Goal: Transaction & Acquisition: Book appointment/travel/reservation

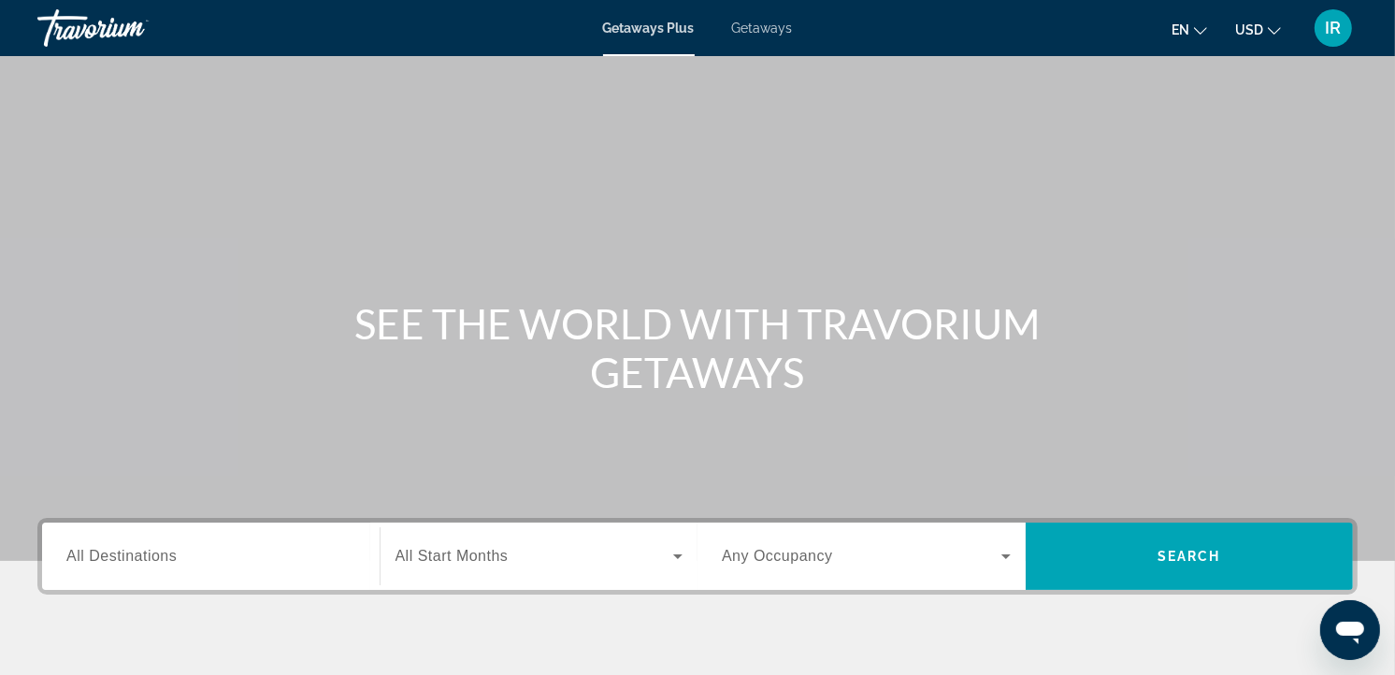
click at [200, 552] on input "Destination All Destinations" at bounding box center [210, 557] width 289 height 22
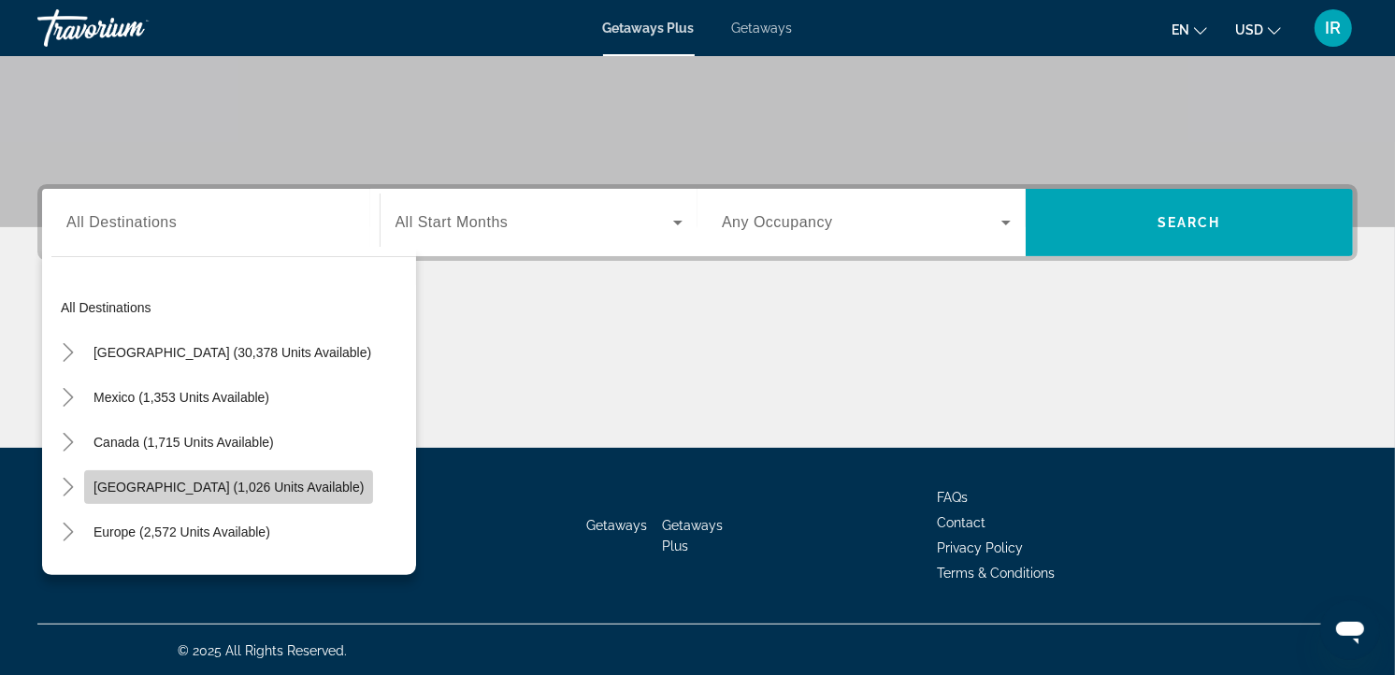
click at [239, 475] on span "Search widget" at bounding box center [228, 487] width 289 height 45
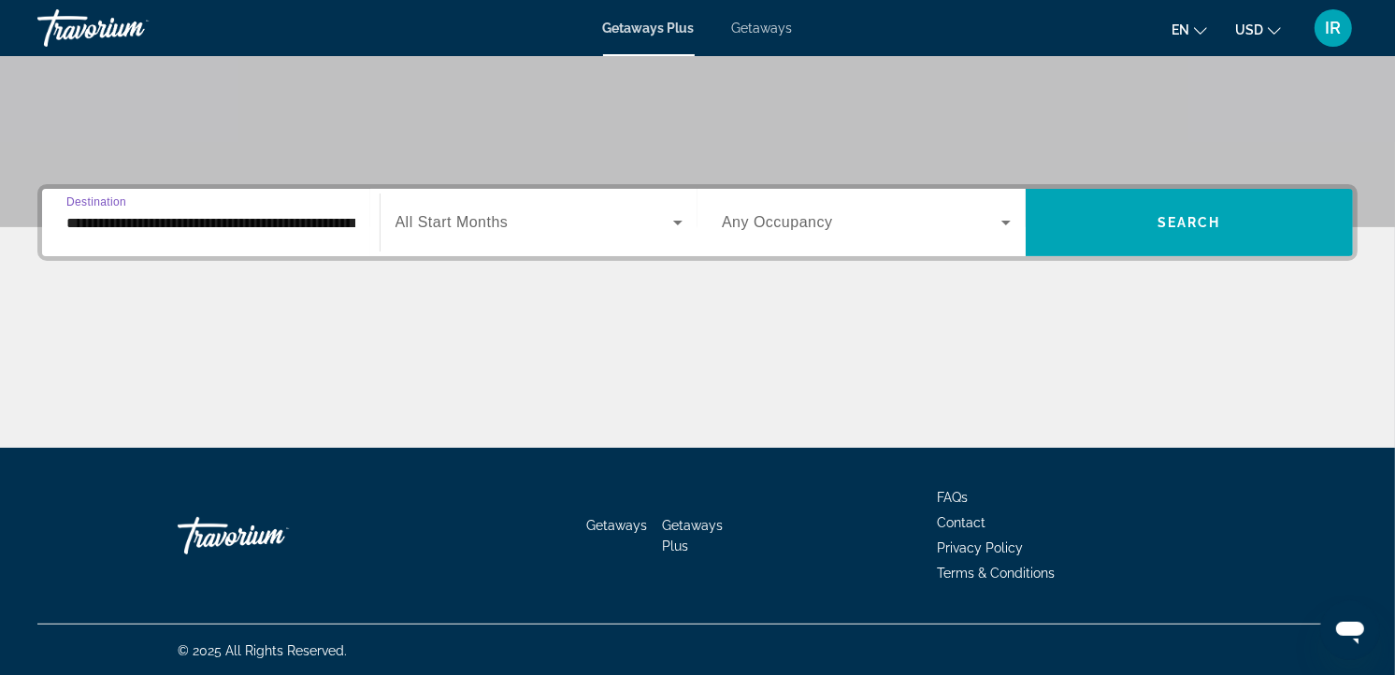
click at [248, 222] on input "**********" at bounding box center [210, 223] width 289 height 22
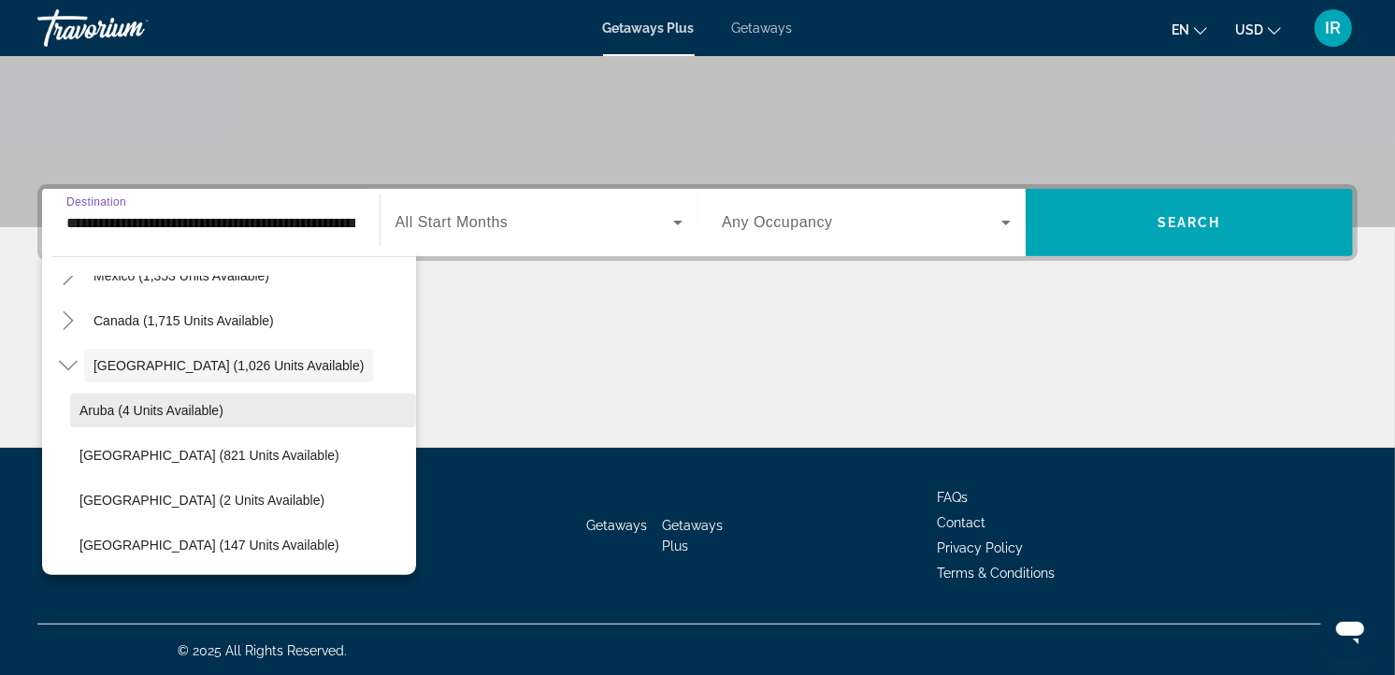
scroll to position [170, 0]
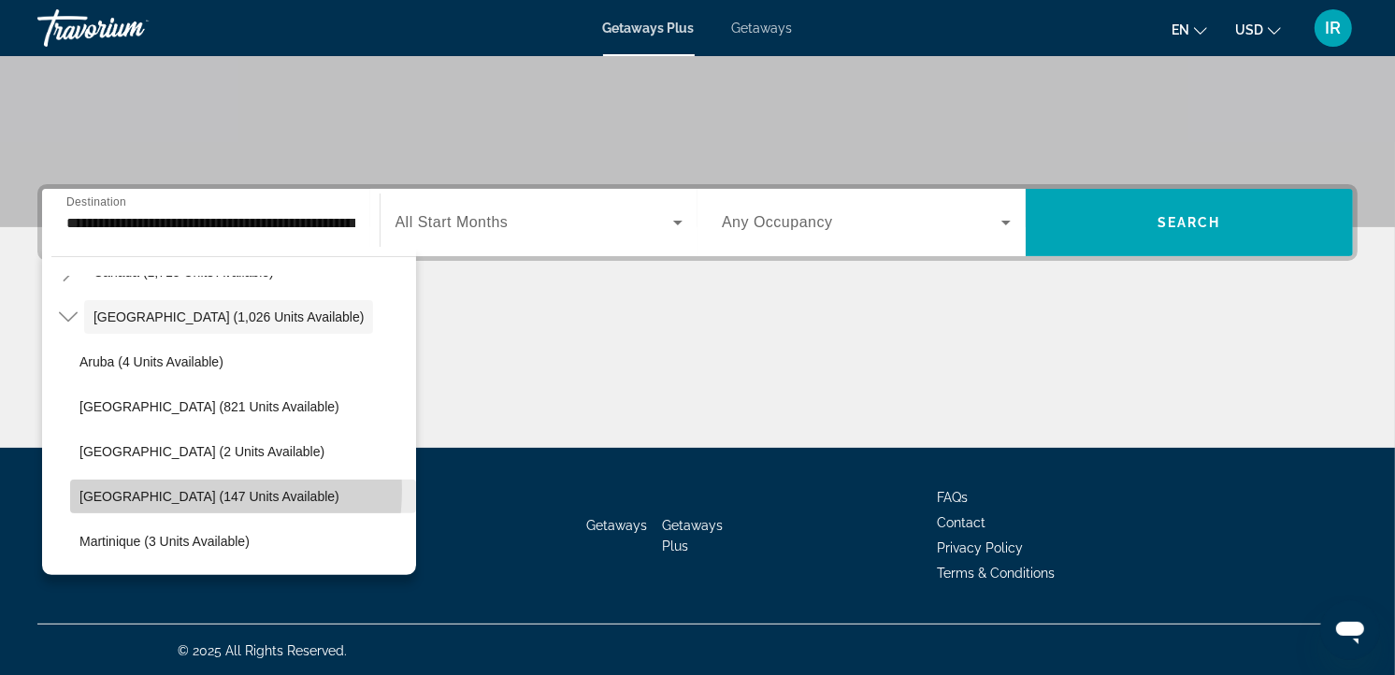
click at [176, 489] on span "[GEOGRAPHIC_DATA] (147 units available)" at bounding box center [209, 496] width 260 height 15
type input "**********"
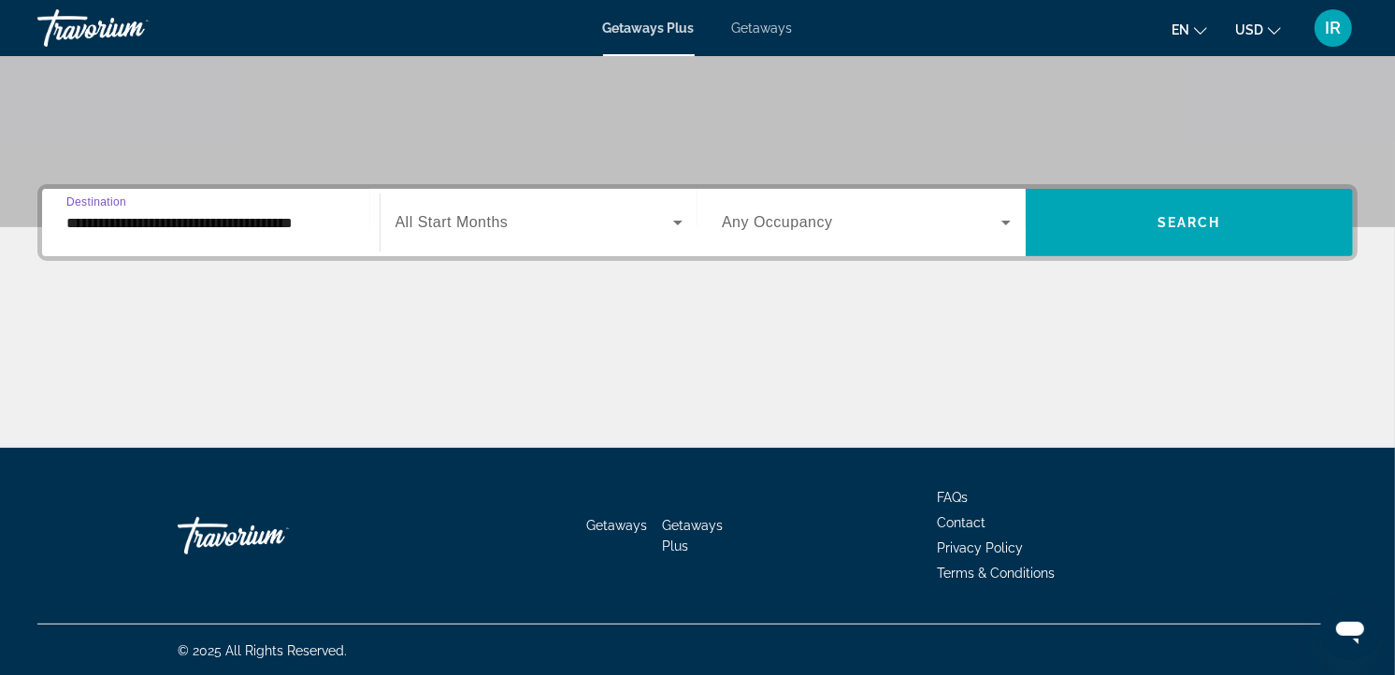
click at [461, 220] on span "All Start Months" at bounding box center [451, 222] width 113 height 16
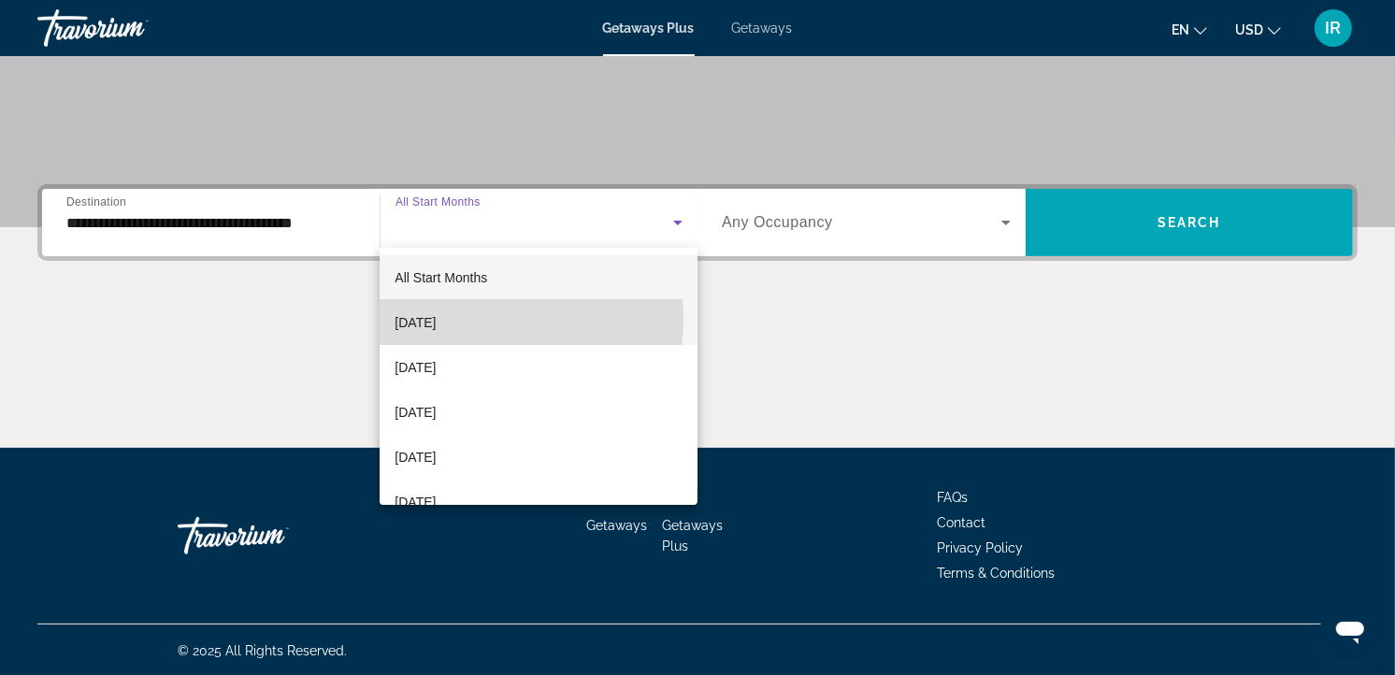
click at [436, 318] on span "[DATE]" at bounding box center [414, 322] width 41 height 22
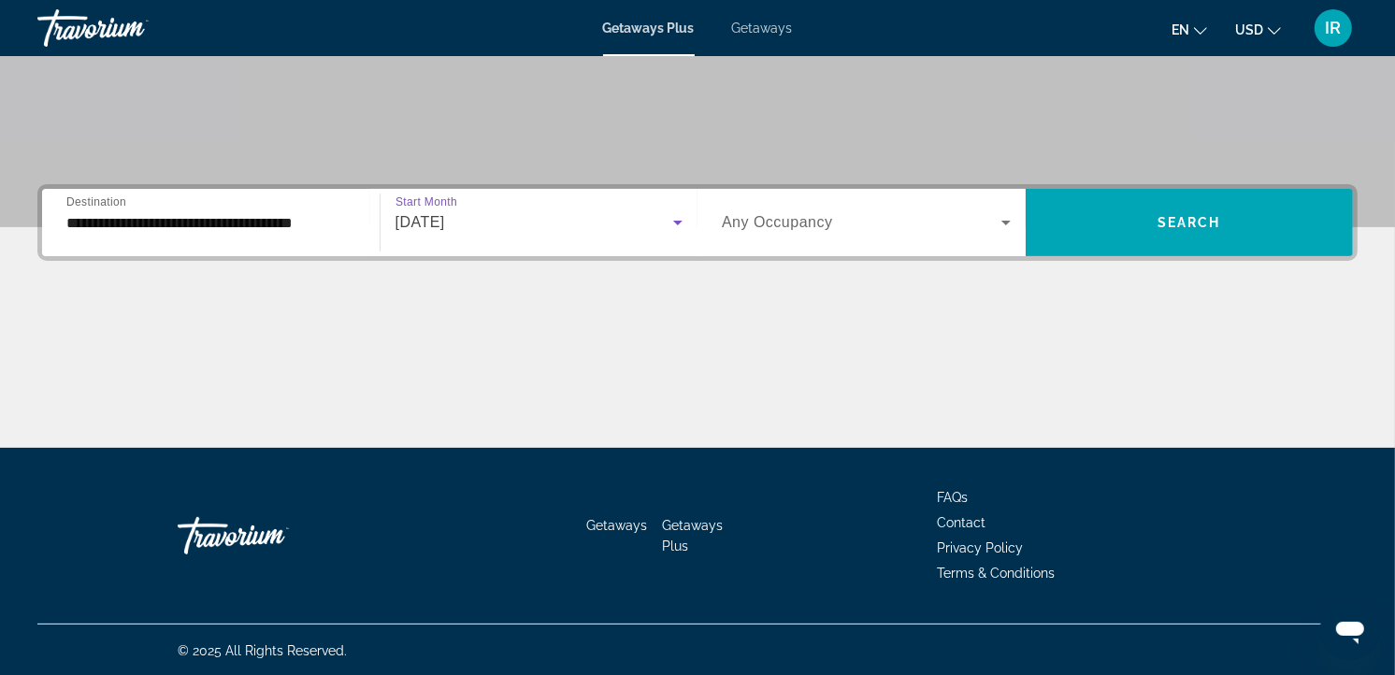
click at [739, 218] on span "Any Occupancy" at bounding box center [777, 222] width 111 height 16
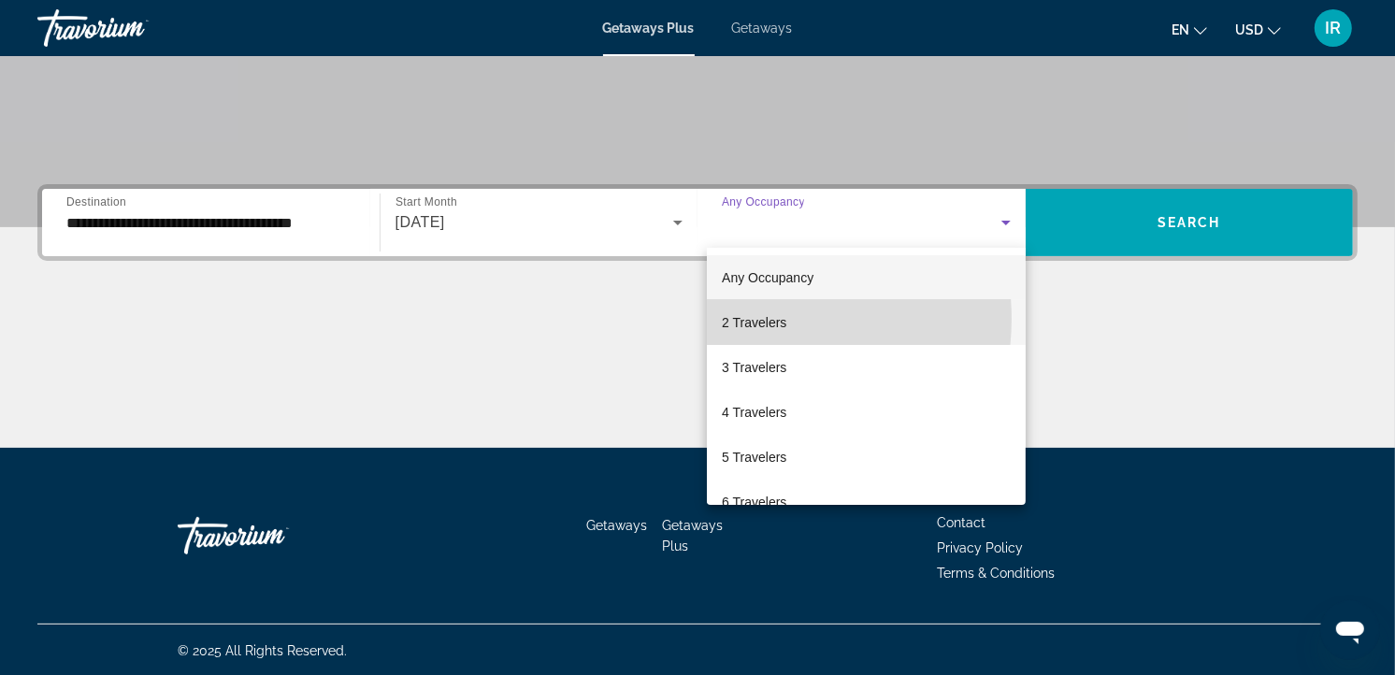
click at [762, 319] on span "2 Travelers" at bounding box center [754, 322] width 64 height 22
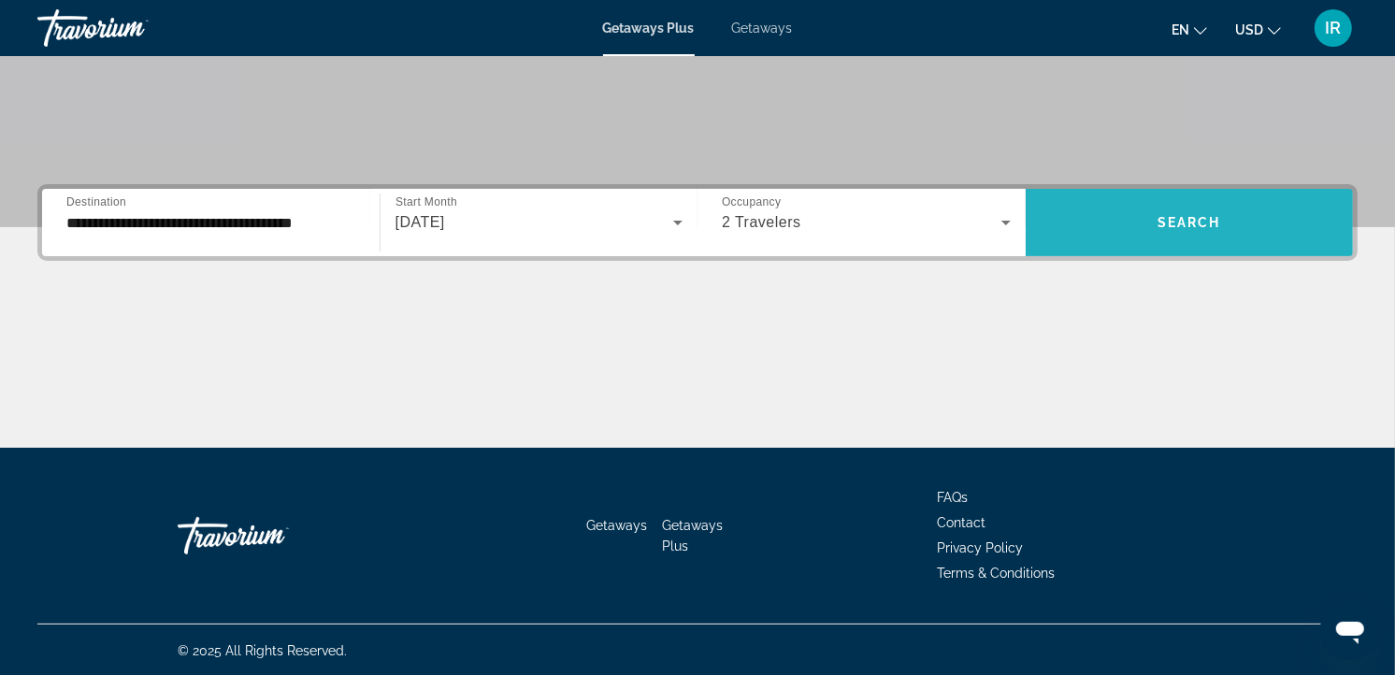
click at [1152, 216] on span "Search widget" at bounding box center [1189, 222] width 328 height 45
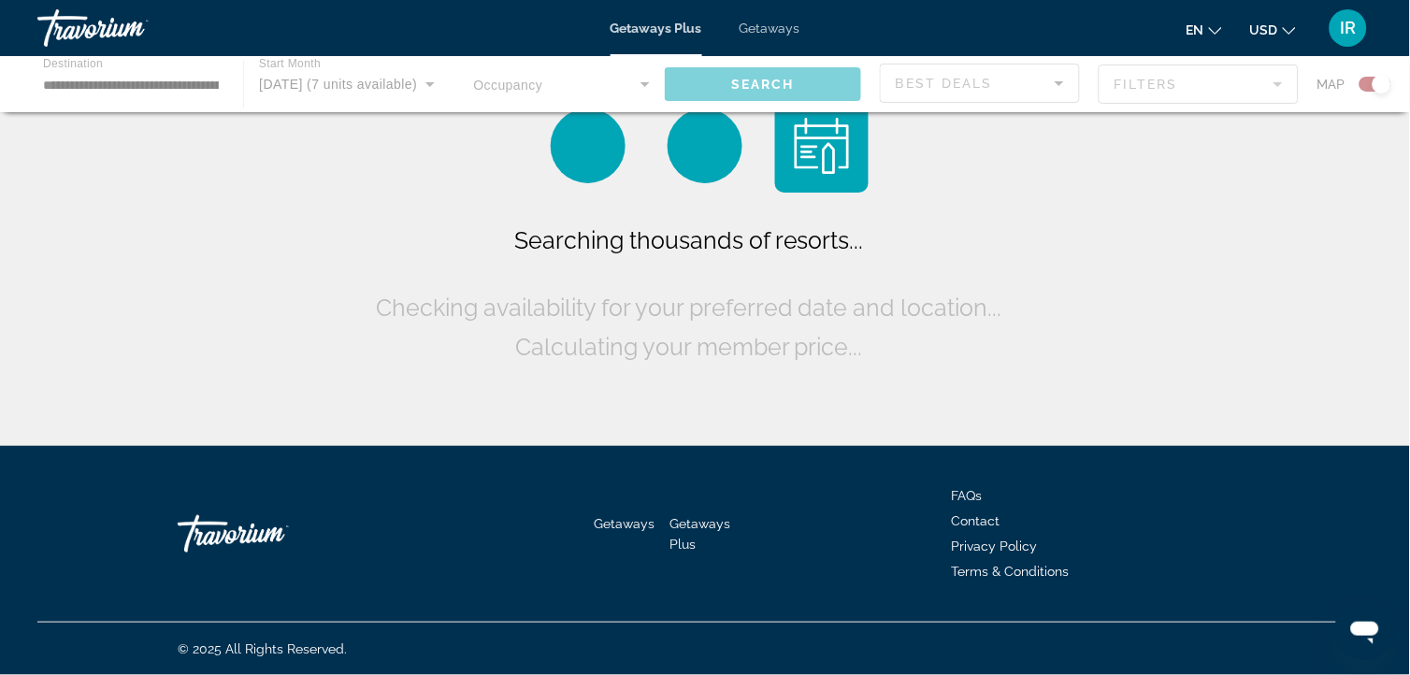
click at [1285, 28] on icon "Change currency" at bounding box center [1288, 30] width 13 height 7
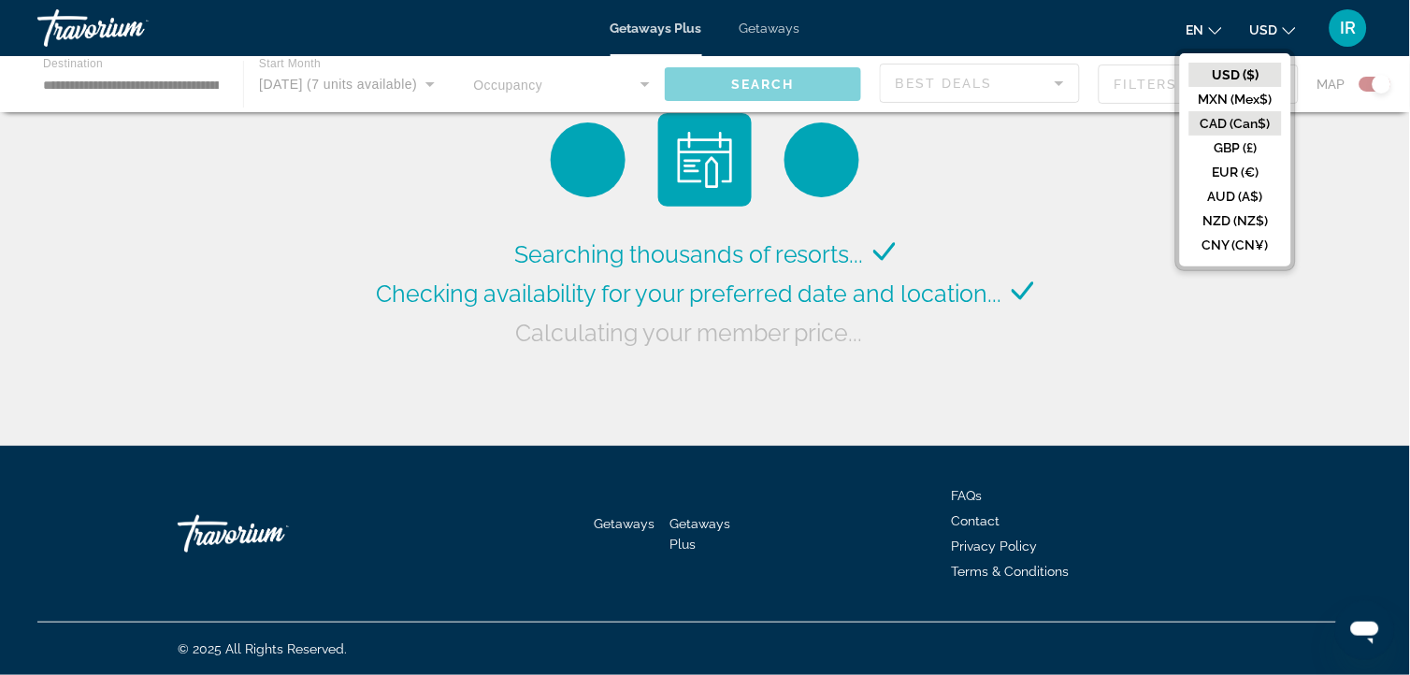
click at [1229, 119] on button "CAD (Can$)" at bounding box center [1235, 123] width 93 height 24
click at [0, 0] on div at bounding box center [0, 0] width 0 height 0
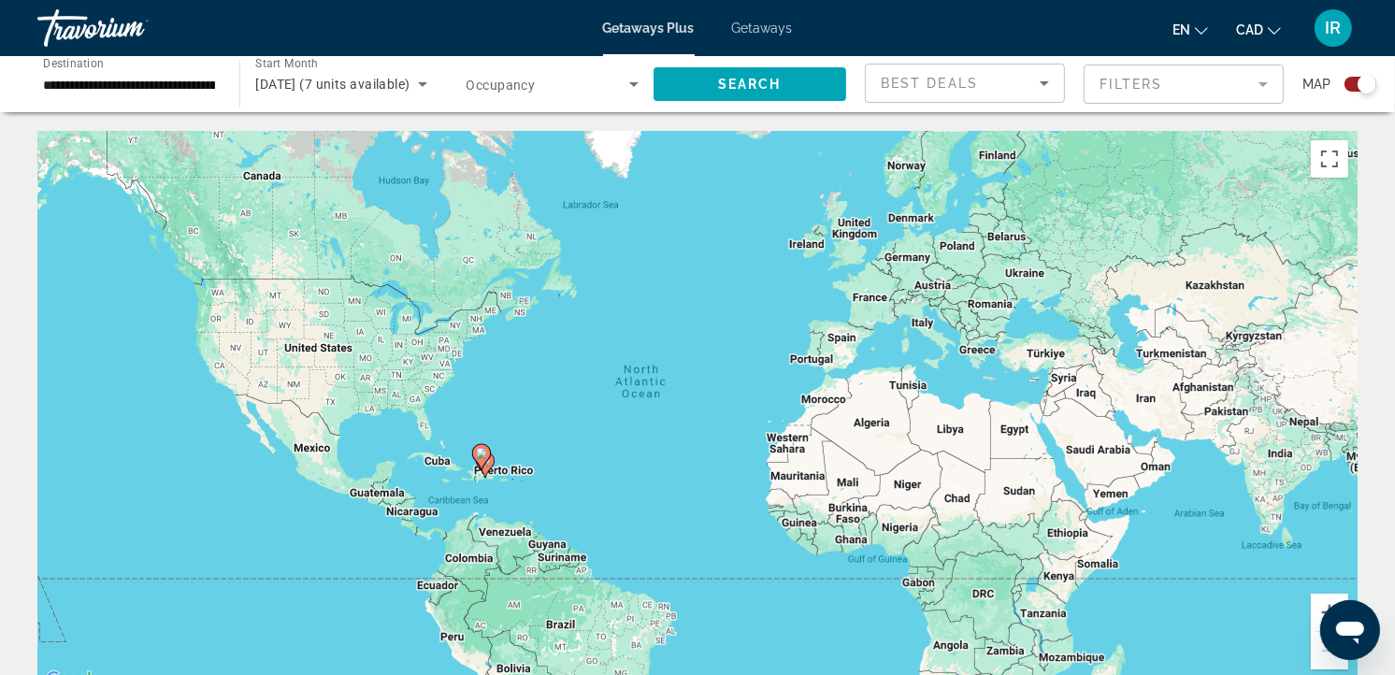
click at [496, 495] on div "To activate drag with keyboard, press Alt + Enter. Once in keyboard drag state,…" at bounding box center [697, 411] width 1320 height 561
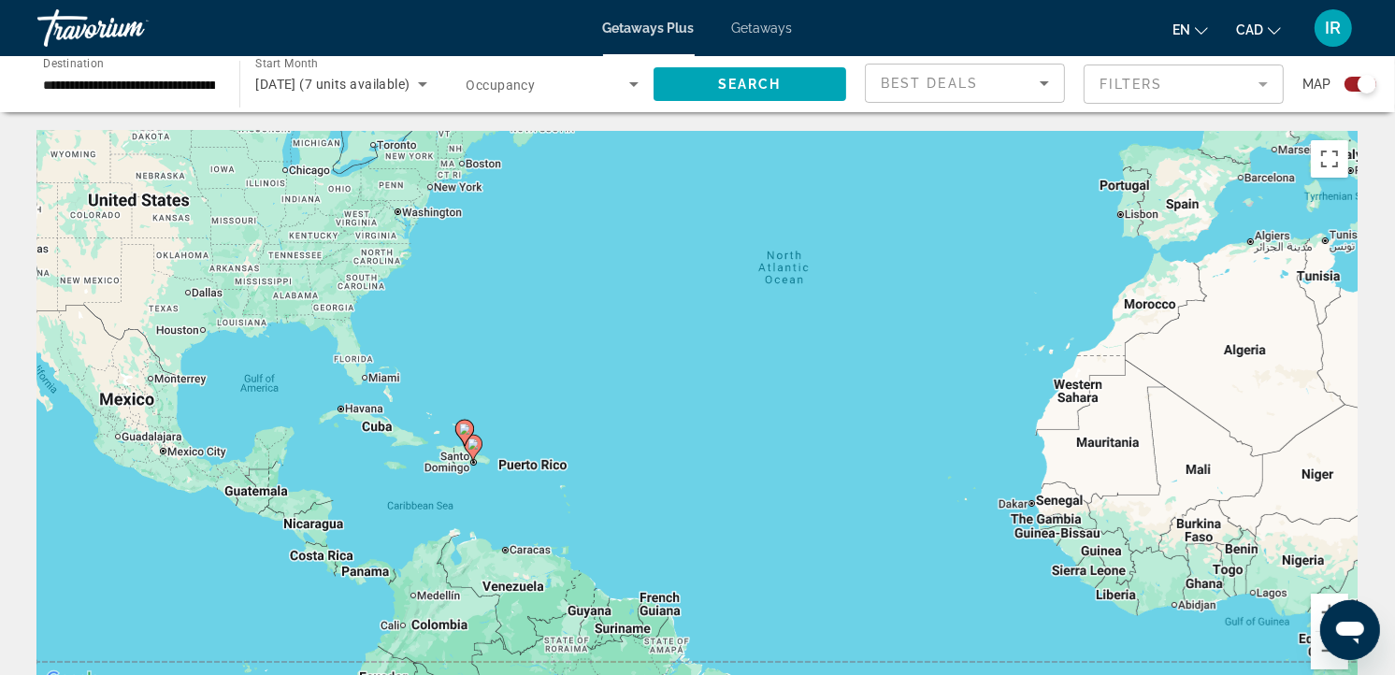
drag, startPoint x: 496, startPoint y: 495, endPoint x: 481, endPoint y: 481, distance: 20.5
click at [481, 481] on div "To activate drag with keyboard, press Alt + Enter. Once in keyboard drag state,…" at bounding box center [697, 411] width 1320 height 561
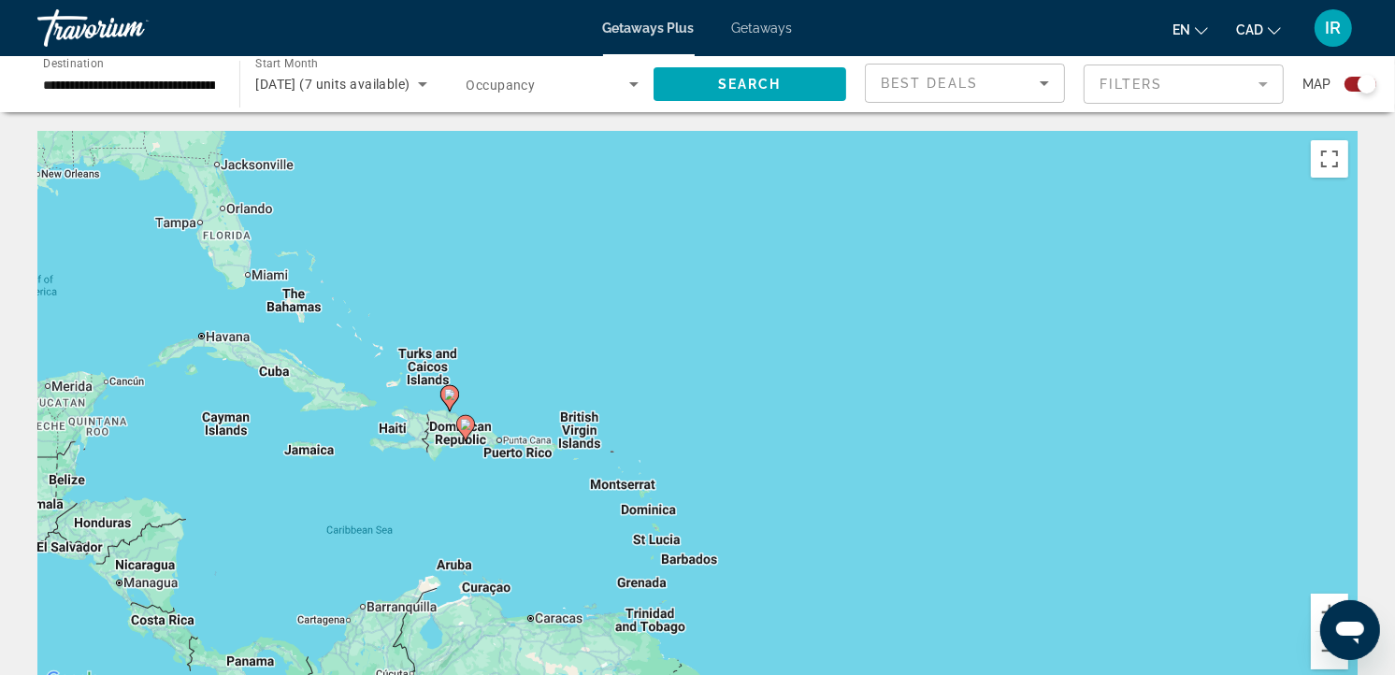
click at [481, 481] on div "To activate drag with keyboard, press Alt + Enter. Once in keyboard drag state,…" at bounding box center [697, 411] width 1320 height 561
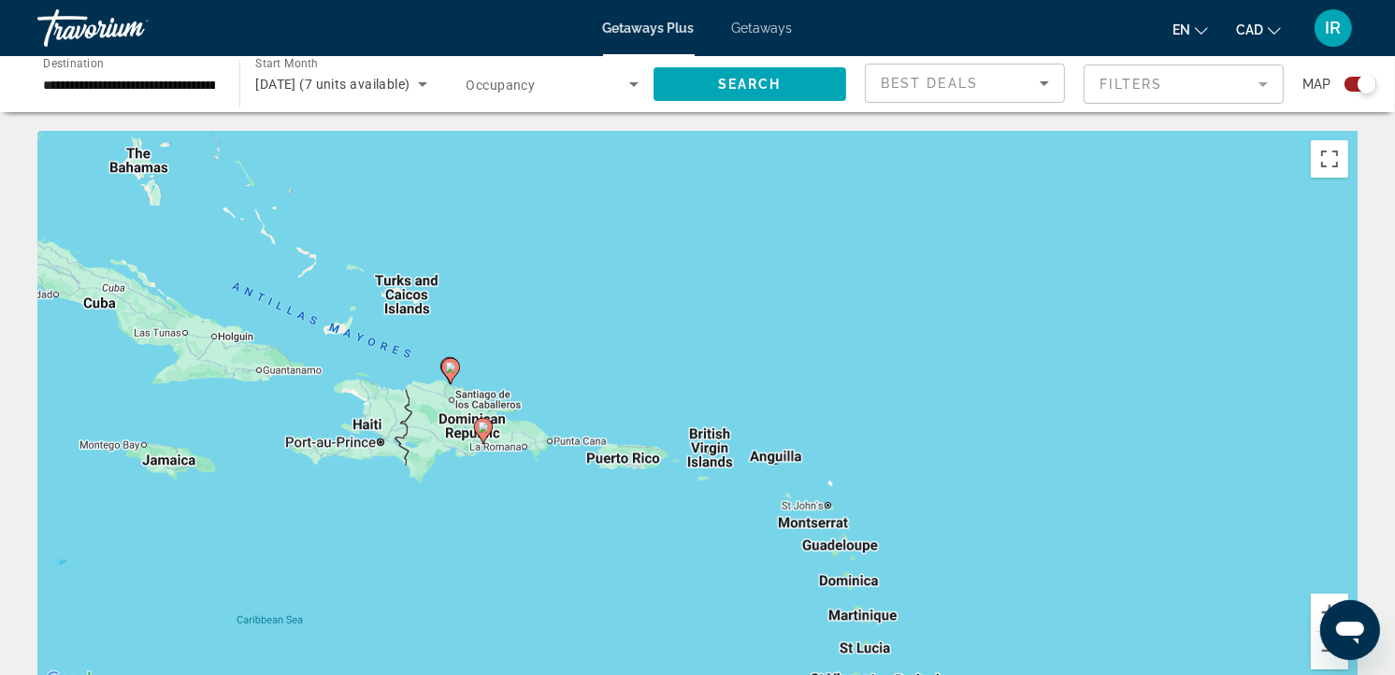
drag, startPoint x: 481, startPoint y: 481, endPoint x: 496, endPoint y: 549, distance: 68.9
click at [496, 549] on div "To activate drag with keyboard, press Alt + Enter. Once in keyboard drag state,…" at bounding box center [697, 411] width 1320 height 561
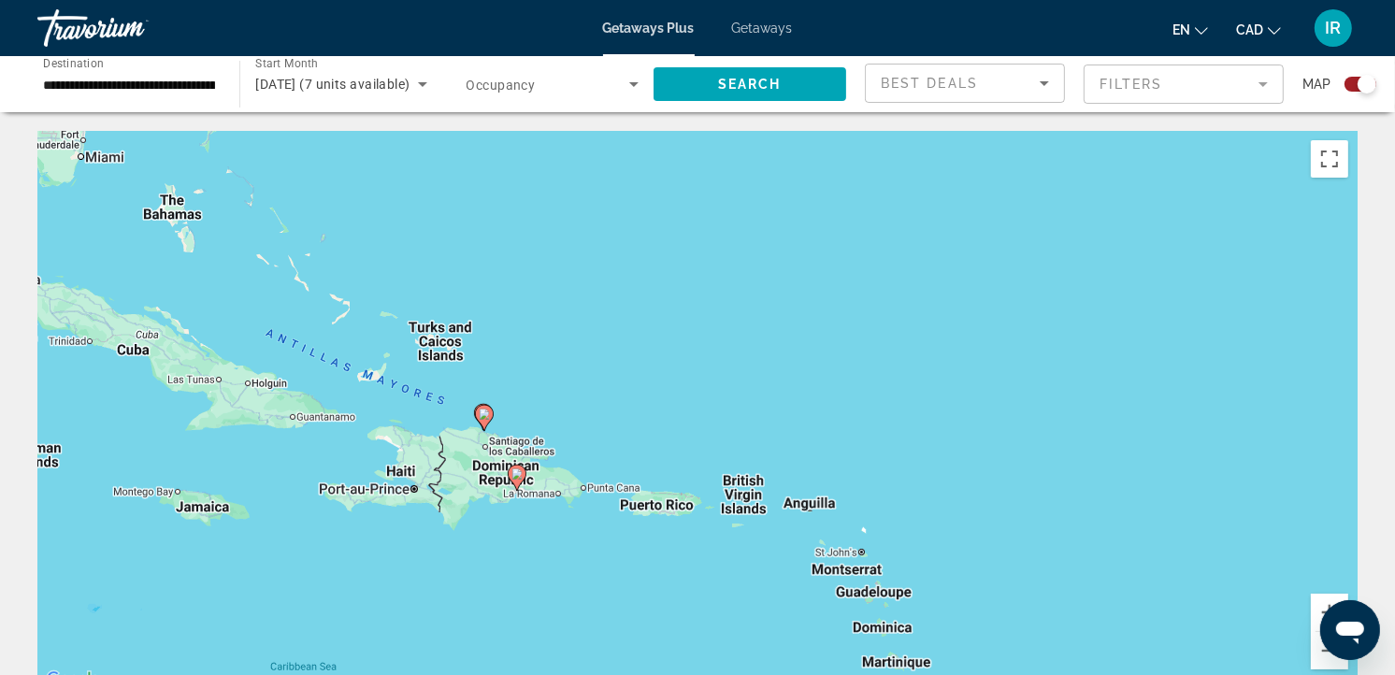
click at [508, 512] on div "To activate drag with keyboard, press Alt + Enter. Once in keyboard drag state,…" at bounding box center [697, 411] width 1320 height 561
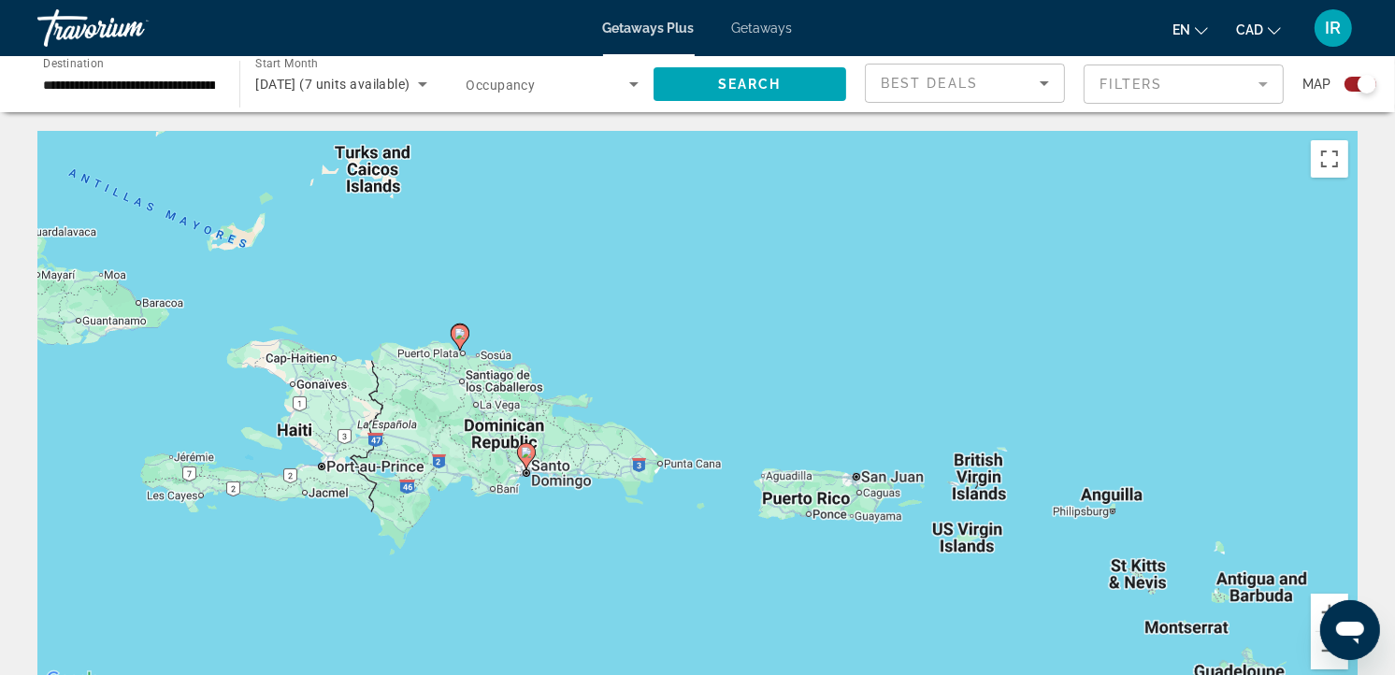
click at [508, 512] on div "To activate drag with keyboard, press Alt + Enter. Once in keyboard drag state,…" at bounding box center [697, 411] width 1320 height 561
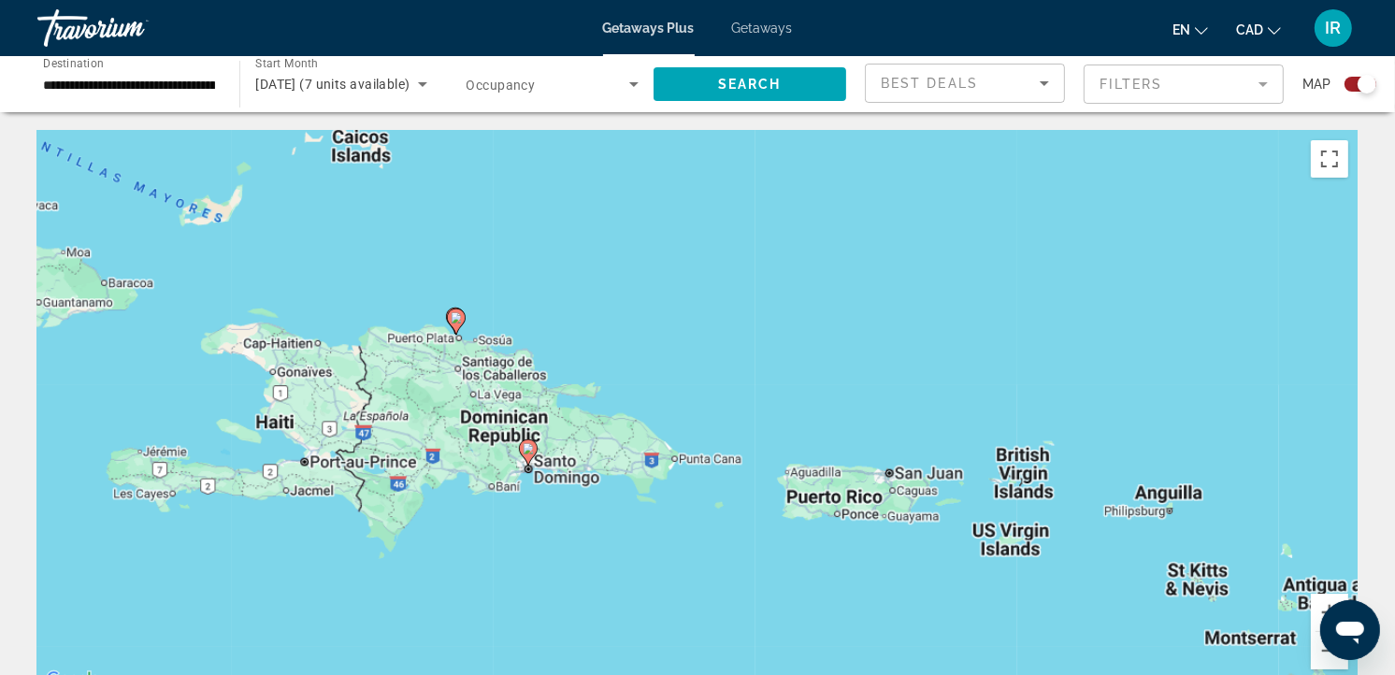
click at [508, 512] on div "To activate drag with keyboard, press Alt + Enter. Once in keyboard drag state,…" at bounding box center [697, 411] width 1320 height 561
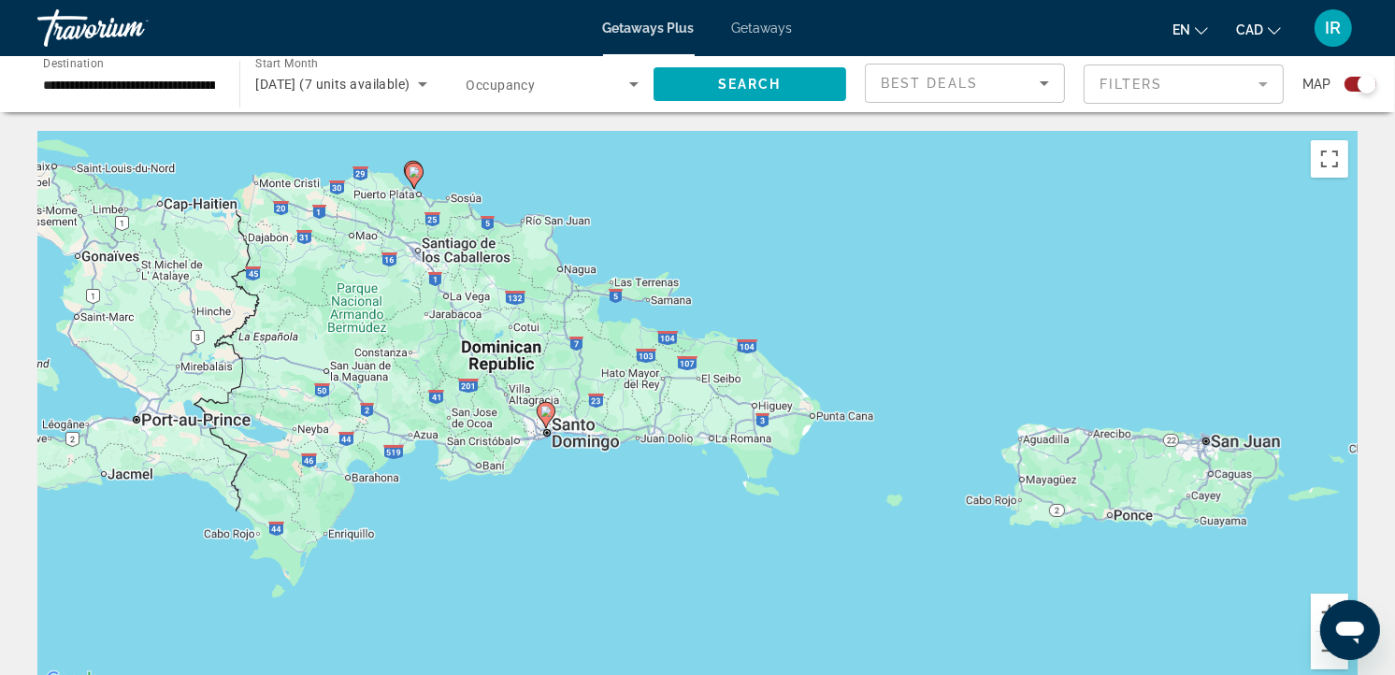
click at [555, 483] on div "To activate drag with keyboard, press Alt + Enter. Once in keyboard drag state,…" at bounding box center [697, 411] width 1320 height 561
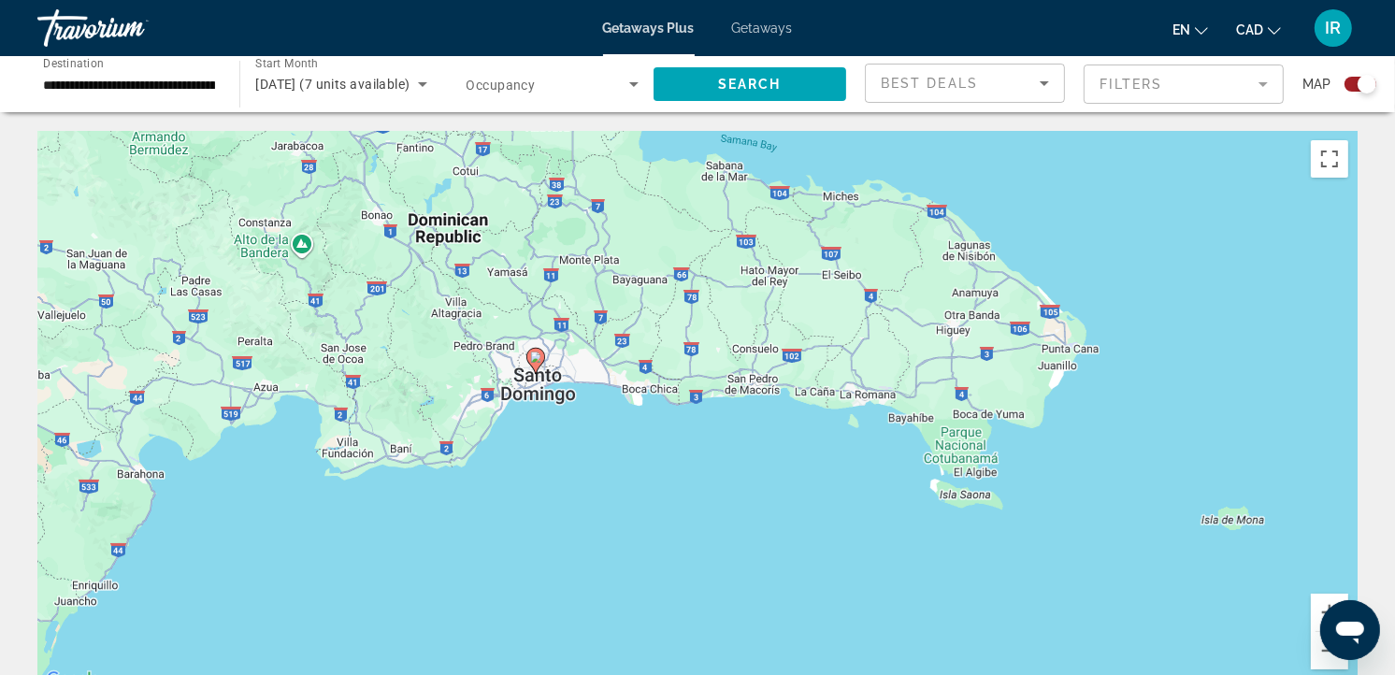
drag, startPoint x: 555, startPoint y: 483, endPoint x: 519, endPoint y: 440, distance: 56.4
click at [519, 440] on div "To activate drag with keyboard, press Alt + Enter. Once in keyboard drag state,…" at bounding box center [697, 411] width 1320 height 561
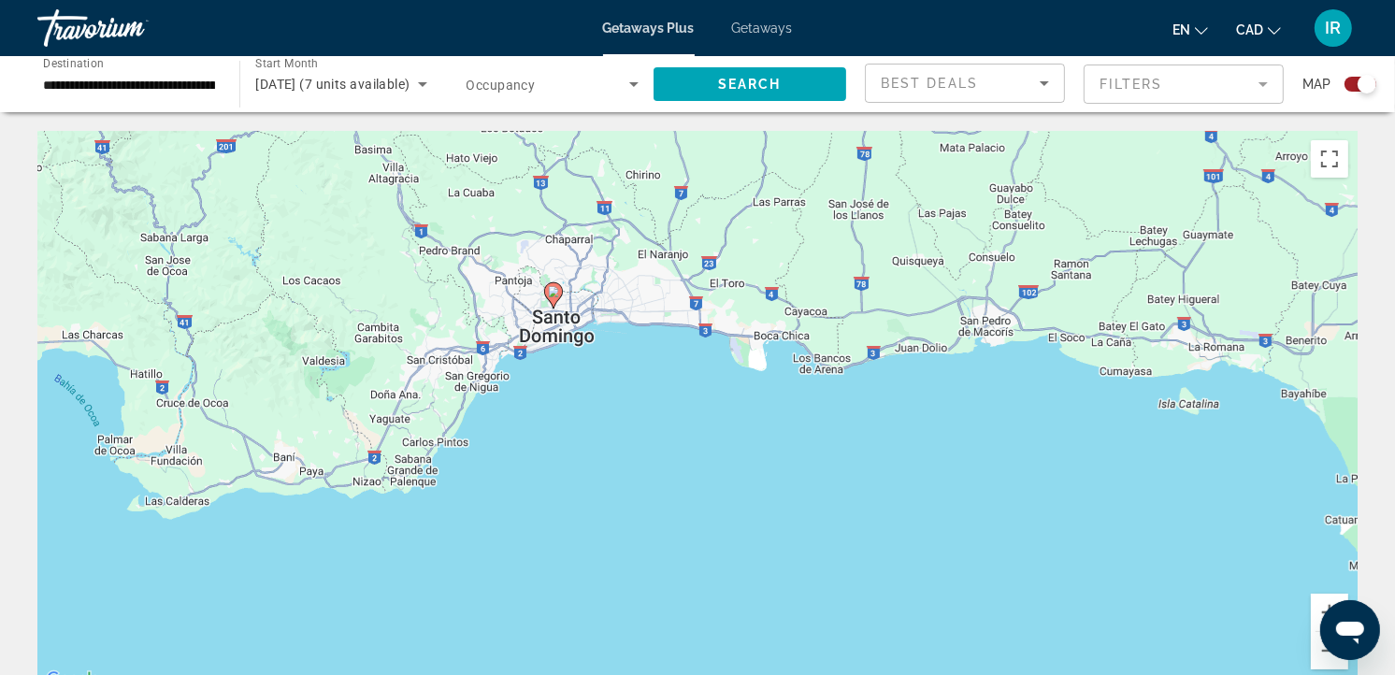
click at [706, 400] on div "To activate drag with keyboard, press Alt + Enter. Once in keyboard drag state,…" at bounding box center [697, 411] width 1320 height 561
drag, startPoint x: 758, startPoint y: 487, endPoint x: 828, endPoint y: 608, distance: 140.3
click at [785, 538] on div "To activate drag with keyboard, press Alt + Enter. Once in keyboard drag state,…" at bounding box center [697, 411] width 1320 height 561
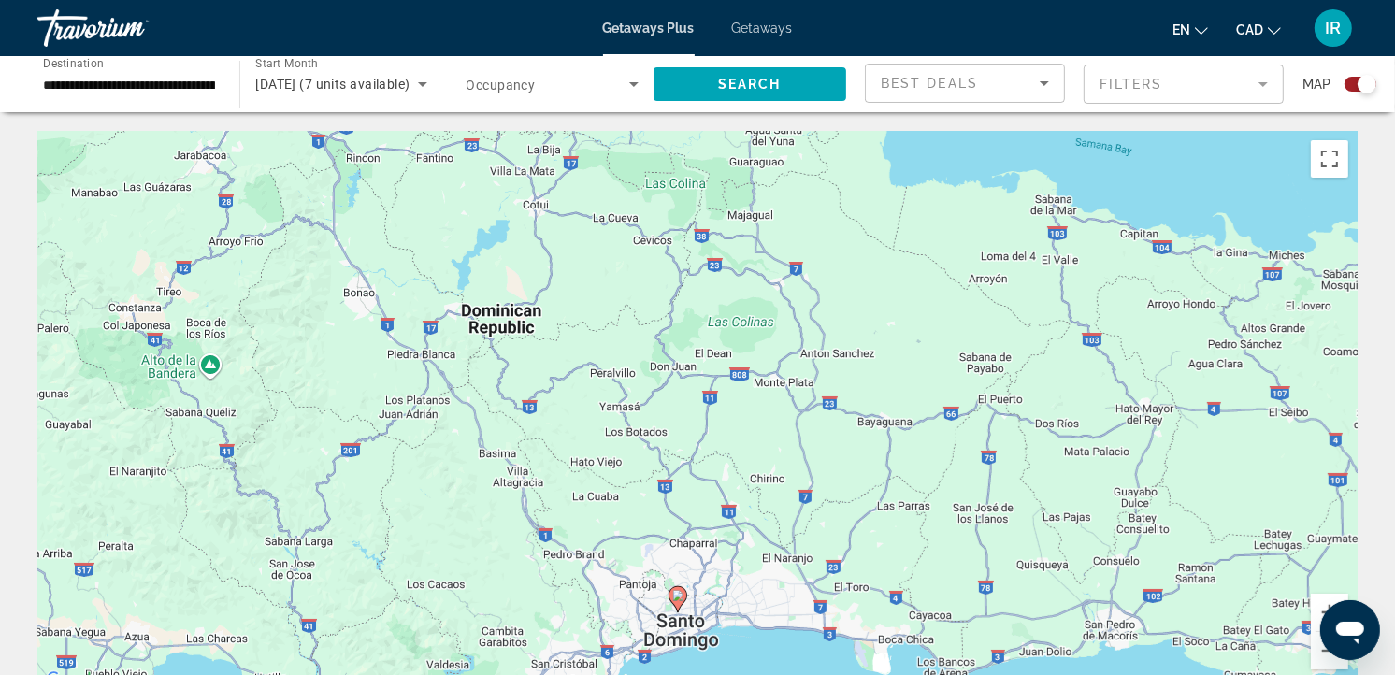
drag, startPoint x: 828, startPoint y: 608, endPoint x: 854, endPoint y: 651, distance: 50.3
click at [854, 651] on div "To activate drag with keyboard, press Alt + Enter. Once in keyboard drag state,…" at bounding box center [697, 411] width 1320 height 561
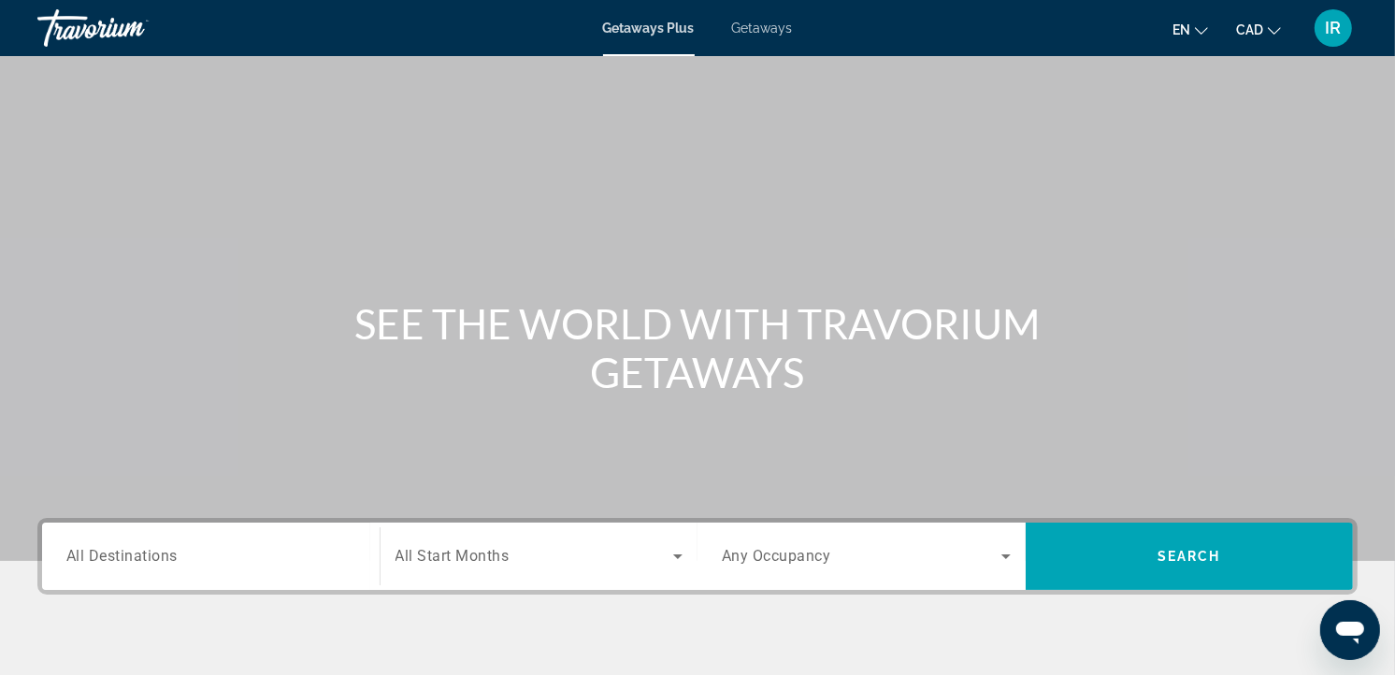
click at [135, 553] on span "All Destinations" at bounding box center [121, 556] width 111 height 18
click at [135, 553] on input "Destination All Destinations" at bounding box center [210, 557] width 289 height 22
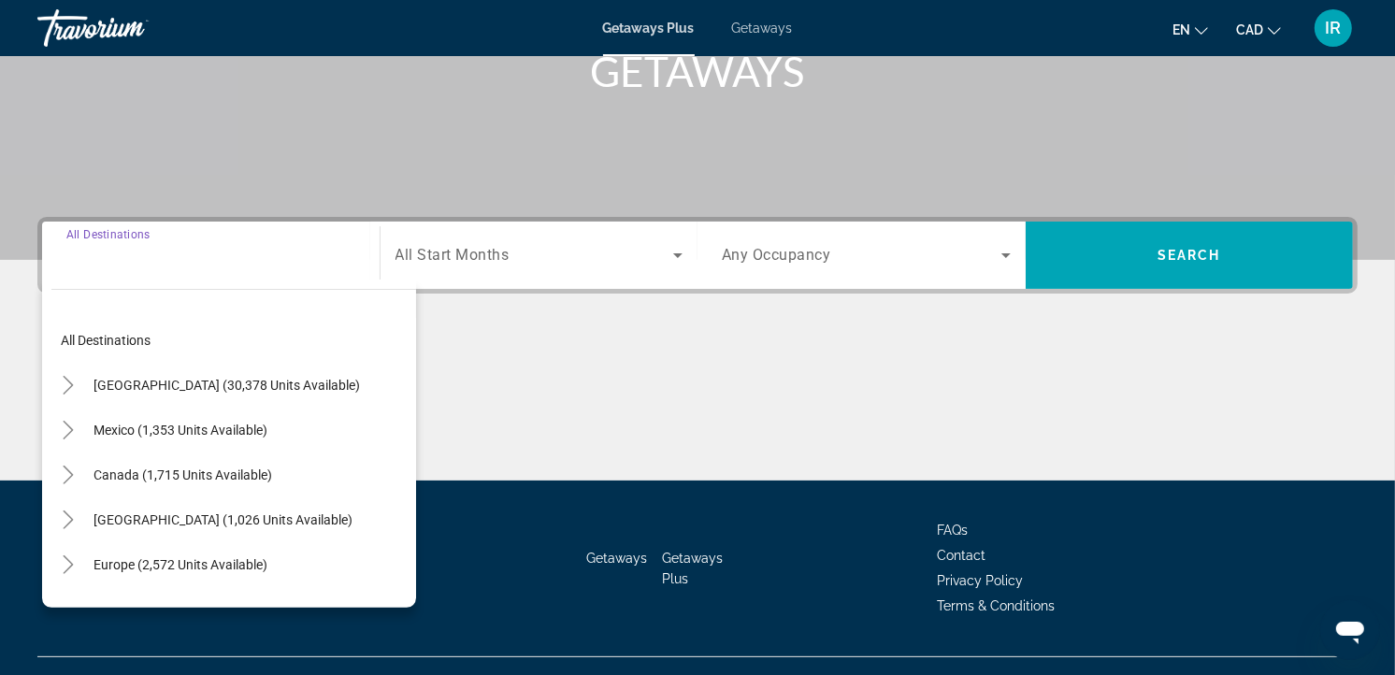
scroll to position [334, 0]
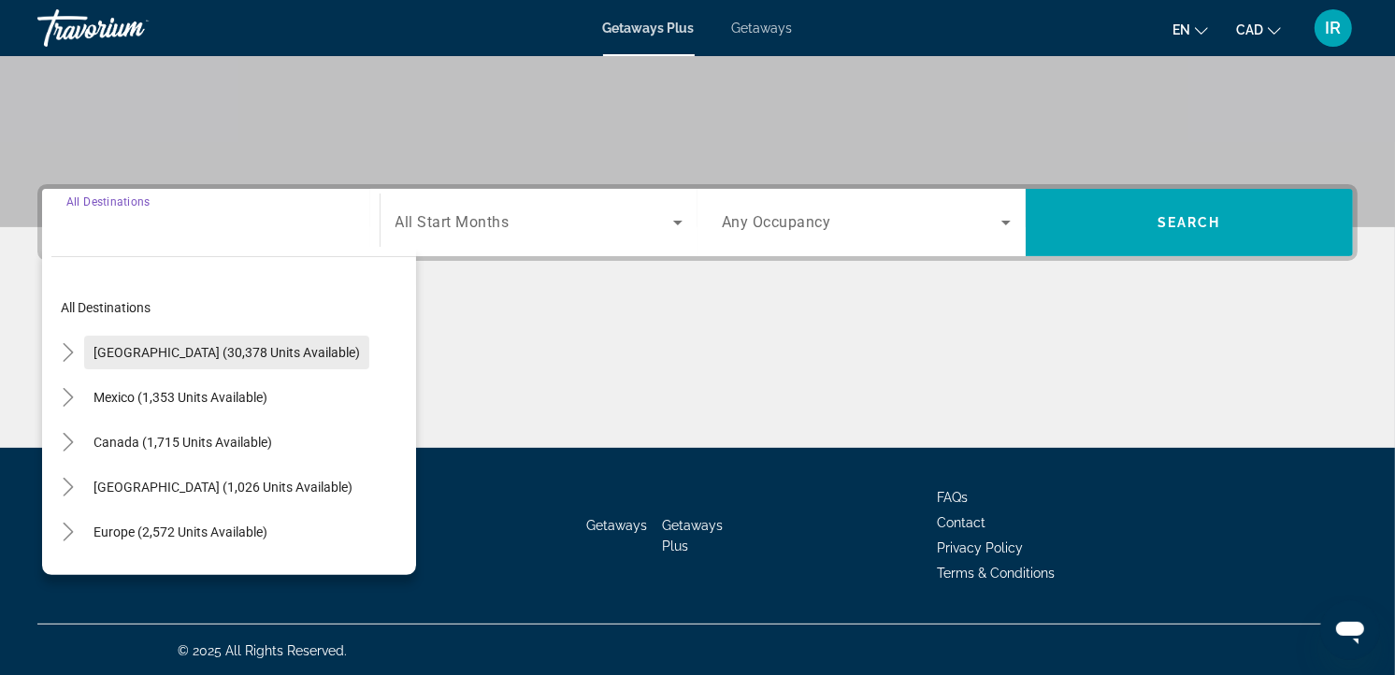
click at [199, 349] on span "[GEOGRAPHIC_DATA] (30,378 units available)" at bounding box center [226, 352] width 266 height 15
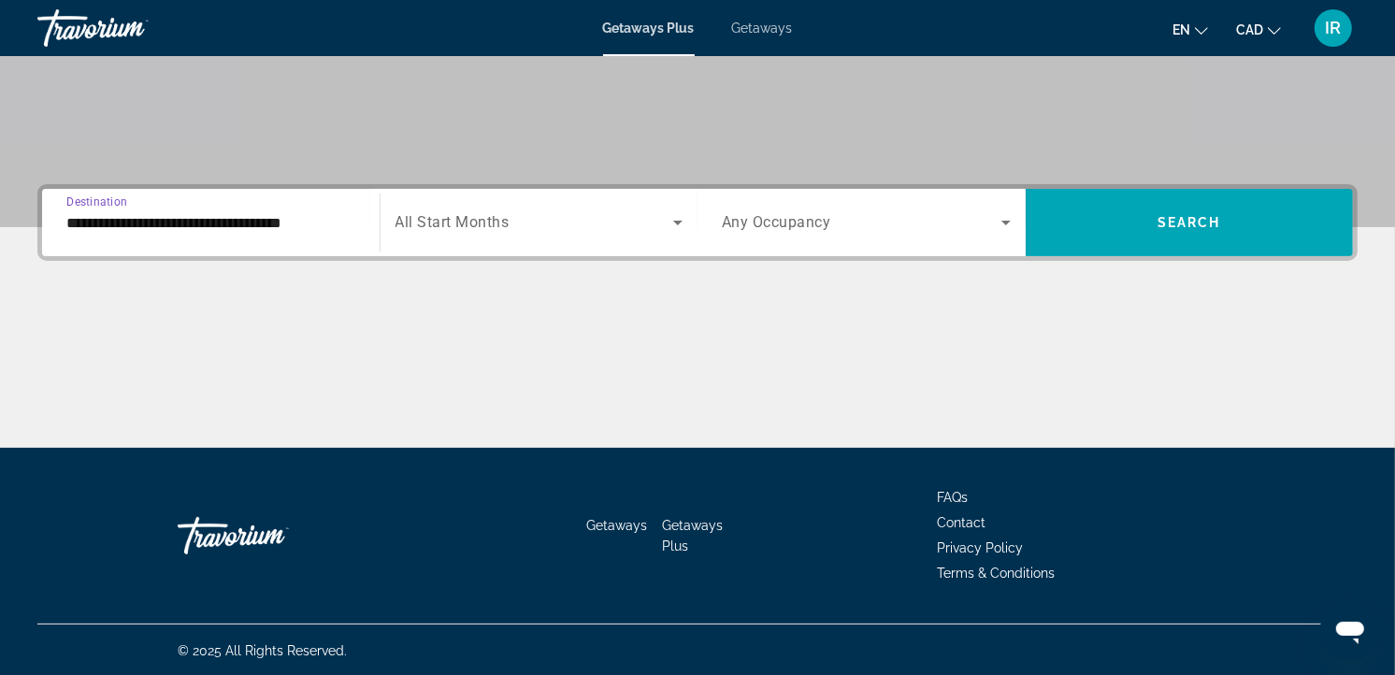
click at [204, 221] on input "**********" at bounding box center [210, 223] width 289 height 22
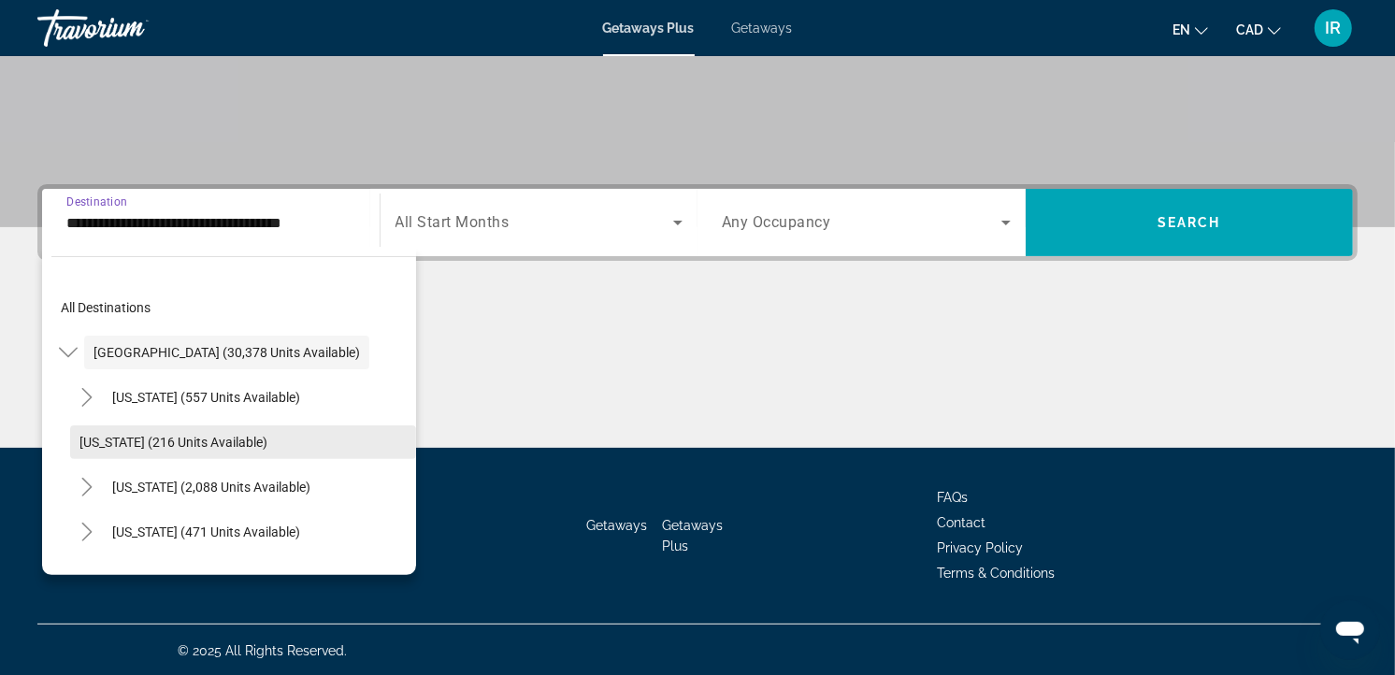
scroll to position [104, 0]
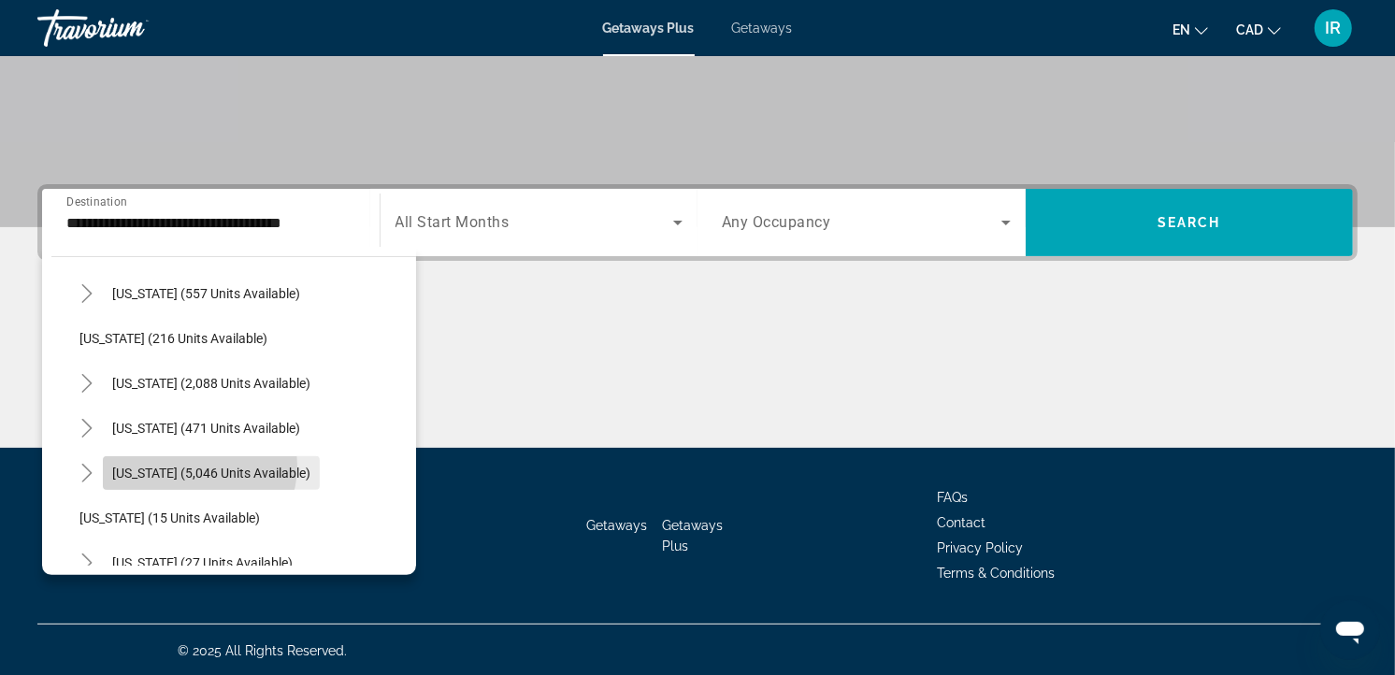
click at [194, 465] on span "Florida (5,046 units available)" at bounding box center [211, 472] width 198 height 15
type input "**********"
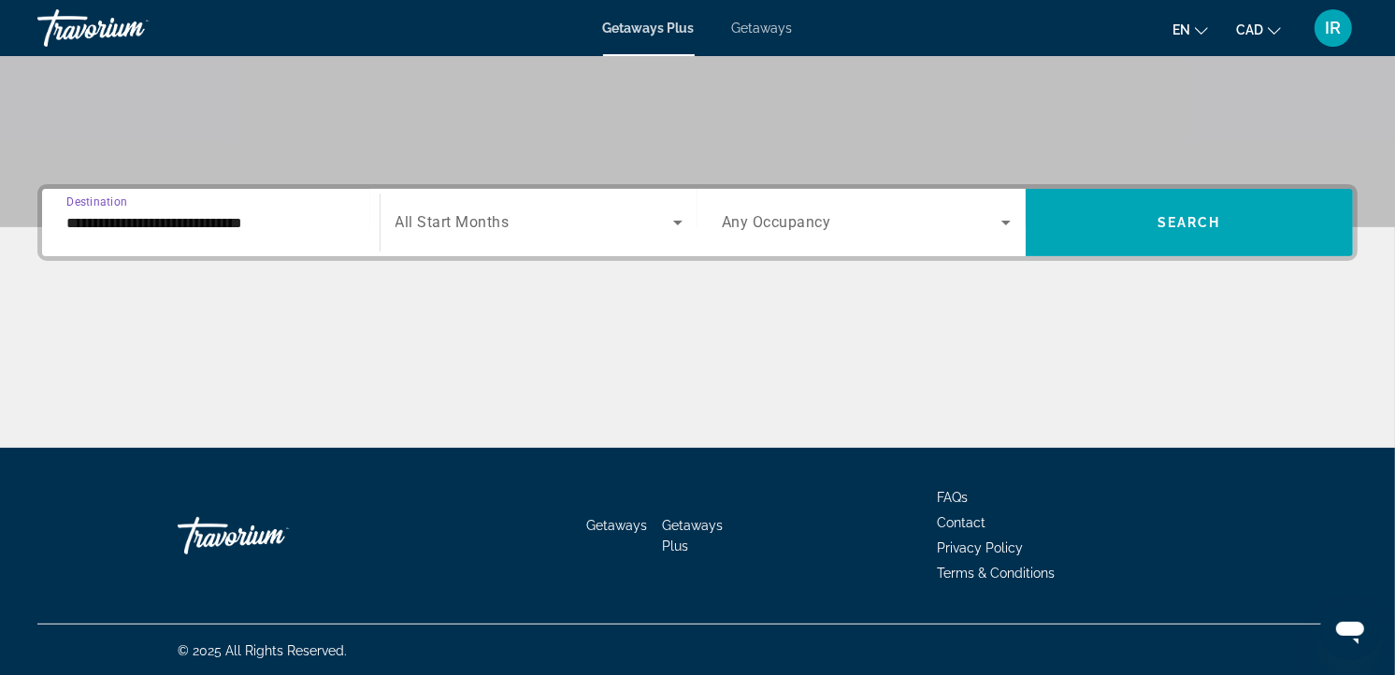
click at [208, 224] on input "**********" at bounding box center [210, 223] width 289 height 22
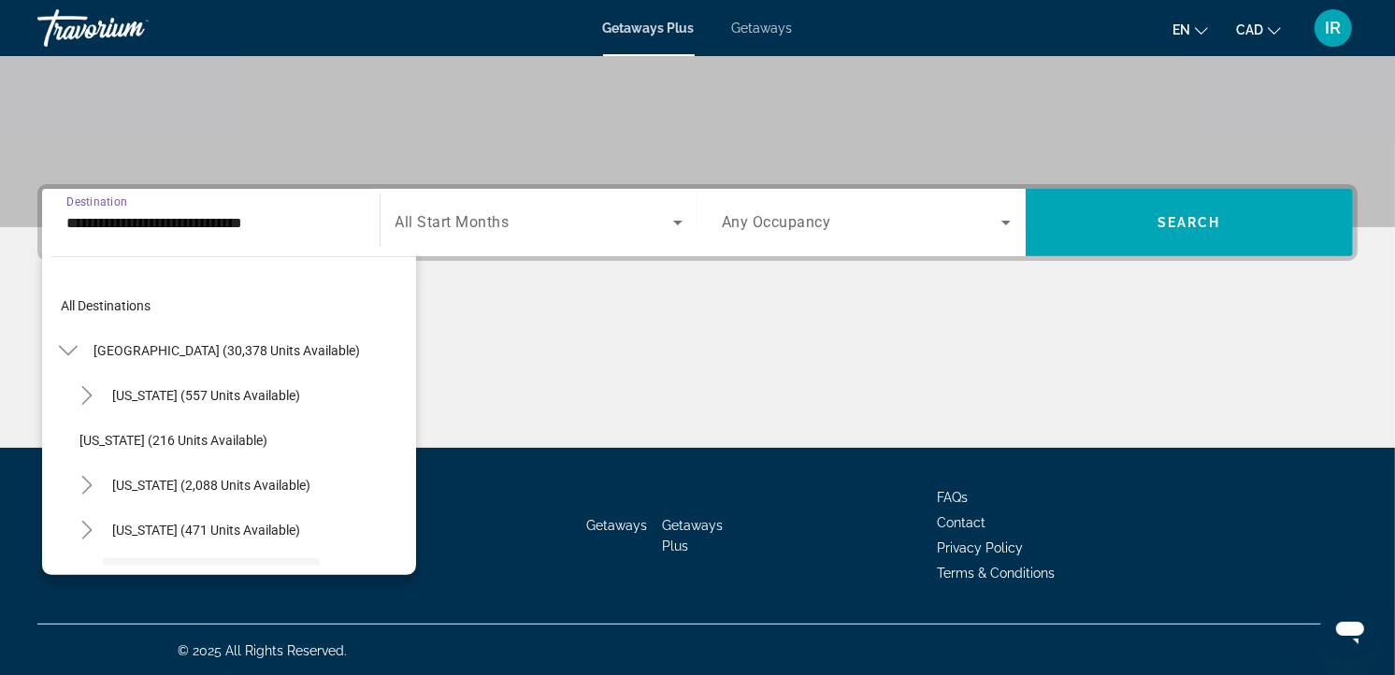
scroll to position [0, 0]
click at [463, 210] on div "Start Month All Start Months" at bounding box center [539, 222] width 288 height 52
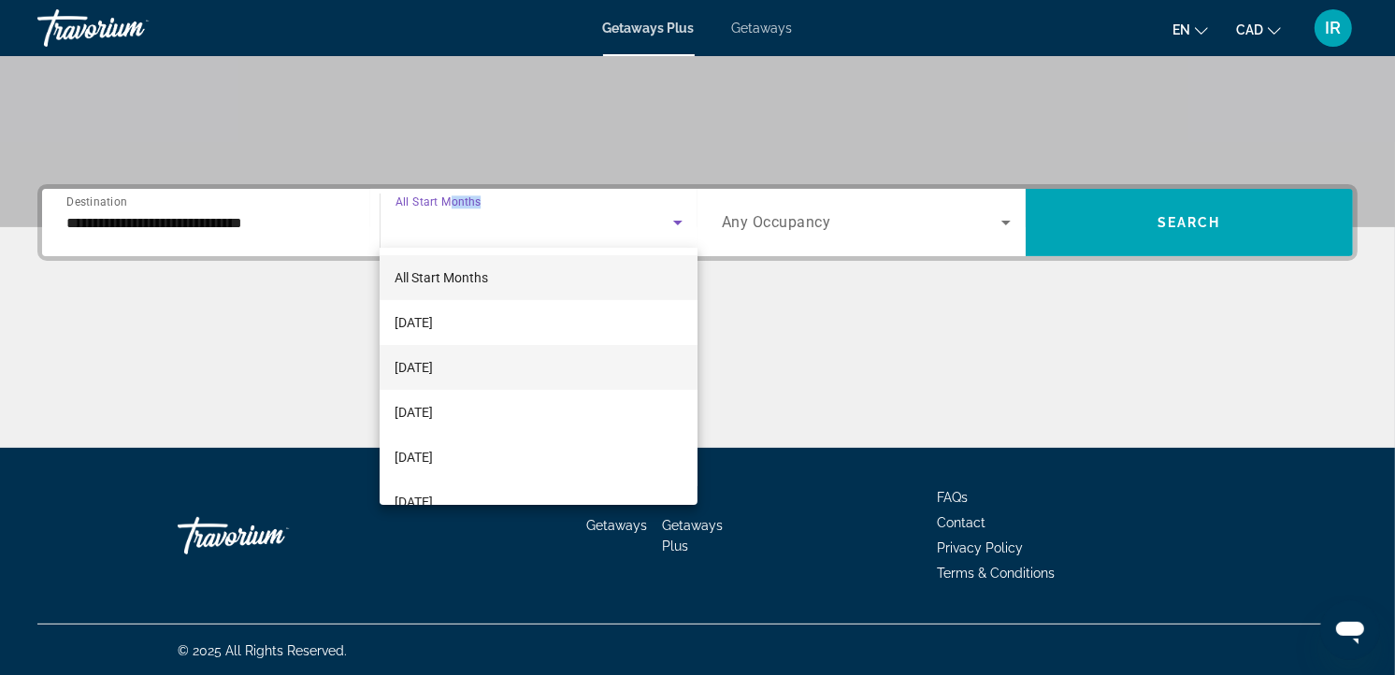
drag, startPoint x: 463, startPoint y: 210, endPoint x: 456, endPoint y: 368, distance: 158.1
click at [433, 368] on span "[DATE]" at bounding box center [413, 367] width 38 height 22
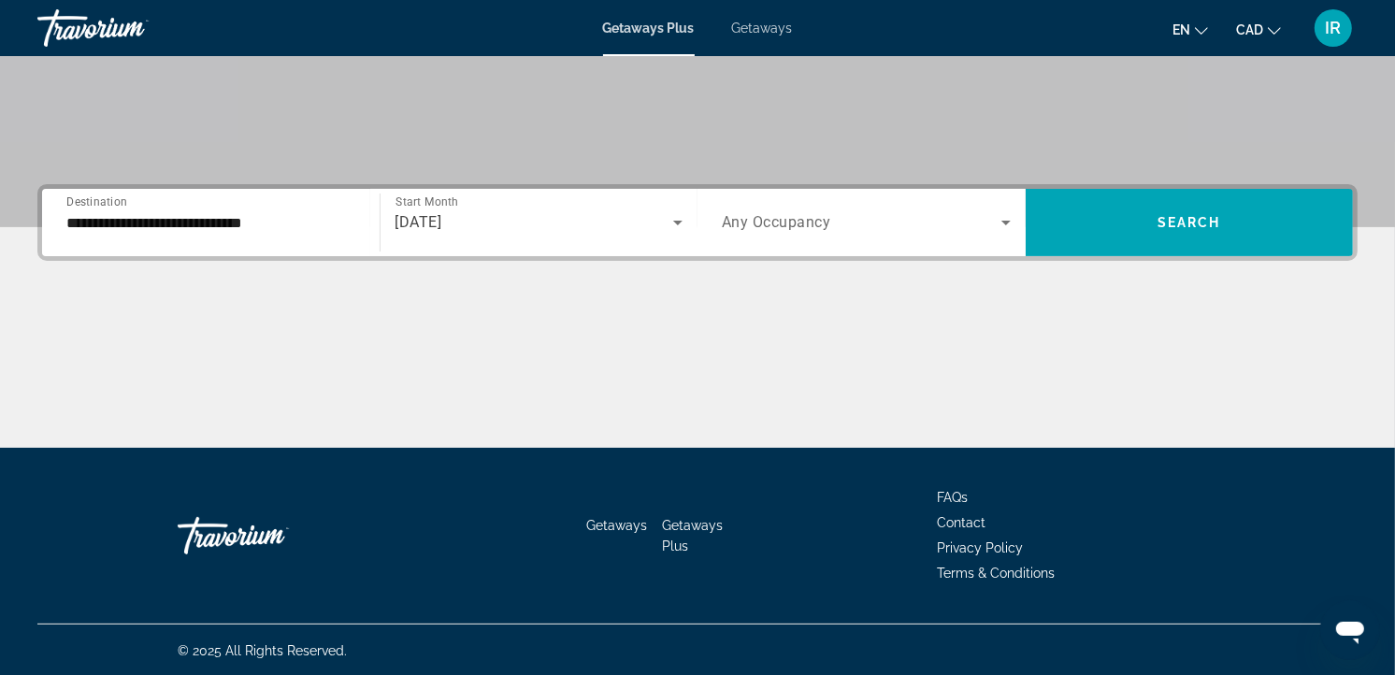
click at [820, 234] on div "Search widget" at bounding box center [866, 222] width 289 height 52
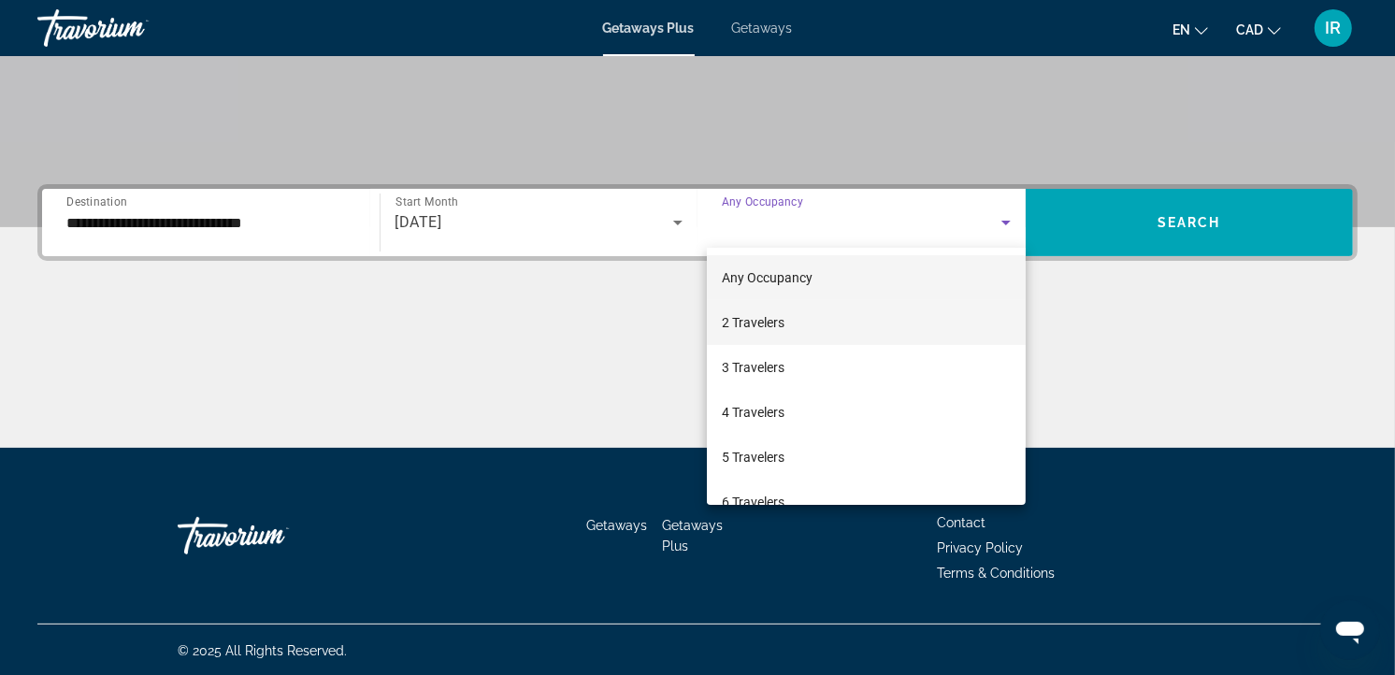
click at [777, 321] on span "2 Travelers" at bounding box center [753, 322] width 63 height 22
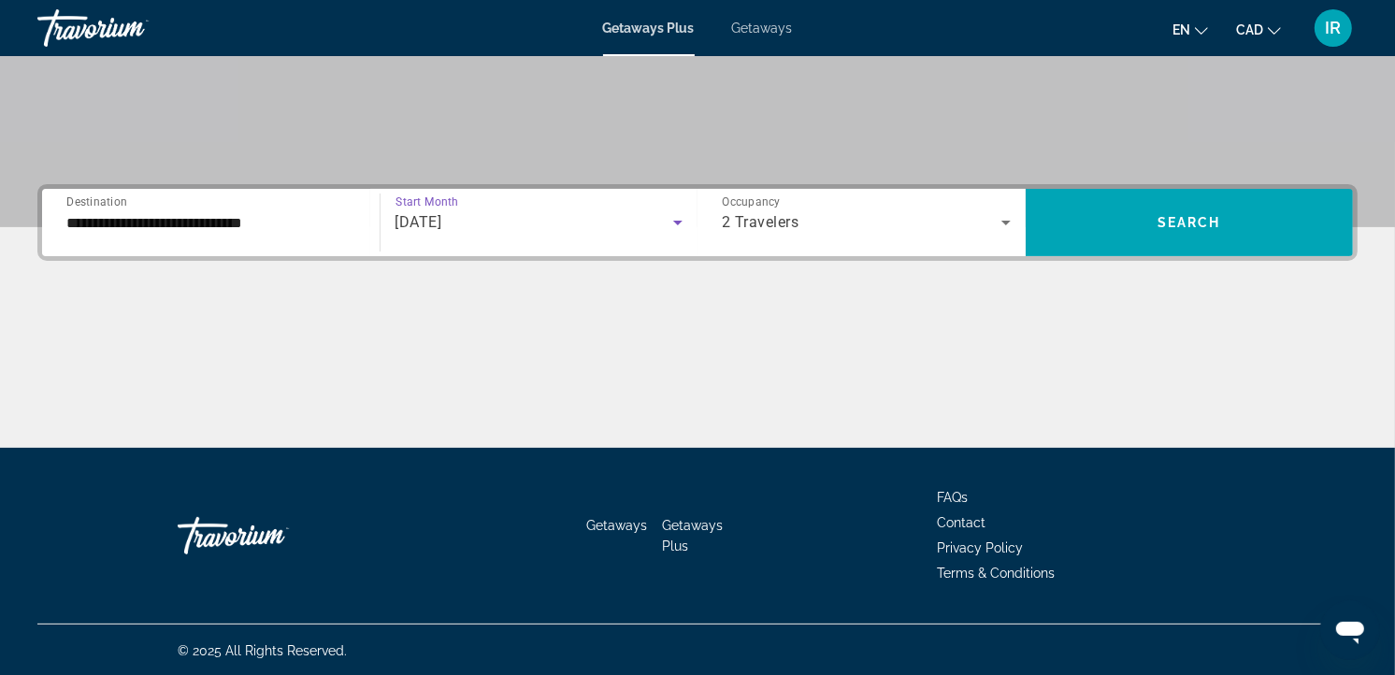
click at [652, 222] on div "[DATE]" at bounding box center [534, 222] width 279 height 22
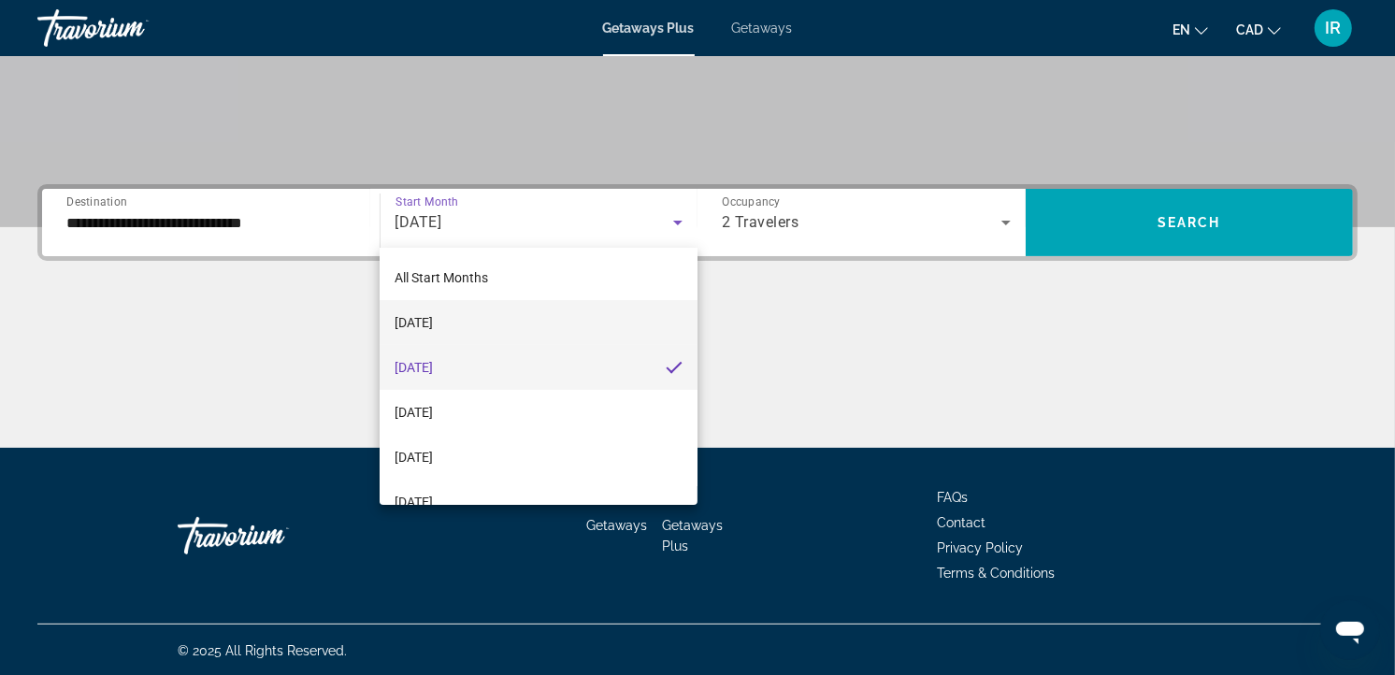
click at [433, 321] on span "[DATE]" at bounding box center [413, 322] width 38 height 22
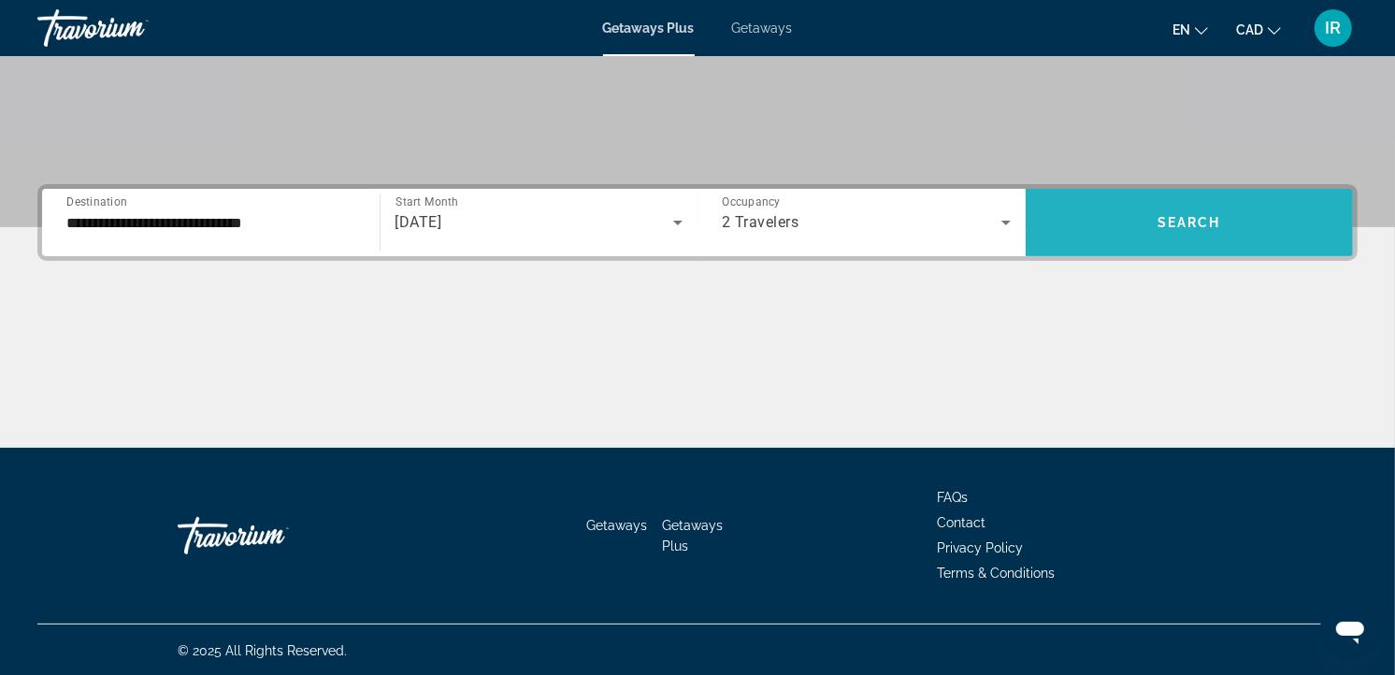
click at [1142, 208] on span "Search widget" at bounding box center [1189, 222] width 328 height 45
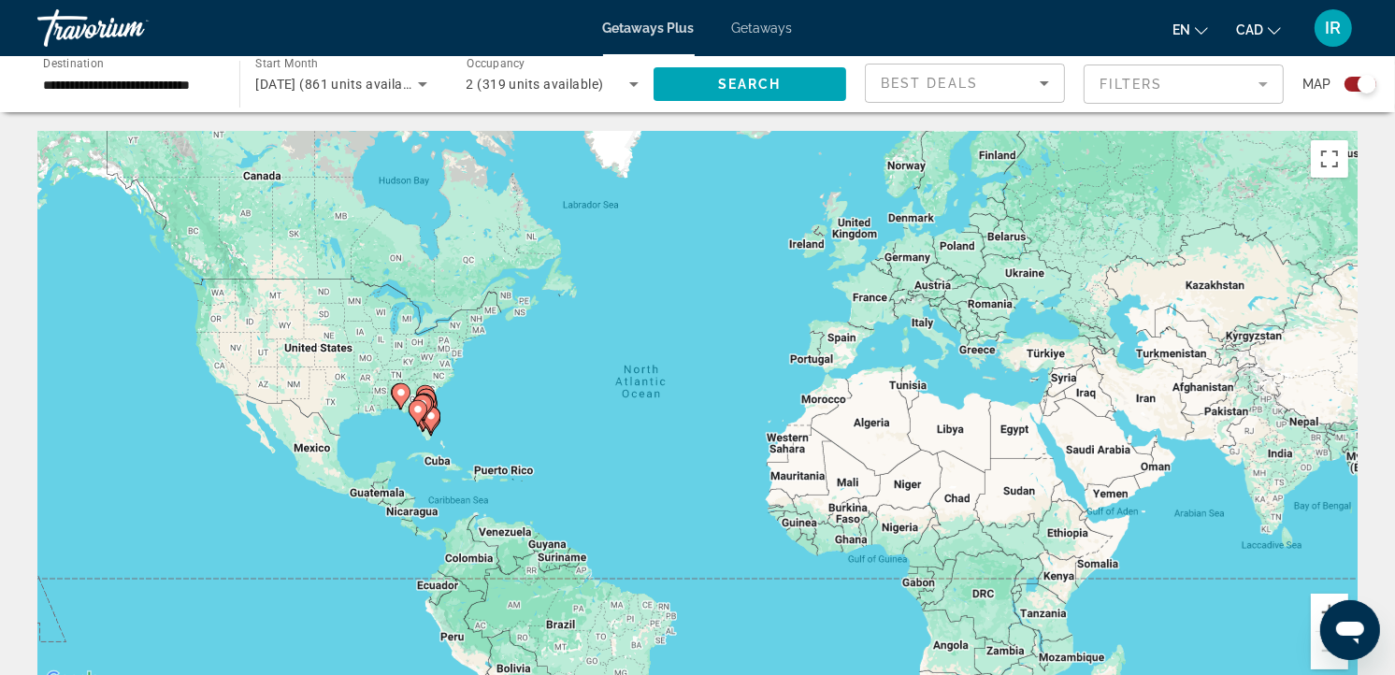
click at [422, 85] on icon "Search widget" at bounding box center [422, 84] width 9 height 5
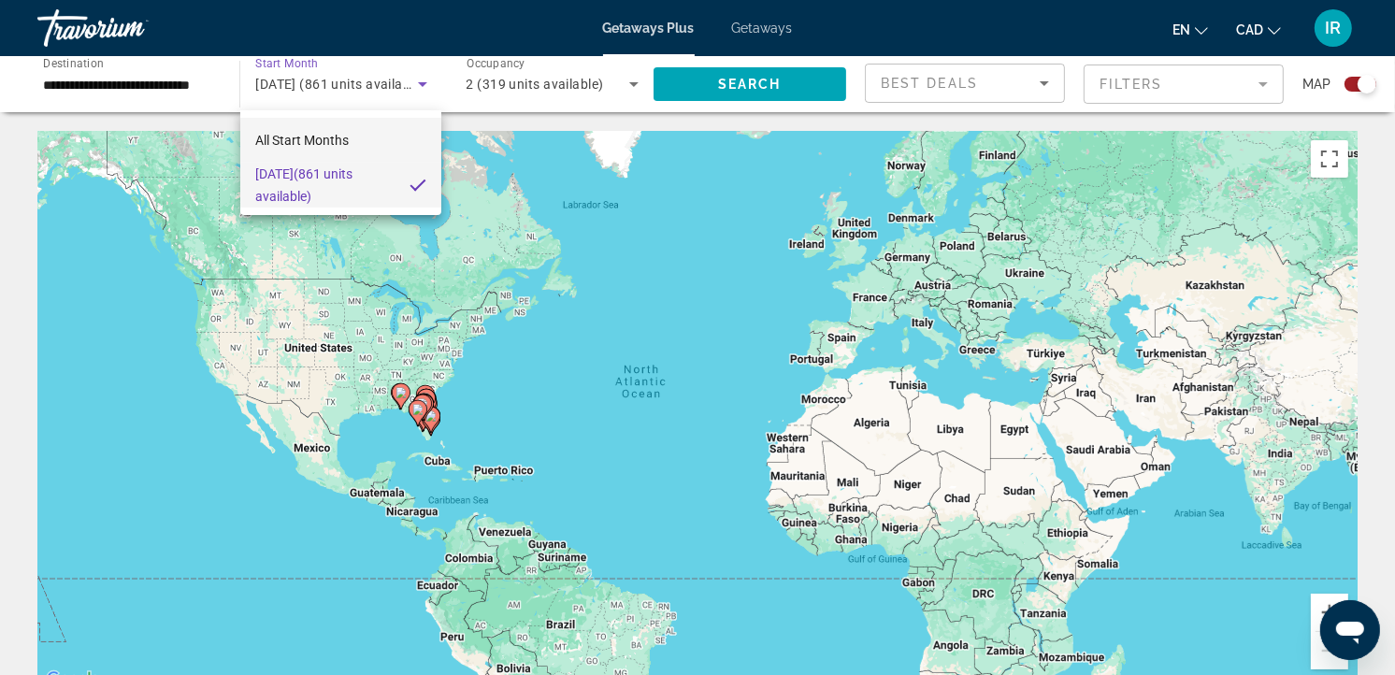
click at [311, 142] on span "All Start Months" at bounding box center [301, 140] width 93 height 15
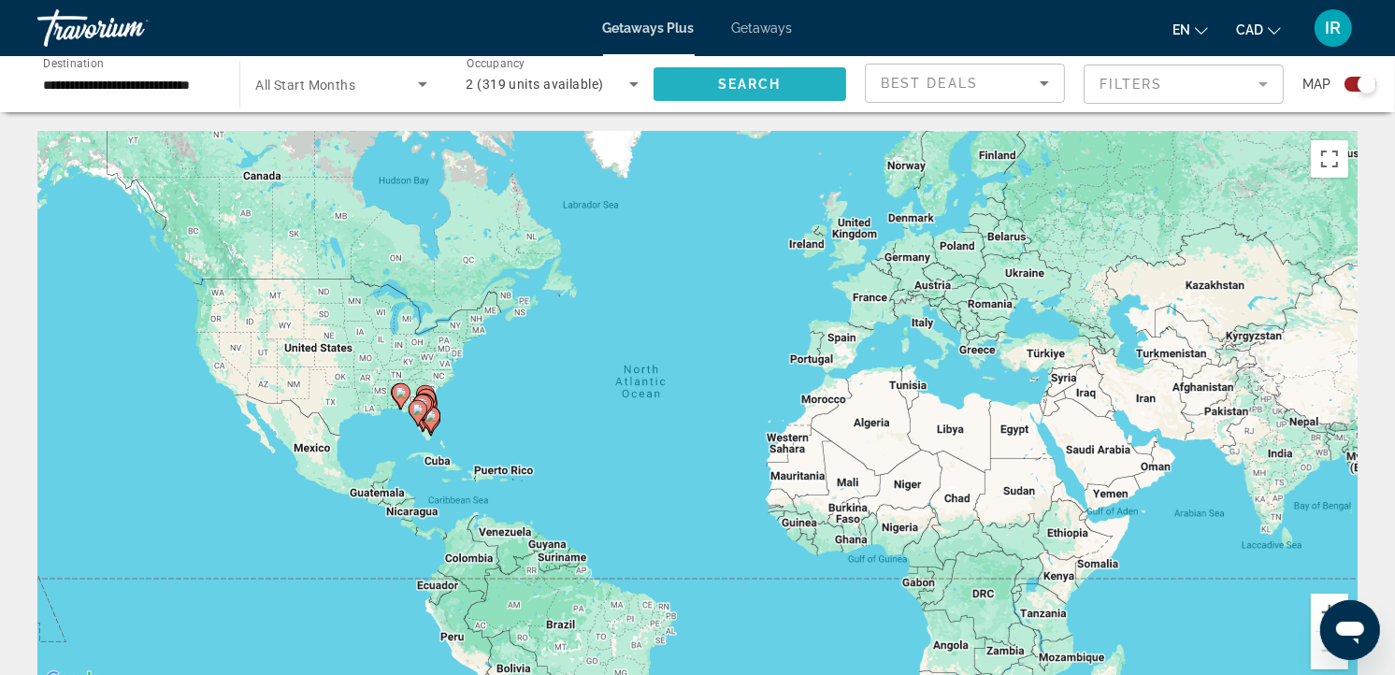
click at [752, 79] on span "Search" at bounding box center [750, 84] width 64 height 15
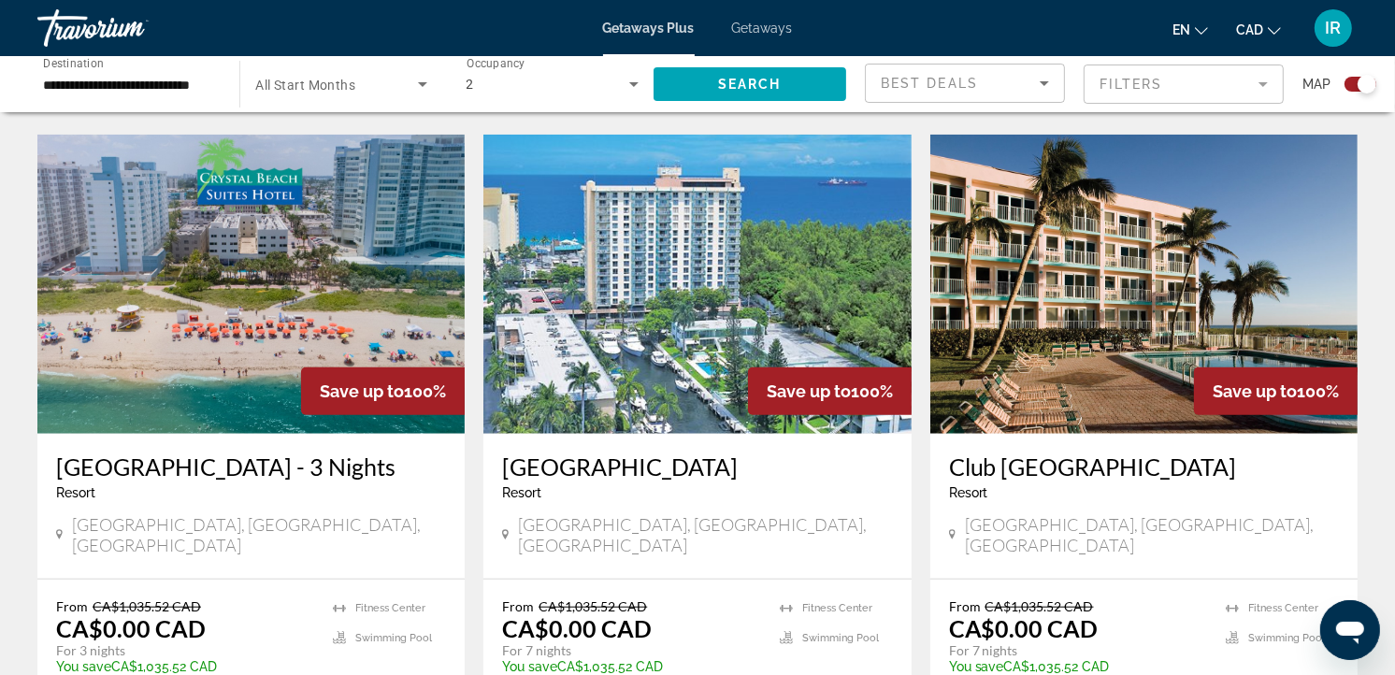
scroll to position [1246, 0]
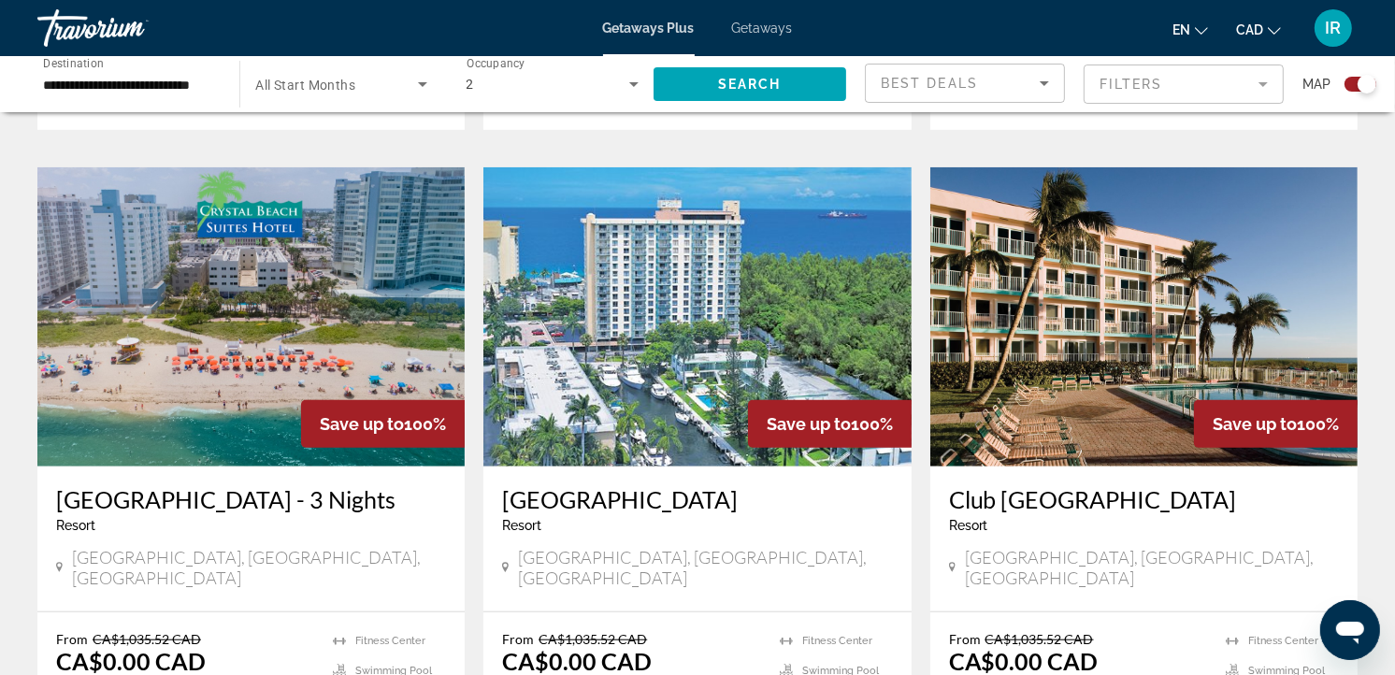
click at [740, 485] on h3 "Fort Lauderdale Beach Resort" at bounding box center [697, 499] width 390 height 28
click at [0, 0] on div at bounding box center [0, 0] width 0 height 0
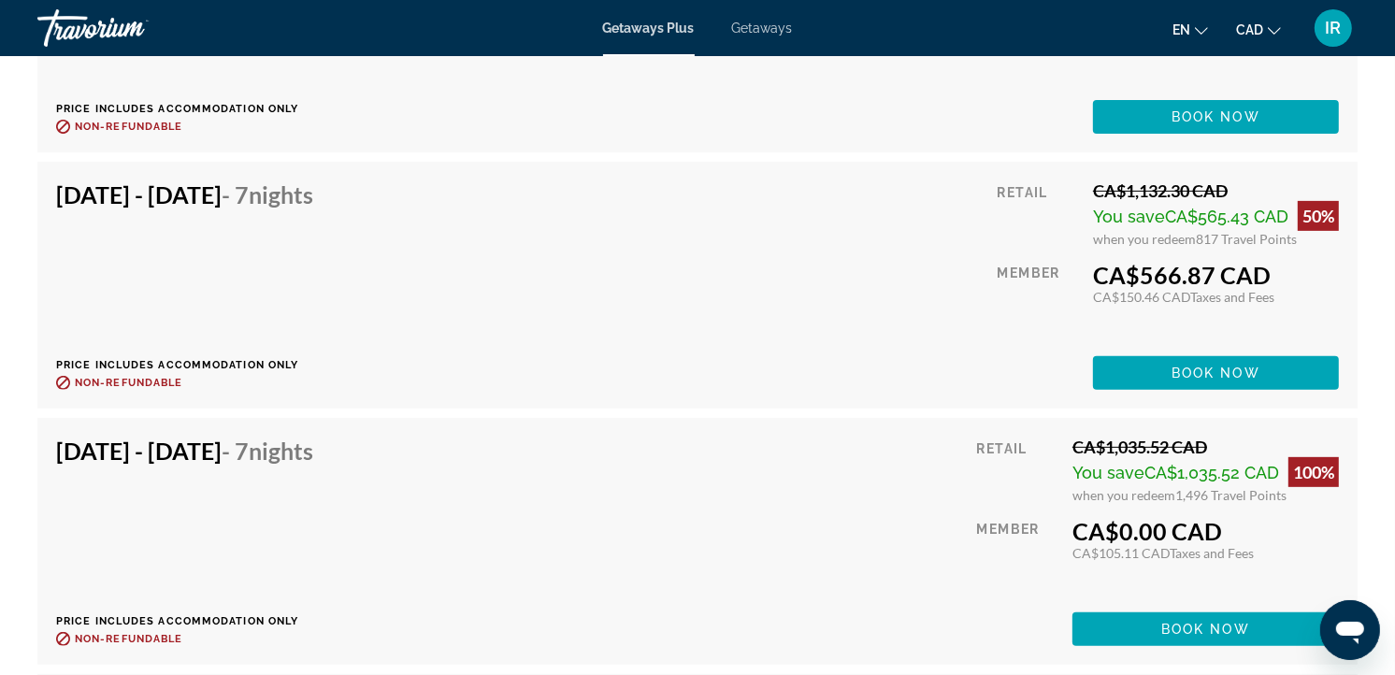
scroll to position [6438, 0]
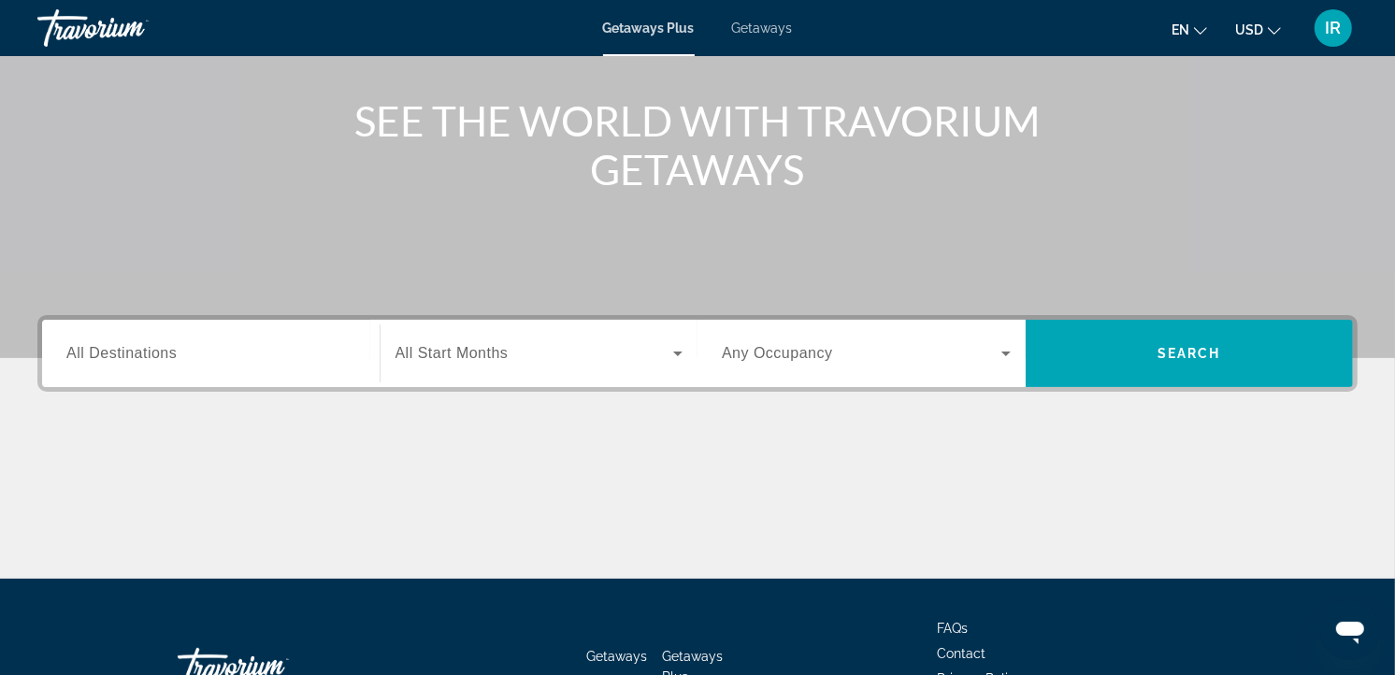
scroll to position [208, 0]
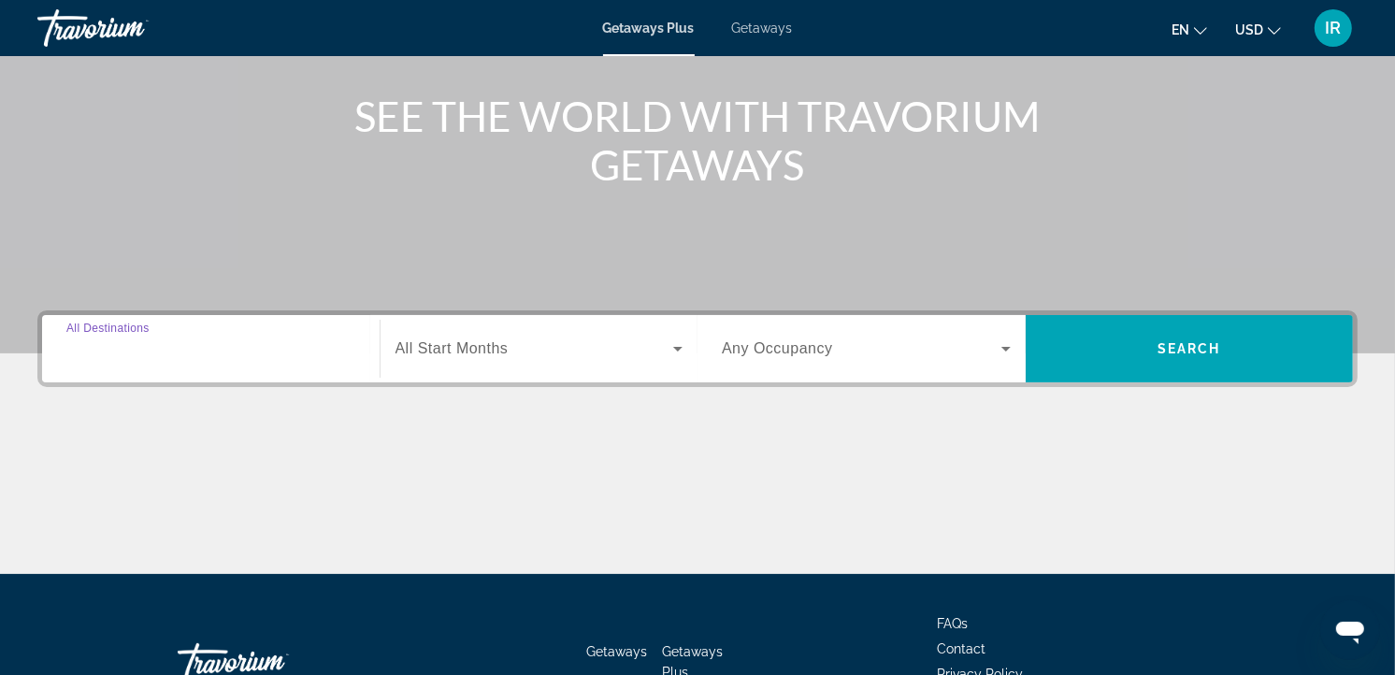
click at [232, 357] on input "Destination All Destinations" at bounding box center [210, 349] width 289 height 22
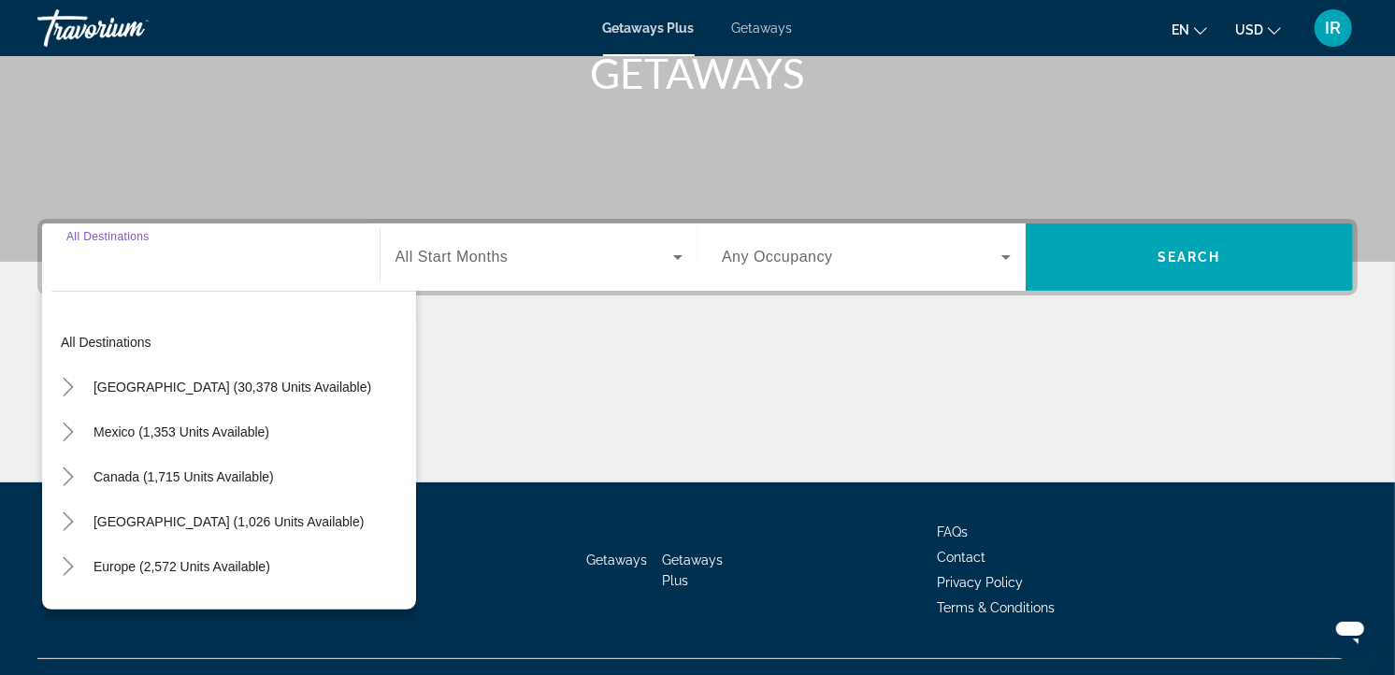
scroll to position [334, 0]
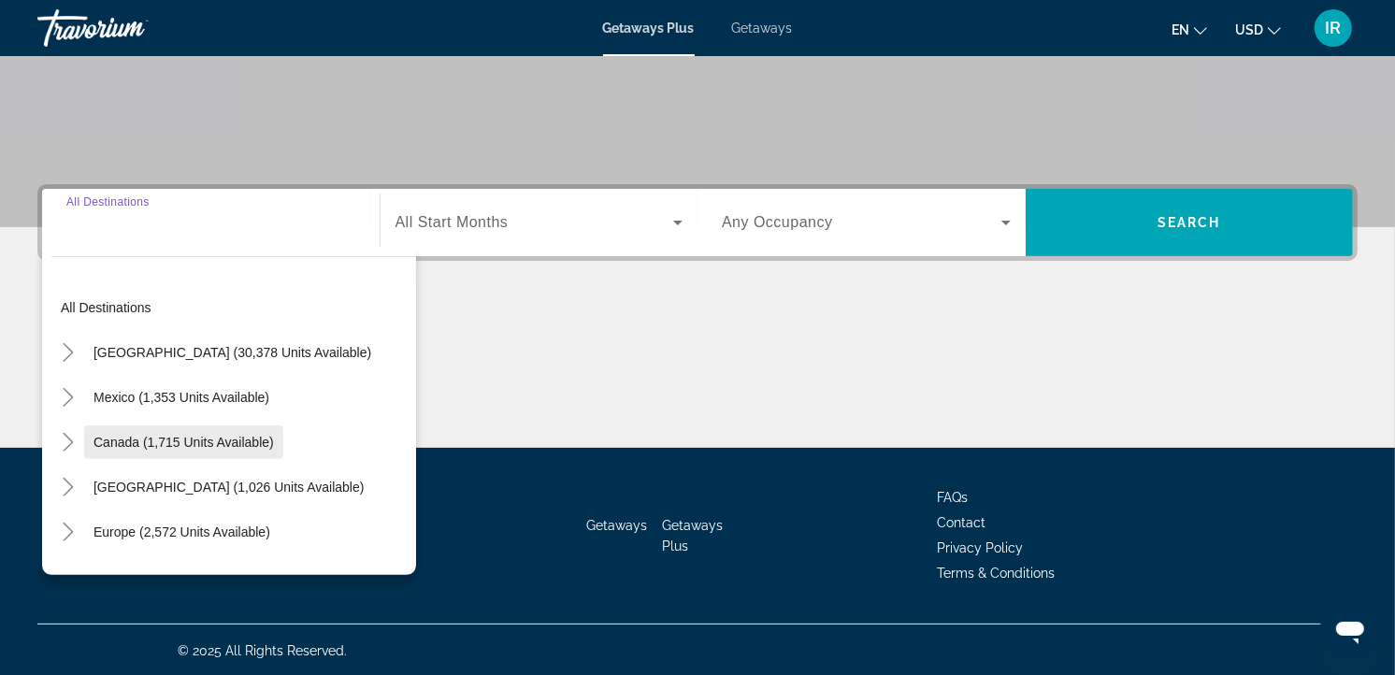
click at [153, 430] on span "Search widget" at bounding box center [183, 442] width 199 height 45
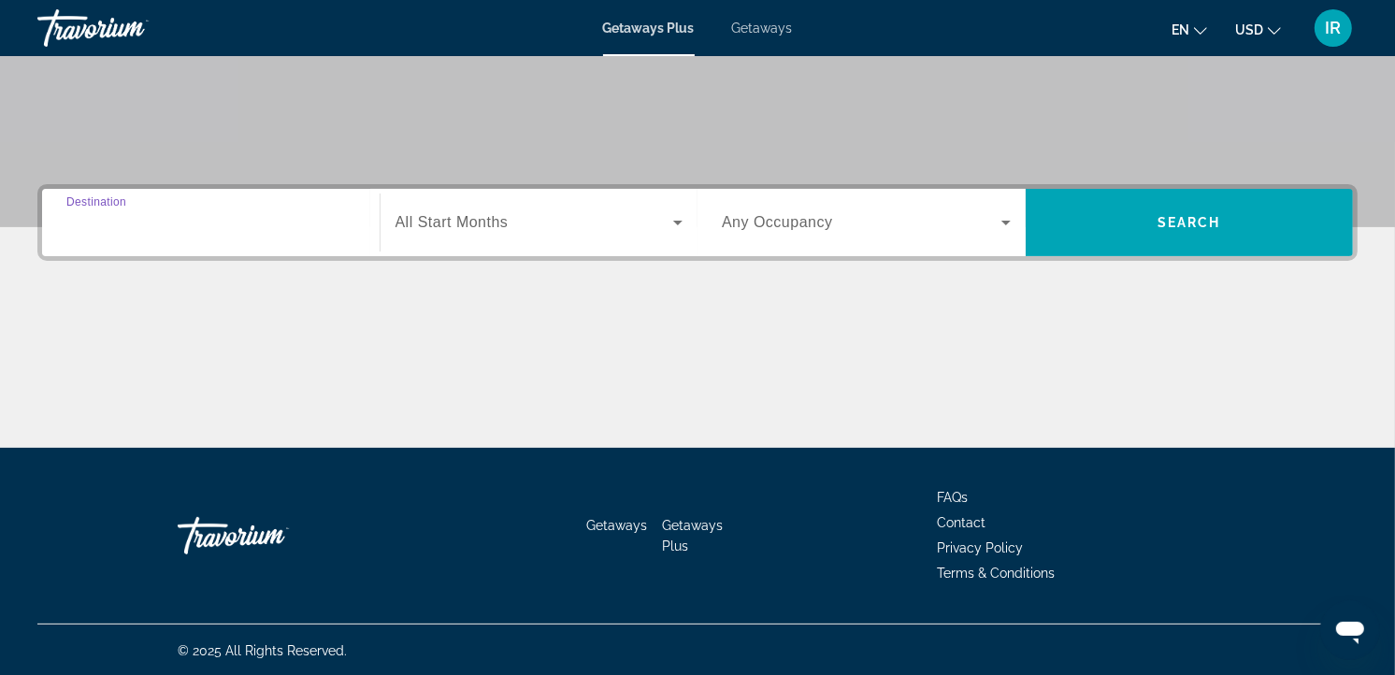
type input "**********"
click at [416, 211] on span "Search widget" at bounding box center [534, 222] width 279 height 22
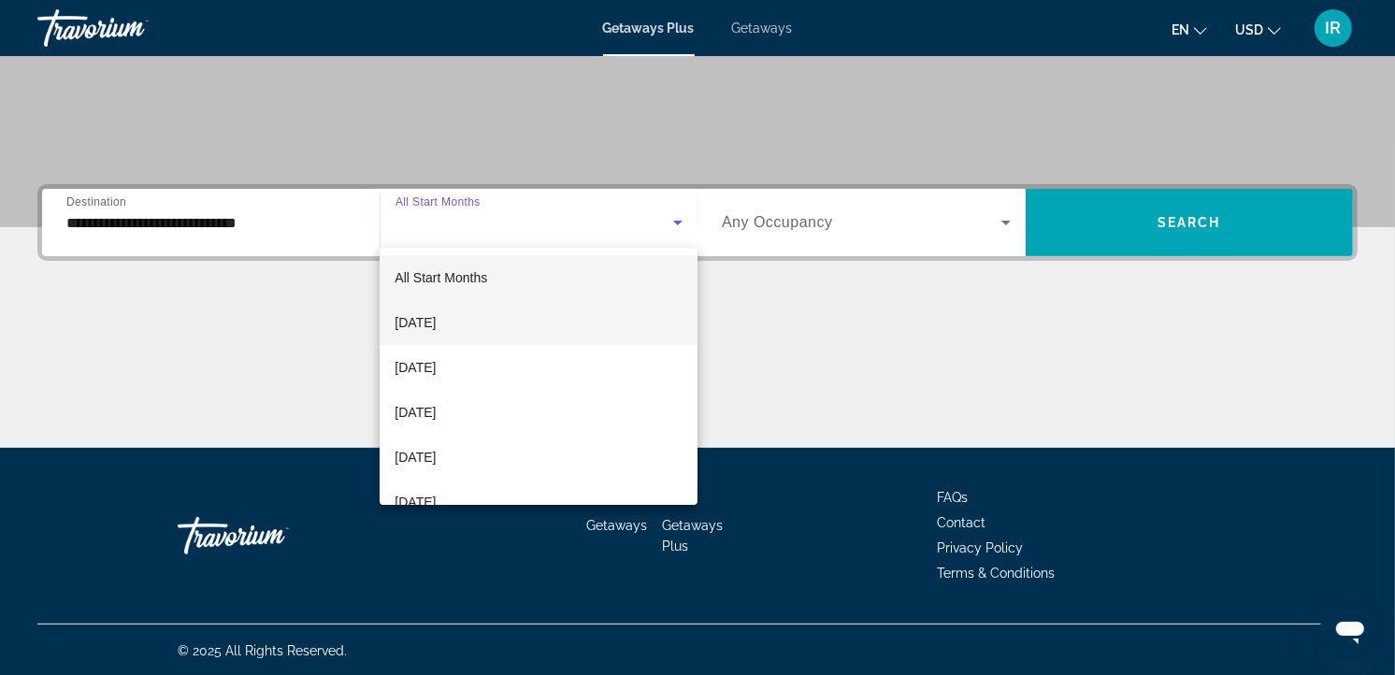
click at [428, 319] on span "[DATE]" at bounding box center [414, 322] width 41 height 22
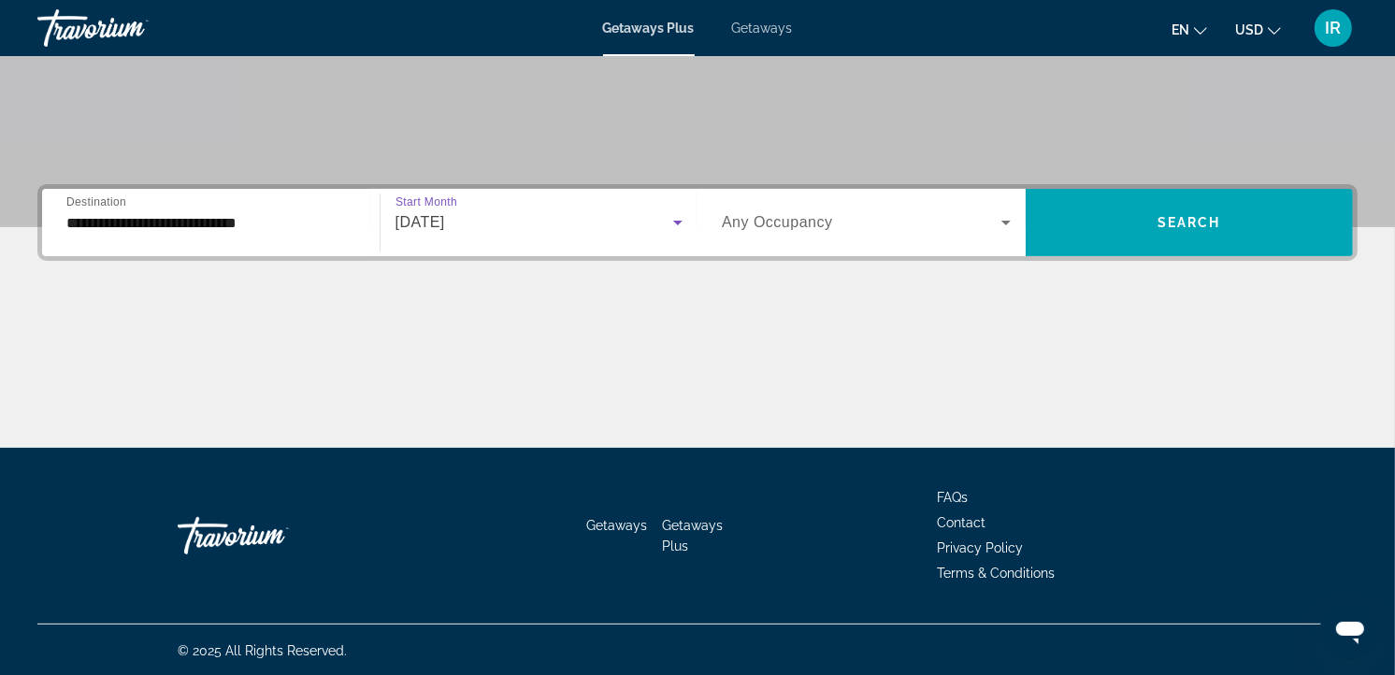
click at [739, 214] on span "Any Occupancy" at bounding box center [777, 222] width 111 height 16
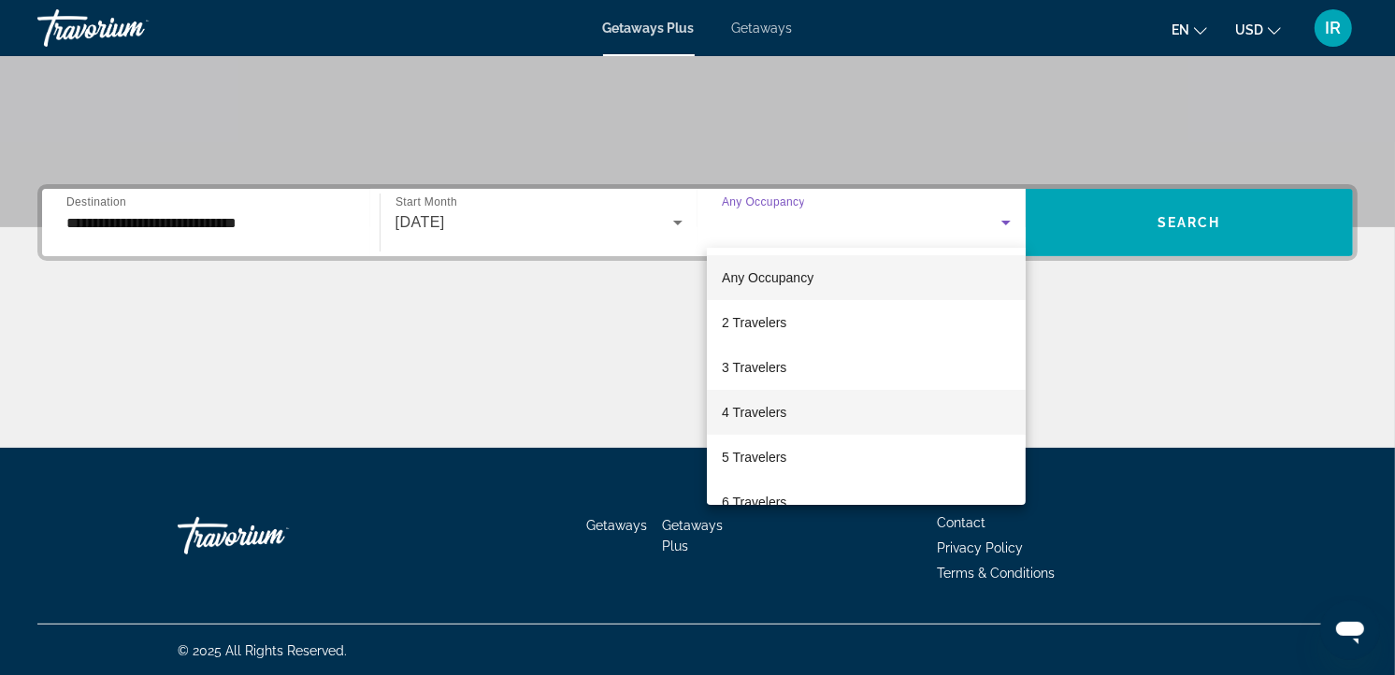
click at [729, 407] on span "4 Travelers" at bounding box center [754, 412] width 64 height 22
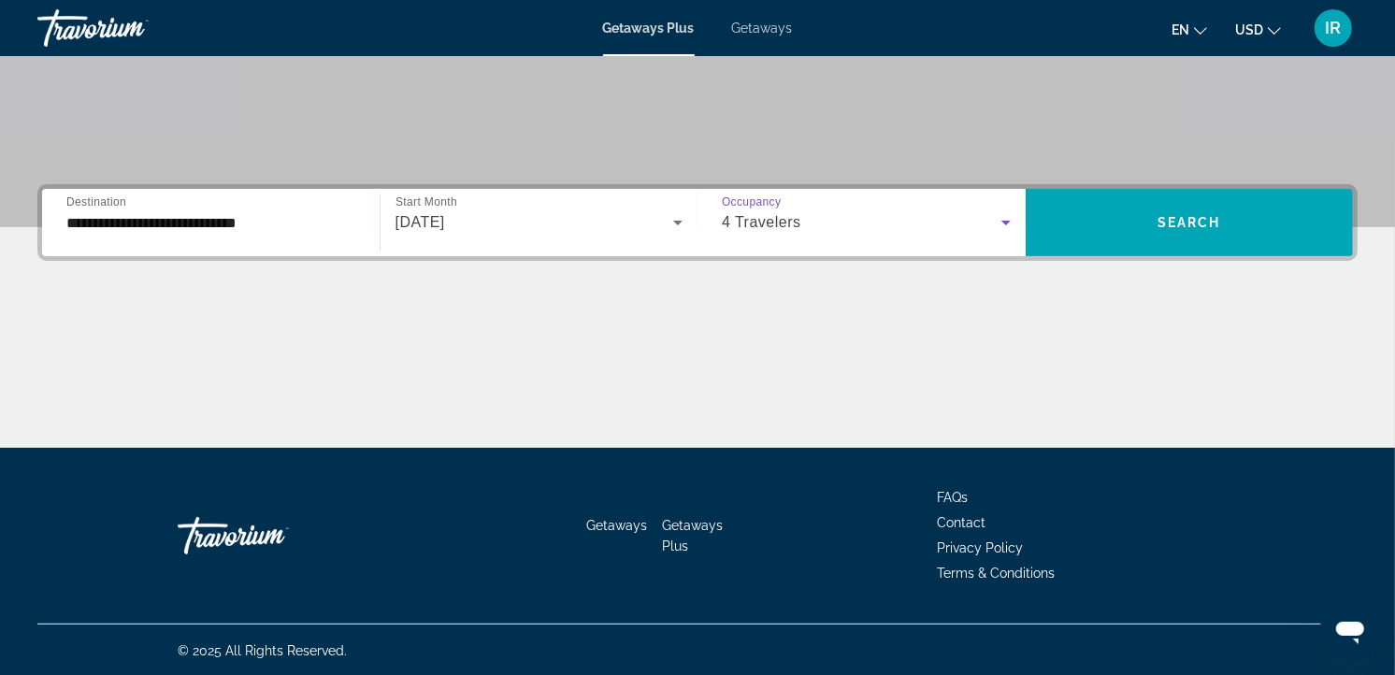
click at [1269, 24] on icon "Change currency" at bounding box center [1273, 30] width 13 height 13
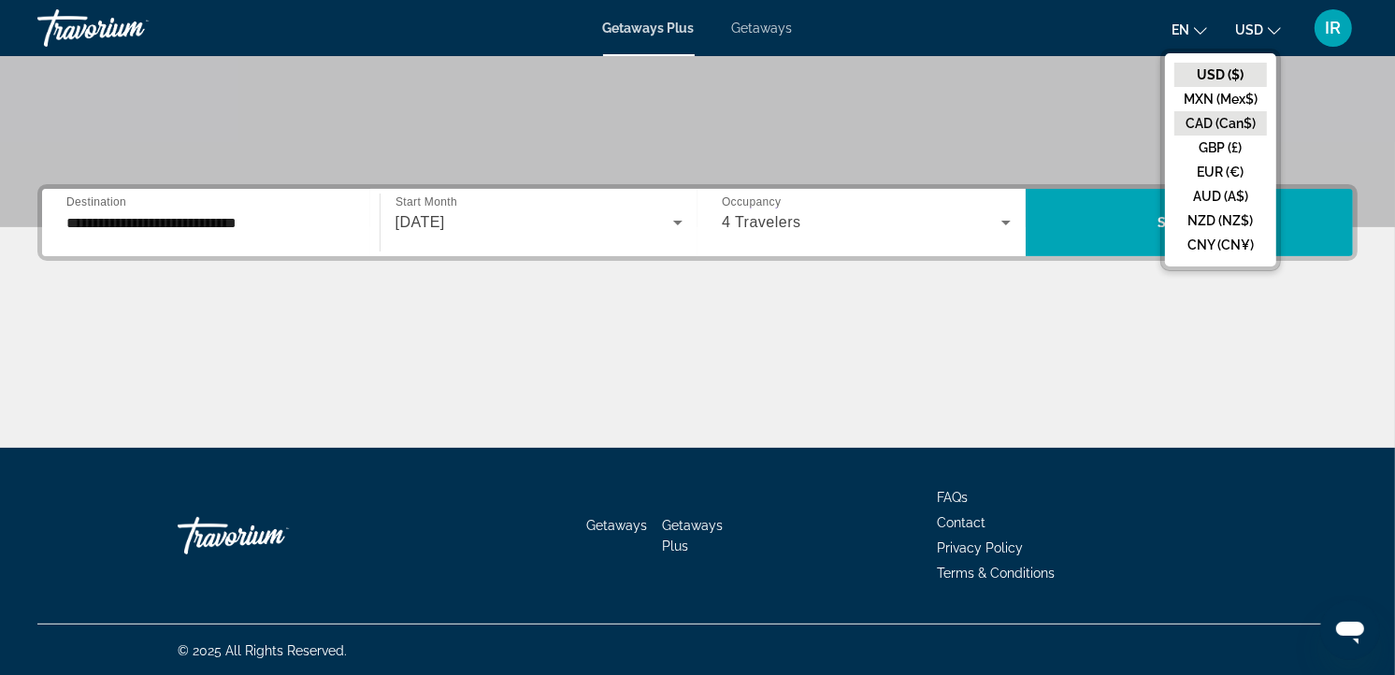
click at [1224, 115] on button "CAD (Can$)" at bounding box center [1220, 123] width 93 height 24
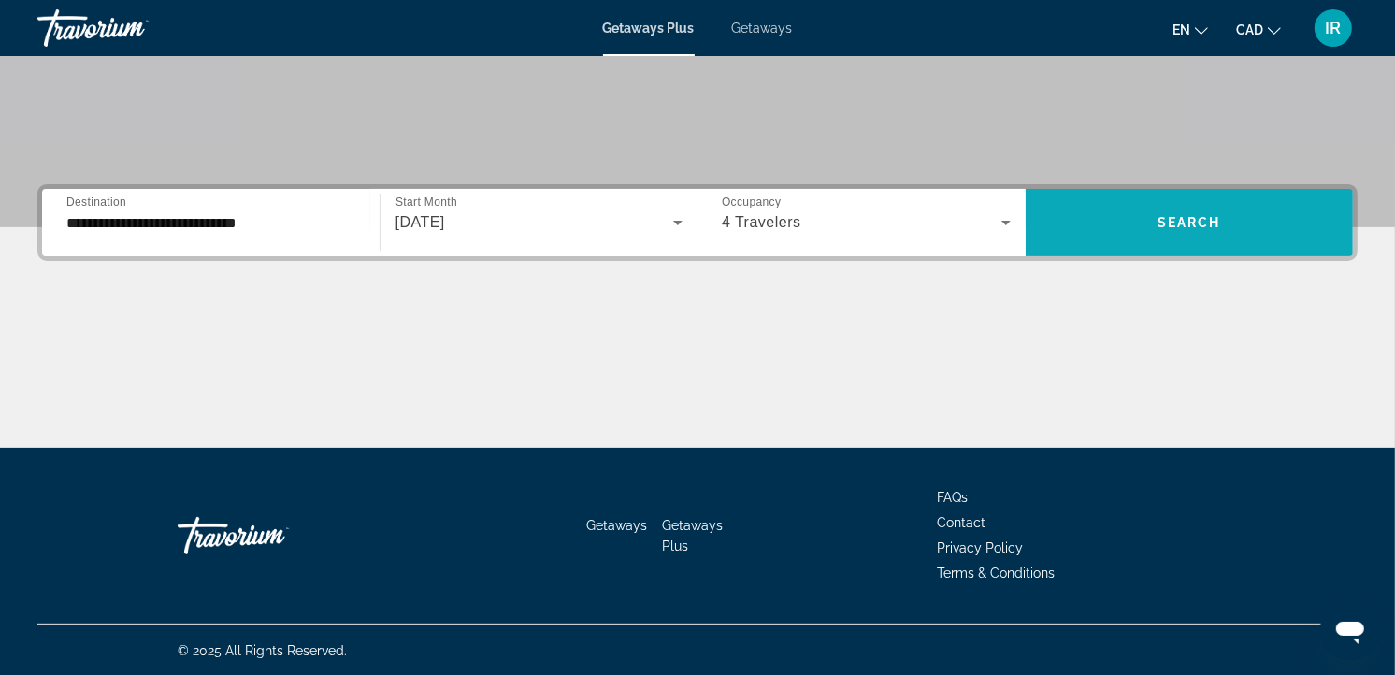
click at [1183, 215] on span "Search" at bounding box center [1189, 222] width 64 height 15
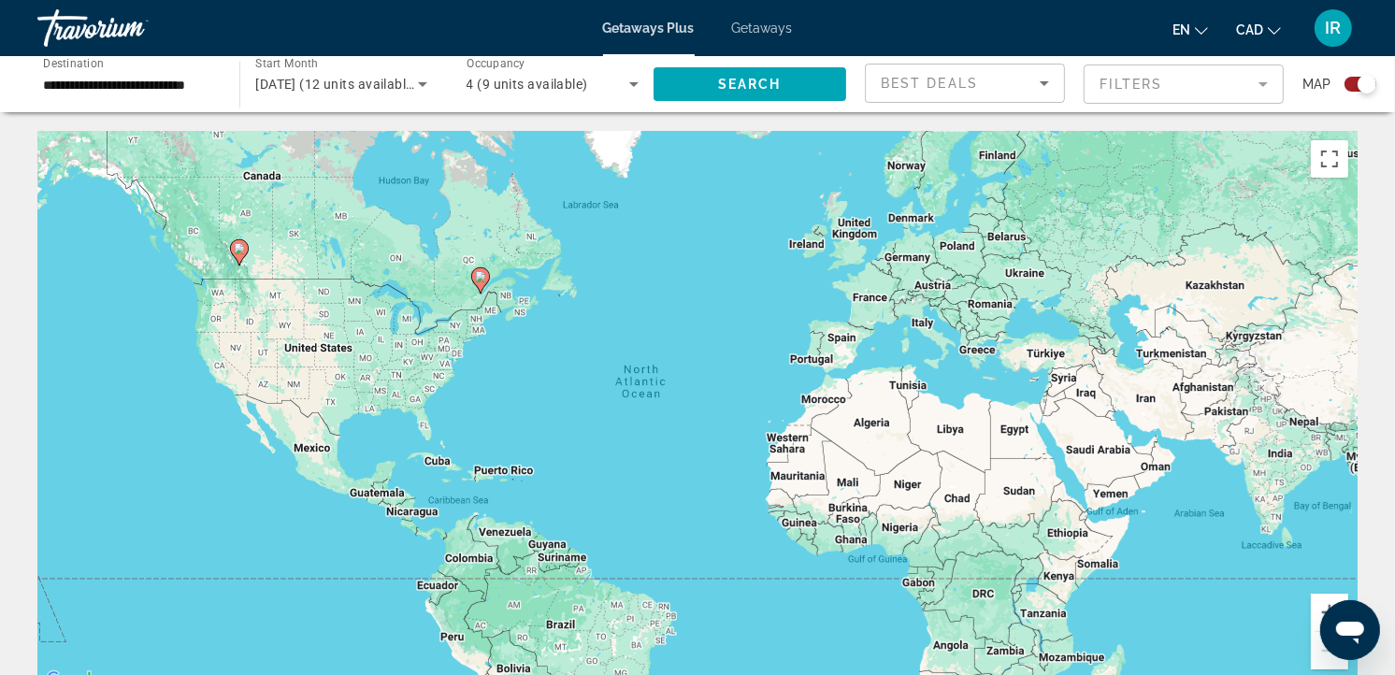
click at [467, 293] on div "To activate drag with keyboard, press Alt + Enter. Once in keyboard drag state,…" at bounding box center [697, 411] width 1320 height 561
click at [470, 293] on div "To activate drag with keyboard, press Alt + Enter. Once in keyboard drag state,…" at bounding box center [697, 411] width 1320 height 561
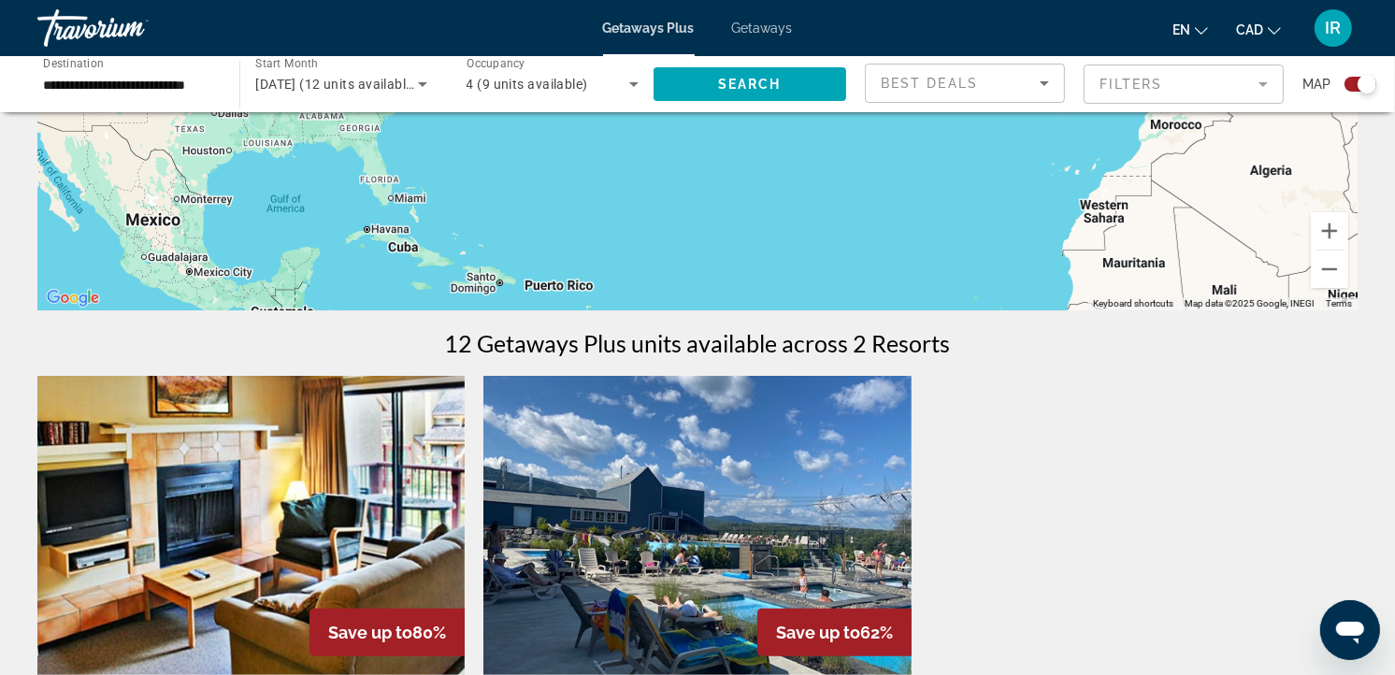
scroll to position [11, 0]
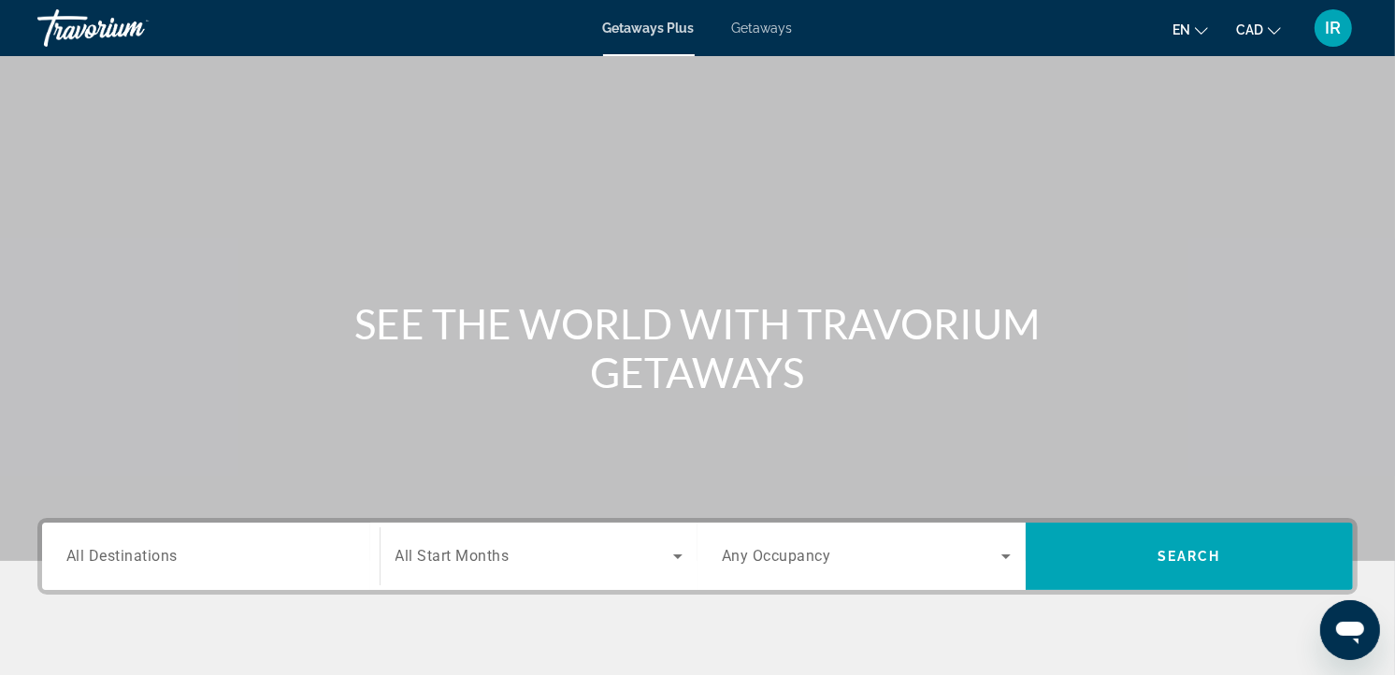
click at [779, 23] on span "Getaways" at bounding box center [762, 28] width 61 height 15
click at [159, 553] on span "All Destinations" at bounding box center [121, 556] width 111 height 18
click at [159, 553] on input "Destination All Destinations" at bounding box center [210, 557] width 289 height 22
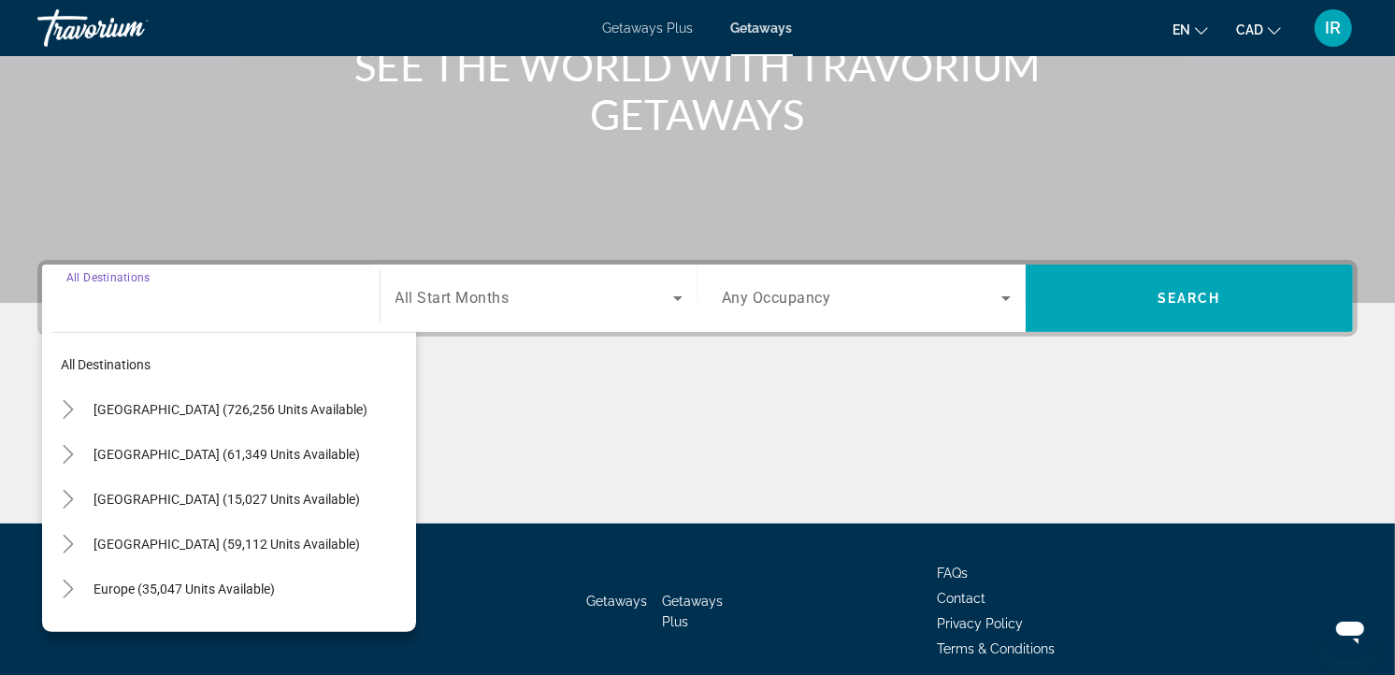
scroll to position [334, 0]
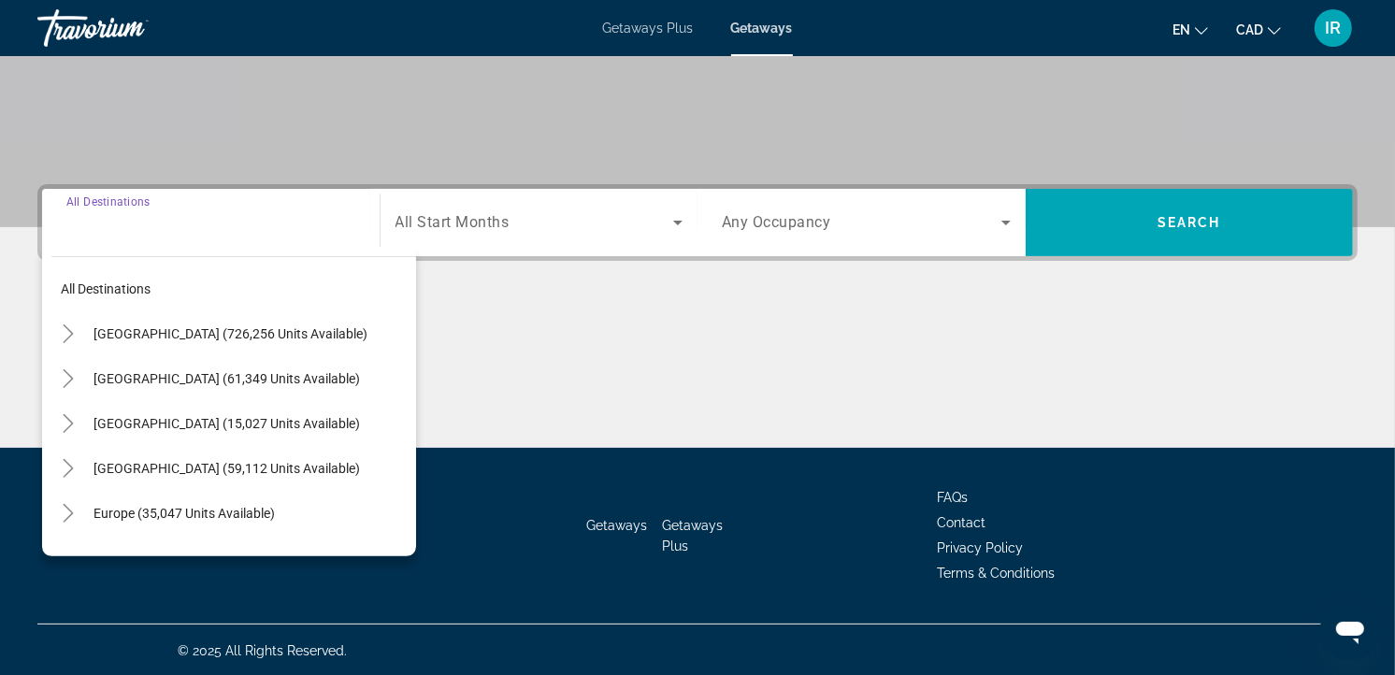
click at [170, 416] on span "Canada (15,027 units available)" at bounding box center [226, 423] width 266 height 15
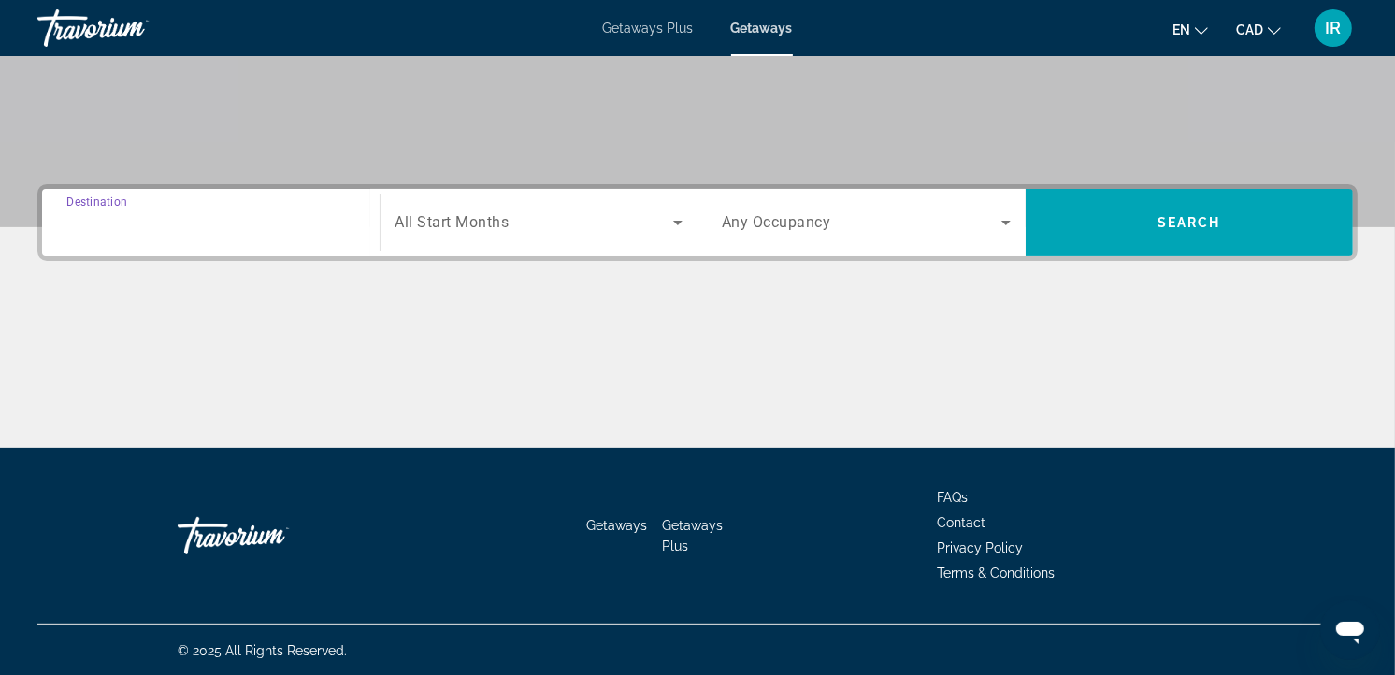
type input "**********"
click at [471, 207] on div "Search widget" at bounding box center [539, 222] width 288 height 52
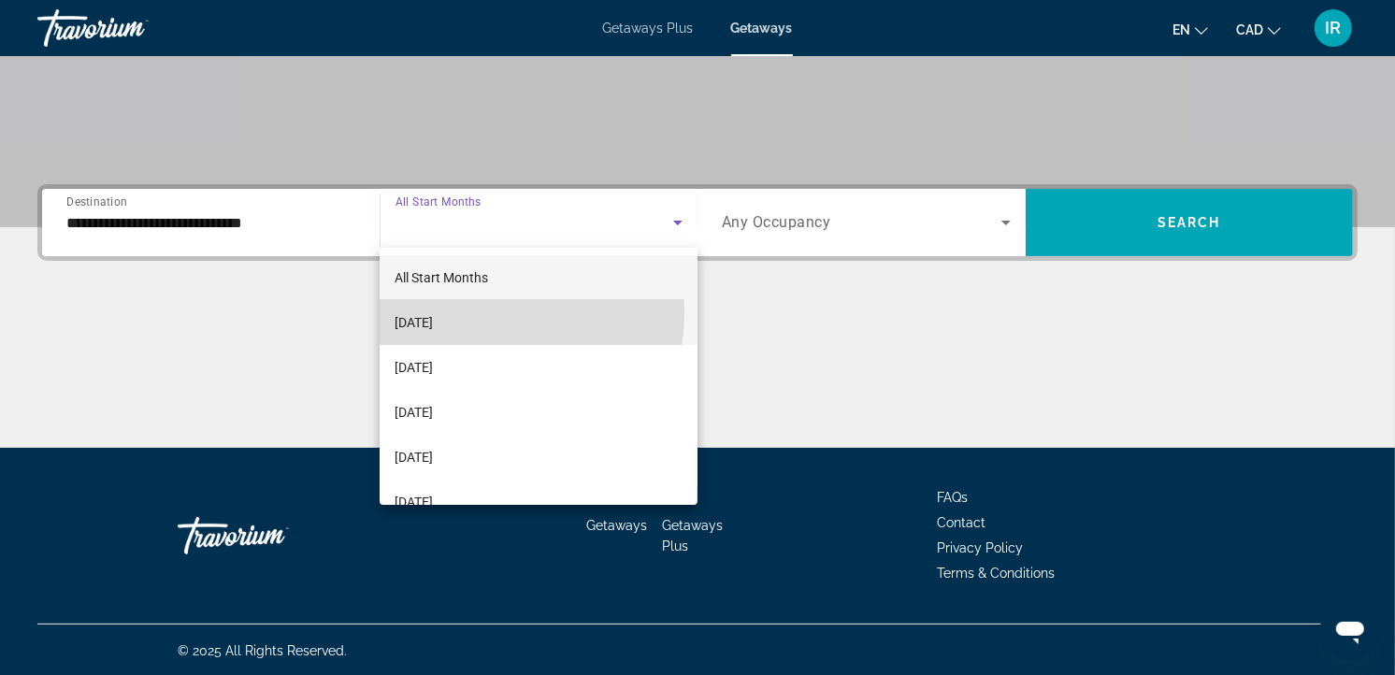
click at [433, 312] on span "[DATE]" at bounding box center [413, 322] width 38 height 22
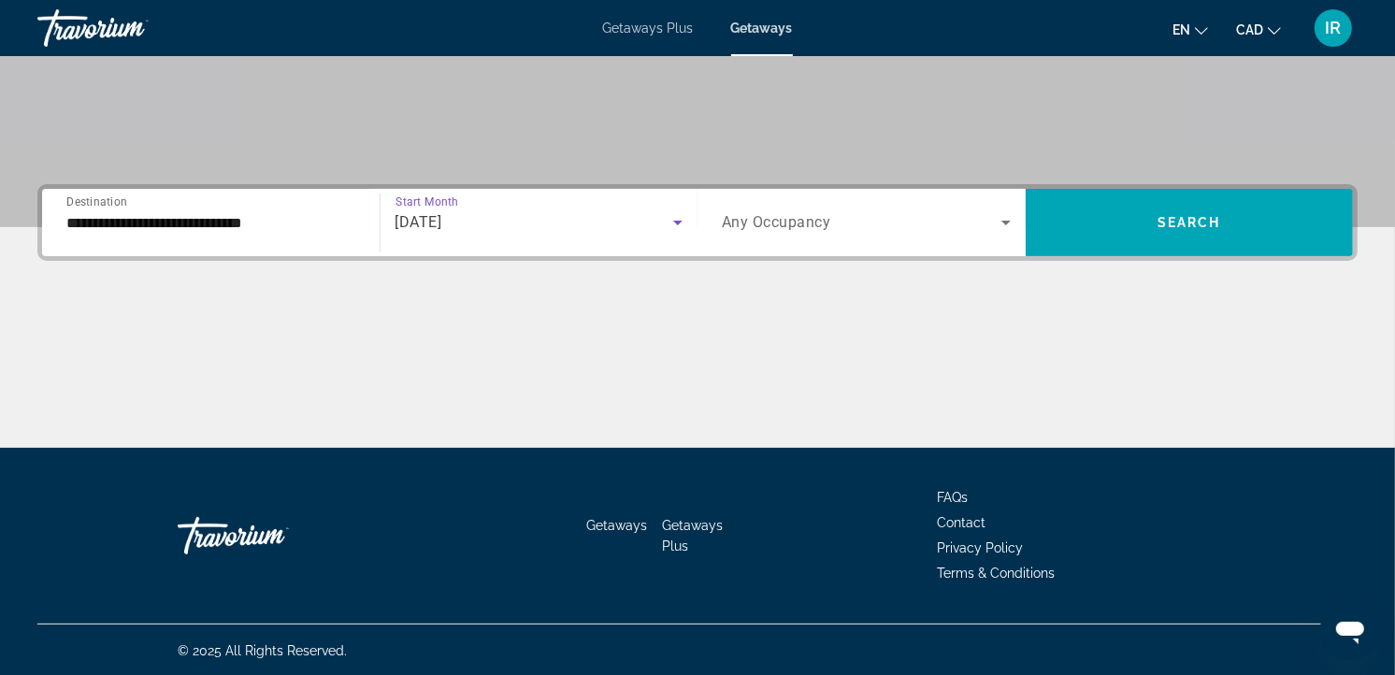
click at [765, 216] on span "Any Occupancy" at bounding box center [776, 223] width 109 height 18
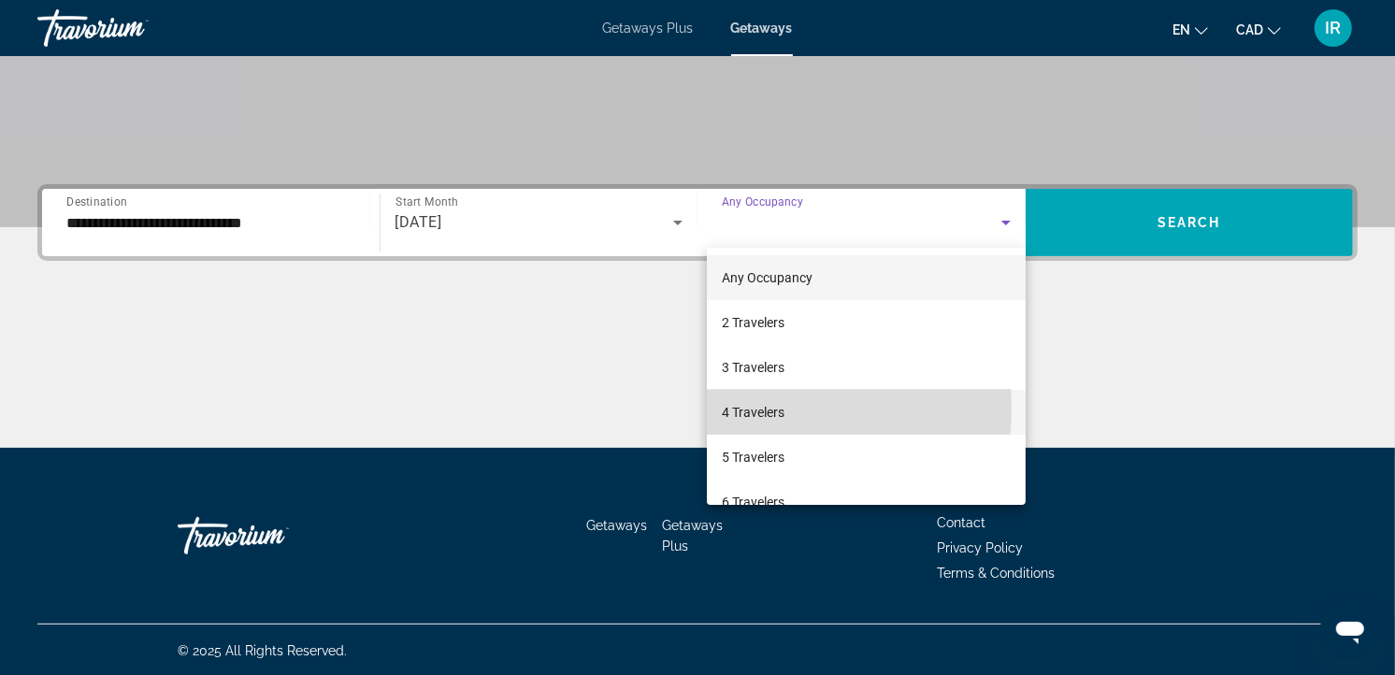
click at [755, 408] on span "4 Travelers" at bounding box center [753, 412] width 63 height 22
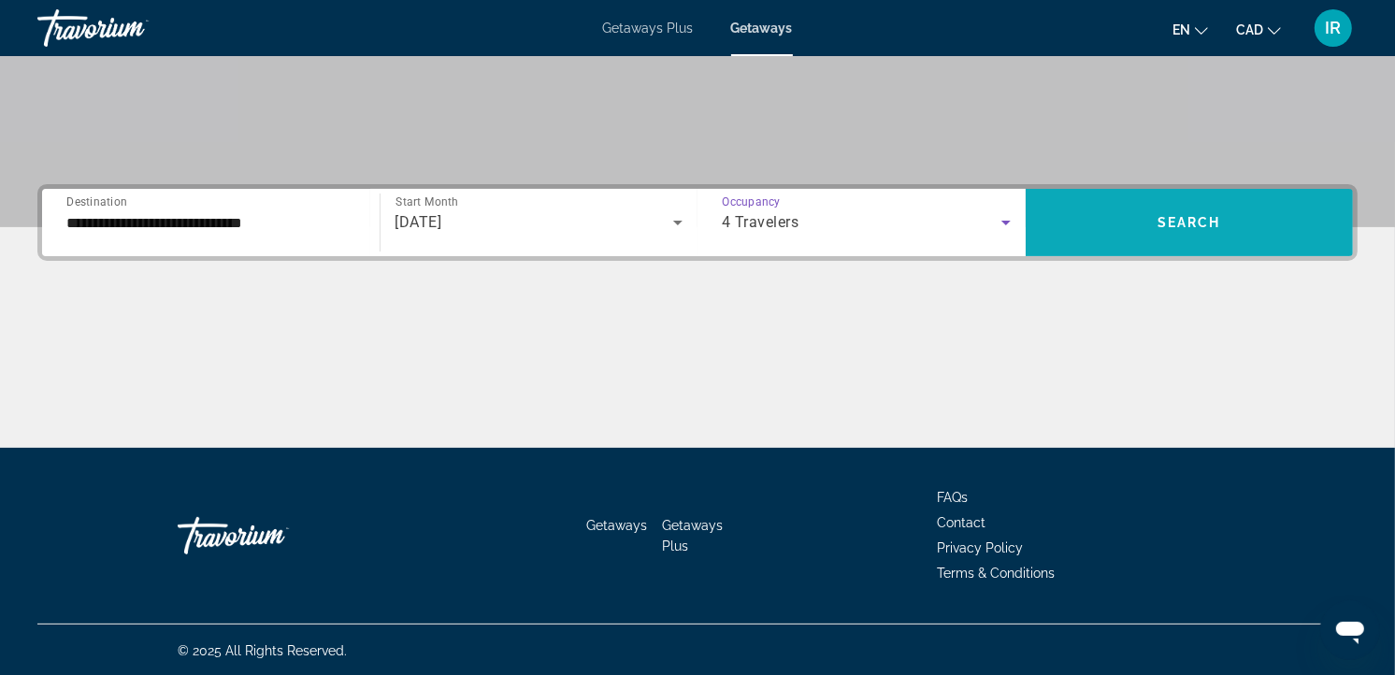
click at [1129, 216] on span "Search widget" at bounding box center [1189, 222] width 328 height 45
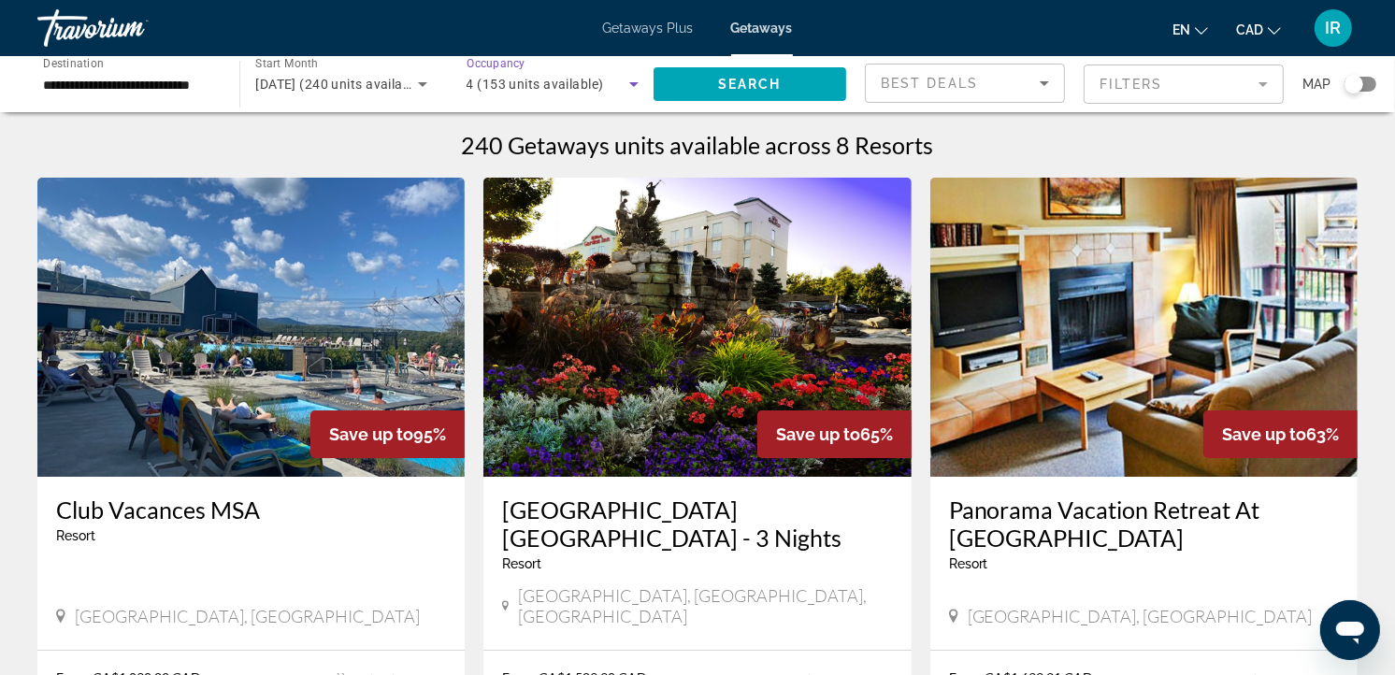
click at [575, 85] on span "4 (153 units available)" at bounding box center [534, 84] width 137 height 15
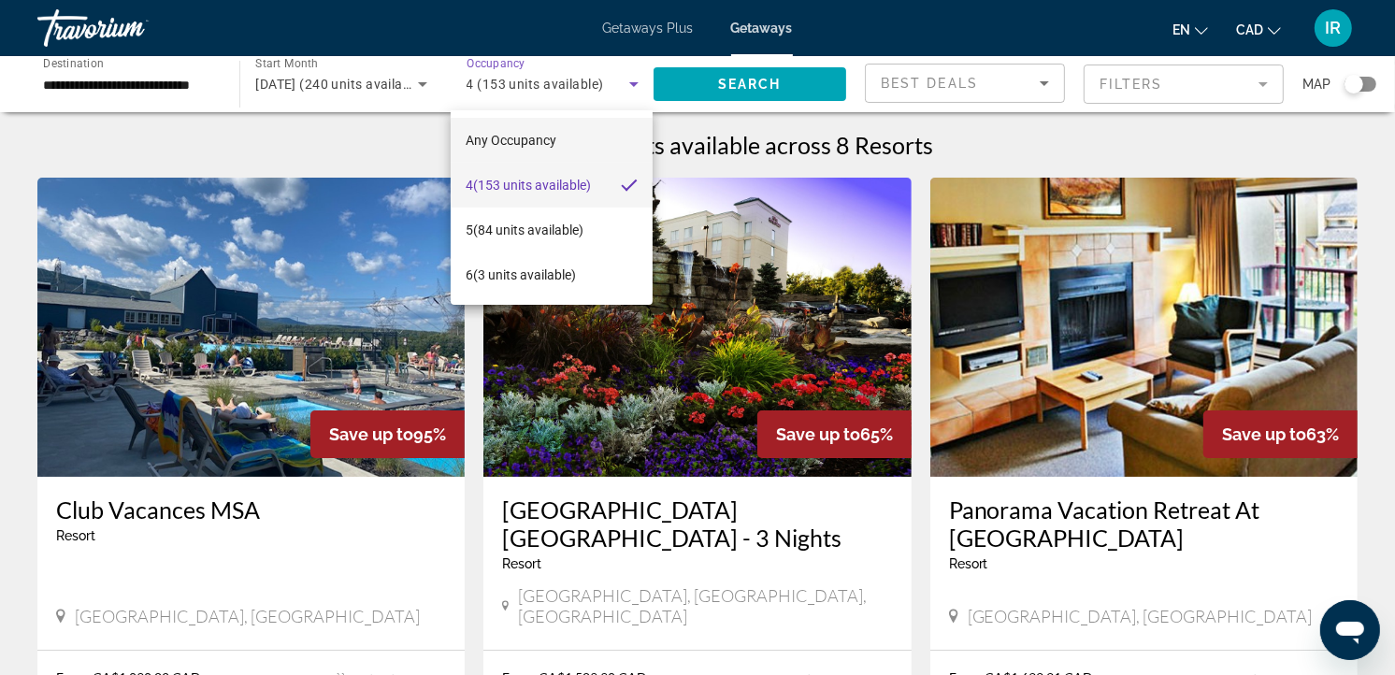
click at [494, 131] on span "Any Occupancy" at bounding box center [510, 140] width 91 height 22
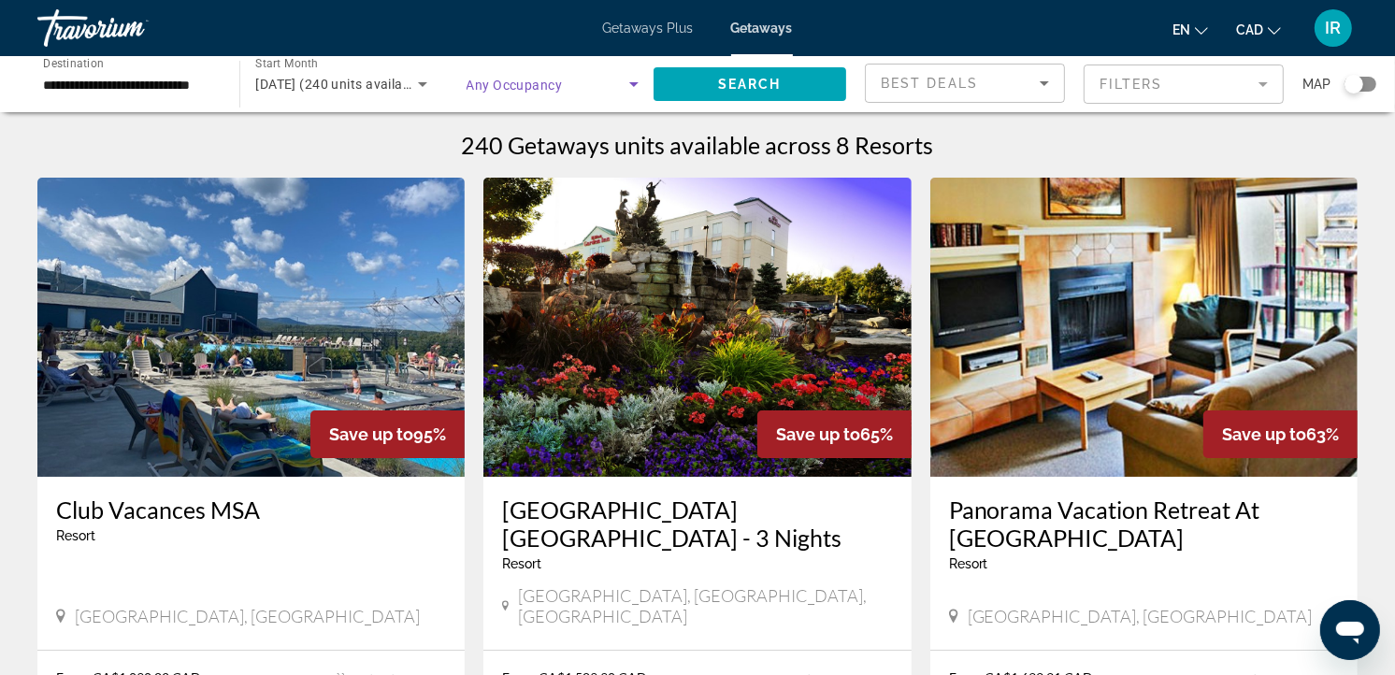
click at [624, 81] on icon "Search widget" at bounding box center [634, 84] width 22 height 22
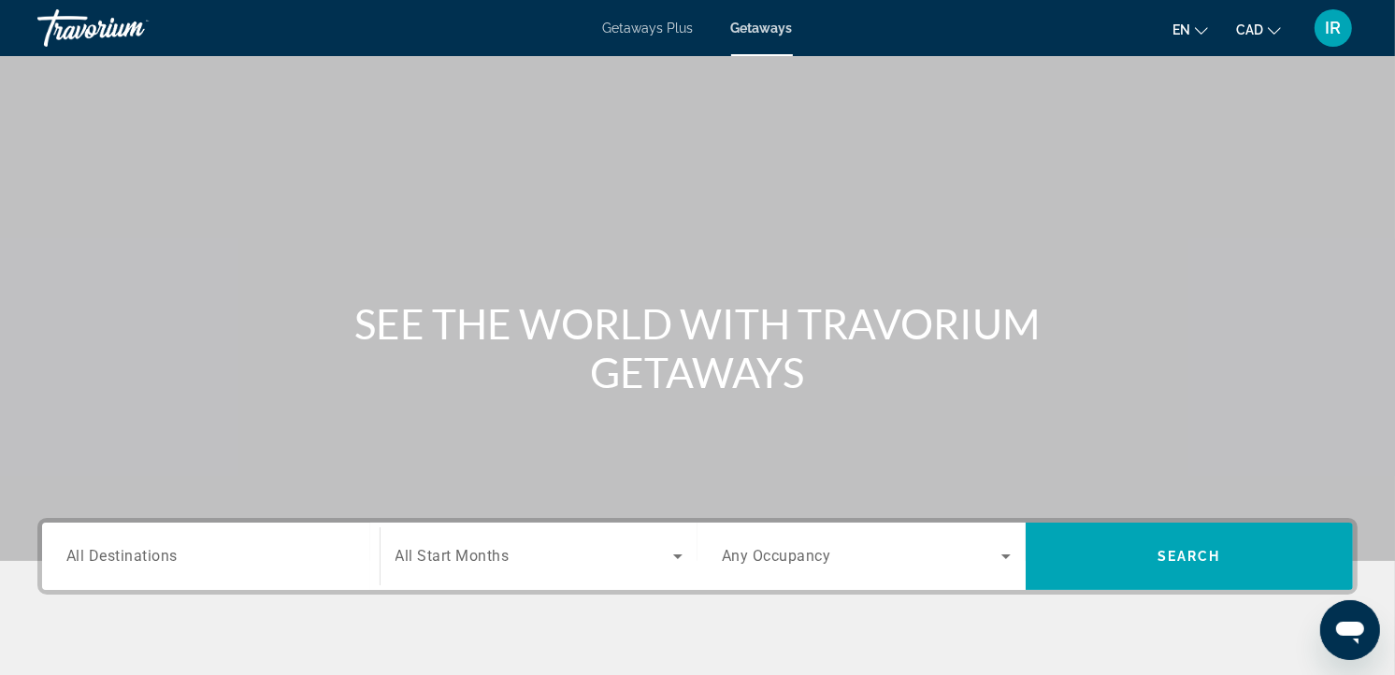
click at [138, 548] on span "All Destinations" at bounding box center [121, 556] width 111 height 18
click at [138, 548] on input "Destination All Destinations" at bounding box center [210, 557] width 289 height 22
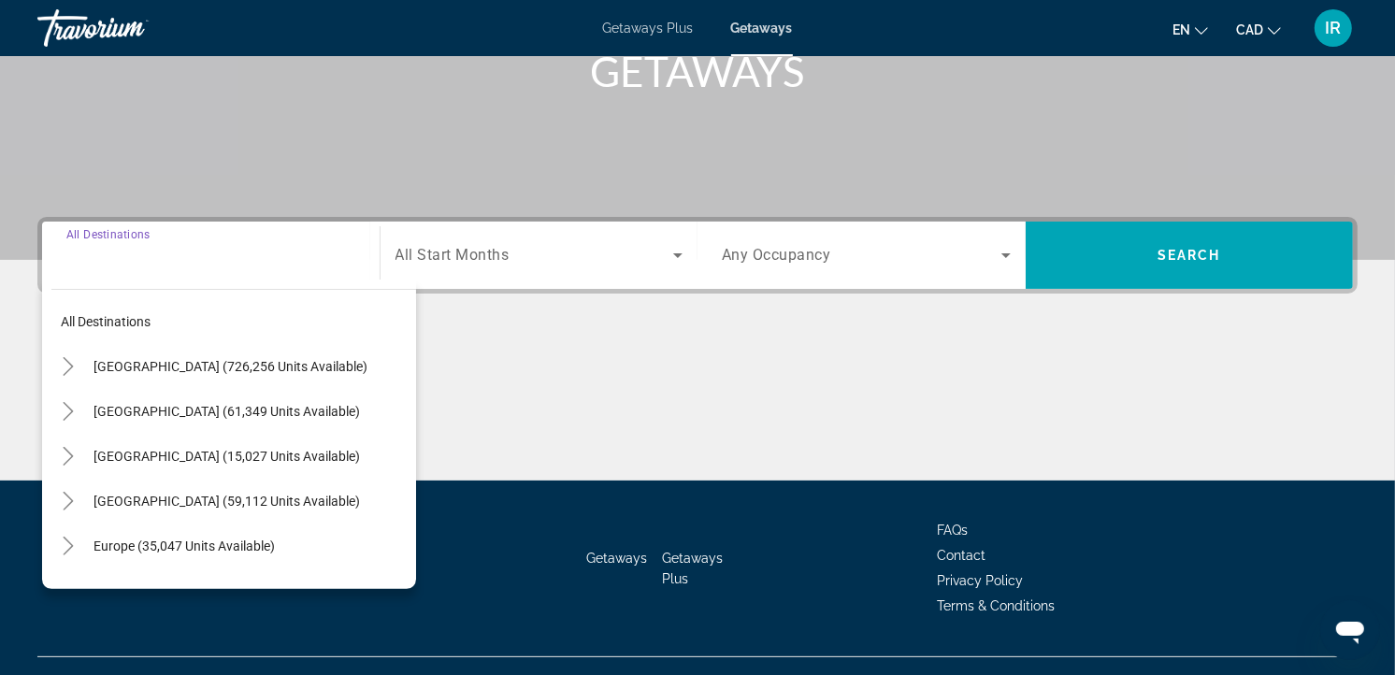
scroll to position [334, 0]
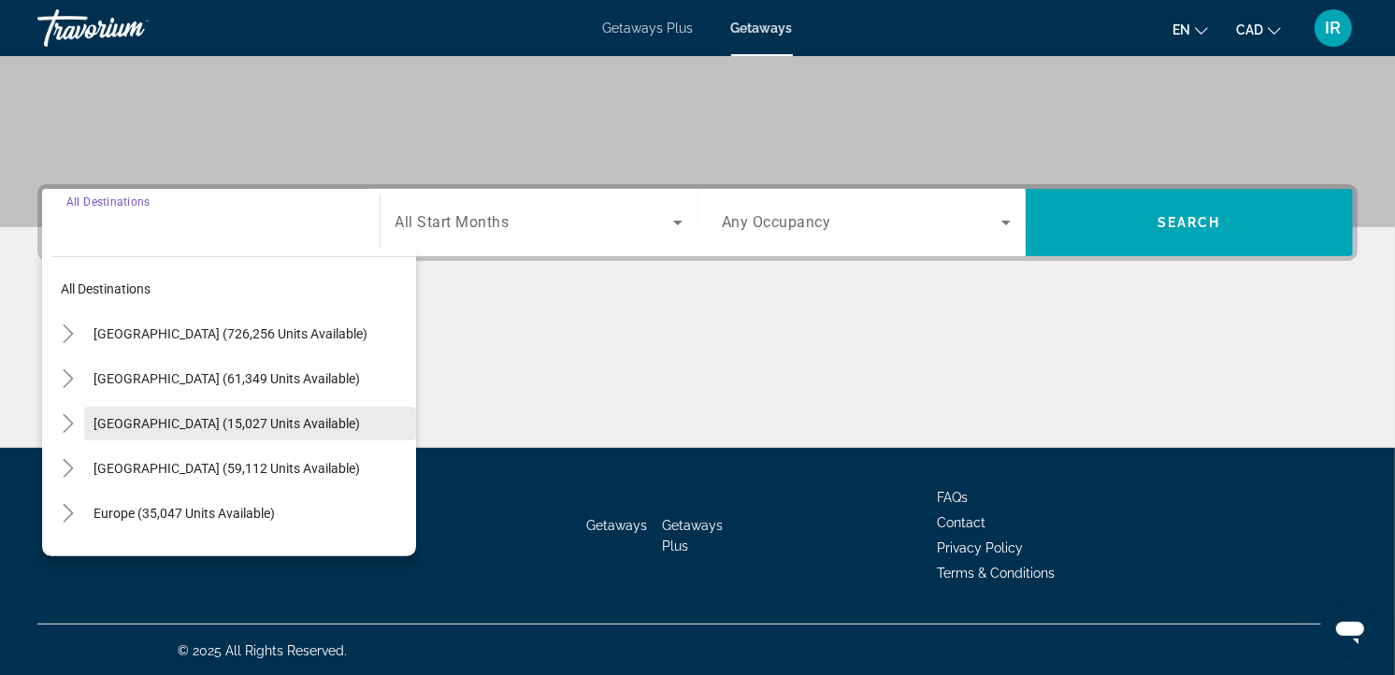
click at [166, 424] on span "Canada (15,027 units available)" at bounding box center [226, 423] width 266 height 15
type input "**********"
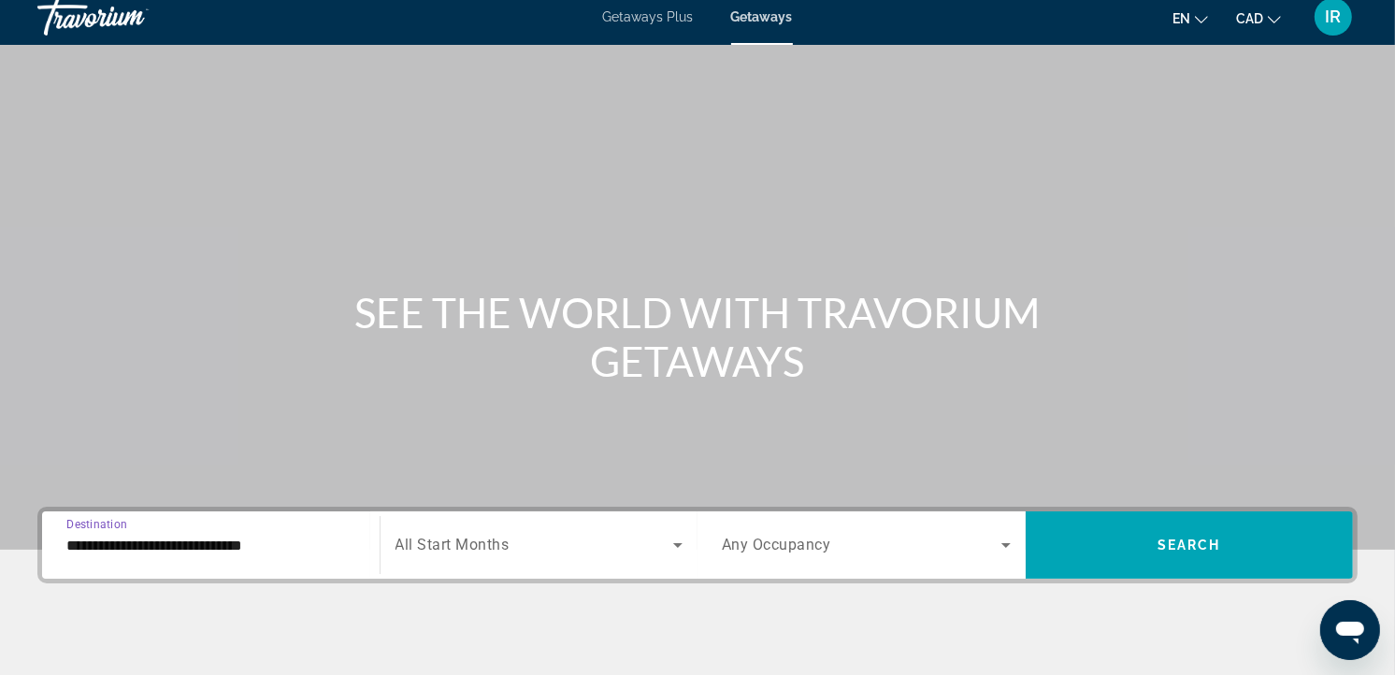
scroll to position [0, 0]
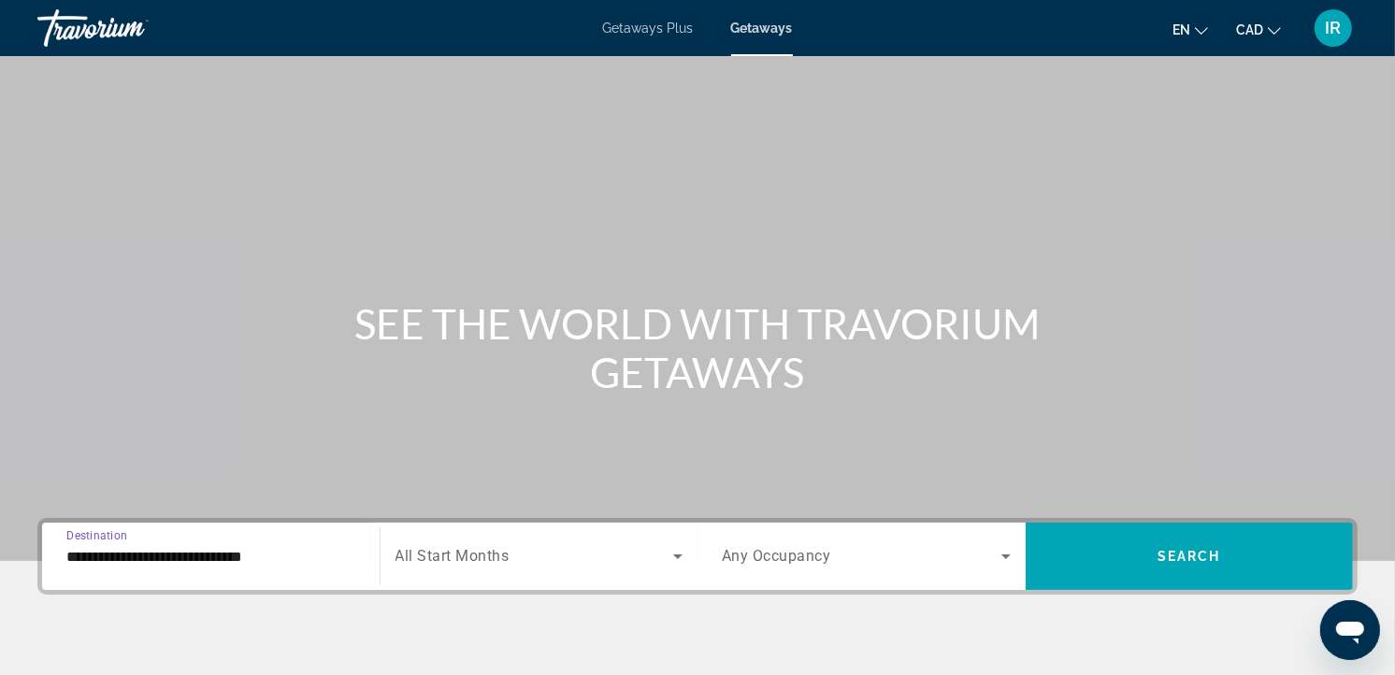
click at [639, 29] on span "Getaways Plus" at bounding box center [648, 28] width 91 height 15
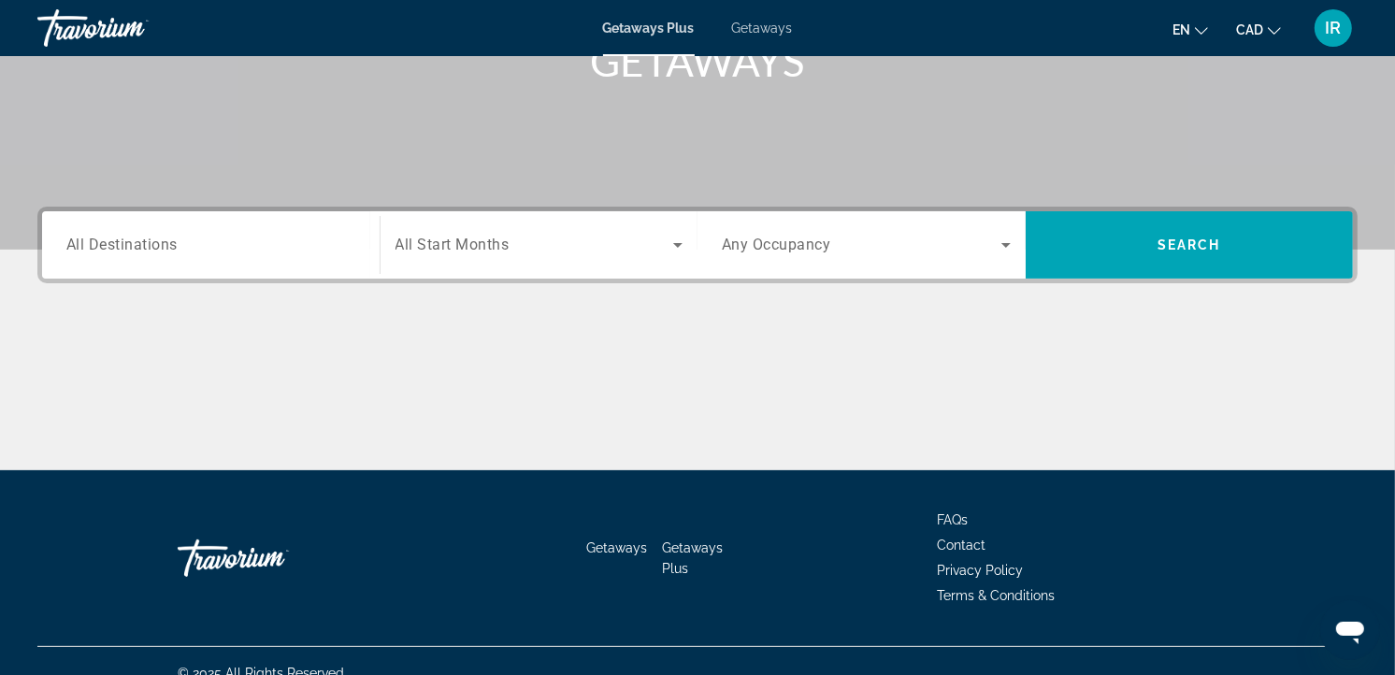
click at [207, 246] on input "Destination All Destinations" at bounding box center [210, 246] width 289 height 22
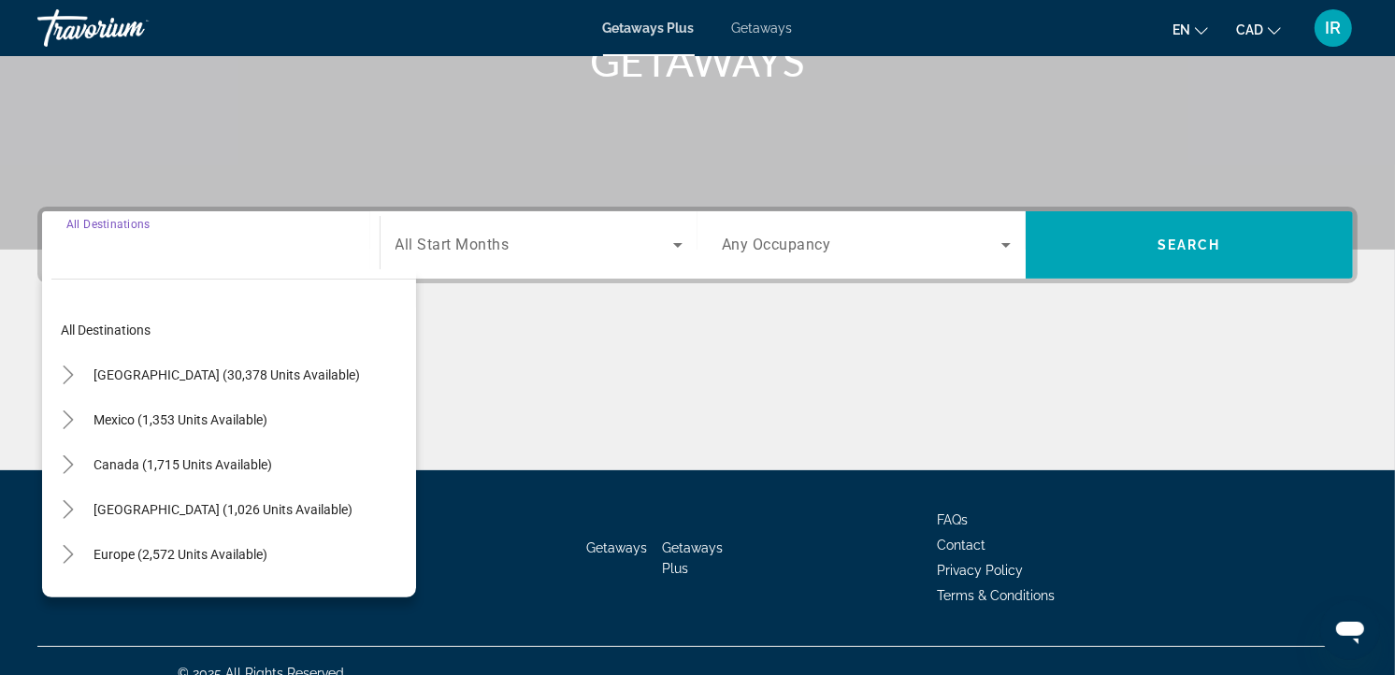
scroll to position [334, 0]
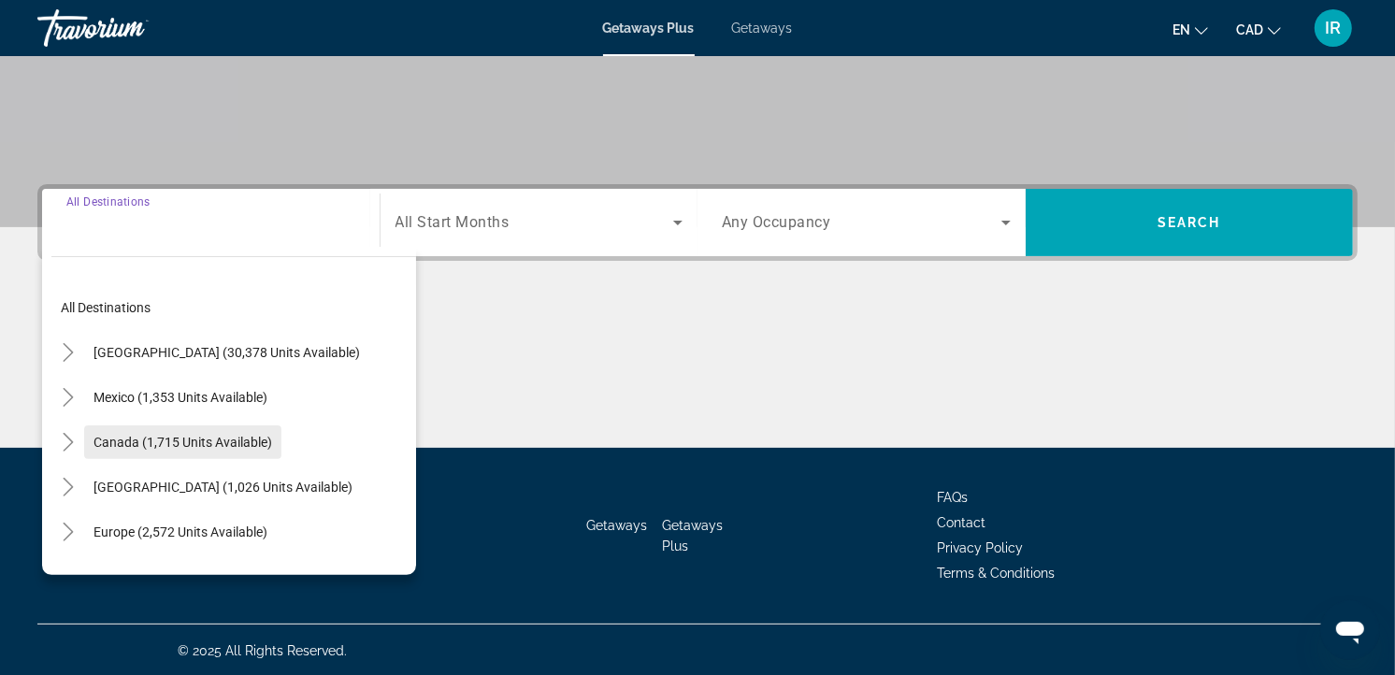
click at [175, 435] on span "Canada (1,715 units available)" at bounding box center [182, 442] width 179 height 15
type input "**********"
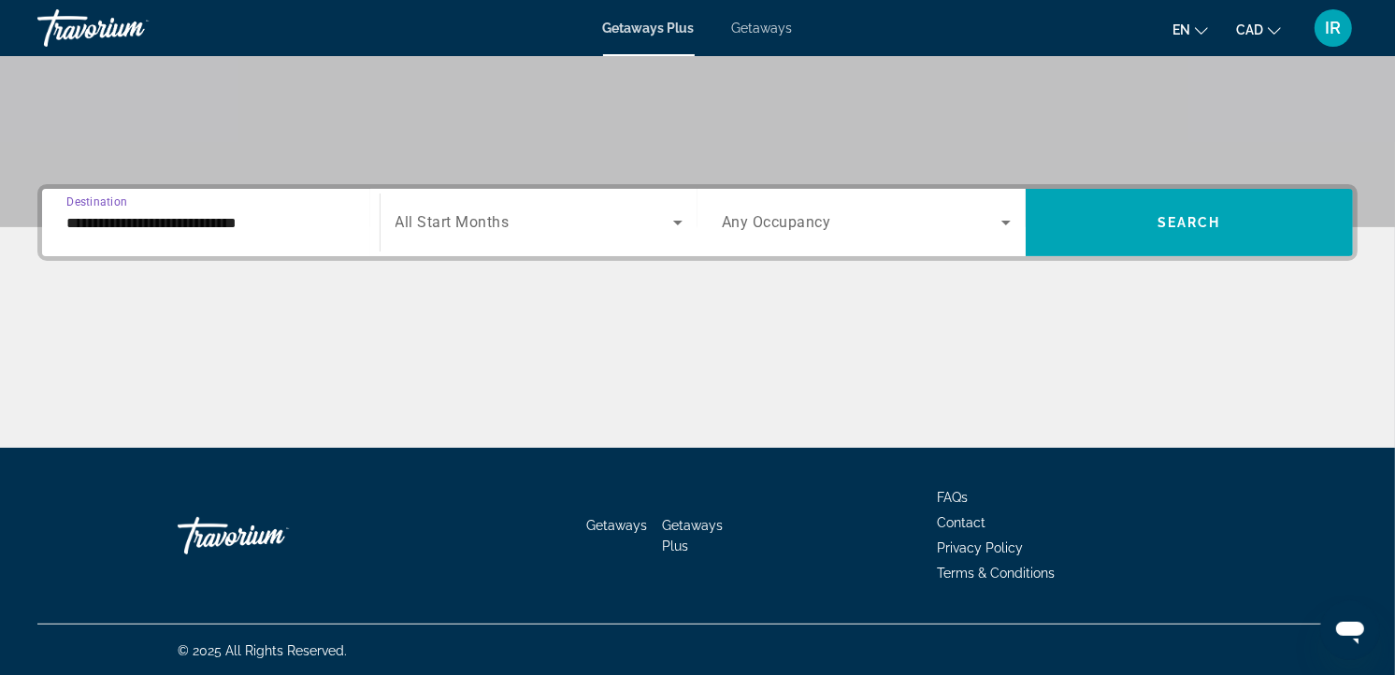
click at [565, 229] on span "Search widget" at bounding box center [534, 222] width 279 height 22
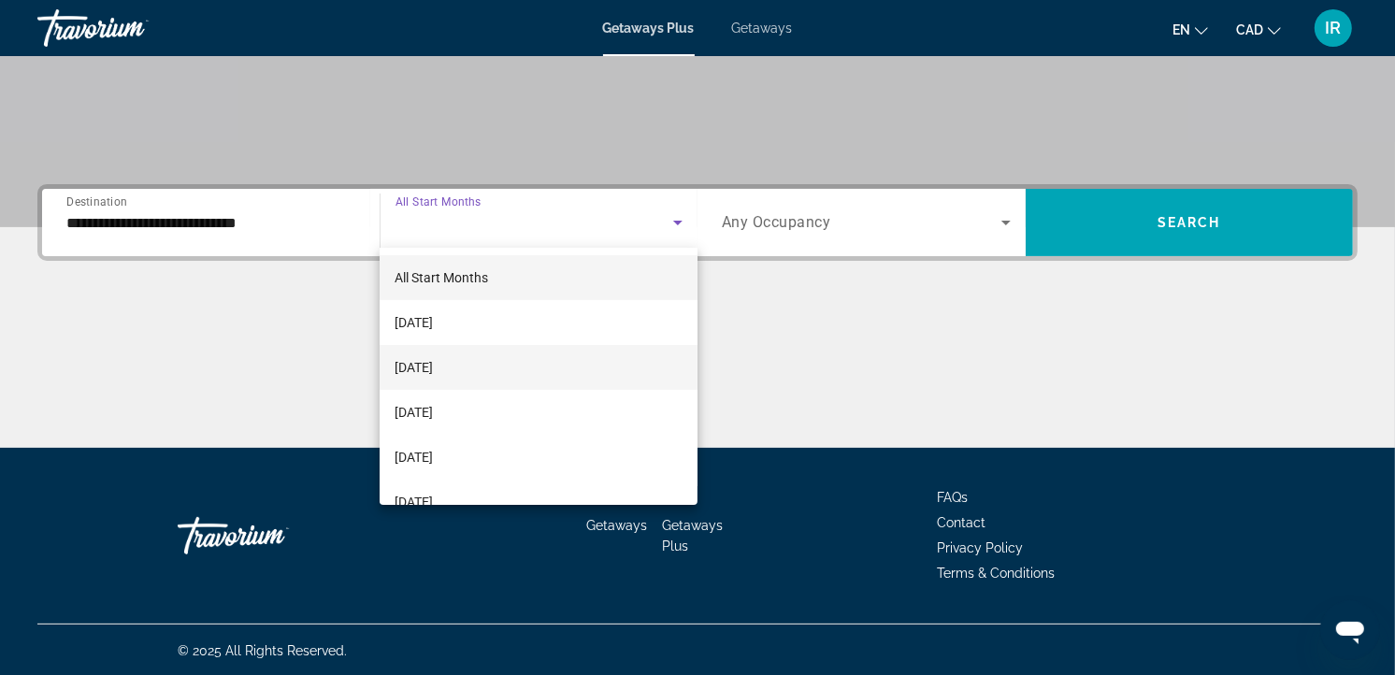
click at [433, 367] on span "[DATE]" at bounding box center [413, 367] width 38 height 22
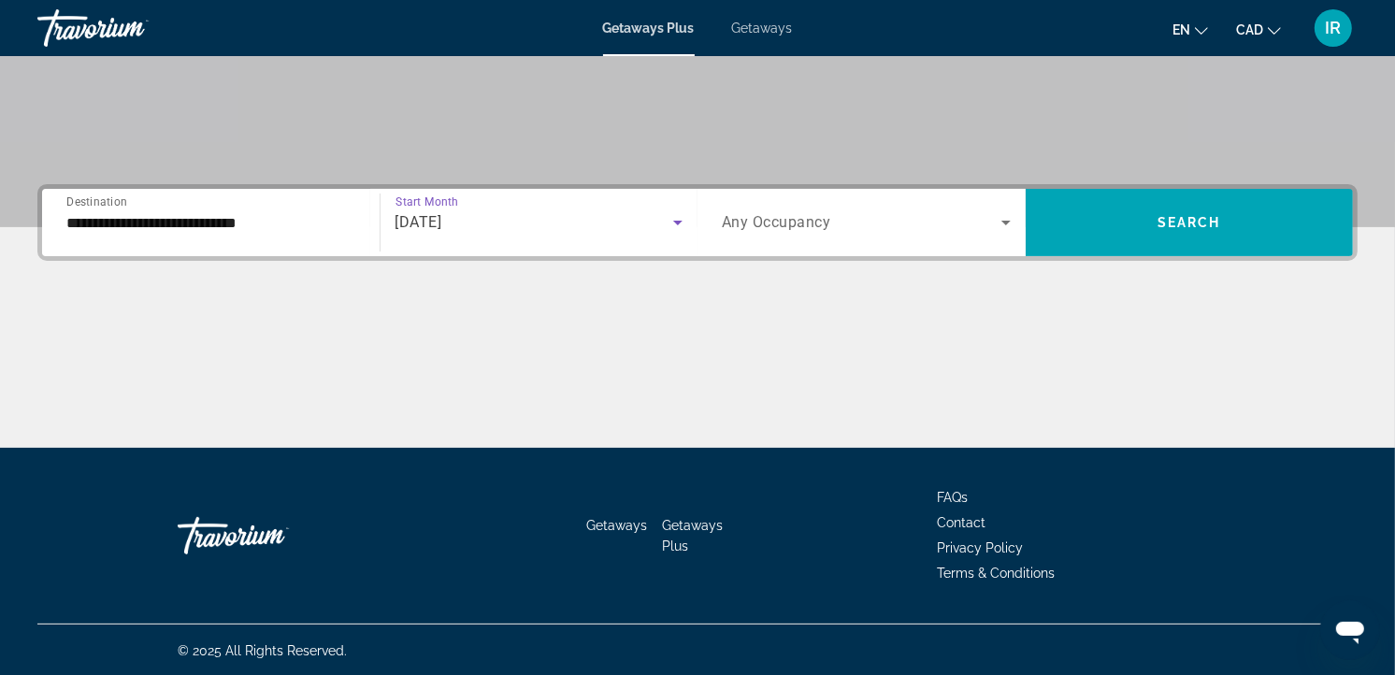
click at [752, 224] on span "Any Occupancy" at bounding box center [776, 223] width 109 height 18
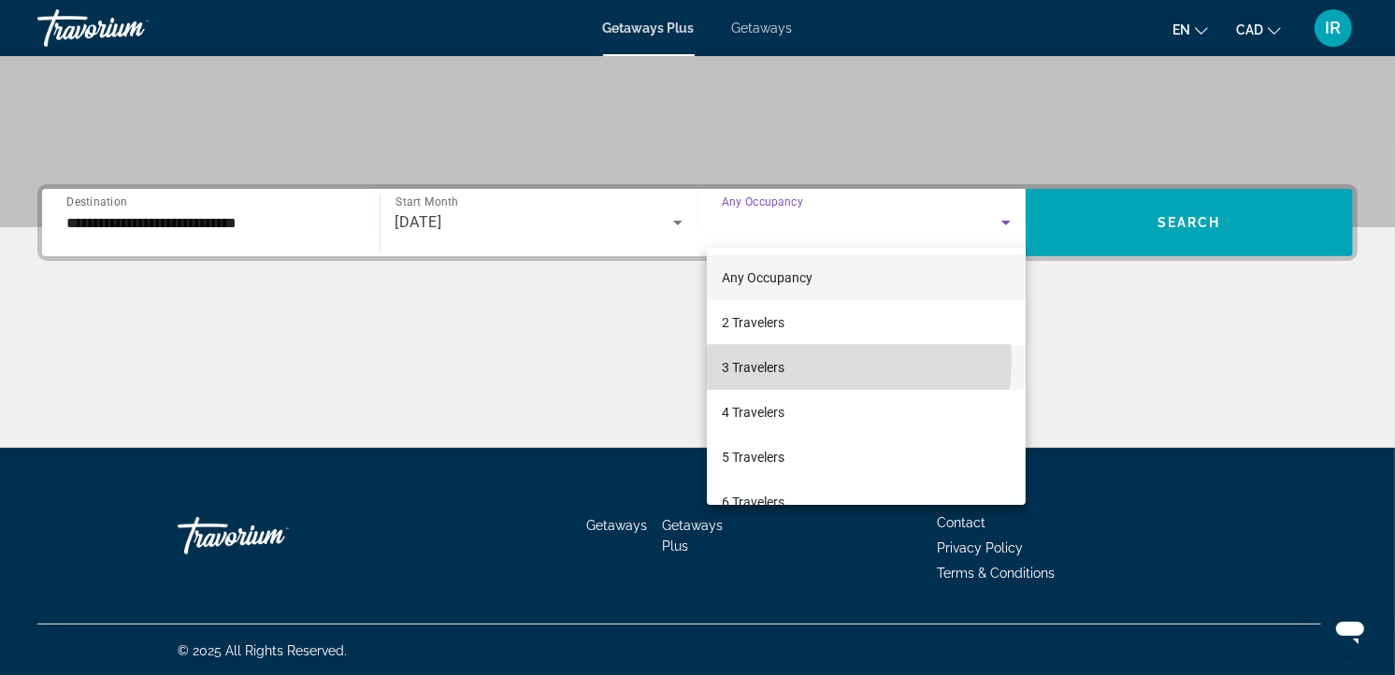
click at [765, 359] on span "3 Travelers" at bounding box center [753, 367] width 63 height 22
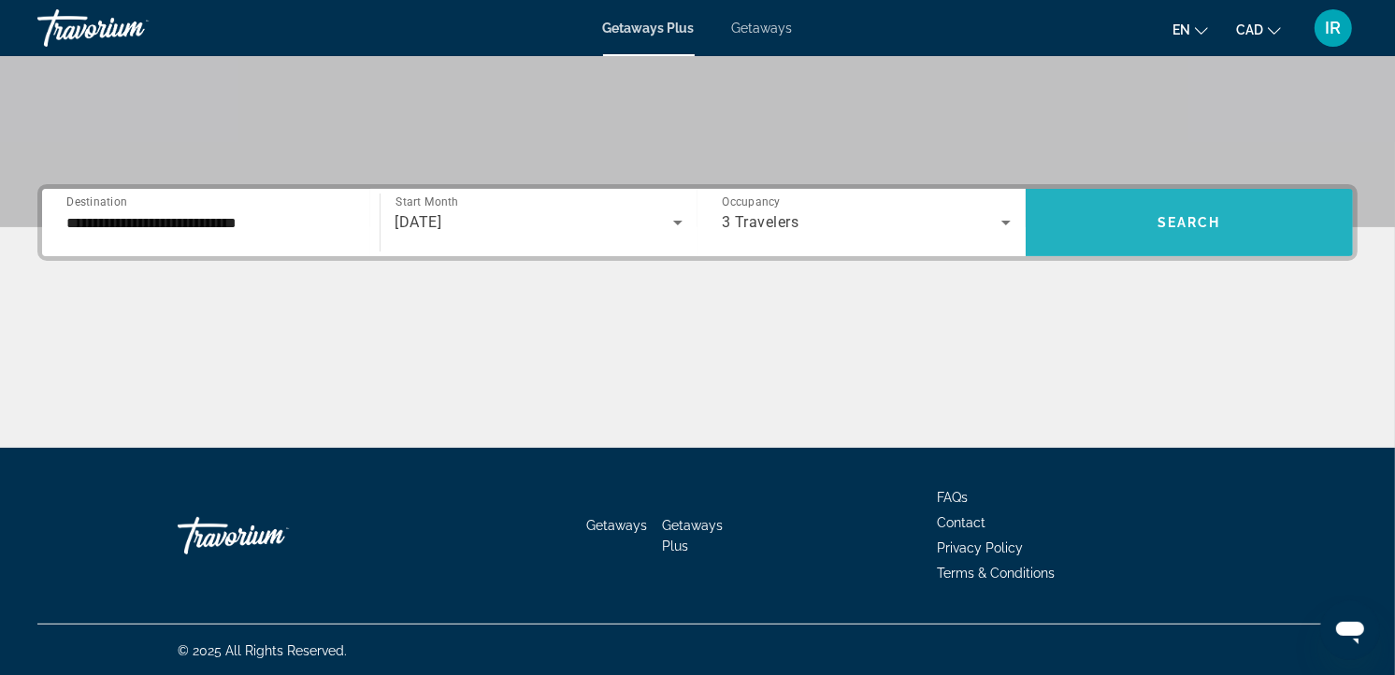
click at [1144, 220] on span "Search widget" at bounding box center [1189, 222] width 328 height 45
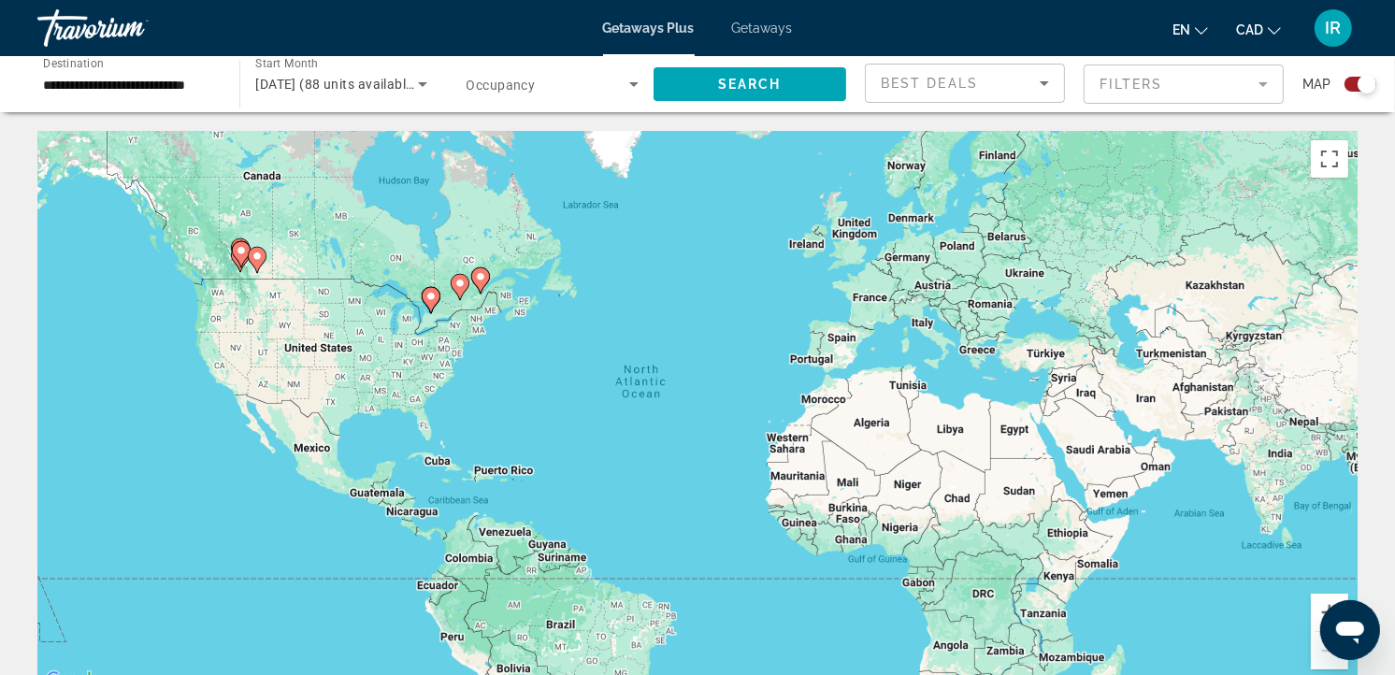
click at [472, 322] on div "To activate drag with keyboard, press Alt + Enter. Once in keyboard drag state,…" at bounding box center [697, 411] width 1320 height 561
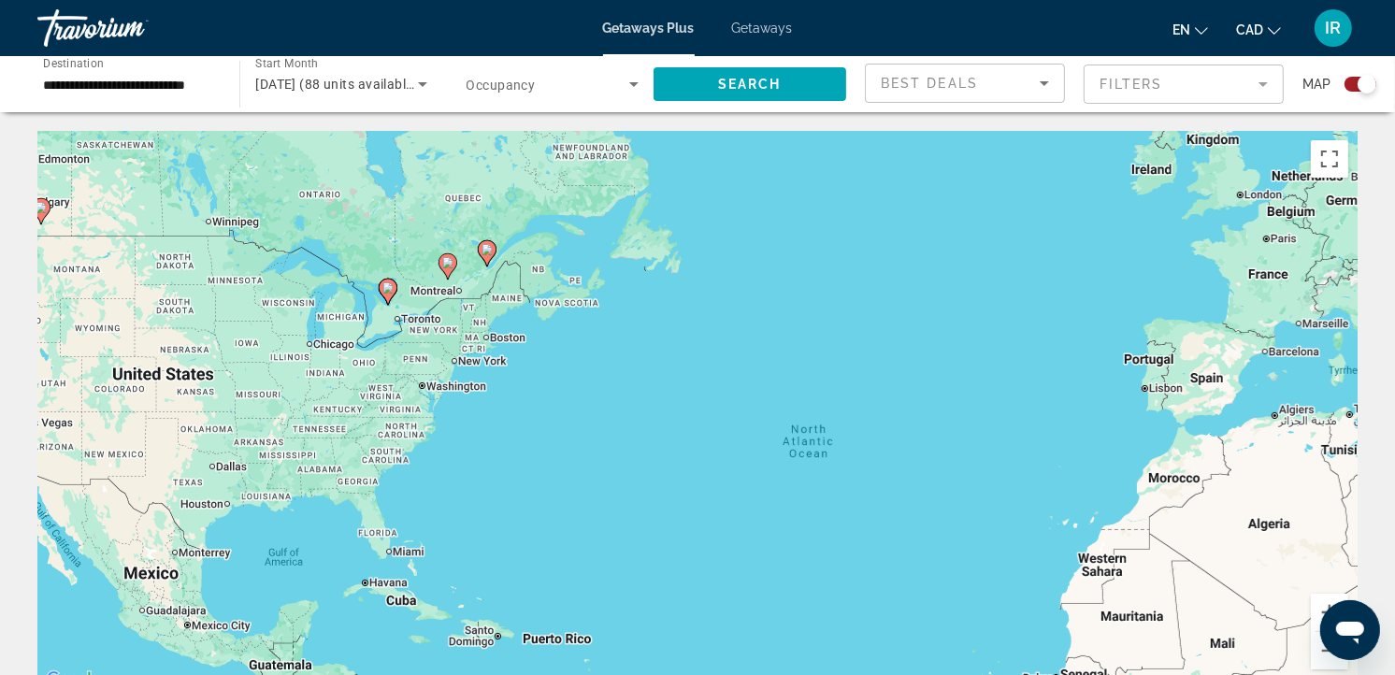
click at [472, 322] on div "To activate drag with keyboard, press Alt + Enter. Once in keyboard drag state,…" at bounding box center [697, 411] width 1320 height 561
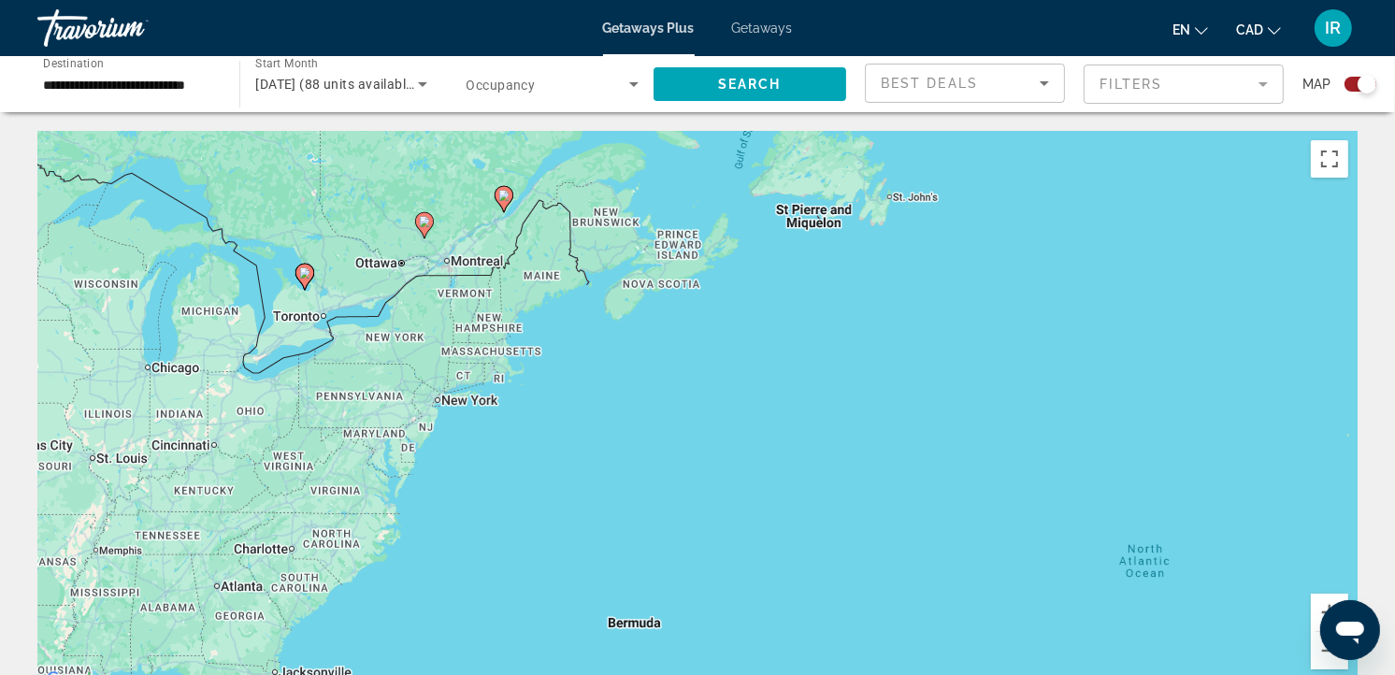
click at [470, 249] on div "To activate drag with keyboard, press Alt + Enter. Once in keyboard drag state,…" at bounding box center [697, 411] width 1320 height 561
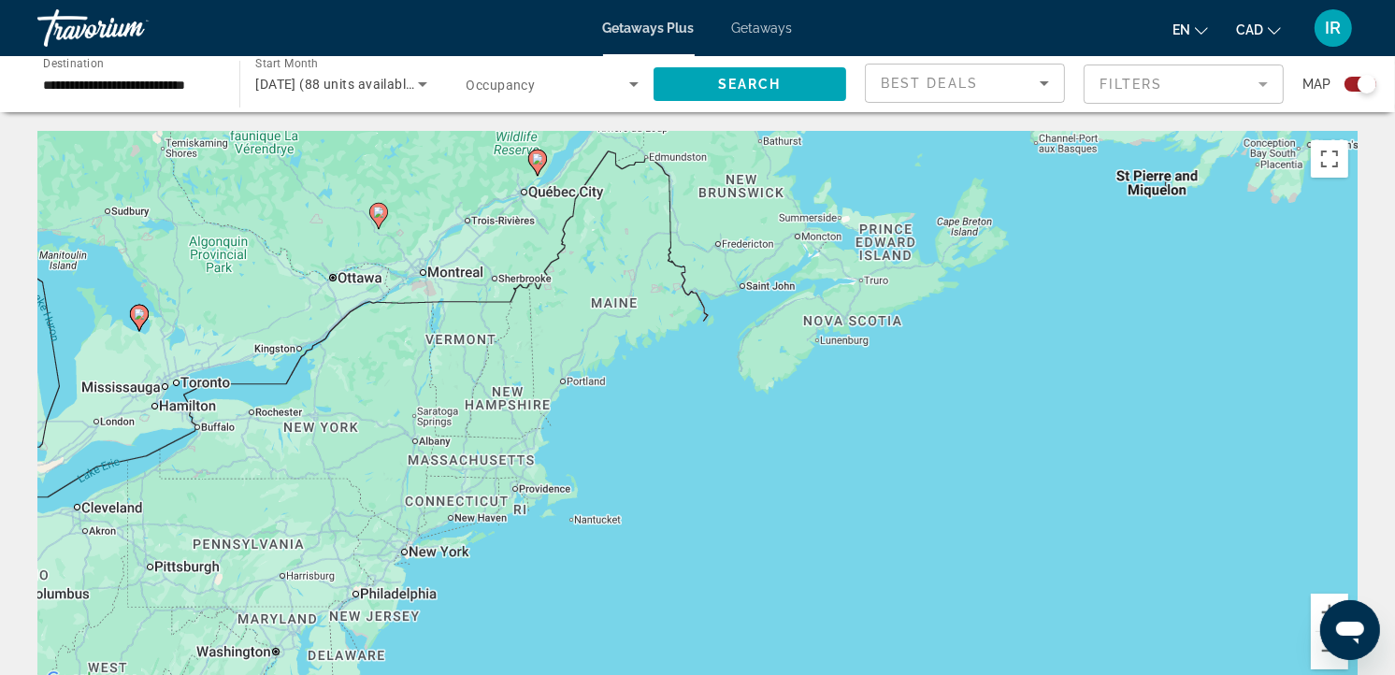
drag, startPoint x: 383, startPoint y: 263, endPoint x: 424, endPoint y: 305, distance: 58.8
click at [424, 305] on div "To activate drag with keyboard, press Alt + Enter. Once in keyboard drag state,…" at bounding box center [697, 411] width 1320 height 561
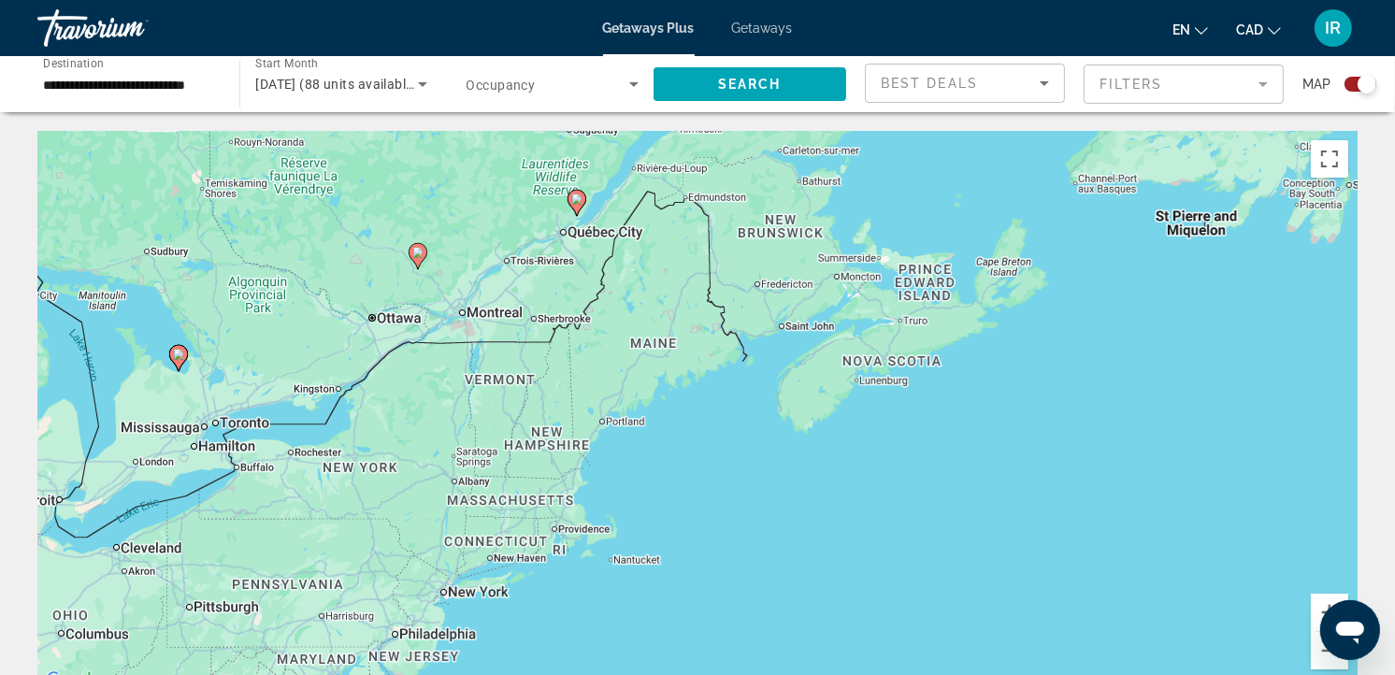
click at [183, 356] on image "Main content" at bounding box center [178, 354] width 11 height 11
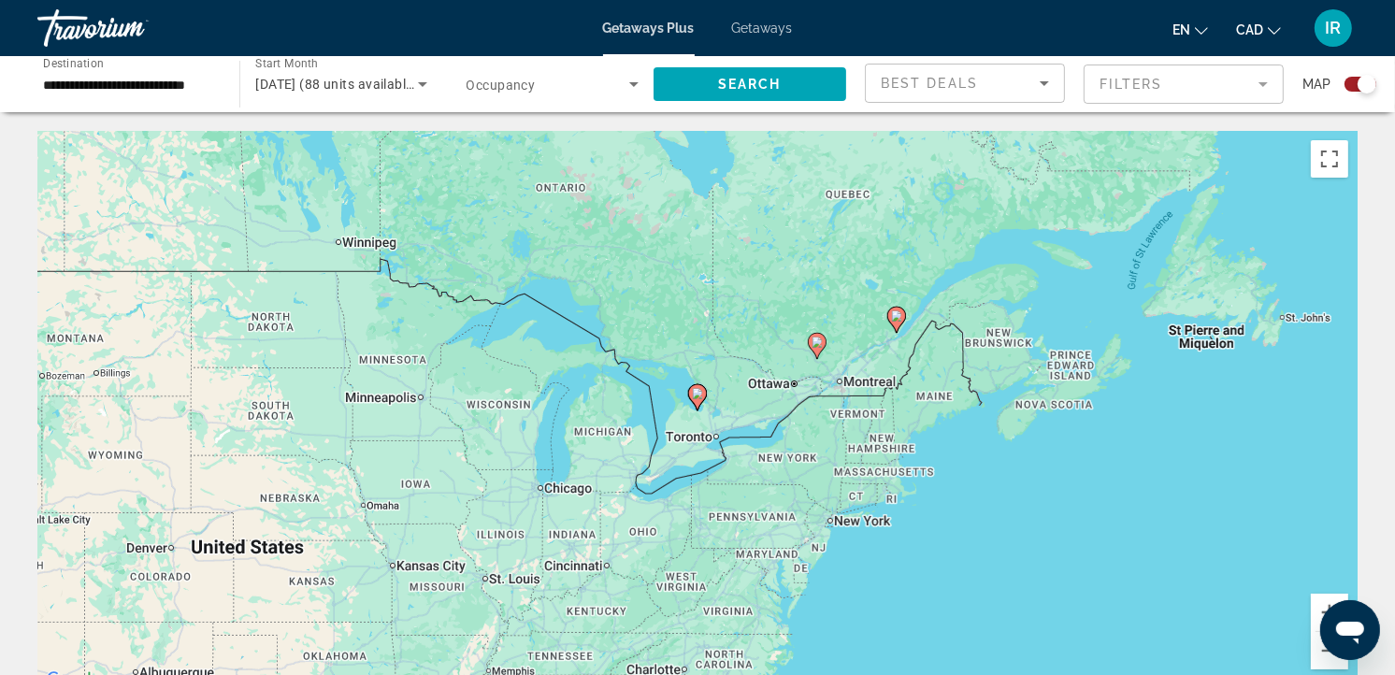
click at [695, 423] on div "To navigate, press the arrow keys. To activate drag with keyboard, press Alt + …" at bounding box center [697, 411] width 1320 height 561
click at [695, 422] on div "To activate drag with keyboard, press Alt + Enter. Once in keyboard drag state,…" at bounding box center [697, 411] width 1320 height 561
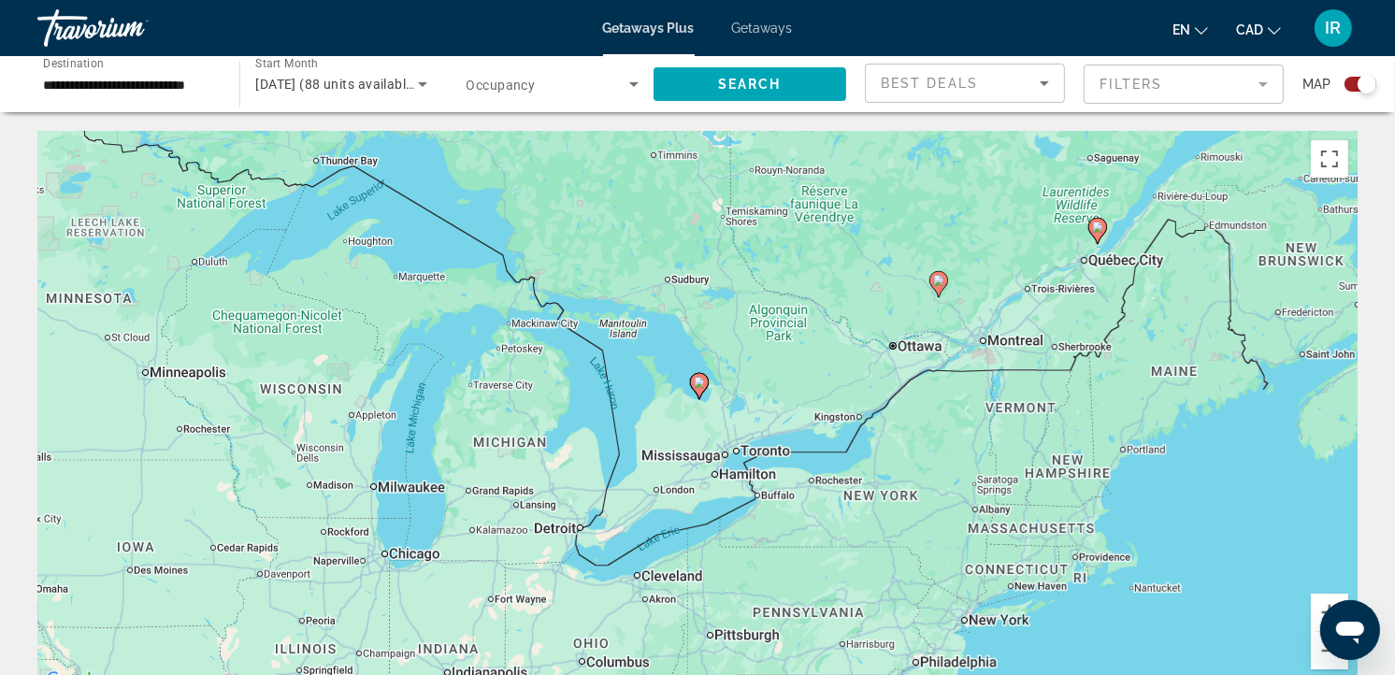
click at [693, 418] on div "To activate drag with keyboard, press Alt + Enter. Once in keyboard drag state,…" at bounding box center [697, 411] width 1320 height 561
click at [693, 416] on div "To activate drag with keyboard, press Alt + Enter. Once in keyboard drag state,…" at bounding box center [697, 411] width 1320 height 561
click at [703, 395] on gmp-advanced-marker "Main content" at bounding box center [699, 385] width 19 height 28
type input "**********"
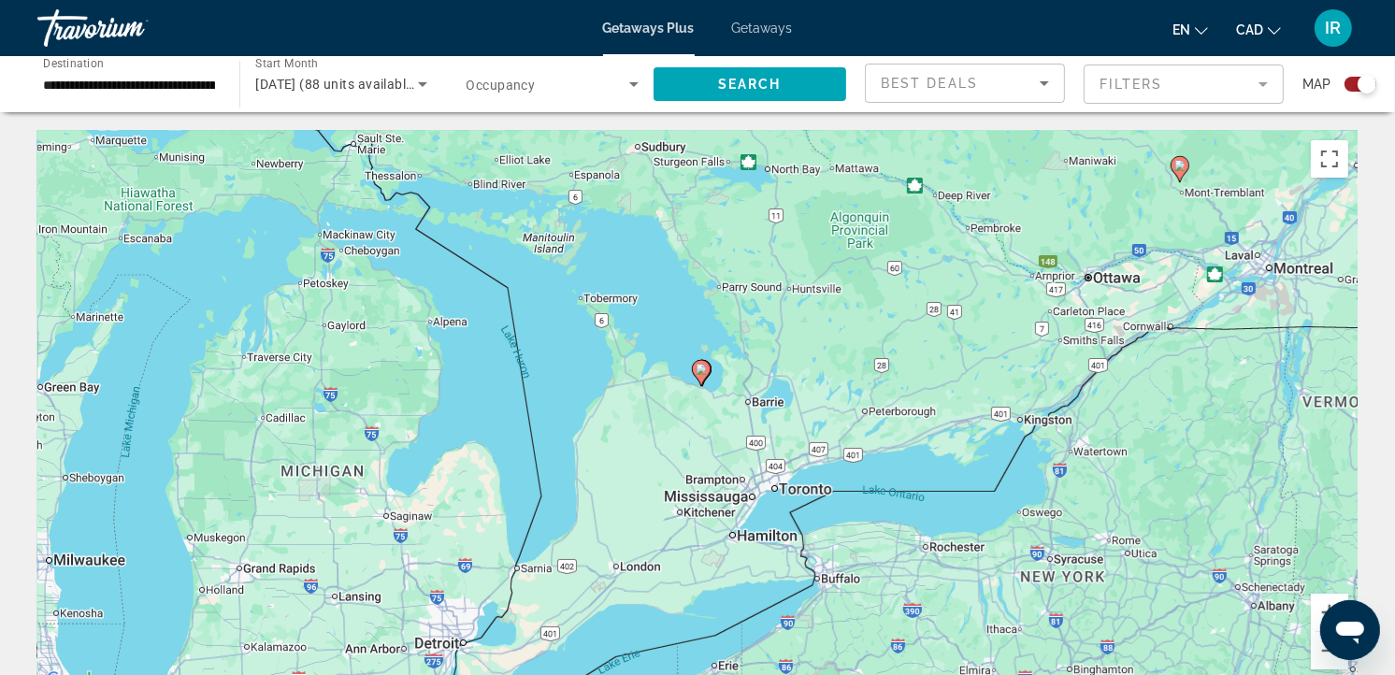
click at [703, 389] on div "To navigate, press the arrow keys. To activate drag with keyboard, press Alt + …" at bounding box center [697, 411] width 1320 height 561
click at [702, 389] on div "To activate drag with keyboard, press Alt + Enter. Once in keyboard drag state,…" at bounding box center [697, 411] width 1320 height 561
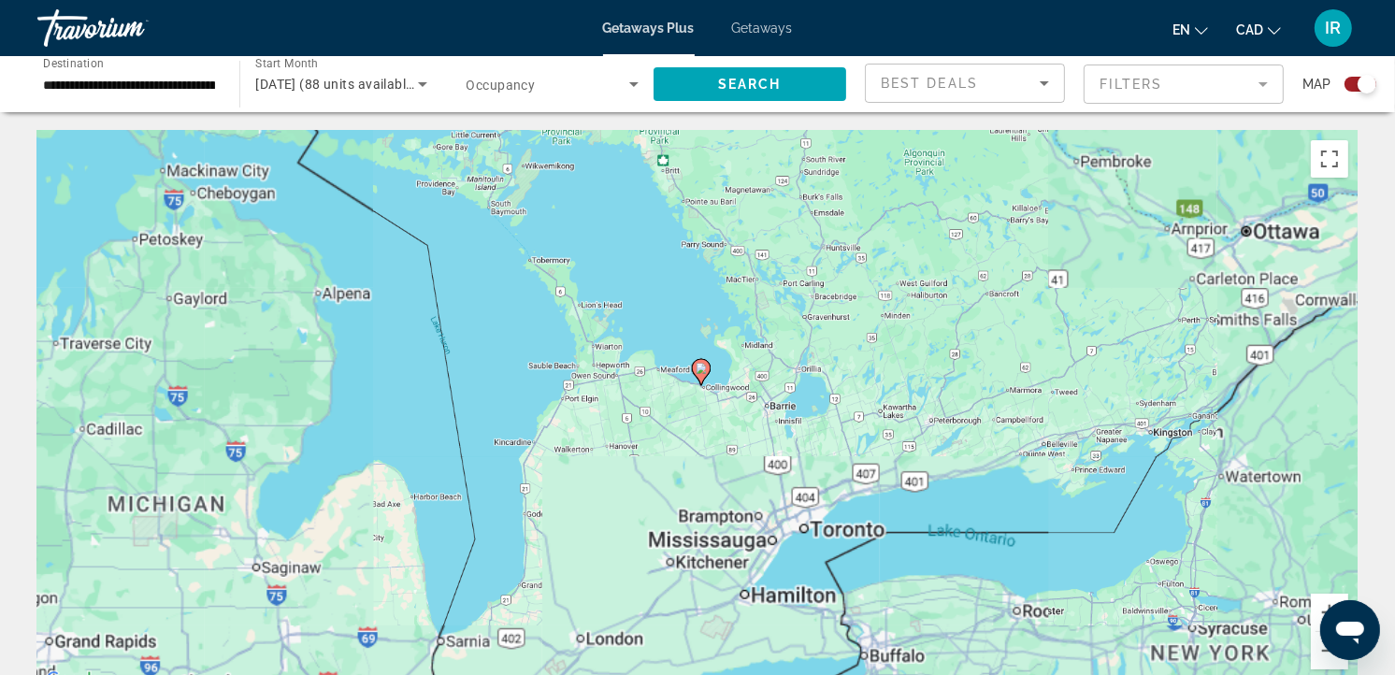
click at [702, 389] on div "To activate drag with keyboard, press Alt + Enter. Once in keyboard drag state,…" at bounding box center [697, 411] width 1320 height 561
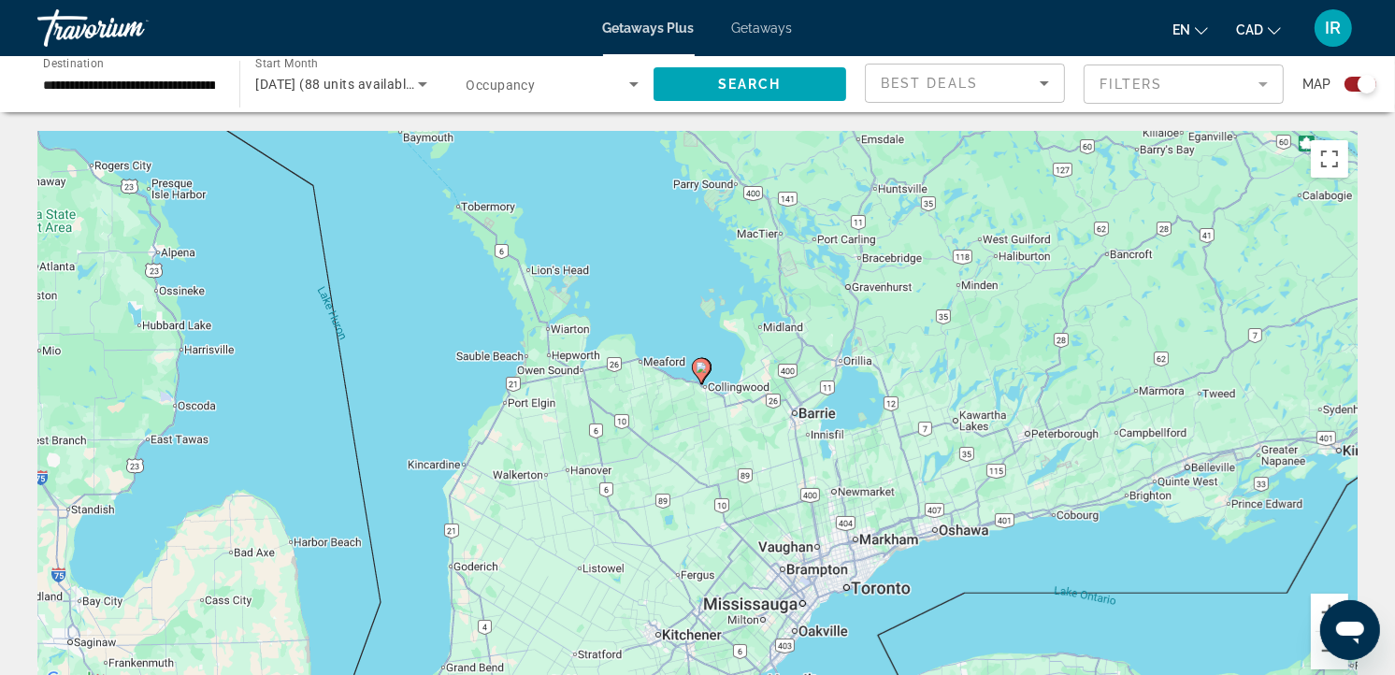
click at [707, 379] on gmp-advanced-marker "Main content" at bounding box center [701, 371] width 19 height 28
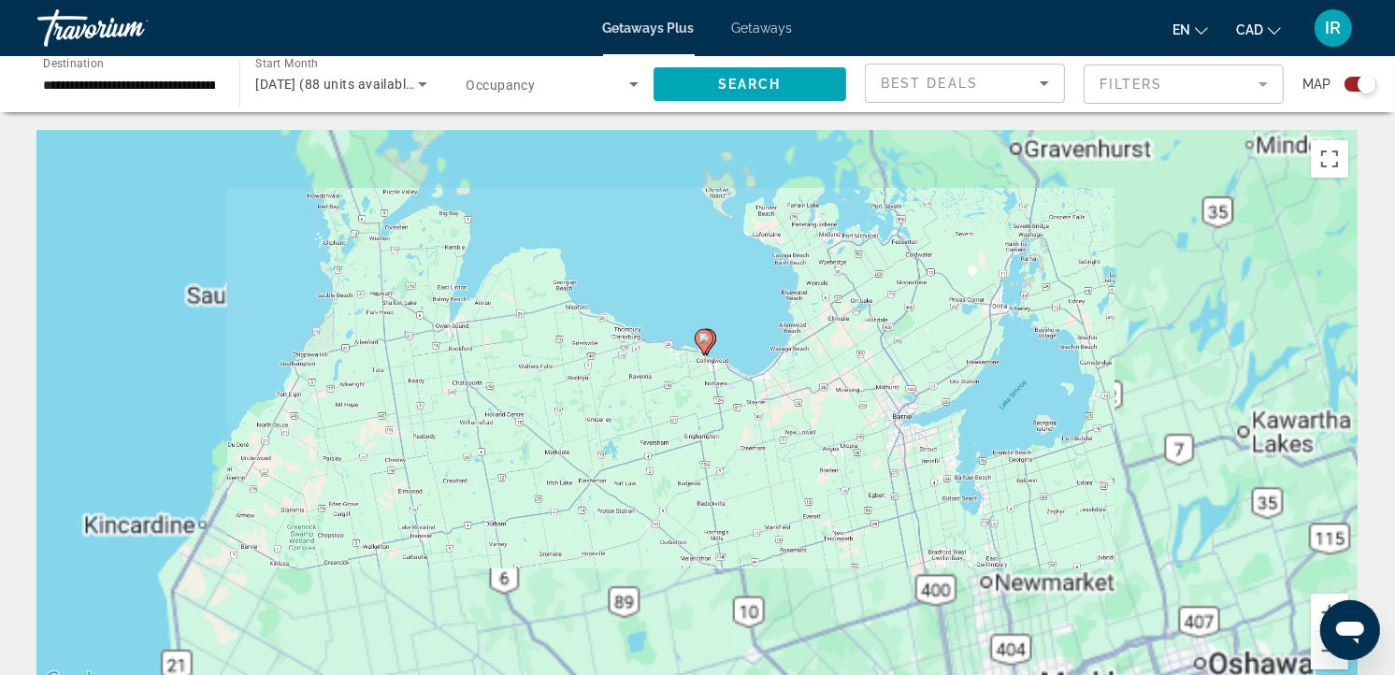
click at [703, 377] on div "To navigate, press the arrow keys. To activate drag with keyboard, press Alt + …" at bounding box center [697, 411] width 1320 height 561
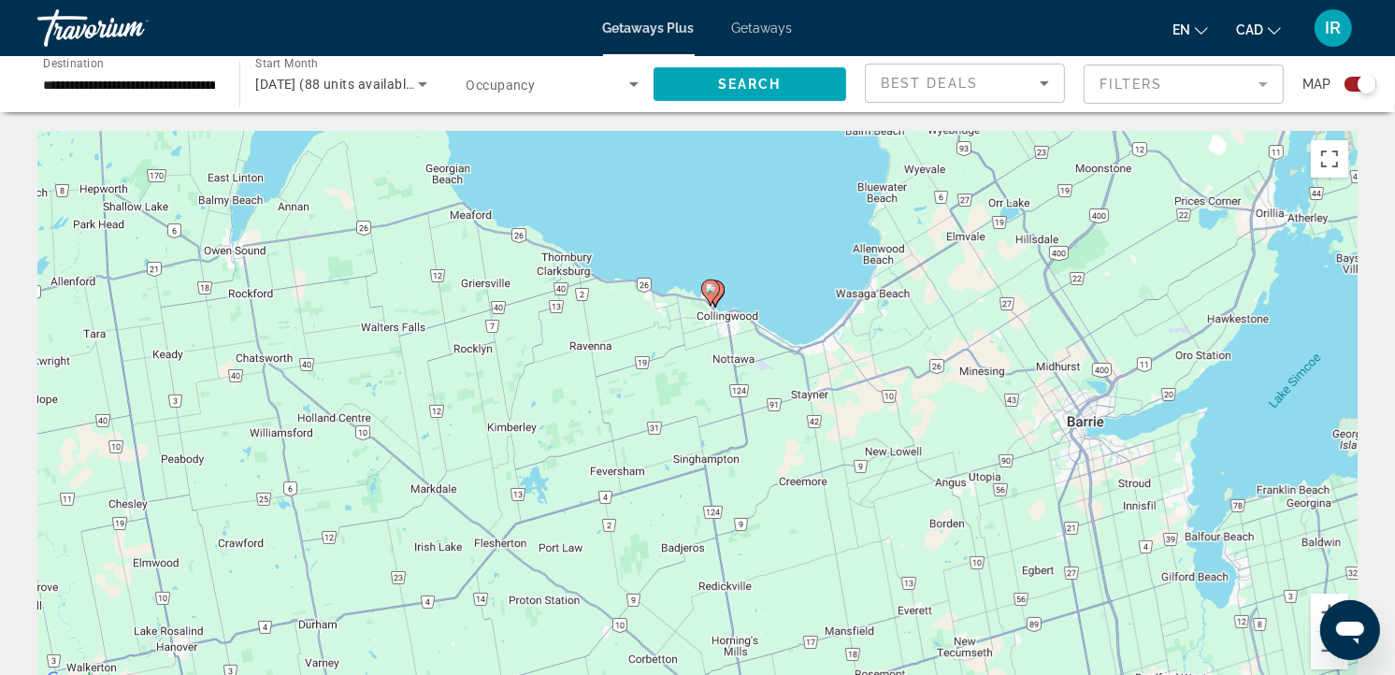
click at [712, 293] on image "Main content" at bounding box center [710, 288] width 11 height 11
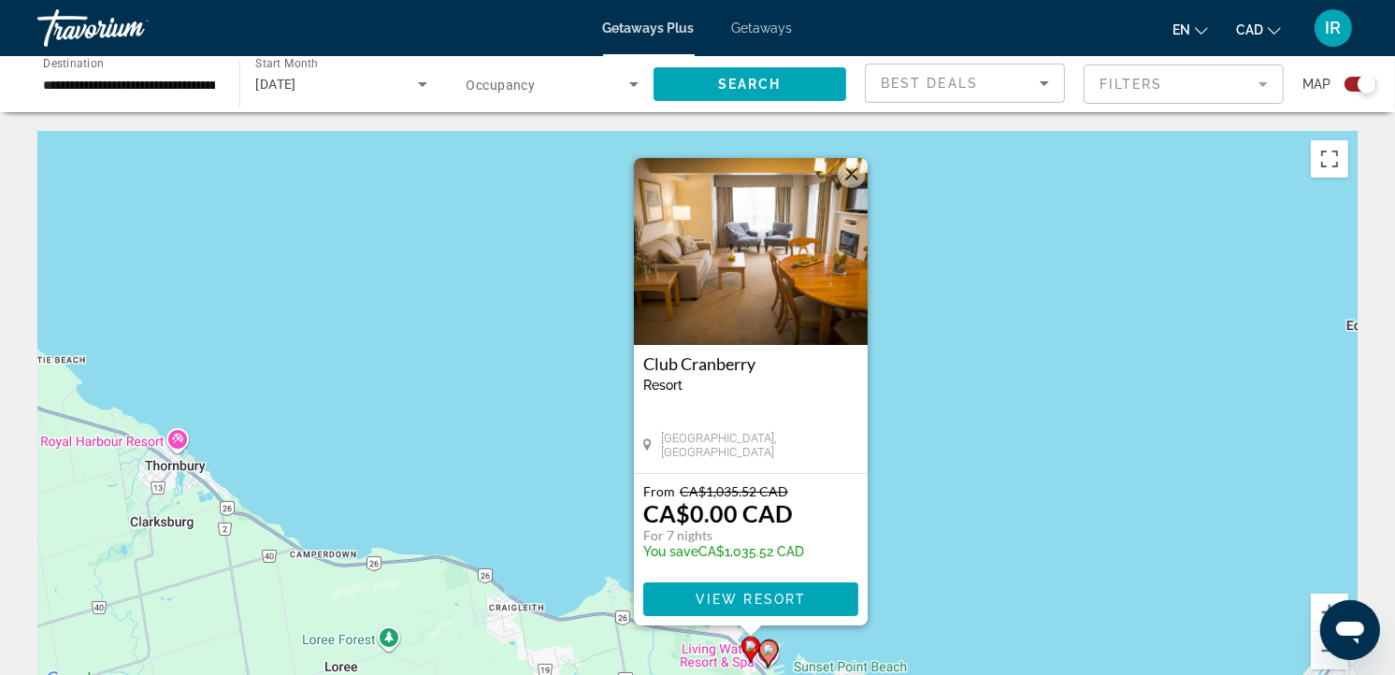
click at [842, 179] on button "Close" at bounding box center [851, 174] width 28 height 28
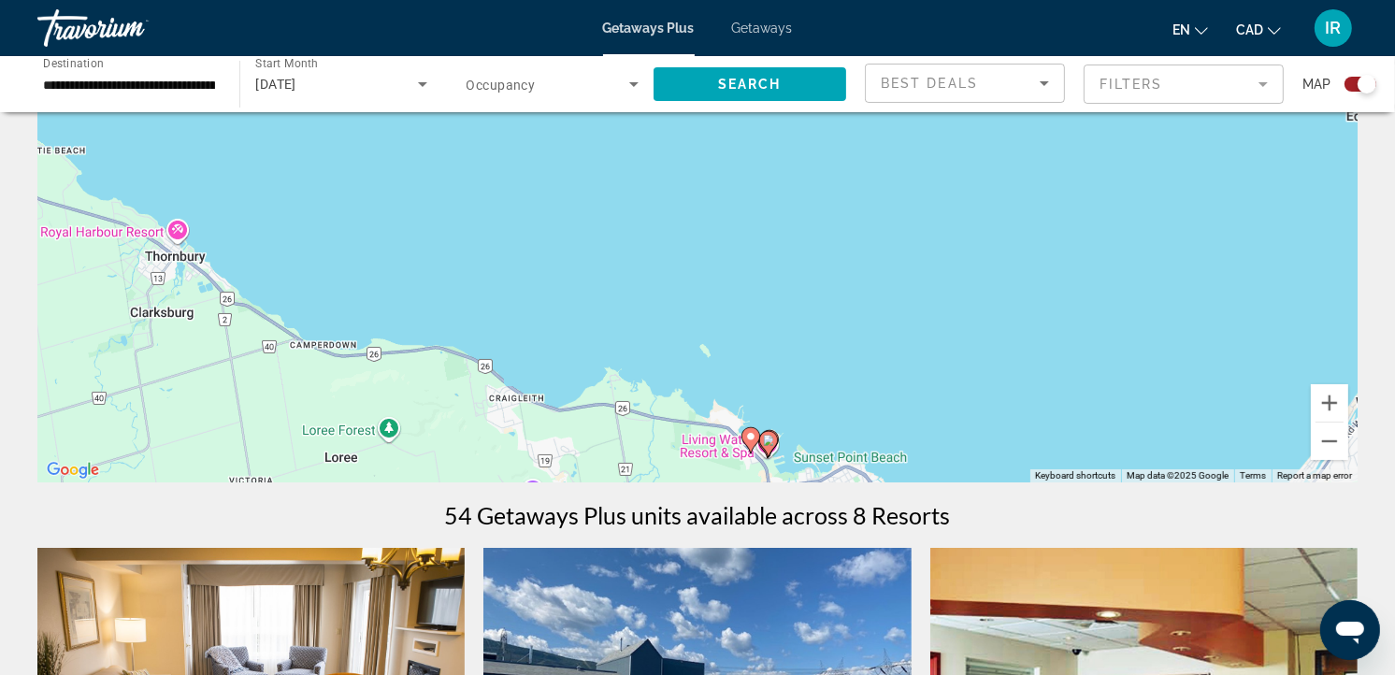
scroll to position [208, 0]
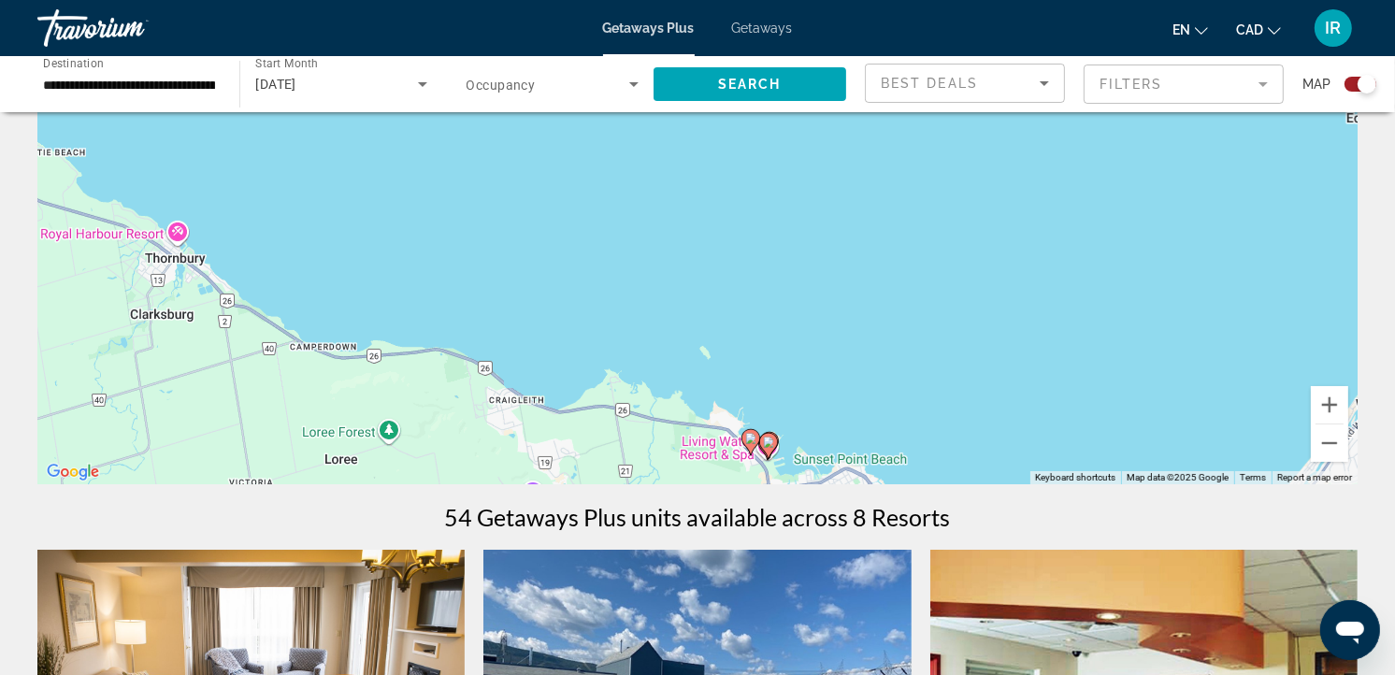
click at [759, 439] on icon "Main content" at bounding box center [750, 442] width 17 height 24
click at [749, 437] on image "Main content" at bounding box center [751, 438] width 11 height 11
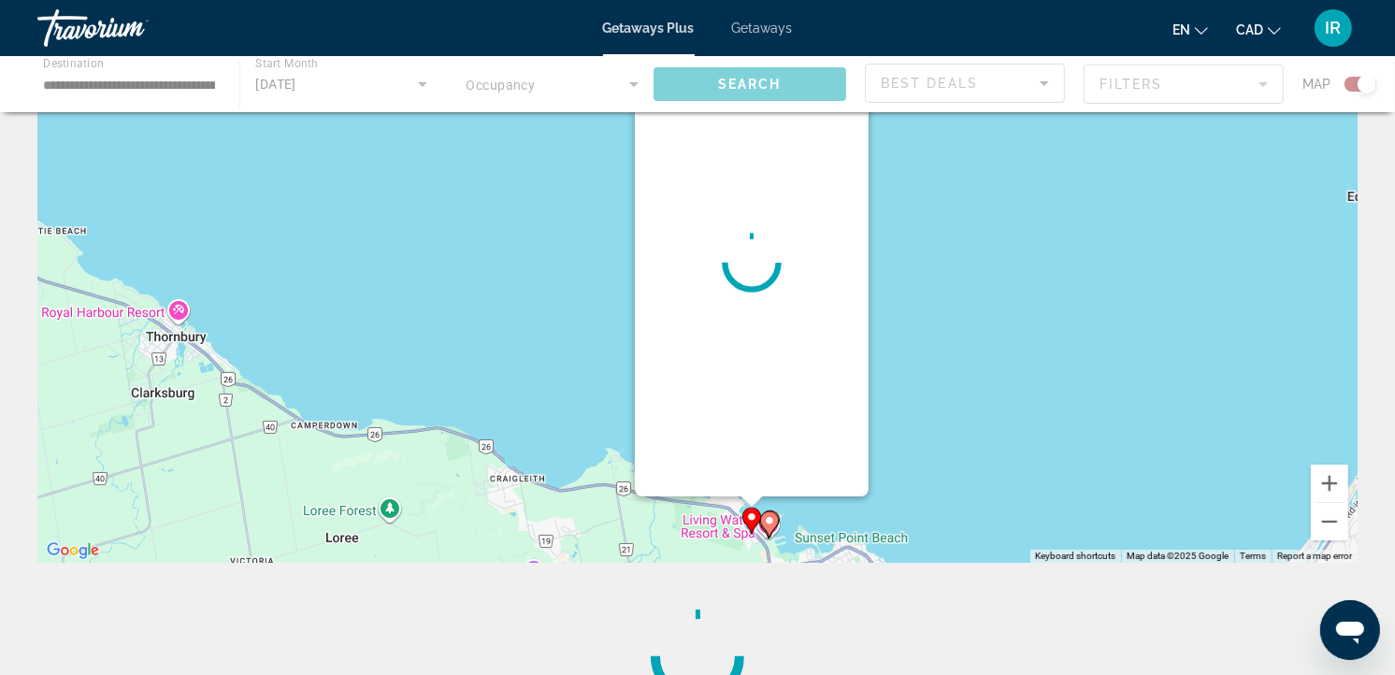
scroll to position [0, 0]
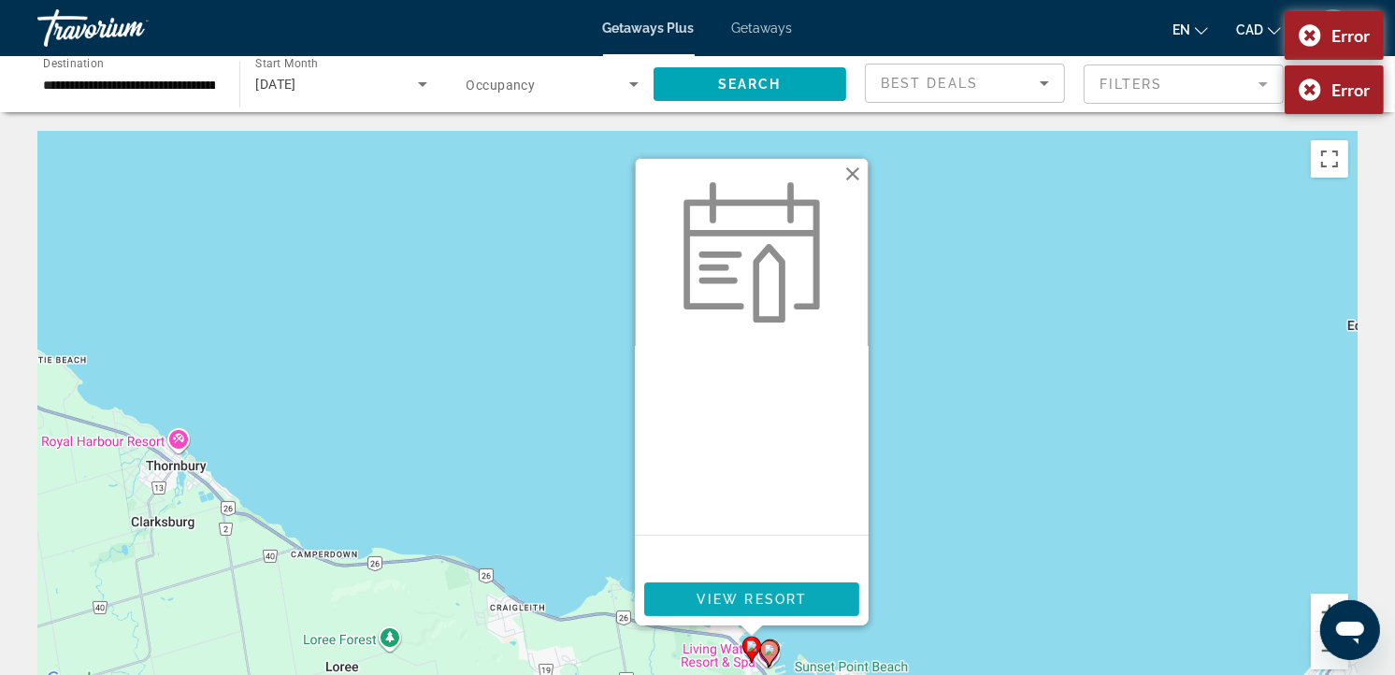
click at [777, 592] on span "View Resort" at bounding box center [751, 599] width 110 height 15
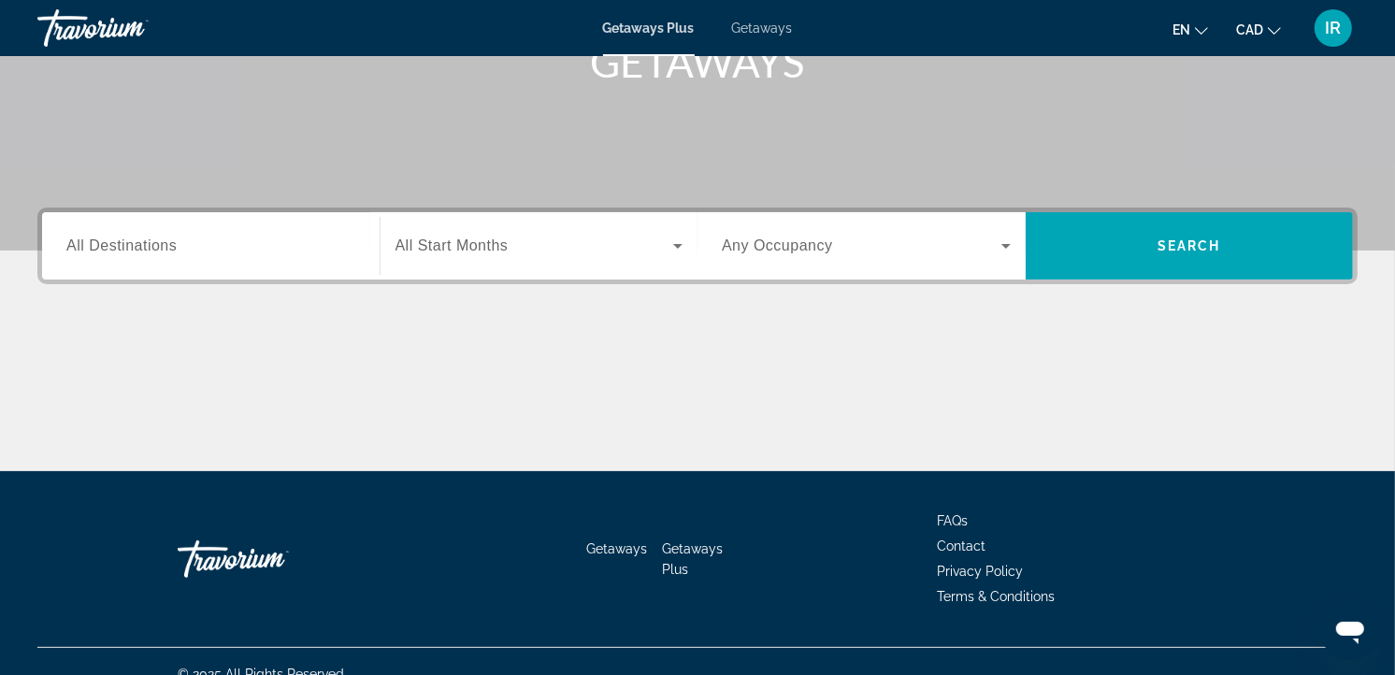
scroll to position [311, 0]
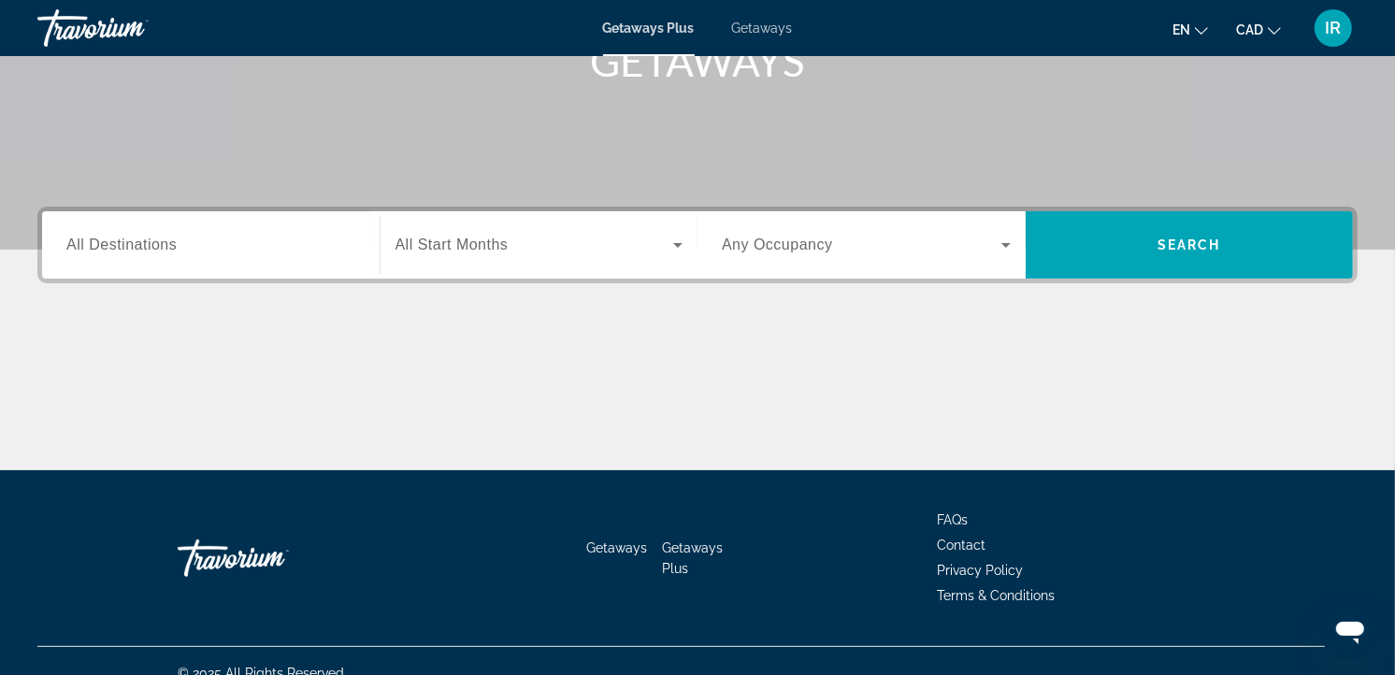
click at [210, 235] on input "Destination All Destinations" at bounding box center [210, 246] width 289 height 22
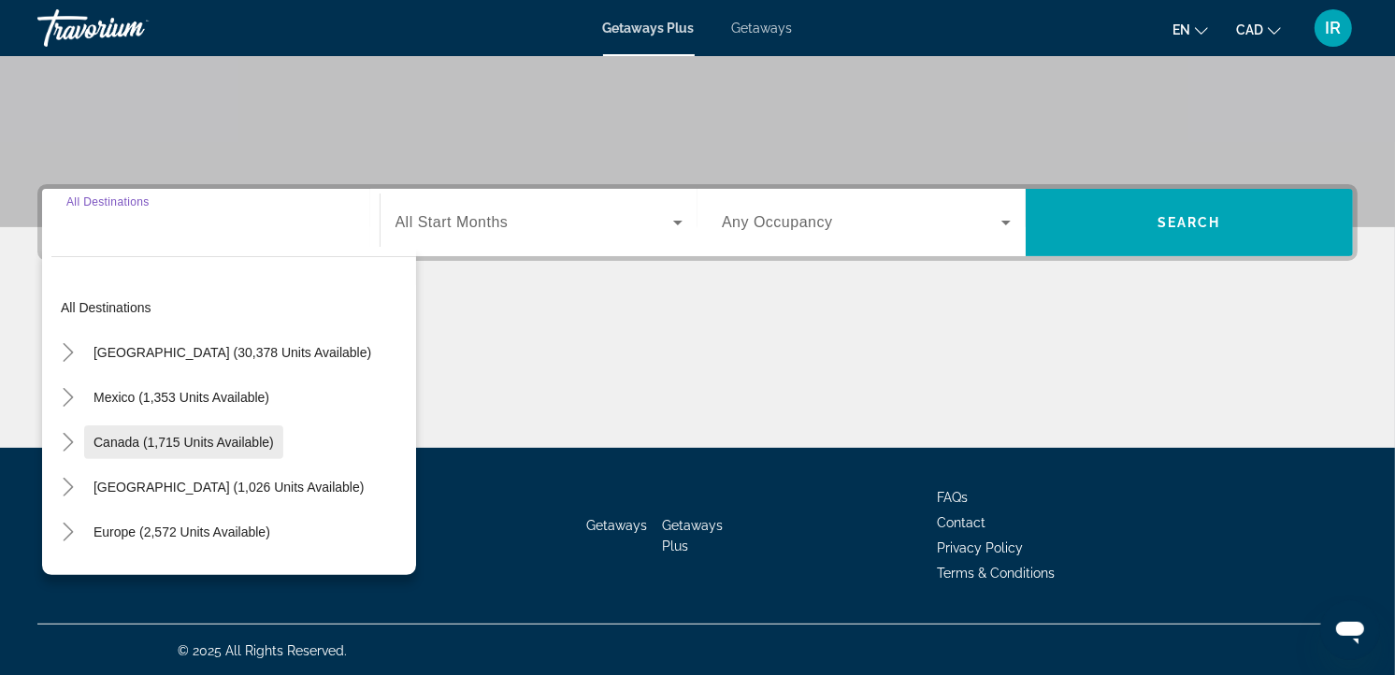
click at [207, 435] on span "Canada (1,715 units available)" at bounding box center [183, 442] width 180 height 15
type input "**********"
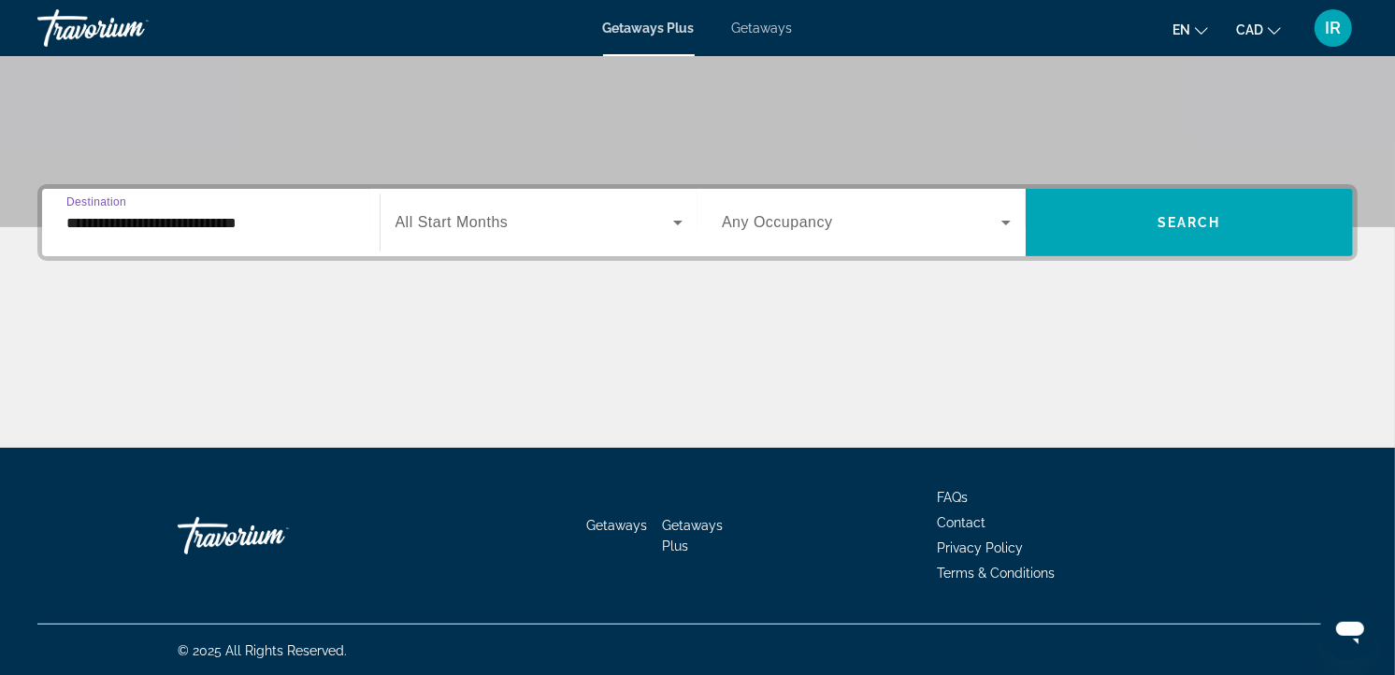
click at [596, 219] on span "Search widget" at bounding box center [534, 222] width 279 height 22
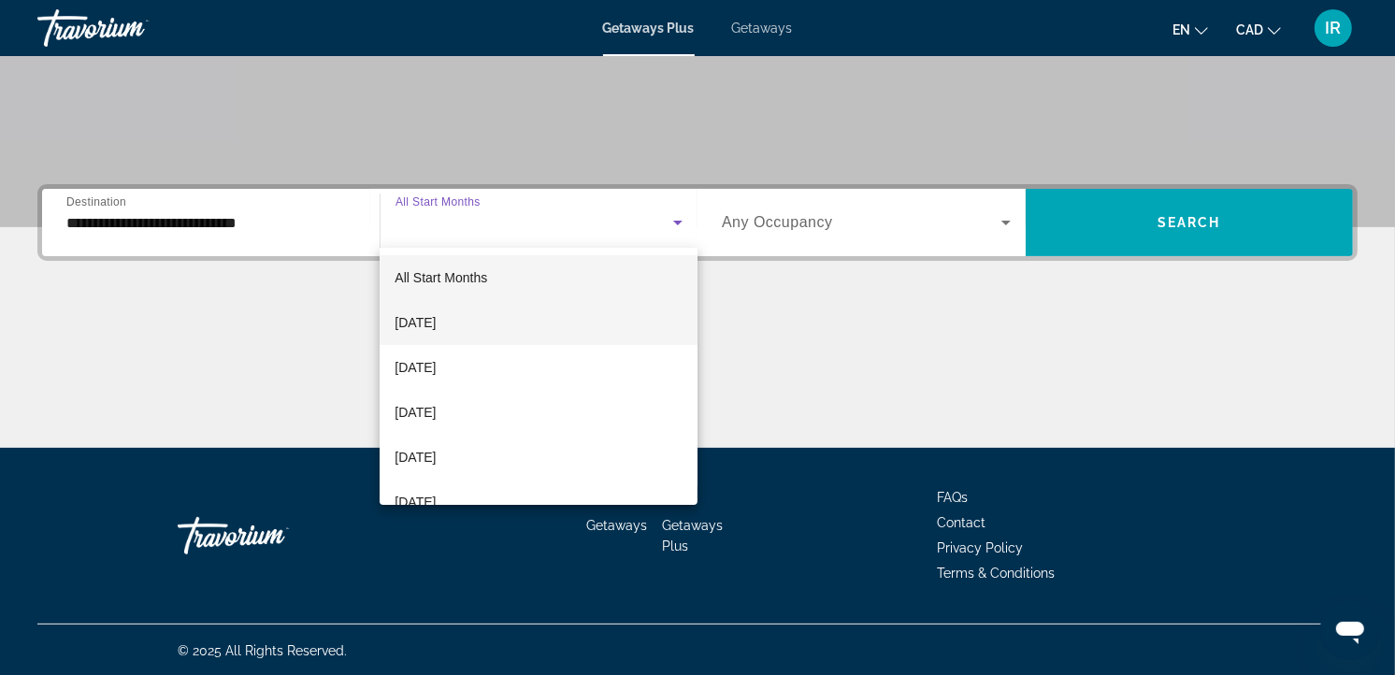
click at [436, 316] on span "[DATE]" at bounding box center [414, 322] width 41 height 22
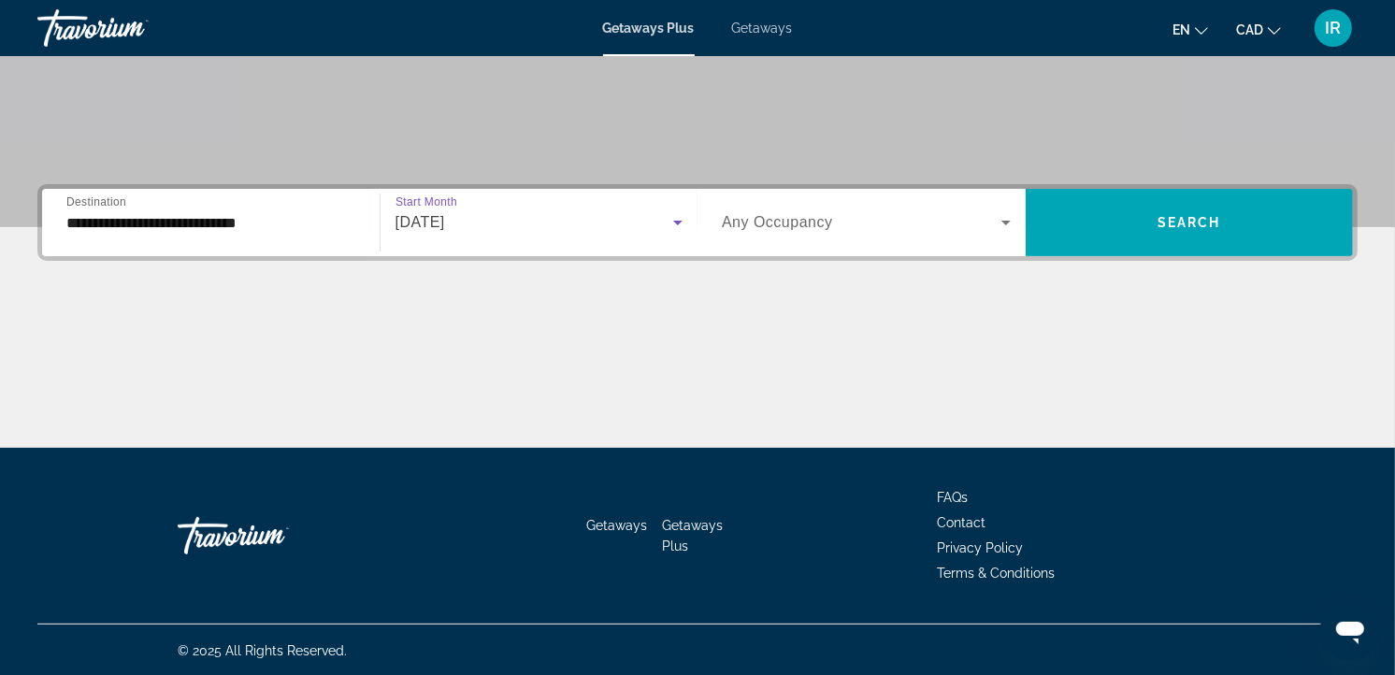
click at [762, 229] on span "Any Occupancy" at bounding box center [777, 222] width 111 height 16
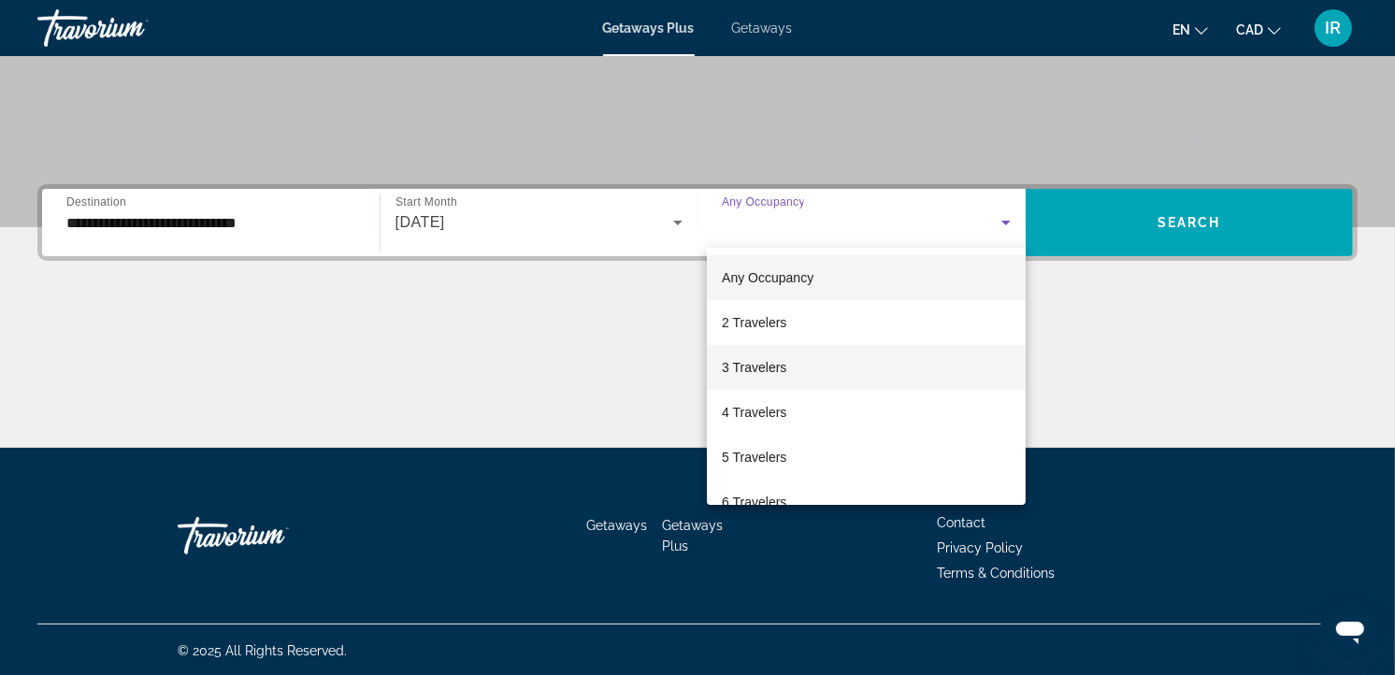
click at [755, 359] on span "3 Travelers" at bounding box center [754, 367] width 64 height 22
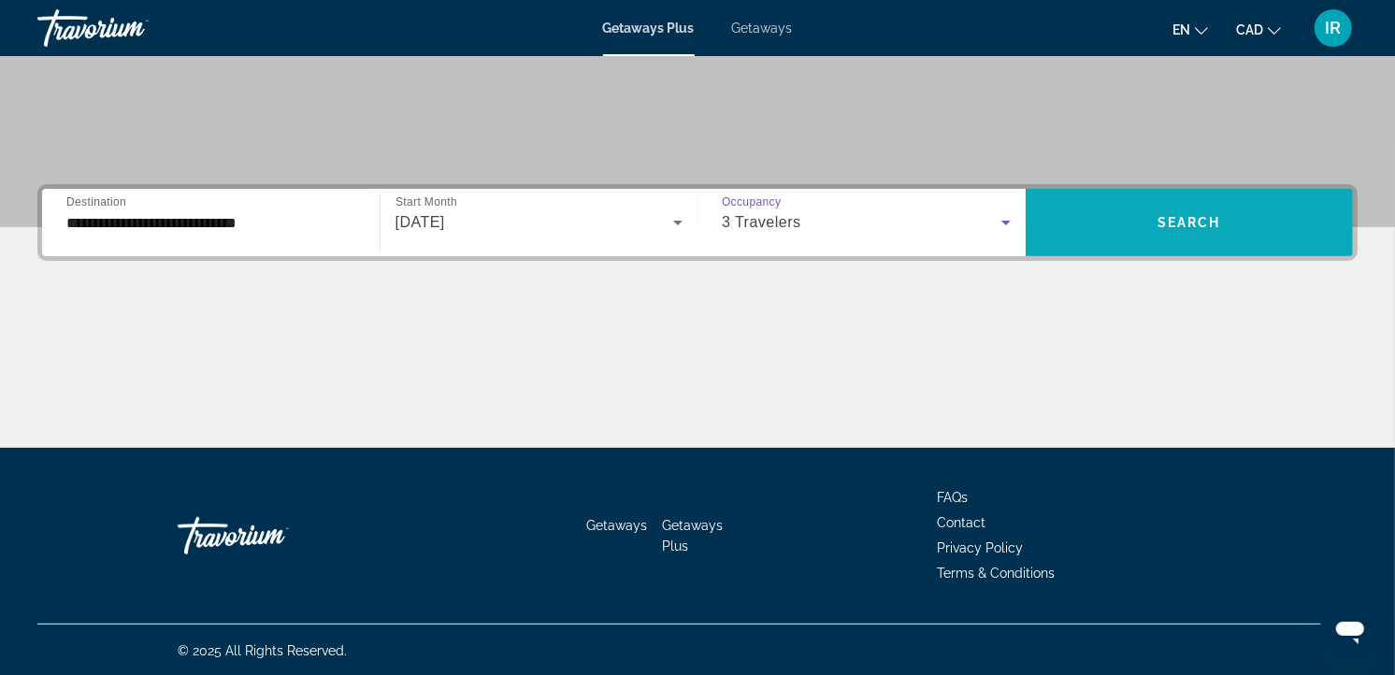
click at [1162, 222] on span "Search" at bounding box center [1189, 222] width 64 height 15
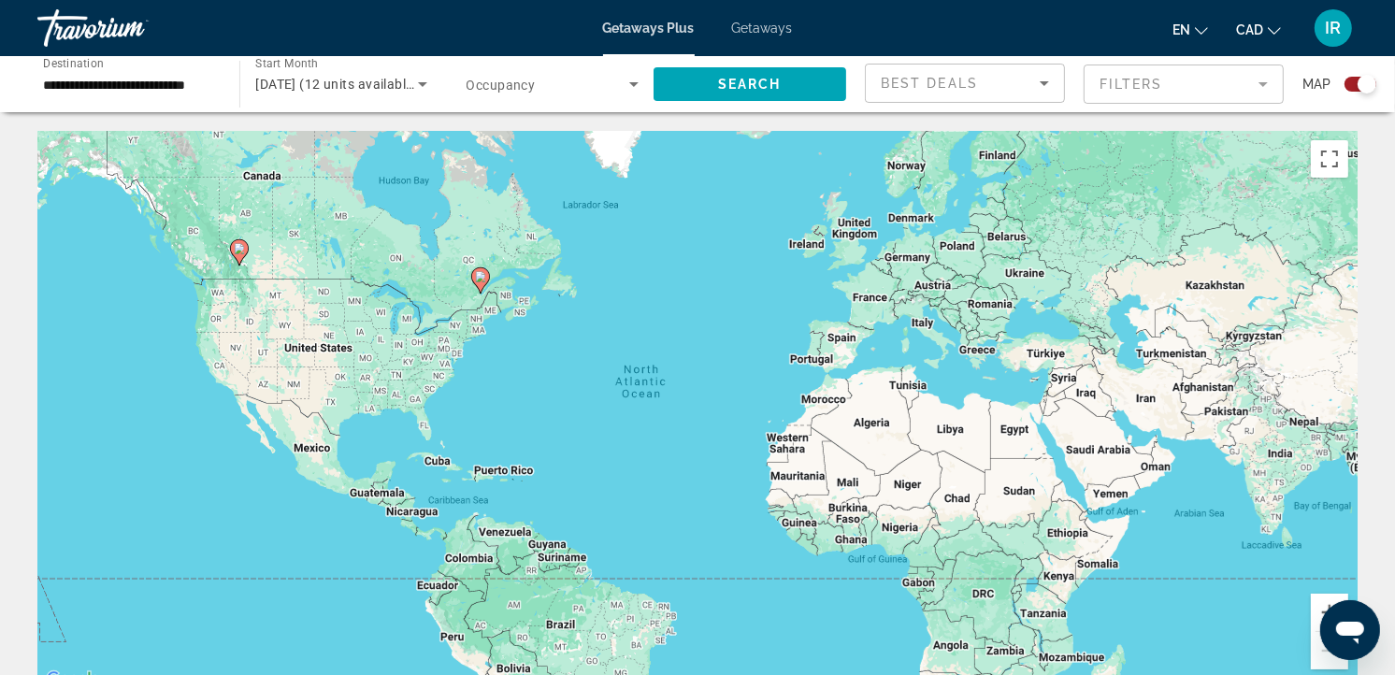
click at [480, 293] on gmp-advanced-marker "Main content" at bounding box center [480, 280] width 19 height 28
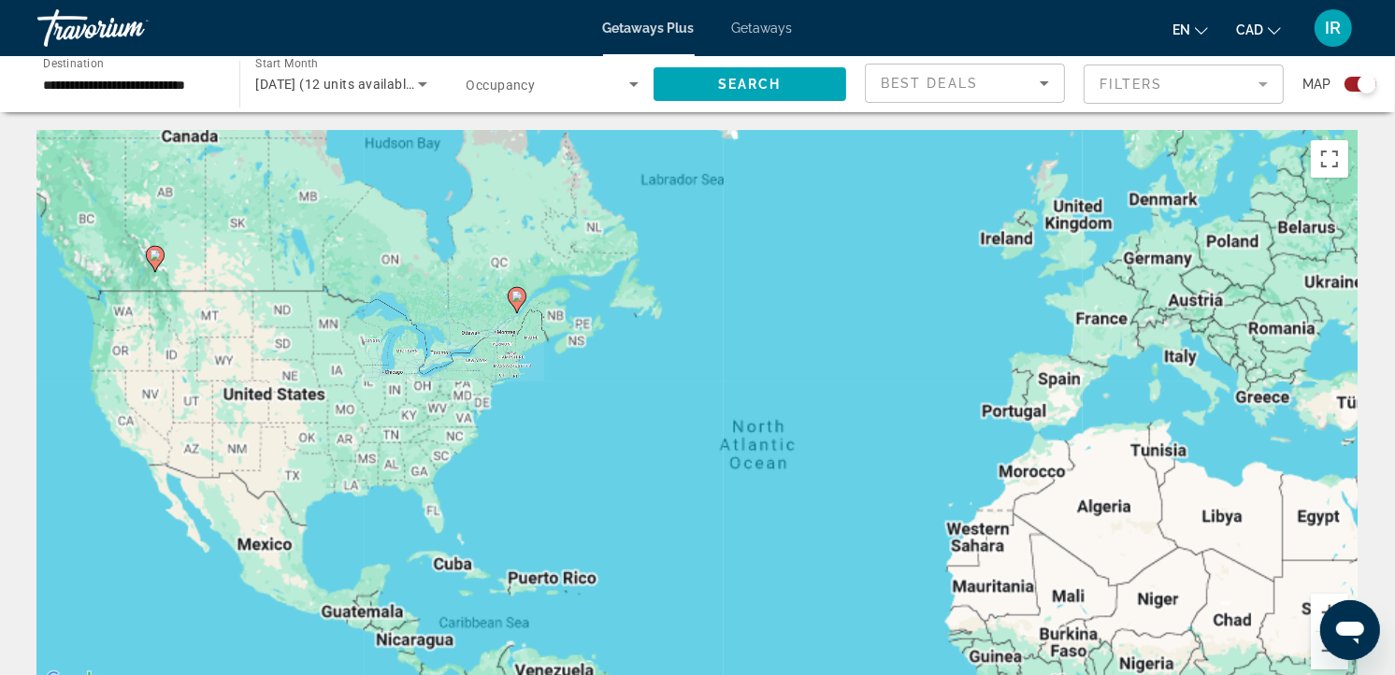
click at [480, 293] on div "To activate drag with keyboard, press Alt + Enter. Once in keyboard drag state,…" at bounding box center [697, 411] width 1320 height 561
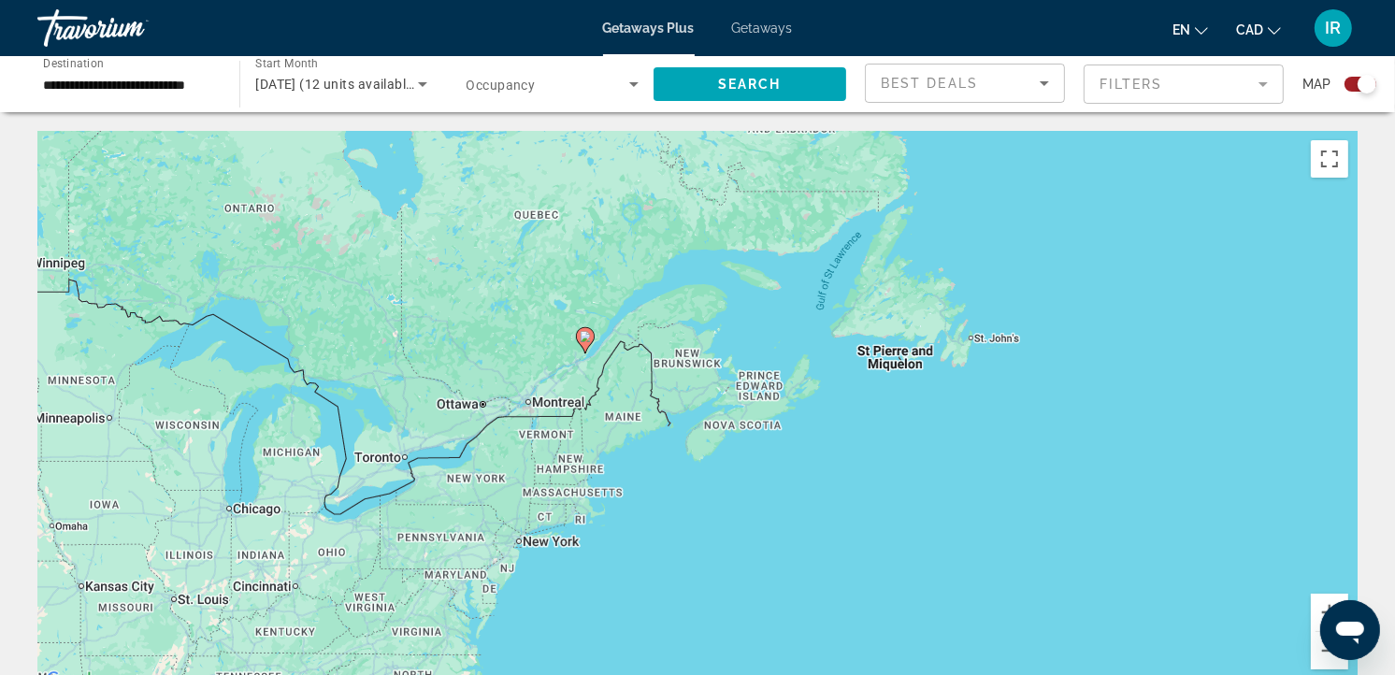
click at [589, 351] on gmp-advanced-marker "Main content" at bounding box center [585, 340] width 19 height 28
type input "**********"
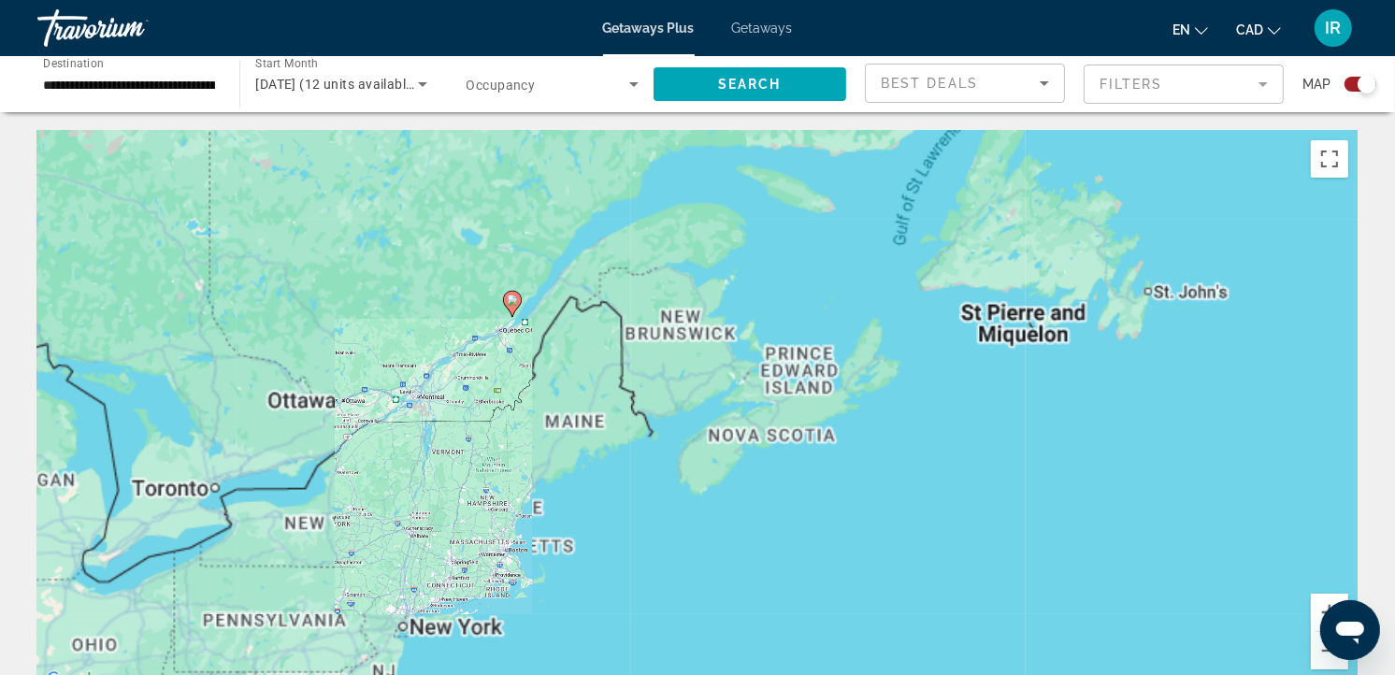
click at [589, 351] on div "To activate drag with keyboard, press Alt + Enter. Once in keyboard drag state,…" at bounding box center [697, 411] width 1320 height 561
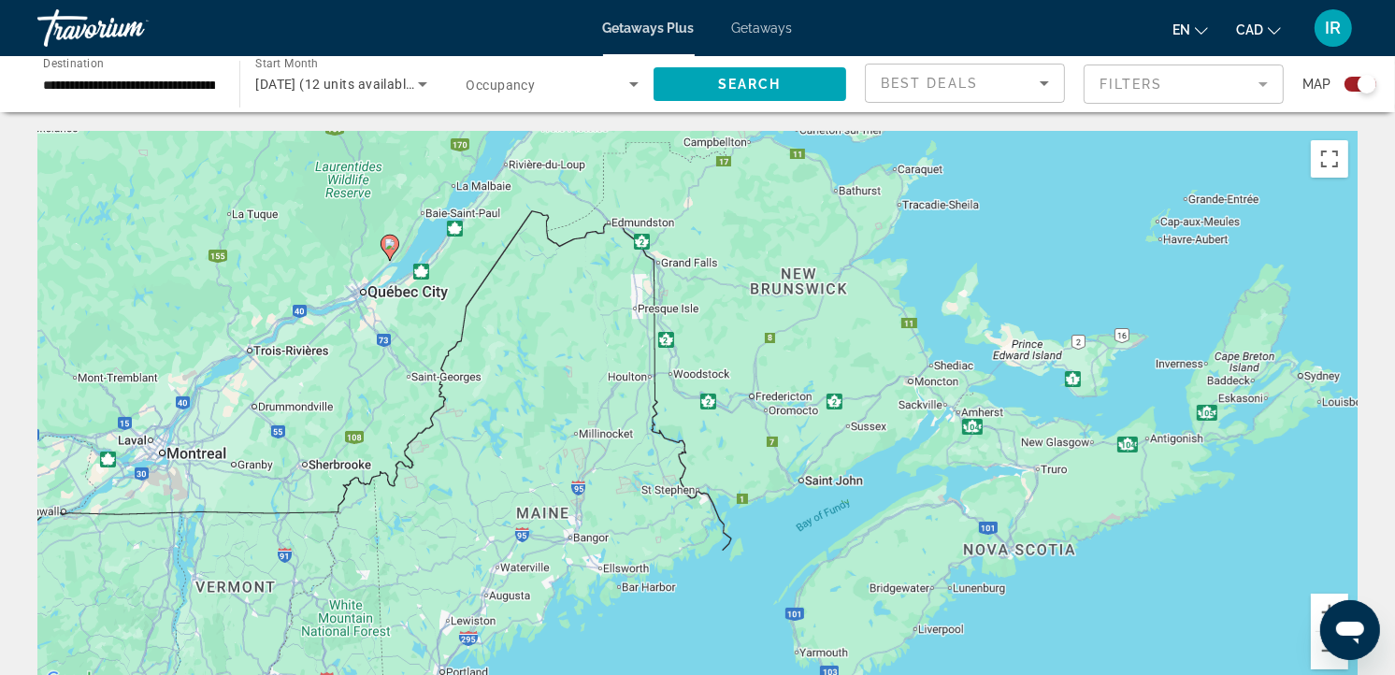
click at [394, 247] on image "Main content" at bounding box center [389, 243] width 11 height 11
click at [394, 252] on icon "Main content" at bounding box center [389, 248] width 17 height 24
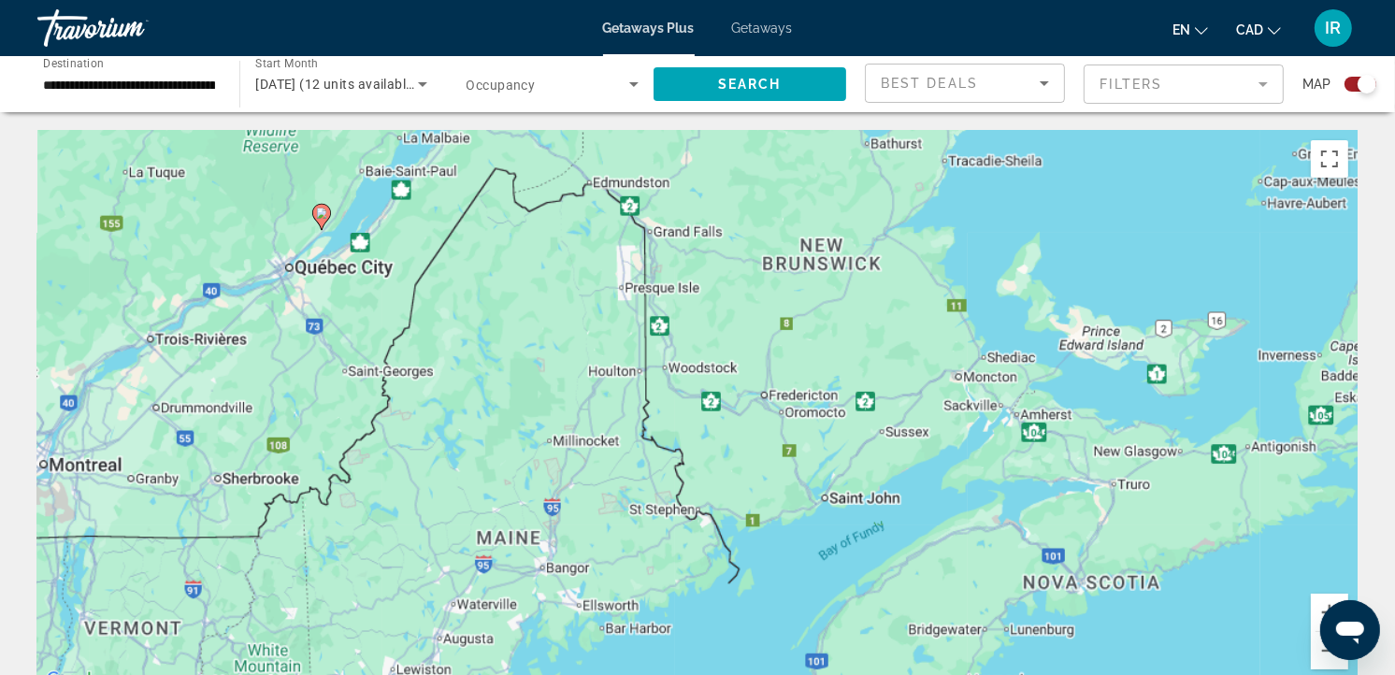
click at [394, 252] on div "To activate drag with keyboard, press Alt + Enter. Once in keyboard drag state,…" at bounding box center [697, 411] width 1320 height 561
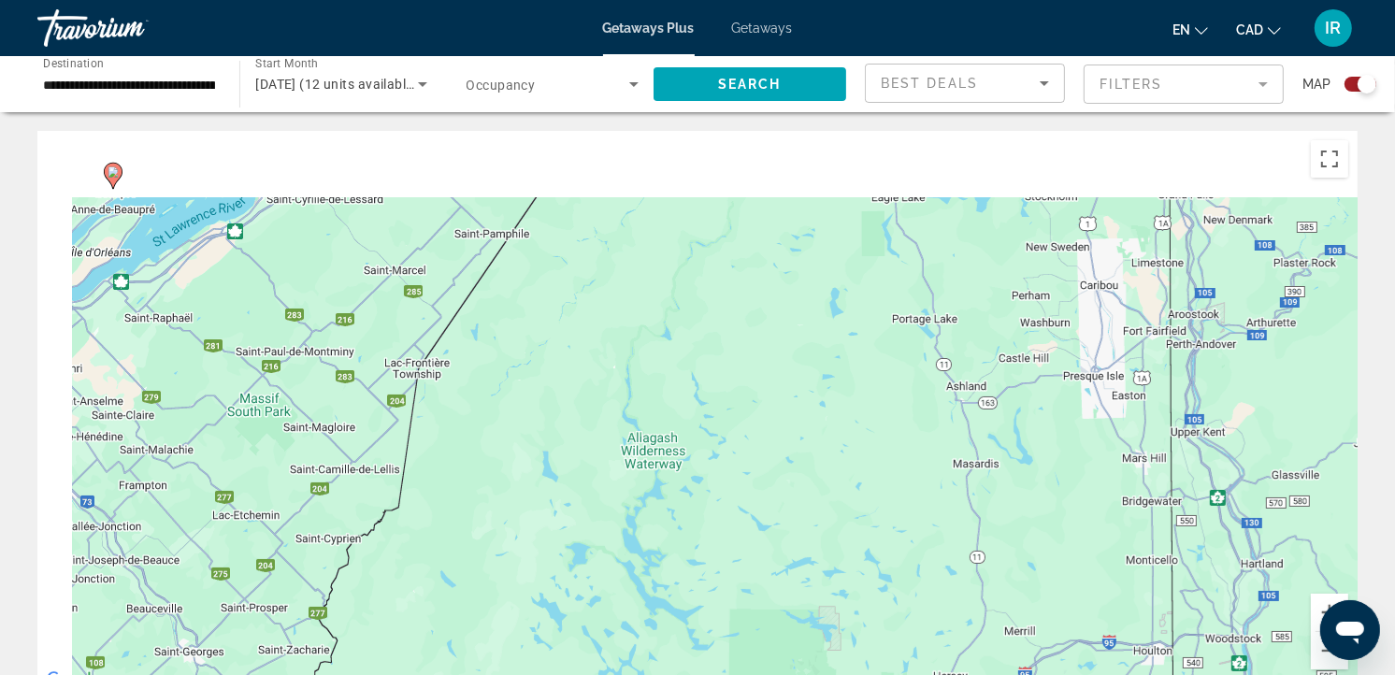
drag, startPoint x: 374, startPoint y: 260, endPoint x: 965, endPoint y: 630, distance: 697.1
click at [965, 630] on div "To activate drag with keyboard, press Alt + Enter. Once in keyboard drag state,…" at bounding box center [697, 411] width 1320 height 561
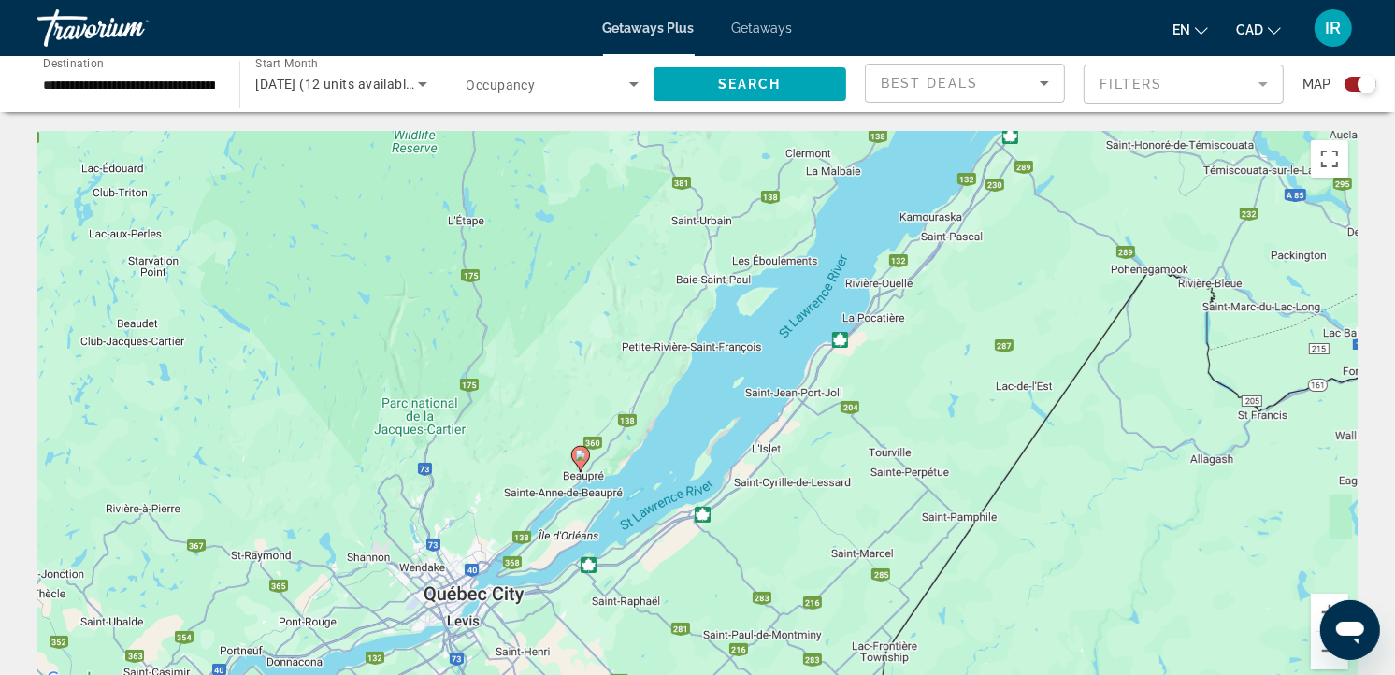
click at [573, 453] on icon "Main content" at bounding box center [580, 459] width 17 height 24
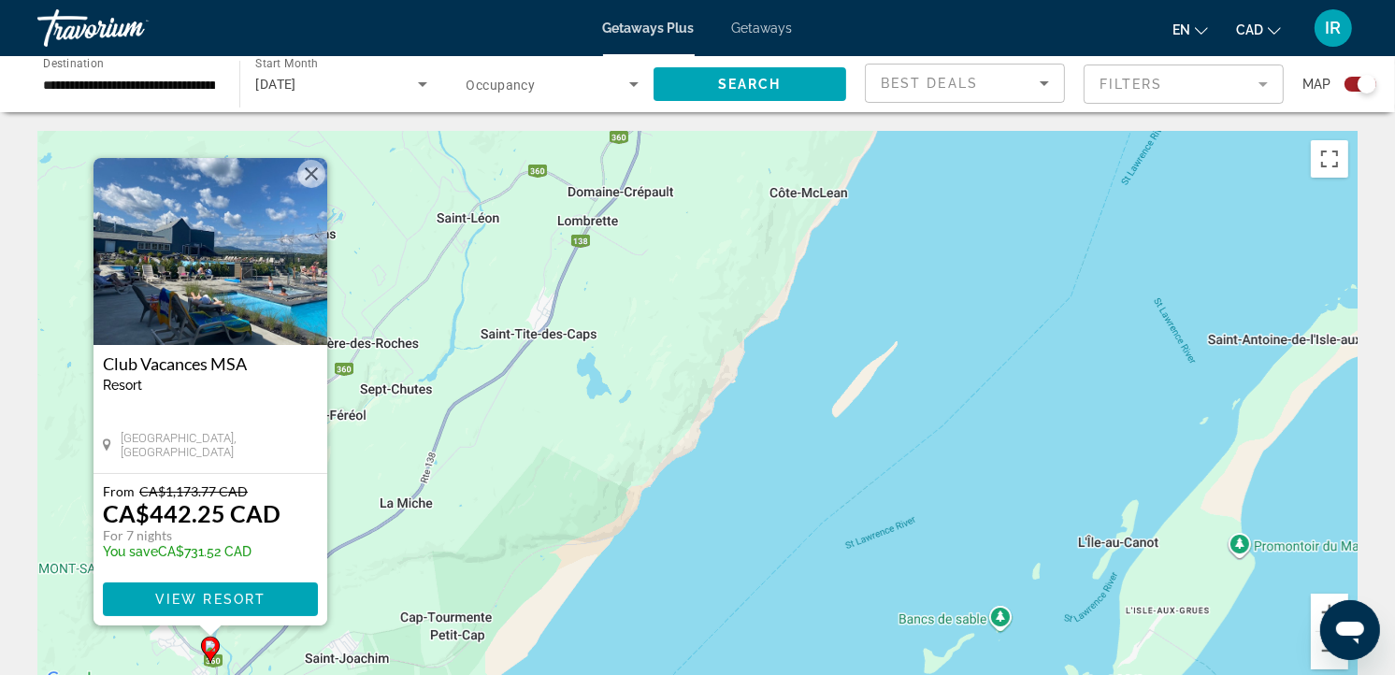
click at [305, 169] on button "Close" at bounding box center [311, 174] width 28 height 28
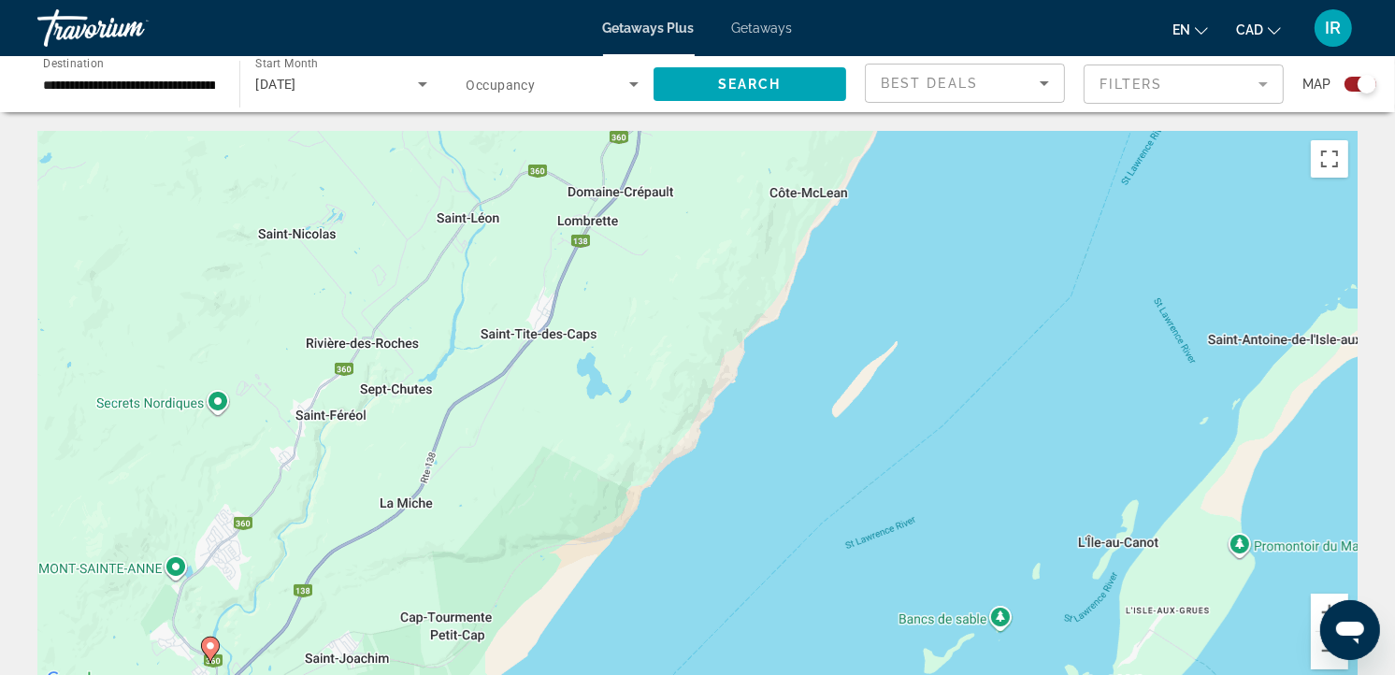
click at [417, 82] on icon "Search widget" at bounding box center [422, 84] width 22 height 22
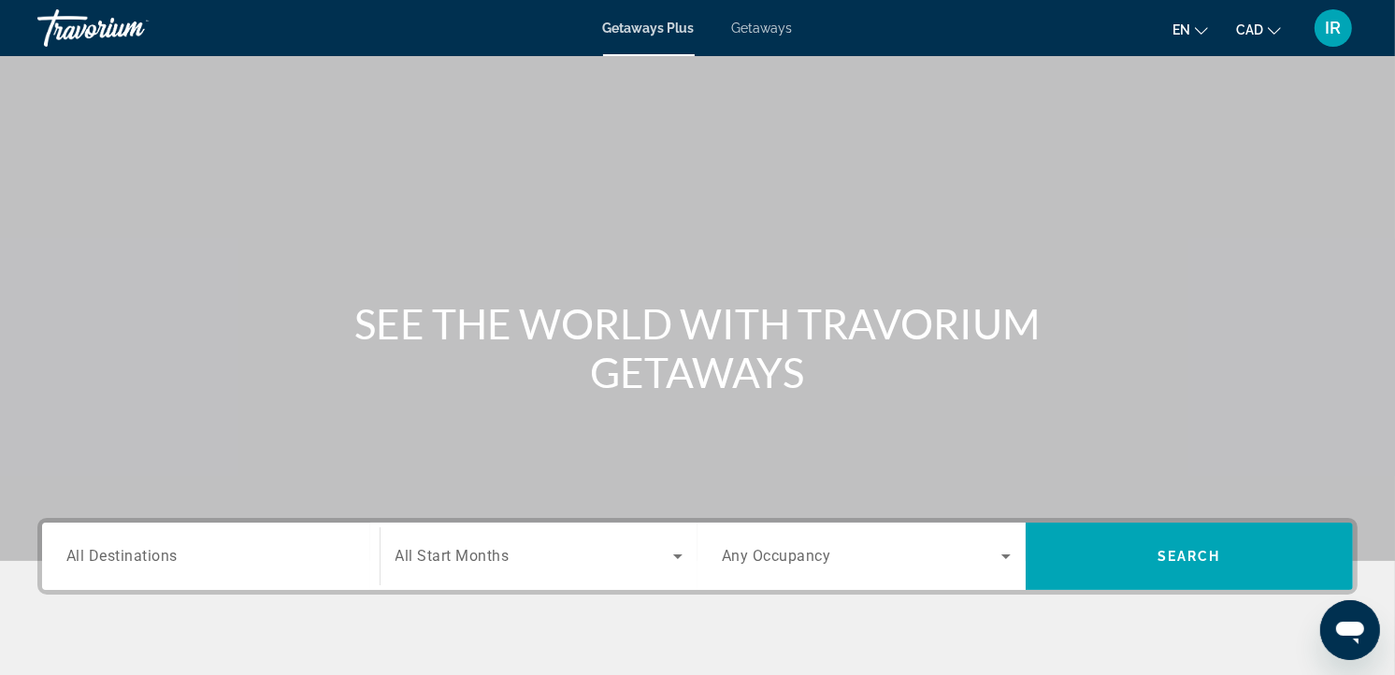
click at [216, 537] on div "Search widget" at bounding box center [210, 556] width 289 height 53
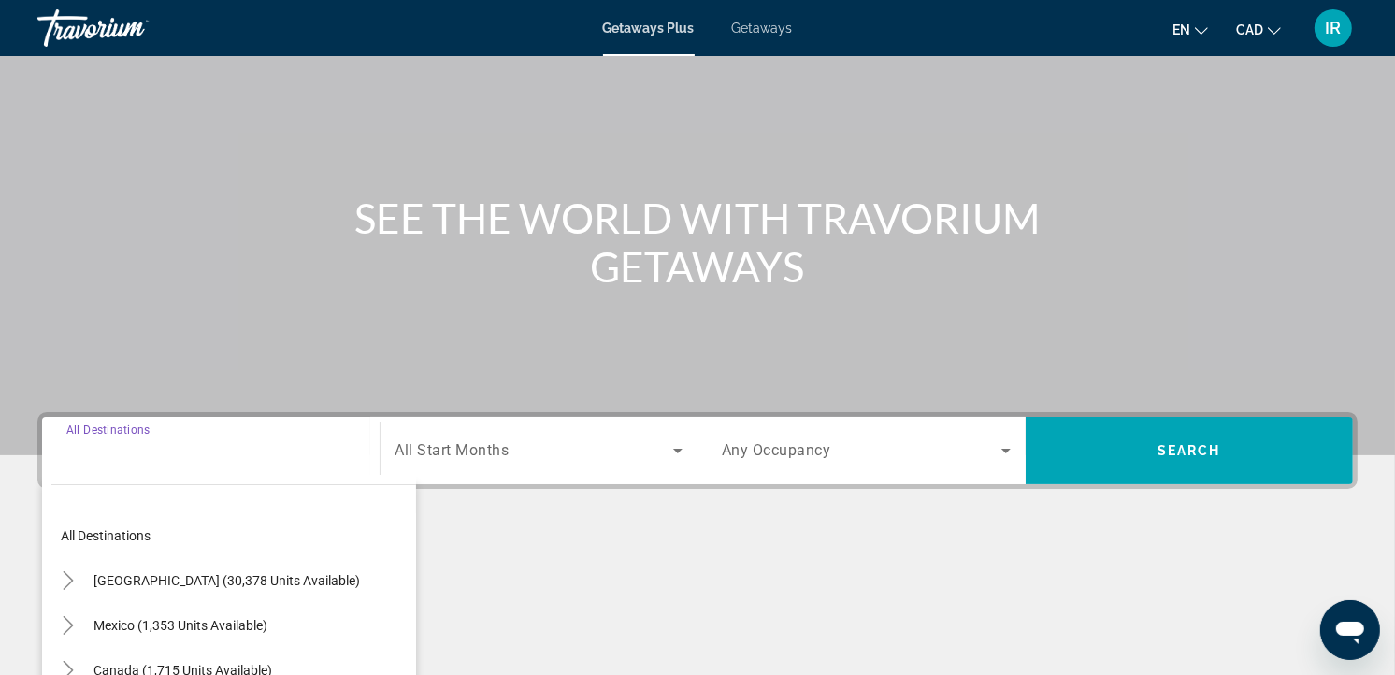
scroll to position [334, 0]
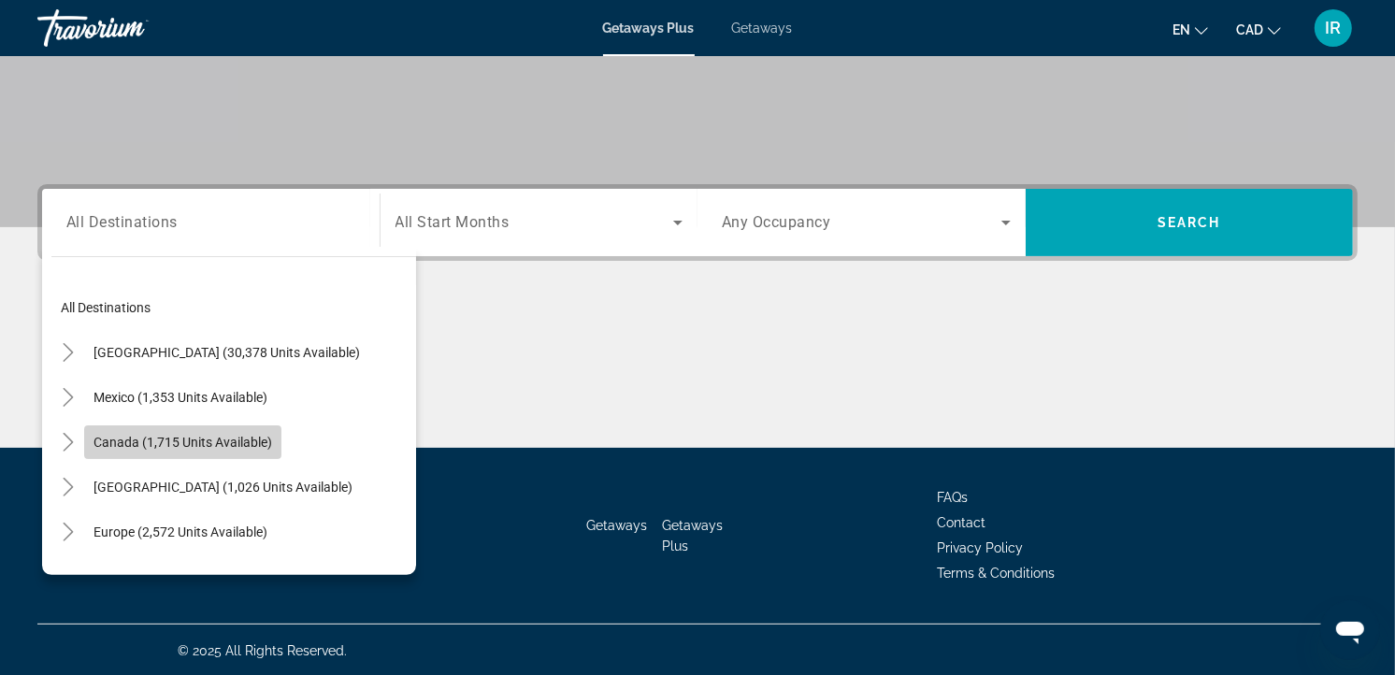
click at [202, 437] on span "Canada (1,715 units available)" at bounding box center [182, 442] width 179 height 15
type input "**********"
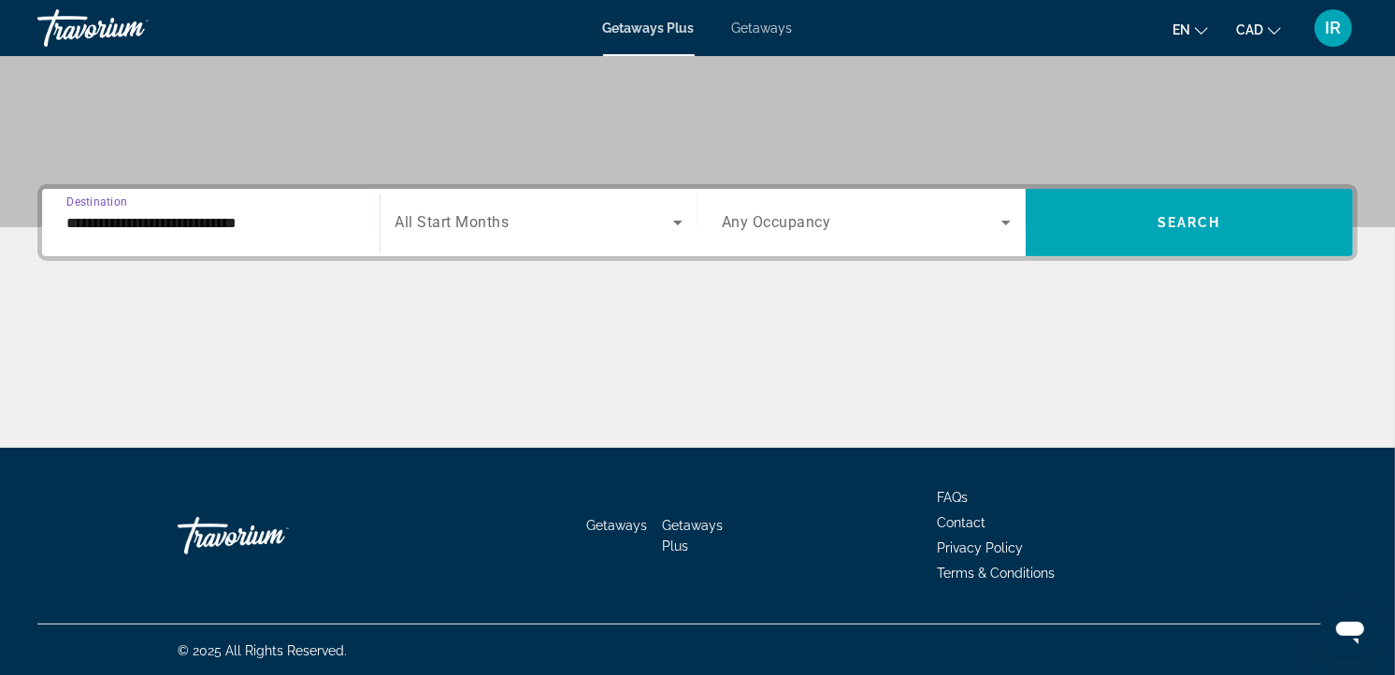
click at [471, 208] on div "Search widget" at bounding box center [539, 222] width 288 height 52
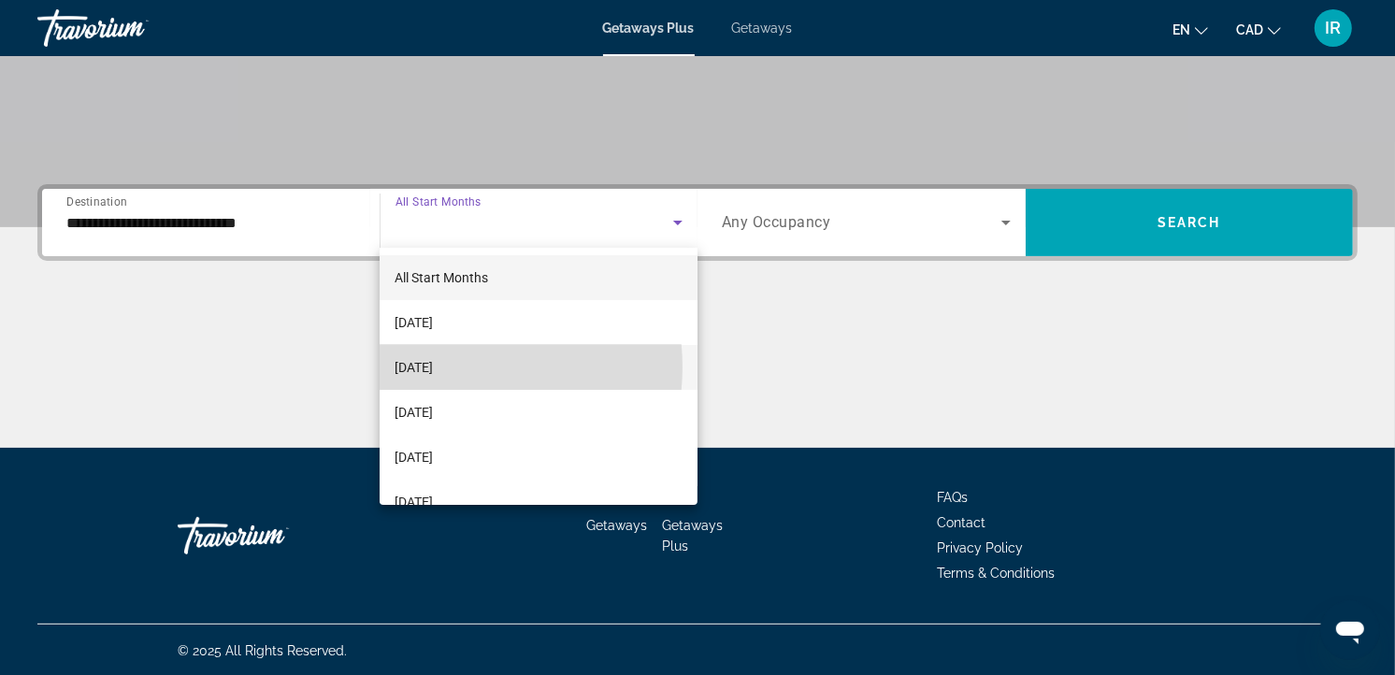
click at [433, 367] on span "[DATE]" at bounding box center [413, 367] width 38 height 22
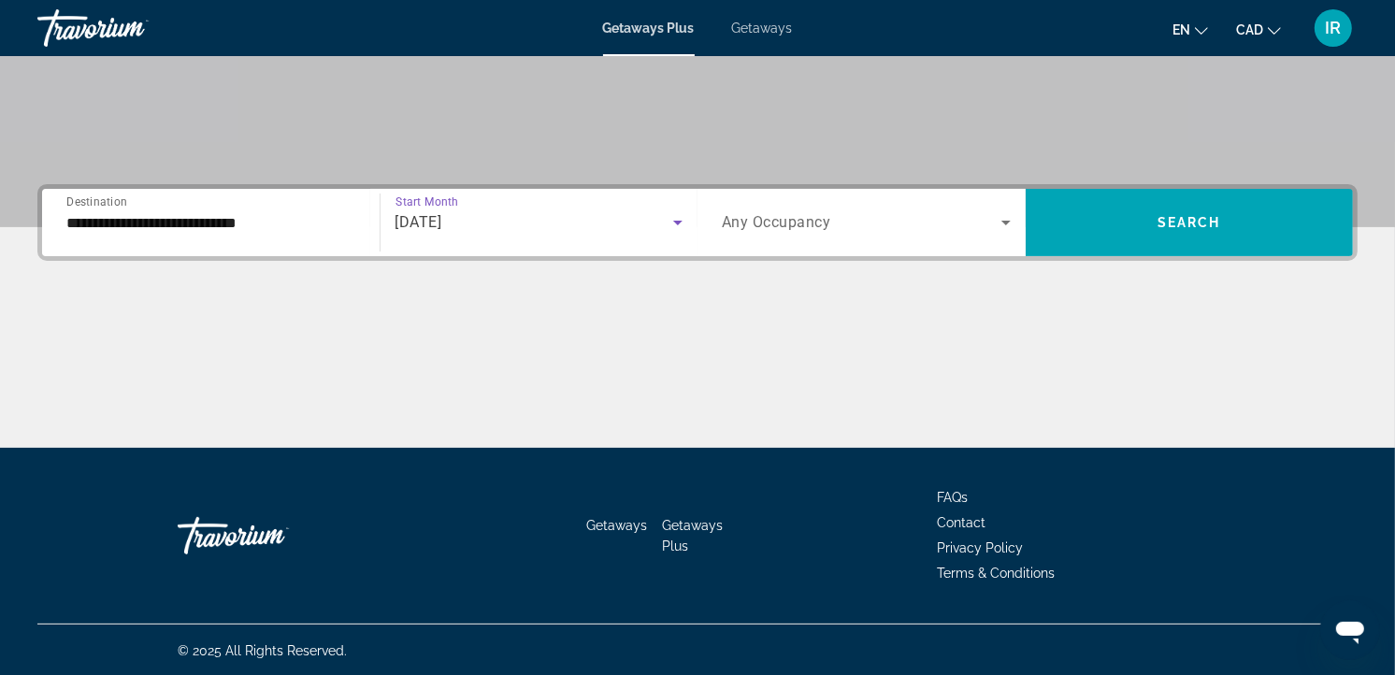
click at [789, 224] on span "Any Occupancy" at bounding box center [776, 223] width 109 height 18
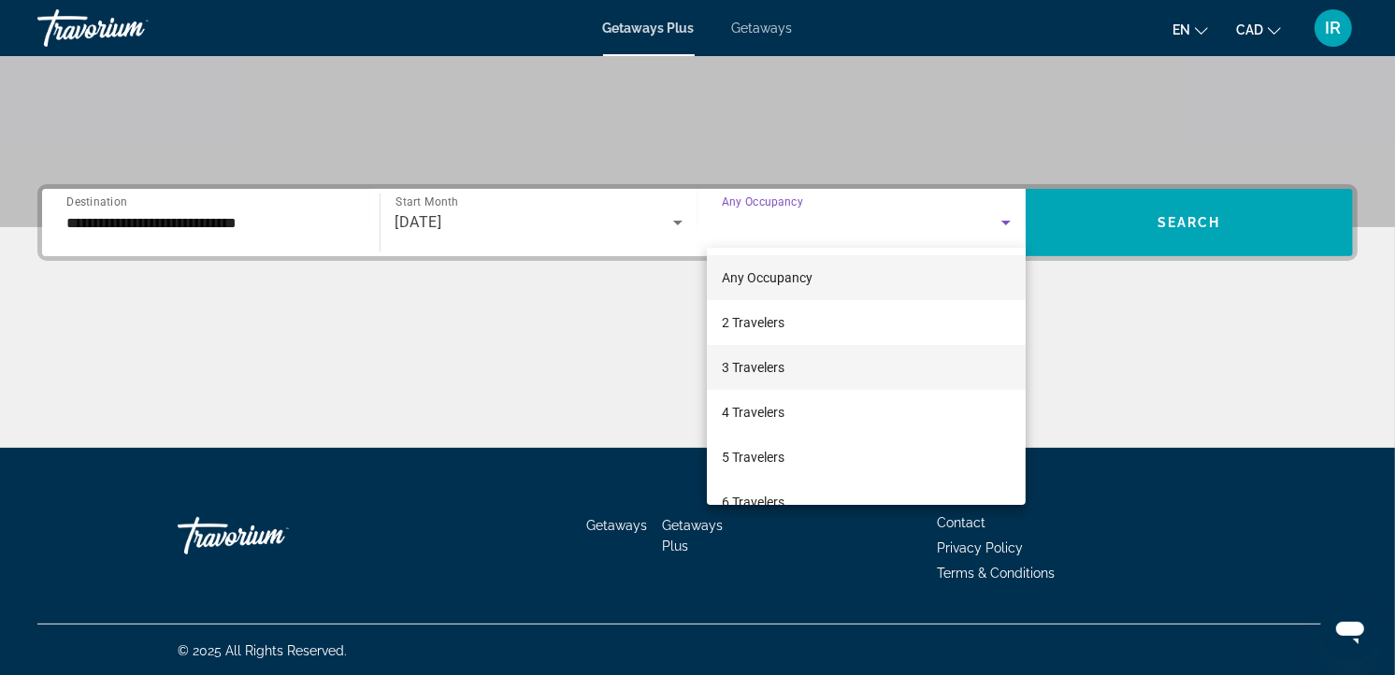
click at [753, 366] on span "3 Travelers" at bounding box center [753, 367] width 63 height 22
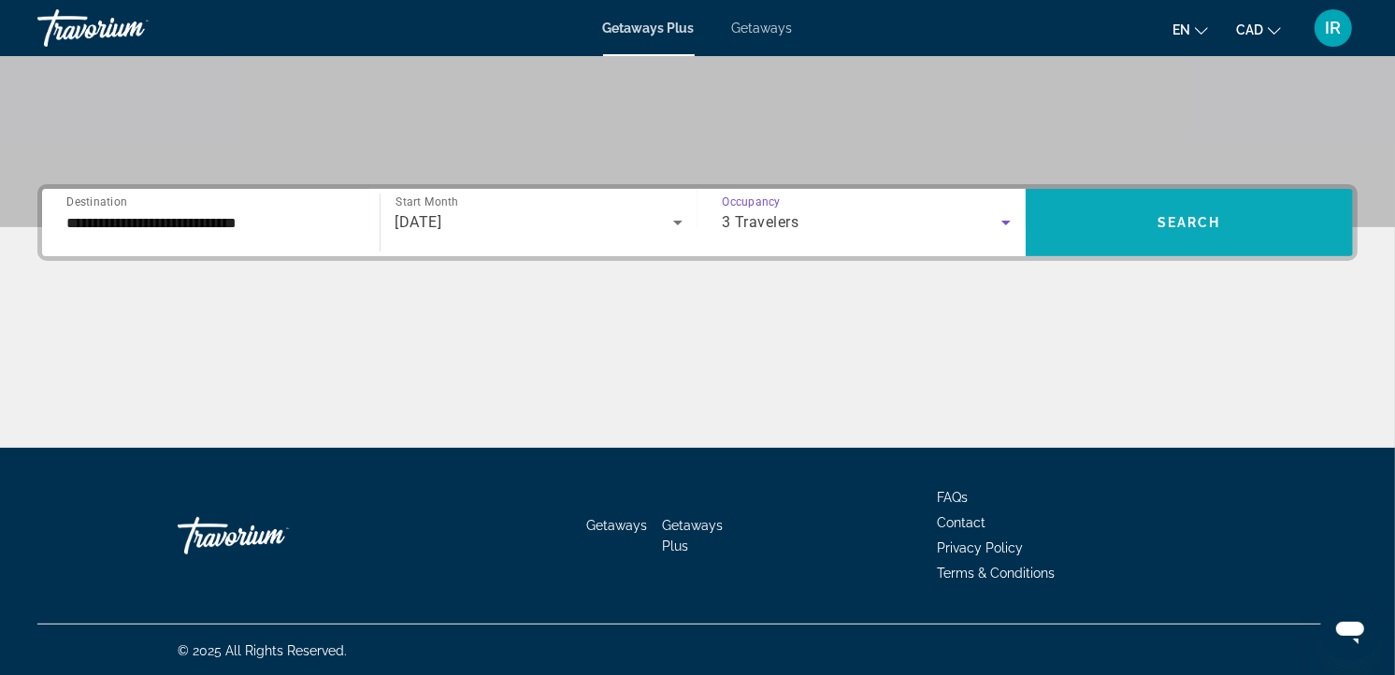
click at [1110, 220] on span "Search widget" at bounding box center [1189, 222] width 328 height 45
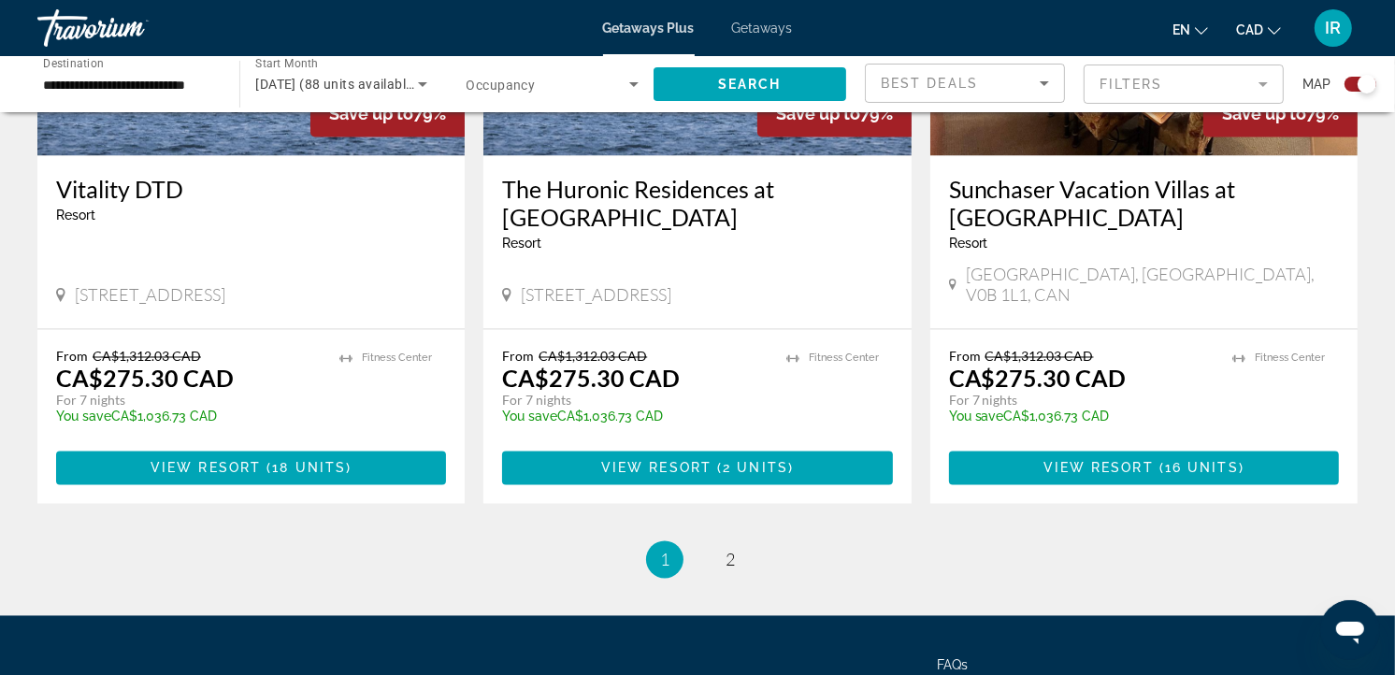
scroll to position [2908, 0]
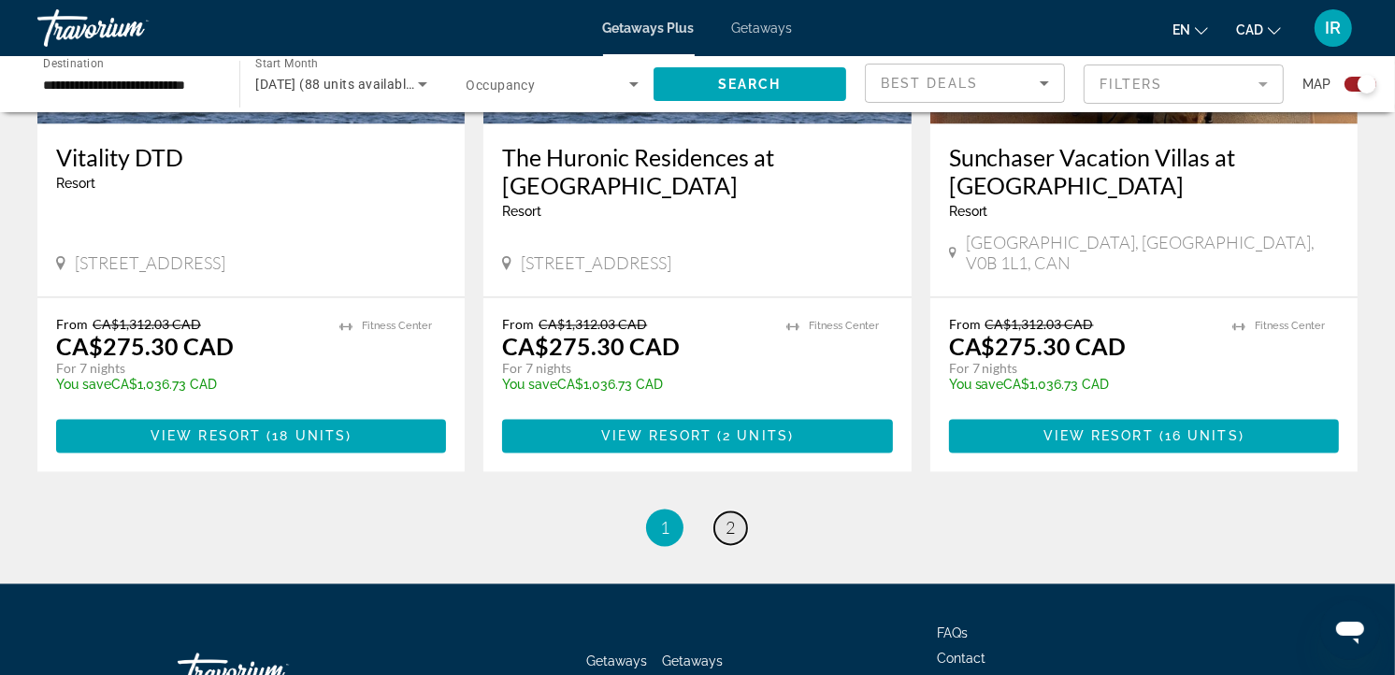
click at [732, 518] on span "2" at bounding box center [729, 528] width 9 height 21
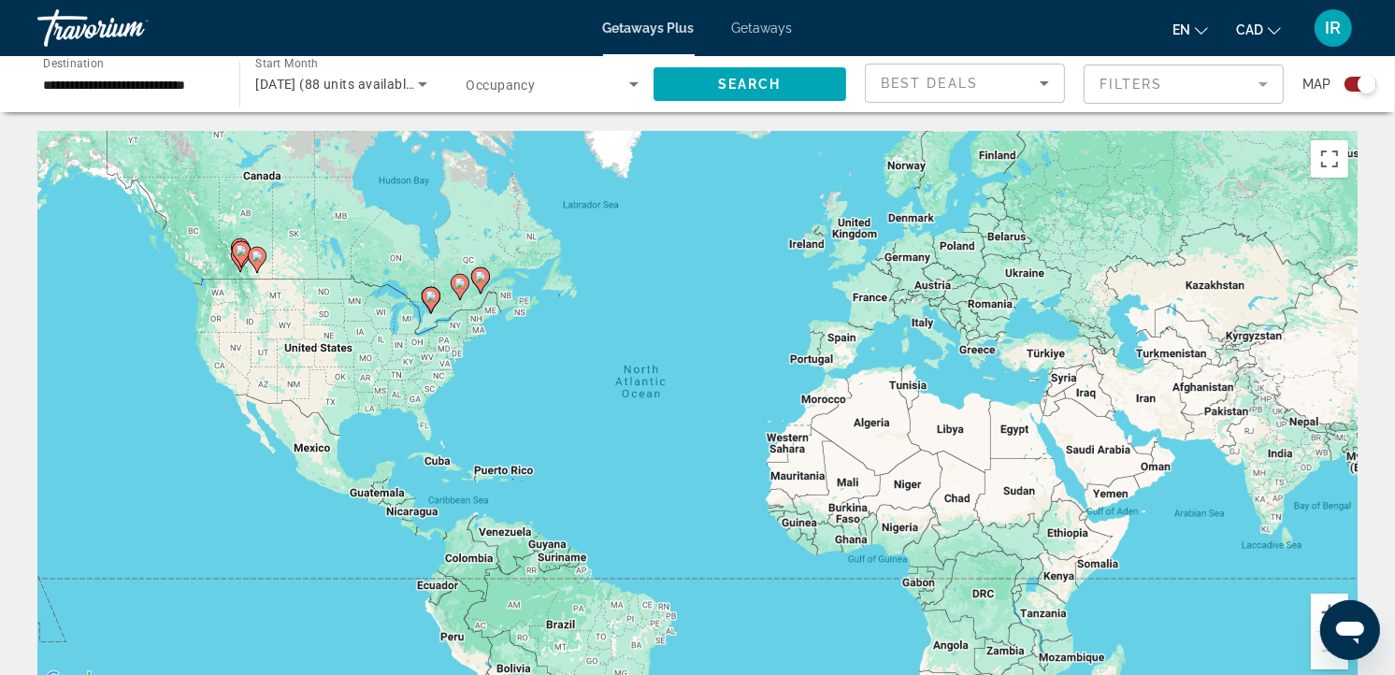
click at [488, 293] on gmp-advanced-marker "Main content" at bounding box center [480, 280] width 19 height 28
click at [488, 293] on div "To activate drag with keyboard, press Alt + Enter. Once in keyboard drag state,…" at bounding box center [697, 411] width 1320 height 561
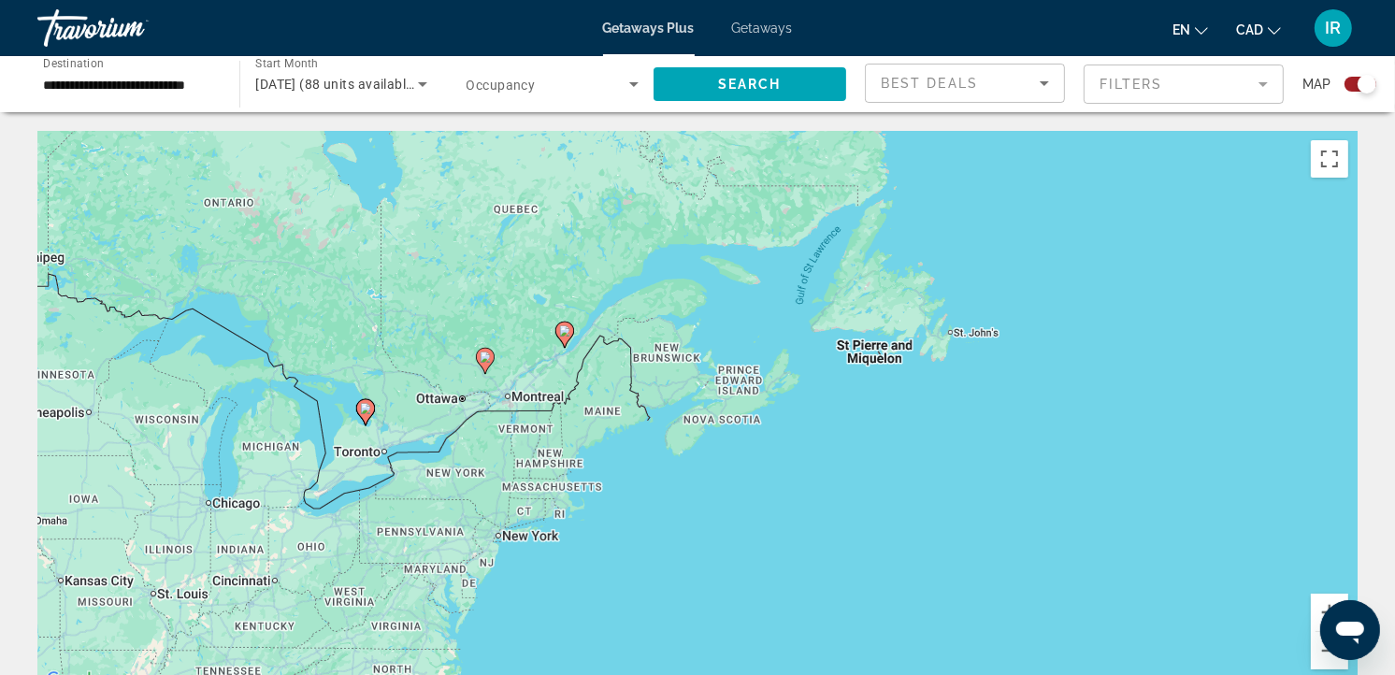
click at [562, 367] on div "To activate drag with keyboard, press Alt + Enter. Once in keyboard drag state,…" at bounding box center [697, 411] width 1320 height 561
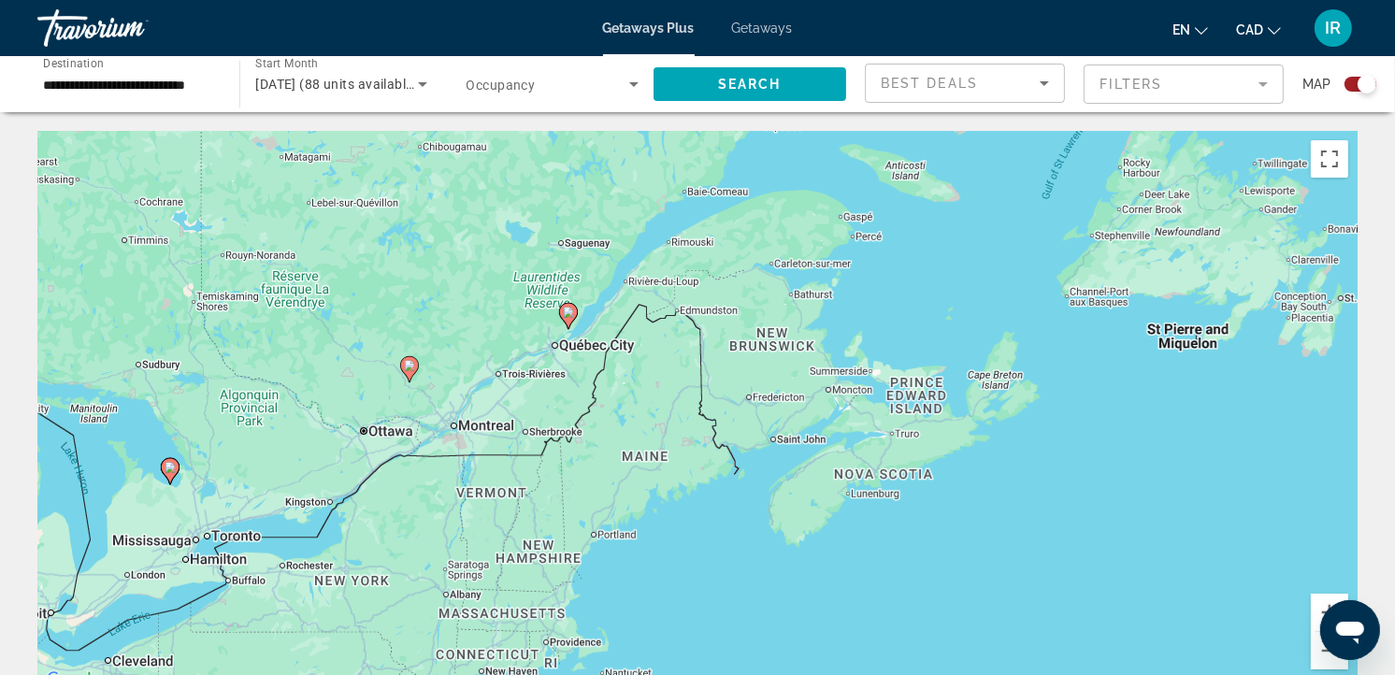
click at [562, 367] on div "To activate drag with keyboard, press Alt + Enter. Once in keyboard drag state,…" at bounding box center [697, 411] width 1320 height 561
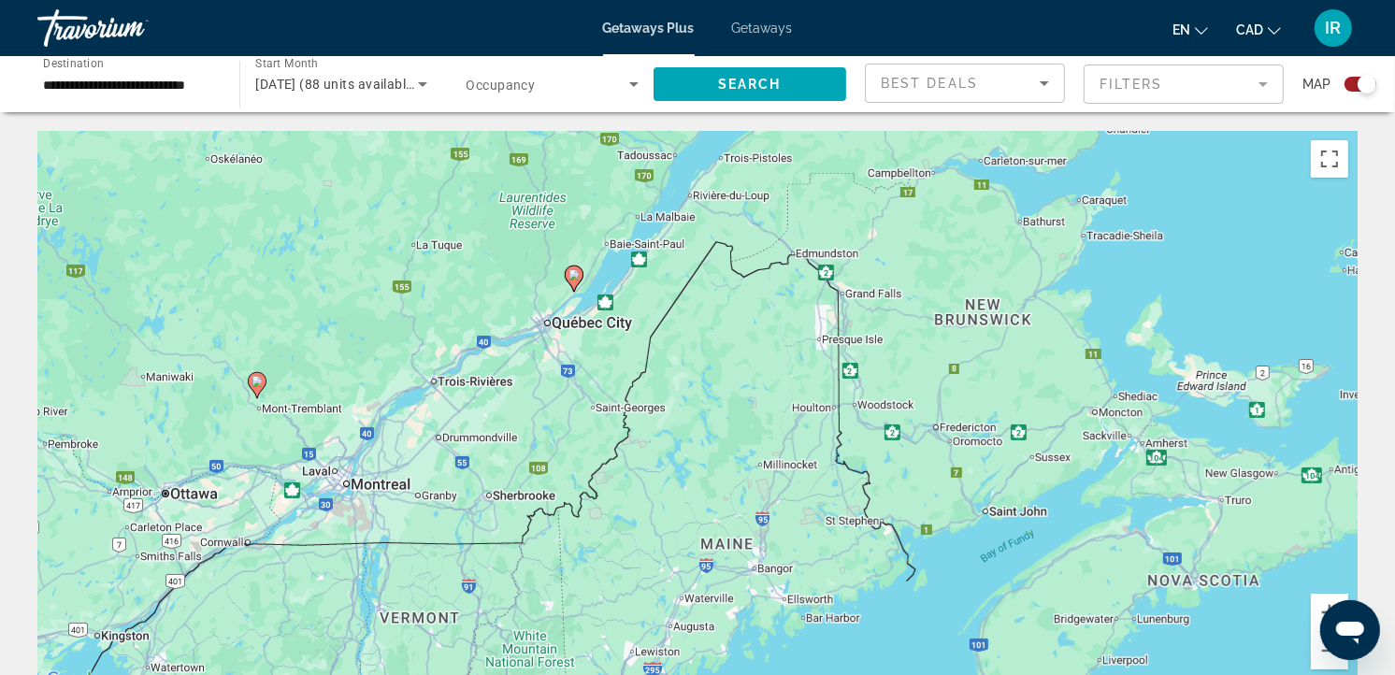
click at [549, 293] on div "To activate drag with keyboard, press Alt + Enter. Once in keyboard drag state,…" at bounding box center [697, 411] width 1320 height 561
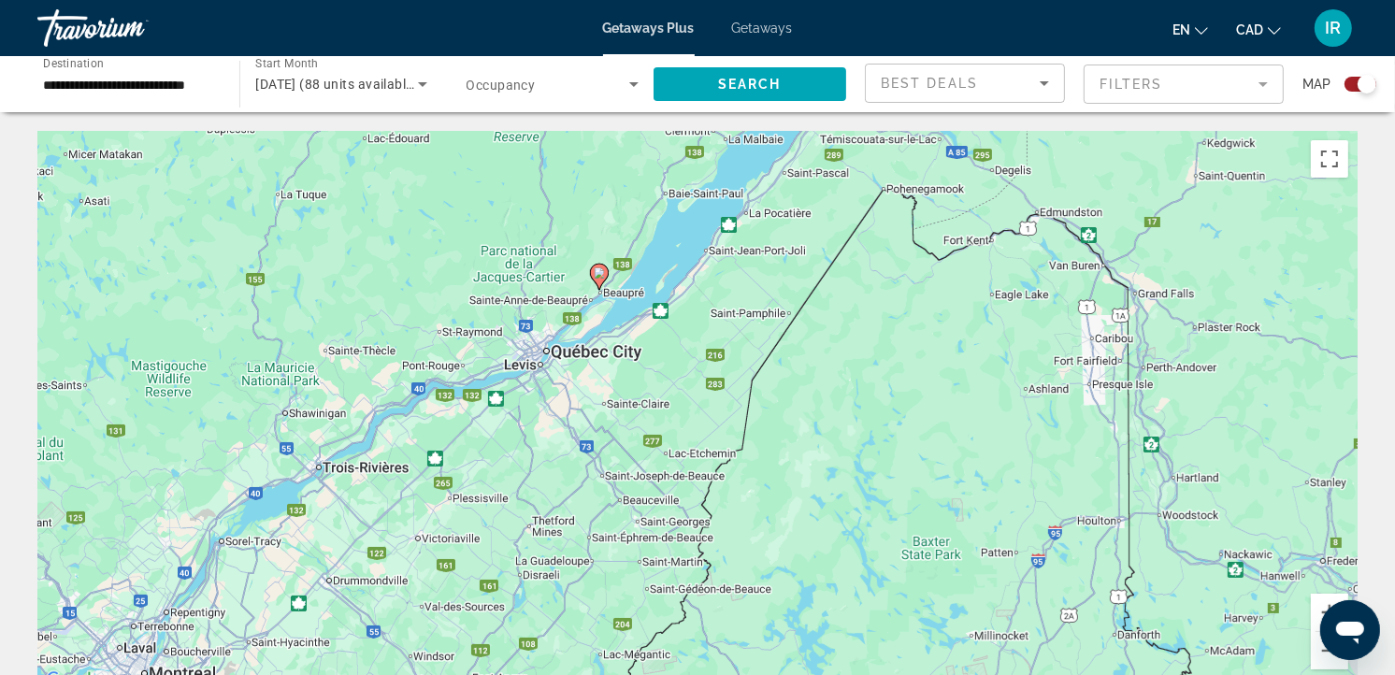
click at [600, 276] on image "Main content" at bounding box center [599, 272] width 11 height 11
type input "**********"
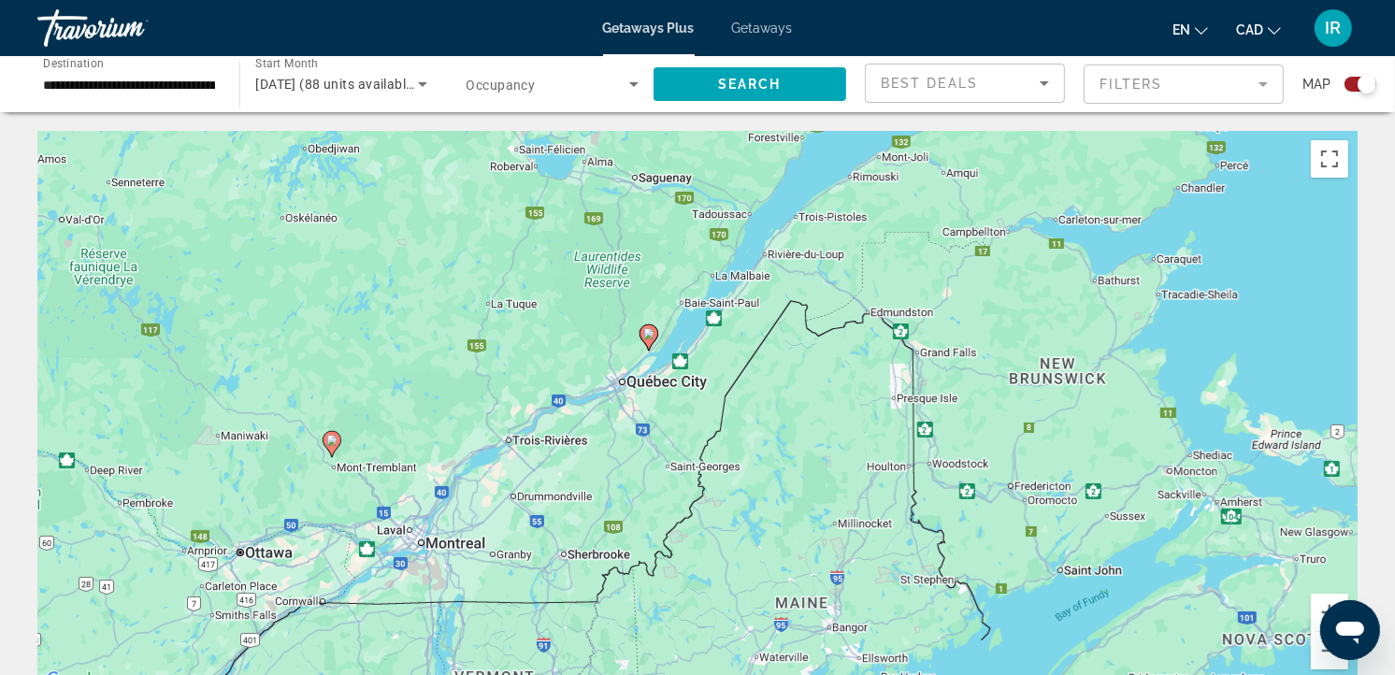
click at [650, 333] on image "Main content" at bounding box center [648, 333] width 11 height 11
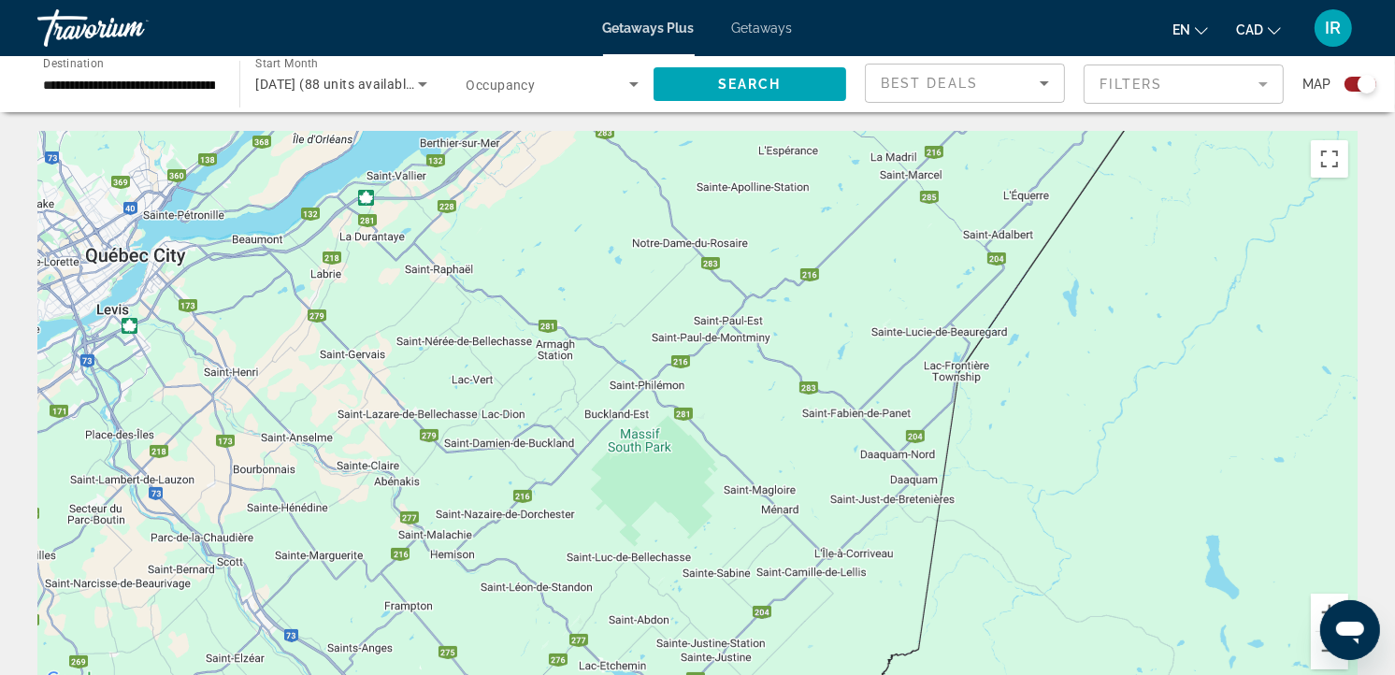
drag, startPoint x: 527, startPoint y: 210, endPoint x: 683, endPoint y: 497, distance: 326.7
click at [683, 497] on div "To navigate, press the arrow keys. To activate drag with keyboard, press Alt + …" at bounding box center [697, 411] width 1320 height 561
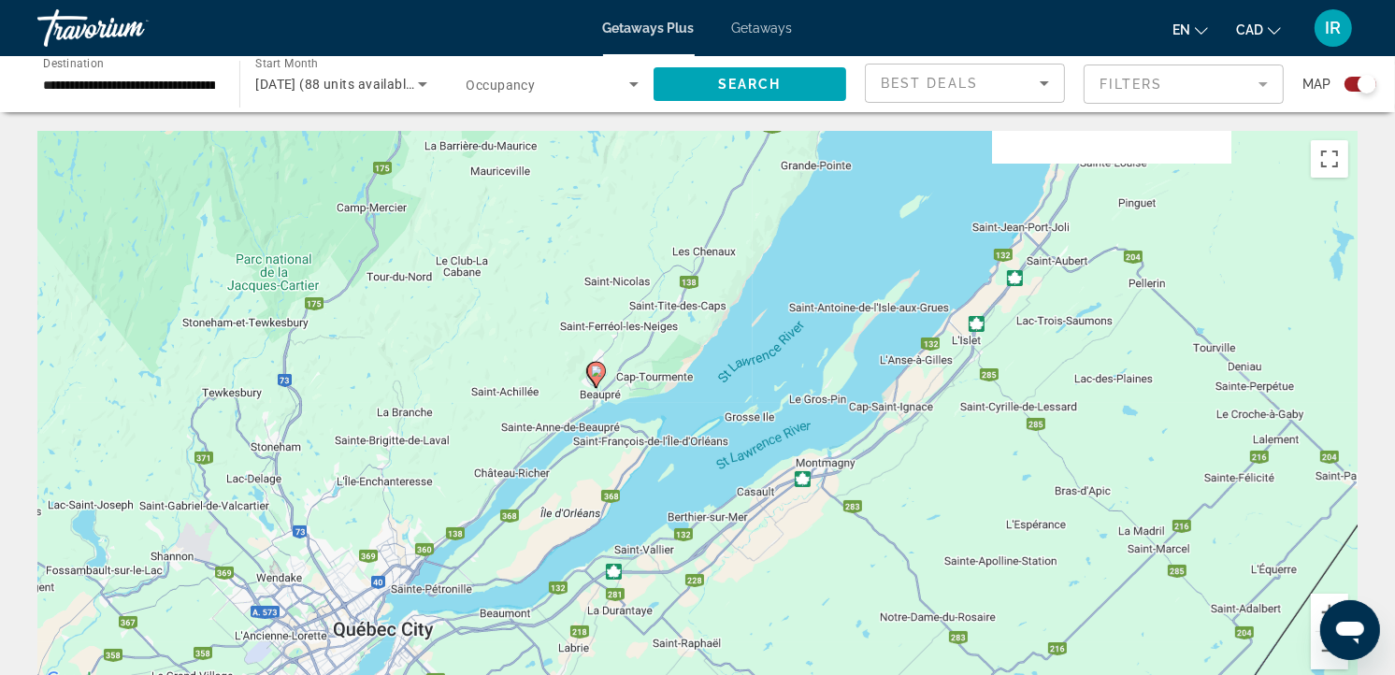
drag, startPoint x: 559, startPoint y: 351, endPoint x: 640, endPoint y: 442, distance: 121.8
click at [640, 442] on div "To navigate, press the arrow keys. To activate drag with keyboard, press Alt + …" at bounding box center [697, 411] width 1320 height 561
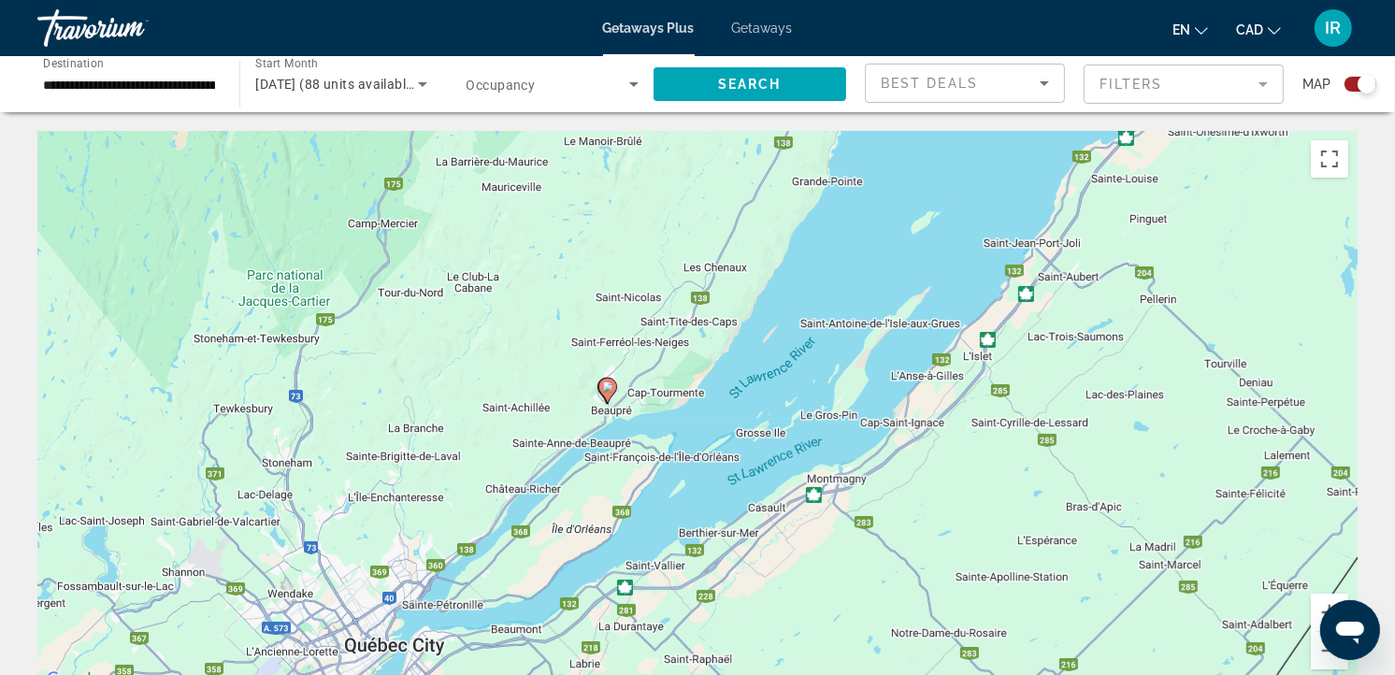
drag, startPoint x: 640, startPoint y: 442, endPoint x: 609, endPoint y: 387, distance: 63.2
click at [609, 387] on image "Main content" at bounding box center [607, 386] width 11 height 11
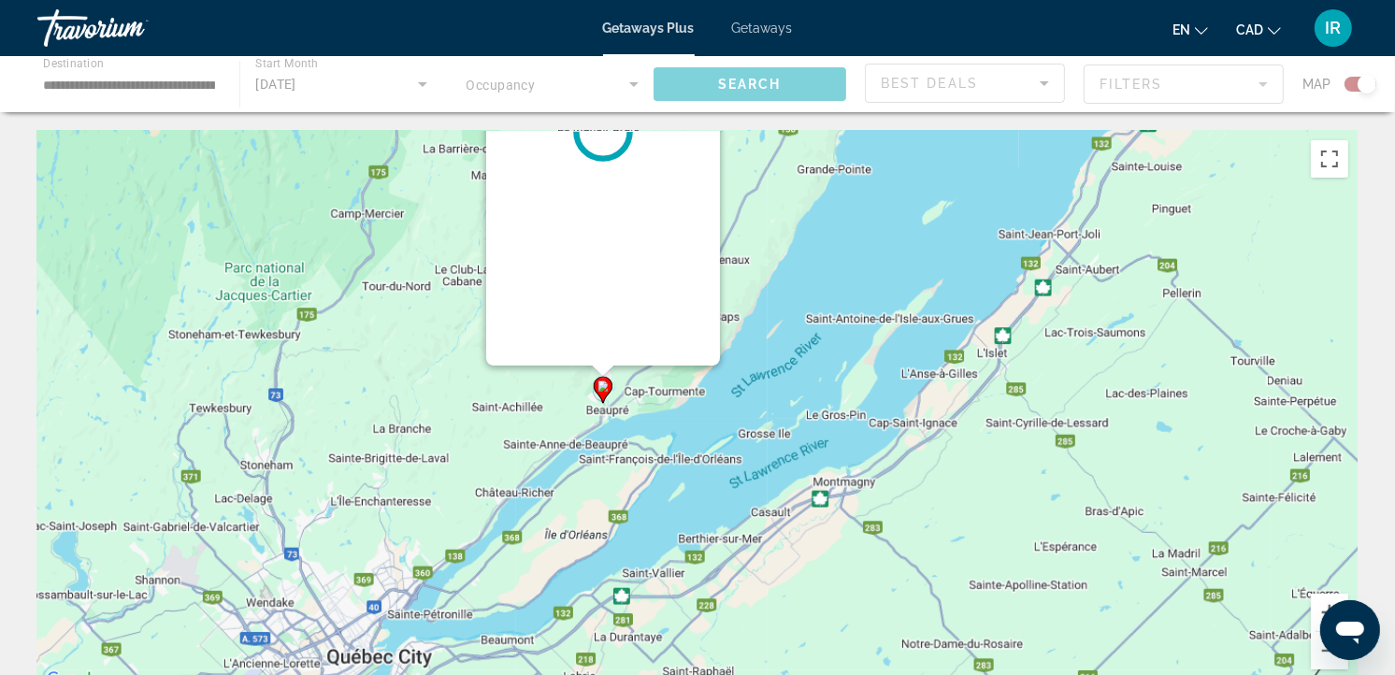
click at [609, 387] on div "To navigate, press the arrow keys. To activate drag with keyboard, press Alt + …" at bounding box center [697, 411] width 1320 height 561
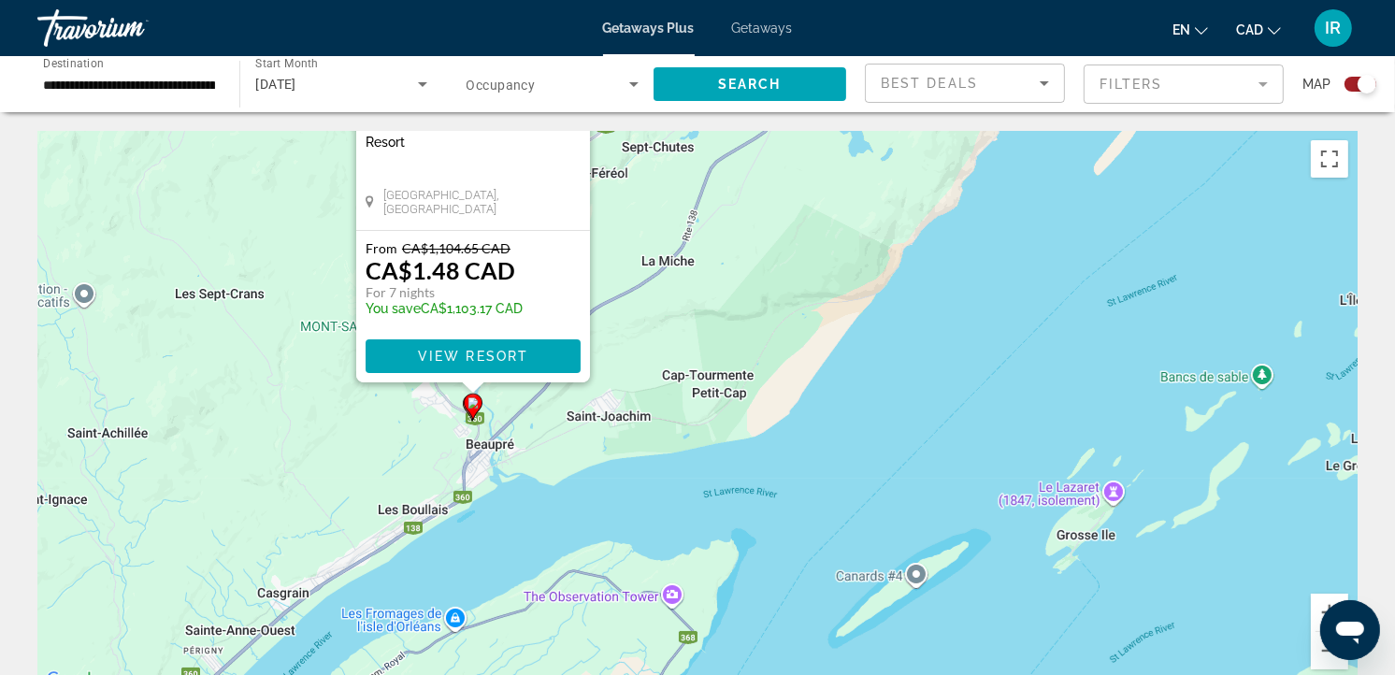
drag, startPoint x: 609, startPoint y: 387, endPoint x: 568, endPoint y: 263, distance: 130.9
click at [568, 263] on div "From CA$1,104.65 CAD CA$1.48 CAD For 7 nights You save CA$1,103.17 CAD" at bounding box center [472, 282] width 215 height 85
click at [495, 351] on span "View Resort" at bounding box center [473, 356] width 110 height 15
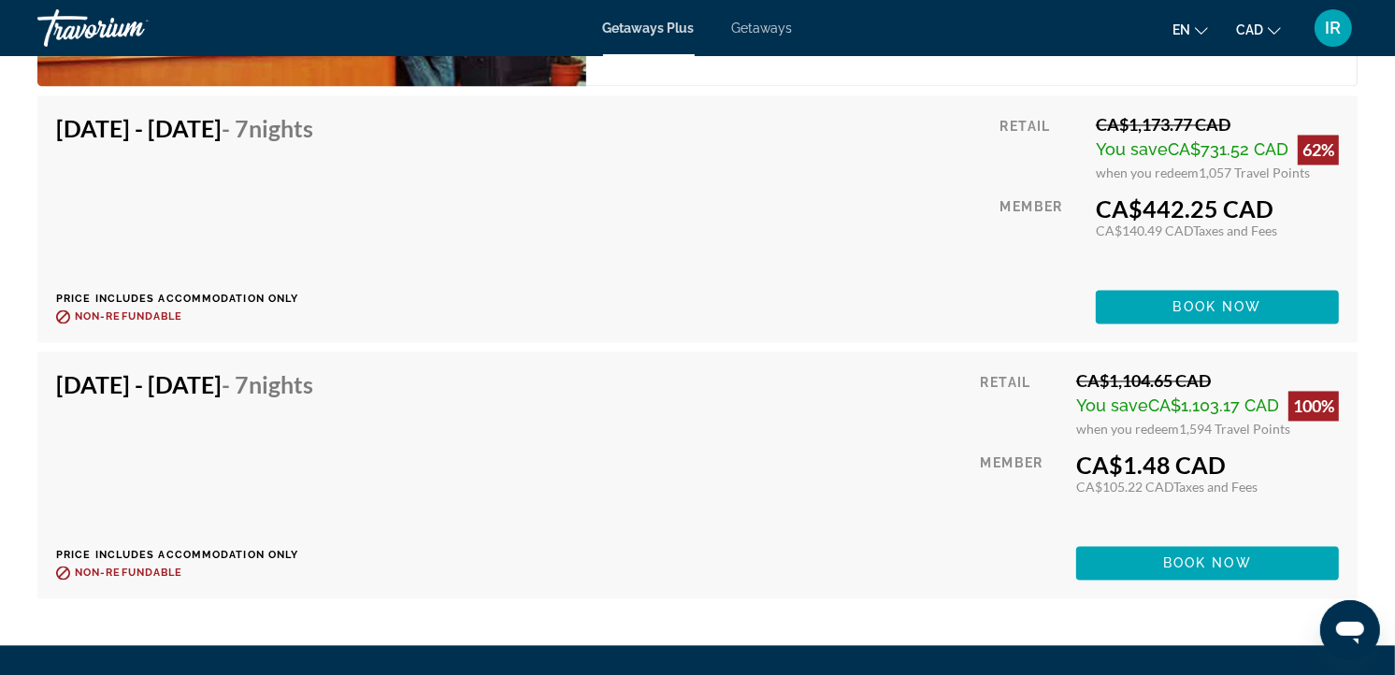
scroll to position [3108, 0]
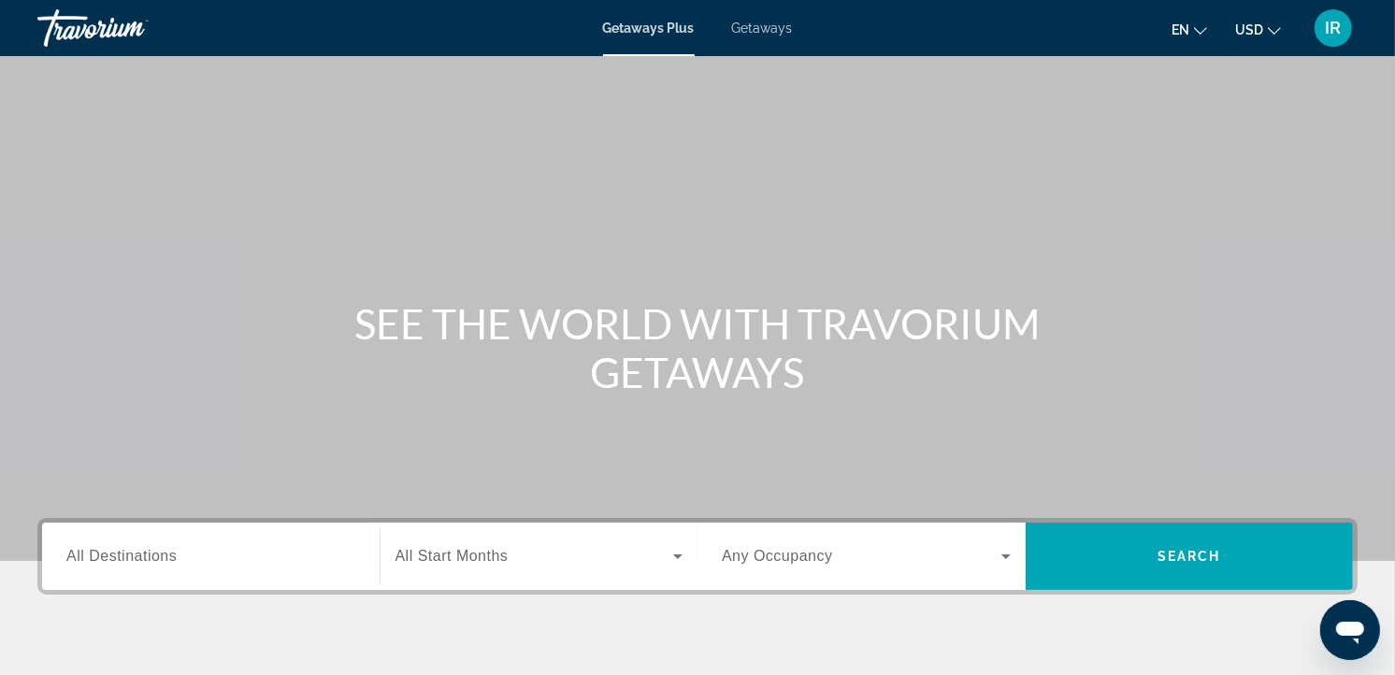
click at [1275, 29] on icon "Change currency" at bounding box center [1273, 30] width 13 height 13
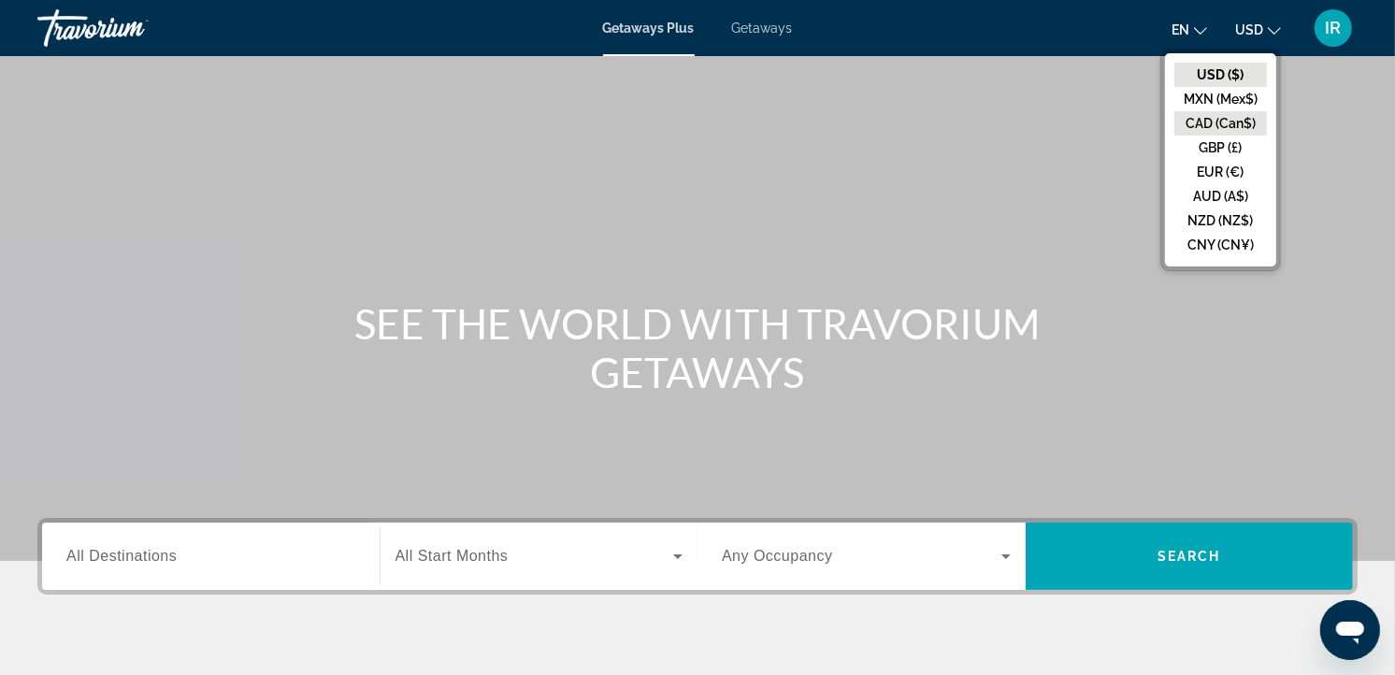
click at [1236, 117] on button "CAD (Can$)" at bounding box center [1220, 123] width 93 height 24
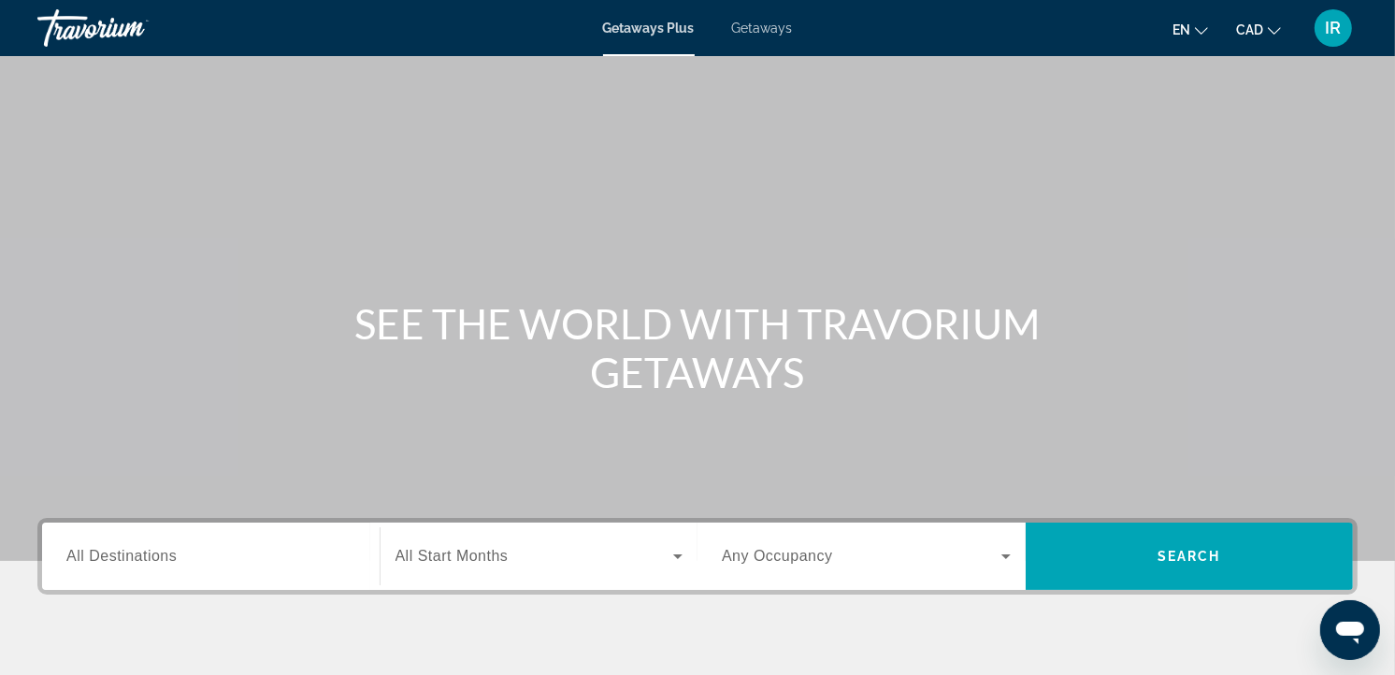
click at [119, 552] on span "All Destinations" at bounding box center [121, 556] width 110 height 16
click at [119, 552] on input "Destination All Destinations" at bounding box center [210, 557] width 289 height 22
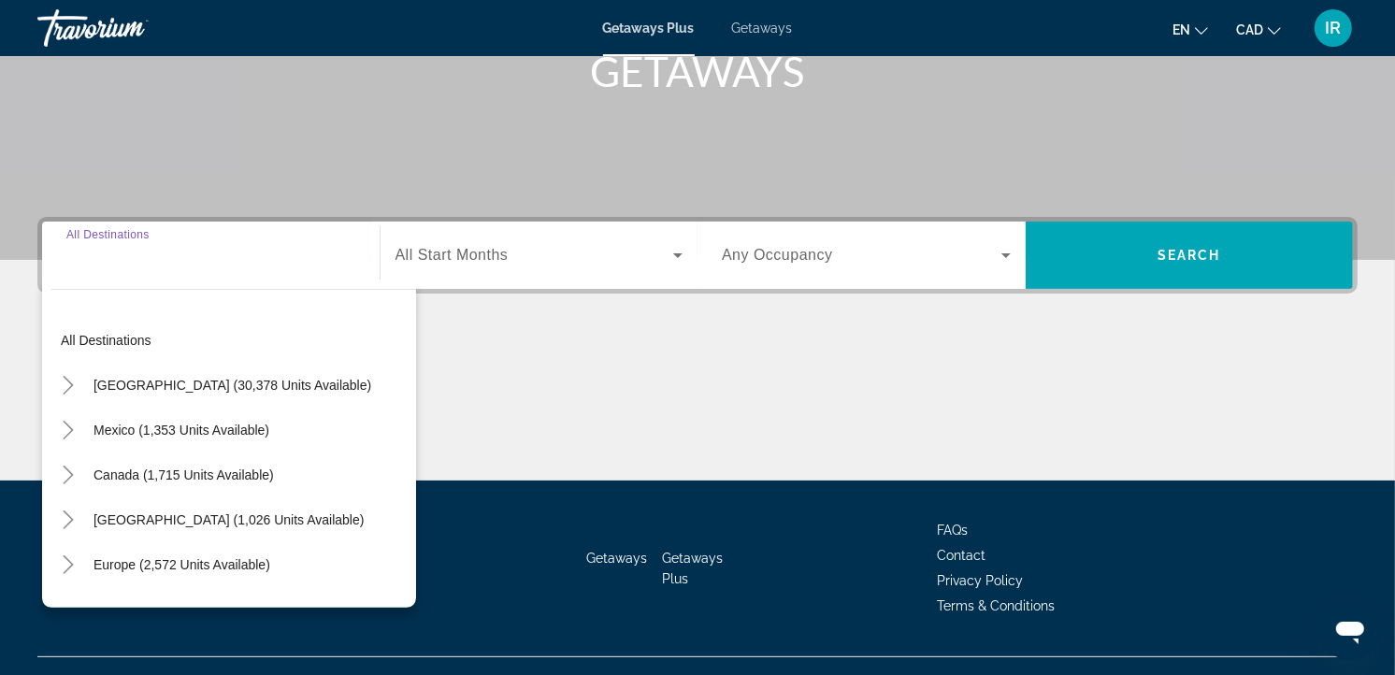
scroll to position [334, 0]
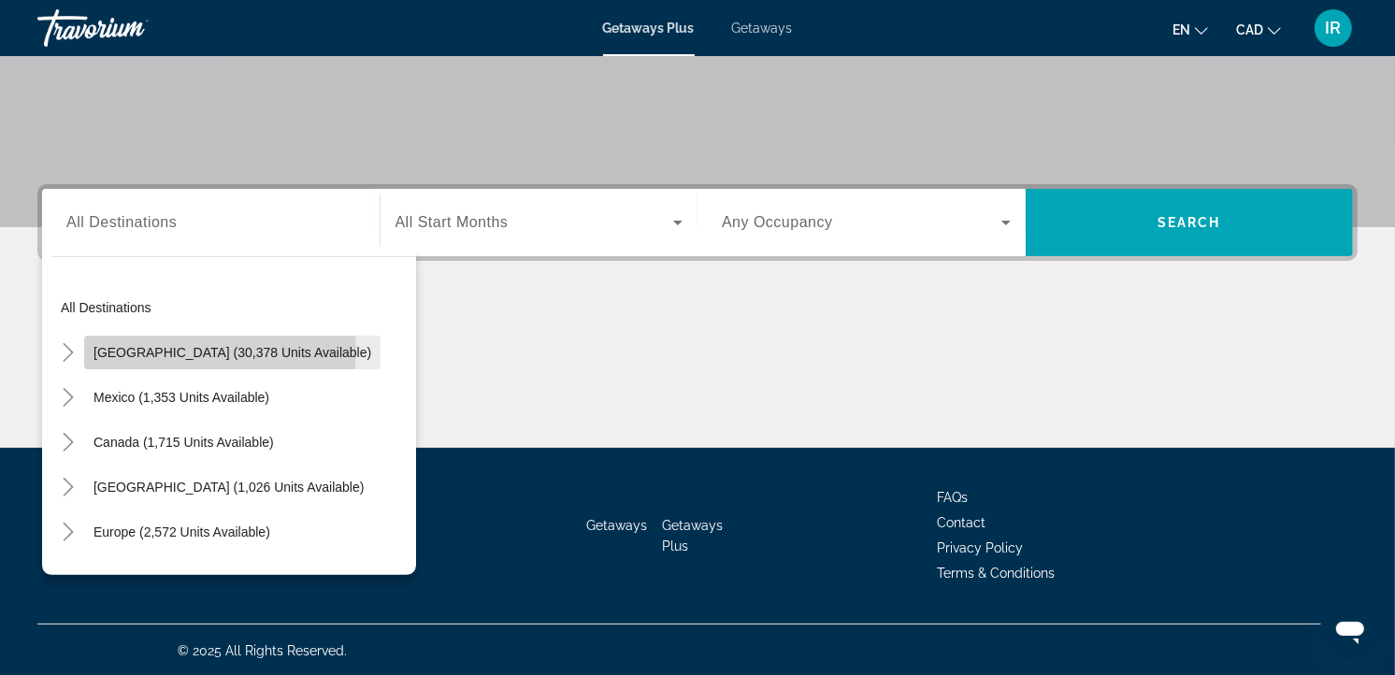
click at [219, 349] on span "[GEOGRAPHIC_DATA] (30,378 units available)" at bounding box center [232, 352] width 278 height 15
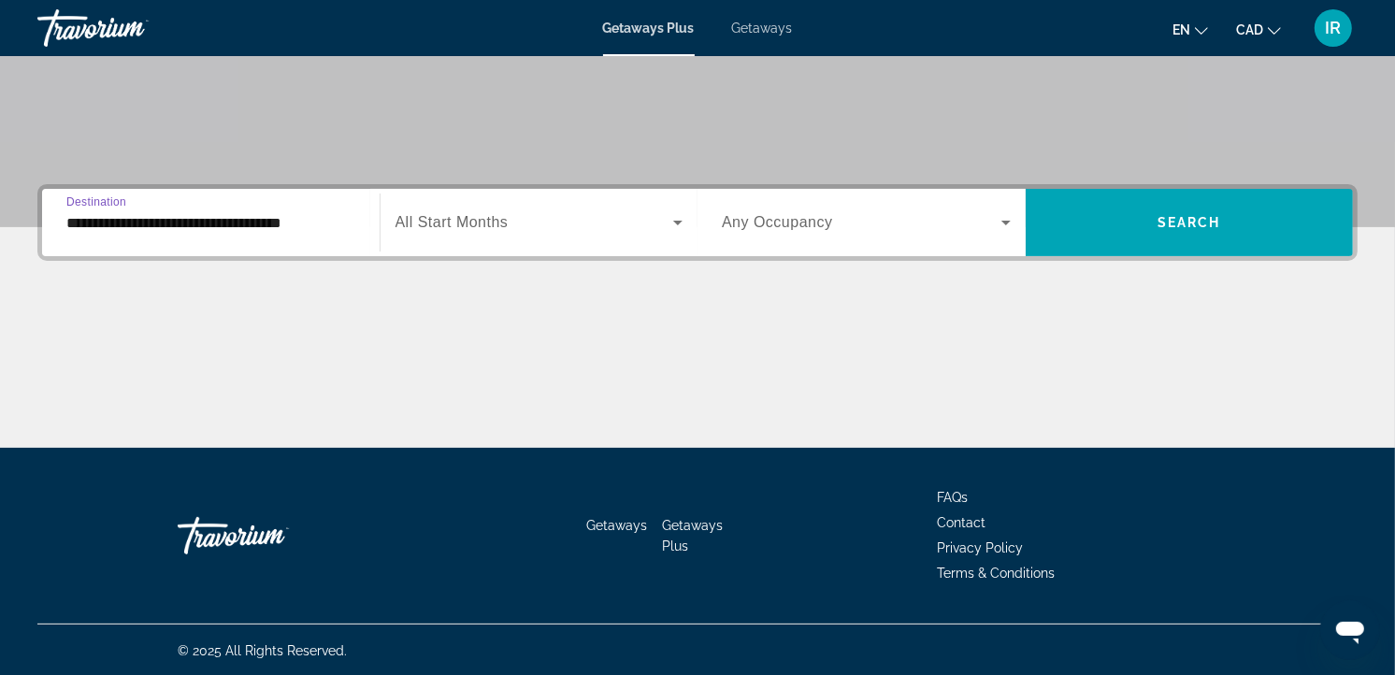
click at [264, 219] on input "**********" at bounding box center [210, 223] width 289 height 22
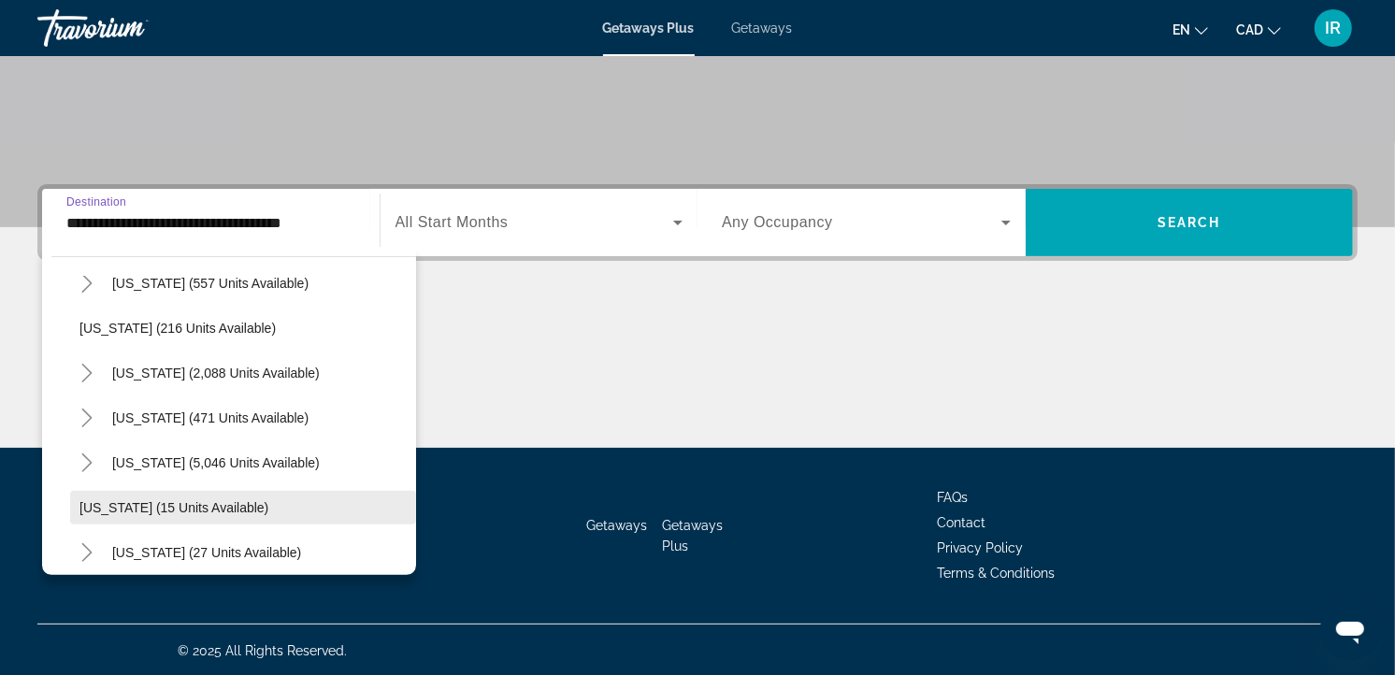
scroll to position [208, 0]
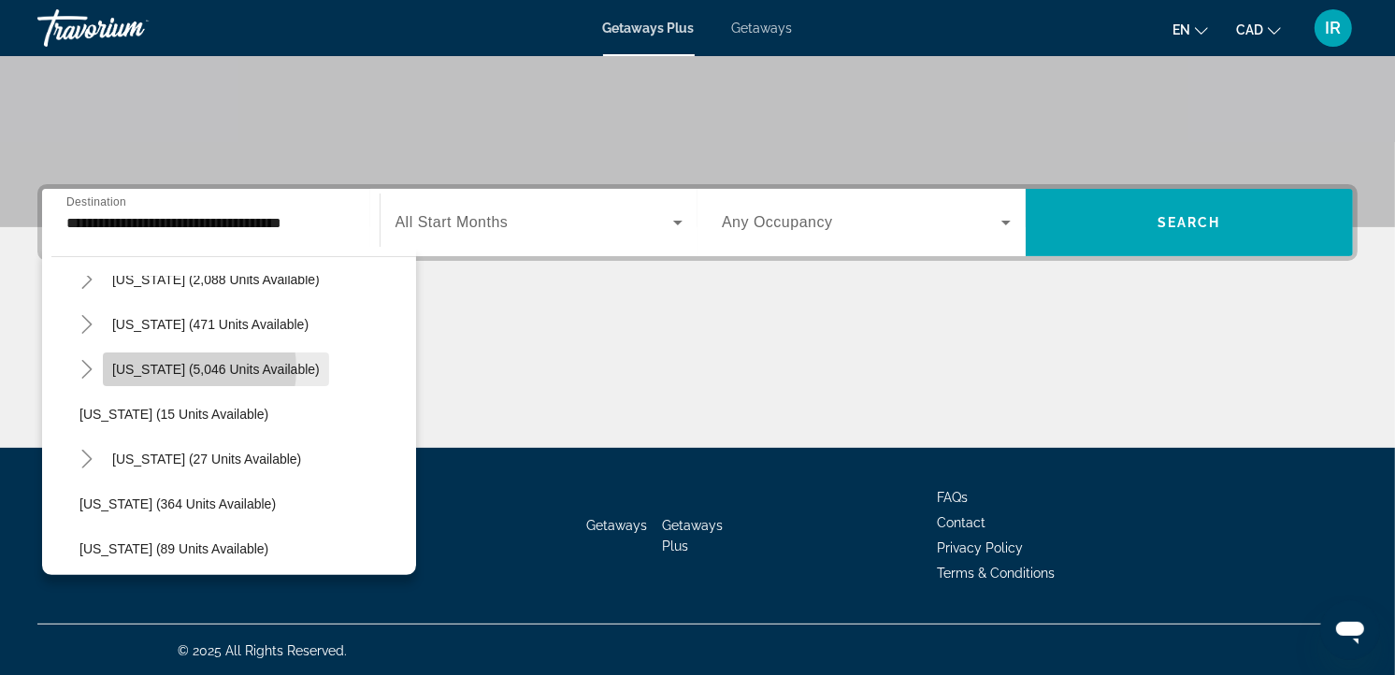
click at [185, 367] on span "[US_STATE] (5,046 units available)" at bounding box center [216, 369] width 208 height 15
type input "**********"
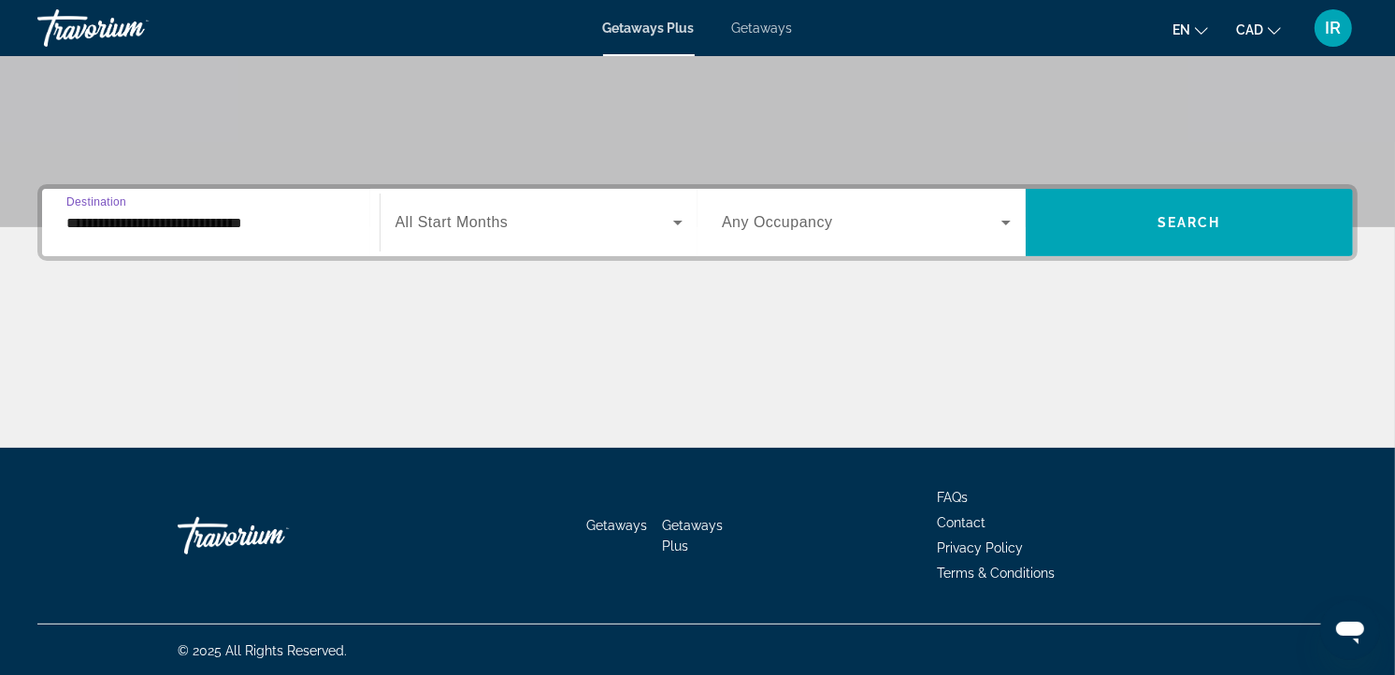
click at [578, 208] on div "Search widget" at bounding box center [539, 222] width 288 height 52
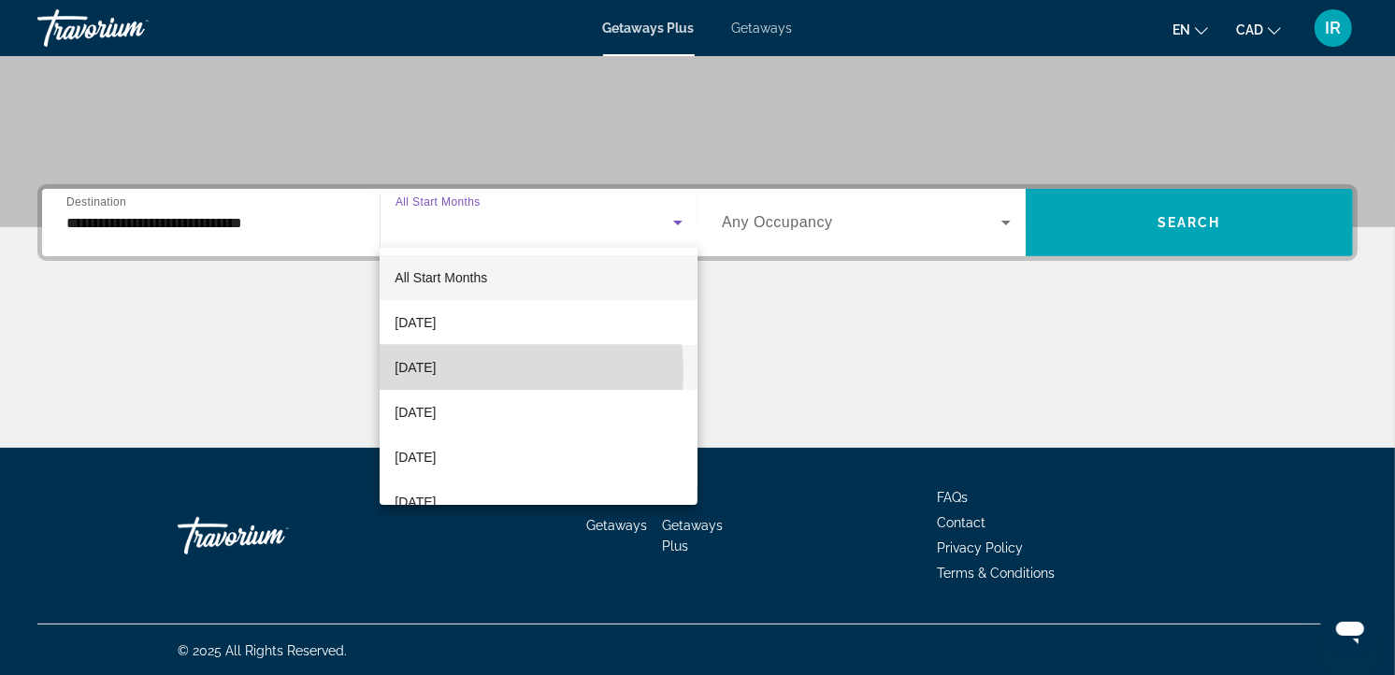
click at [436, 371] on span "[DATE]" at bounding box center [414, 367] width 41 height 22
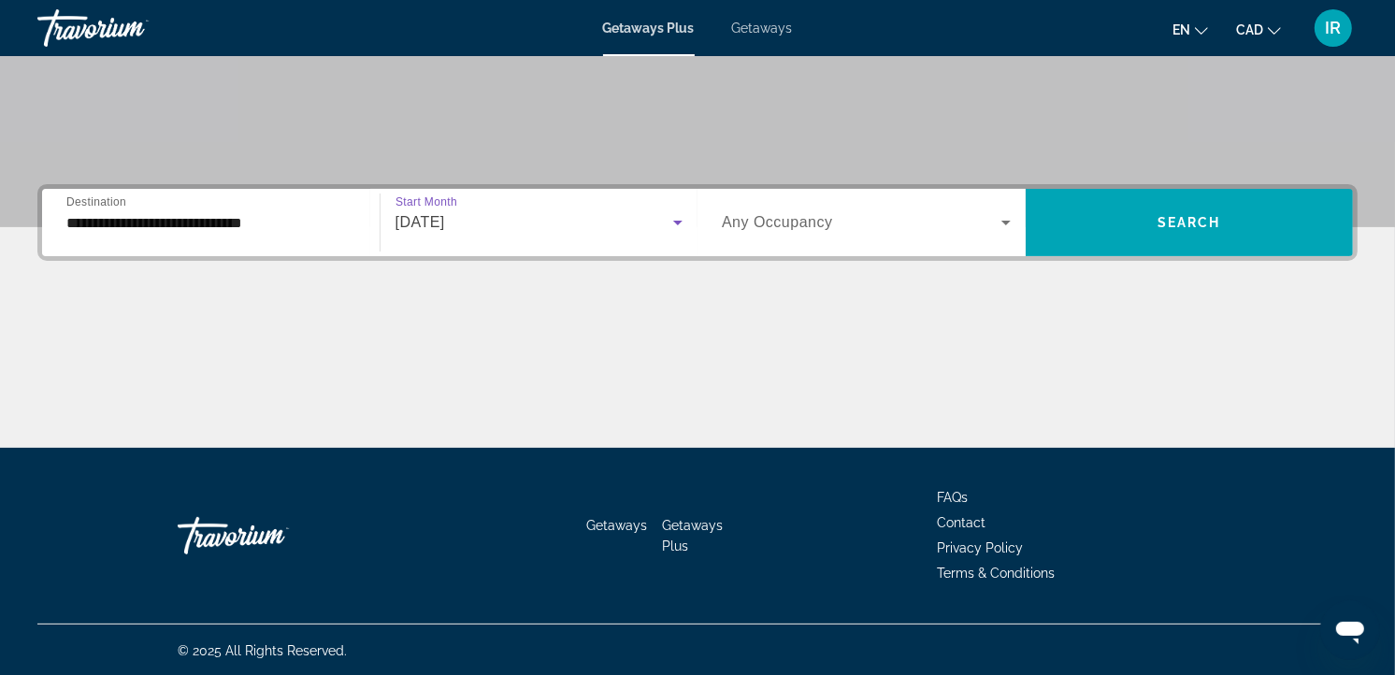
click at [790, 216] on span "Any Occupancy" at bounding box center [777, 222] width 111 height 16
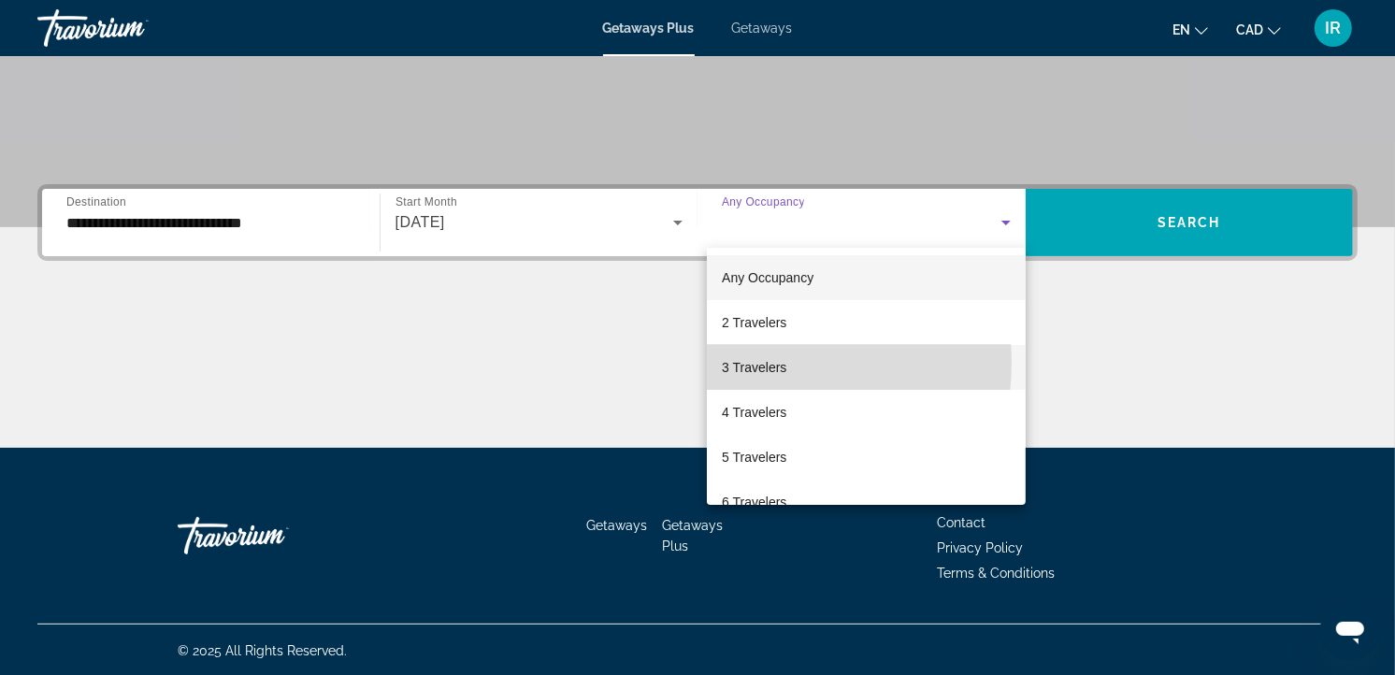
click at [754, 363] on span "3 Travelers" at bounding box center [754, 367] width 64 height 22
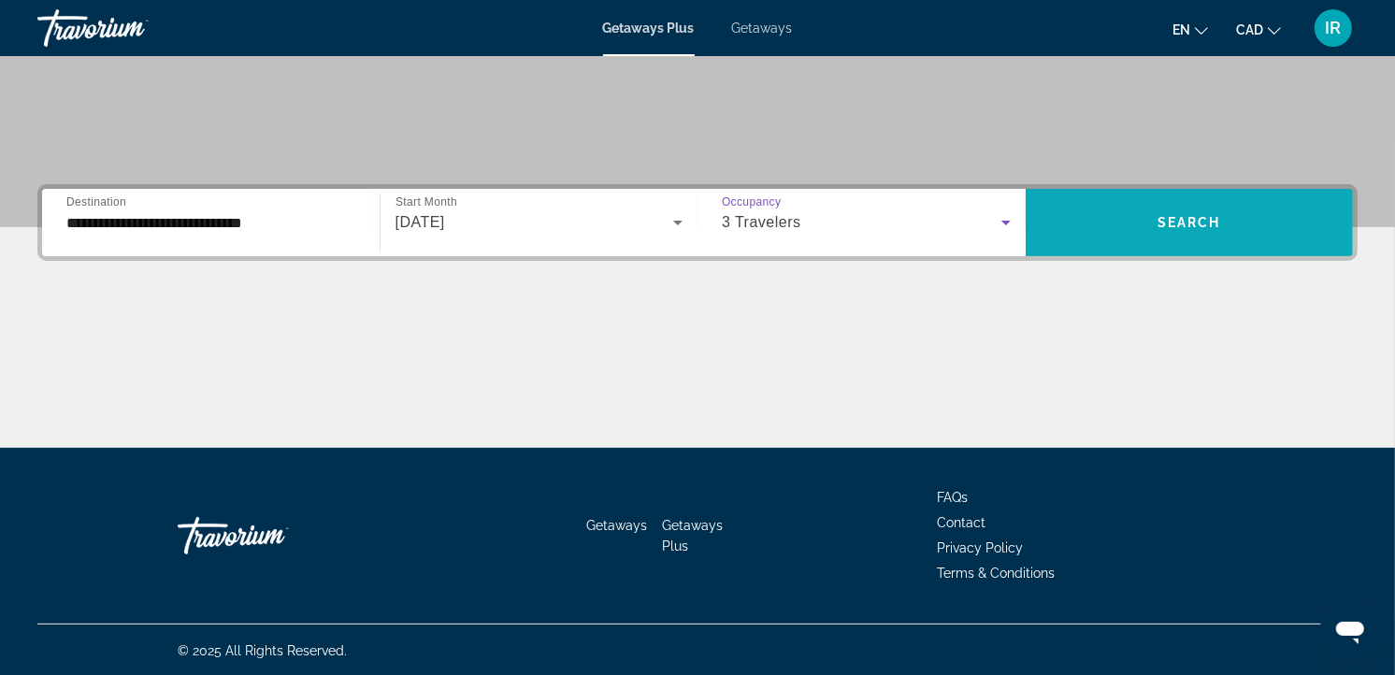
click at [1183, 211] on span "Search widget" at bounding box center [1189, 222] width 328 height 45
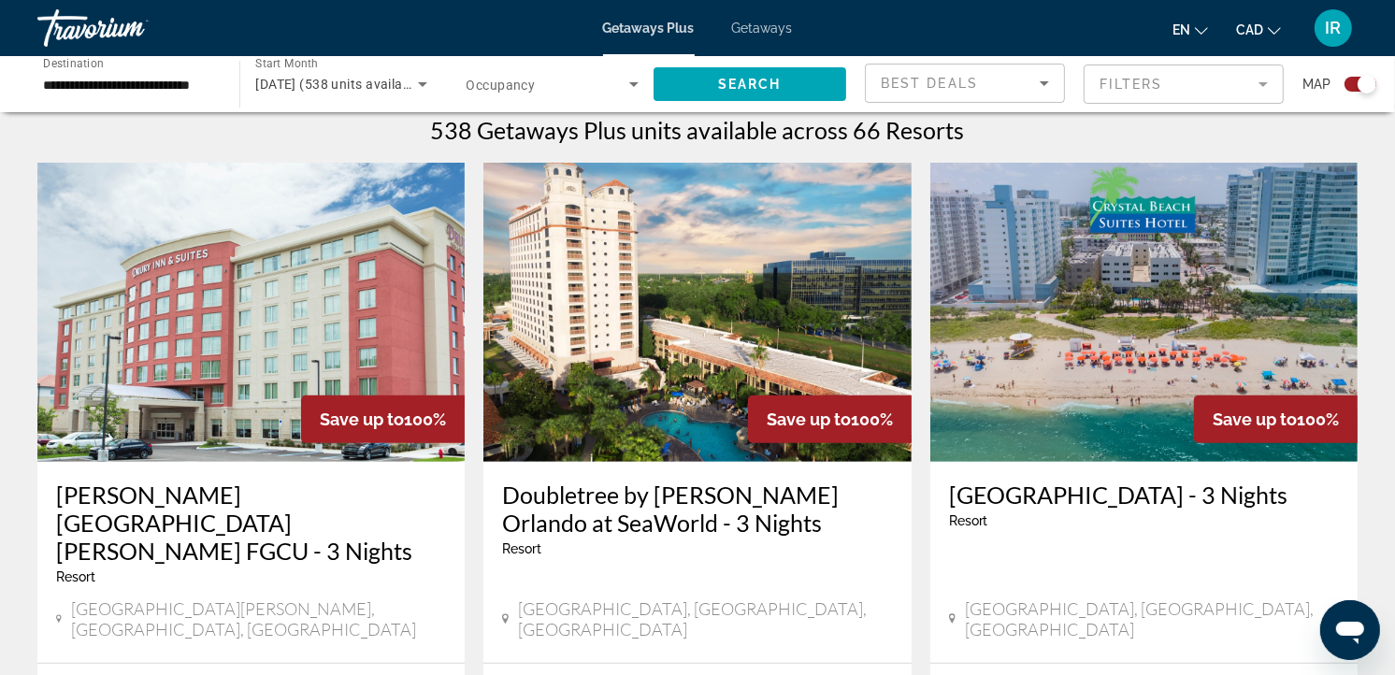
scroll to position [830, 0]
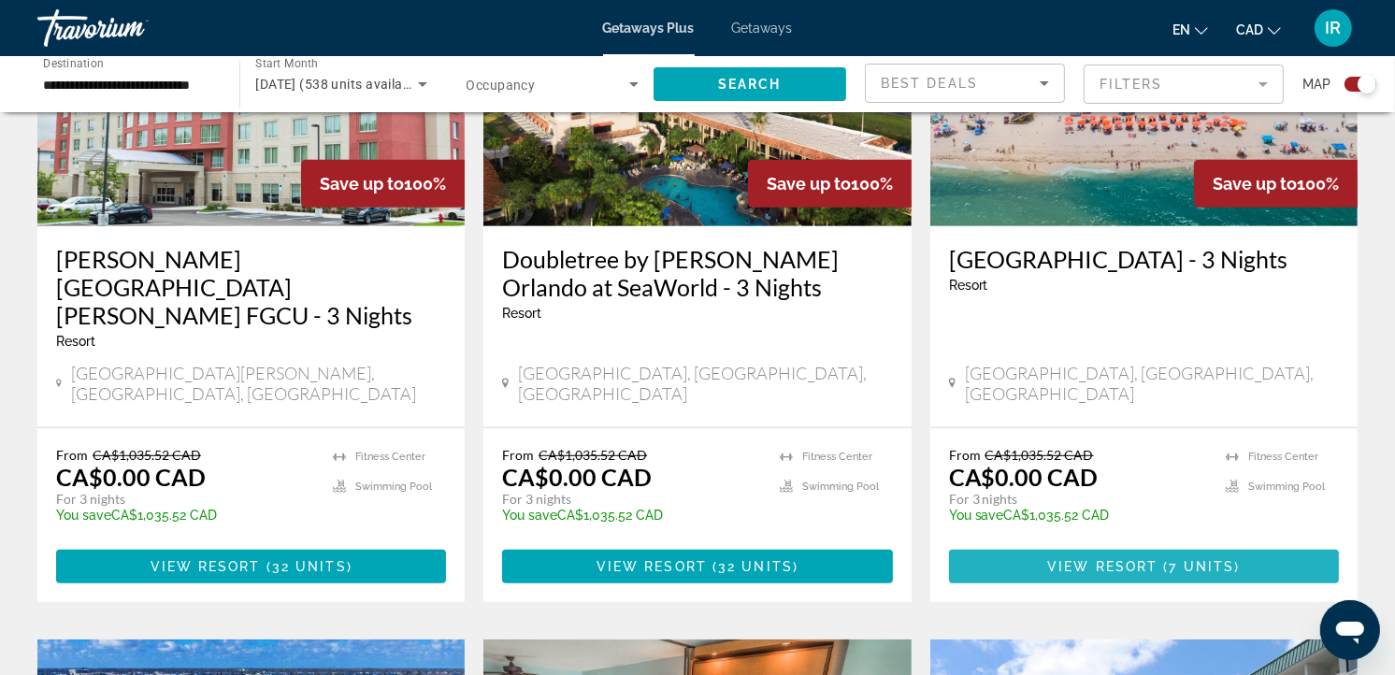
click at [1168, 544] on span "Main content" at bounding box center [1144, 566] width 390 height 45
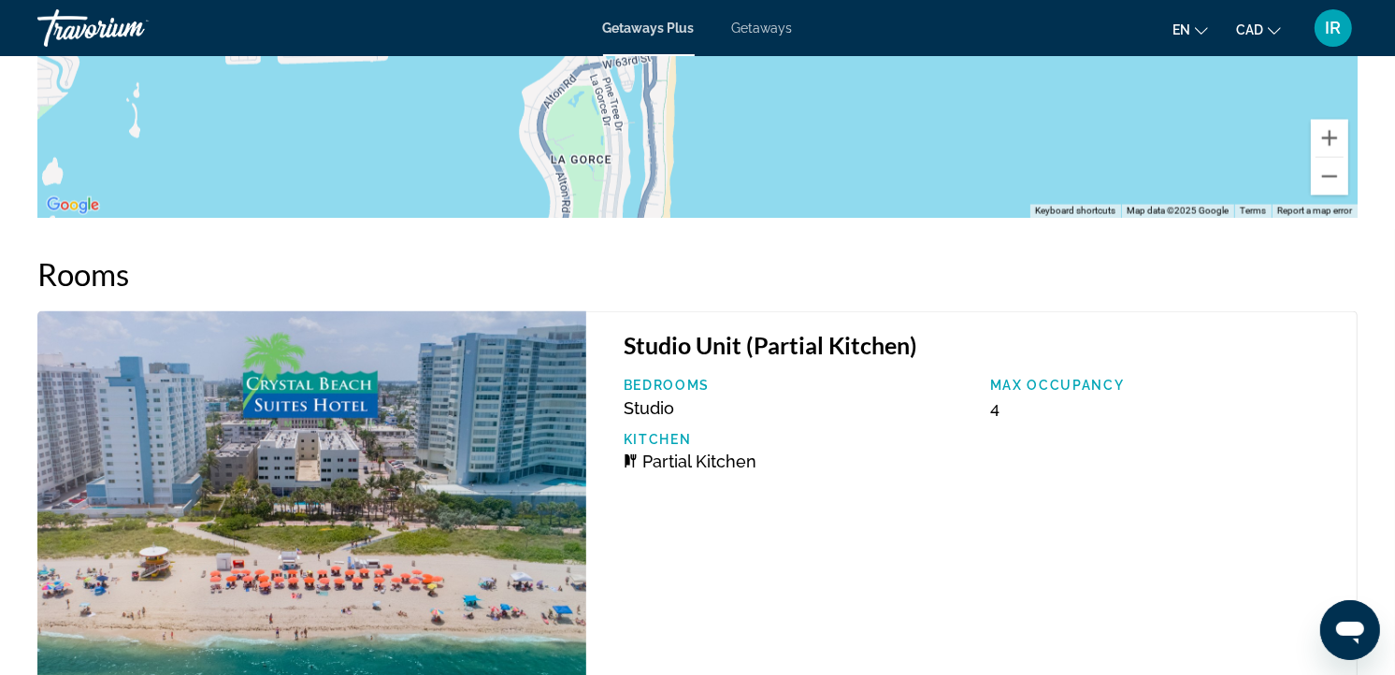
scroll to position [2492, 0]
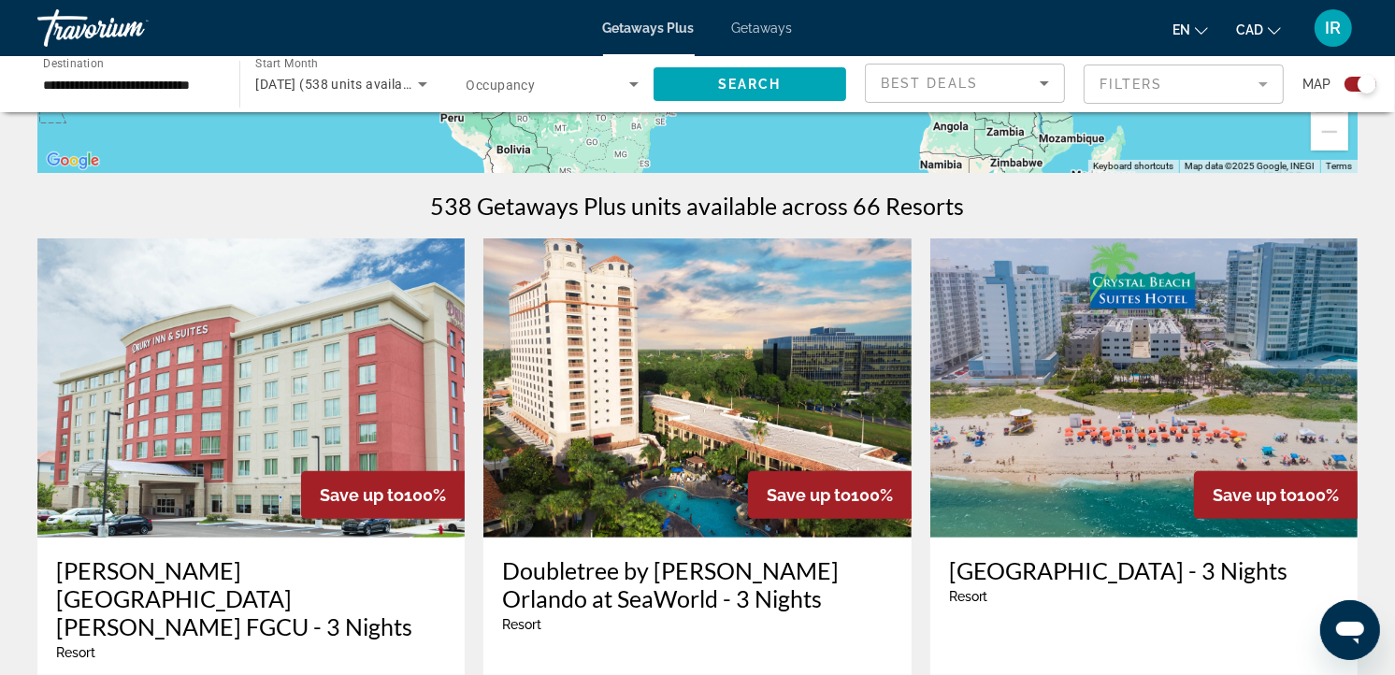
scroll to position [726, 0]
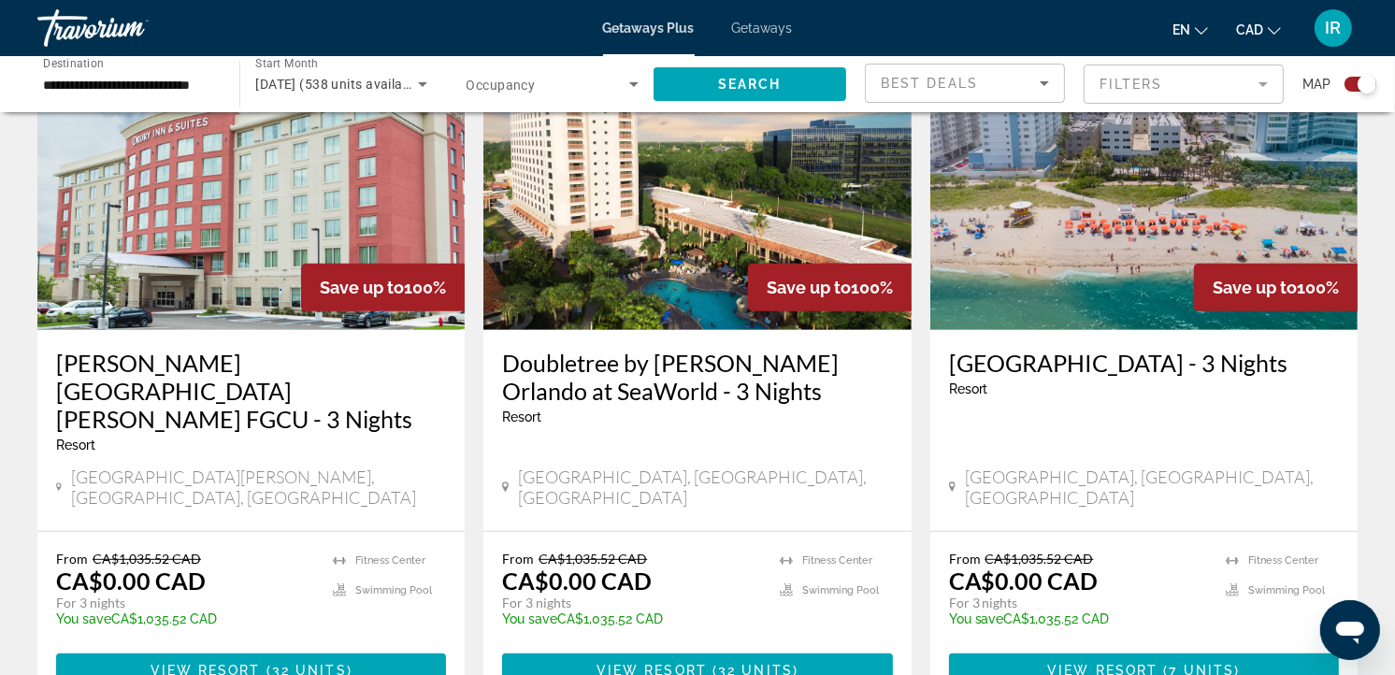
click at [1351, 80] on div "Search widget" at bounding box center [1360, 84] width 32 height 15
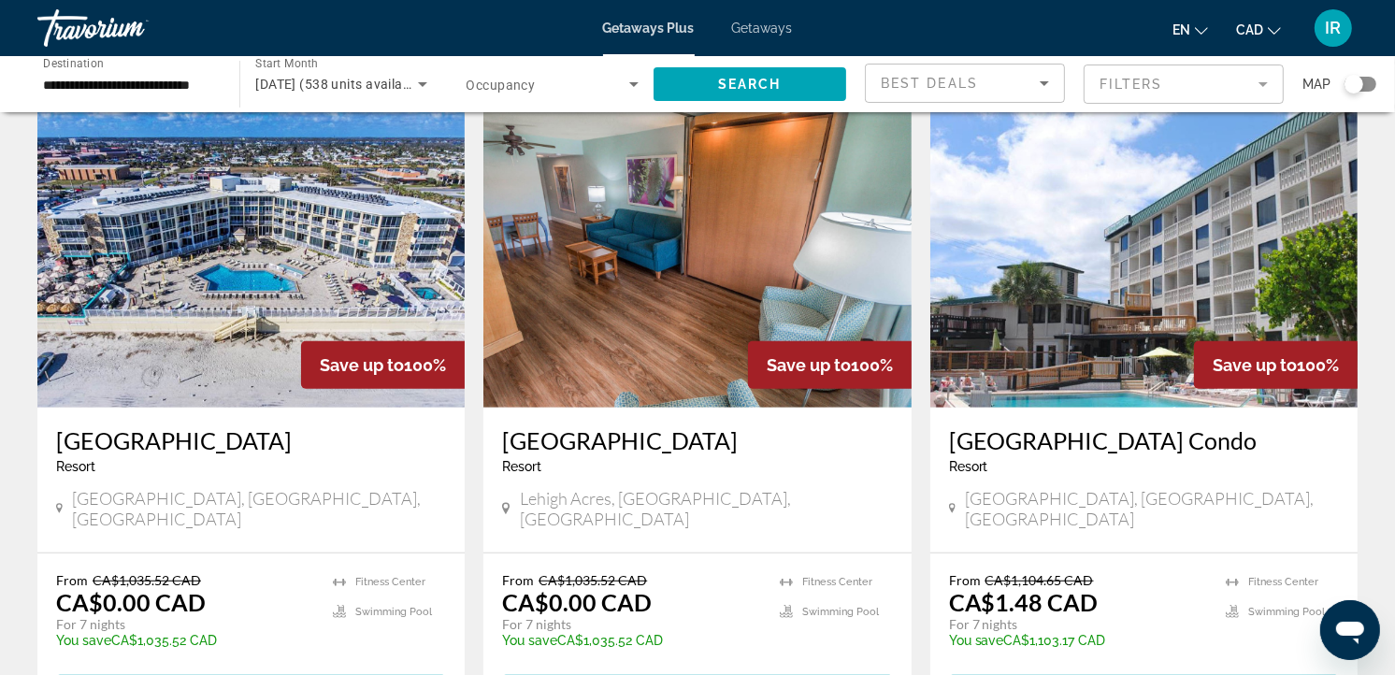
scroll to position [770, 0]
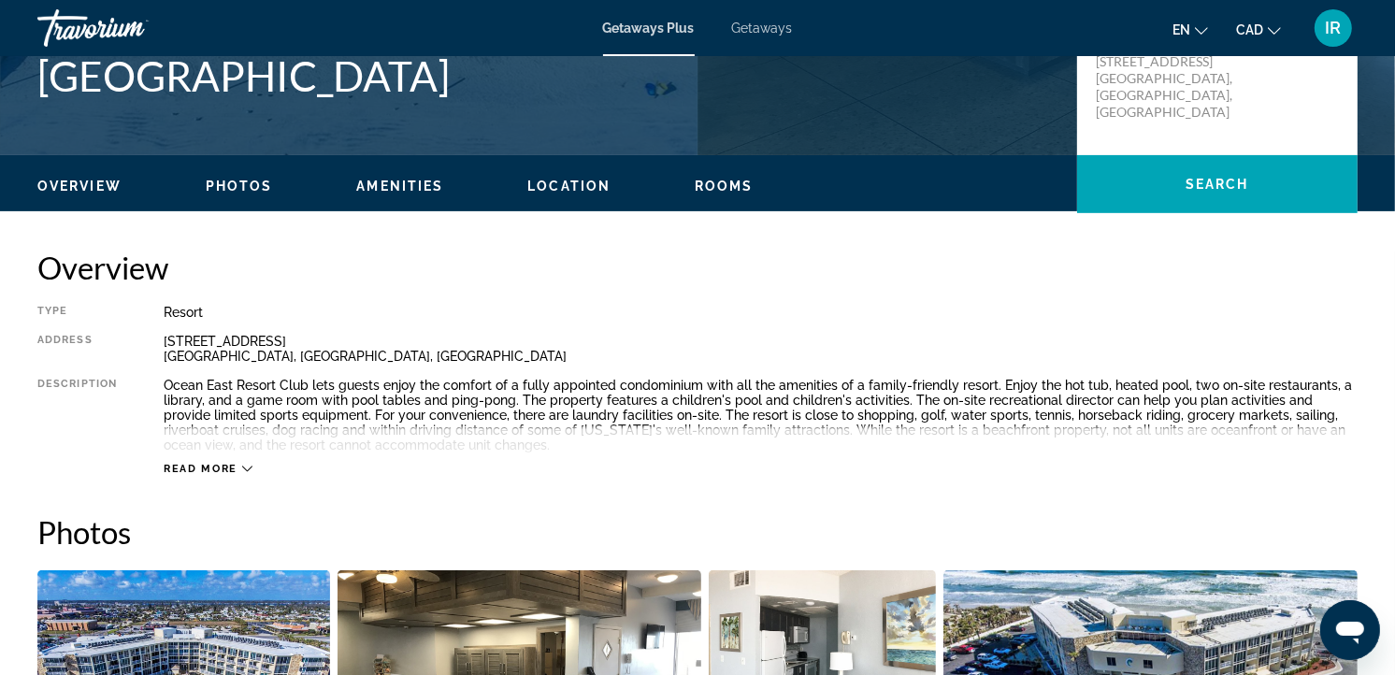
scroll to position [519, 0]
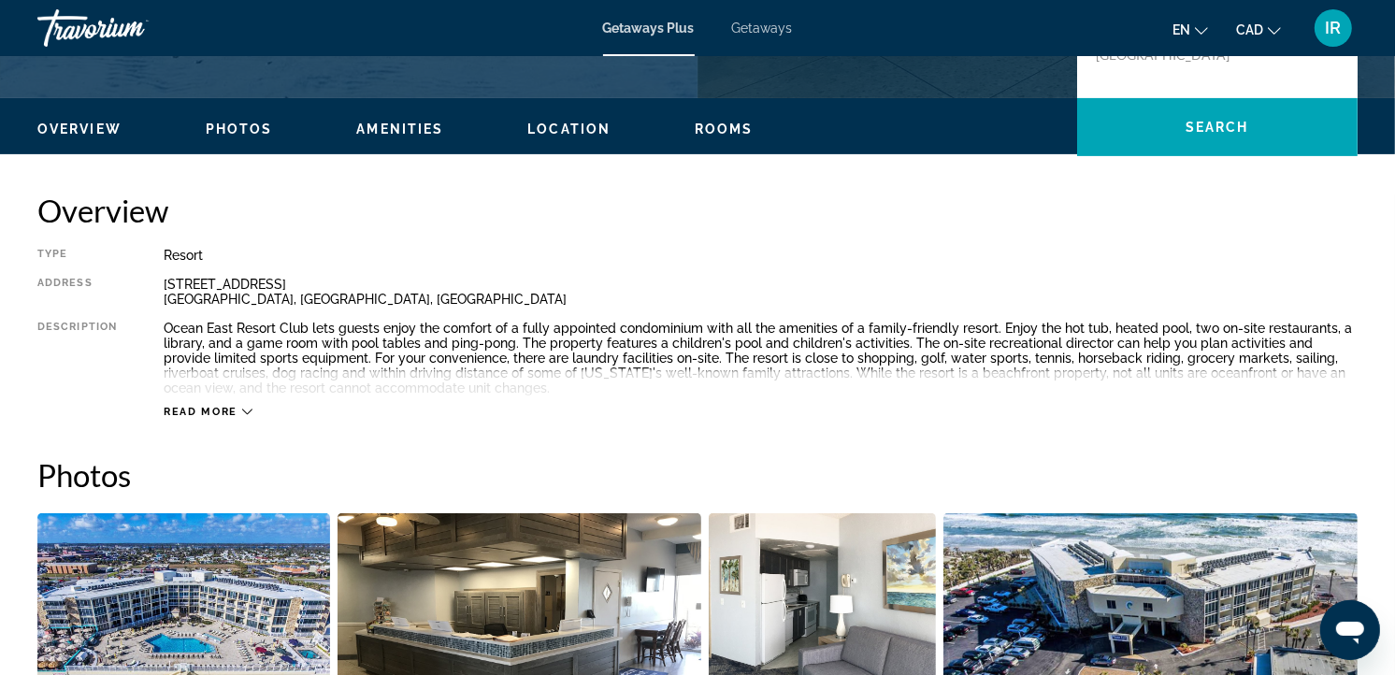
click at [247, 407] on icon "Main content" at bounding box center [247, 412] width 10 height 10
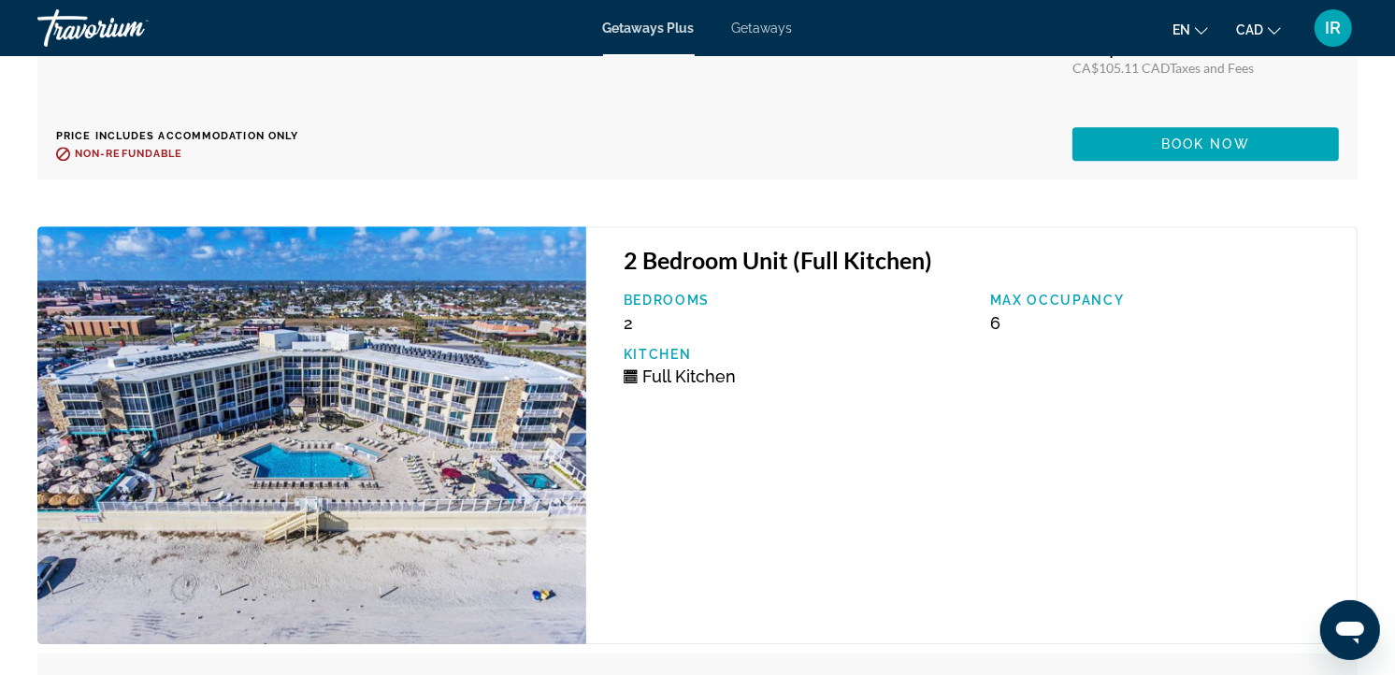
scroll to position [3739, 0]
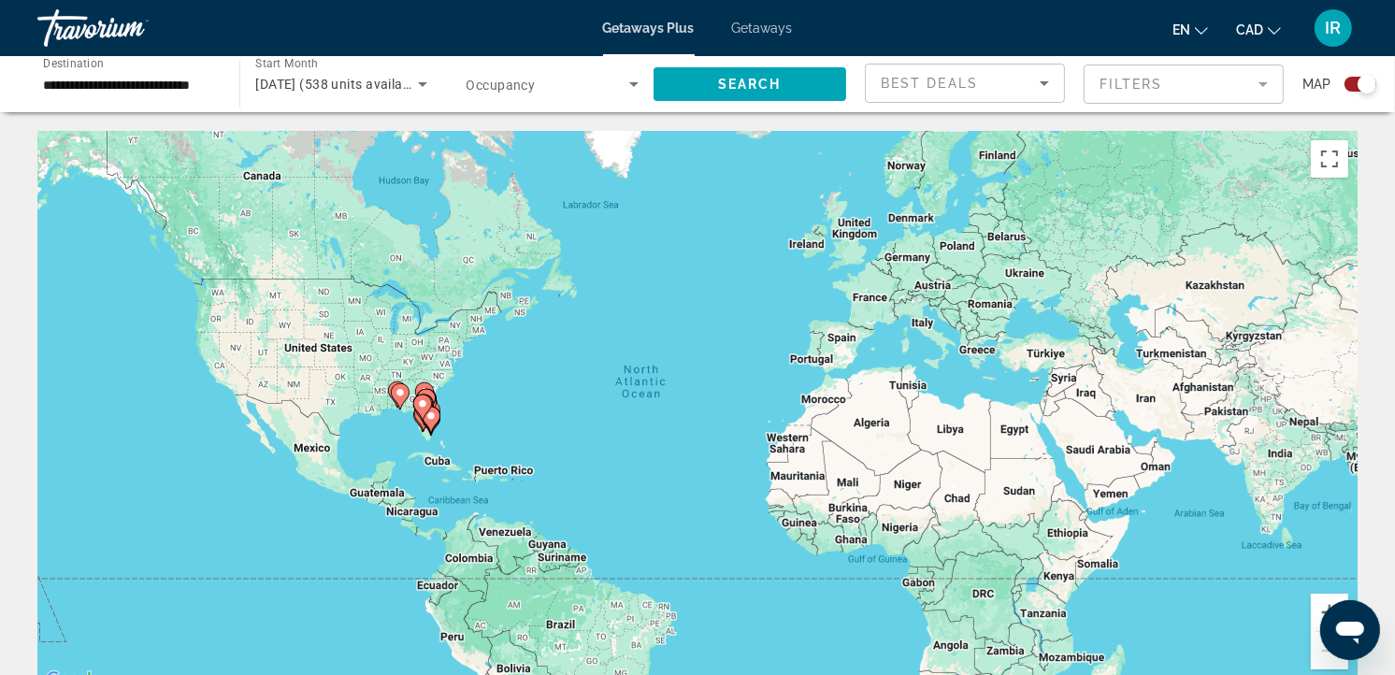
scroll to position [726, 0]
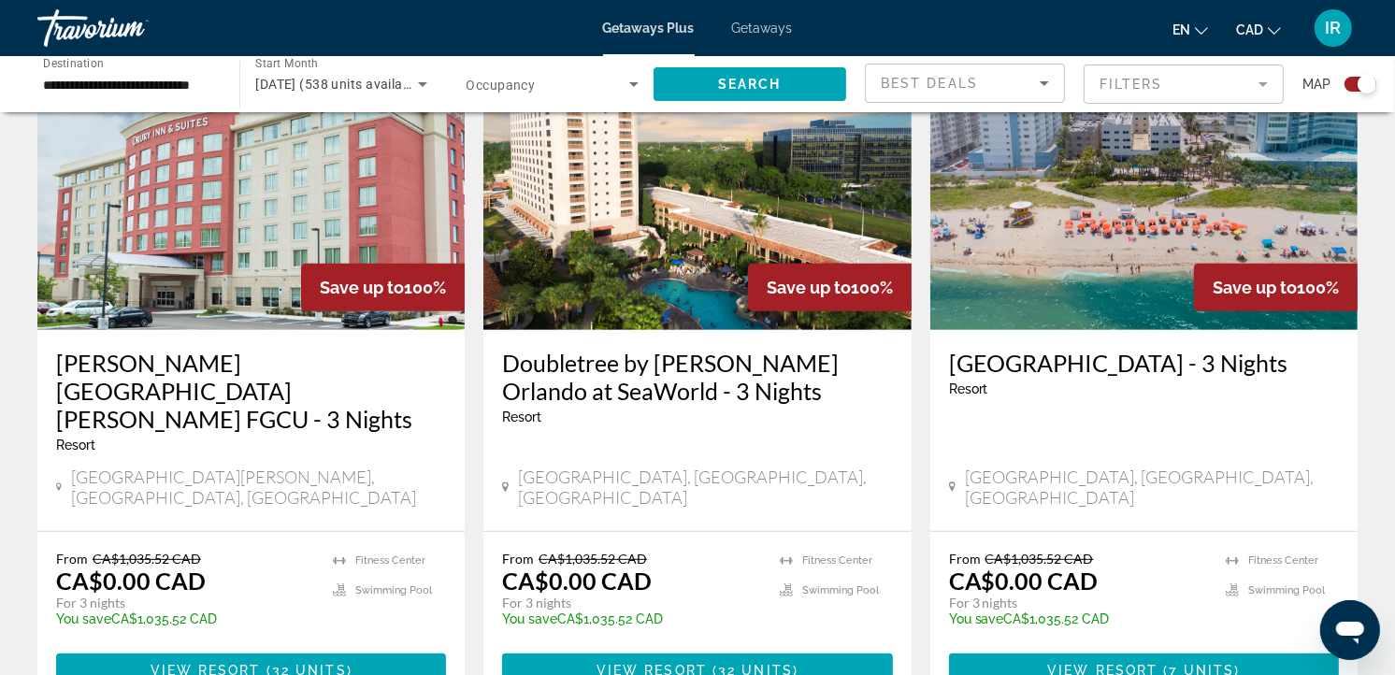
click at [1038, 365] on h3 "[GEOGRAPHIC_DATA] - 3 Nights" at bounding box center [1144, 363] width 390 height 28
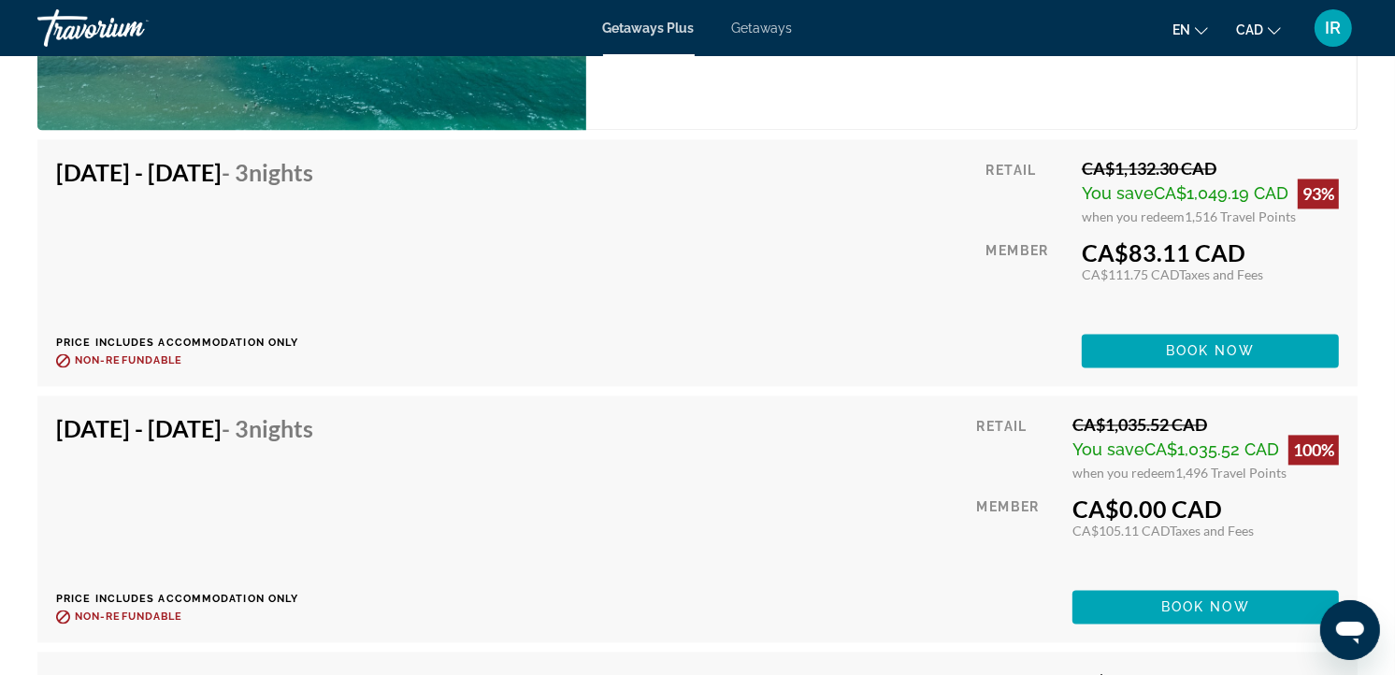
scroll to position [3427, 0]
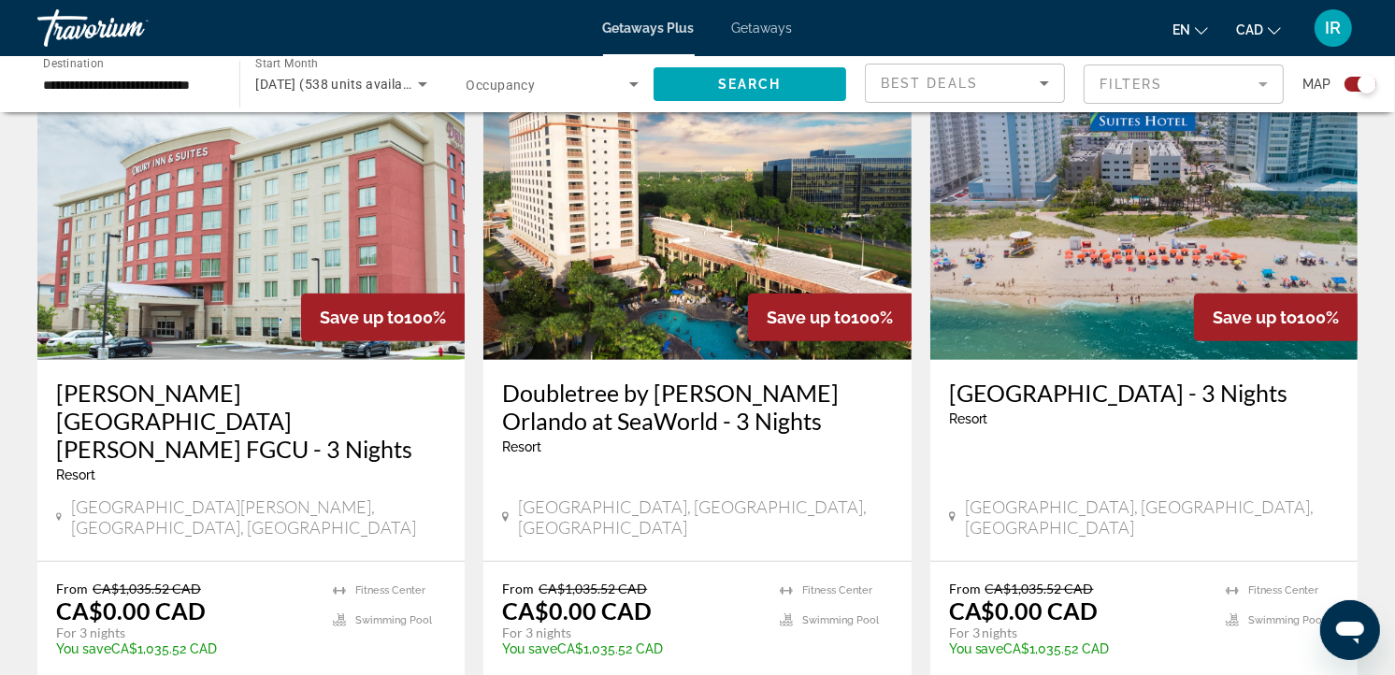
scroll to position [726, 0]
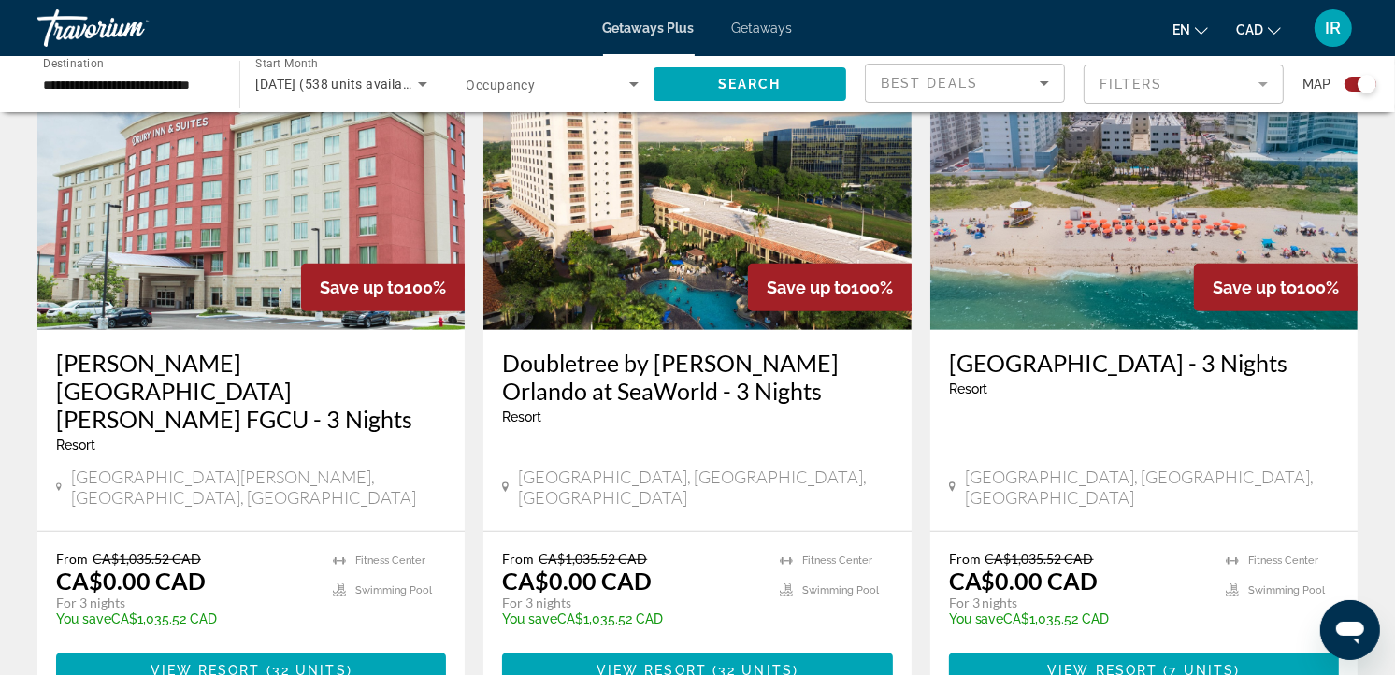
click at [677, 365] on h3 "Doubletree by Hilton Orlando at SeaWorld - 3 Nights" at bounding box center [697, 377] width 390 height 56
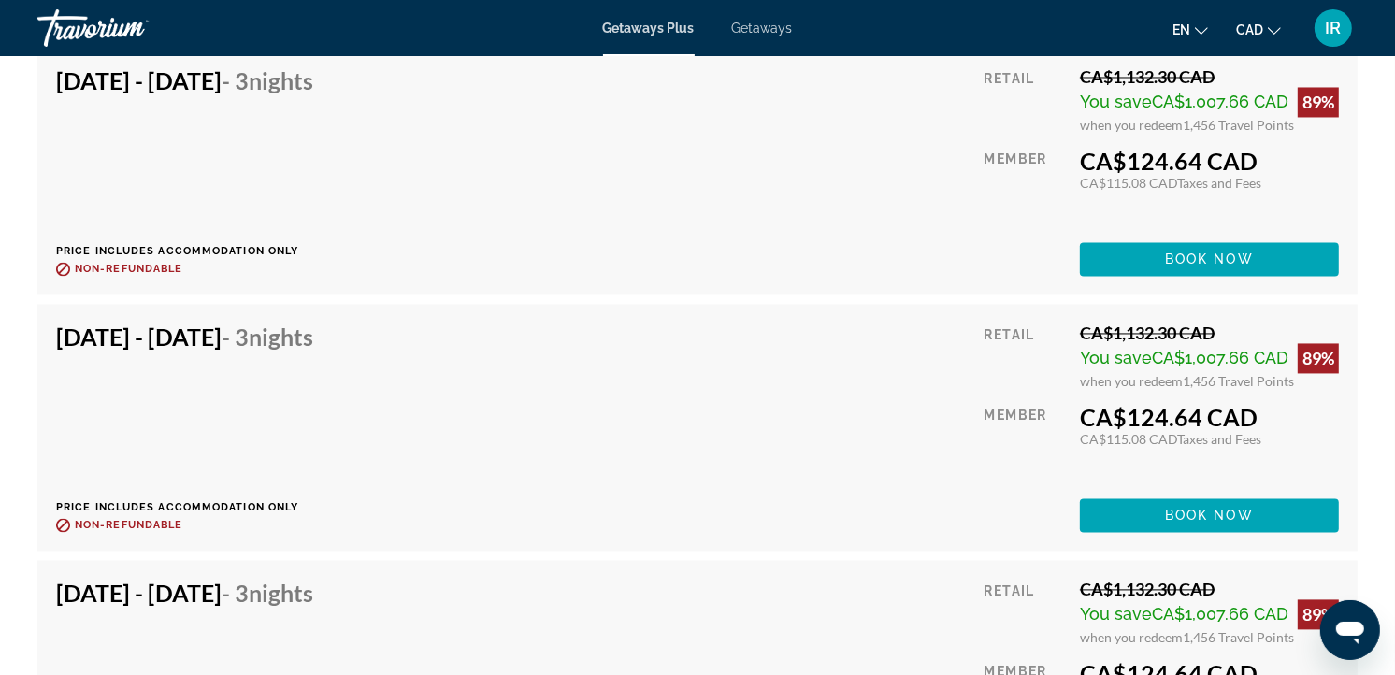
scroll to position [2804, 0]
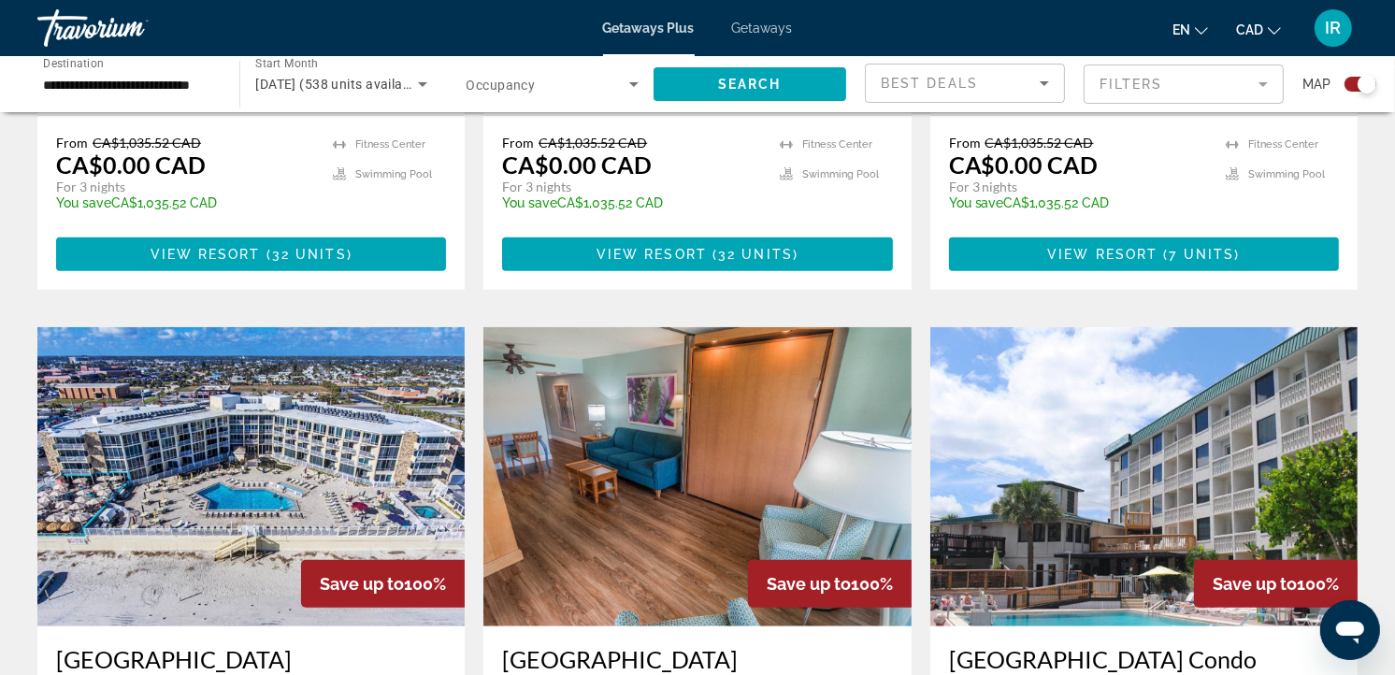
scroll to position [1350, 0]
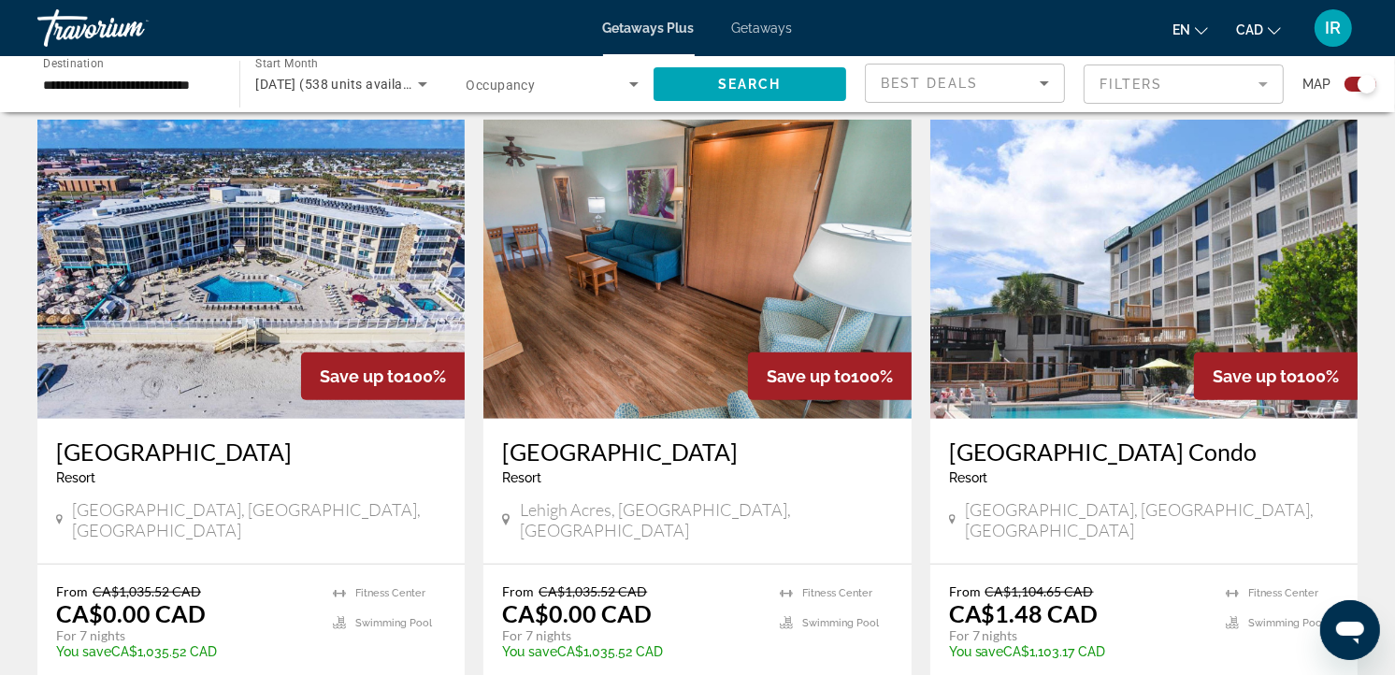
click at [1109, 437] on h3 "[GEOGRAPHIC_DATA] Condo" at bounding box center [1144, 451] width 390 height 28
click at [0, 0] on div at bounding box center [0, 0] width 0 height 0
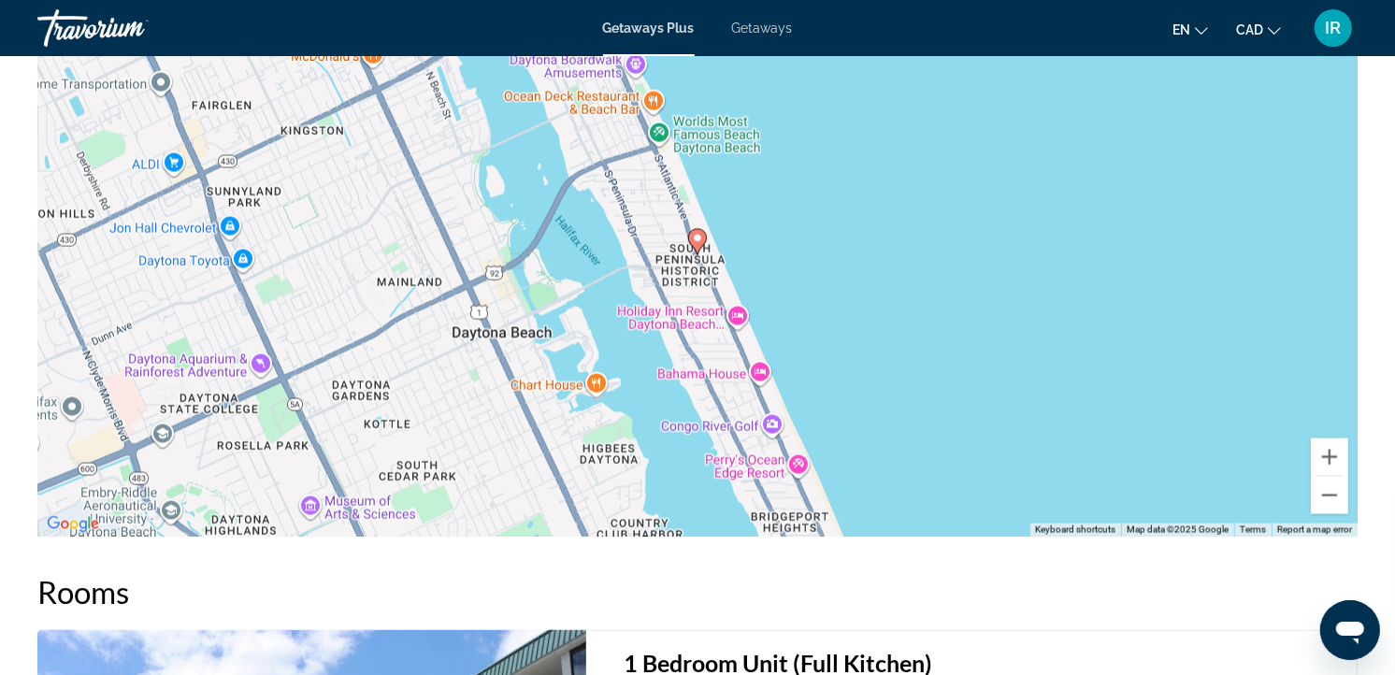
scroll to position [2596, 0]
click at [1325, 489] on button "Zoom out" at bounding box center [1328, 494] width 37 height 37
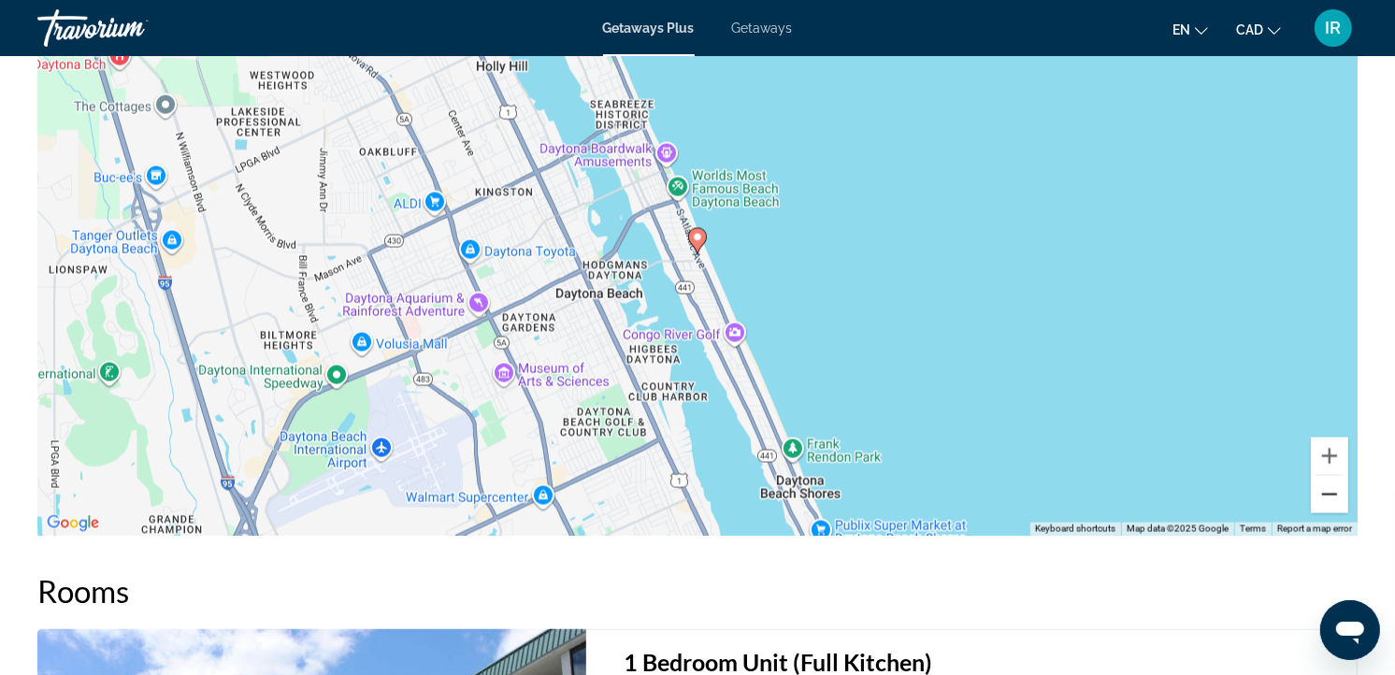
click at [1325, 489] on button "Zoom out" at bounding box center [1328, 494] width 37 height 37
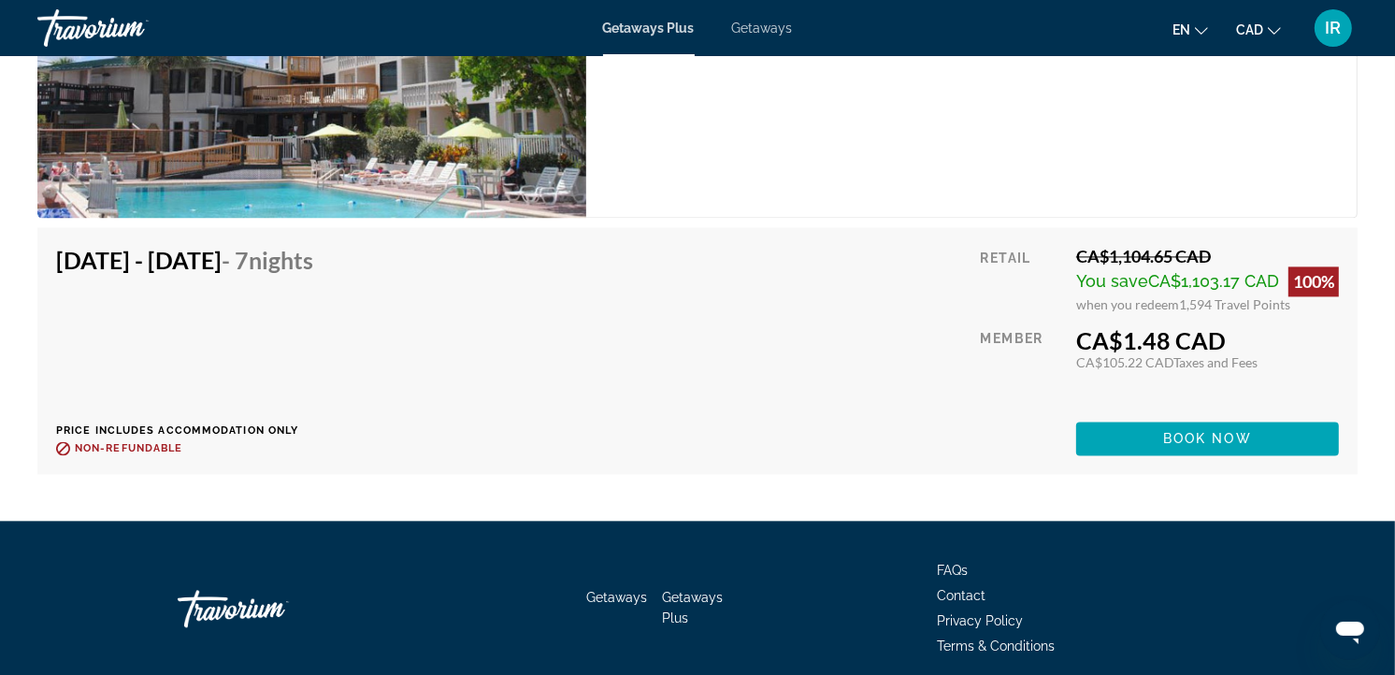
scroll to position [3427, 0]
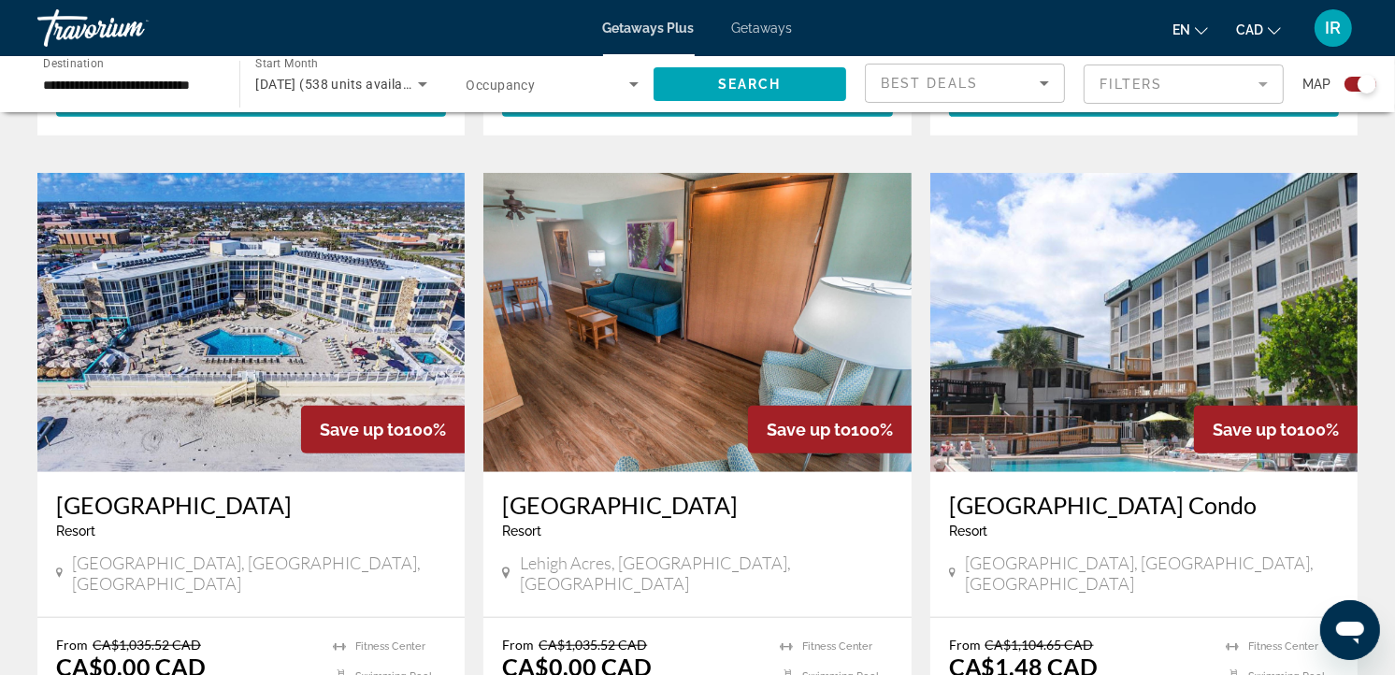
scroll to position [1350, 0]
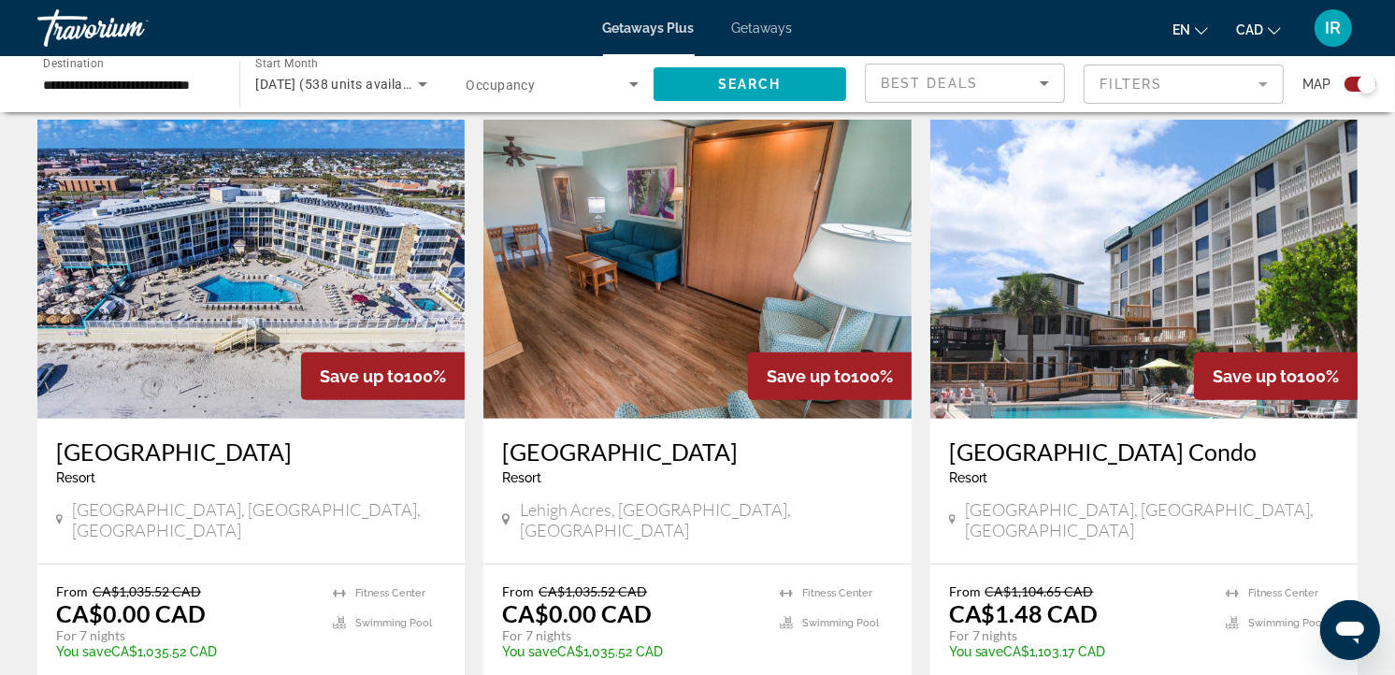
click at [584, 437] on h3 "[GEOGRAPHIC_DATA]" at bounding box center [697, 451] width 390 height 28
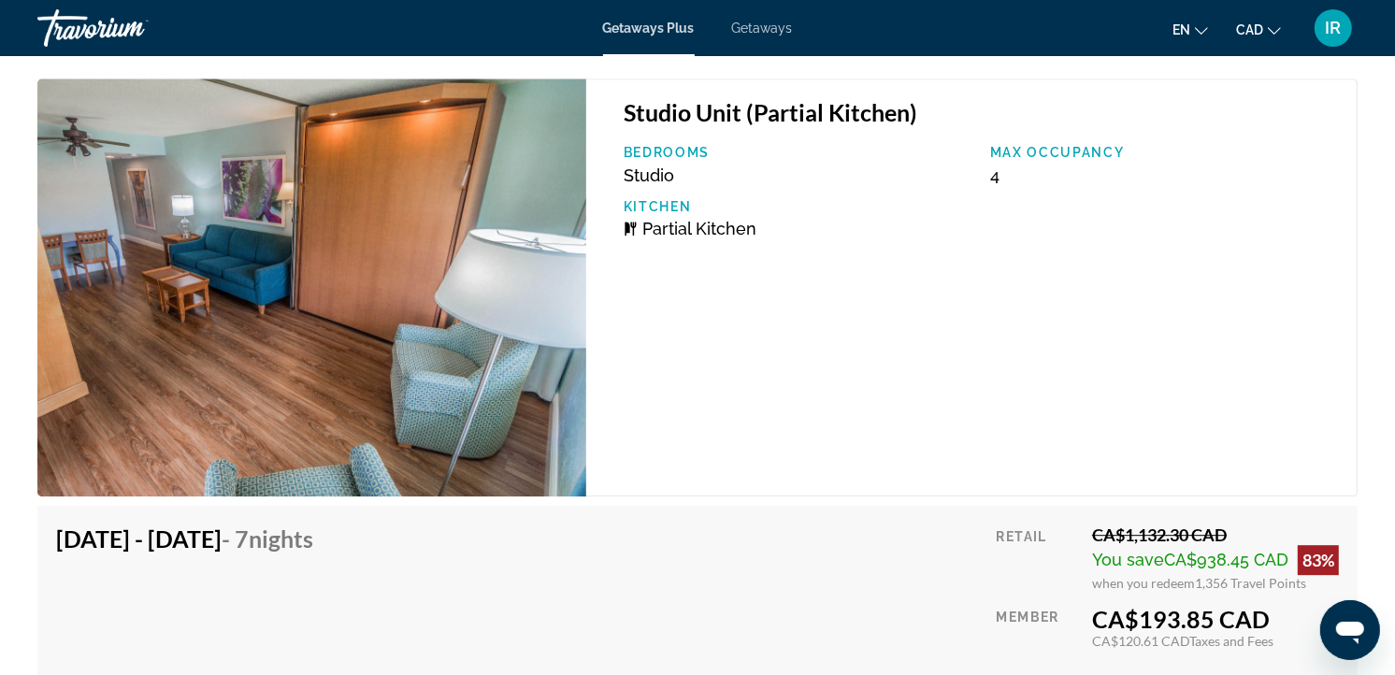
scroll to position [4461, 0]
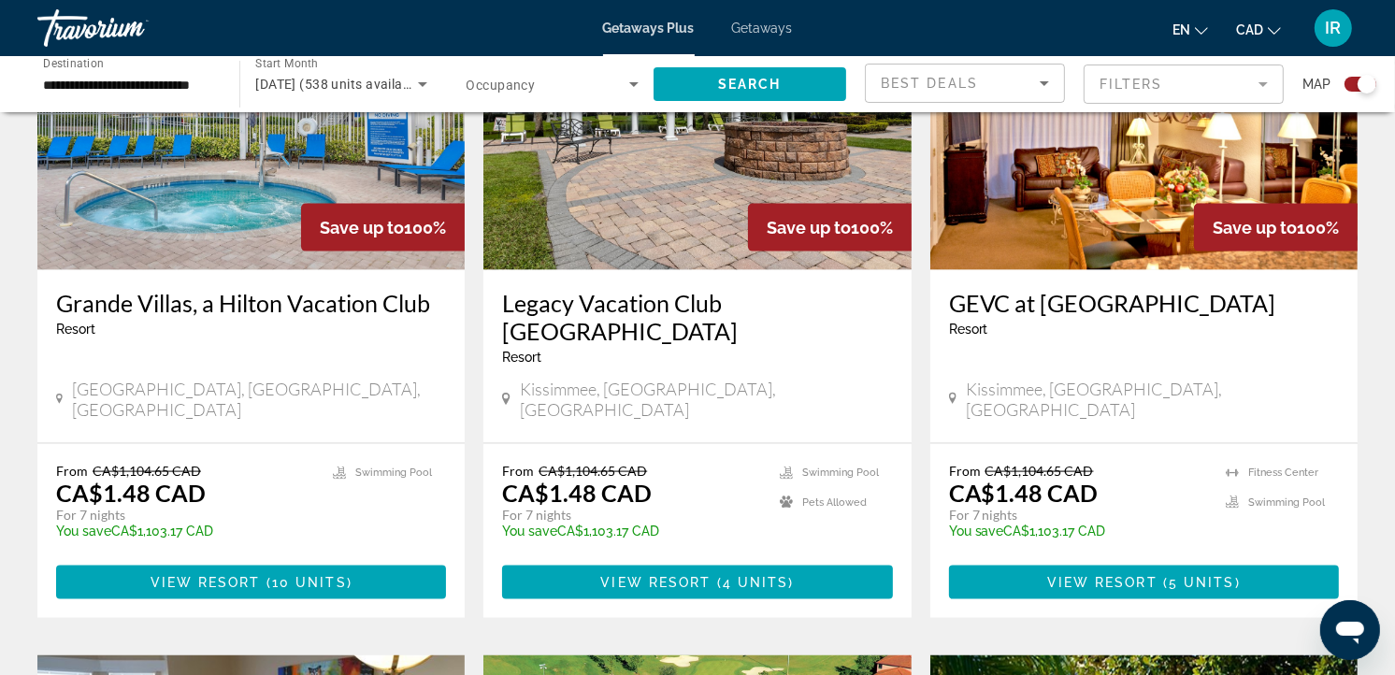
scroll to position [2181, 0]
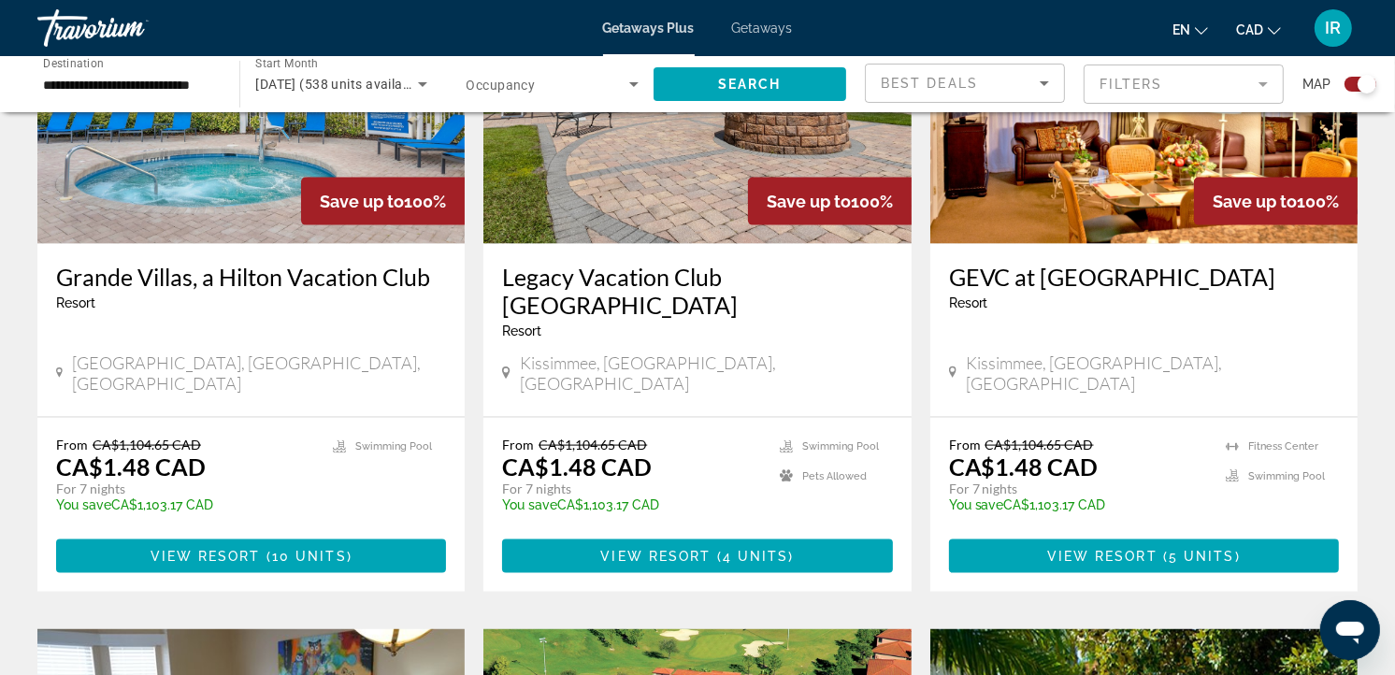
click at [277, 263] on h3 "Grande Villas, a Hilton Vacation Club" at bounding box center [251, 277] width 390 height 28
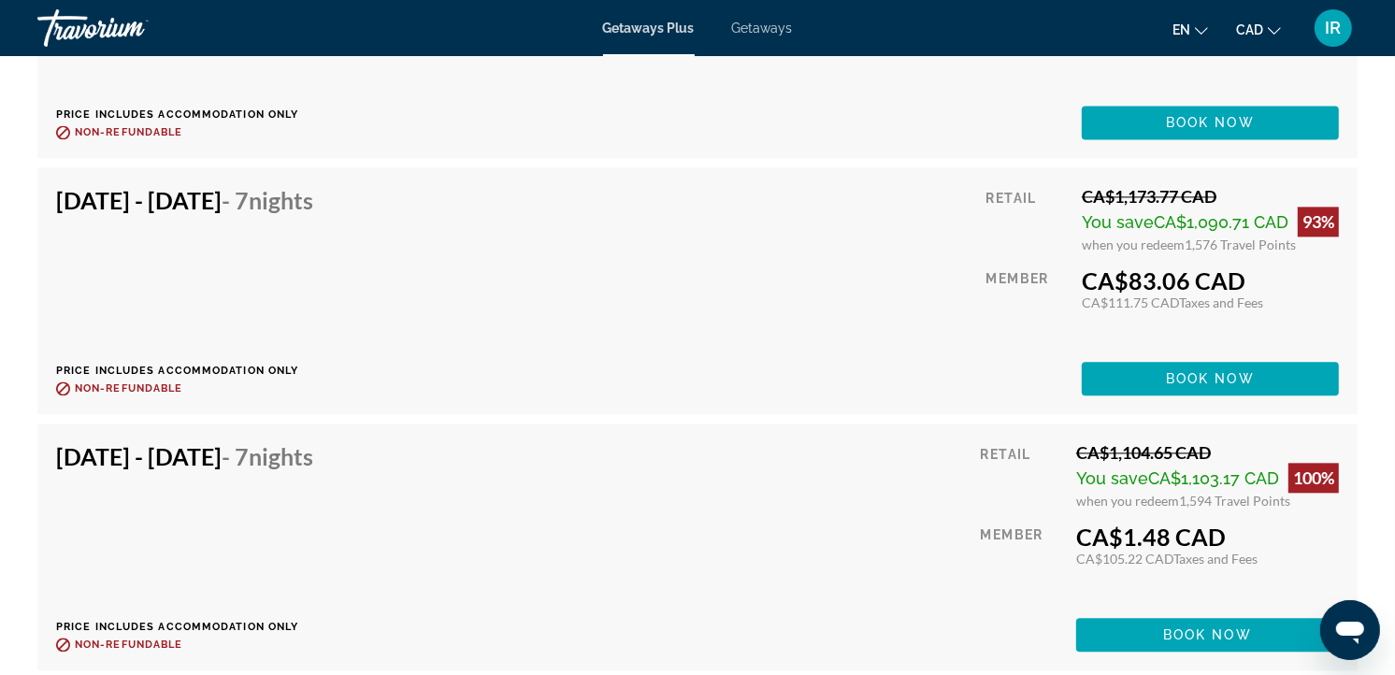
scroll to position [3634, 0]
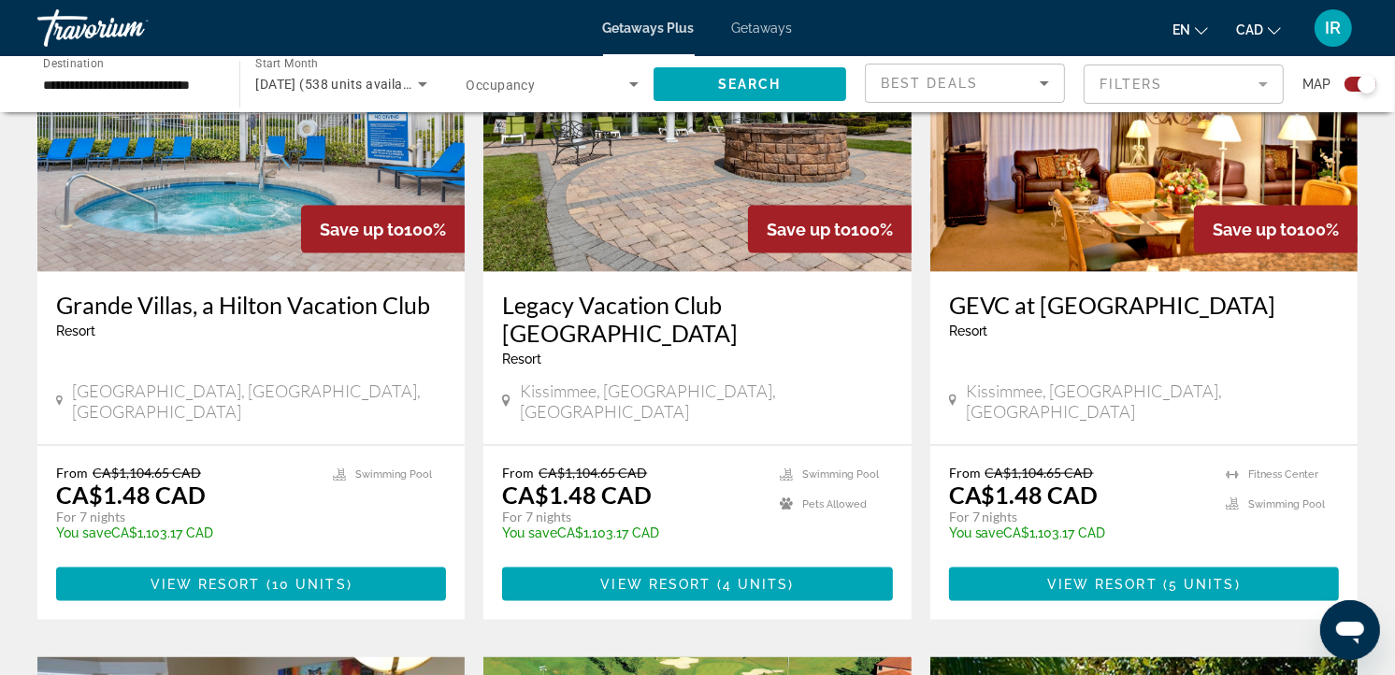
scroll to position [2181, 0]
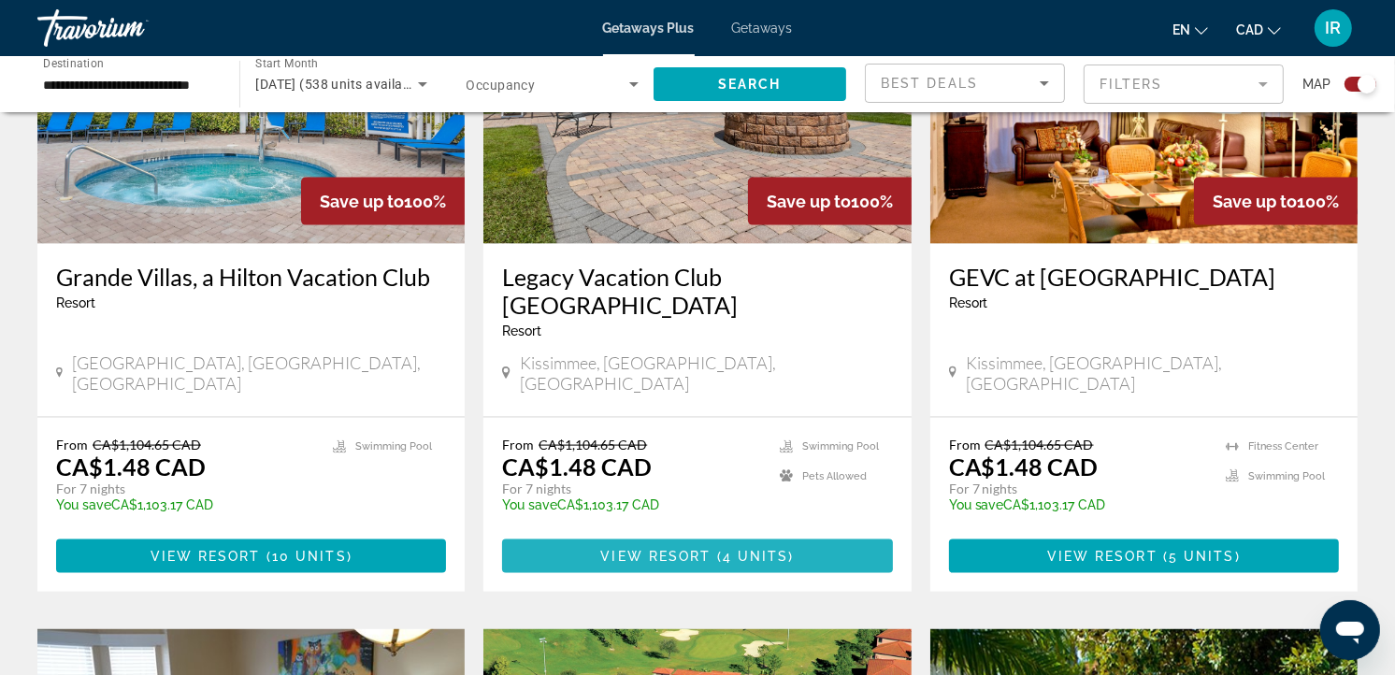
click at [694, 549] on span "View Resort" at bounding box center [655, 556] width 110 height 15
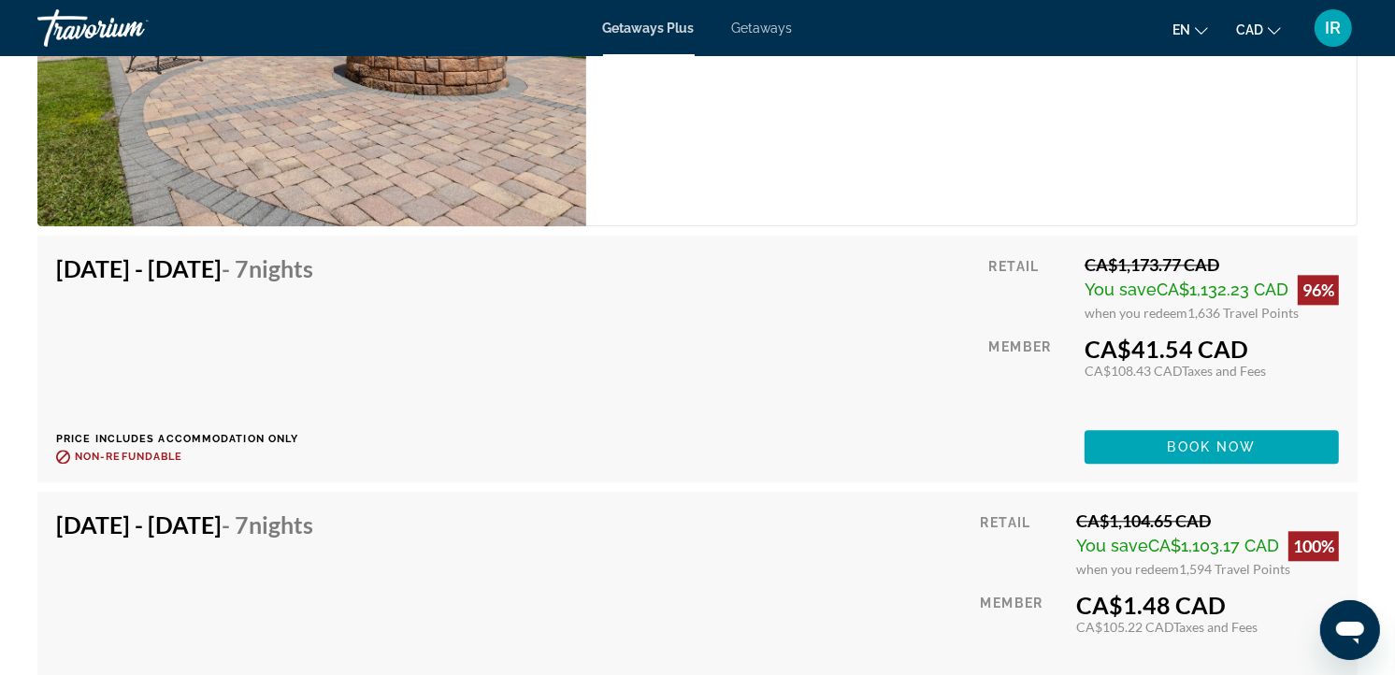
scroll to position [3739, 0]
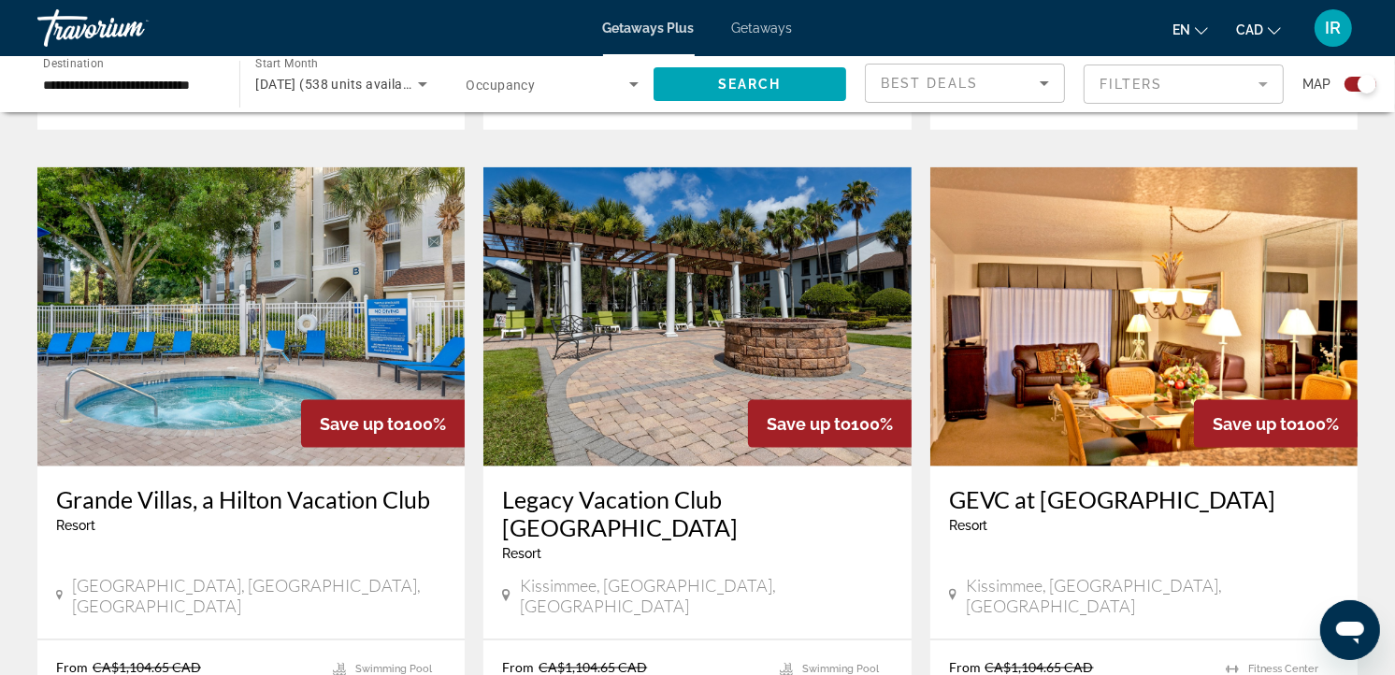
scroll to position [2077, 0]
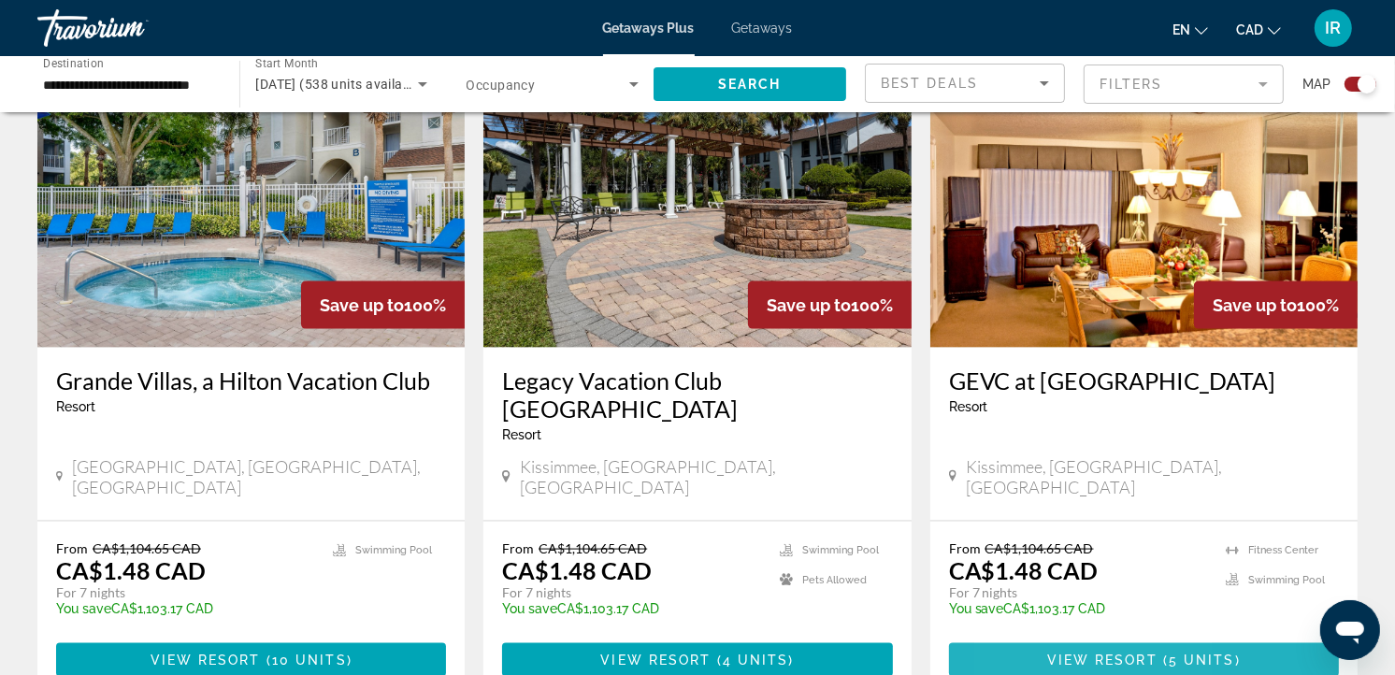
click at [1038, 637] on span "Main content" at bounding box center [1144, 659] width 390 height 45
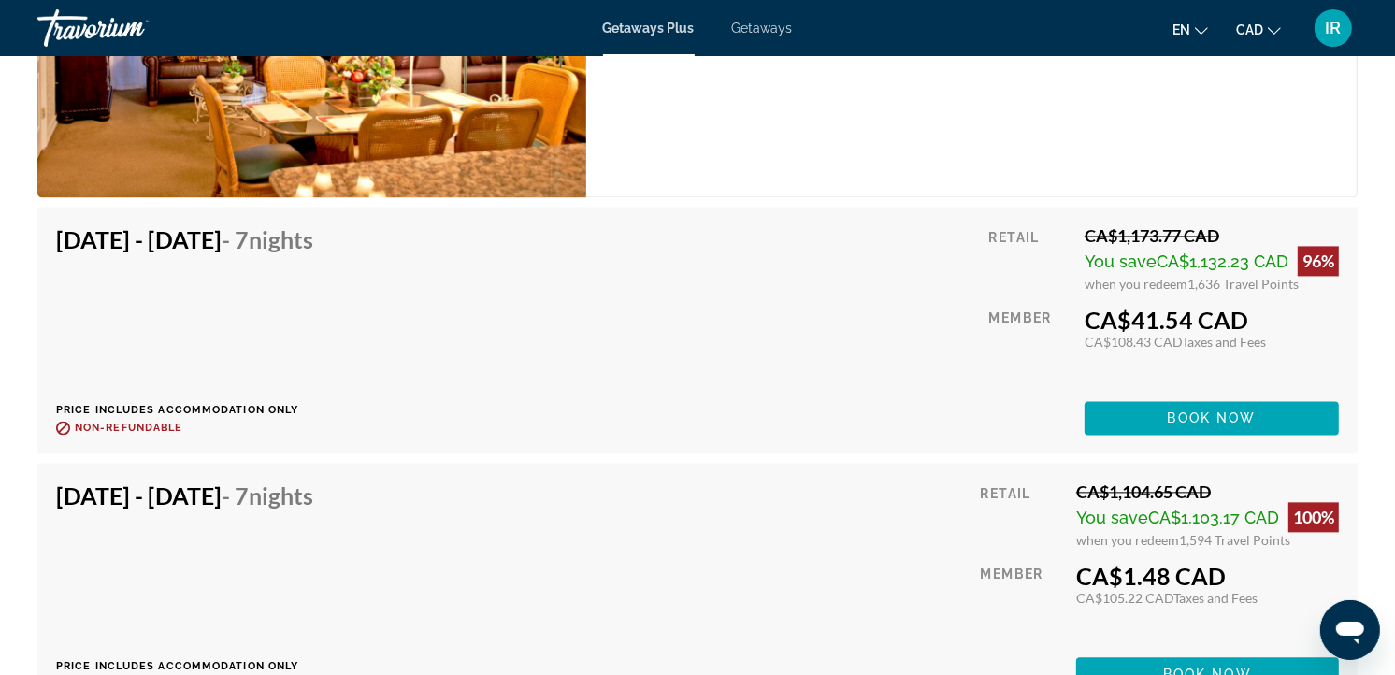
scroll to position [3427, 0]
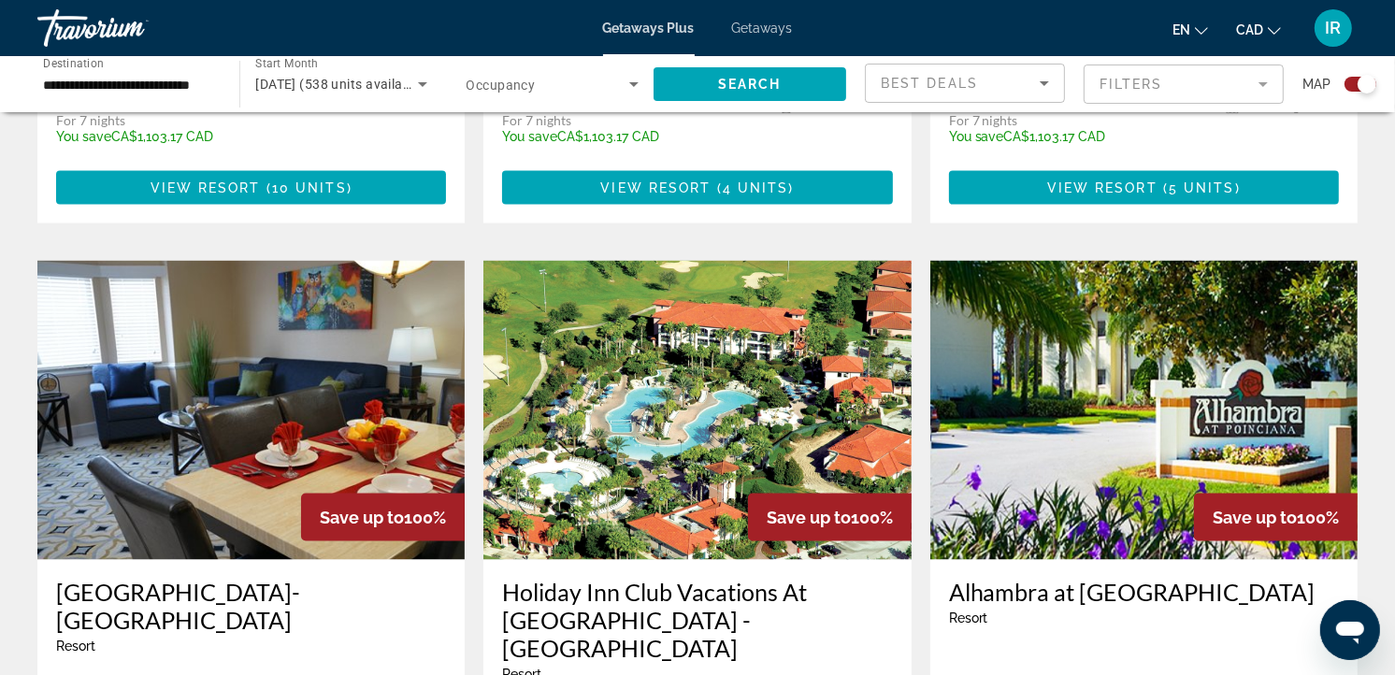
scroll to position [2596, 0]
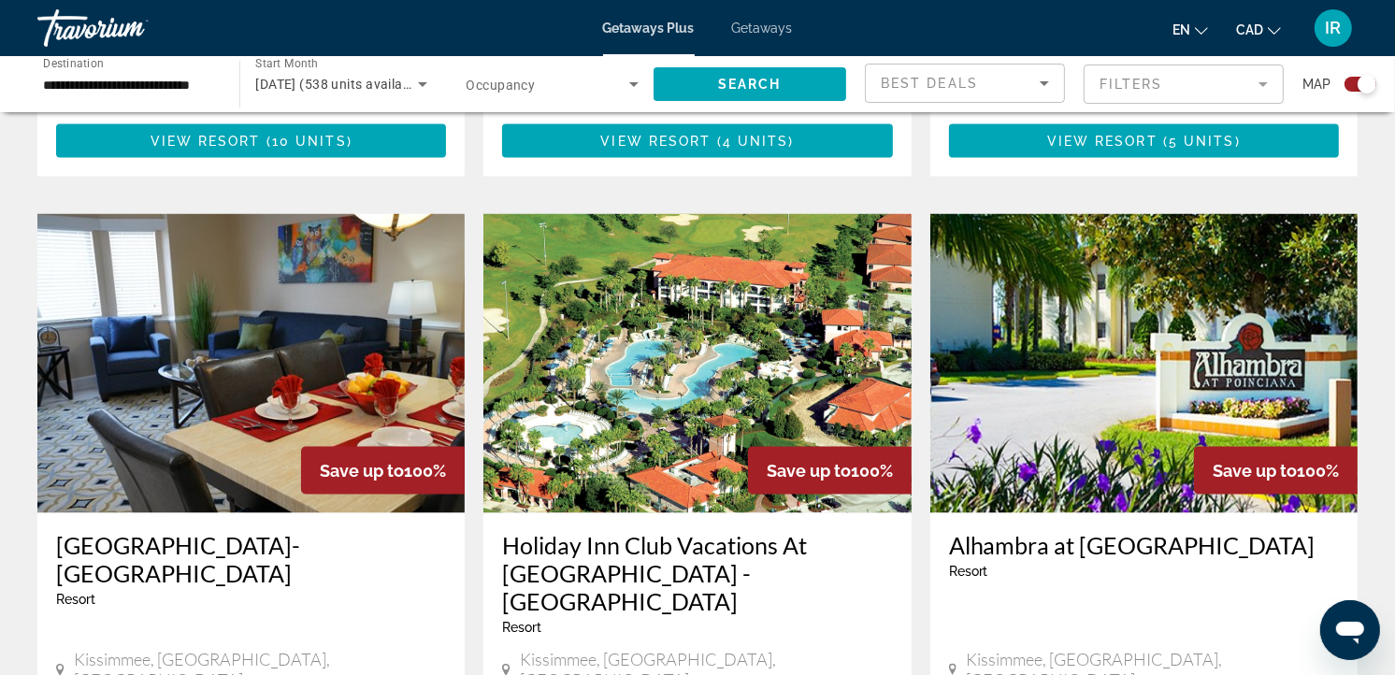
click at [356, 532] on h3 "[GEOGRAPHIC_DATA]-[GEOGRAPHIC_DATA]" at bounding box center [251, 560] width 390 height 56
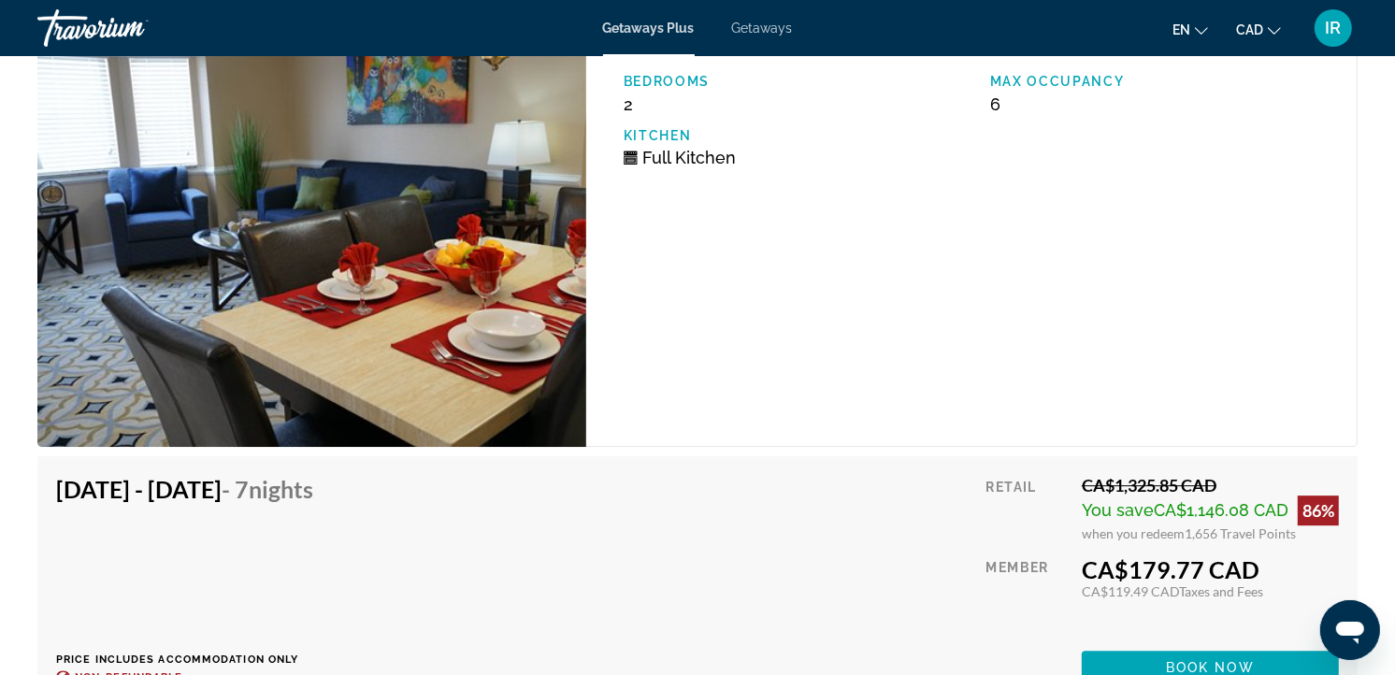
scroll to position [4985, 0]
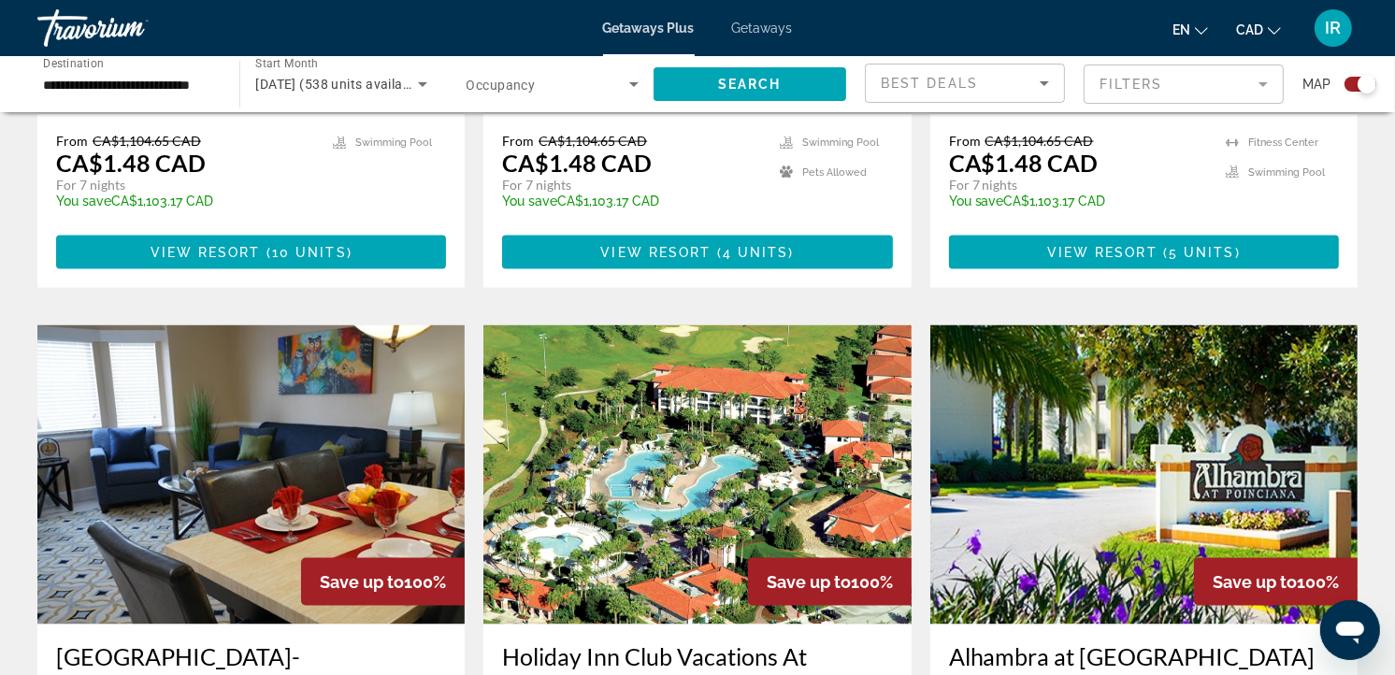
scroll to position [2492, 0]
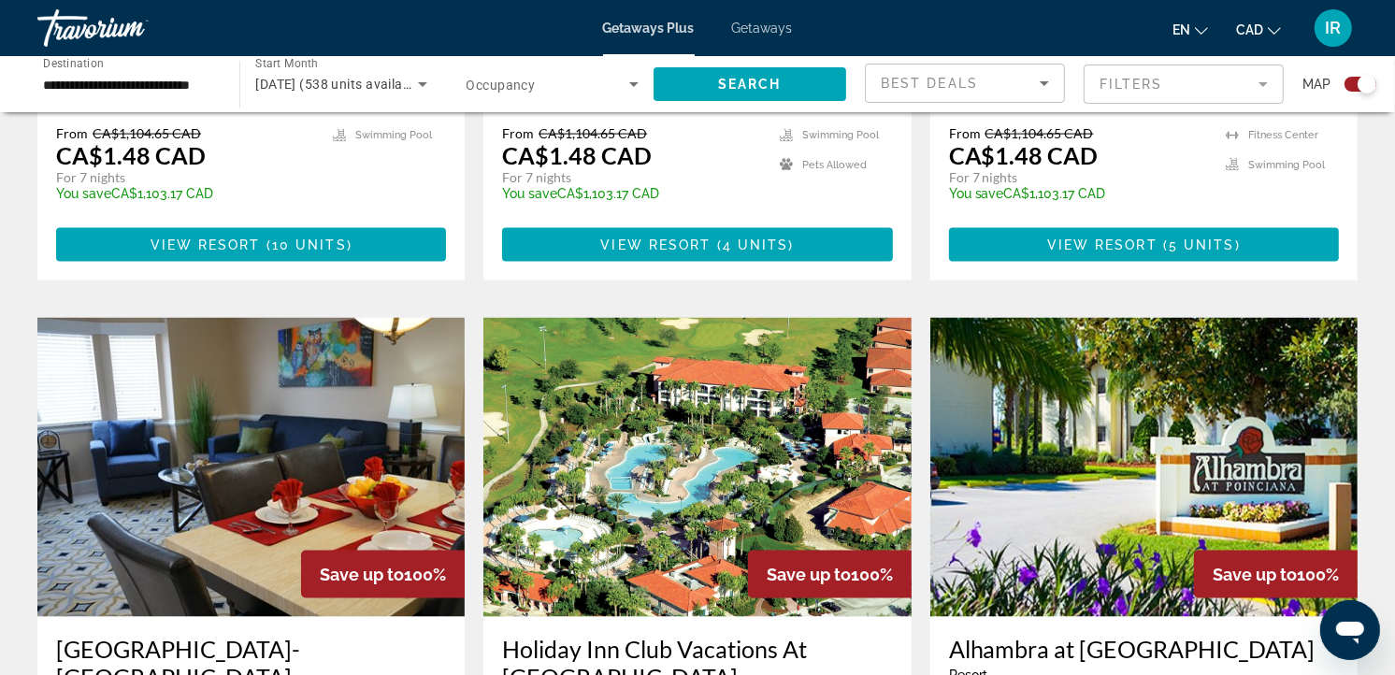
click at [717, 636] on h3 "Holiday Inn Club Vacations At Orange Lake Resort - North Village" at bounding box center [697, 678] width 390 height 84
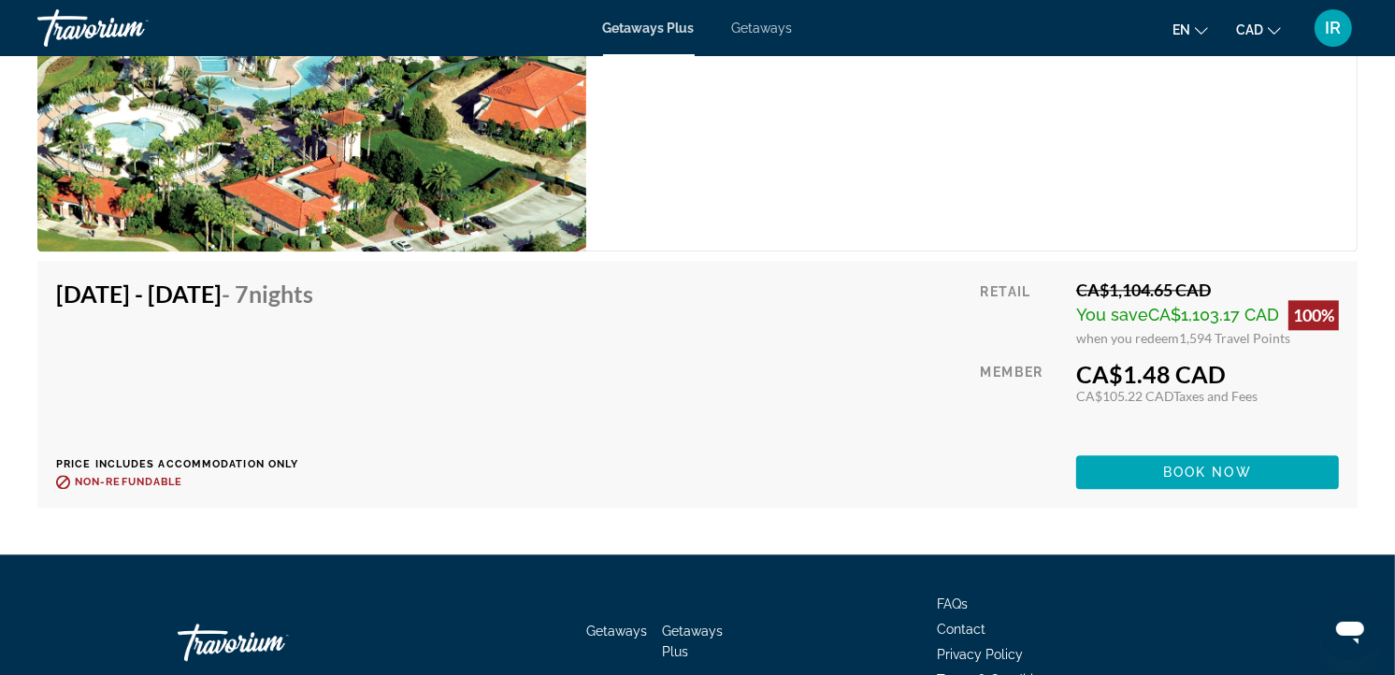
scroll to position [3908, 0]
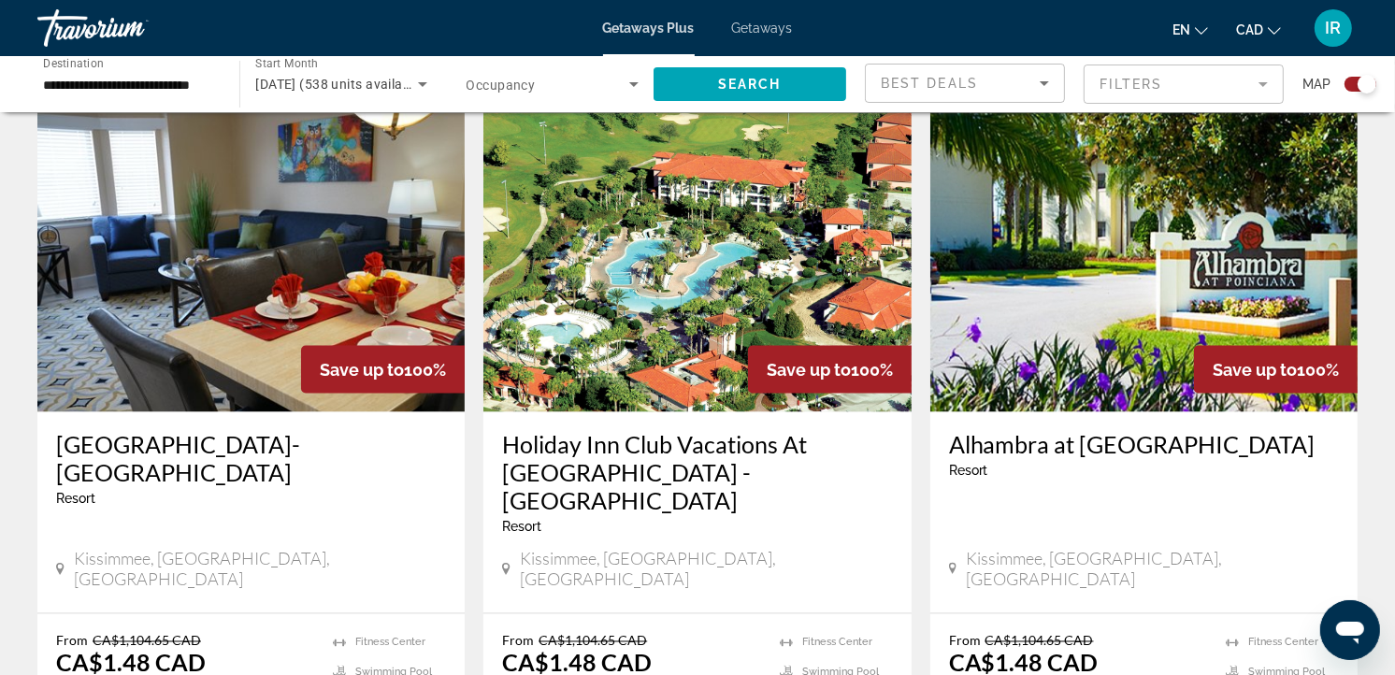
scroll to position [2699, 0]
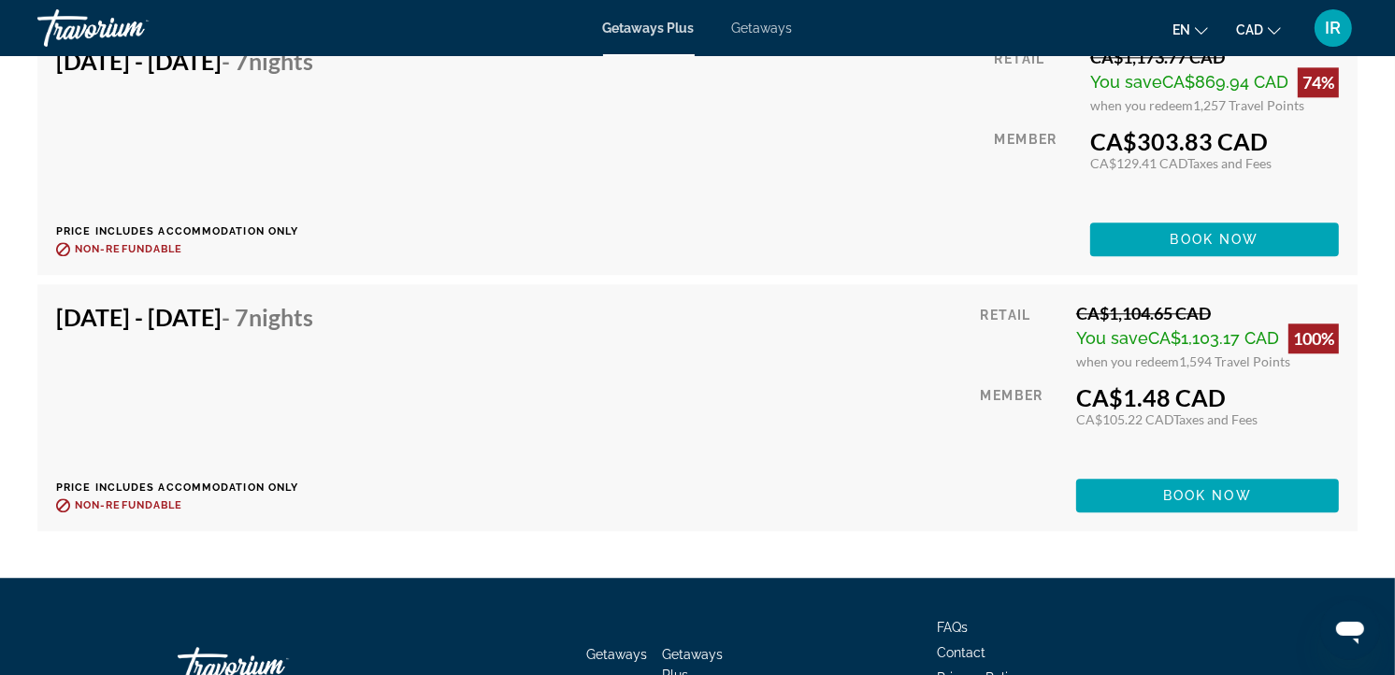
scroll to position [3905, 0]
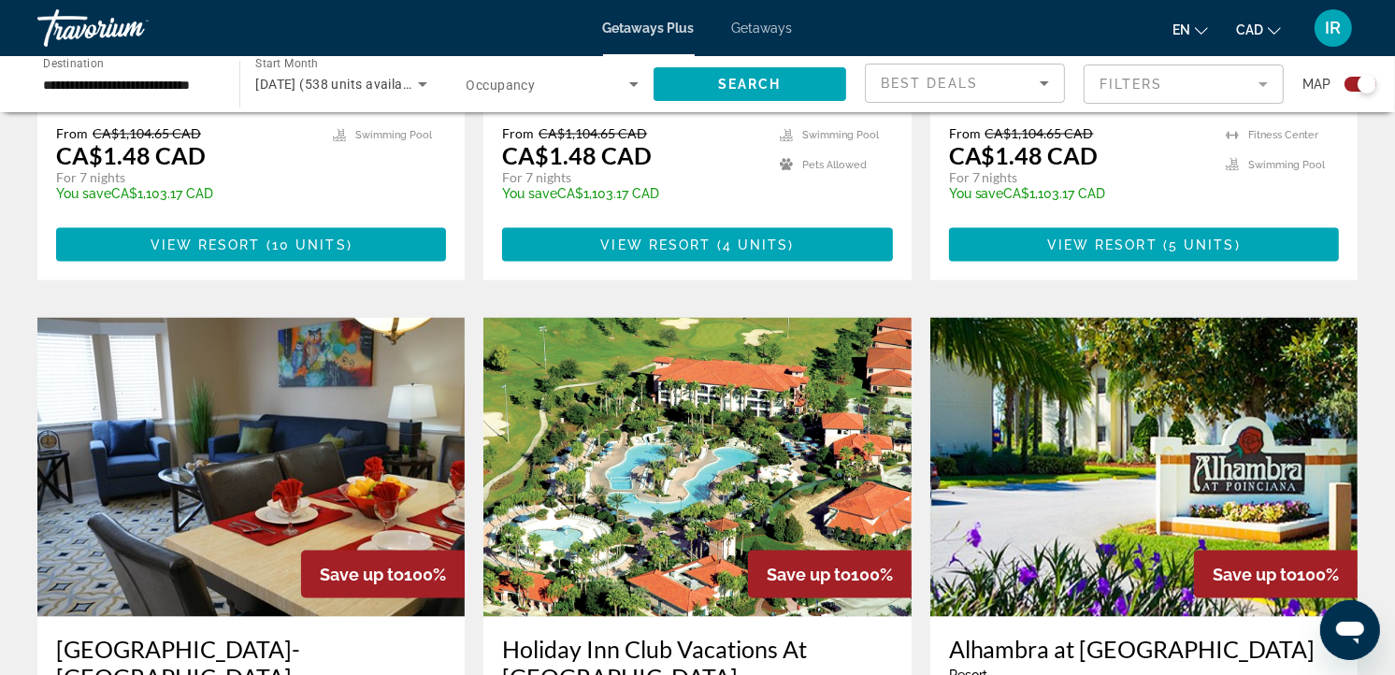
scroll to position [2908, 0]
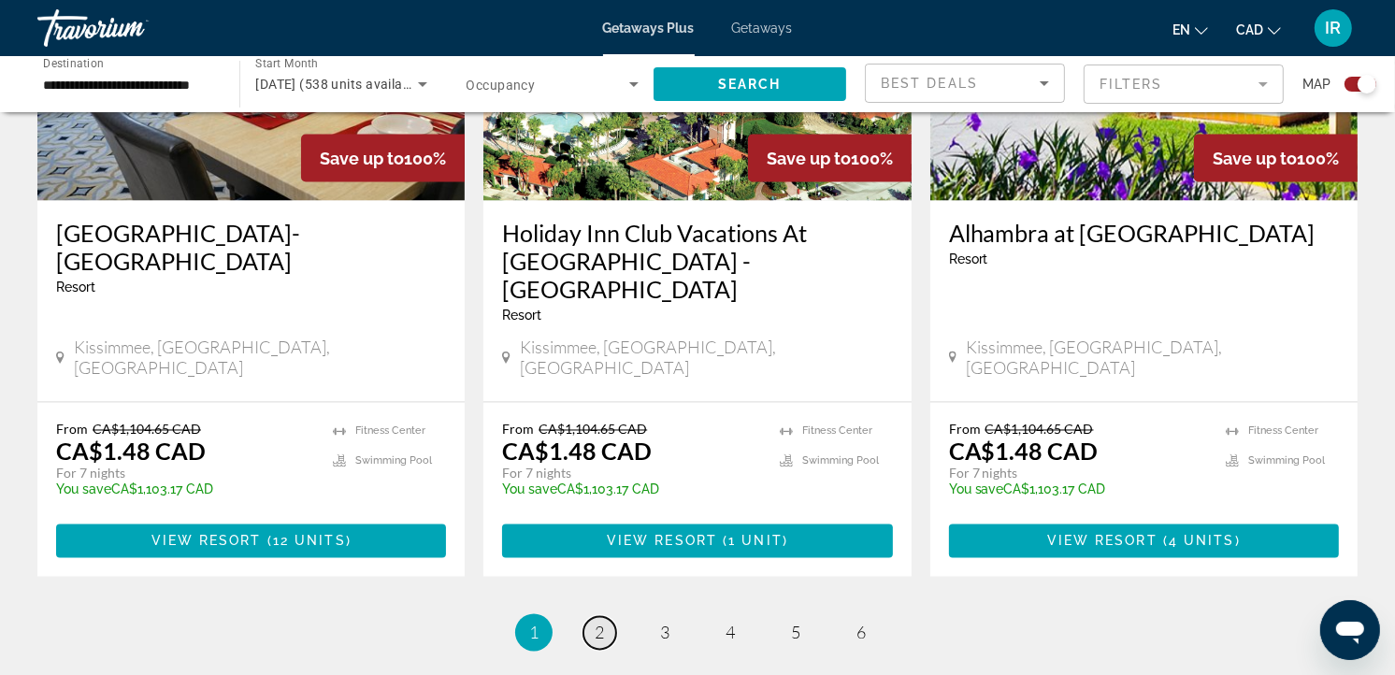
click at [601, 623] on span "2" at bounding box center [598, 633] width 9 height 21
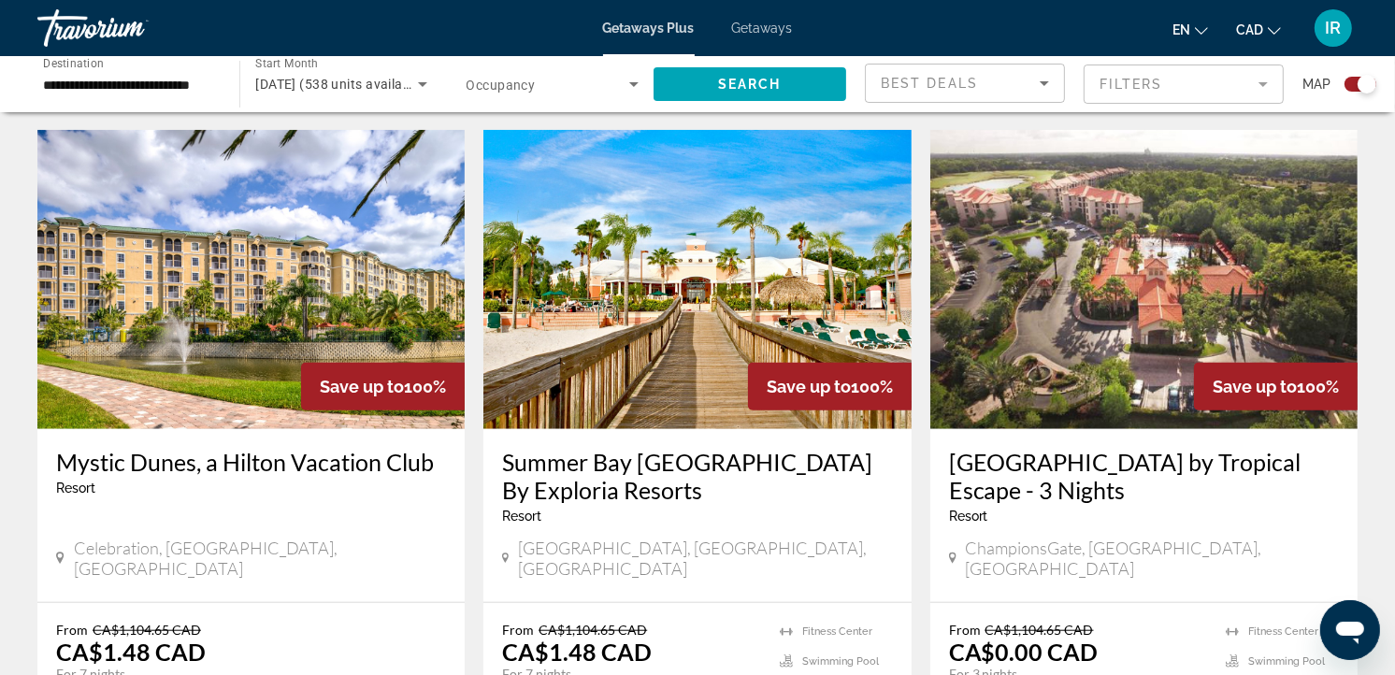
scroll to position [1350, 0]
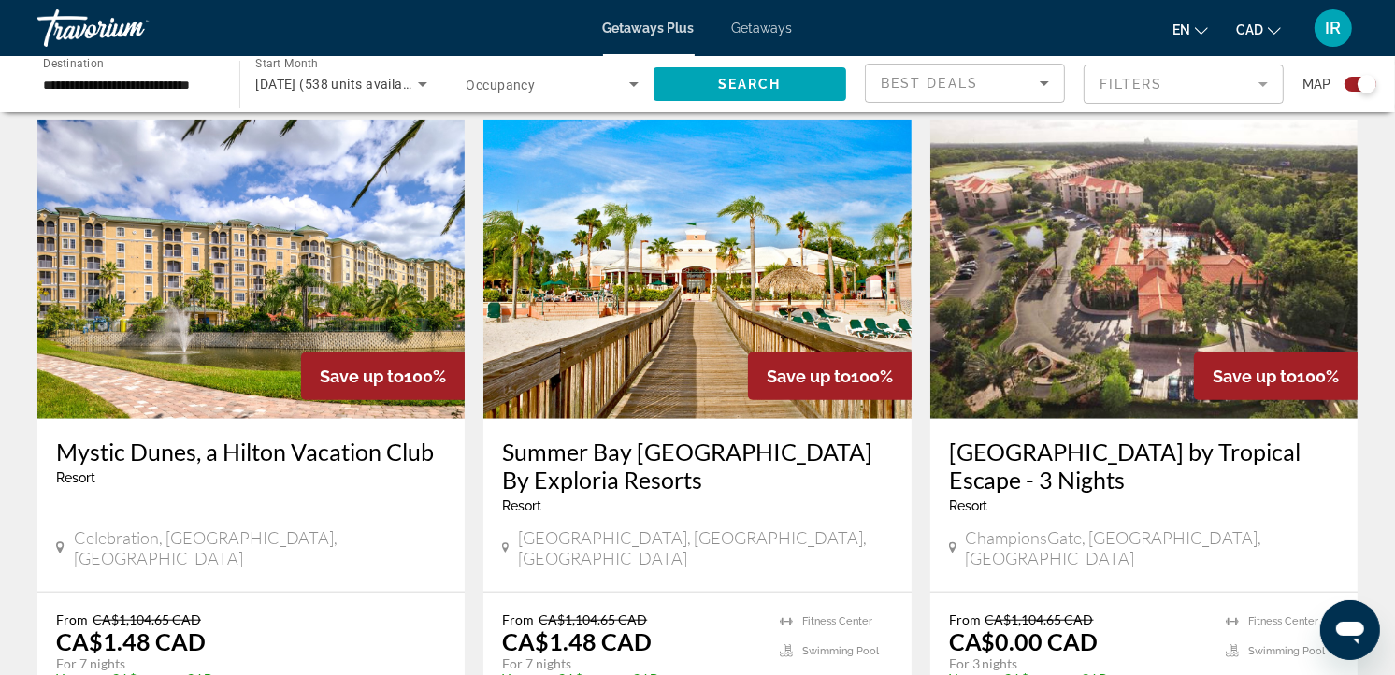
click at [343, 437] on h3 "Mystic Dunes, a Hilton Vacation Club" at bounding box center [251, 451] width 390 height 28
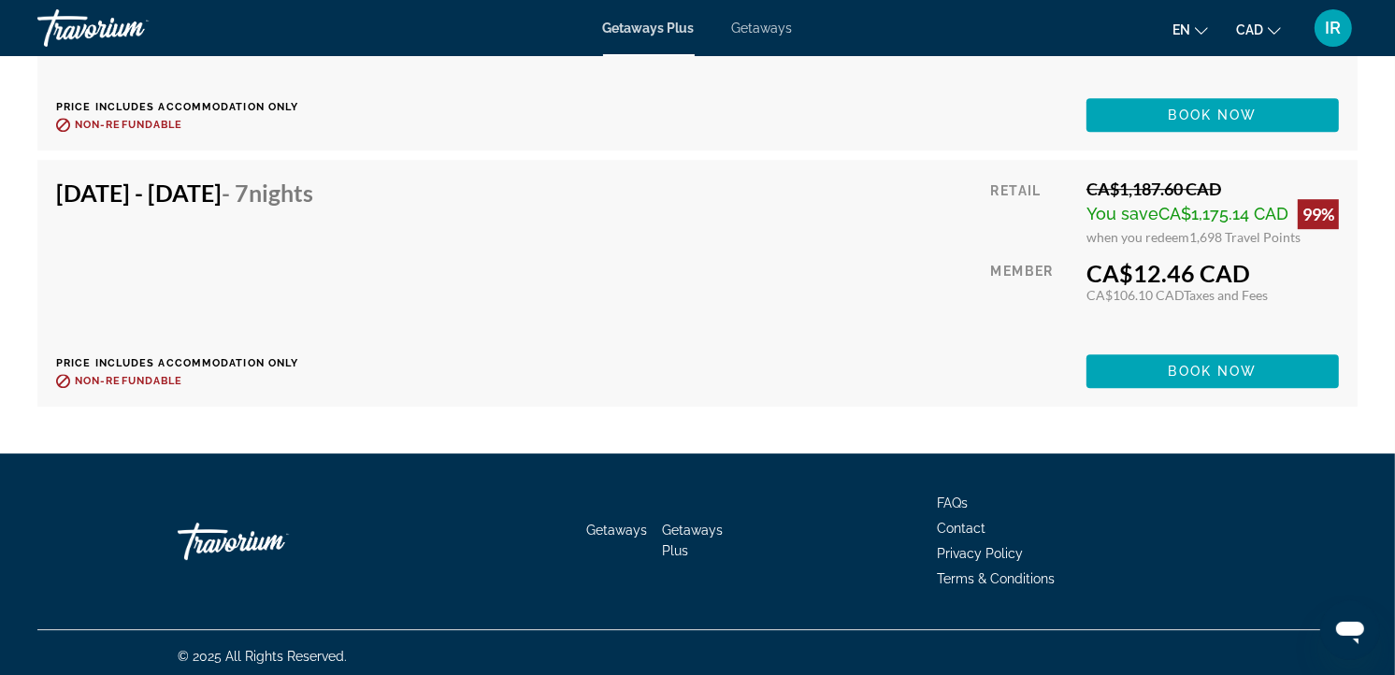
scroll to position [4502, 0]
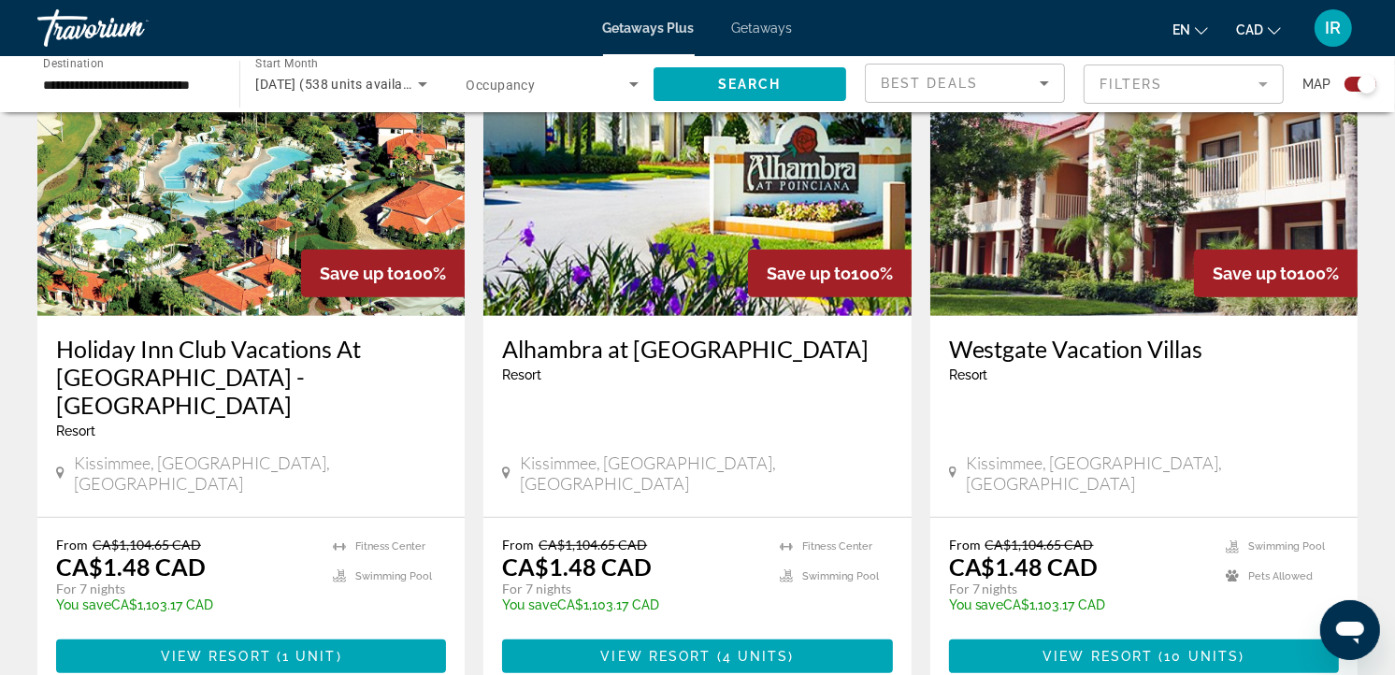
scroll to position [783, 0]
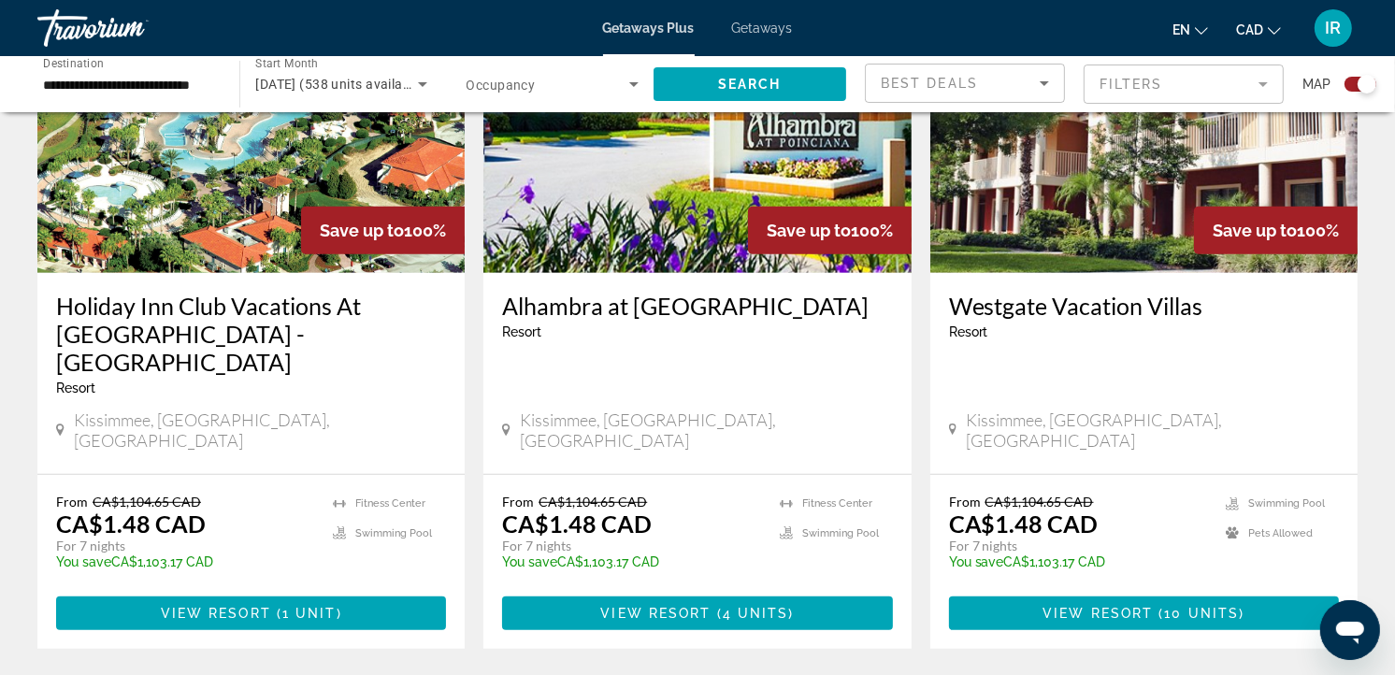
click at [1143, 200] on img "Main content" at bounding box center [1143, 123] width 427 height 299
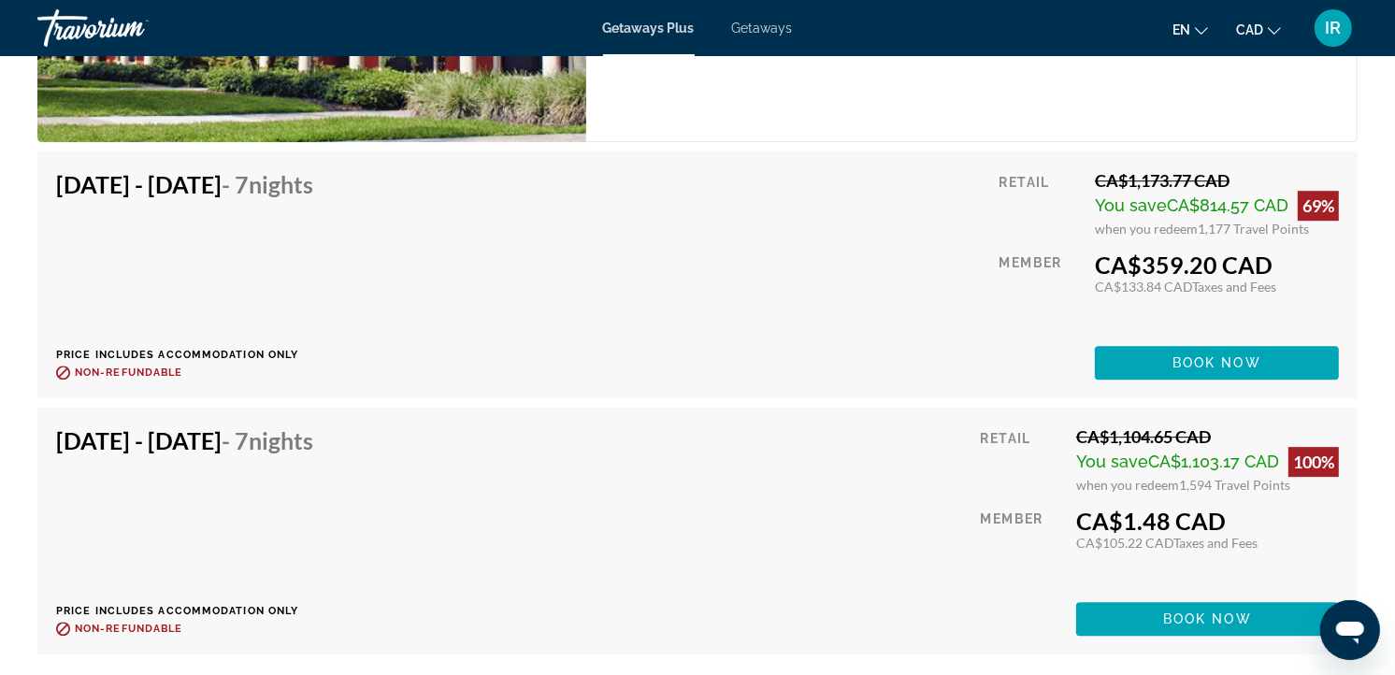
scroll to position [4764, 0]
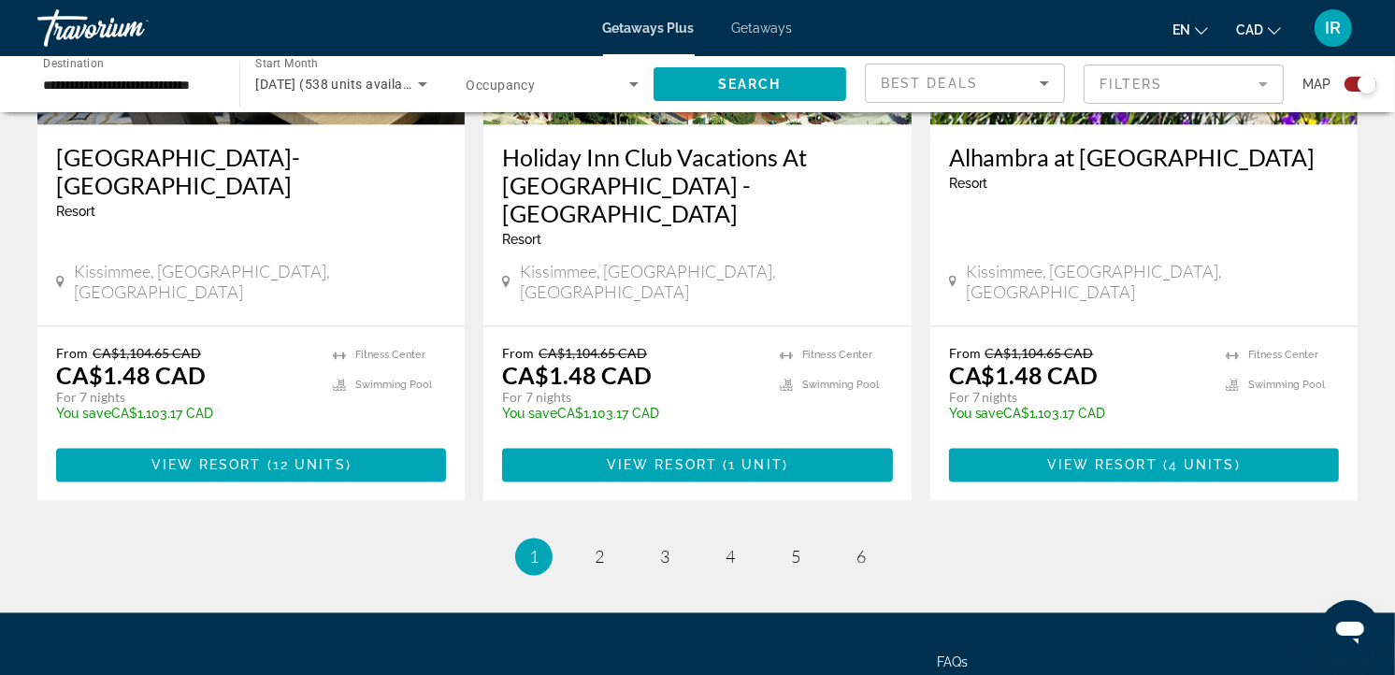
scroll to position [2985, 0]
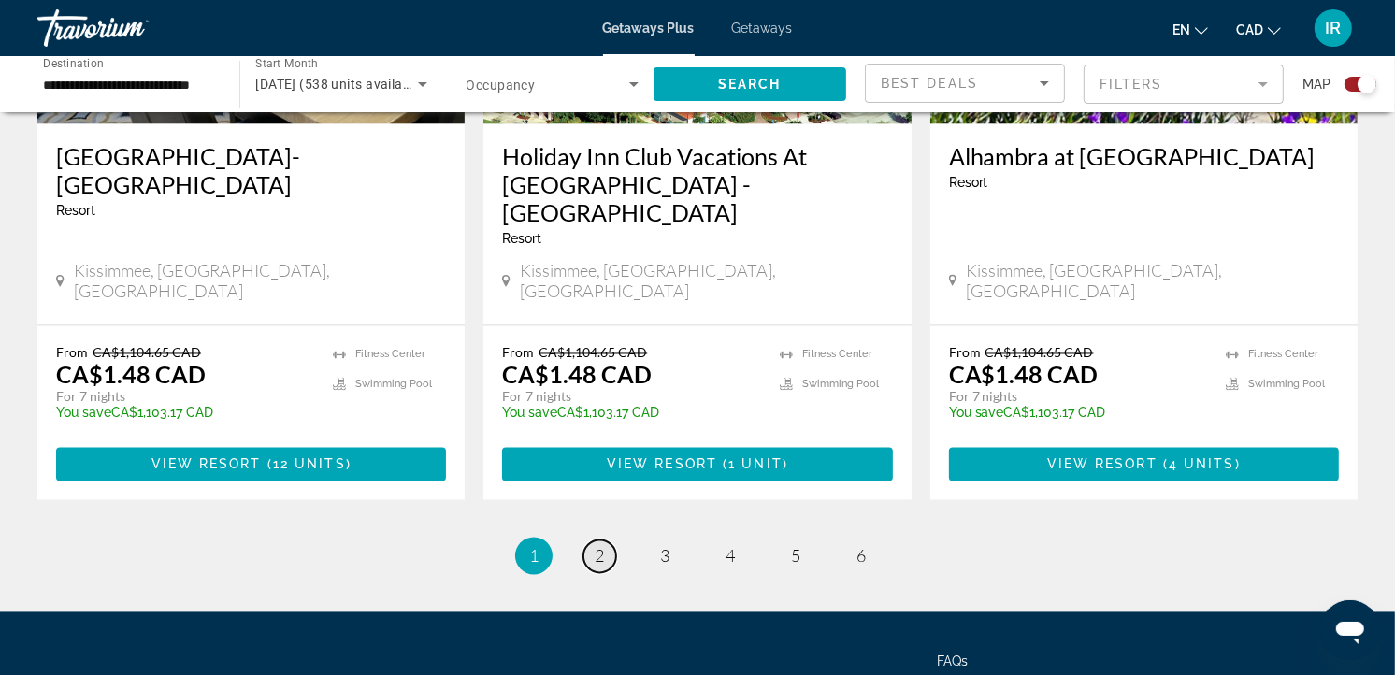
click at [596, 546] on span "2" at bounding box center [598, 556] width 9 height 21
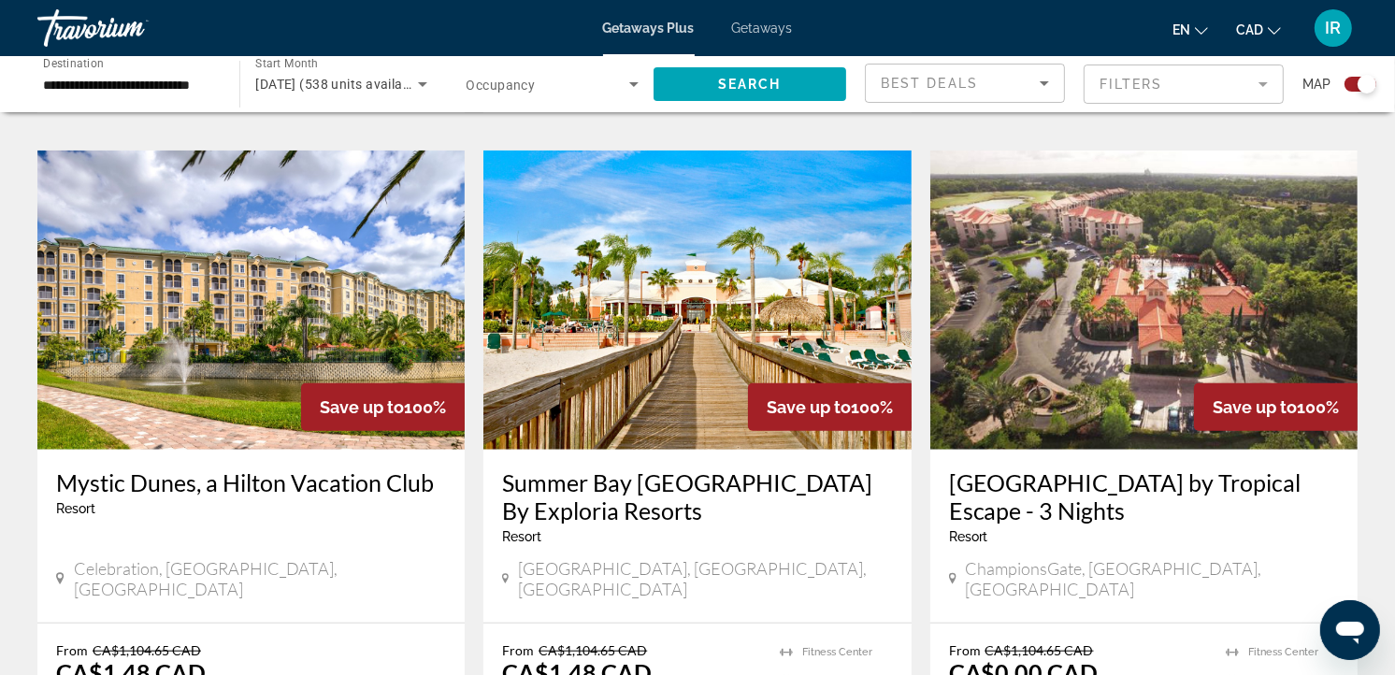
scroll to position [1350, 0]
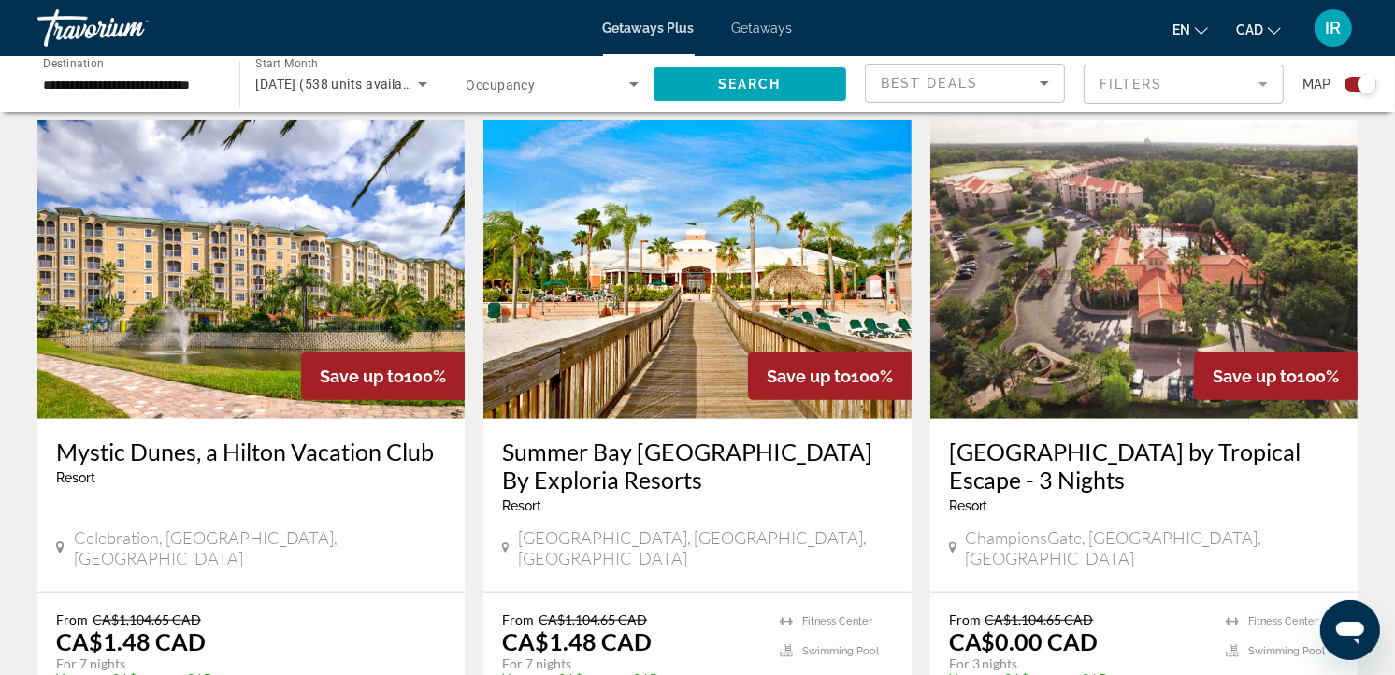
click at [226, 437] on h3 "Mystic Dunes, a Hilton Vacation Club" at bounding box center [251, 451] width 390 height 28
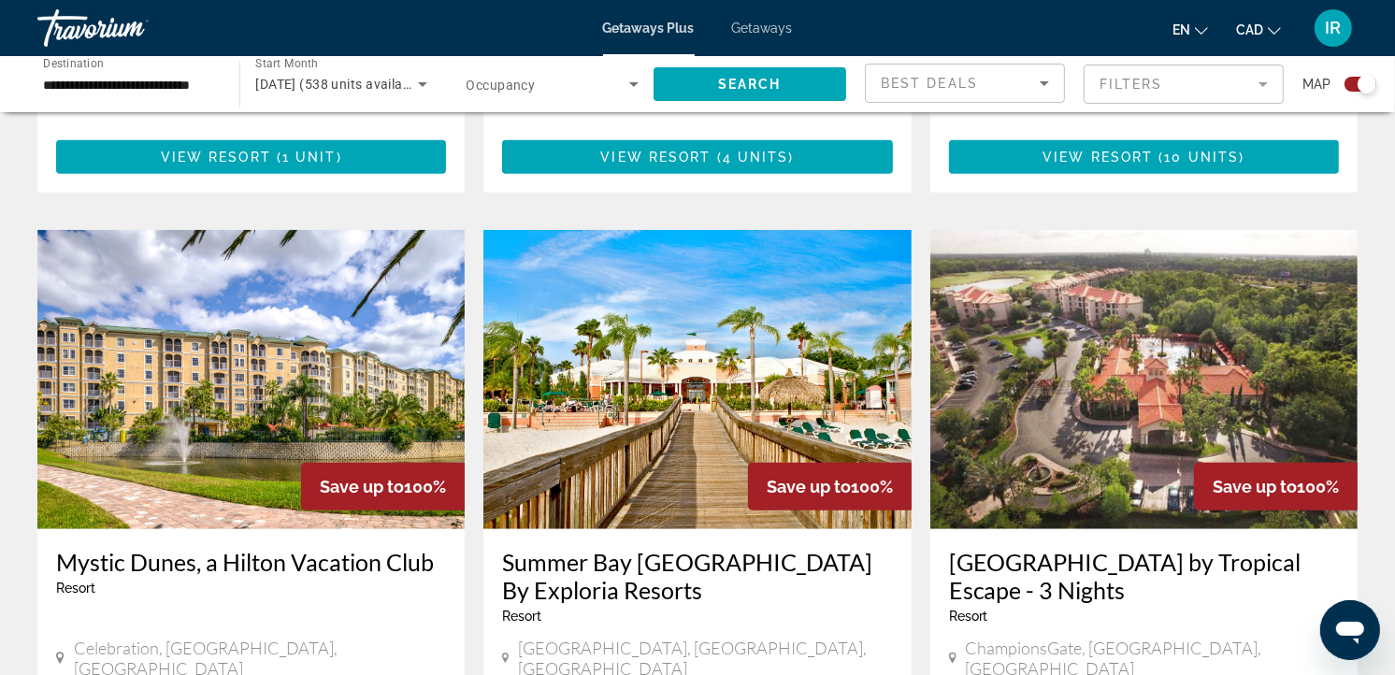
scroll to position [1246, 0]
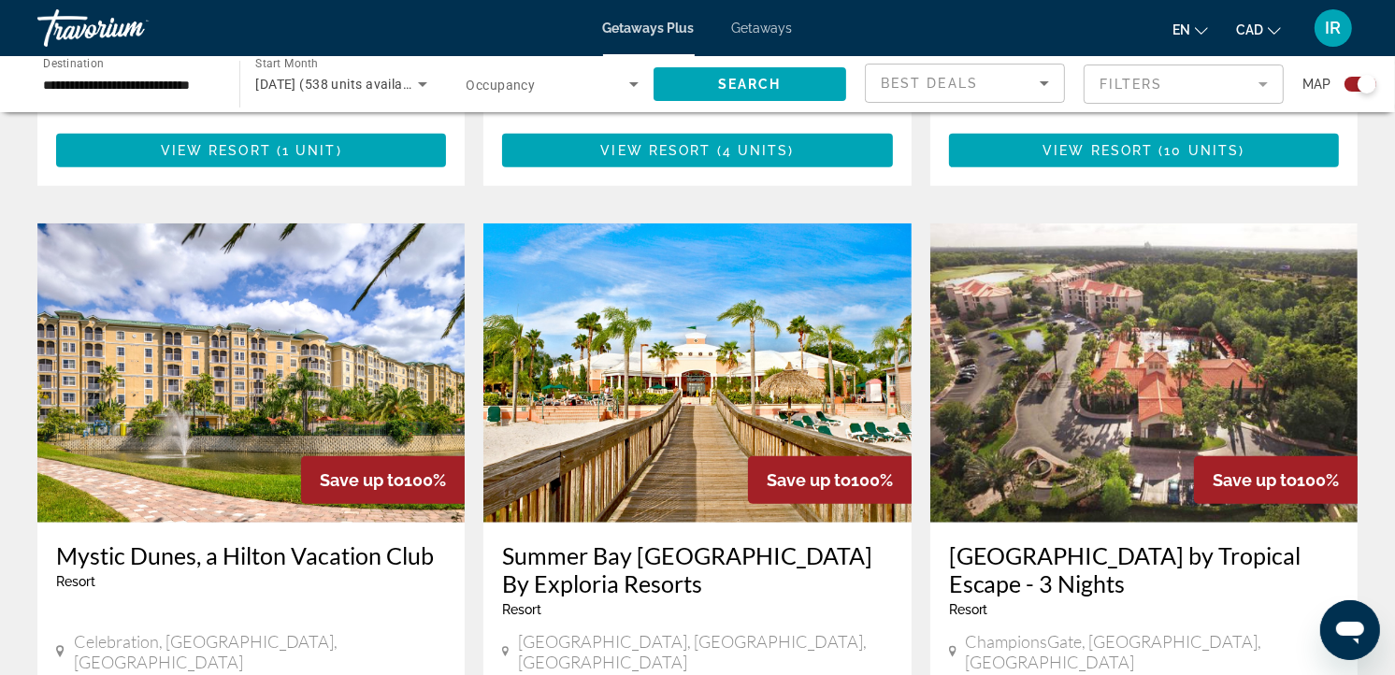
click at [641, 541] on h3 "Summer Bay Orlando By Exploria Resorts" at bounding box center [697, 569] width 390 height 56
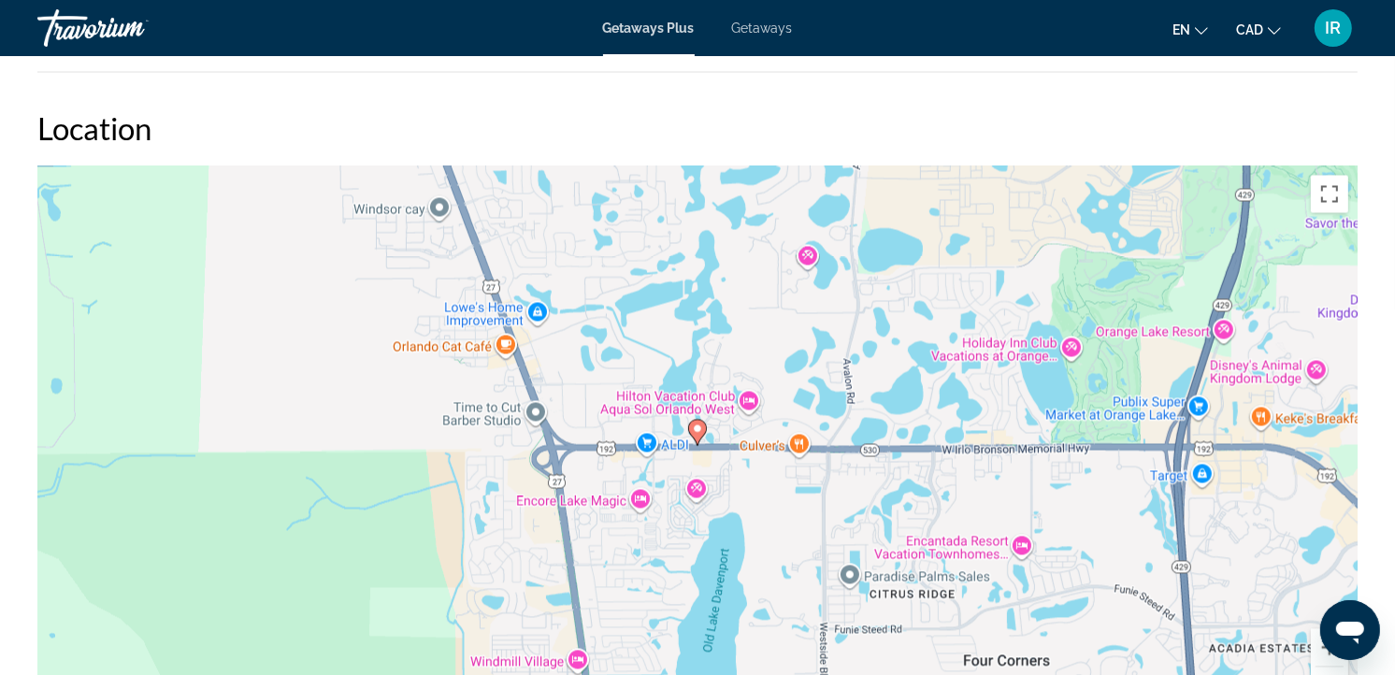
scroll to position [2876, 0]
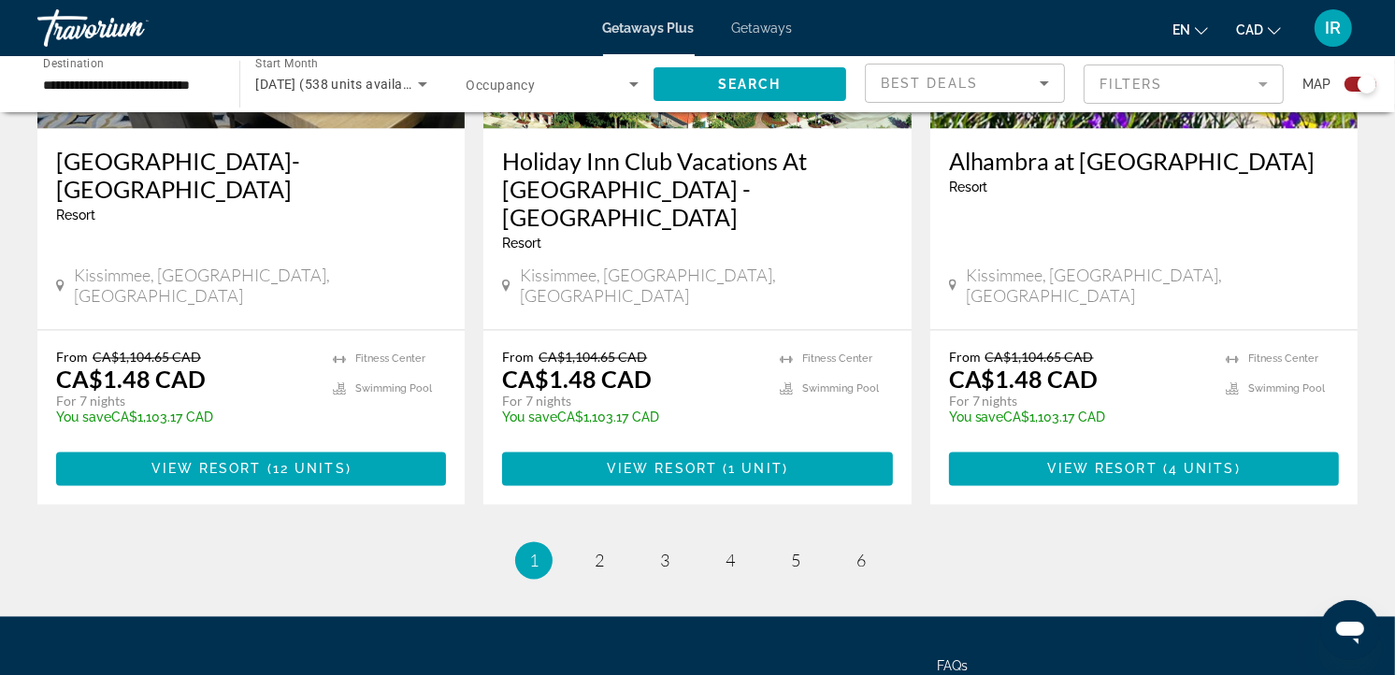
scroll to position [2985, 0]
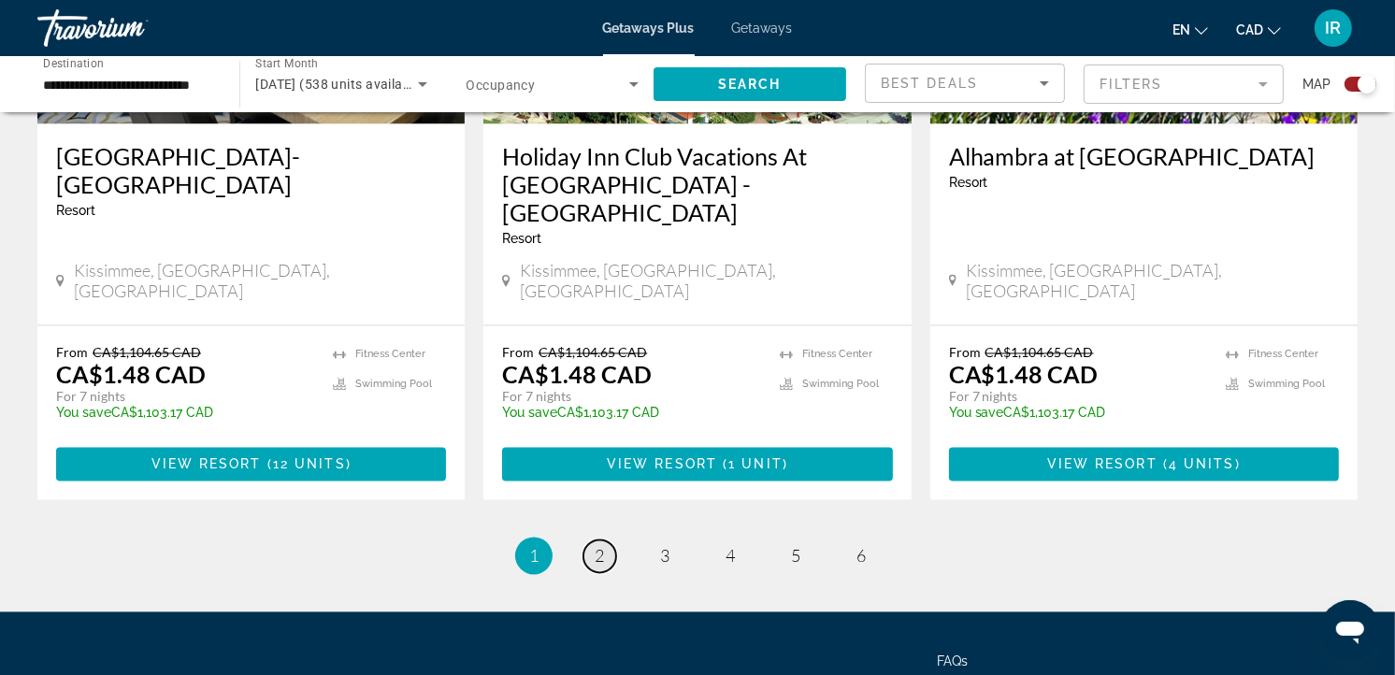
click at [598, 546] on span "2" at bounding box center [598, 556] width 9 height 21
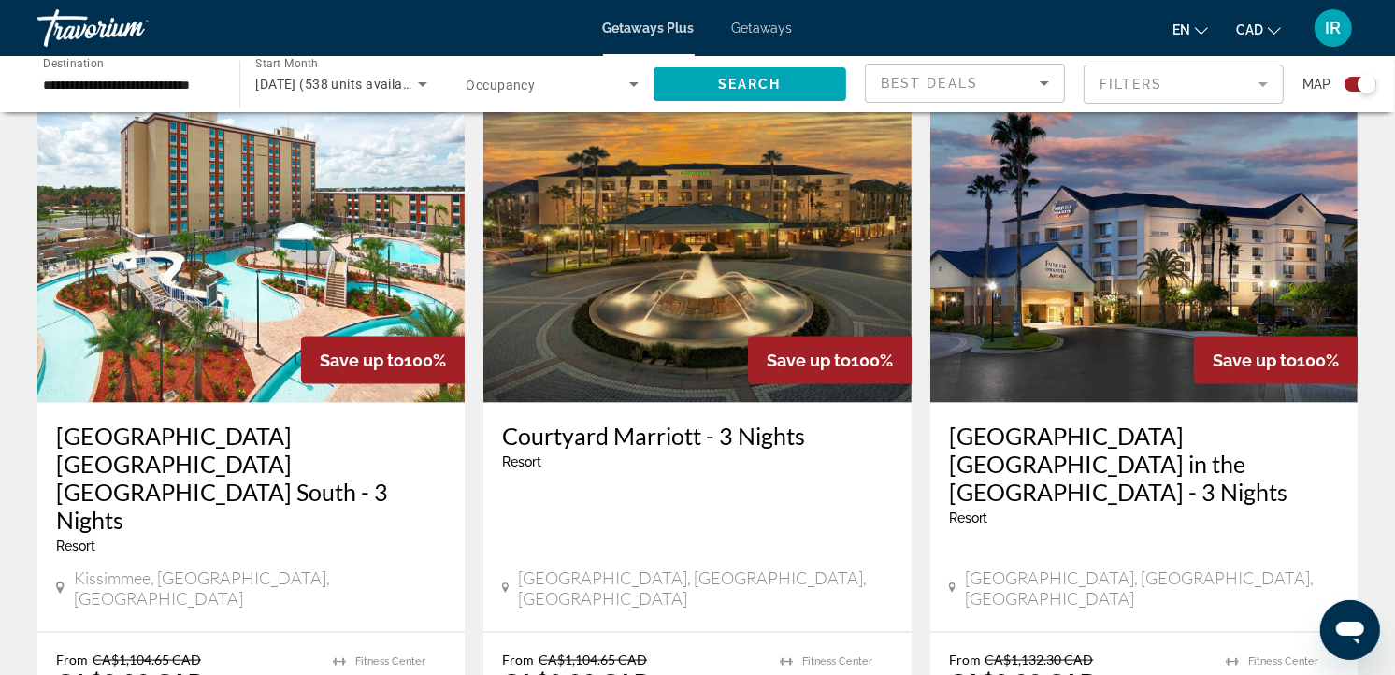
scroll to position [2030, 0]
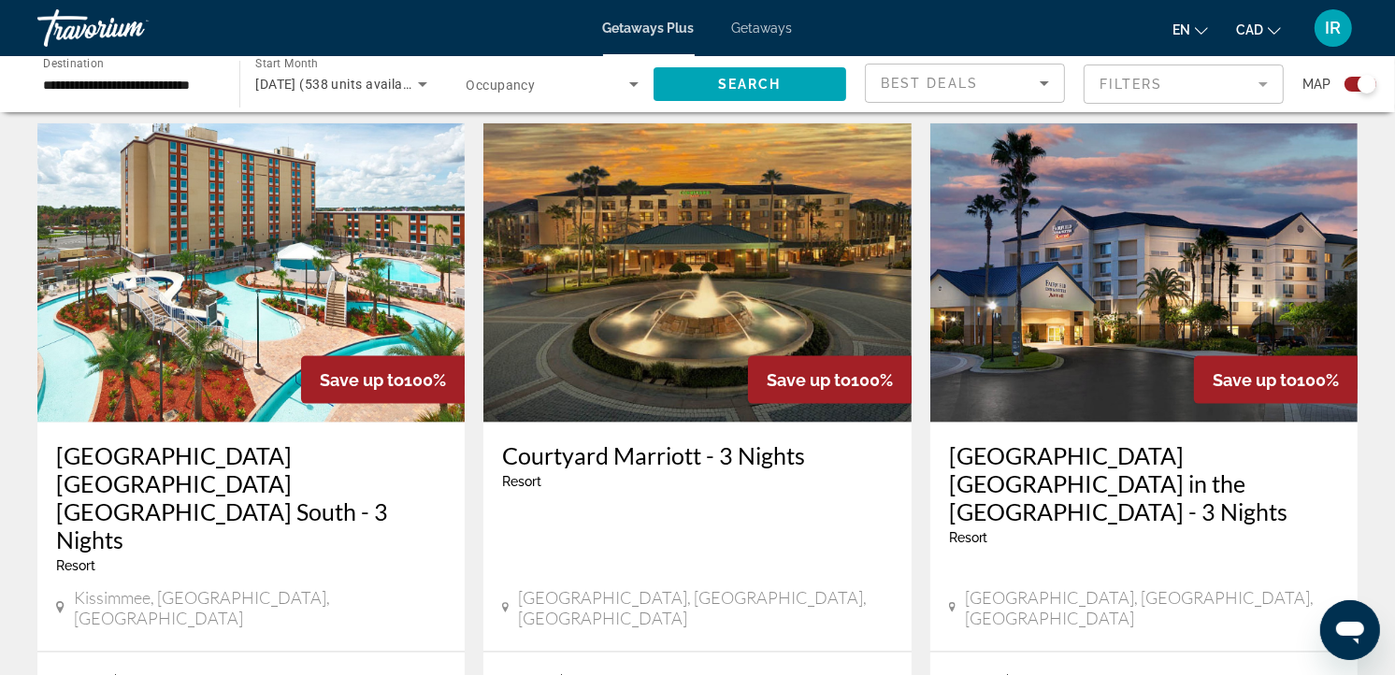
click at [194, 441] on h3 "Red Lion Hotel Orlando Lake Buena Vista South - 3 Nights" at bounding box center [251, 497] width 390 height 112
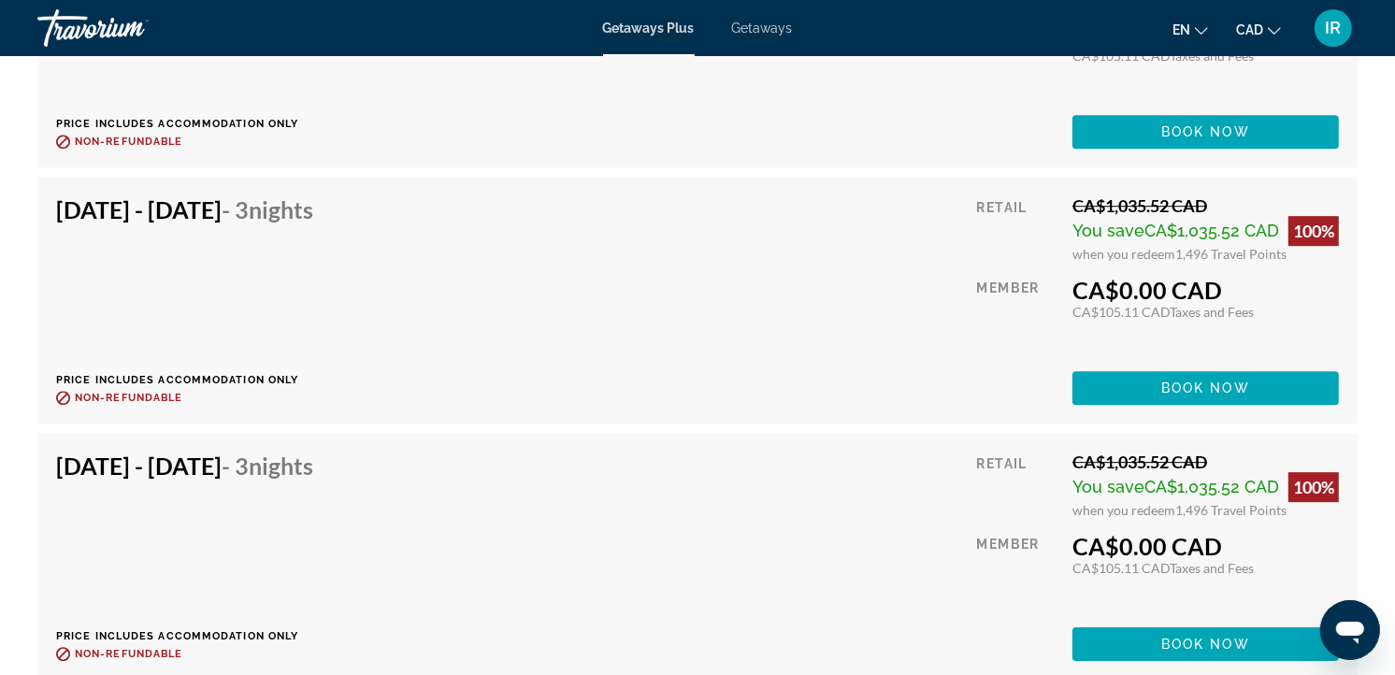
scroll to position [5400, 0]
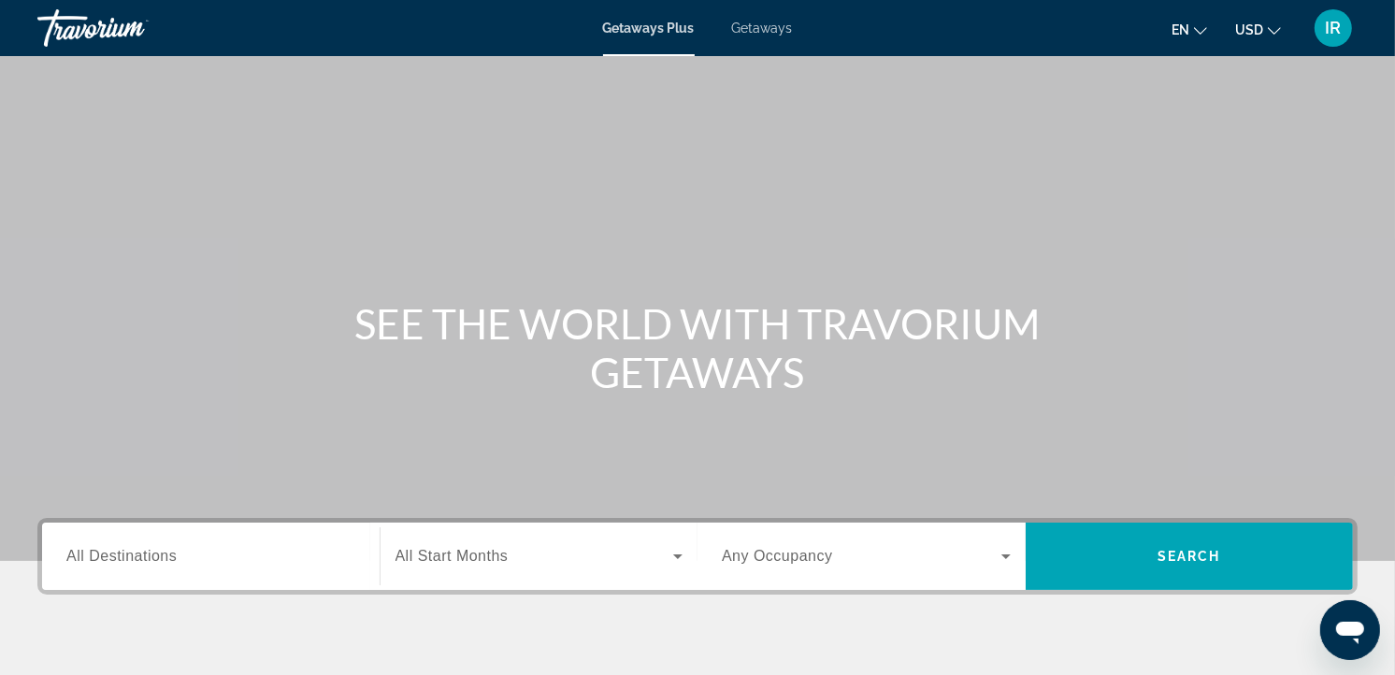
click at [198, 537] on div "Search widget" at bounding box center [210, 556] width 289 height 53
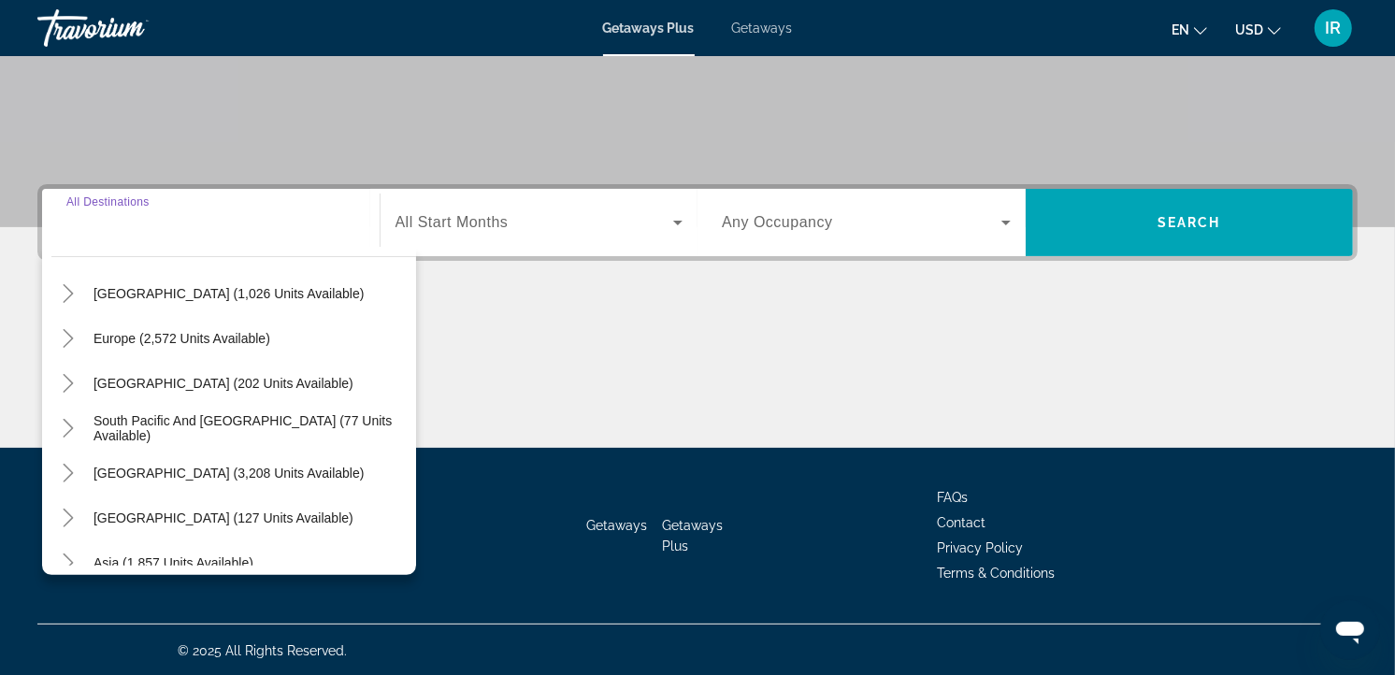
scroll to position [208, 0]
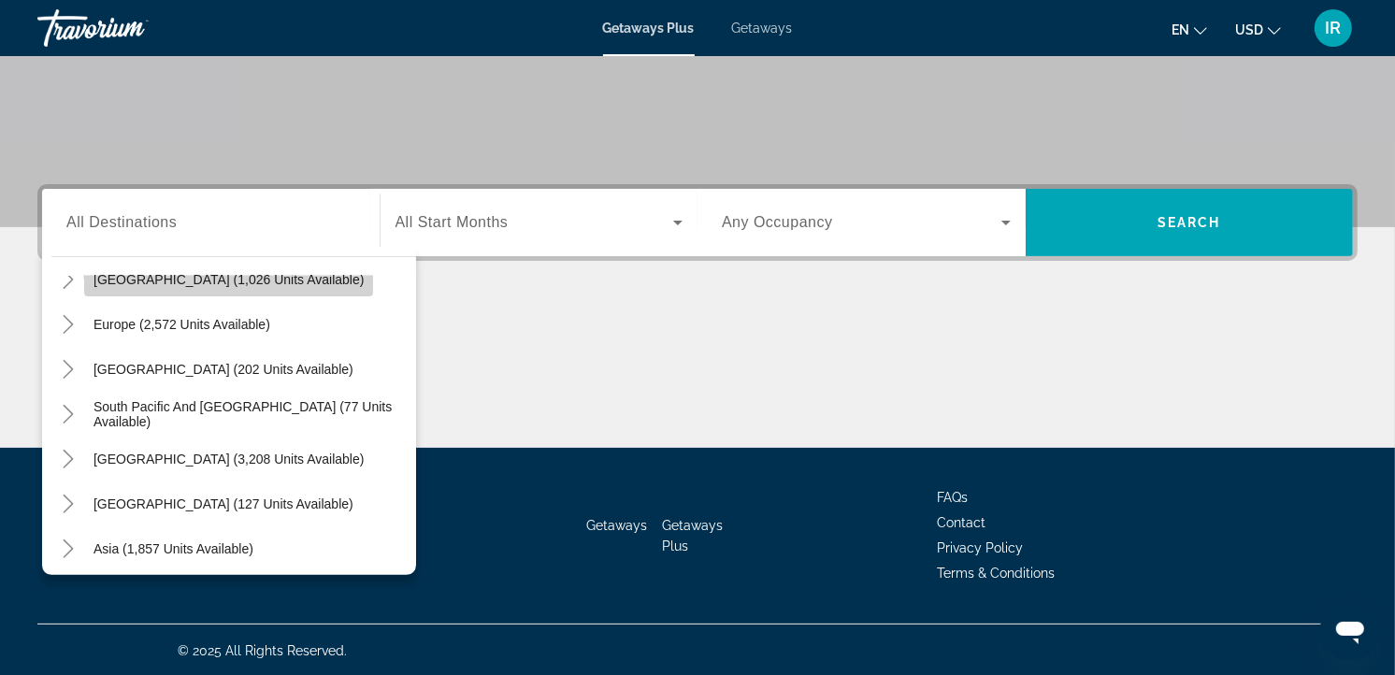
click at [322, 278] on span "[GEOGRAPHIC_DATA] (1,026 units available)" at bounding box center [228, 279] width 270 height 15
type input "**********"
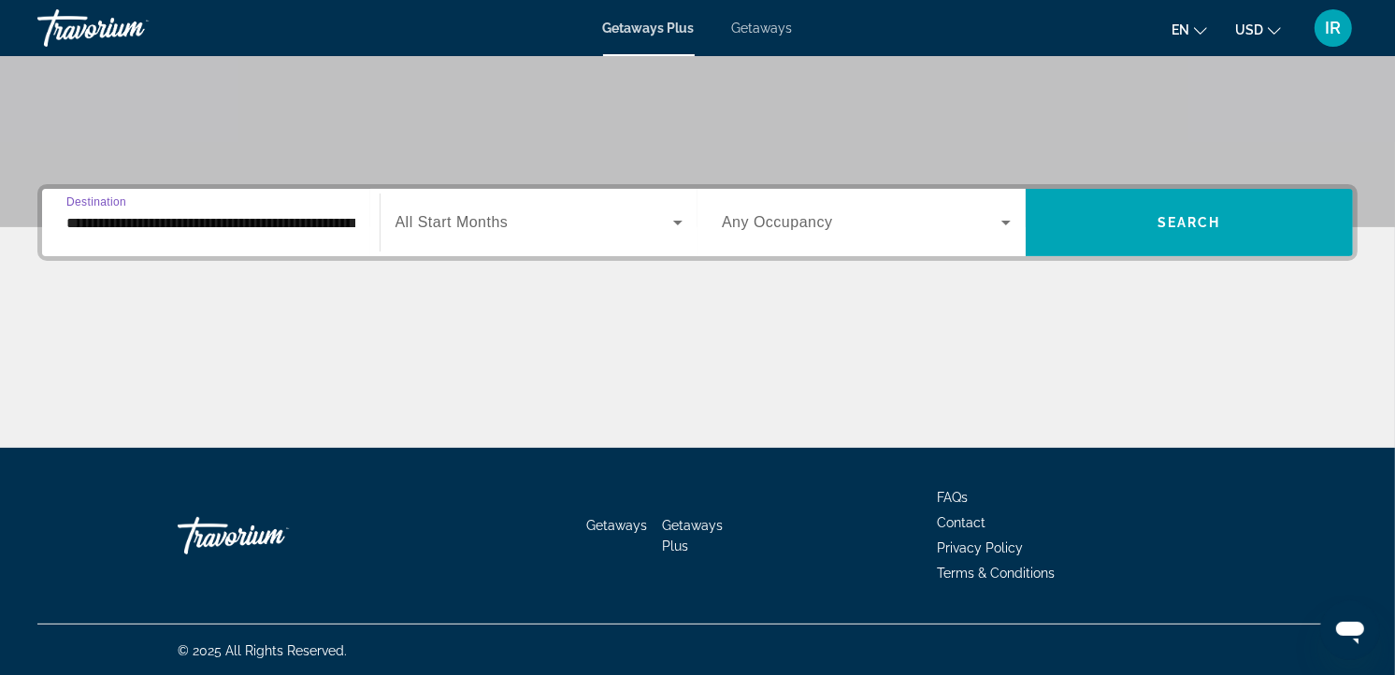
click at [503, 222] on span "All Start Months" at bounding box center [451, 222] width 113 height 16
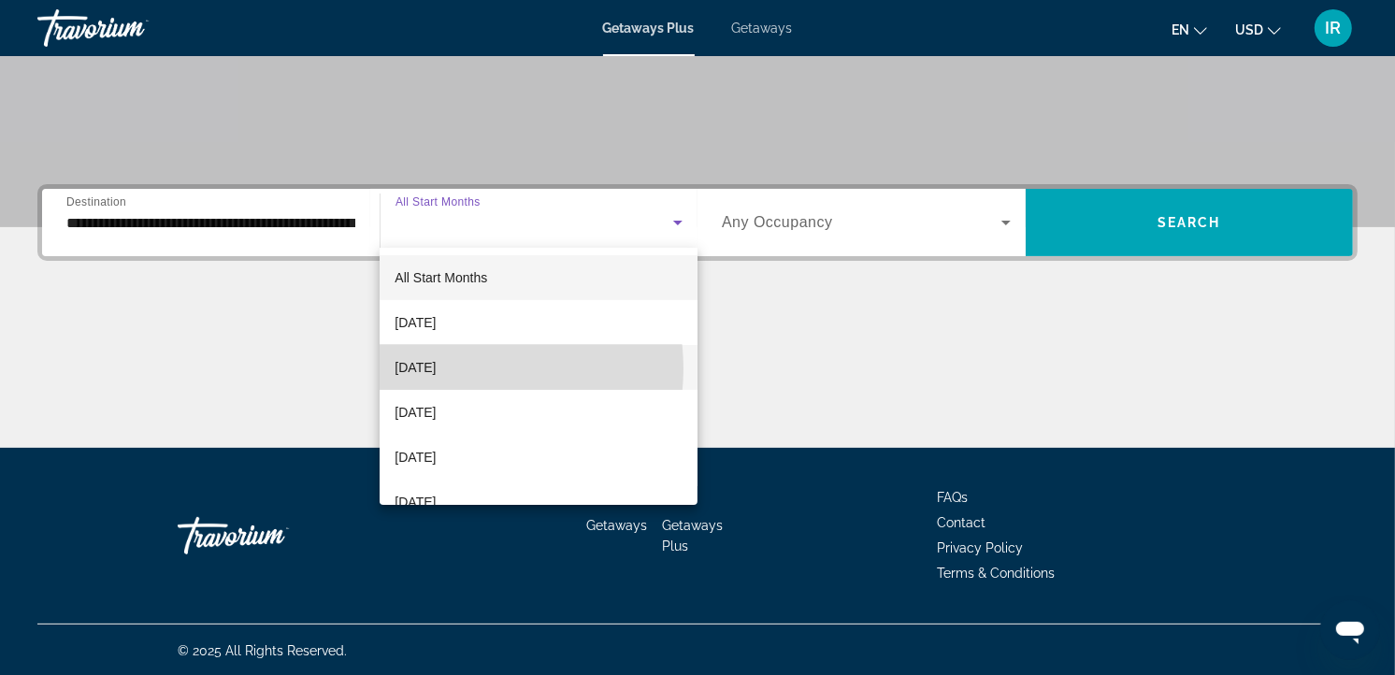
click at [436, 368] on span "[DATE]" at bounding box center [414, 367] width 41 height 22
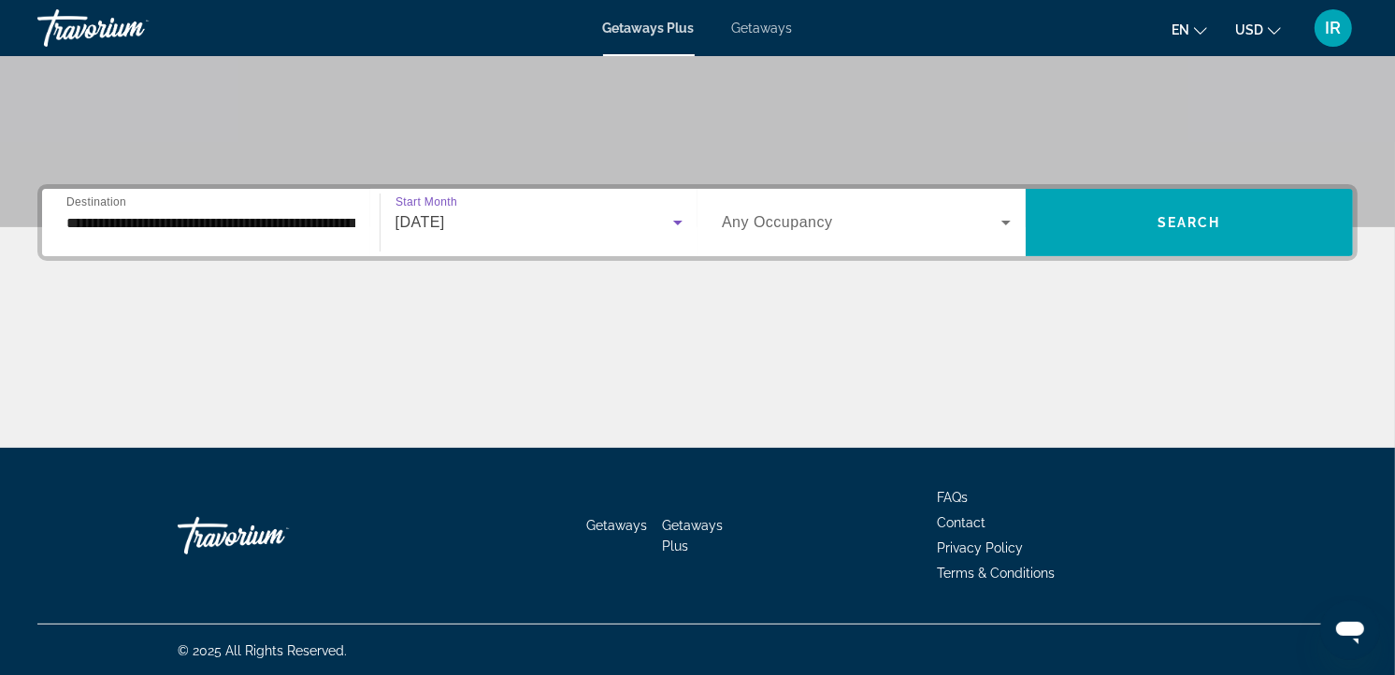
click at [774, 224] on span "Any Occupancy" at bounding box center [777, 222] width 111 height 16
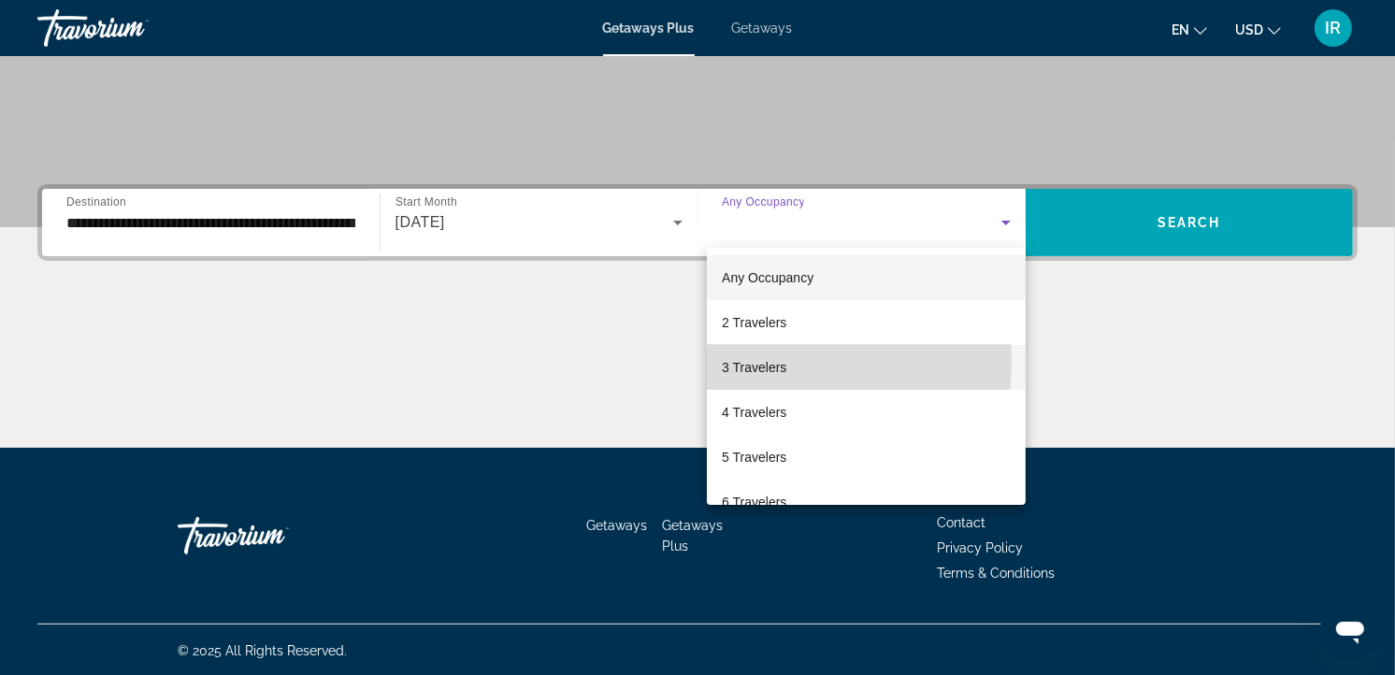
click at [746, 363] on span "3 Travelers" at bounding box center [754, 367] width 64 height 22
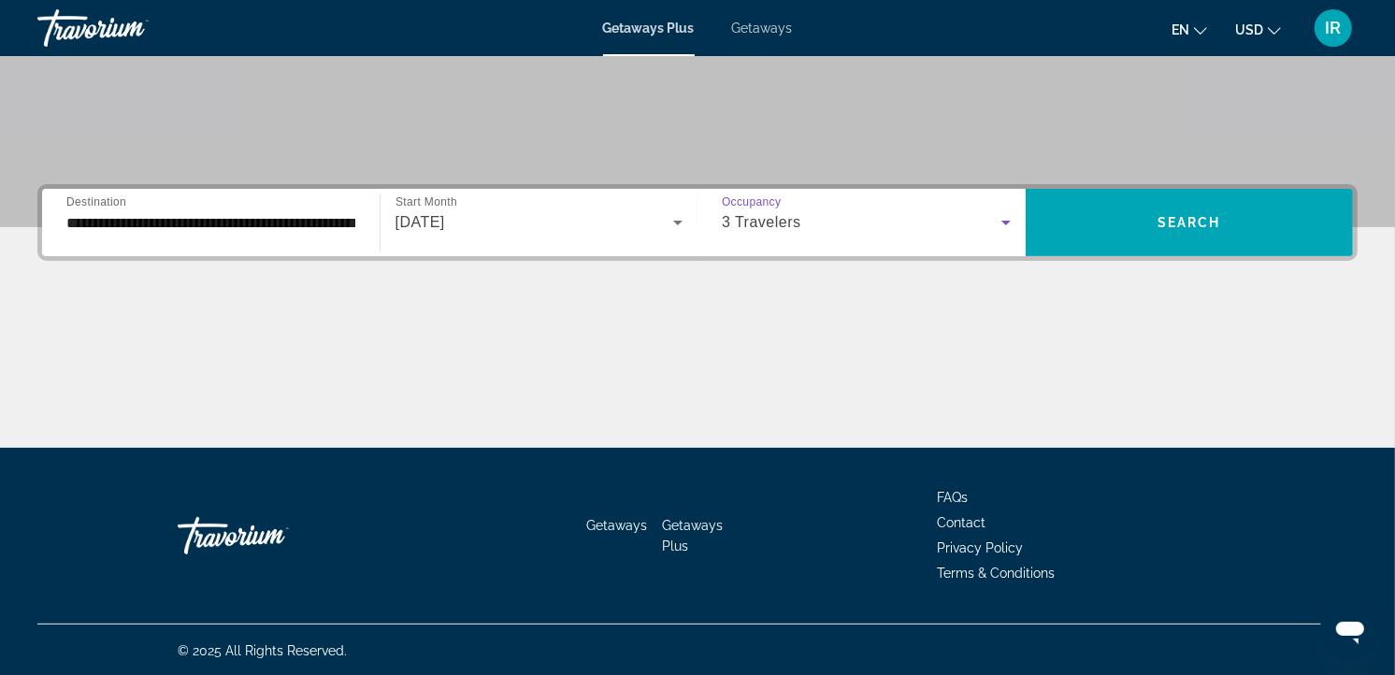
click at [1274, 34] on button "USD USD ($) MXN (Mex$) CAD (Can$) GBP (£) EUR (€) AUD (A$) NZD (NZ$) CNY (CN¥)" at bounding box center [1258, 29] width 46 height 27
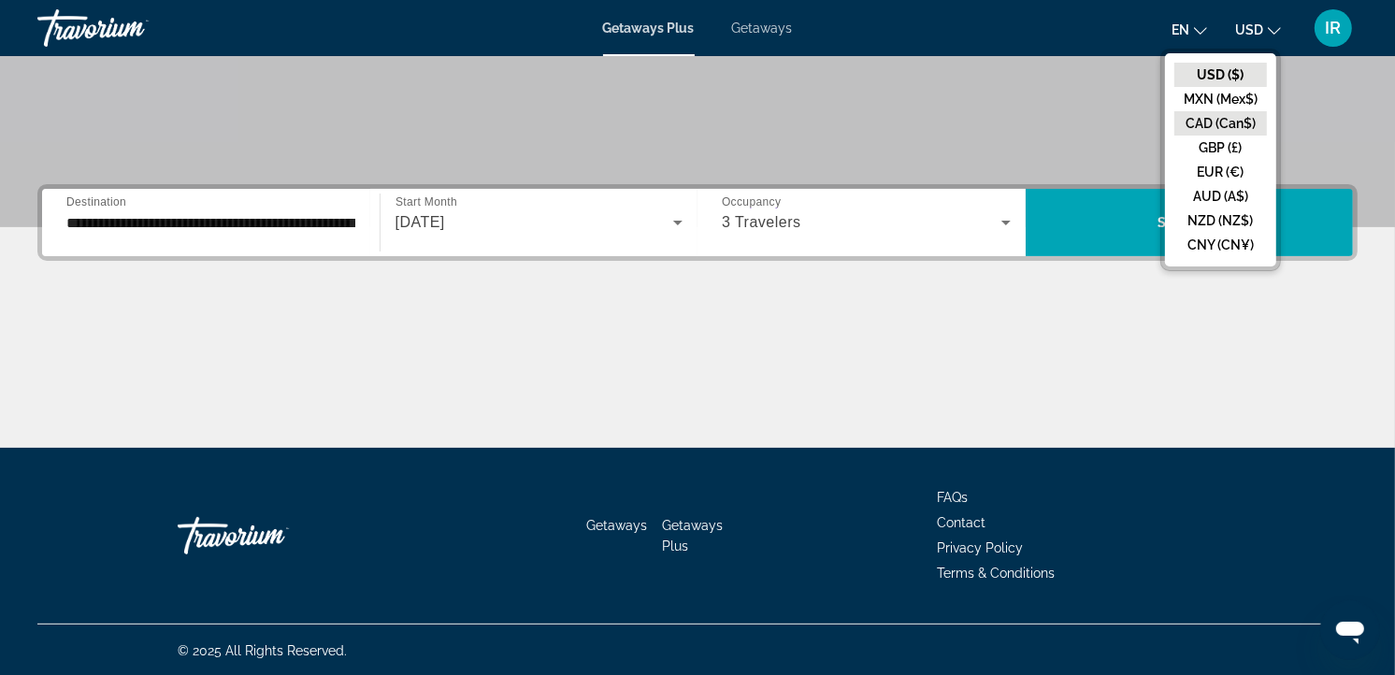
click at [1226, 115] on button "CAD (Can$)" at bounding box center [1220, 123] width 93 height 24
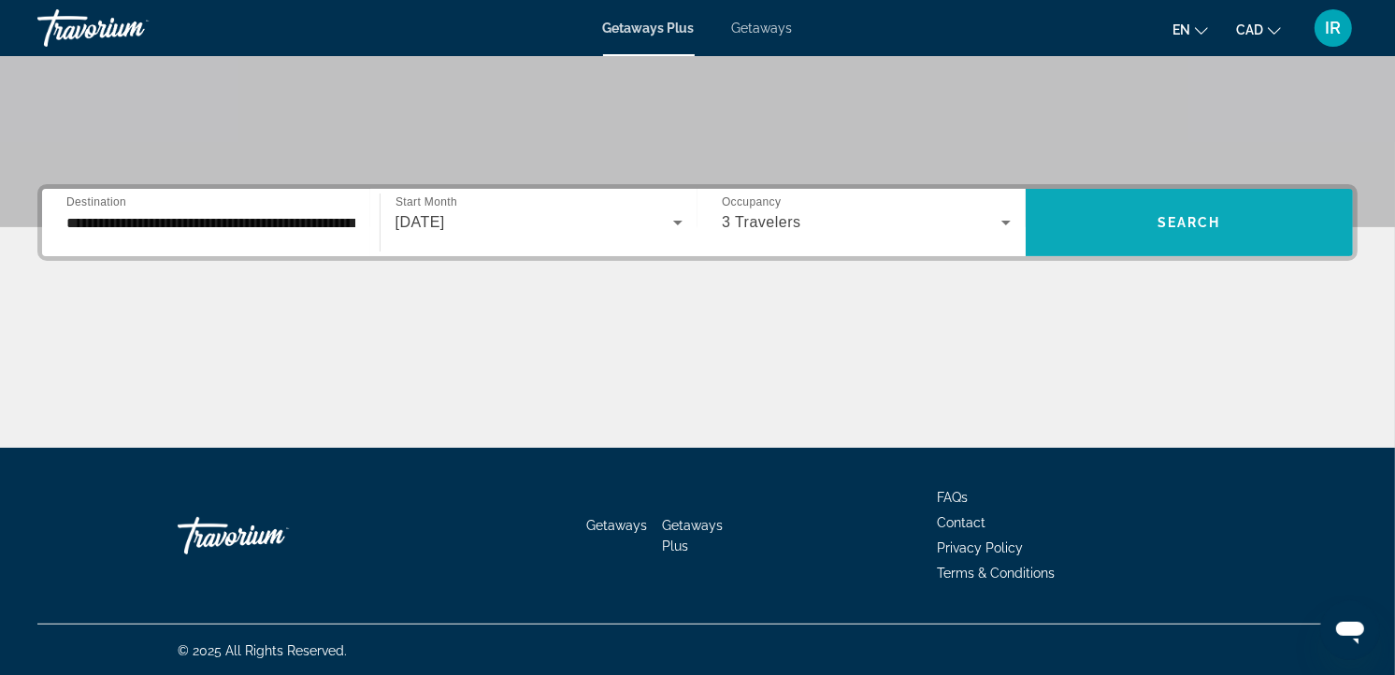
click at [1194, 215] on span "Search" at bounding box center [1189, 222] width 64 height 15
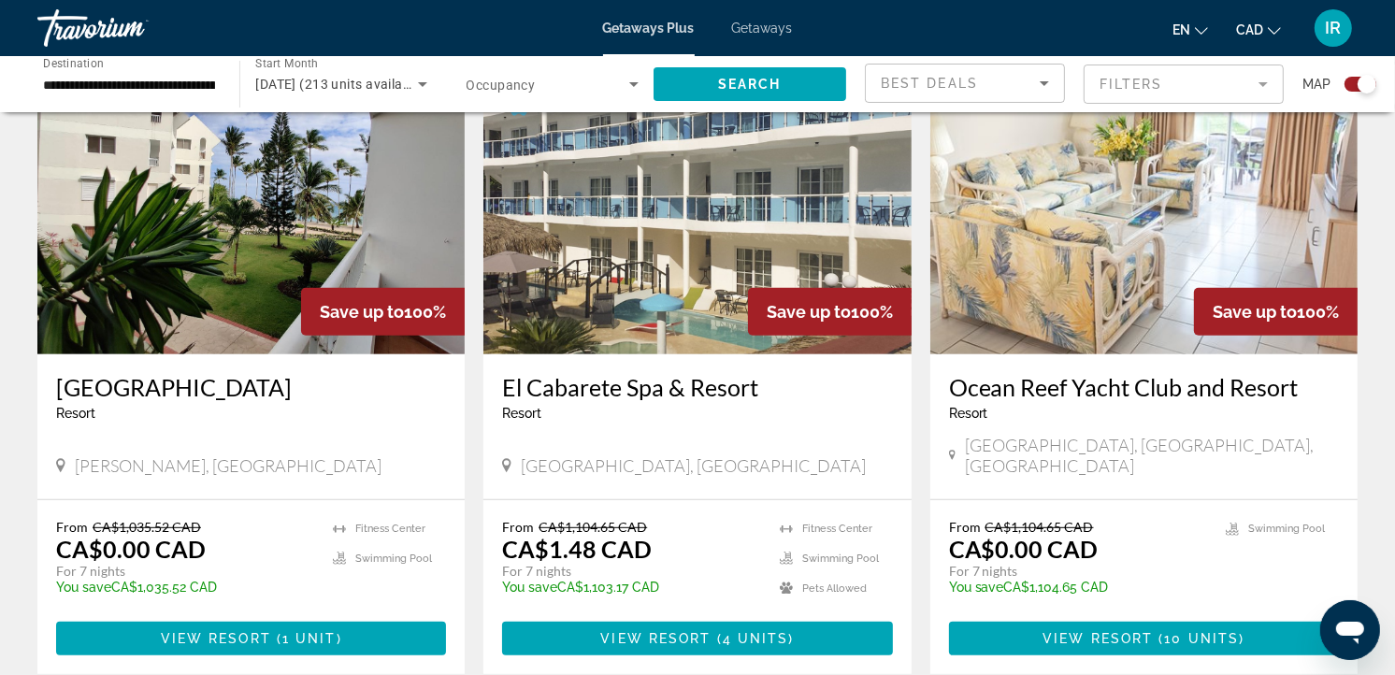
scroll to position [726, 0]
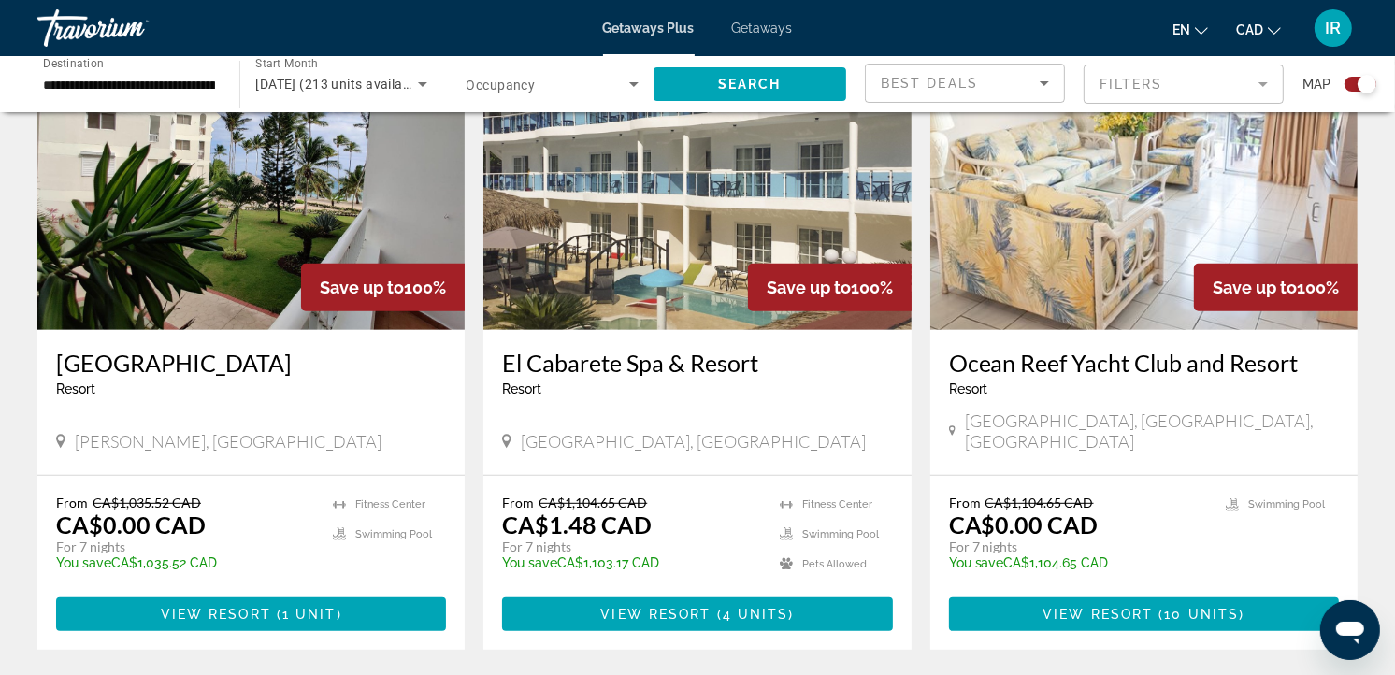
click at [322, 232] on img "Main content" at bounding box center [250, 180] width 427 height 299
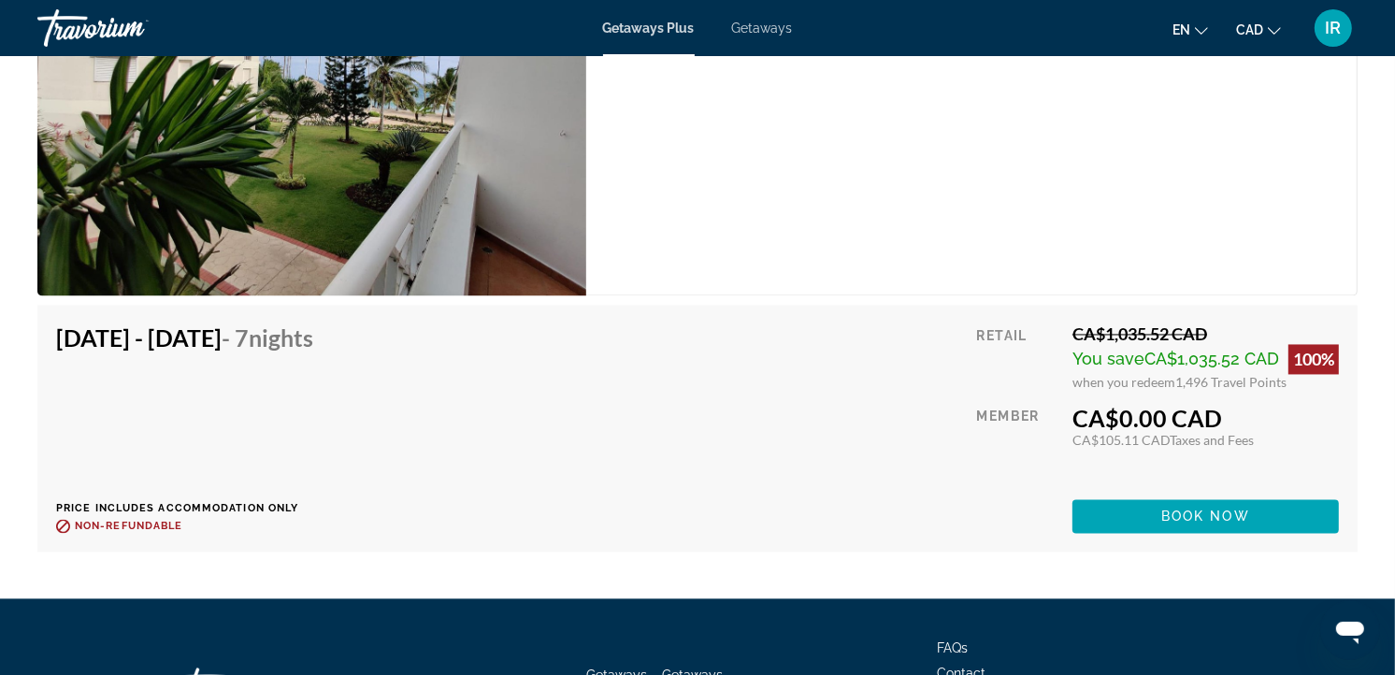
scroll to position [3115, 0]
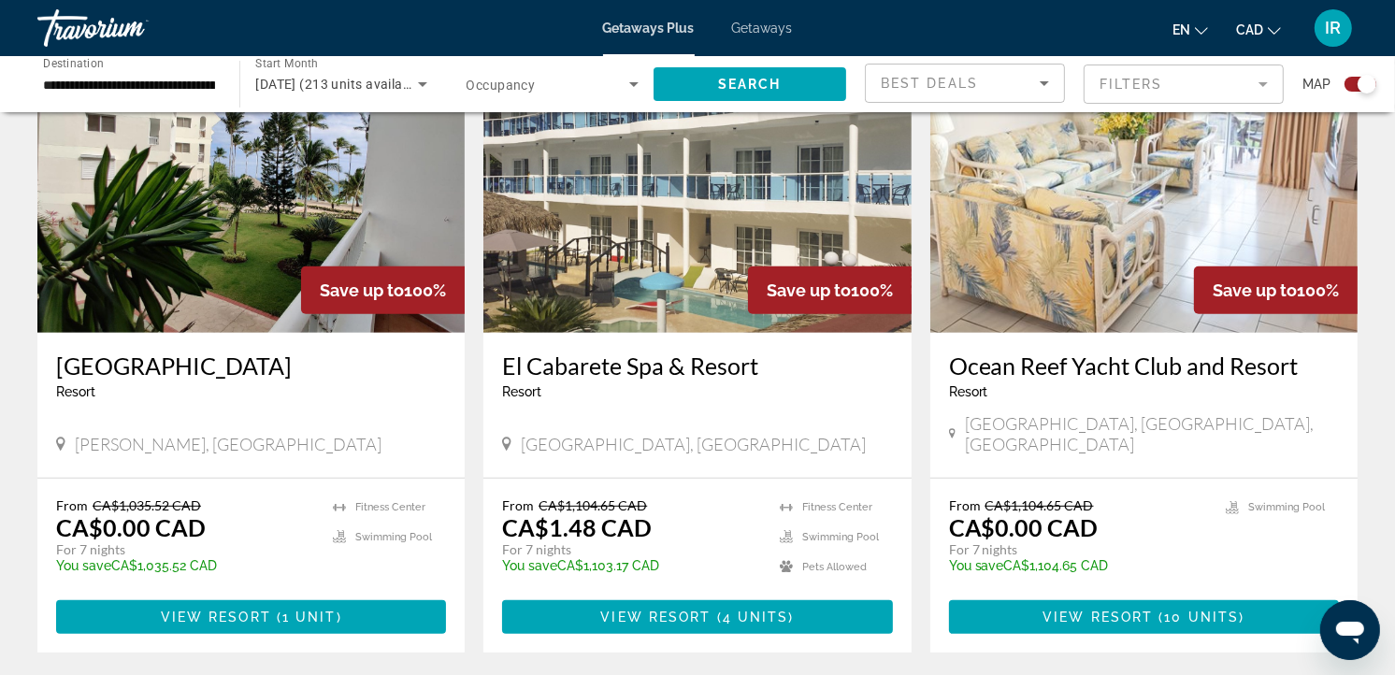
scroll to position [726, 0]
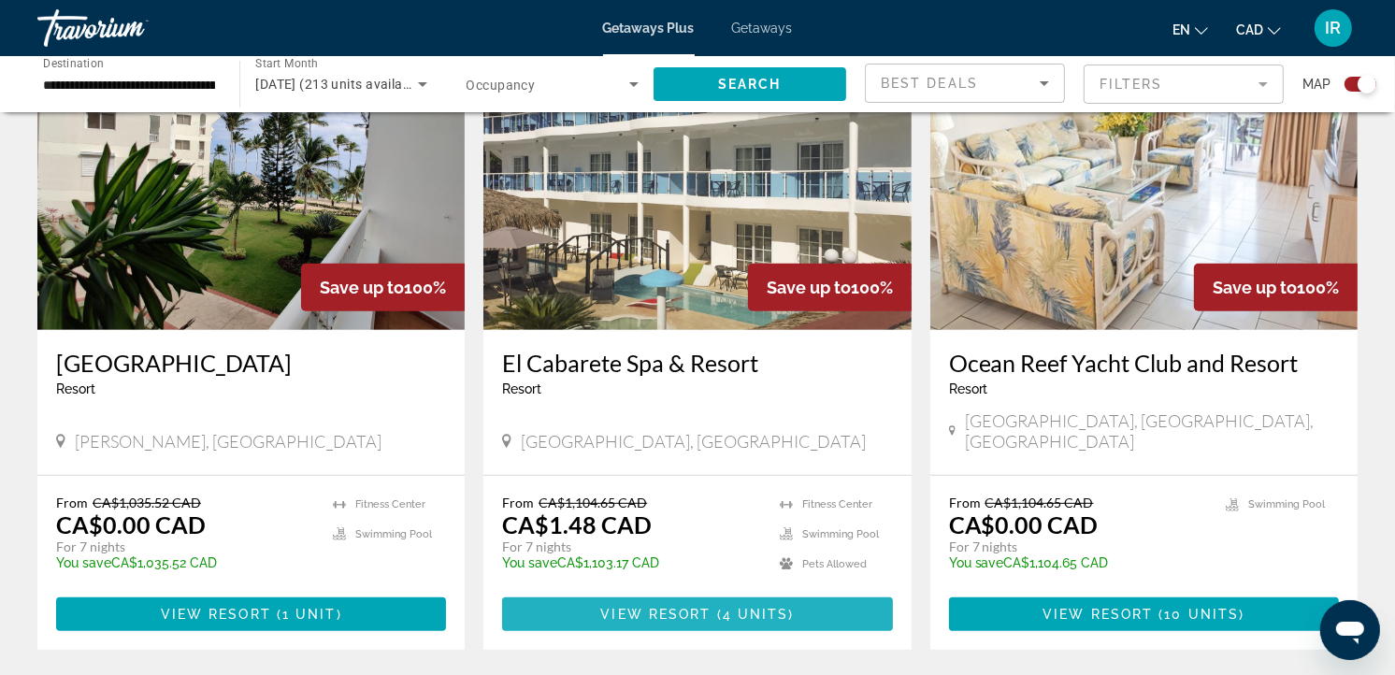
click at [658, 607] on span "View Resort" at bounding box center [655, 614] width 110 height 15
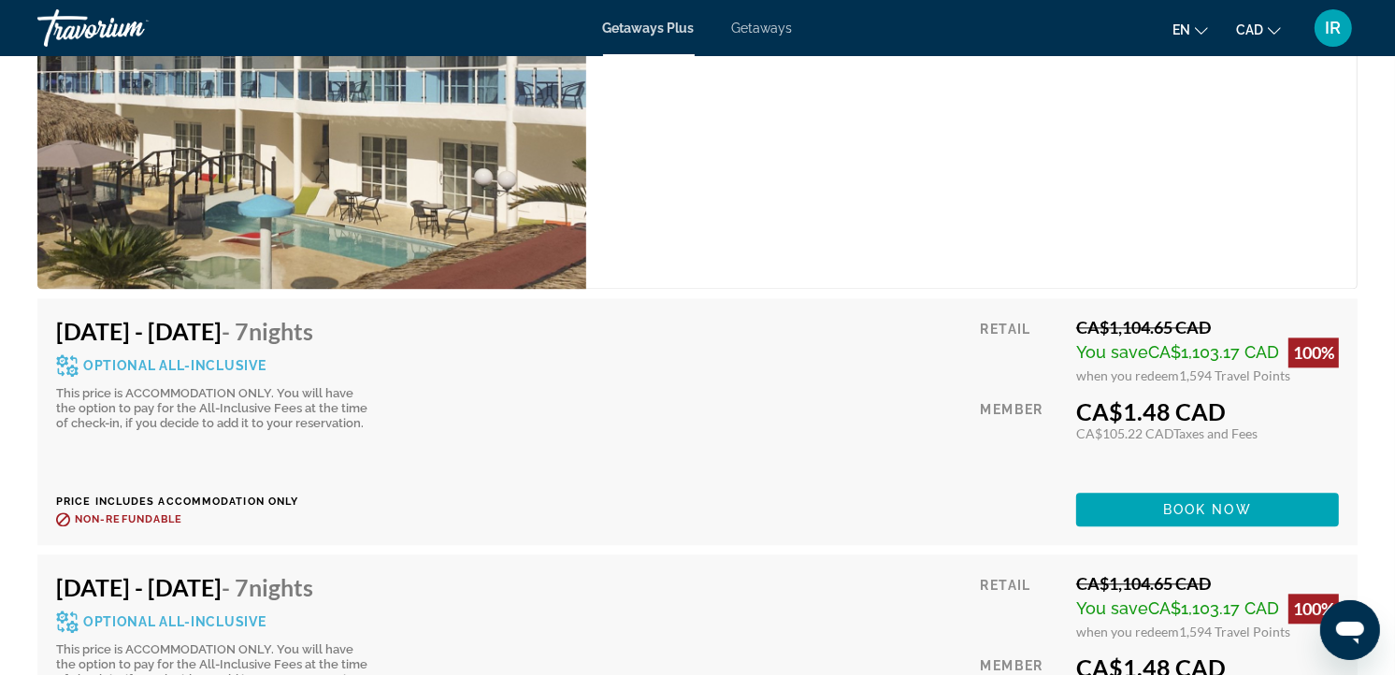
scroll to position [3564, 0]
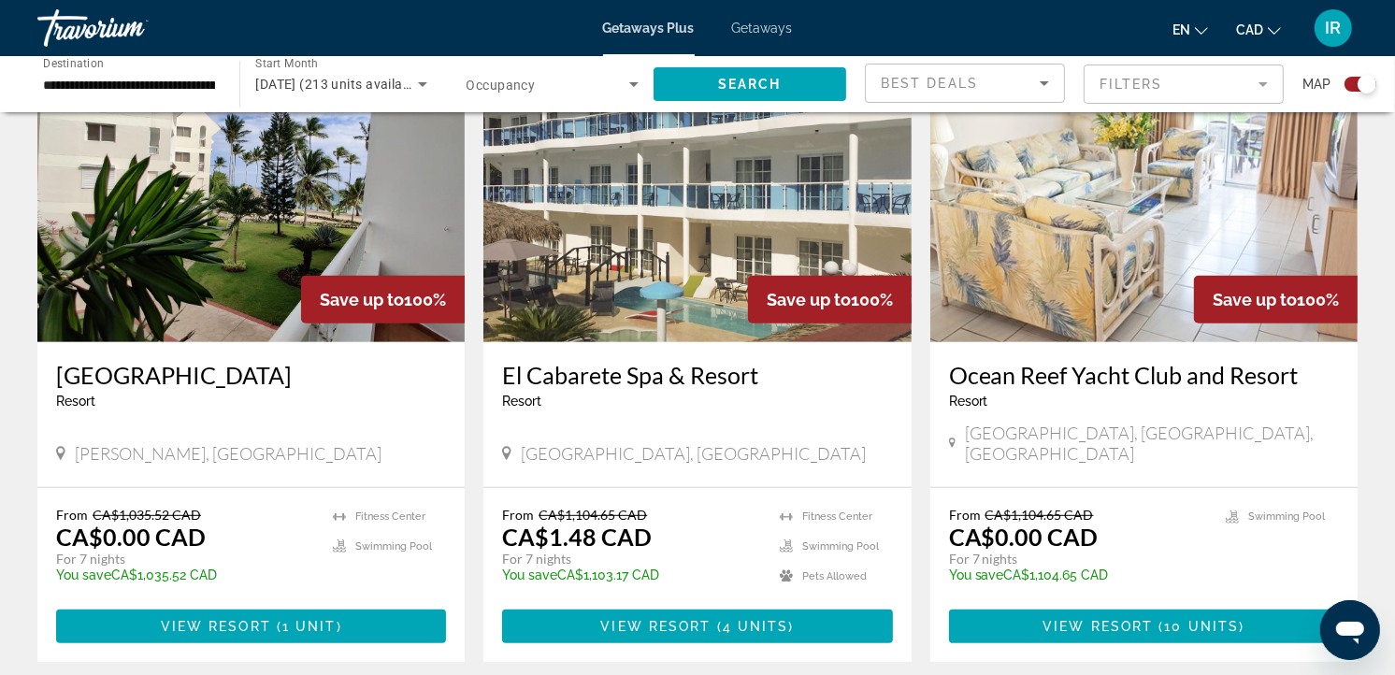
scroll to position [726, 0]
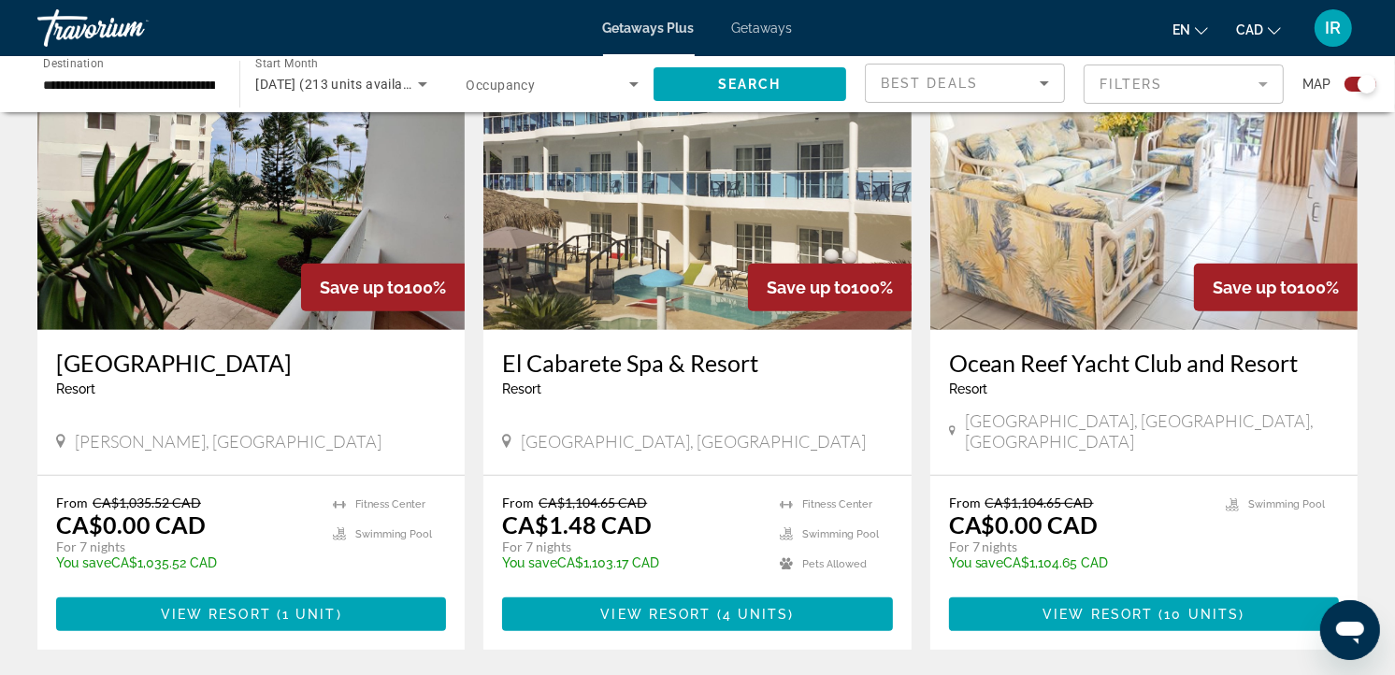
click at [1119, 238] on img "Main content" at bounding box center [1143, 180] width 427 height 299
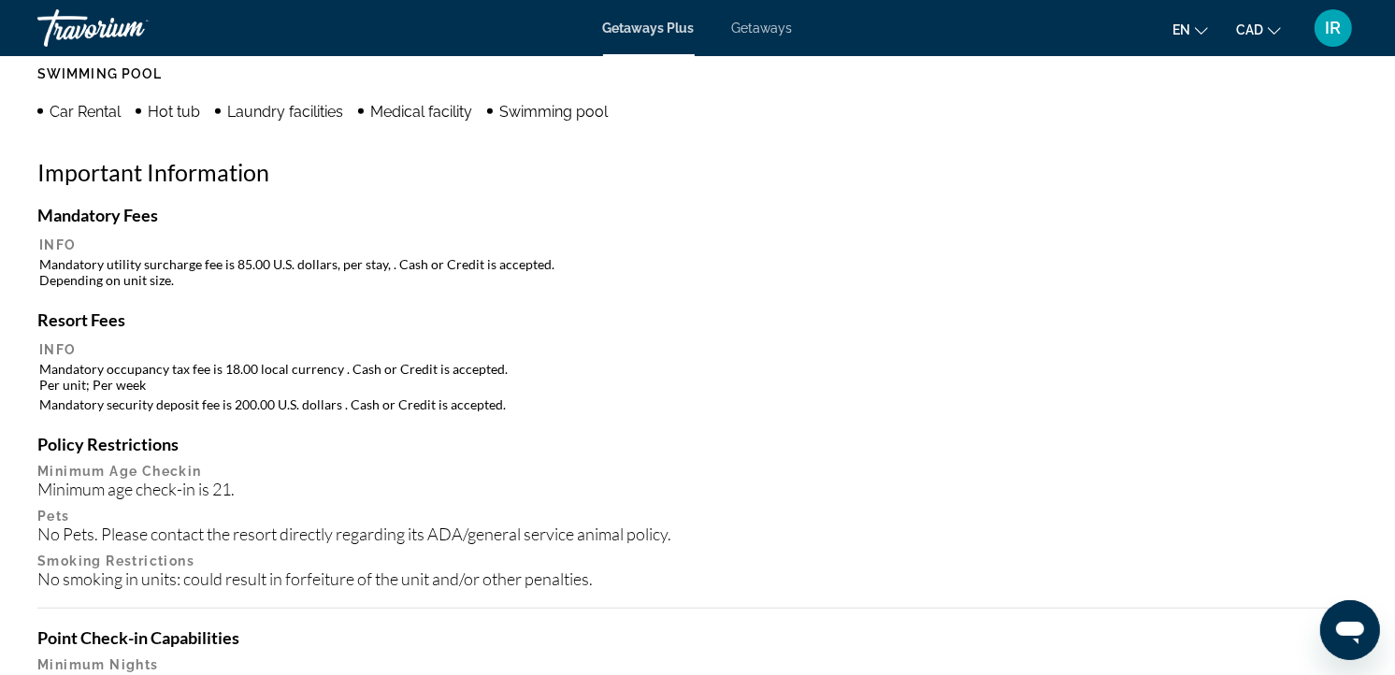
scroll to position [1557, 0]
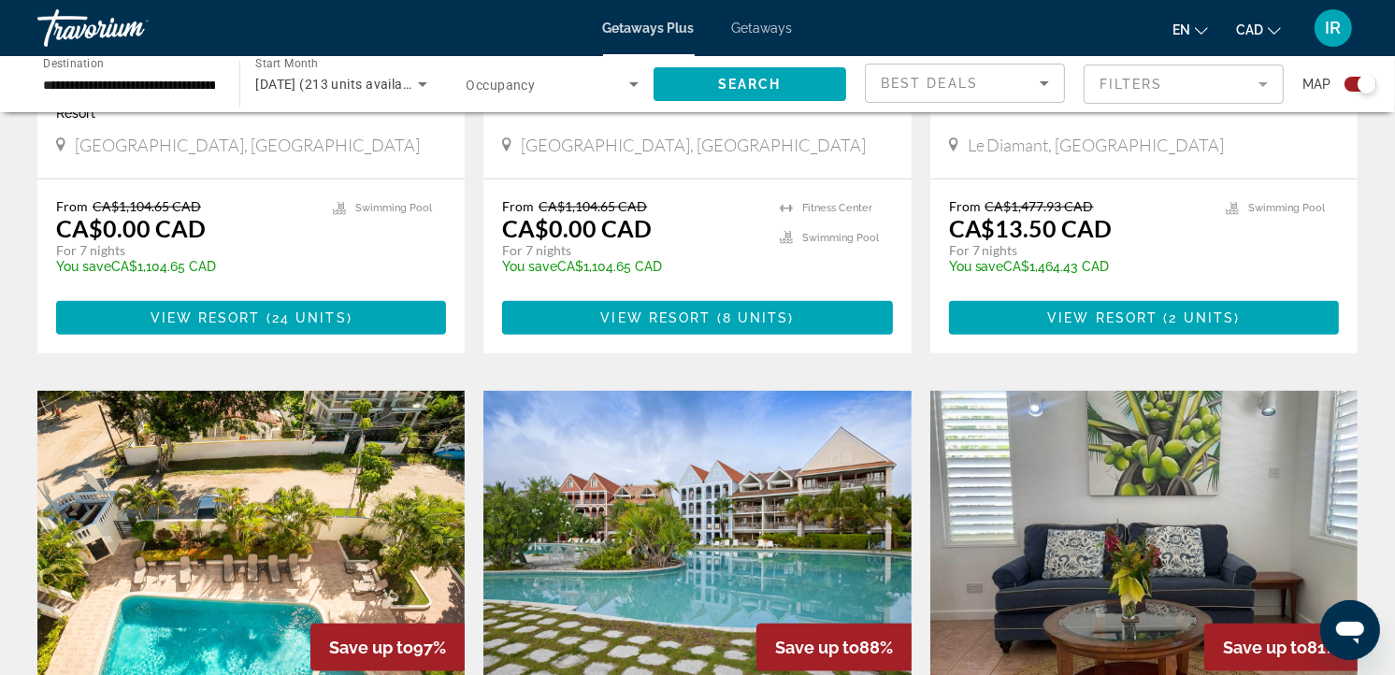
scroll to position [1246, 0]
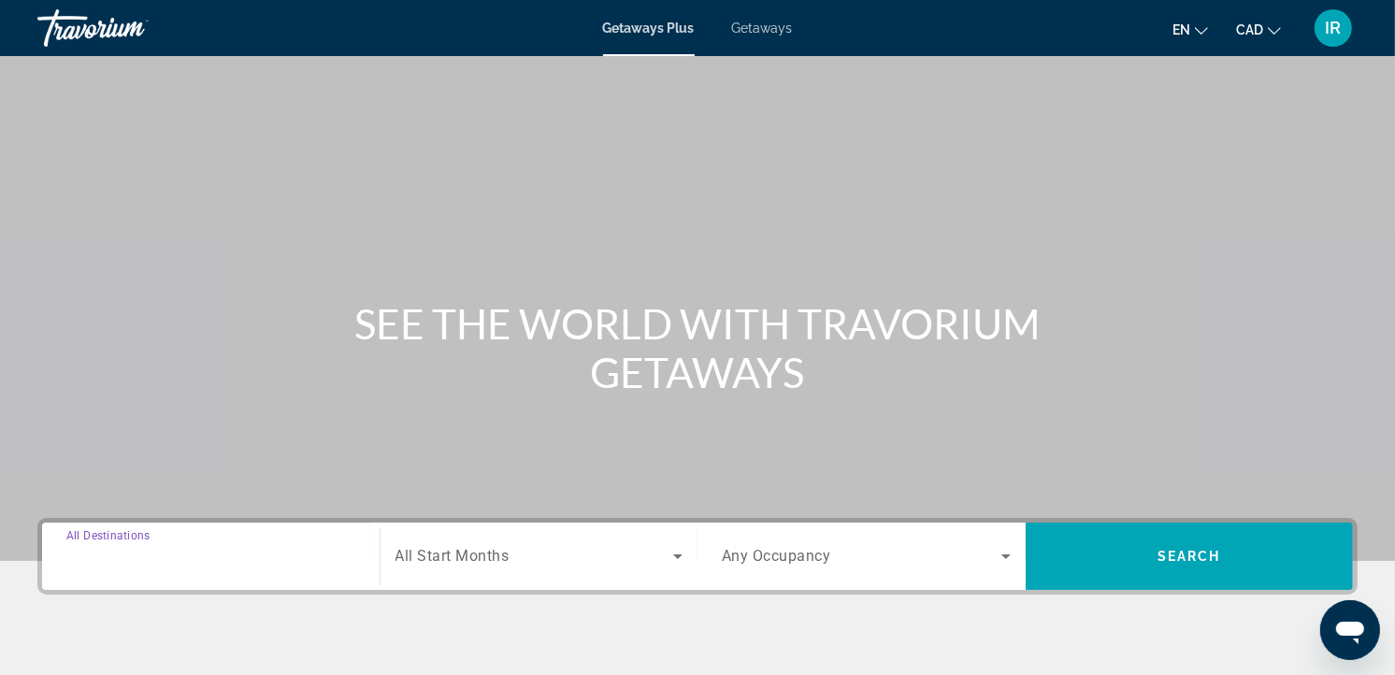
click at [183, 549] on input "Destination All Destinations" at bounding box center [210, 557] width 289 height 22
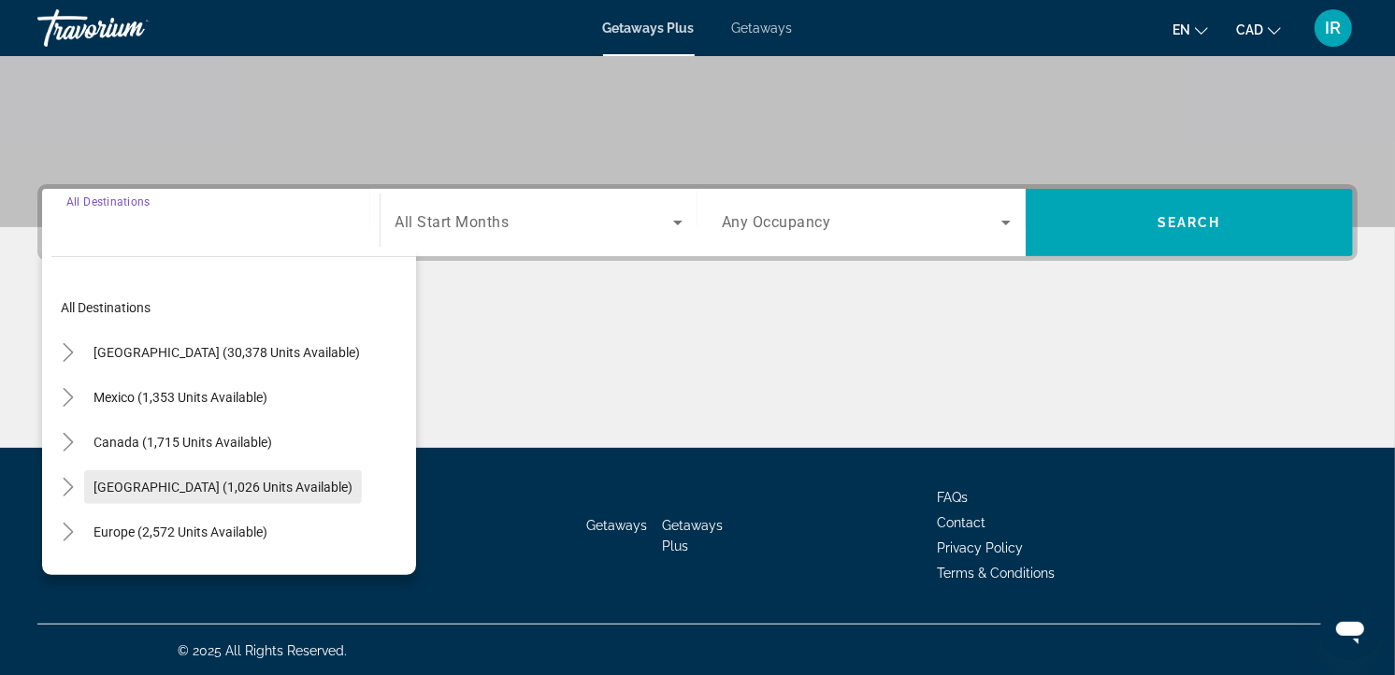
click at [220, 480] on span "[GEOGRAPHIC_DATA] (1,026 units available)" at bounding box center [222, 487] width 259 height 15
type input "**********"
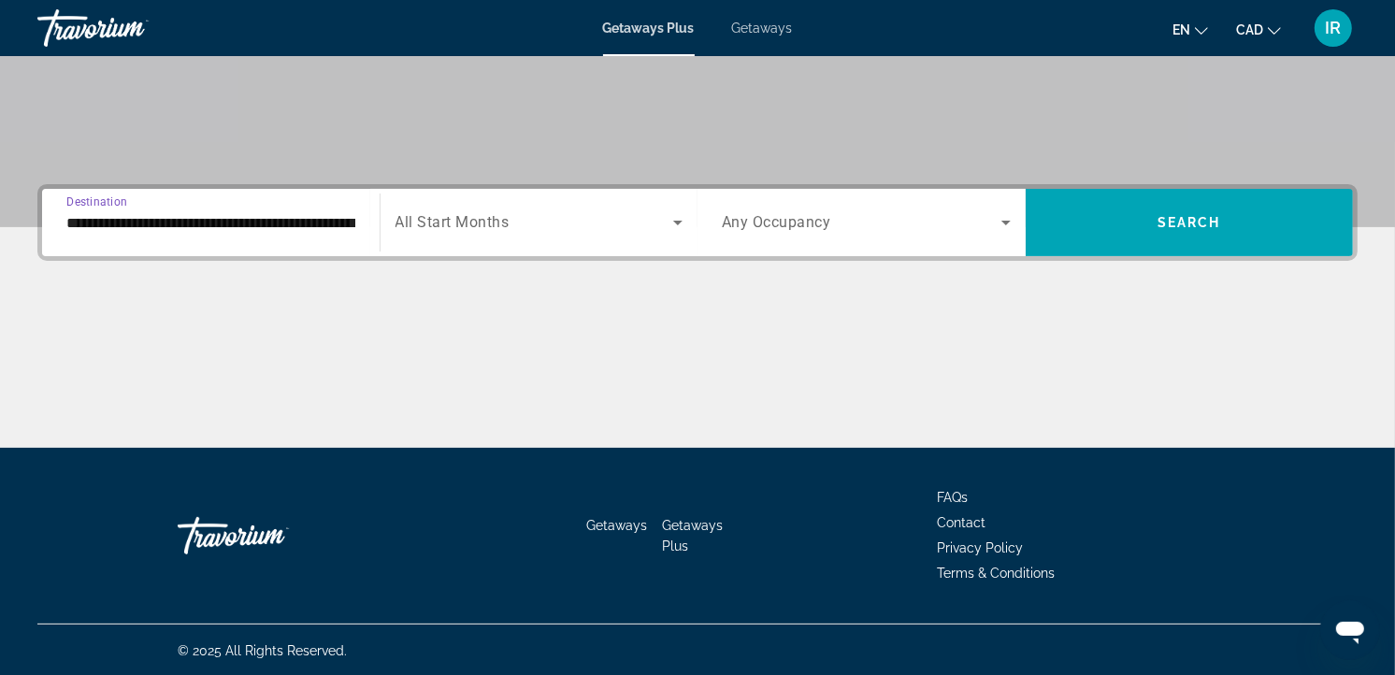
click at [470, 222] on span "All Start Months" at bounding box center [452, 223] width 114 height 18
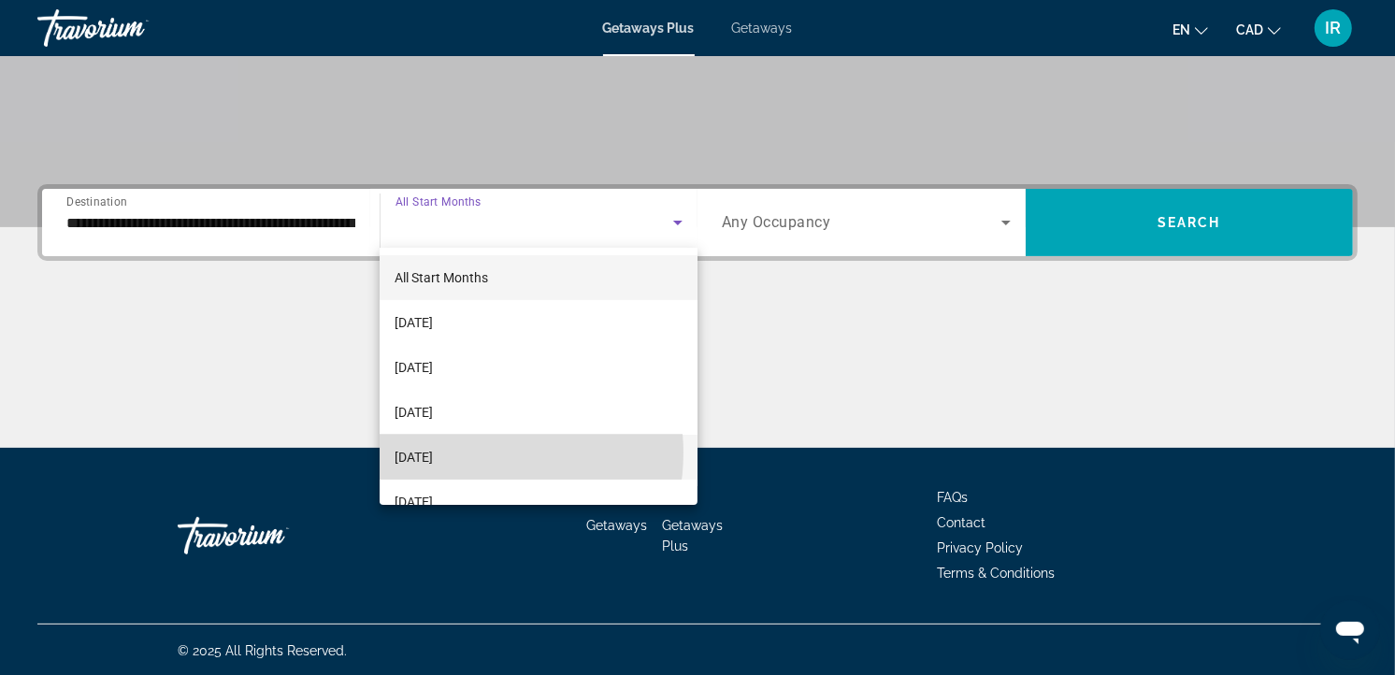
click at [433, 452] on span "[DATE]" at bounding box center [413, 457] width 38 height 22
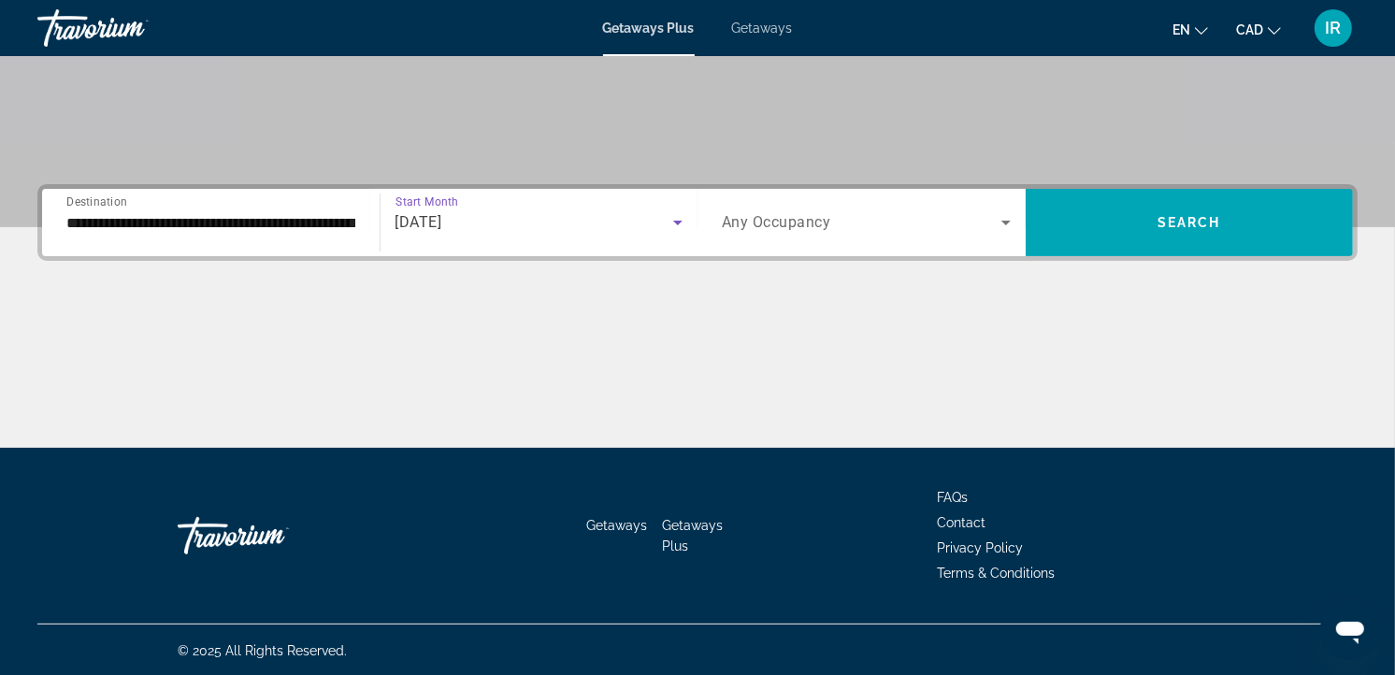
click at [796, 216] on span "Any Occupancy" at bounding box center [776, 223] width 109 height 18
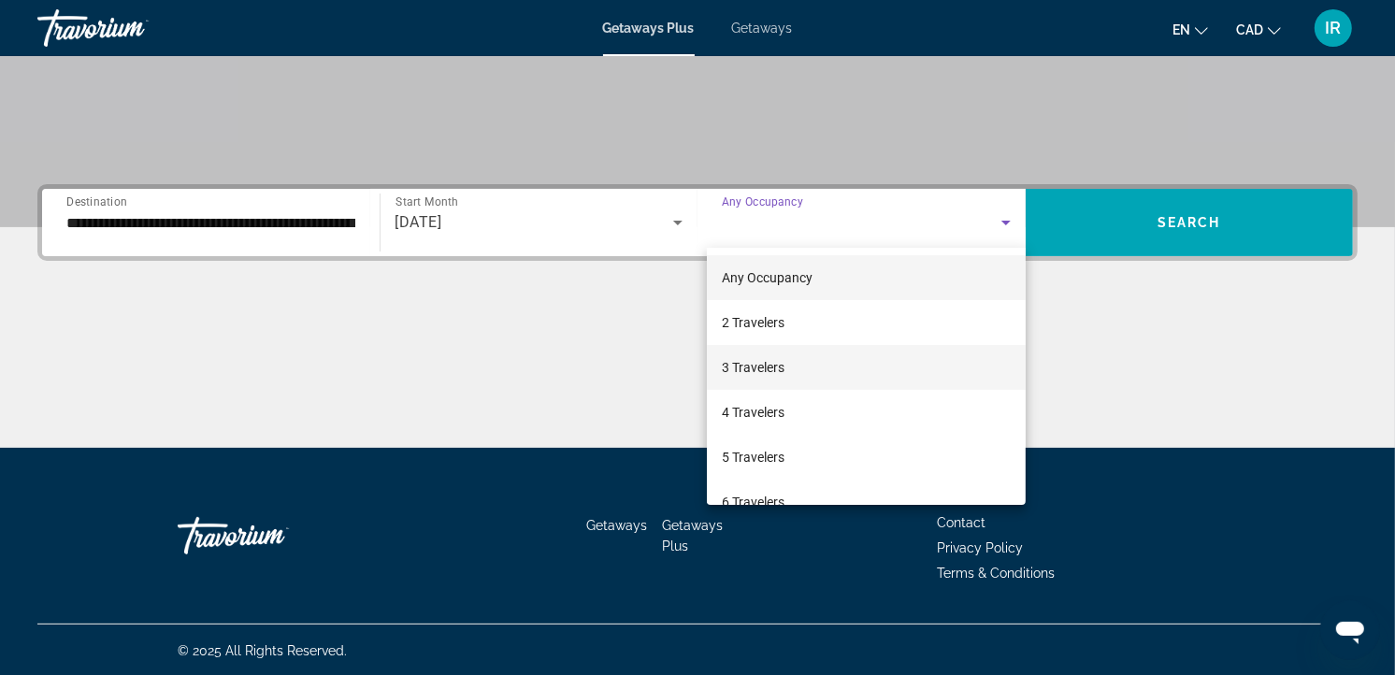
click at [769, 365] on span "3 Travelers" at bounding box center [753, 367] width 63 height 22
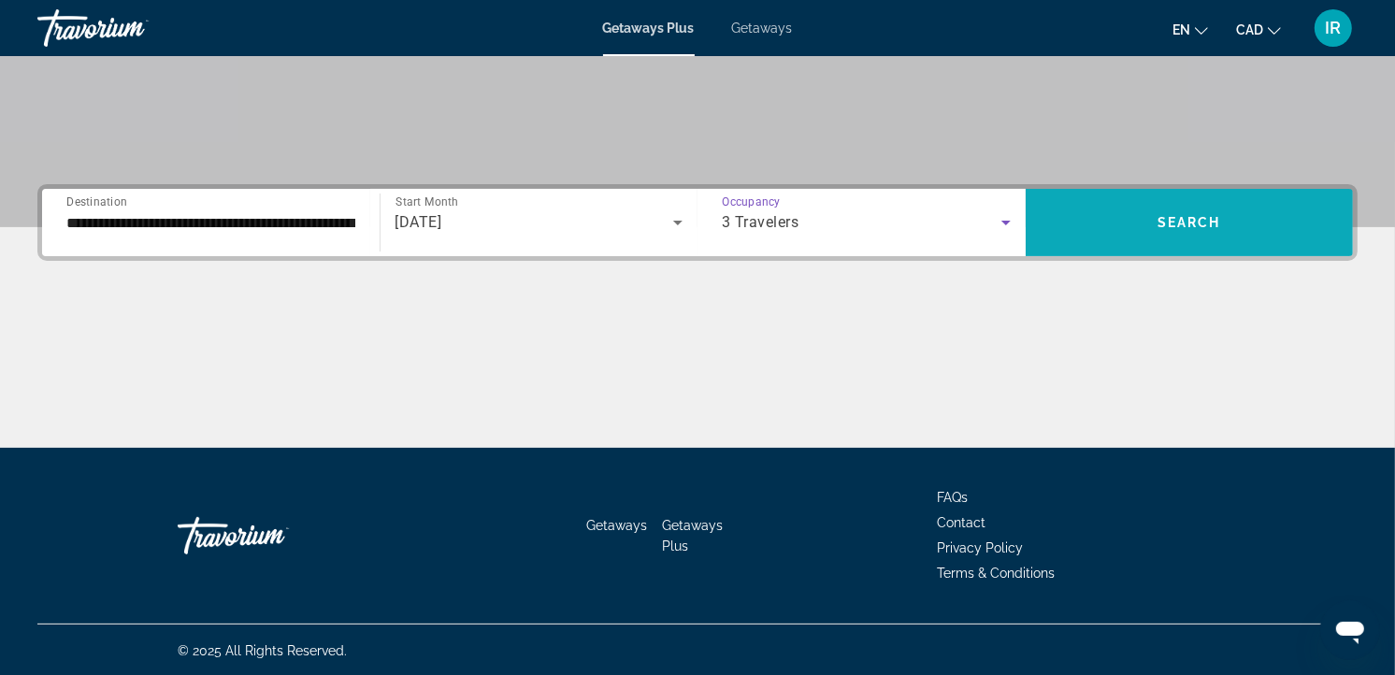
click at [1147, 222] on span "Search widget" at bounding box center [1189, 222] width 328 height 45
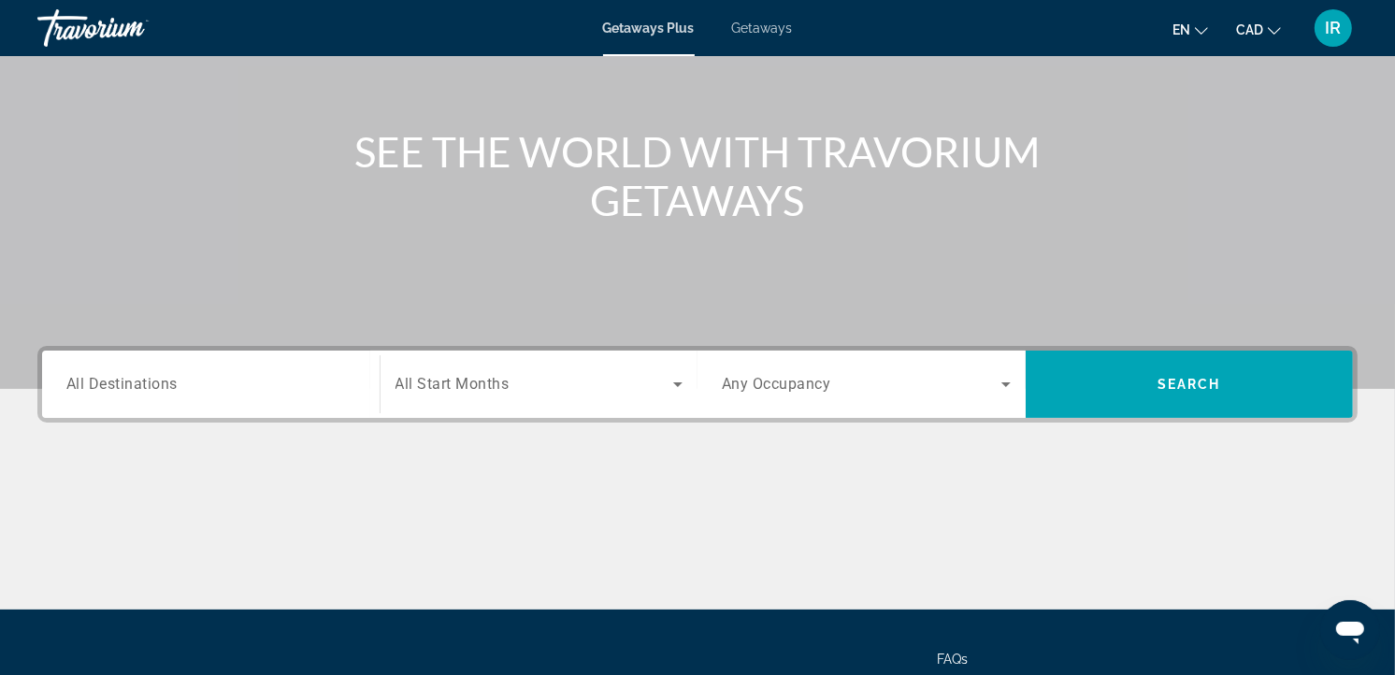
scroll to position [208, 0]
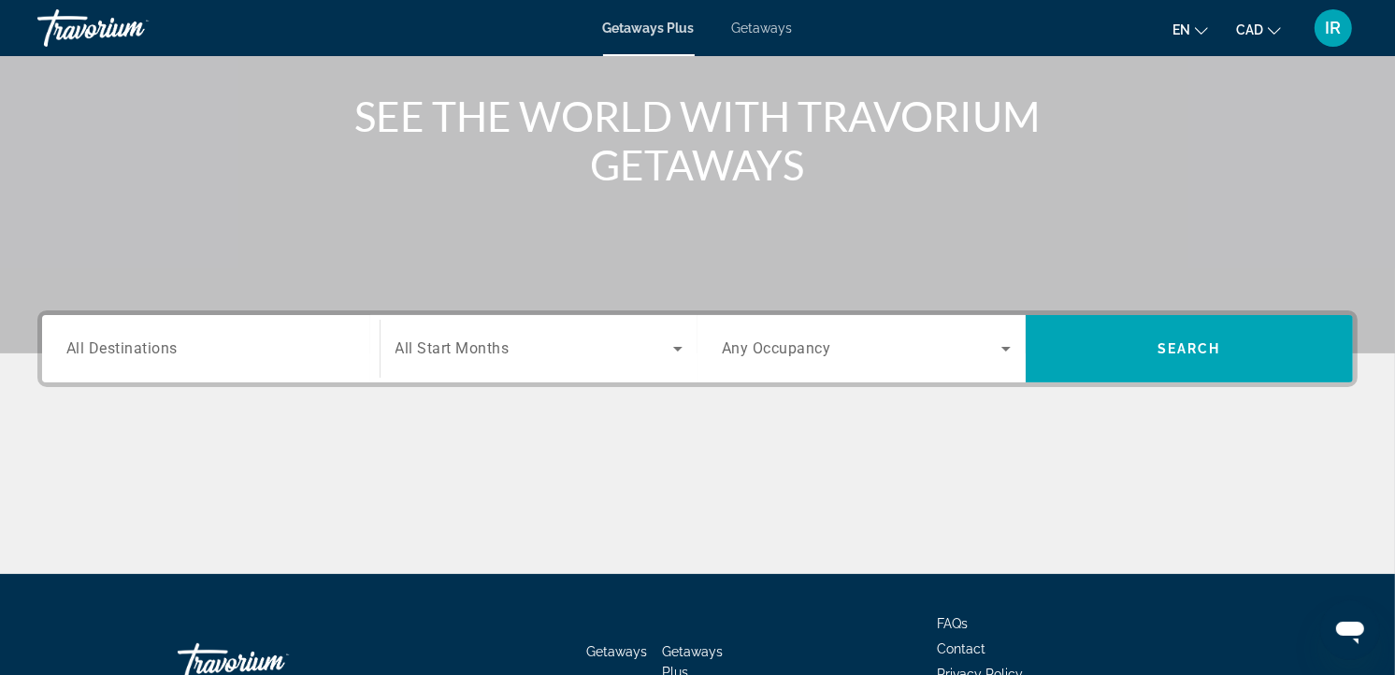
click at [171, 331] on div "Search widget" at bounding box center [210, 348] width 289 height 53
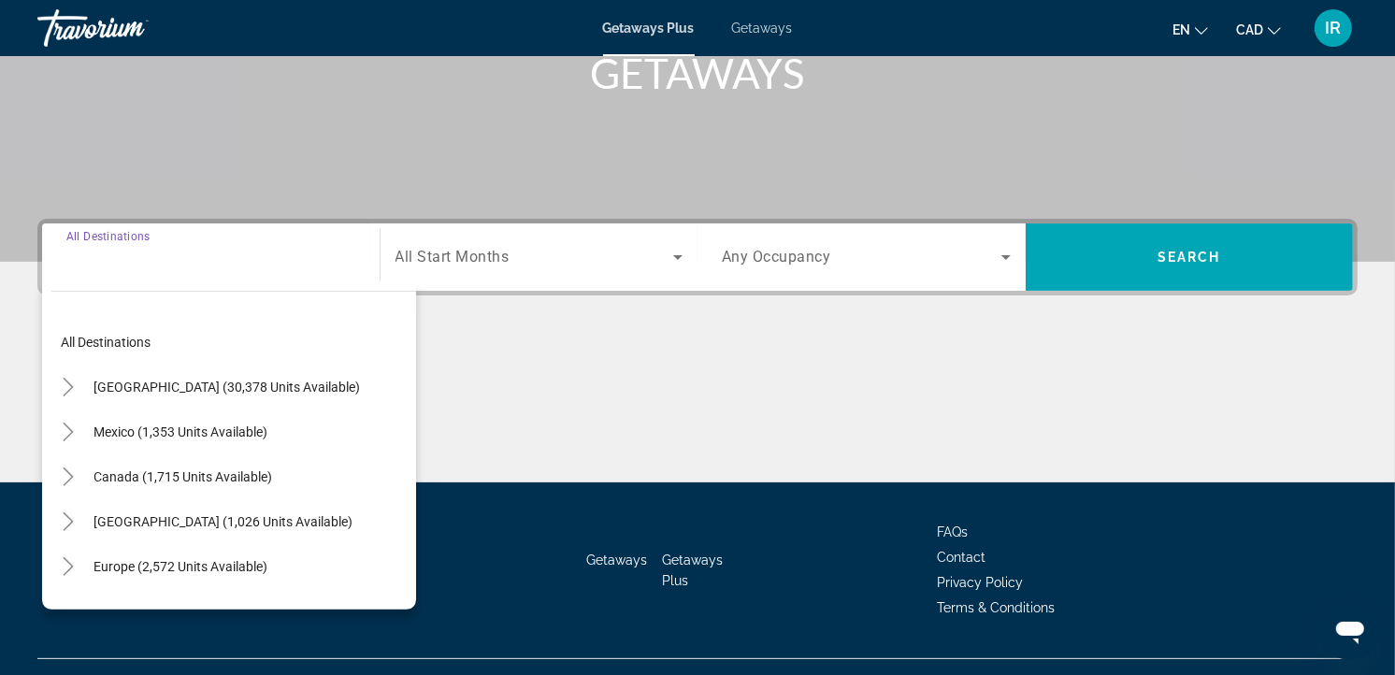
scroll to position [334, 0]
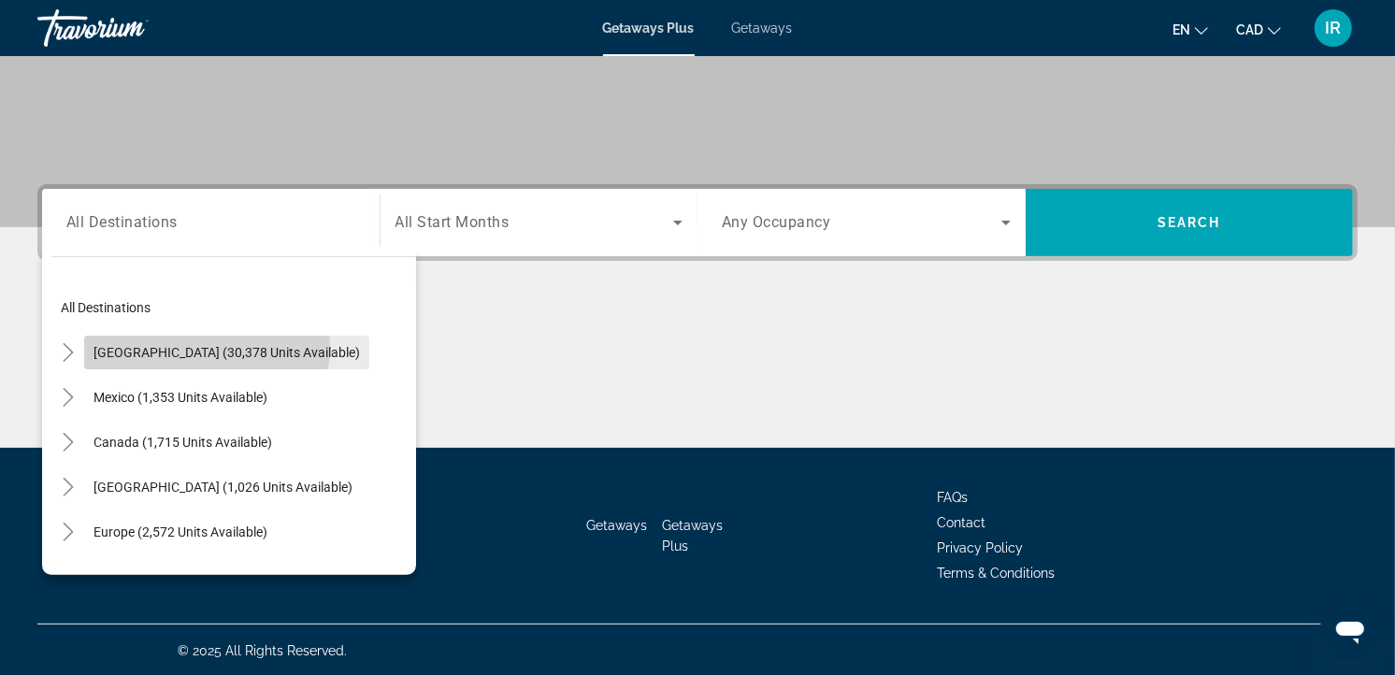
click at [206, 346] on span "[GEOGRAPHIC_DATA] (30,378 units available)" at bounding box center [226, 352] width 266 height 15
type input "**********"
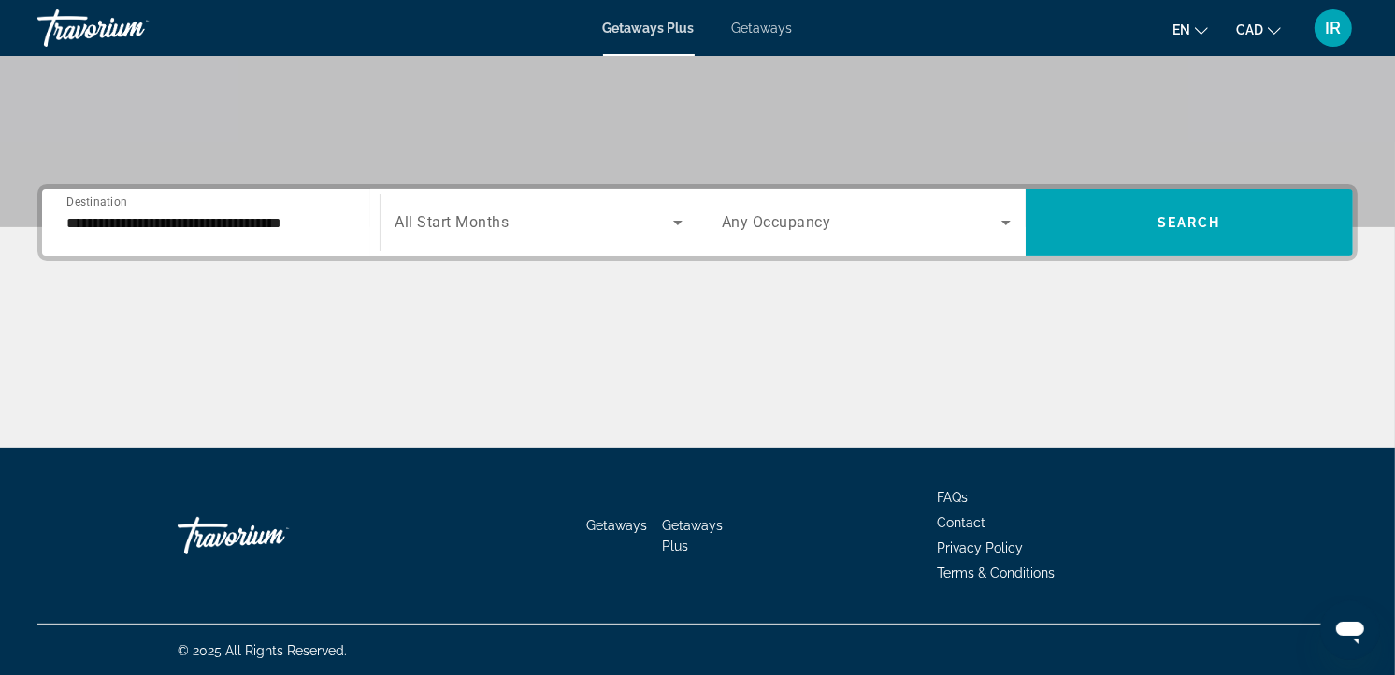
click at [502, 221] on span "All Start Months" at bounding box center [452, 223] width 114 height 18
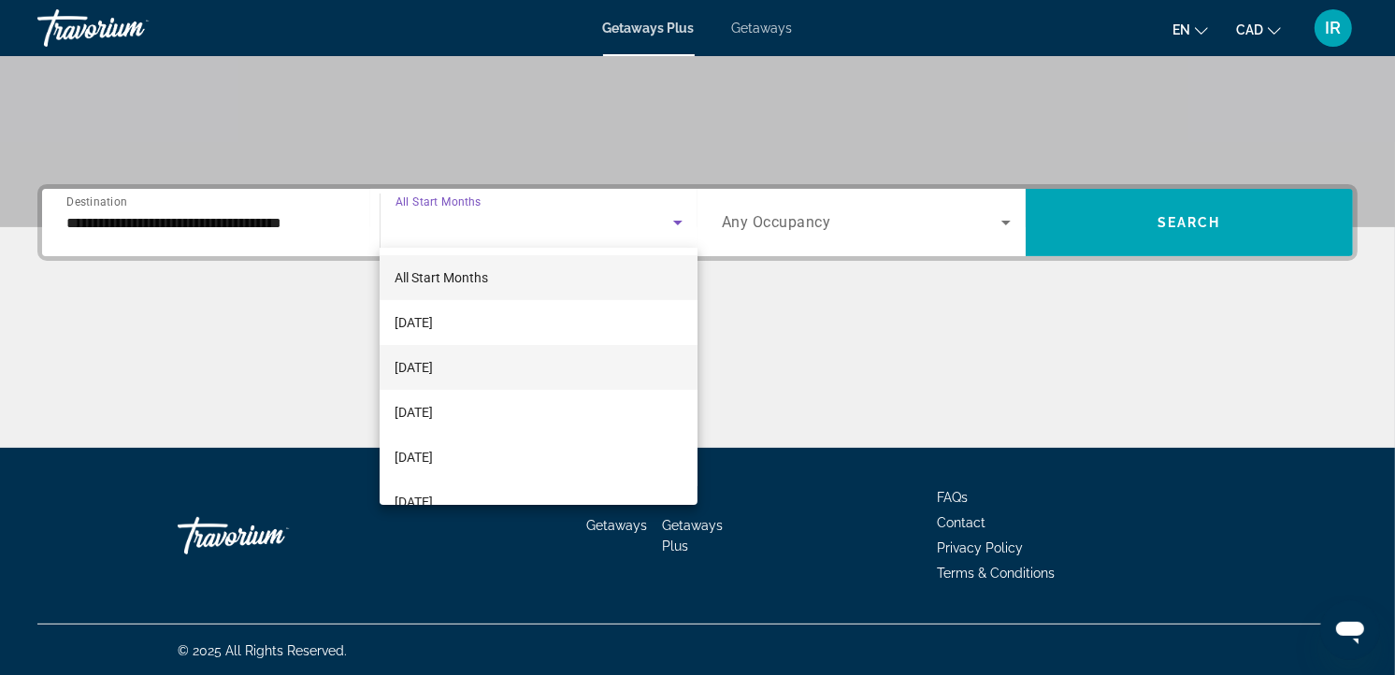
click at [428, 356] on span "[DATE]" at bounding box center [413, 367] width 38 height 22
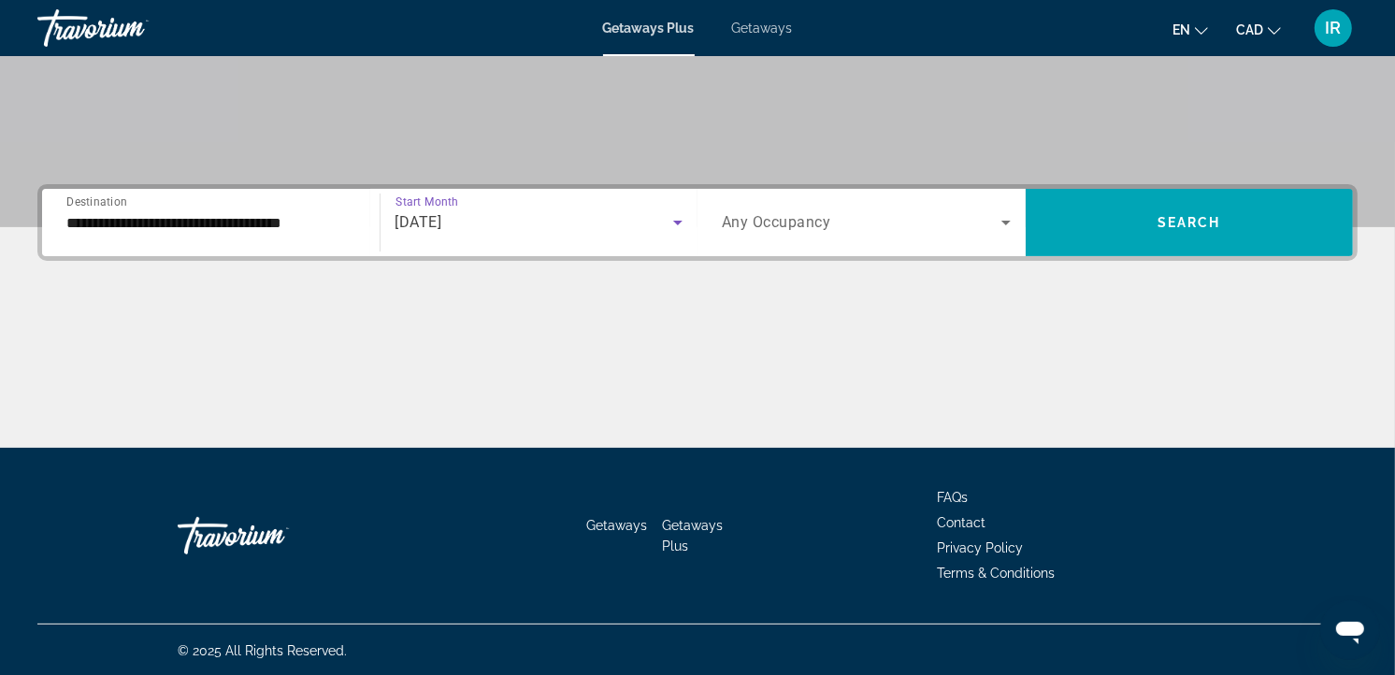
click at [789, 222] on span "Any Occupancy" at bounding box center [776, 223] width 109 height 18
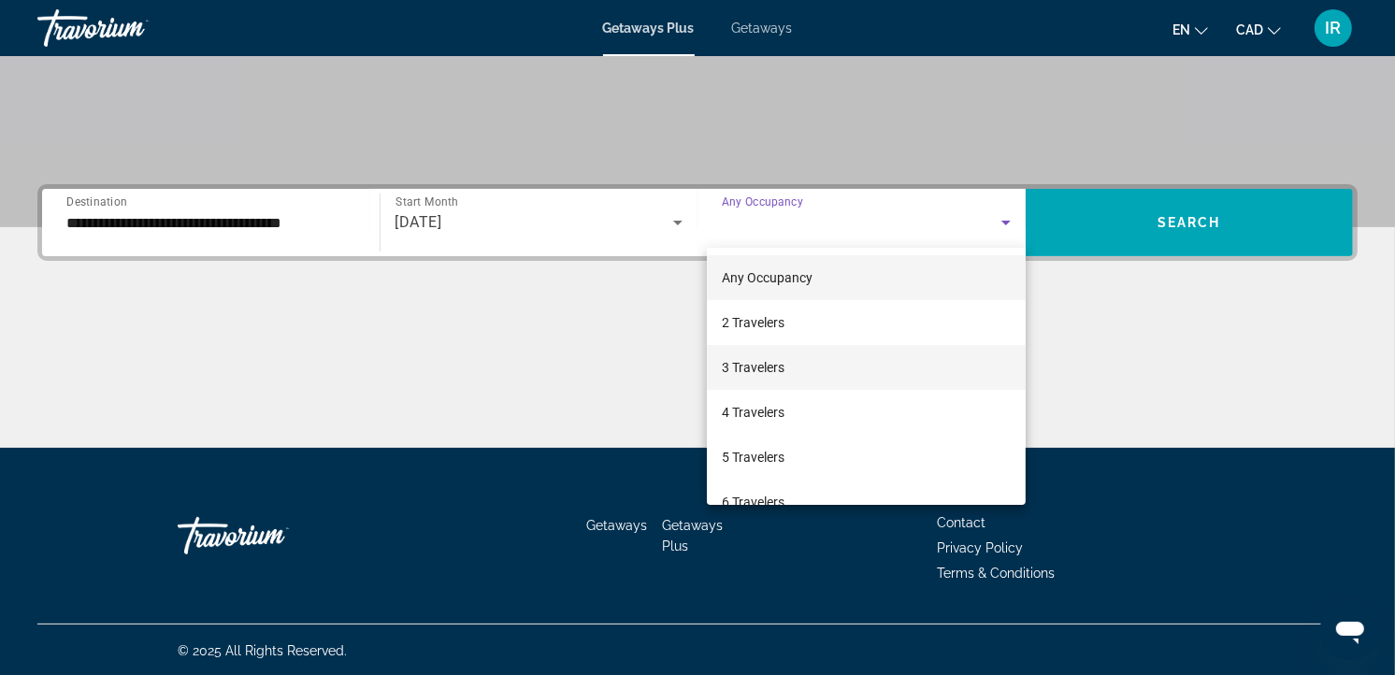
click at [758, 362] on span "3 Travelers" at bounding box center [753, 367] width 63 height 22
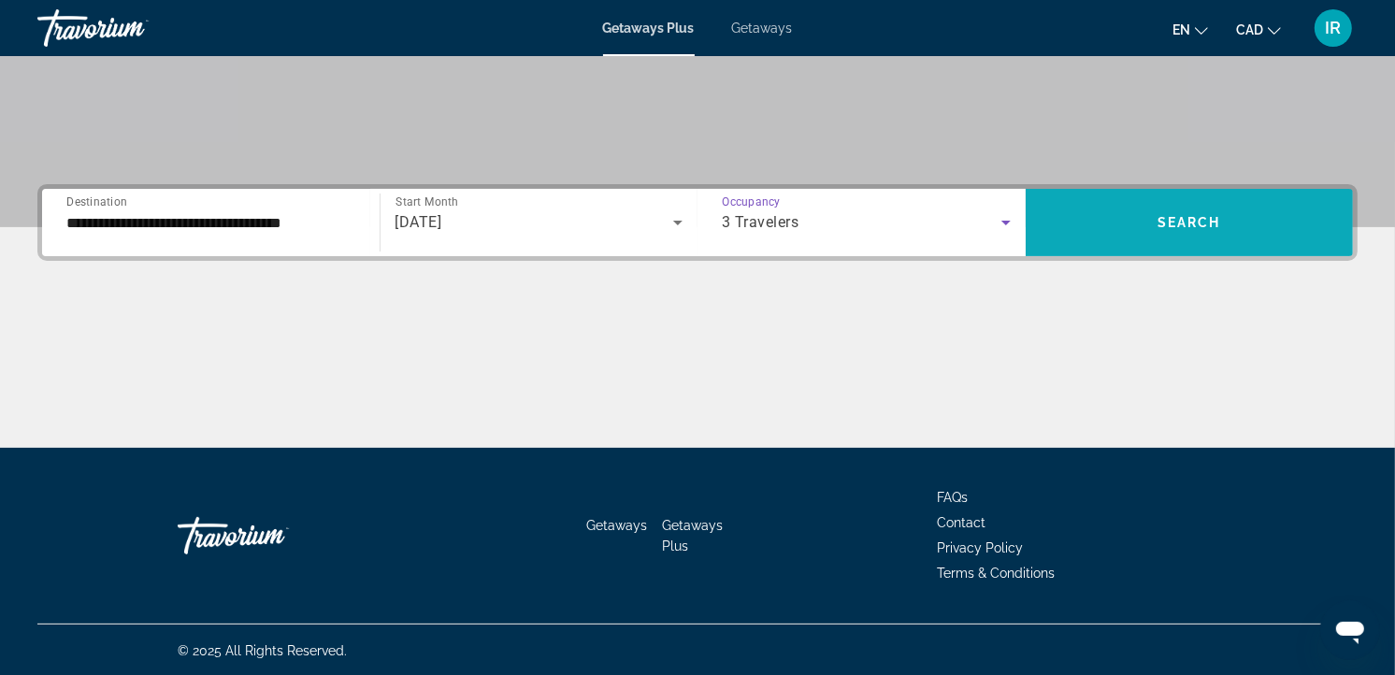
click at [1159, 215] on span "Search" at bounding box center [1189, 222] width 64 height 15
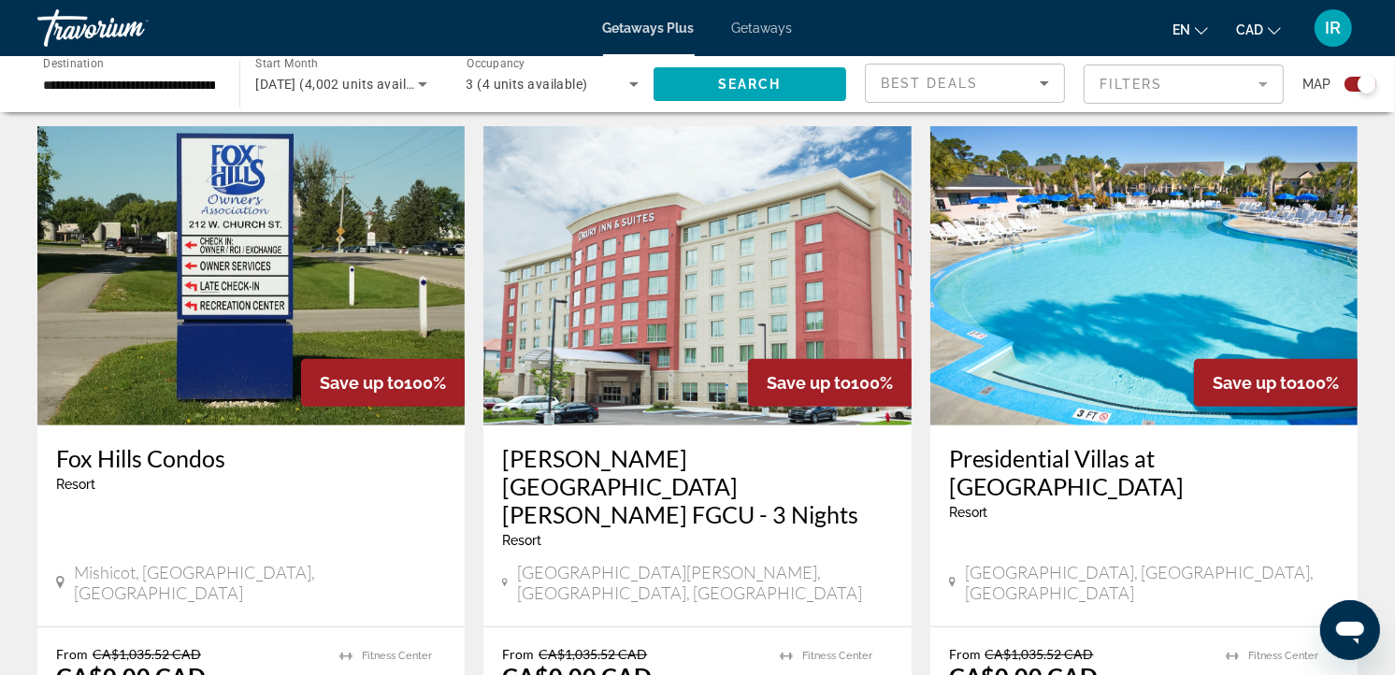
scroll to position [623, 0]
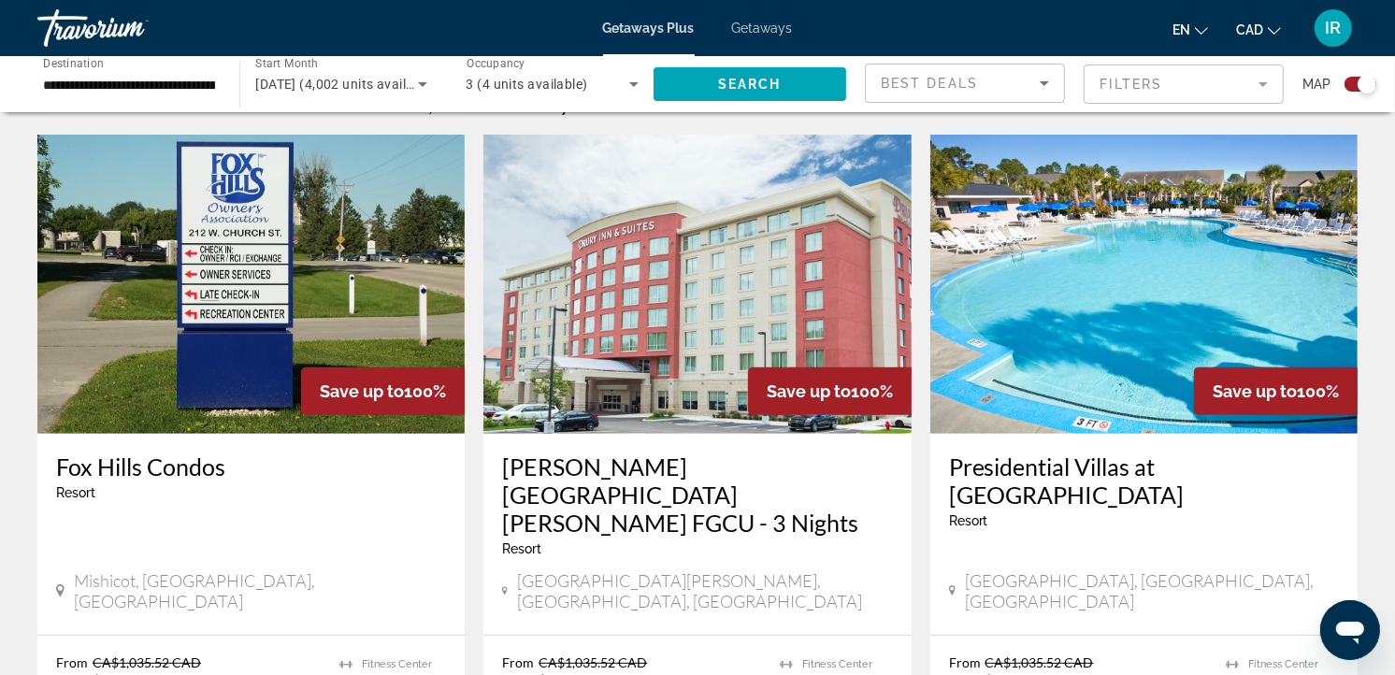
click at [1135, 295] on img "Main content" at bounding box center [1143, 284] width 427 height 299
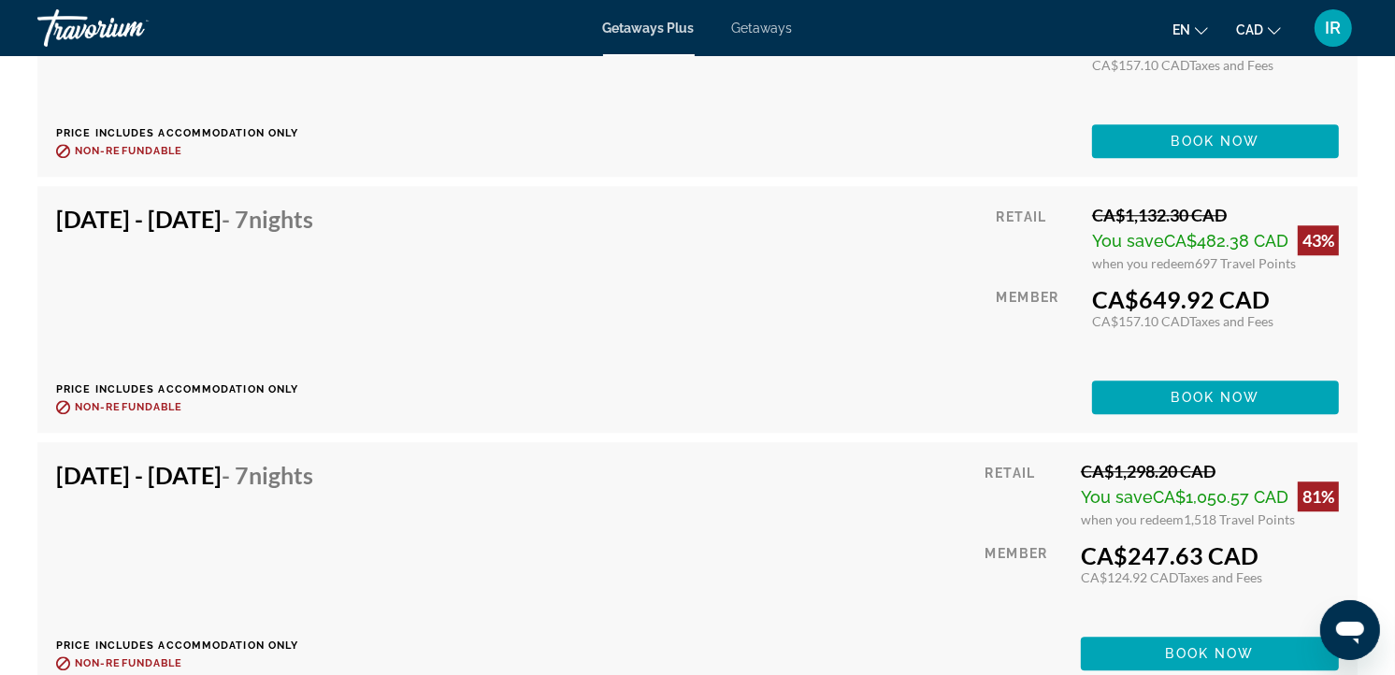
scroll to position [4465, 0]
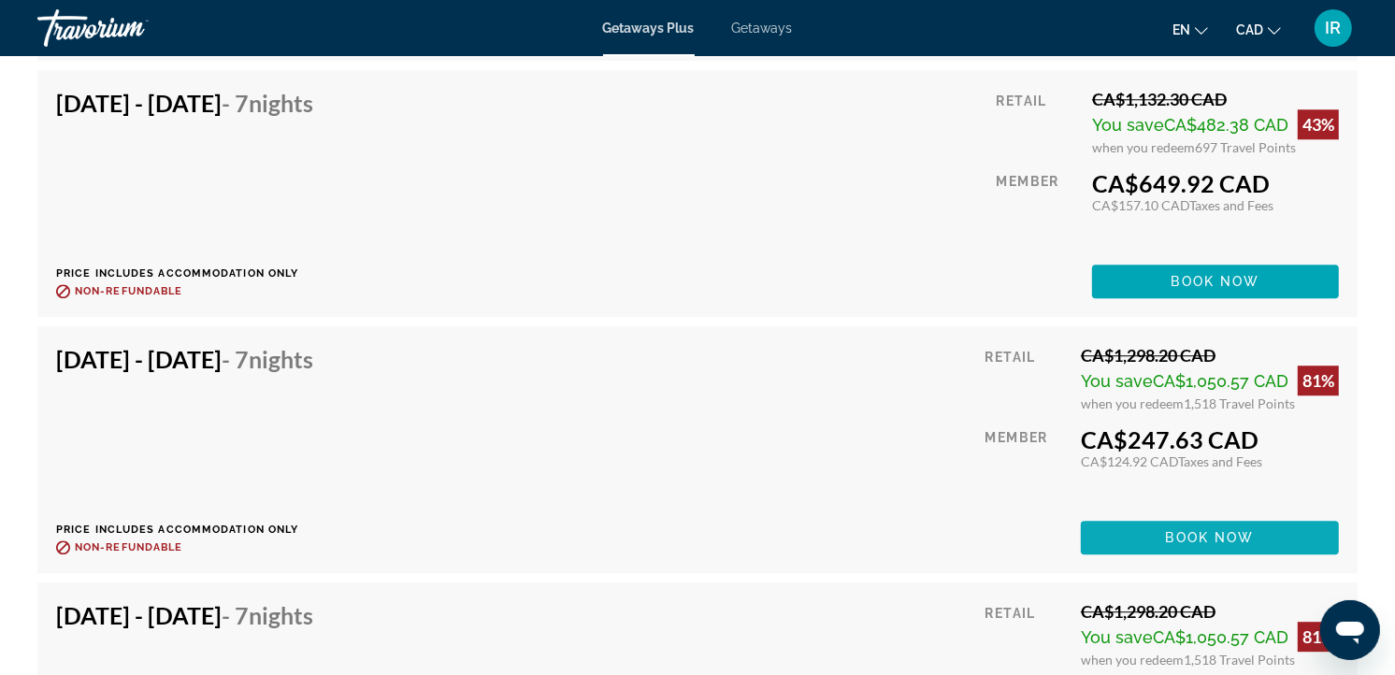
click at [1194, 530] on span "Book now" at bounding box center [1210, 537] width 89 height 15
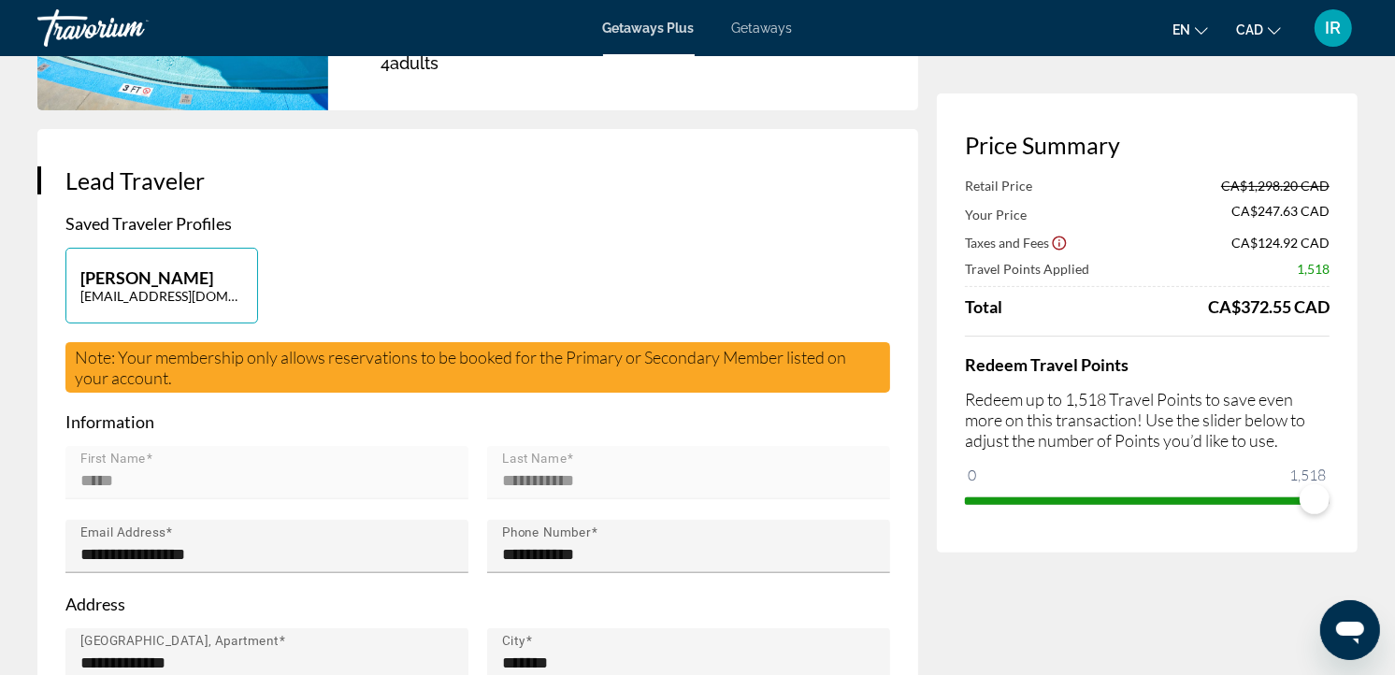
scroll to position [104, 0]
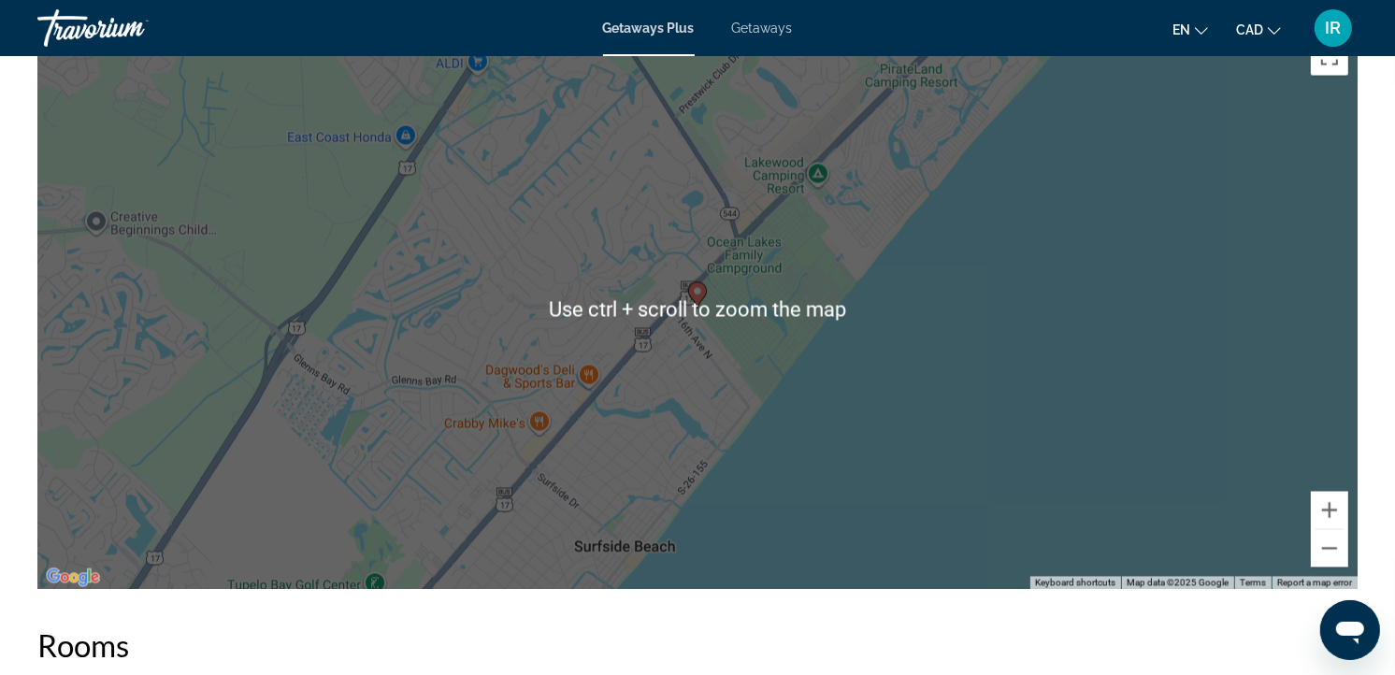
scroll to position [3012, 0]
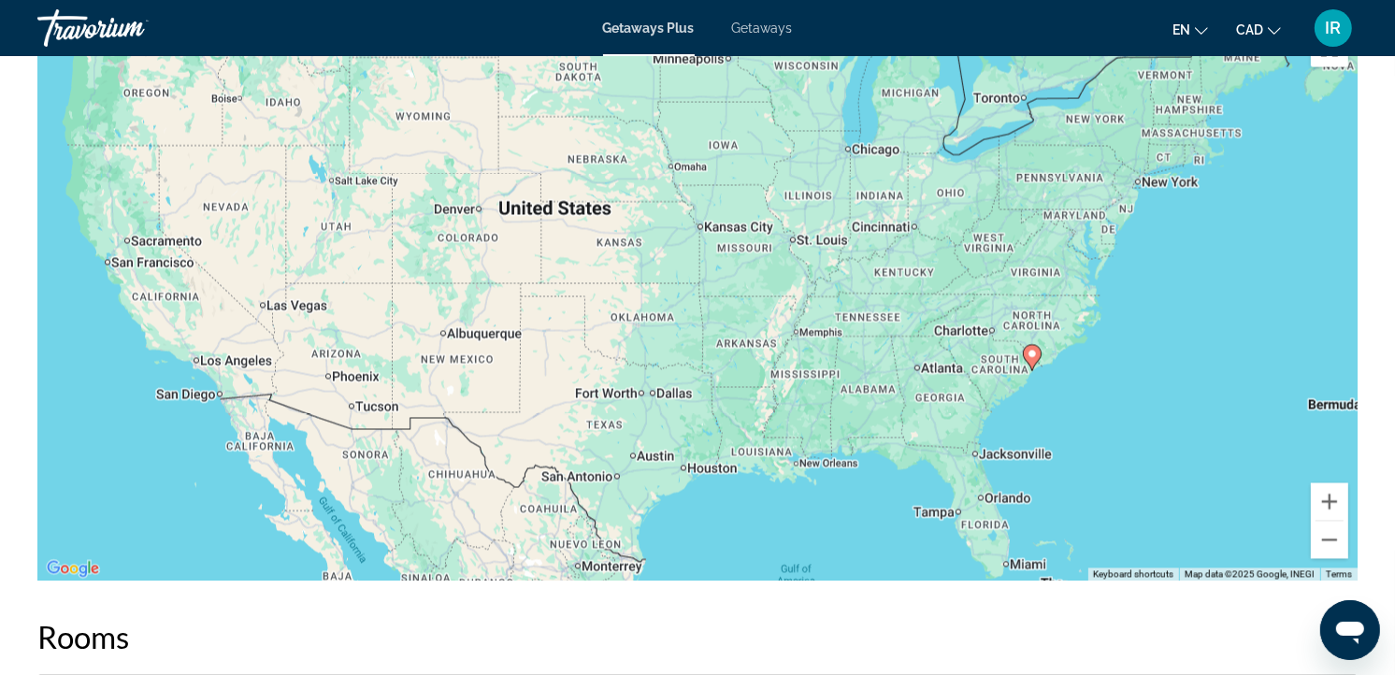
drag, startPoint x: 1108, startPoint y: 443, endPoint x: 1109, endPoint y: 387, distance: 56.1
click at [1109, 387] on div "To activate drag with keyboard, press Alt + Enter. Once in keyboard drag state,…" at bounding box center [697, 301] width 1320 height 561
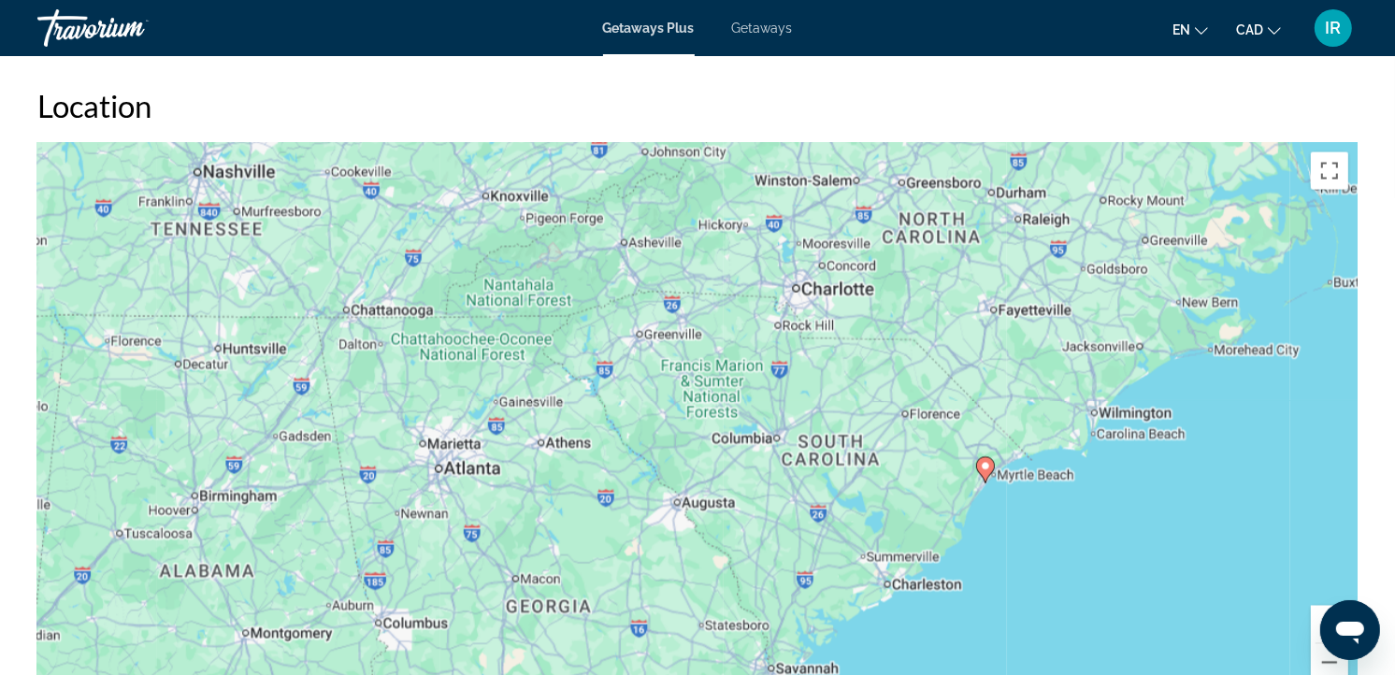
scroll to position [2804, 0]
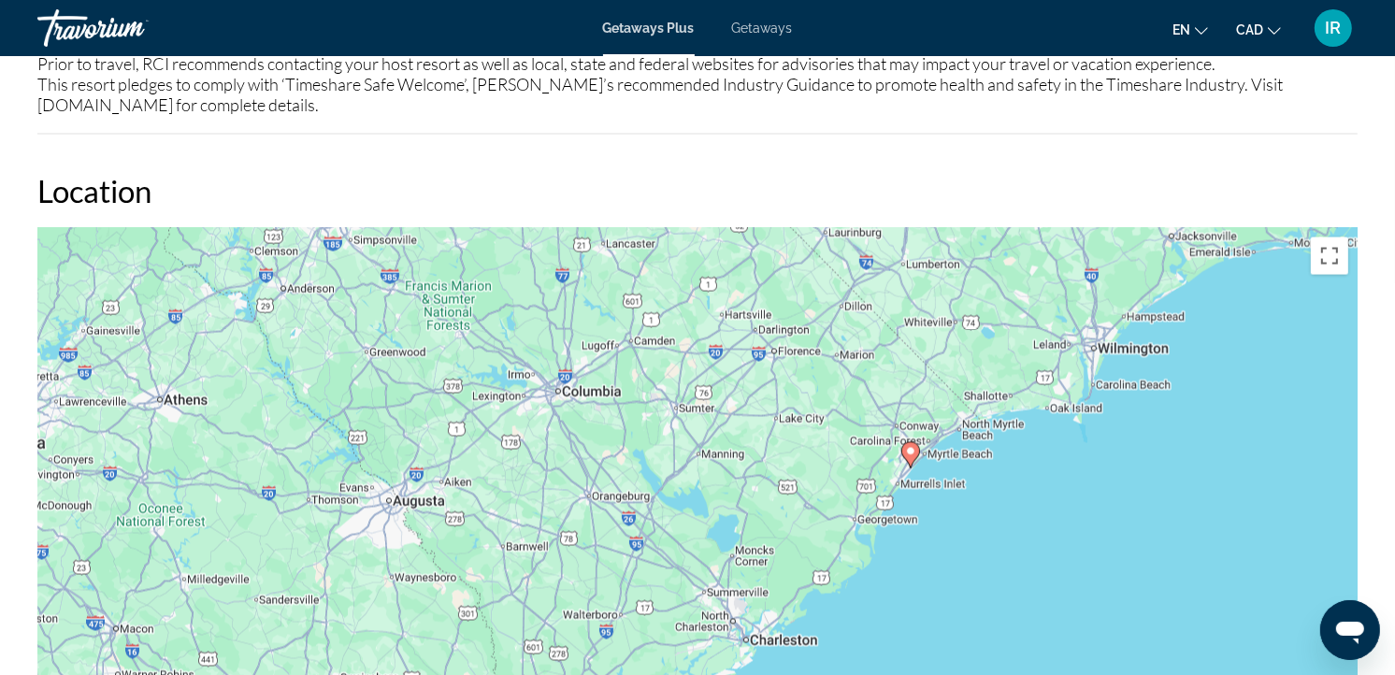
drag, startPoint x: 1012, startPoint y: 534, endPoint x: 938, endPoint y: 304, distance: 241.5
click at [938, 291] on div "To activate drag with keyboard, press Alt + Enter. Once in keyboard drag state,…" at bounding box center [697, 508] width 1320 height 561
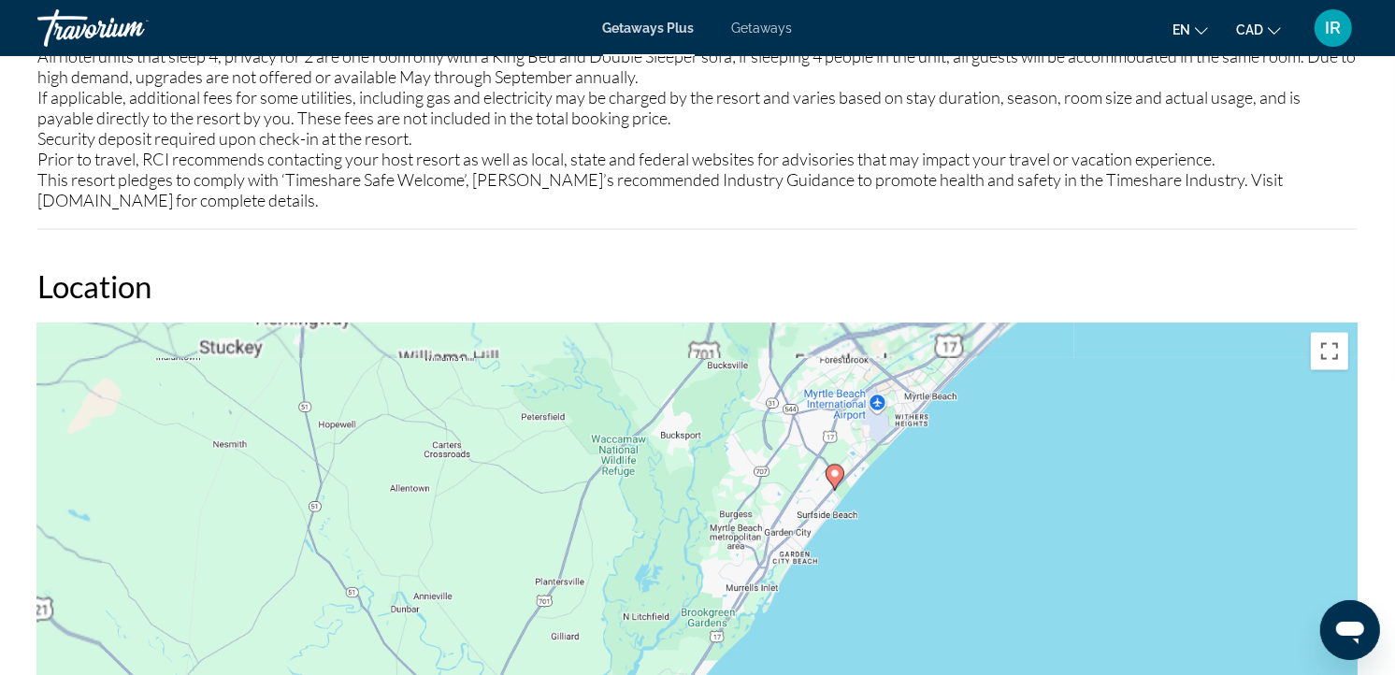
scroll to position [2699, 0]
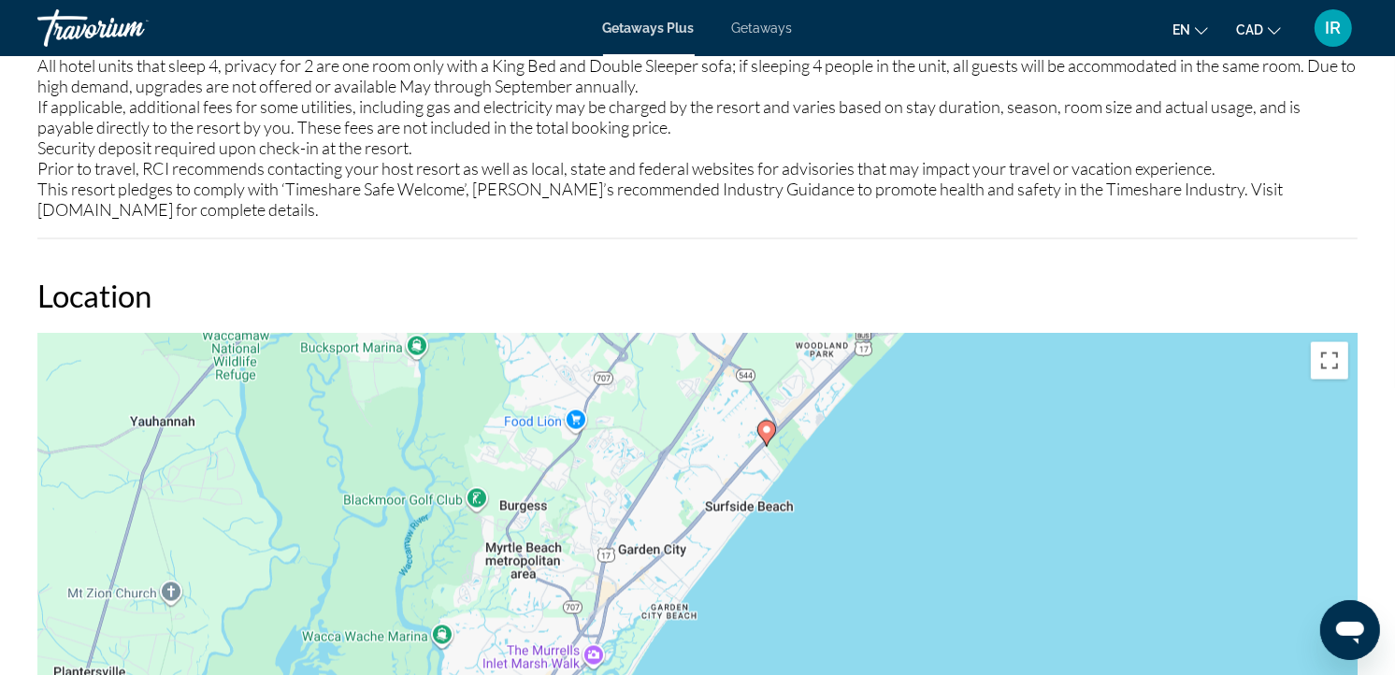
drag, startPoint x: 808, startPoint y: 561, endPoint x: 770, endPoint y: 562, distance: 37.4
click at [770, 562] on div "To activate drag with keyboard, press Alt + Enter. Once in keyboard drag state,…" at bounding box center [697, 613] width 1320 height 561
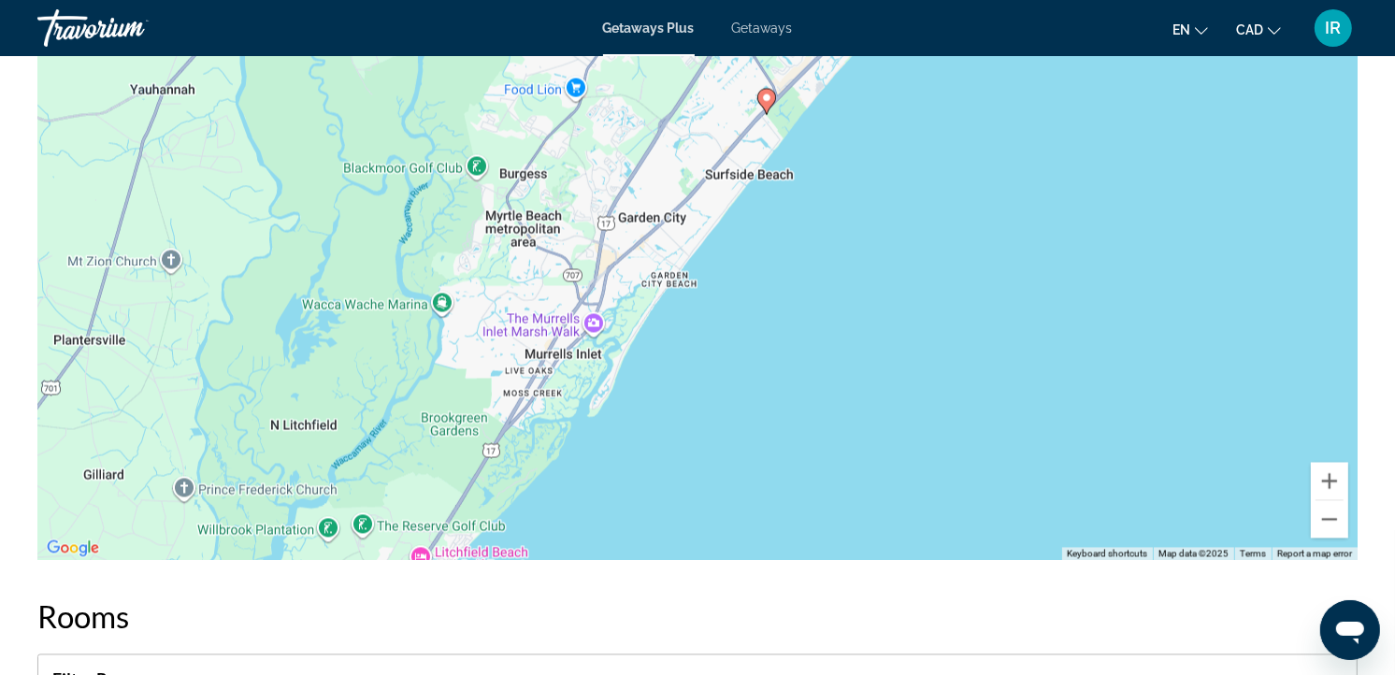
scroll to position [3012, 0]
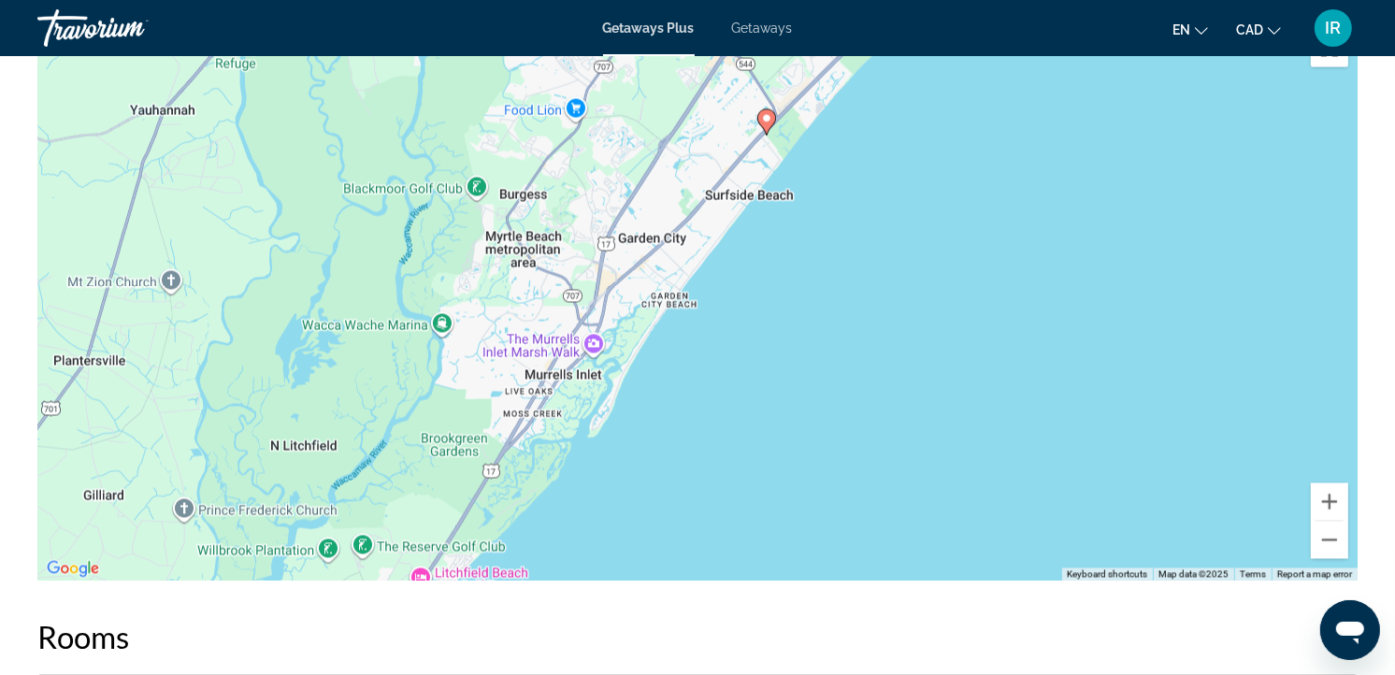
click at [614, 204] on div "To activate drag with keyboard, press Alt + Enter. Once in keyboard drag state,…" at bounding box center [697, 301] width 1320 height 561
click at [614, 203] on div "To activate drag with keyboard, press Alt + Enter. Once in keyboard drag state,…" at bounding box center [697, 301] width 1320 height 561
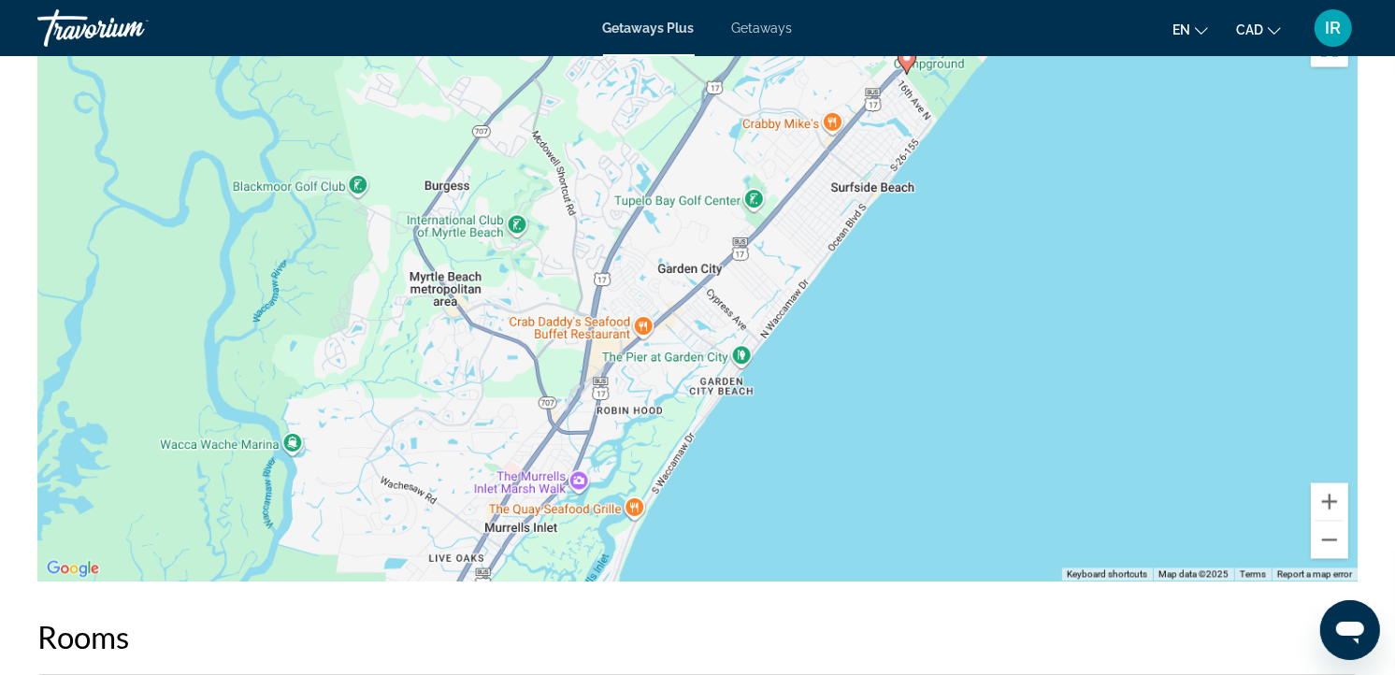
drag, startPoint x: 614, startPoint y: 203, endPoint x: 617, endPoint y: 213, distance: 10.7
click at [617, 213] on div "To activate drag with keyboard, press Alt + Enter. Once in keyboard drag state,…" at bounding box center [697, 301] width 1320 height 561
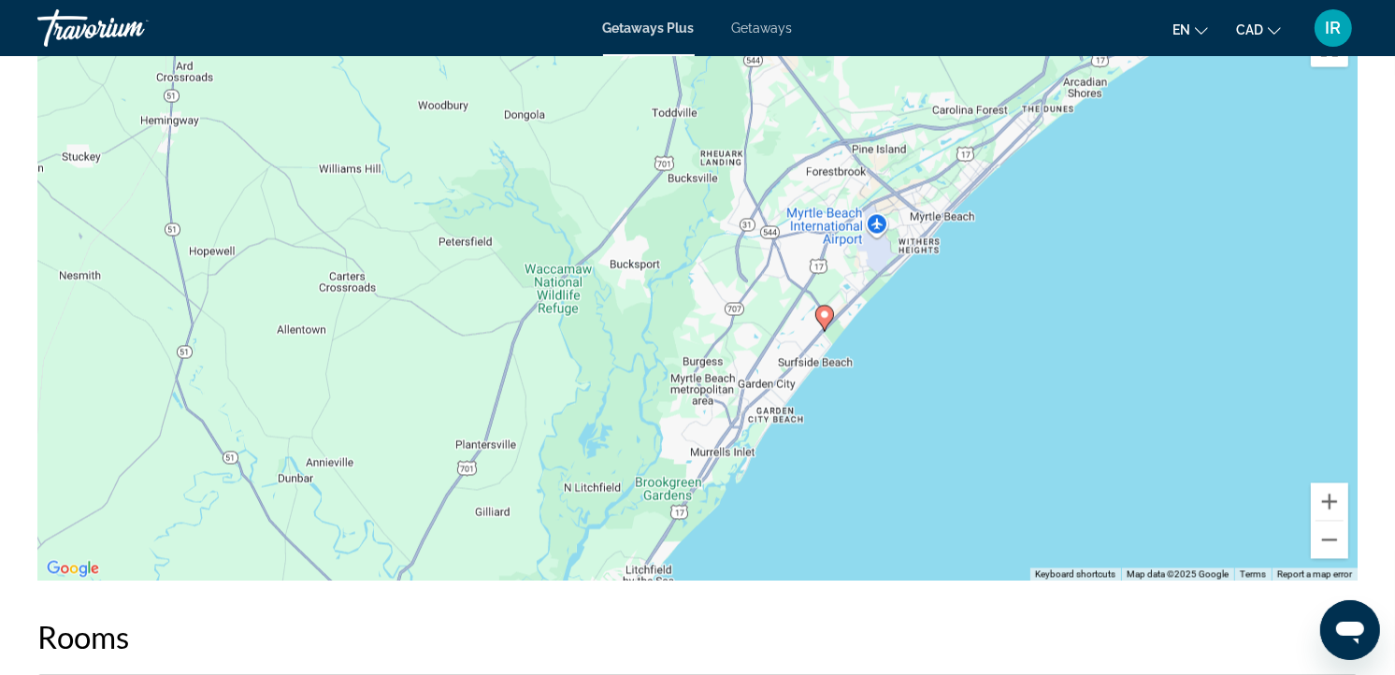
drag, startPoint x: 839, startPoint y: 188, endPoint x: 770, endPoint y: 284, distance: 118.5
click at [770, 284] on div "To activate drag with keyboard, press Alt + Enter. Once in keyboard drag state,…" at bounding box center [697, 301] width 1320 height 561
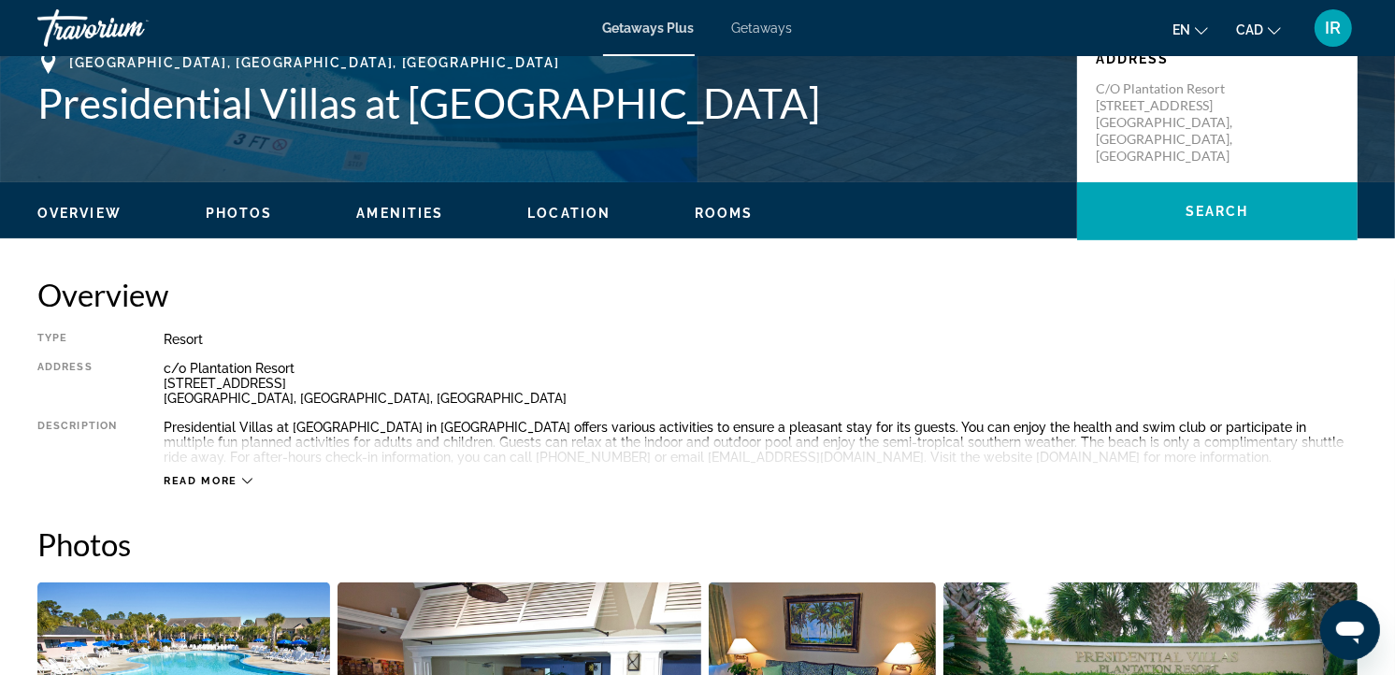
scroll to position [415, 0]
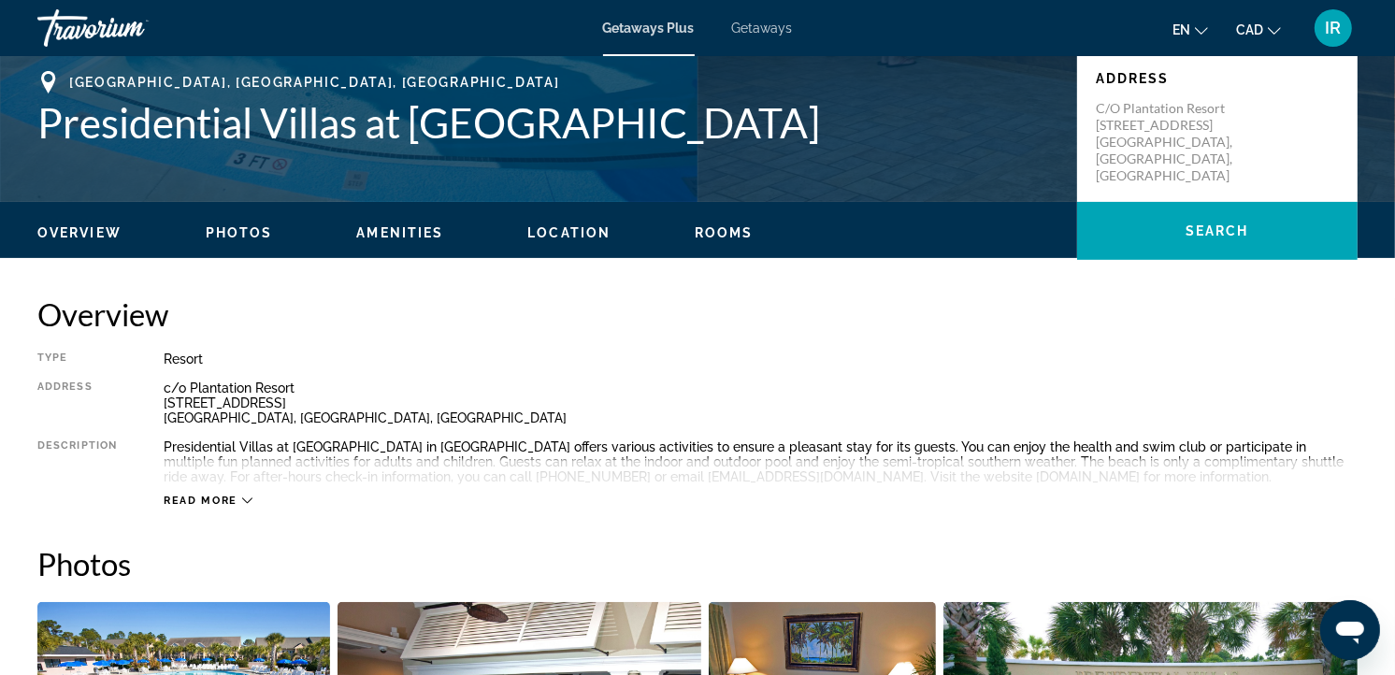
click at [244, 498] on icon "Main content" at bounding box center [247, 500] width 10 height 10
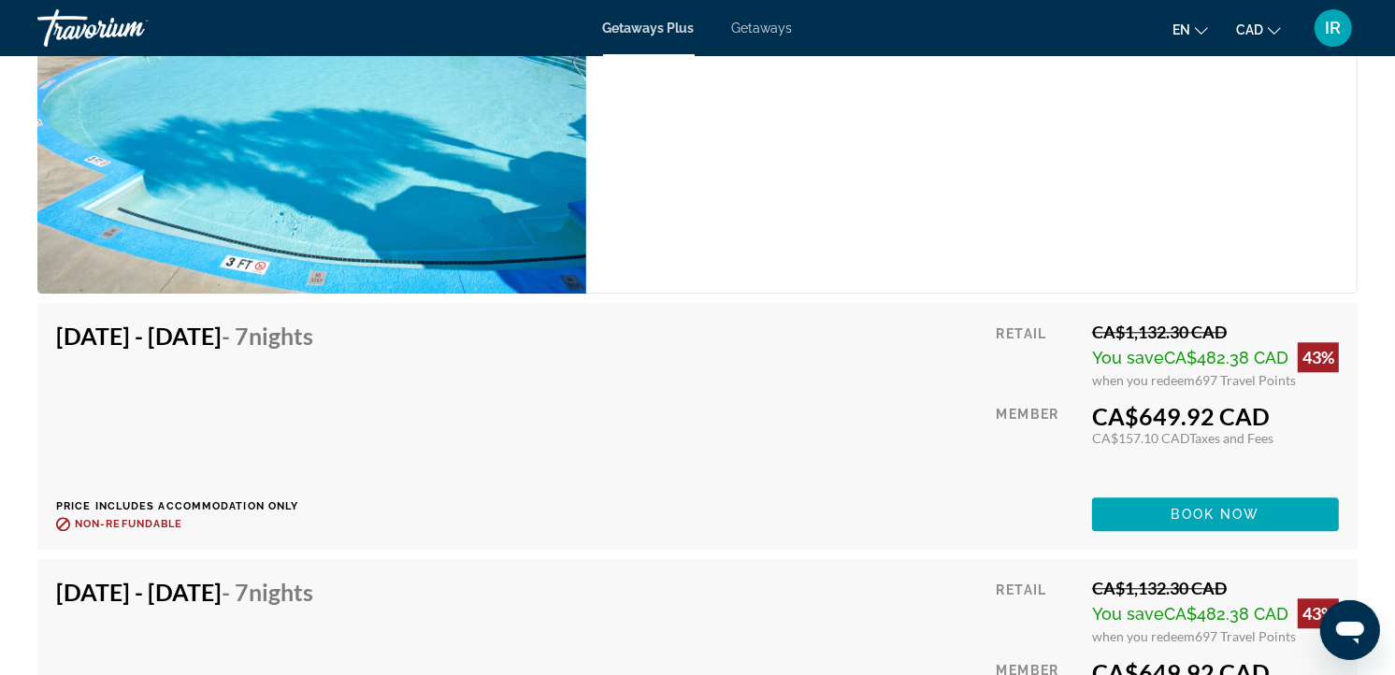
scroll to position [3946, 0]
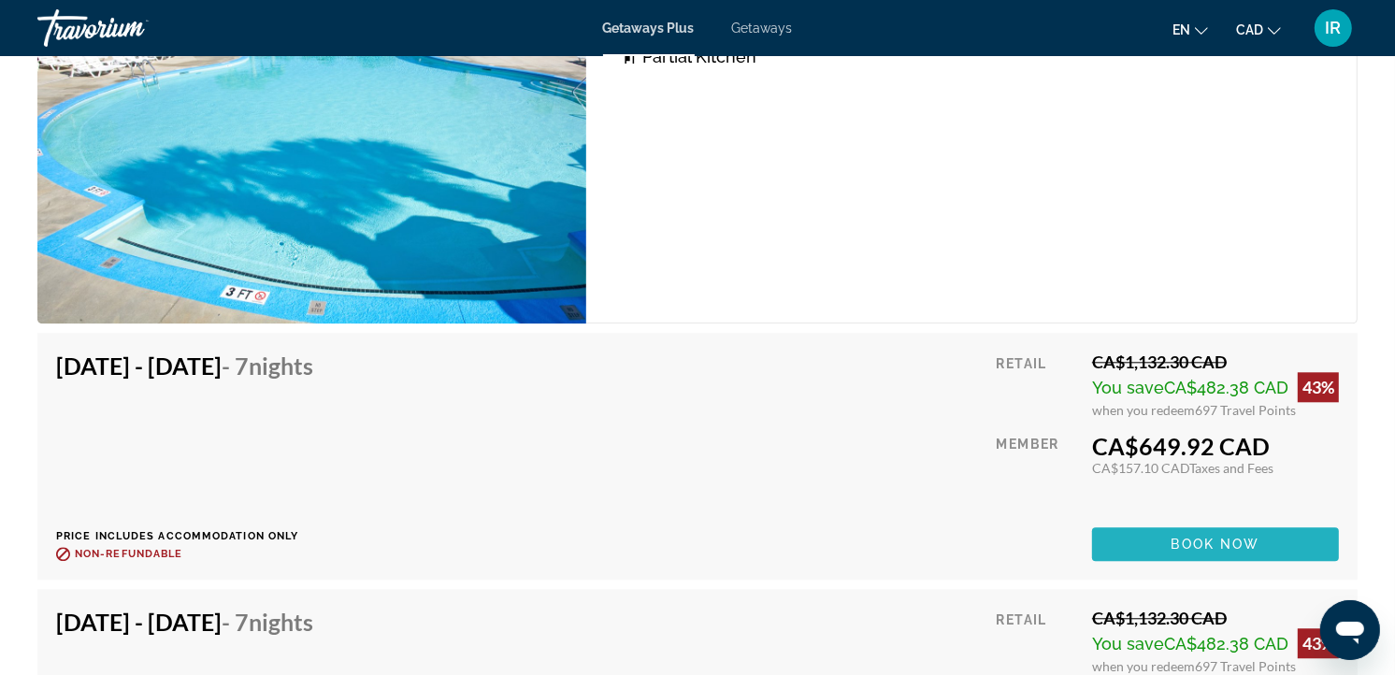
click at [1175, 537] on span "Book now" at bounding box center [1215, 544] width 89 height 15
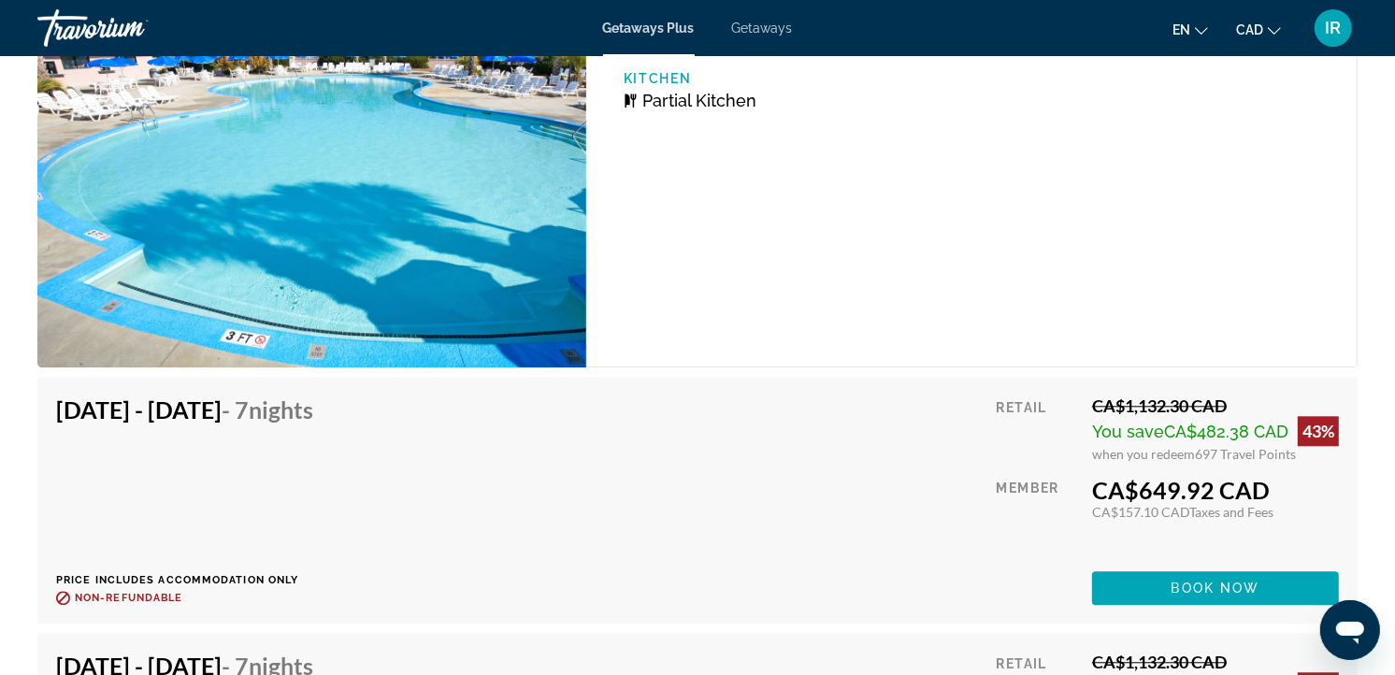
scroll to position [4258, 0]
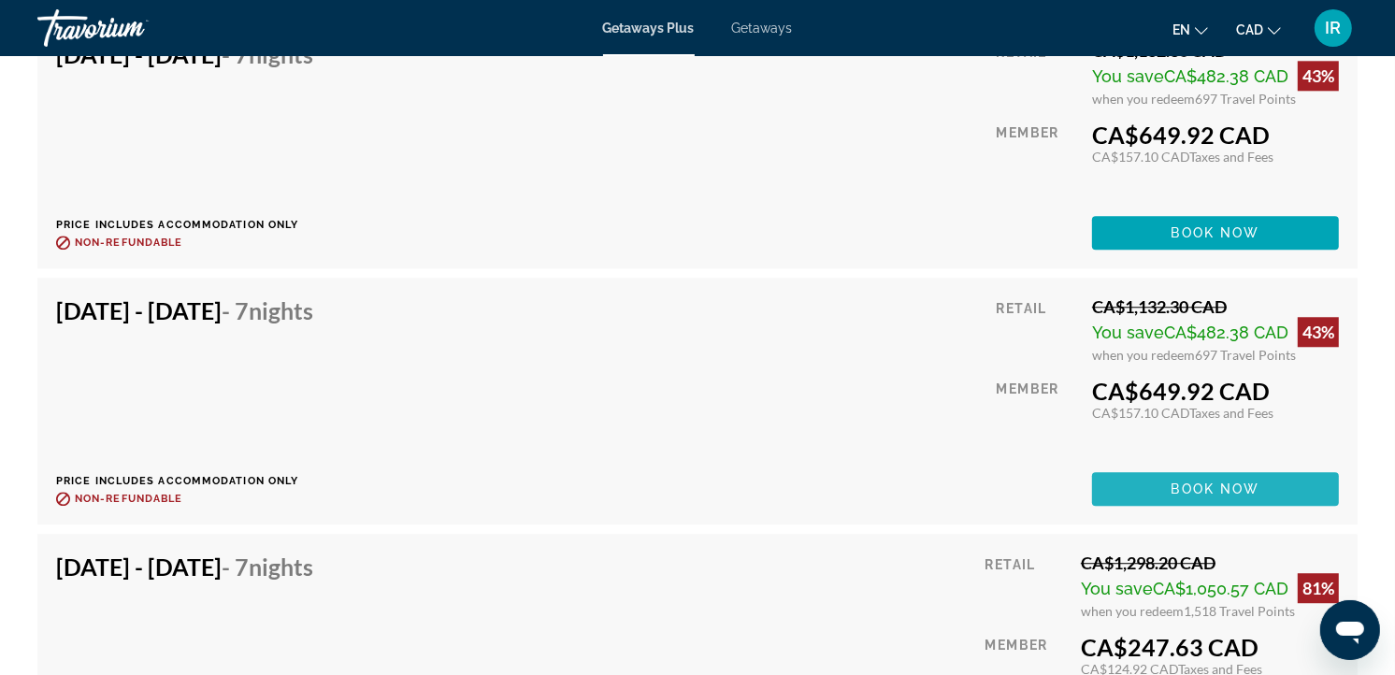
click at [1195, 481] on span "Book now" at bounding box center [1215, 488] width 89 height 15
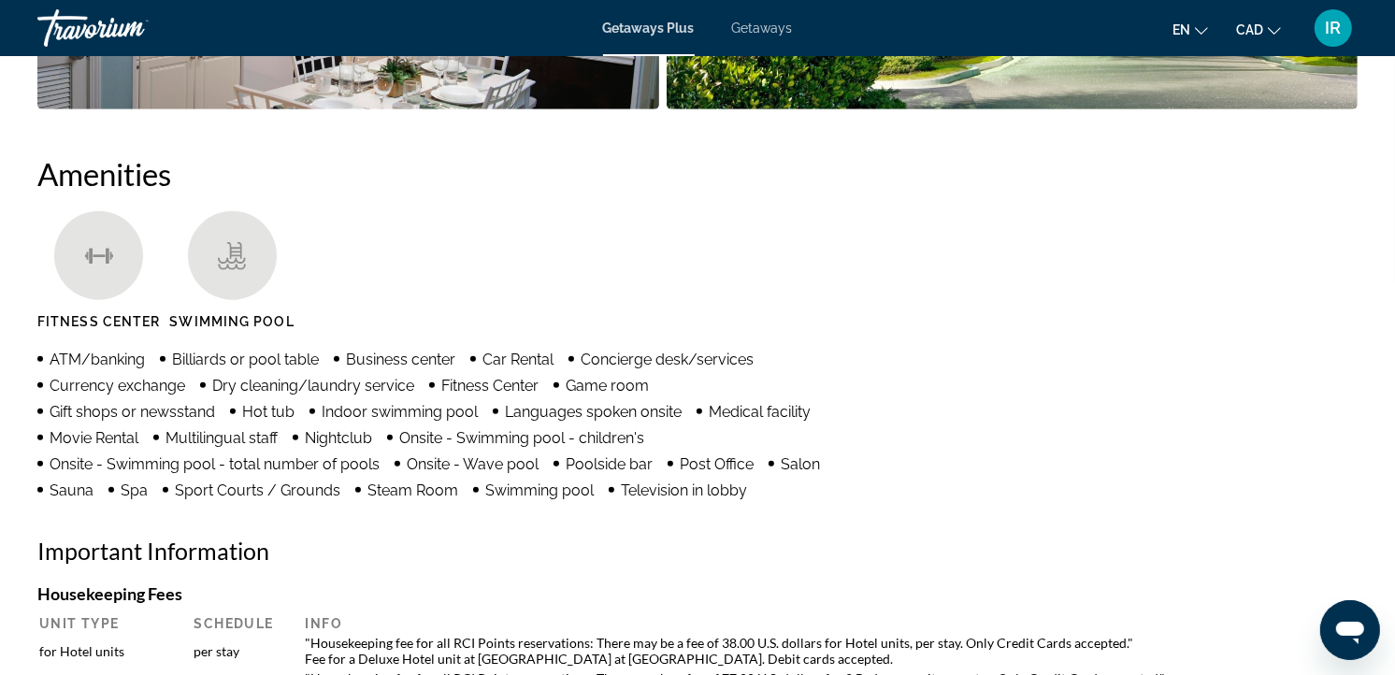
scroll to position [1765, 0]
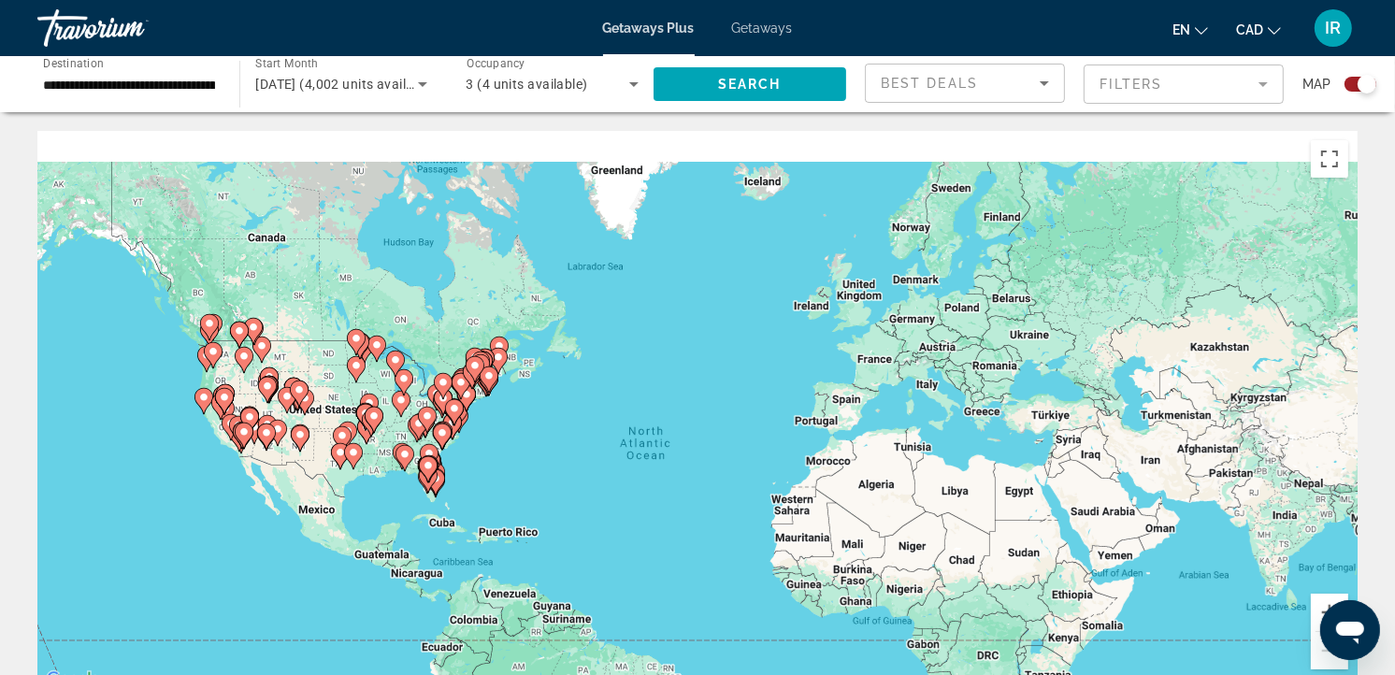
drag, startPoint x: 472, startPoint y: 340, endPoint x: 477, endPoint y: 405, distance: 64.7
click at [477, 405] on div "To activate drag with keyboard, press Alt + Enter. Once in keyboard drag state,…" at bounding box center [697, 411] width 1320 height 561
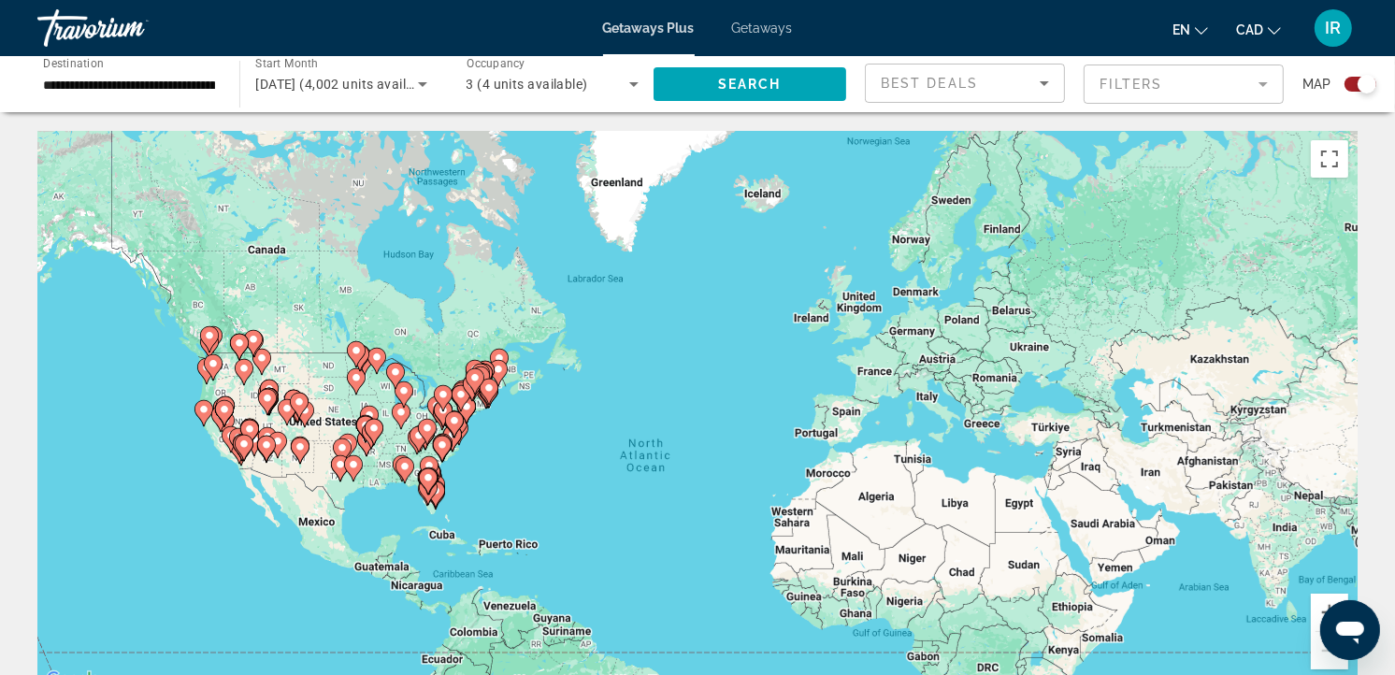
click at [465, 459] on div "To activate drag with keyboard, press Alt + Enter. Once in keyboard drag state,…" at bounding box center [697, 411] width 1320 height 561
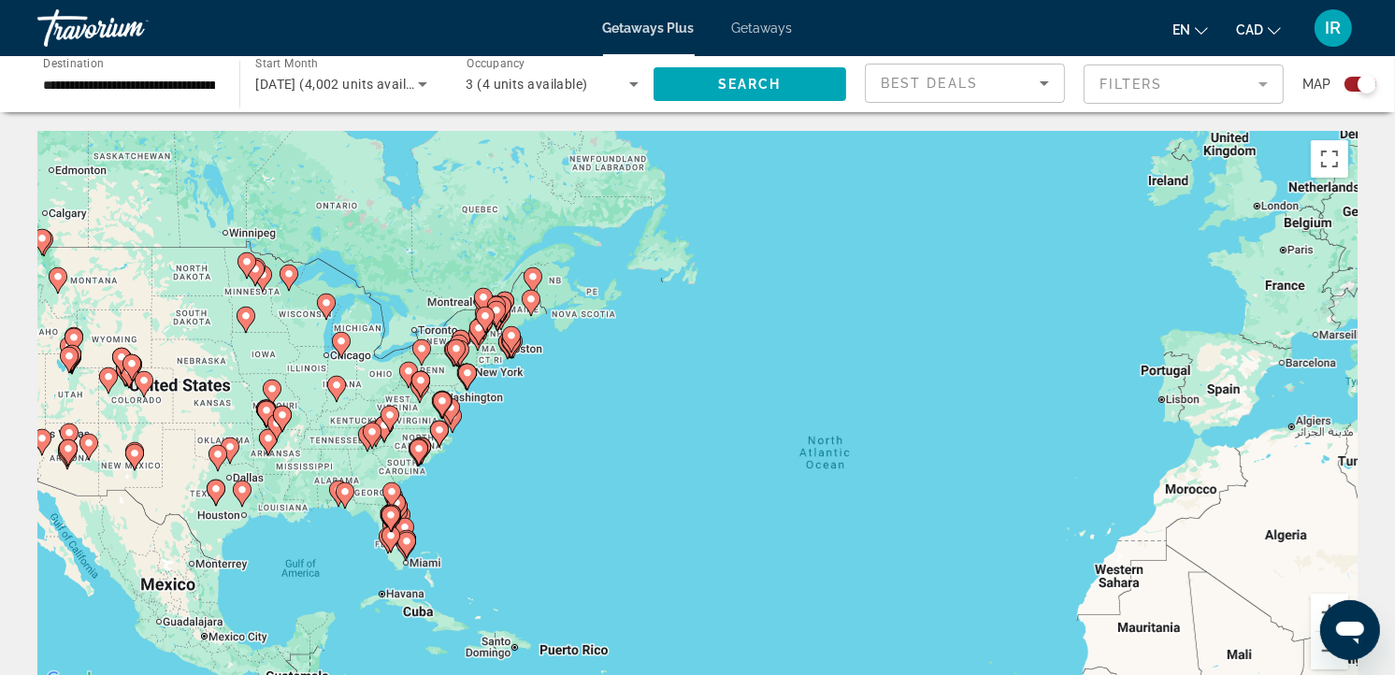
click at [445, 473] on div "To activate drag with keyboard, press Alt + Enter. Once in keyboard drag state,…" at bounding box center [697, 411] width 1320 height 561
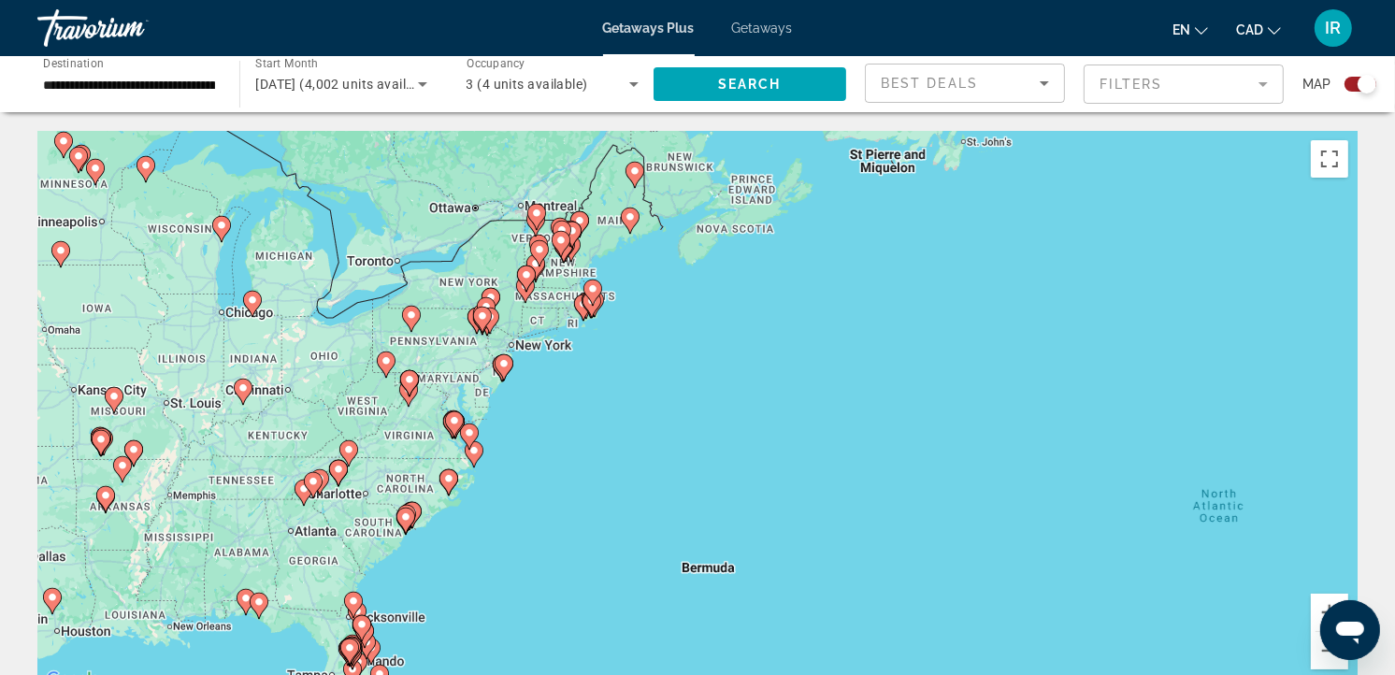
drag, startPoint x: 534, startPoint y: 374, endPoint x: 547, endPoint y: 456, distance: 83.3
click at [547, 456] on div "To activate drag with keyboard, press Alt + Enter. Once in keyboard drag state,…" at bounding box center [697, 411] width 1320 height 561
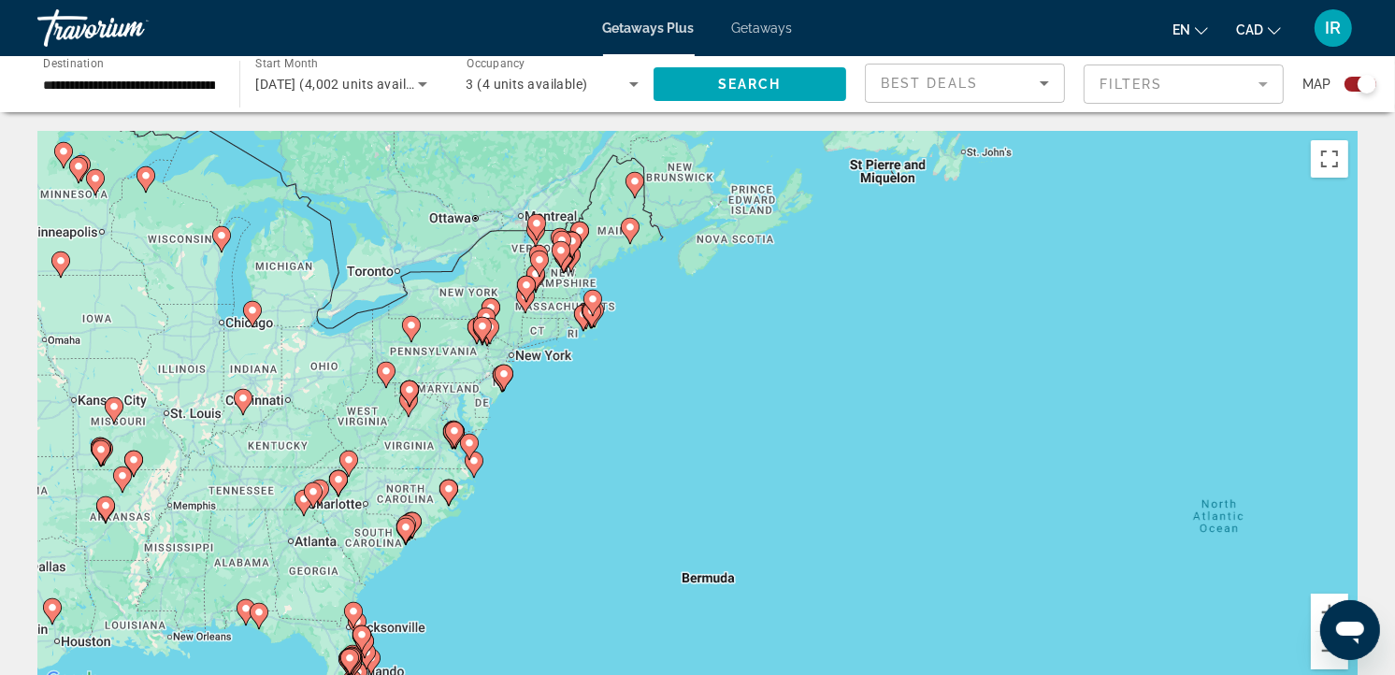
click at [538, 422] on div "To activate drag with keyboard, press Alt + Enter. Once in keyboard drag state,…" at bounding box center [697, 411] width 1320 height 561
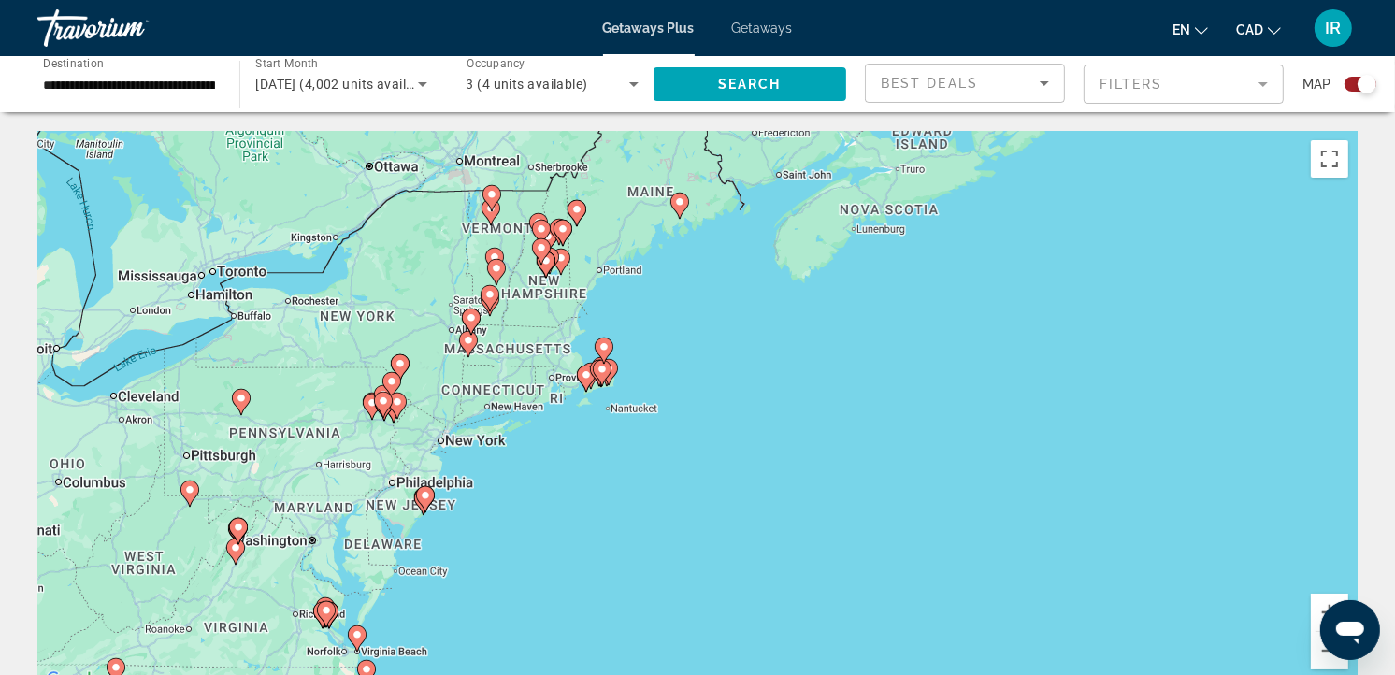
drag, startPoint x: 615, startPoint y: 304, endPoint x: 571, endPoint y: 468, distance: 170.3
click at [571, 468] on div "To activate drag with keyboard, press Alt + Enter. Once in keyboard drag state,…" at bounding box center [697, 411] width 1320 height 561
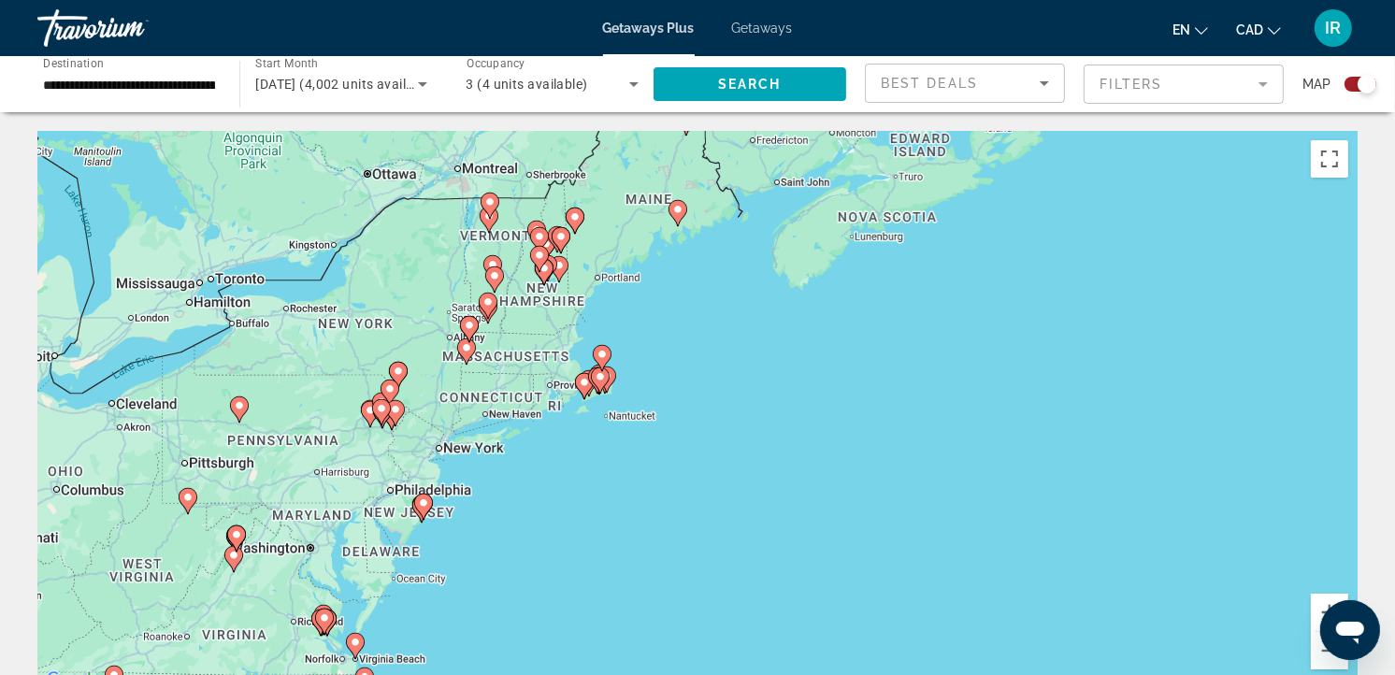
click at [640, 387] on div "To activate drag with keyboard, press Alt + Enter. Once in keyboard drag state,…" at bounding box center [697, 411] width 1320 height 561
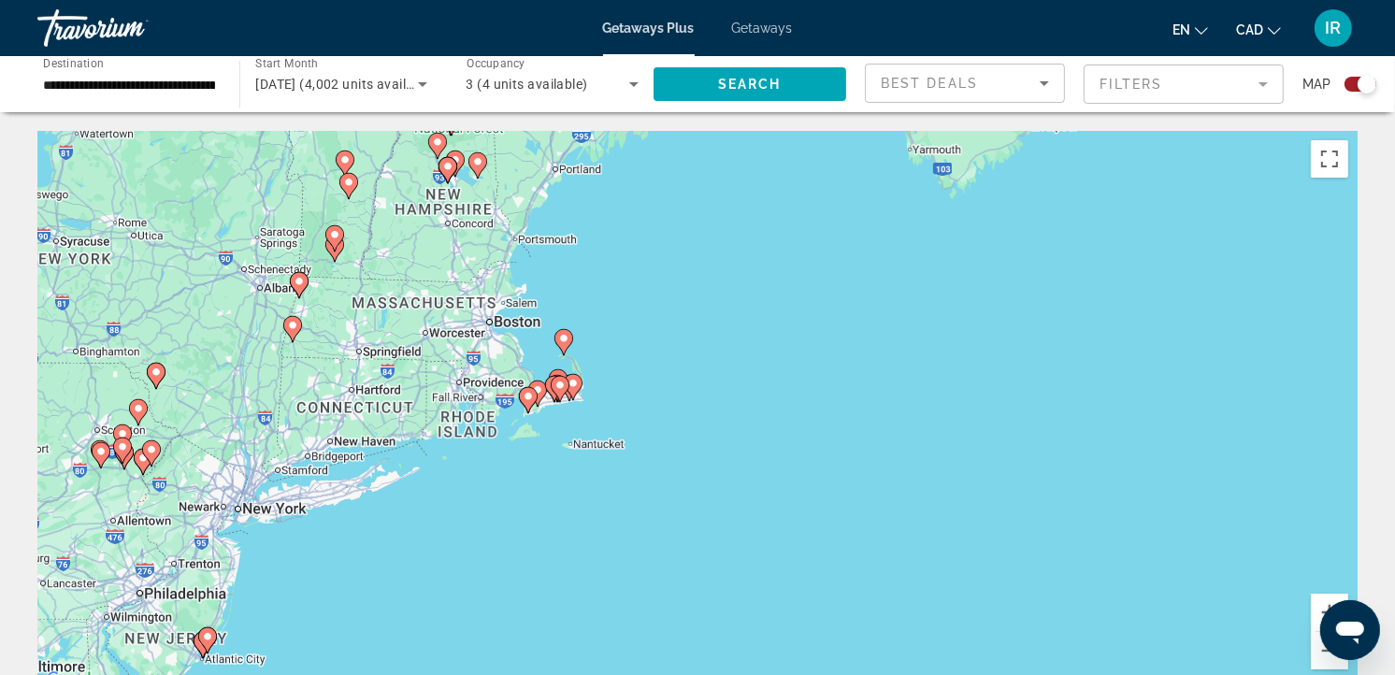
click at [606, 385] on div "To activate drag with keyboard, press Alt + Enter. Once in keyboard drag state,…" at bounding box center [697, 411] width 1320 height 561
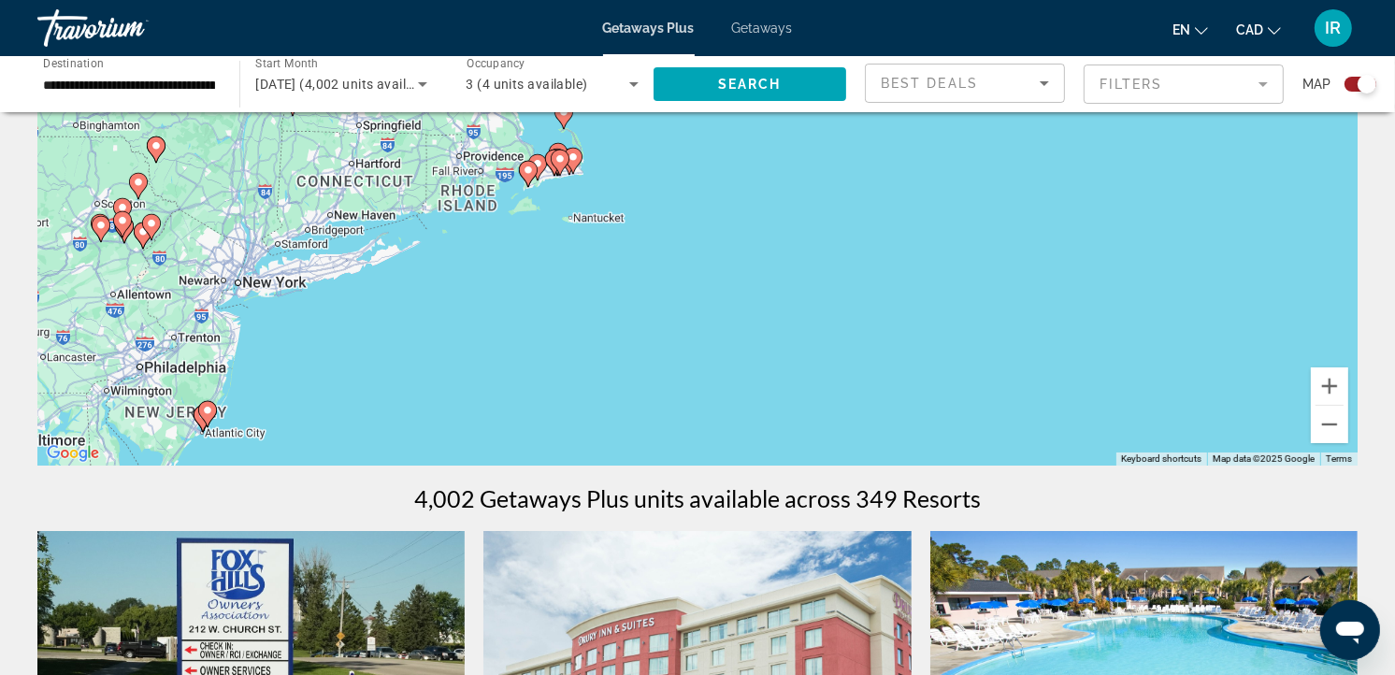
scroll to position [208, 0]
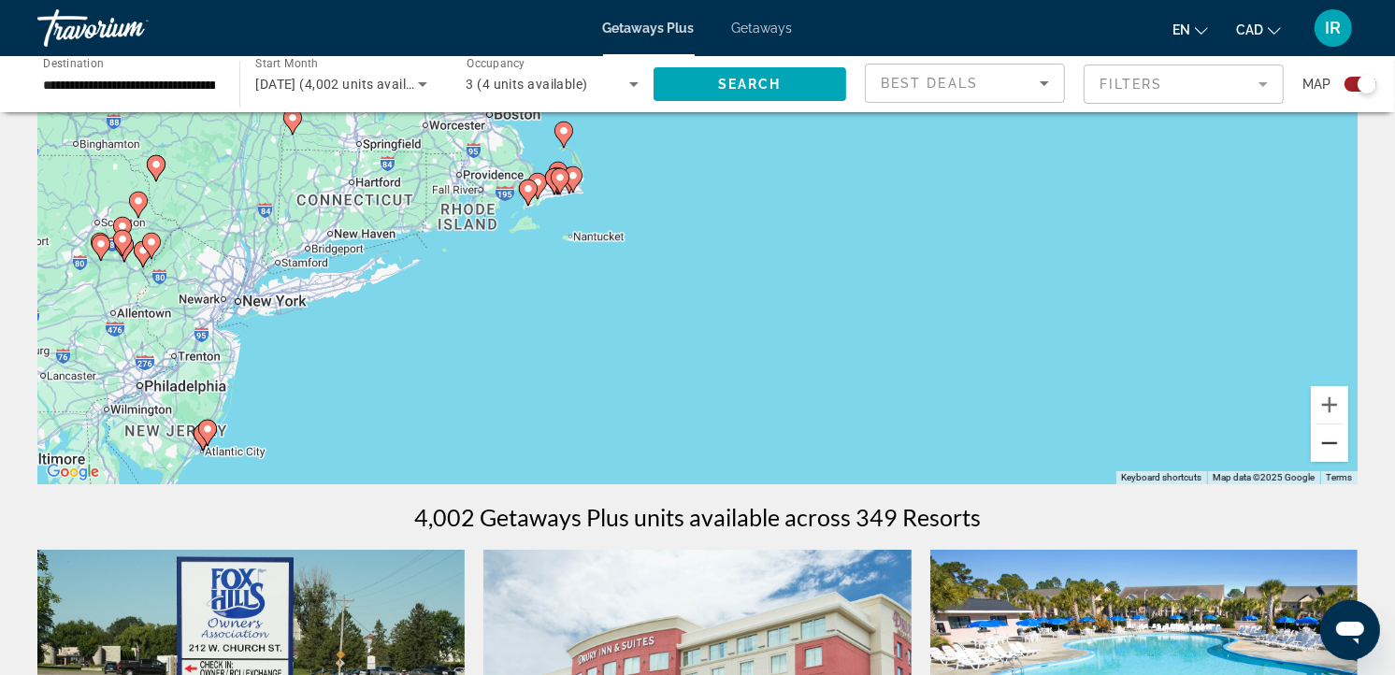
click at [1333, 443] on button "Zoom out" at bounding box center [1328, 442] width 37 height 37
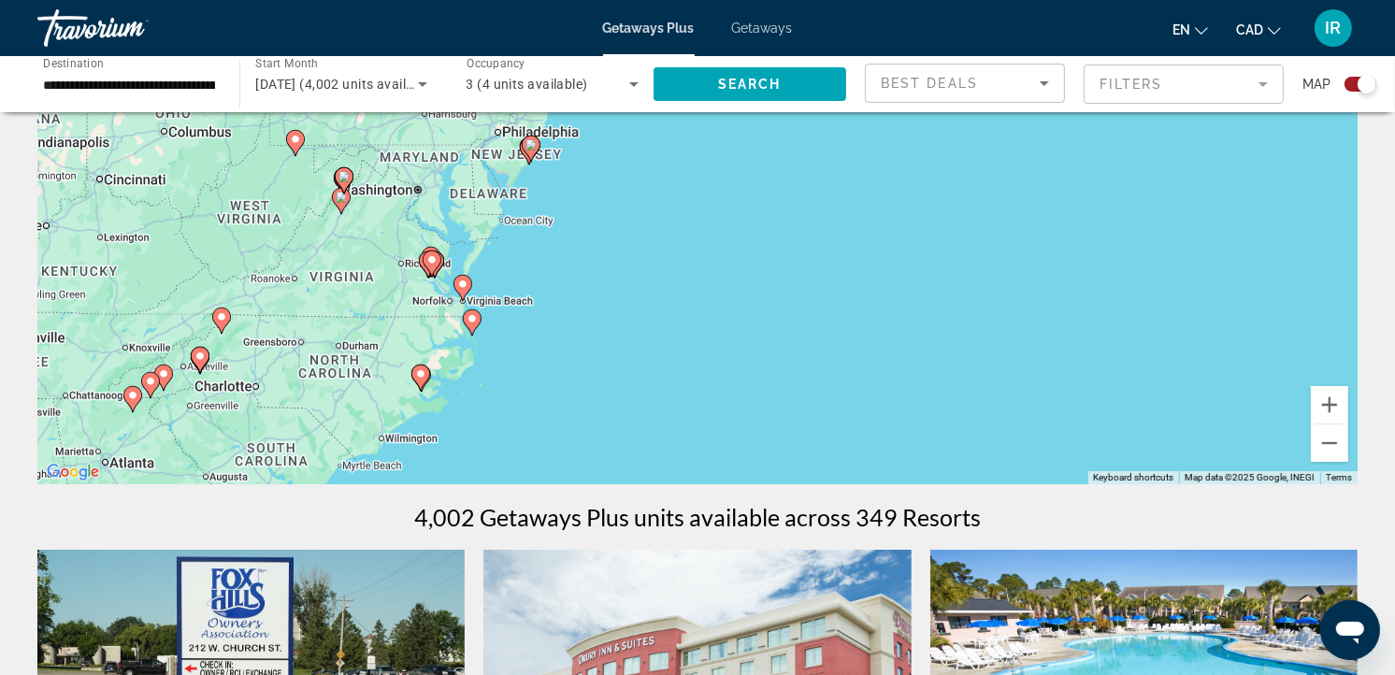
drag, startPoint x: 606, startPoint y: 344, endPoint x: 675, endPoint y: 193, distance: 166.5
click at [675, 193] on div "To activate drag with keyboard, press Alt + Enter. Once in keyboard drag state,…" at bounding box center [697, 203] width 1320 height 561
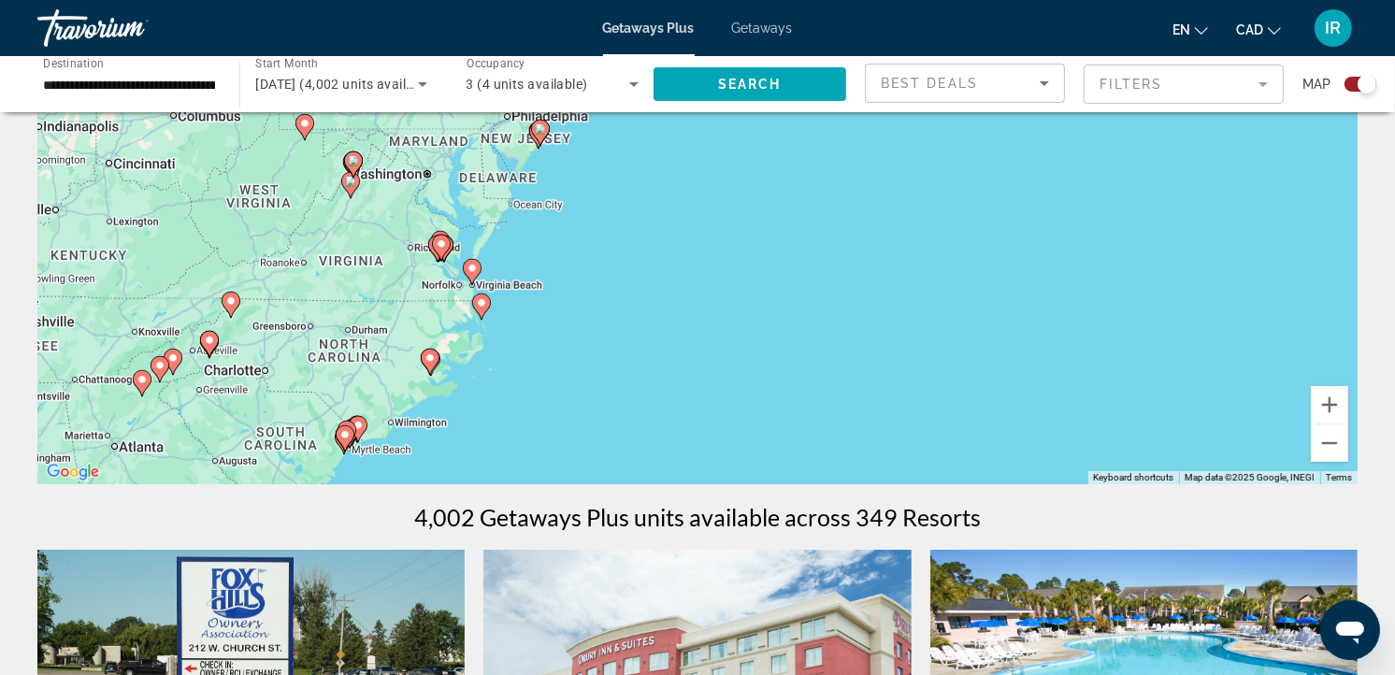
click at [660, 216] on div "To activate drag with keyboard, press Alt + Enter. Once in keyboard drag state,…" at bounding box center [697, 203] width 1320 height 561
click at [1328, 439] on button "Zoom out" at bounding box center [1328, 442] width 37 height 37
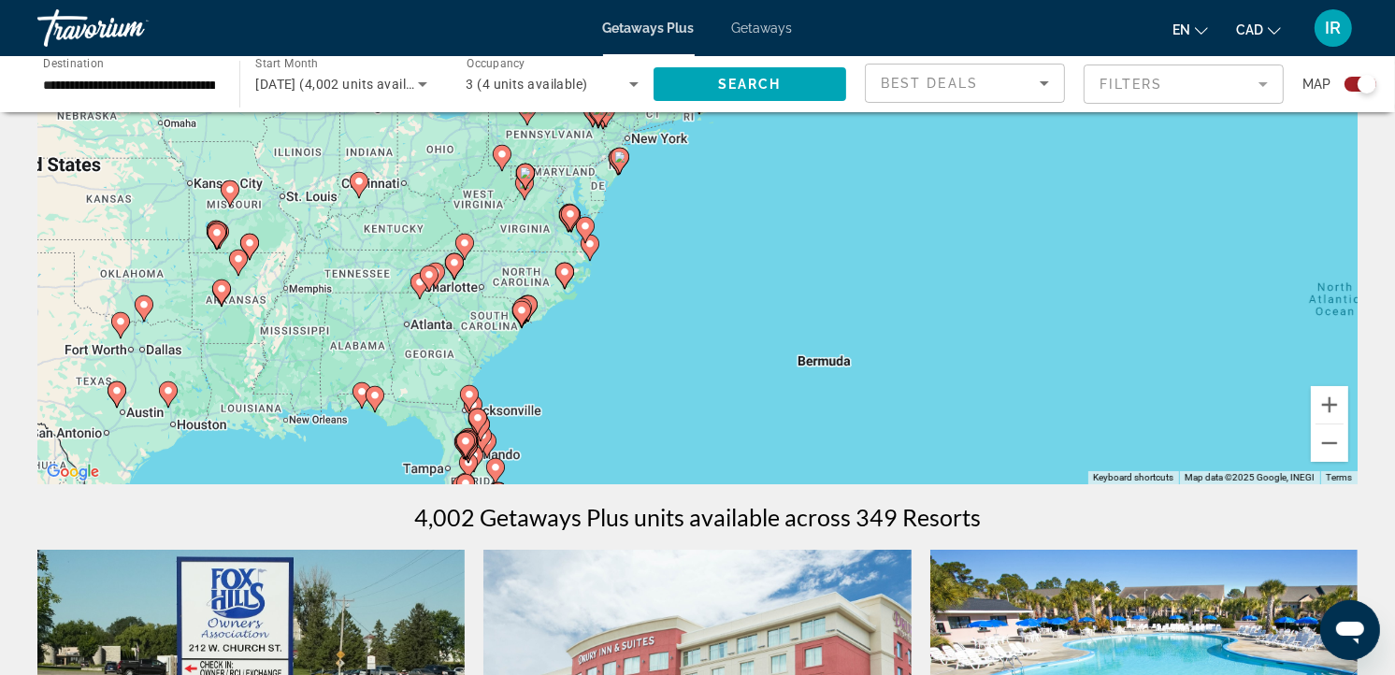
click at [517, 355] on div "To activate drag with keyboard, press Alt + Enter. Once in keyboard drag state,…" at bounding box center [697, 203] width 1320 height 561
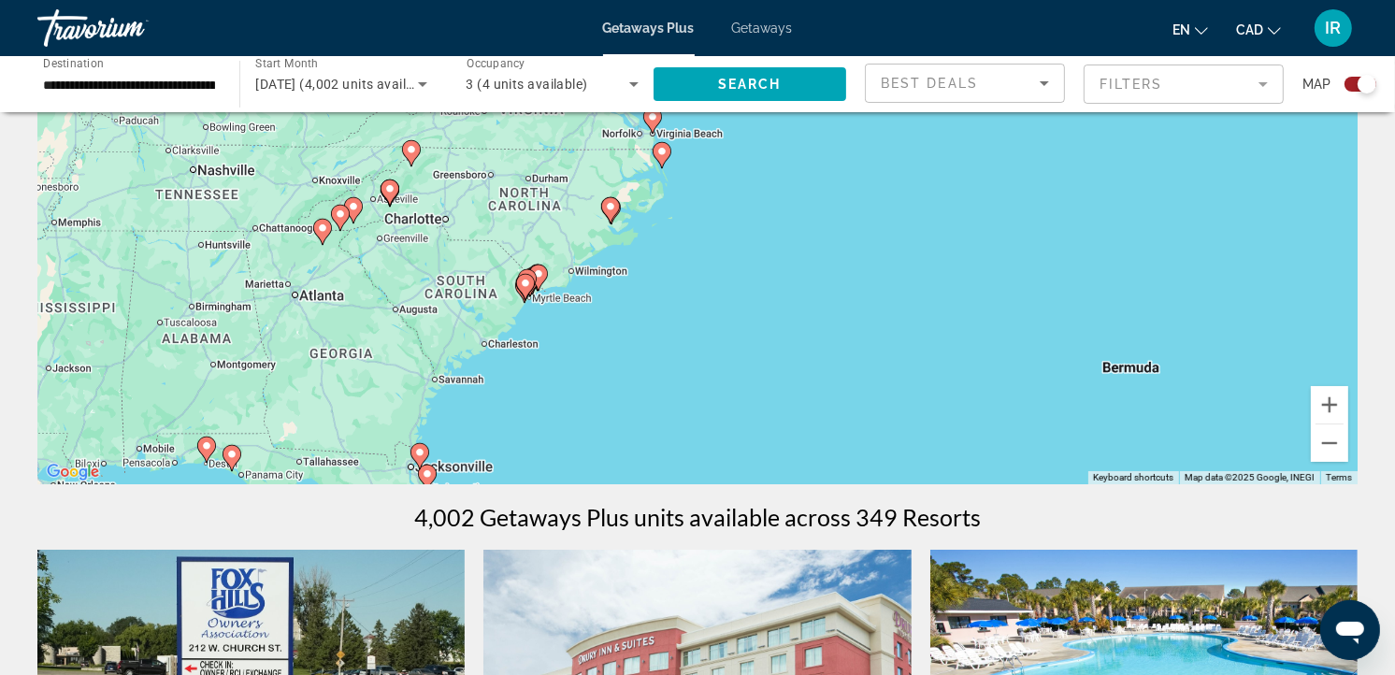
click at [526, 321] on div "To activate drag with keyboard, press Alt + Enter. Once in keyboard drag state,…" at bounding box center [697, 203] width 1320 height 561
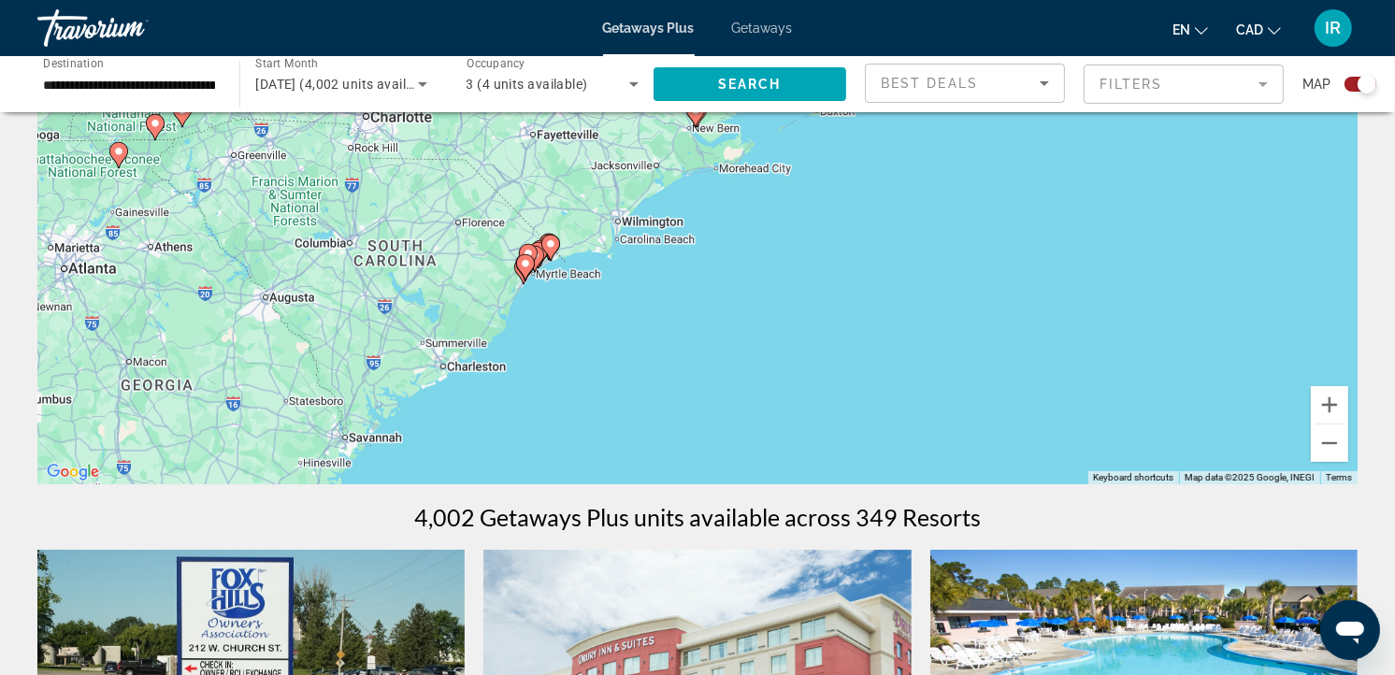
click at [528, 314] on div "To activate drag with keyboard, press Alt + Enter. Once in keyboard drag state,…" at bounding box center [697, 203] width 1320 height 561
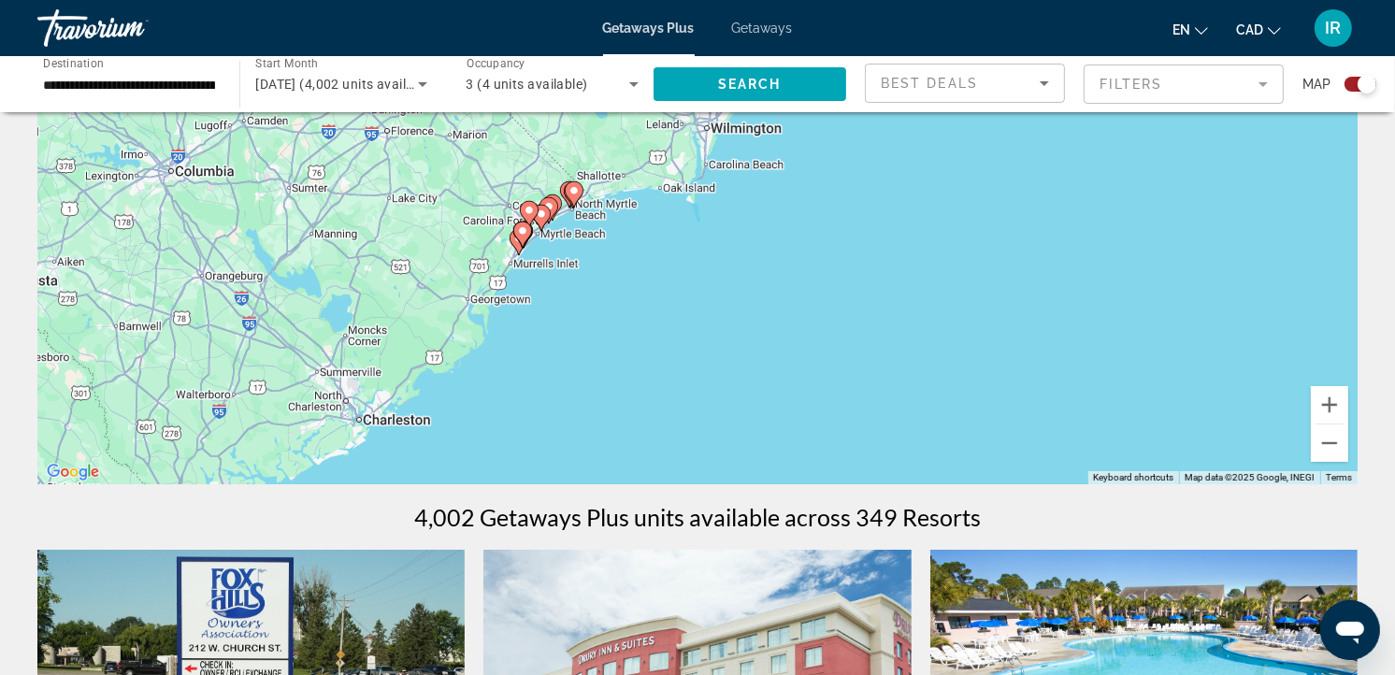
click at [565, 257] on div "To activate drag with keyboard, press Alt + Enter. Once in keyboard drag state,…" at bounding box center [697, 203] width 1320 height 561
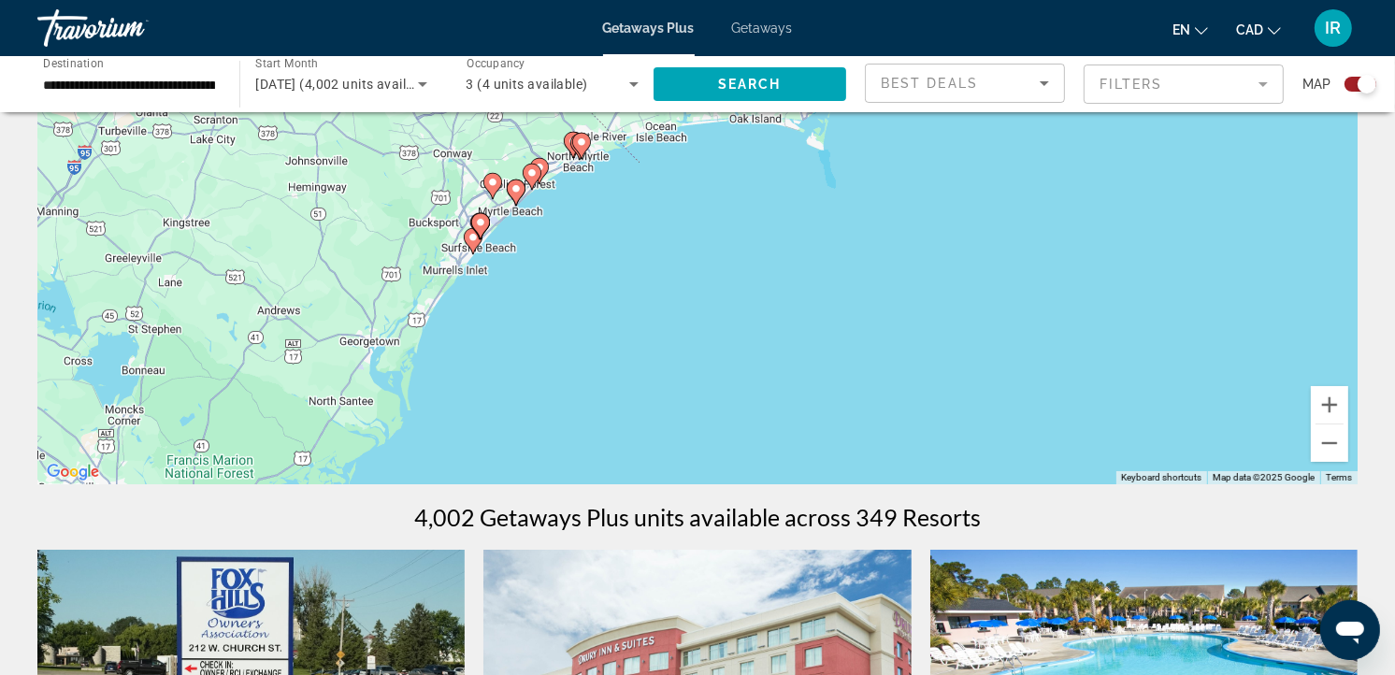
click at [565, 257] on div "To activate drag with keyboard, press Alt + Enter. Once in keyboard drag state,…" at bounding box center [697, 203] width 1320 height 561
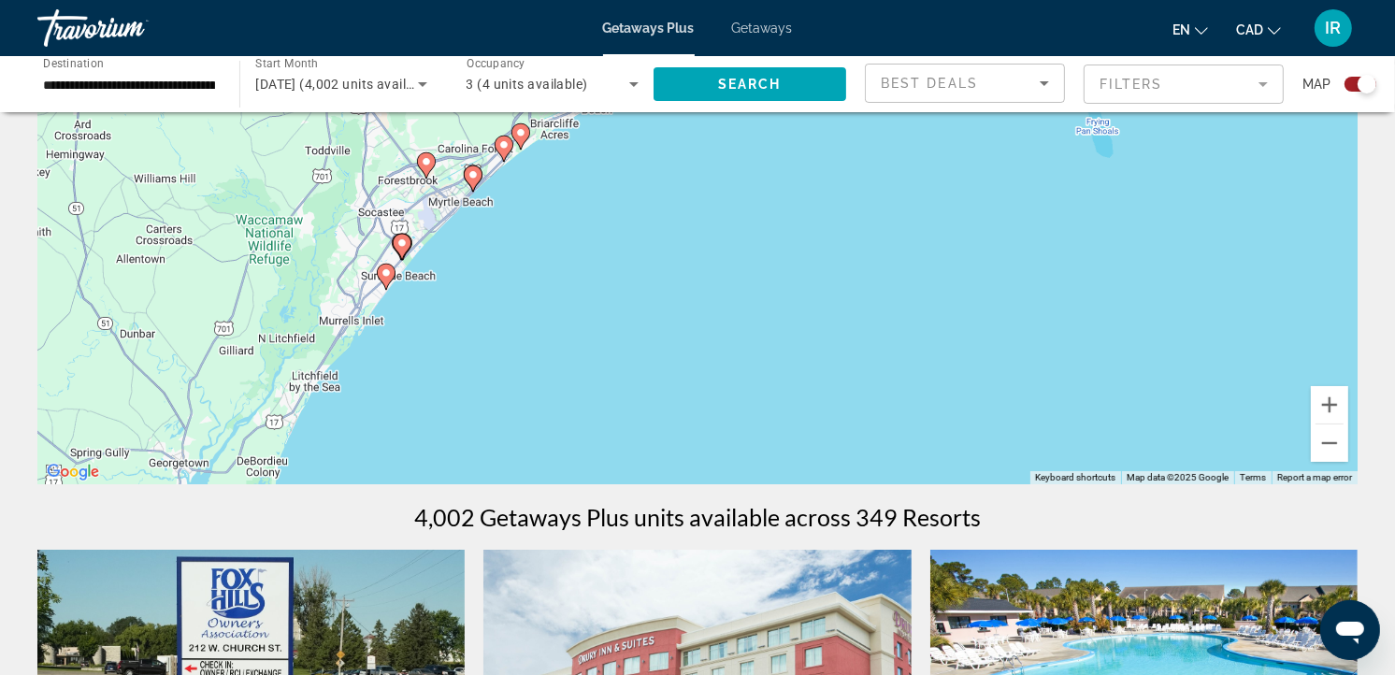
drag, startPoint x: 436, startPoint y: 262, endPoint x: 442, endPoint y: 388, distance: 126.4
click at [442, 388] on div "To activate drag with keyboard, press Alt + Enter. Once in keyboard drag state,…" at bounding box center [697, 203] width 1320 height 561
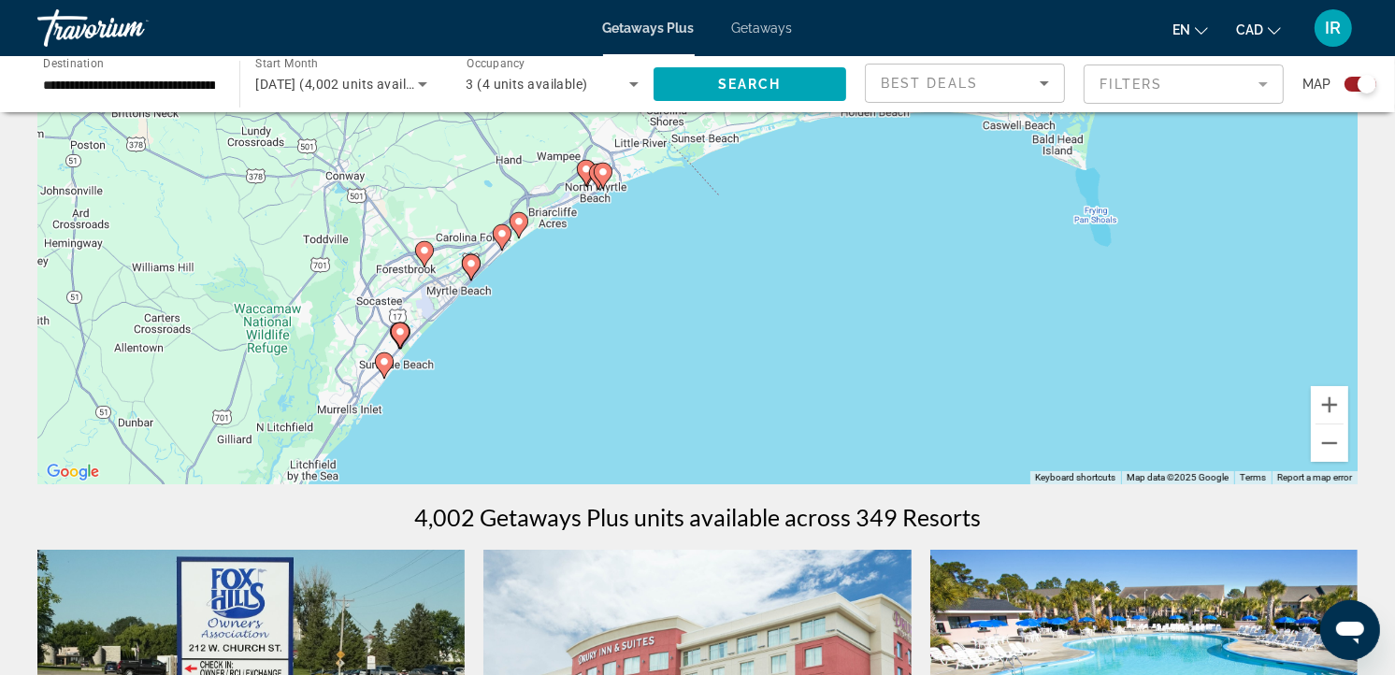
click at [472, 268] on icon "Main content" at bounding box center [471, 267] width 17 height 24
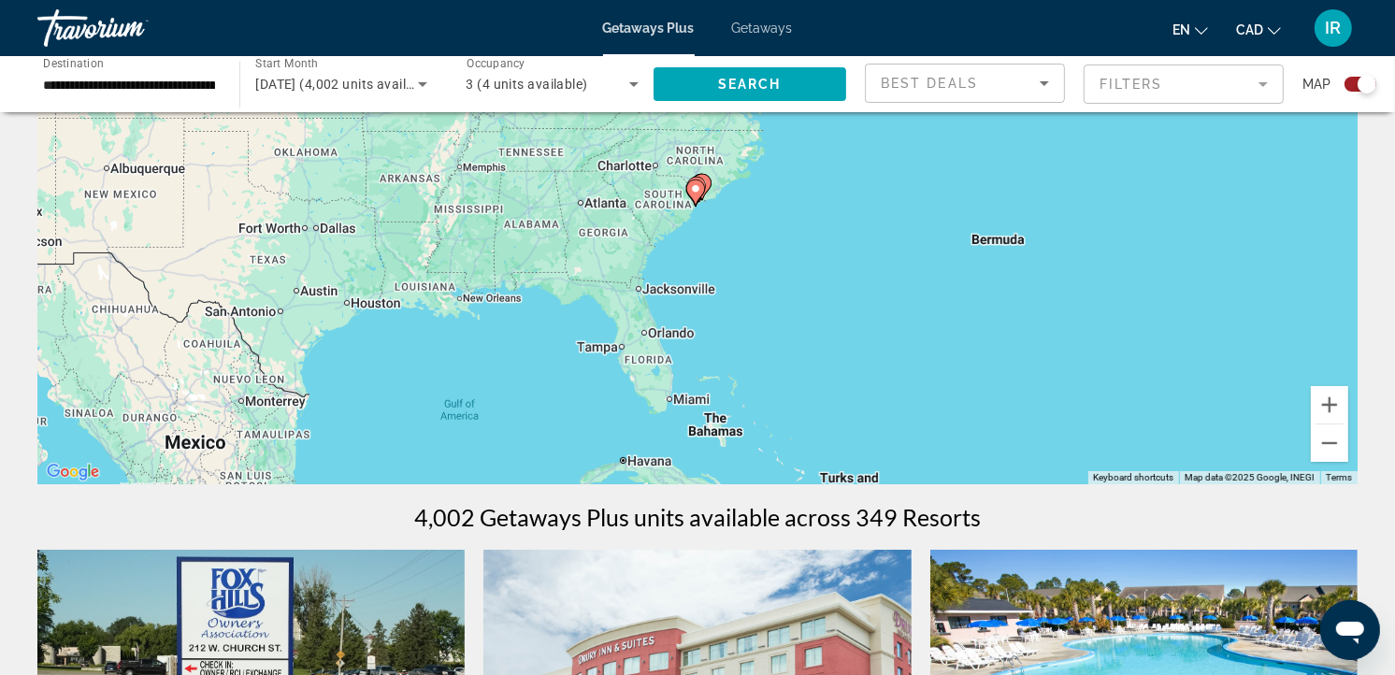
click at [697, 198] on icon "Main content" at bounding box center [695, 192] width 17 height 24
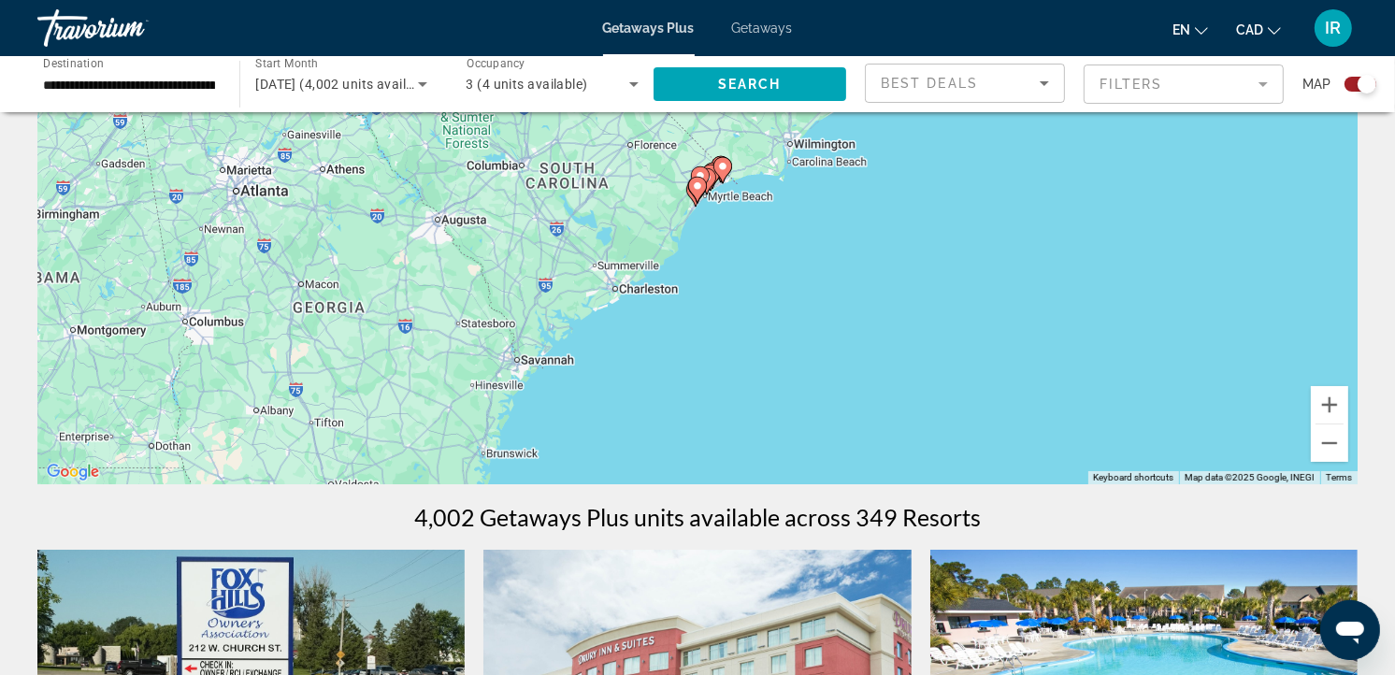
click at [697, 198] on icon "Main content" at bounding box center [697, 190] width 17 height 24
type input "**********"
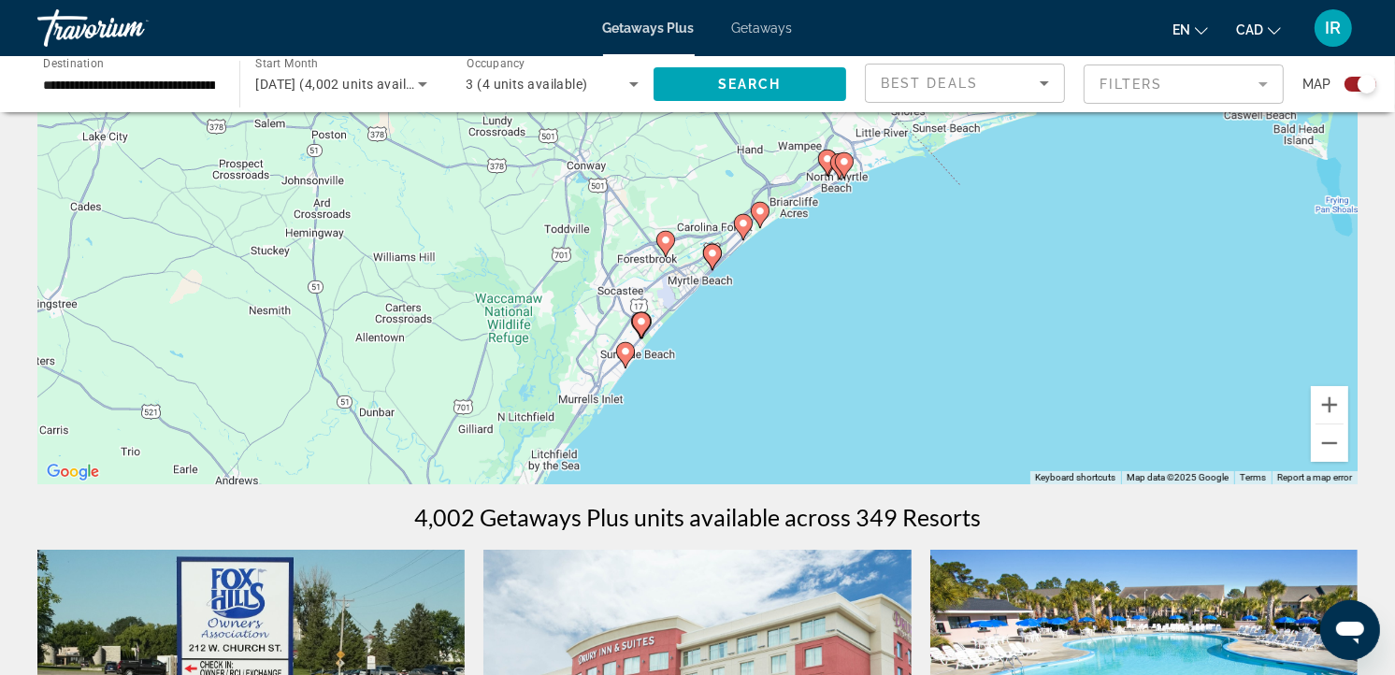
drag, startPoint x: 813, startPoint y: 229, endPoint x: 740, endPoint y: 366, distance: 155.5
click at [753, 370] on div "To activate drag with keyboard, press Alt + Enter. Once in keyboard drag state,…" at bounding box center [697, 203] width 1320 height 561
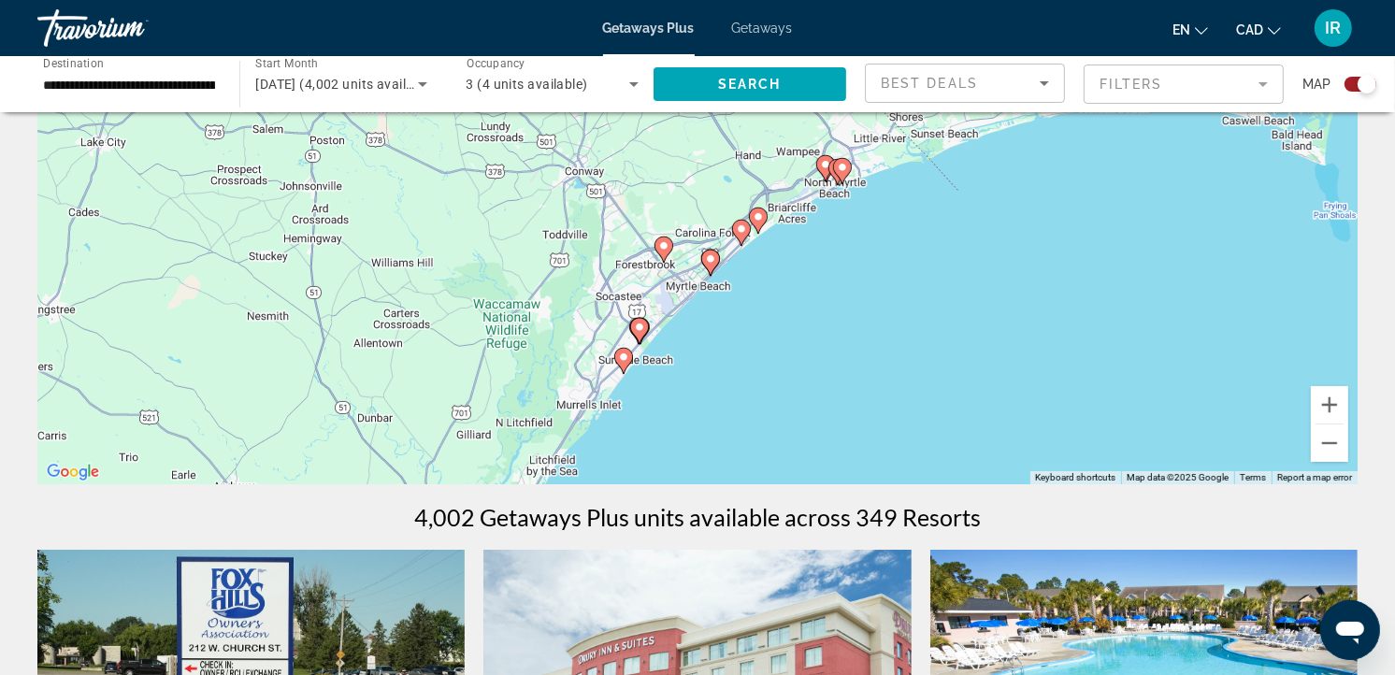
click at [713, 263] on image "Main content" at bounding box center [710, 258] width 11 height 11
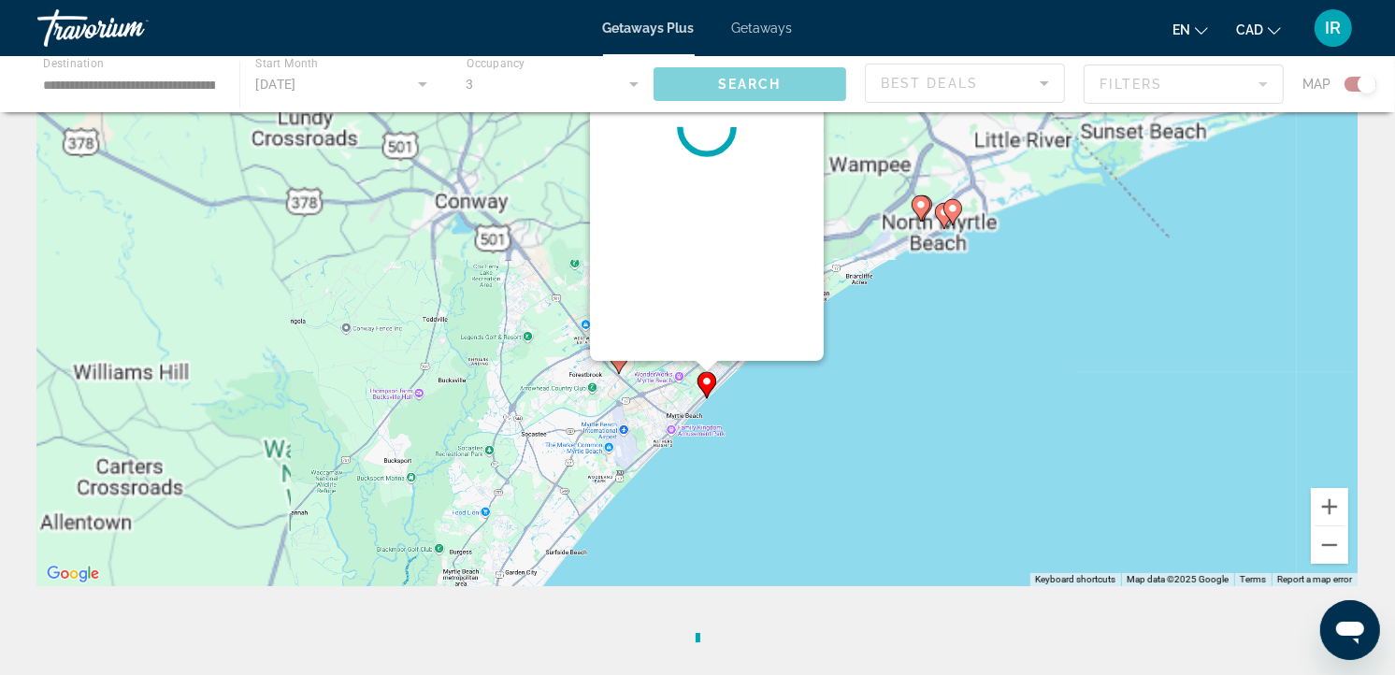
scroll to position [0, 0]
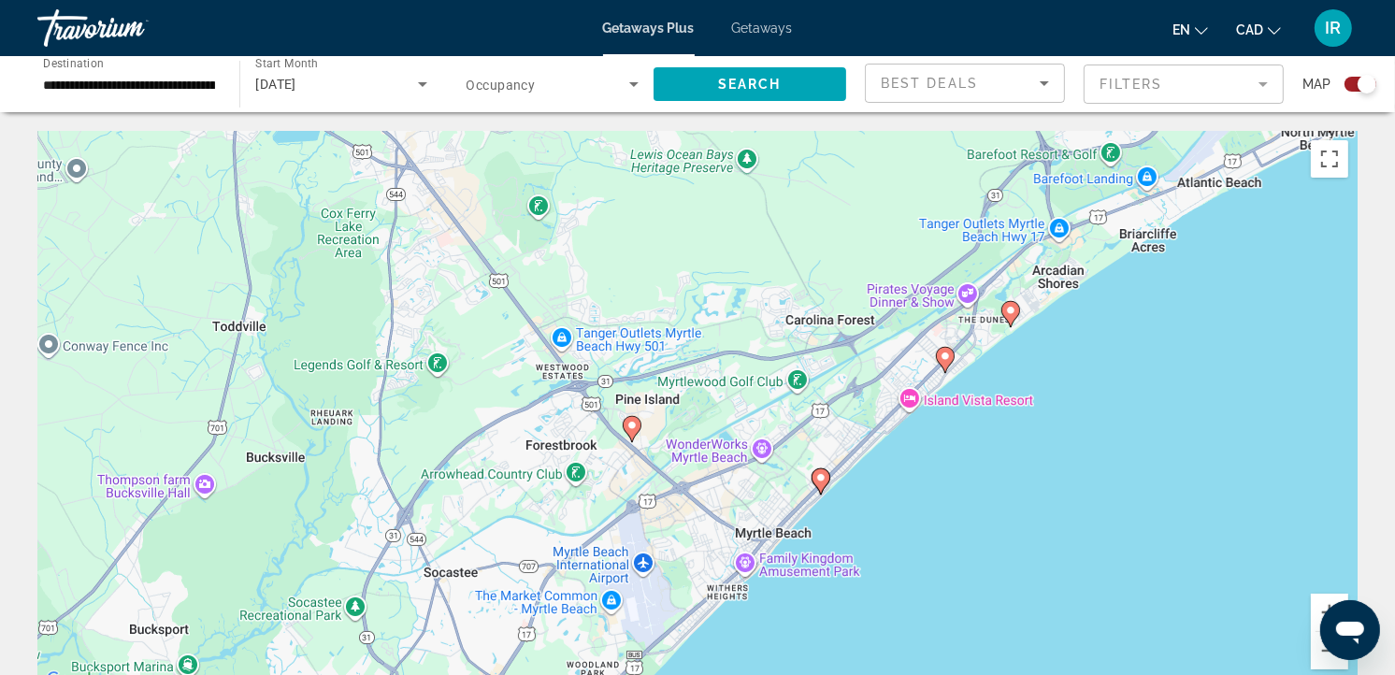
drag, startPoint x: 886, startPoint y: 461, endPoint x: 1030, endPoint y: 240, distance: 263.4
click at [1032, 243] on div "To activate drag with keyboard, press Alt + Enter. Once in keyboard drag state,…" at bounding box center [697, 411] width 1320 height 561
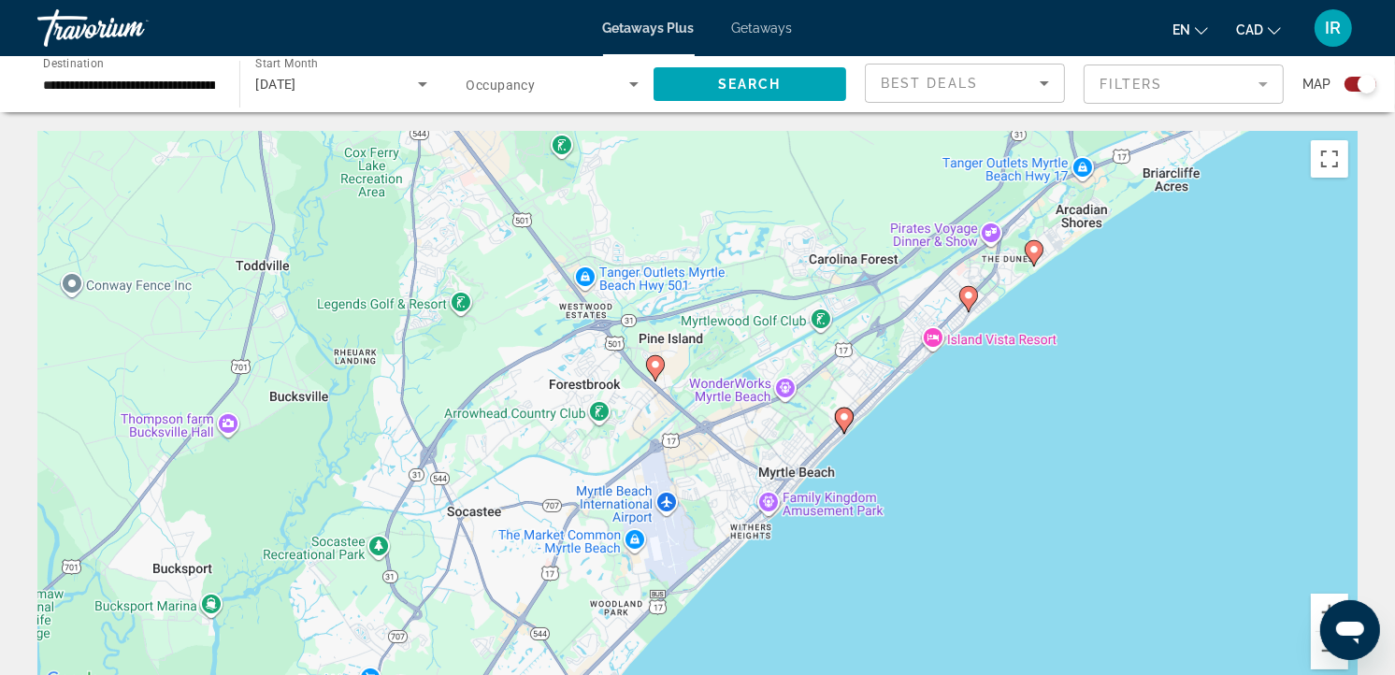
click at [847, 423] on icon "Main content" at bounding box center [844, 420] width 17 height 24
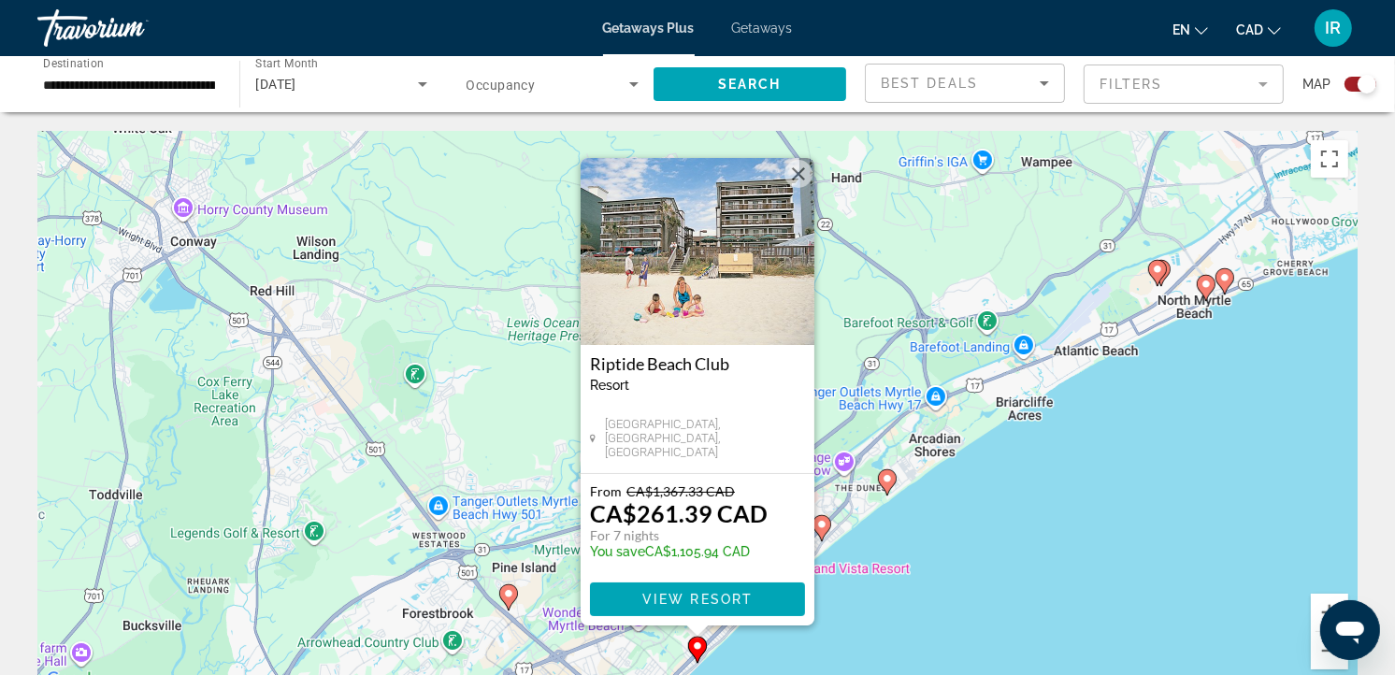
click at [801, 168] on button "Close" at bounding box center [798, 174] width 28 height 28
click at [801, 169] on div "To activate drag with keyboard, press Alt + Enter. Once in keyboard drag state,…" at bounding box center [697, 411] width 1320 height 561
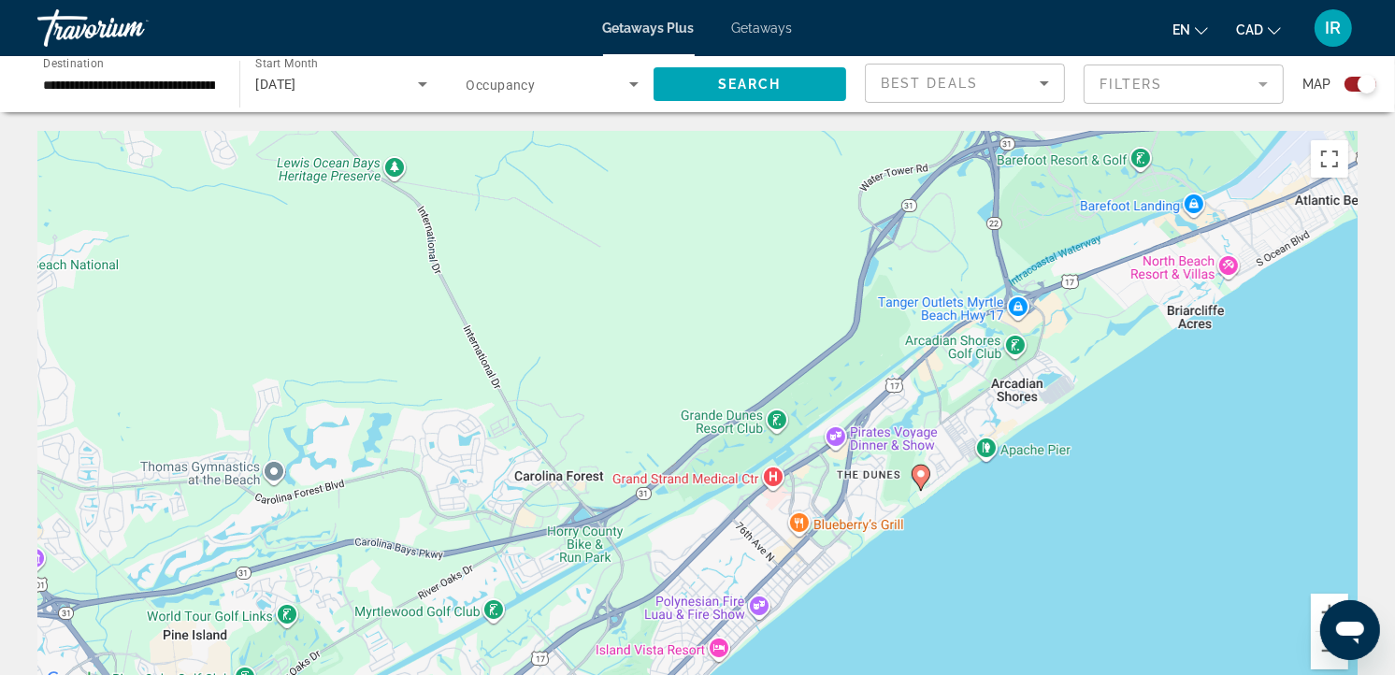
drag, startPoint x: 895, startPoint y: 549, endPoint x: 834, endPoint y: 168, distance: 385.4
click at [834, 170] on div "To activate drag with keyboard, press Alt + Enter. Once in keyboard drag state,…" at bounding box center [697, 411] width 1320 height 561
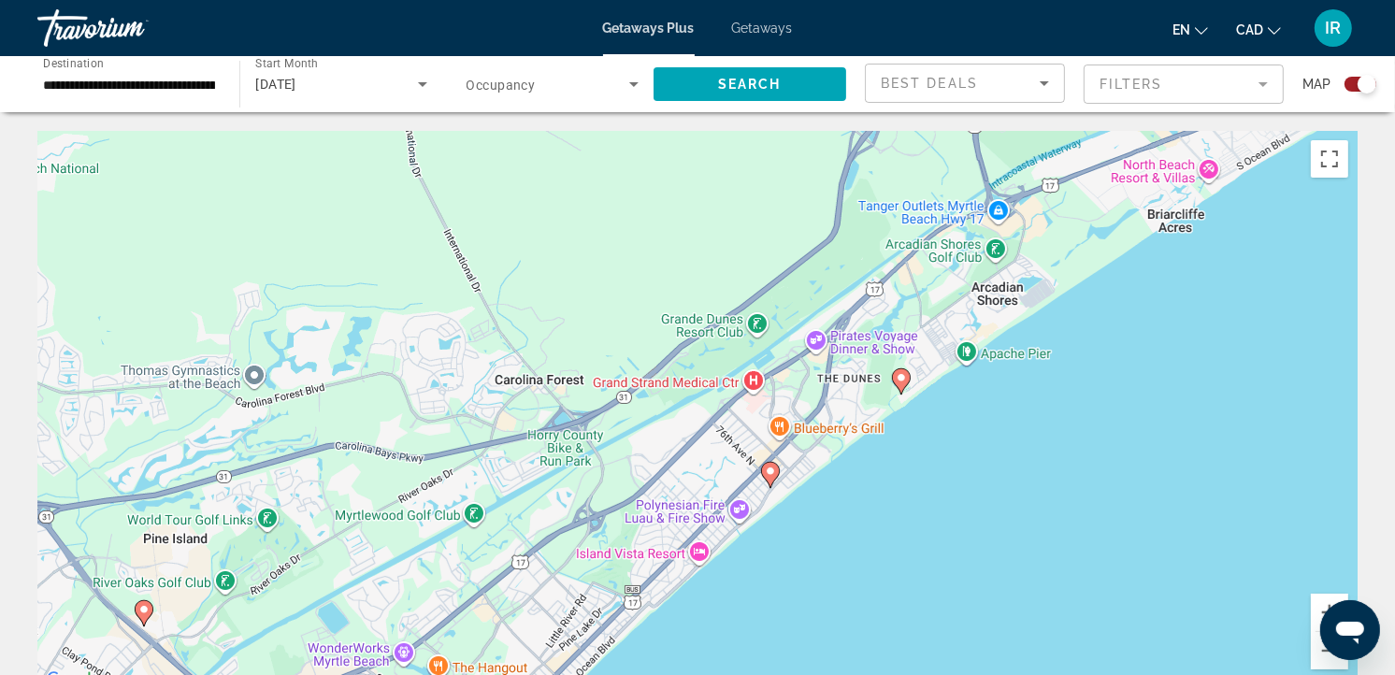
click at [897, 378] on image "Main content" at bounding box center [900, 377] width 11 height 11
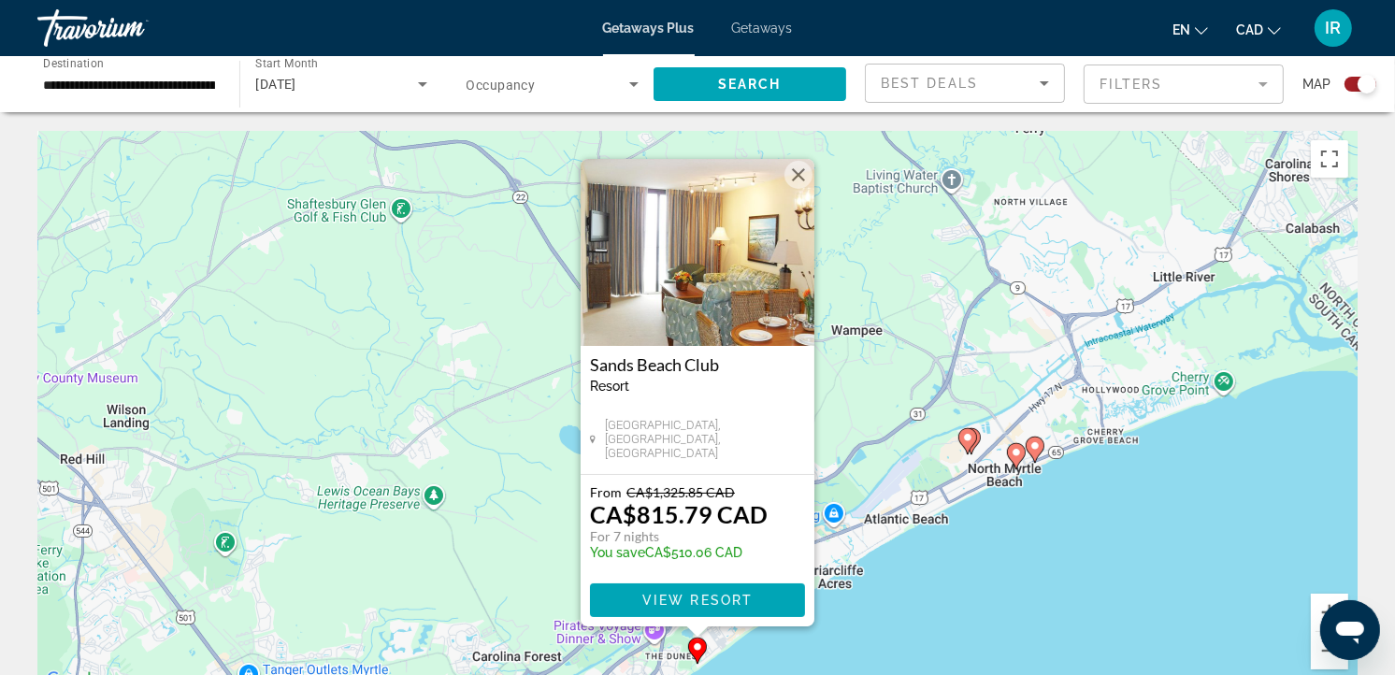
click at [799, 171] on button "Close" at bounding box center [798, 175] width 28 height 28
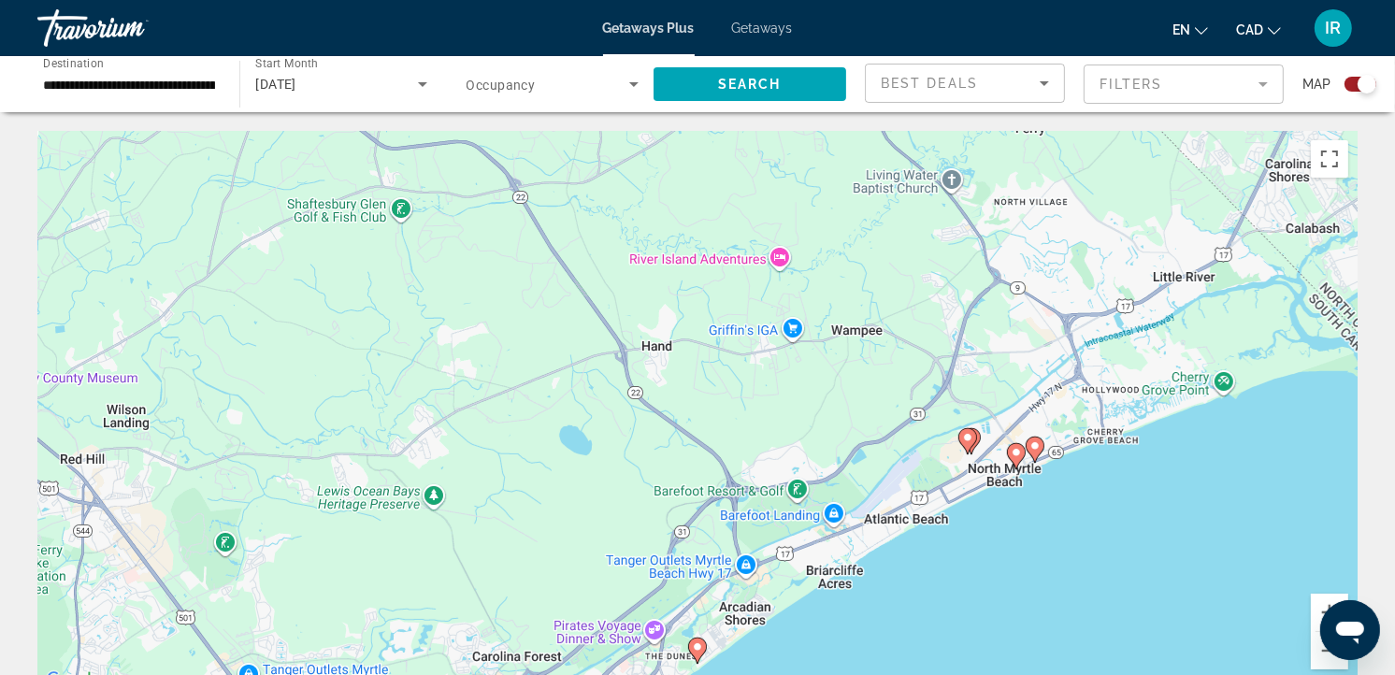
click at [1029, 453] on gmp-advanced-marker "Main content" at bounding box center [1034, 450] width 19 height 28
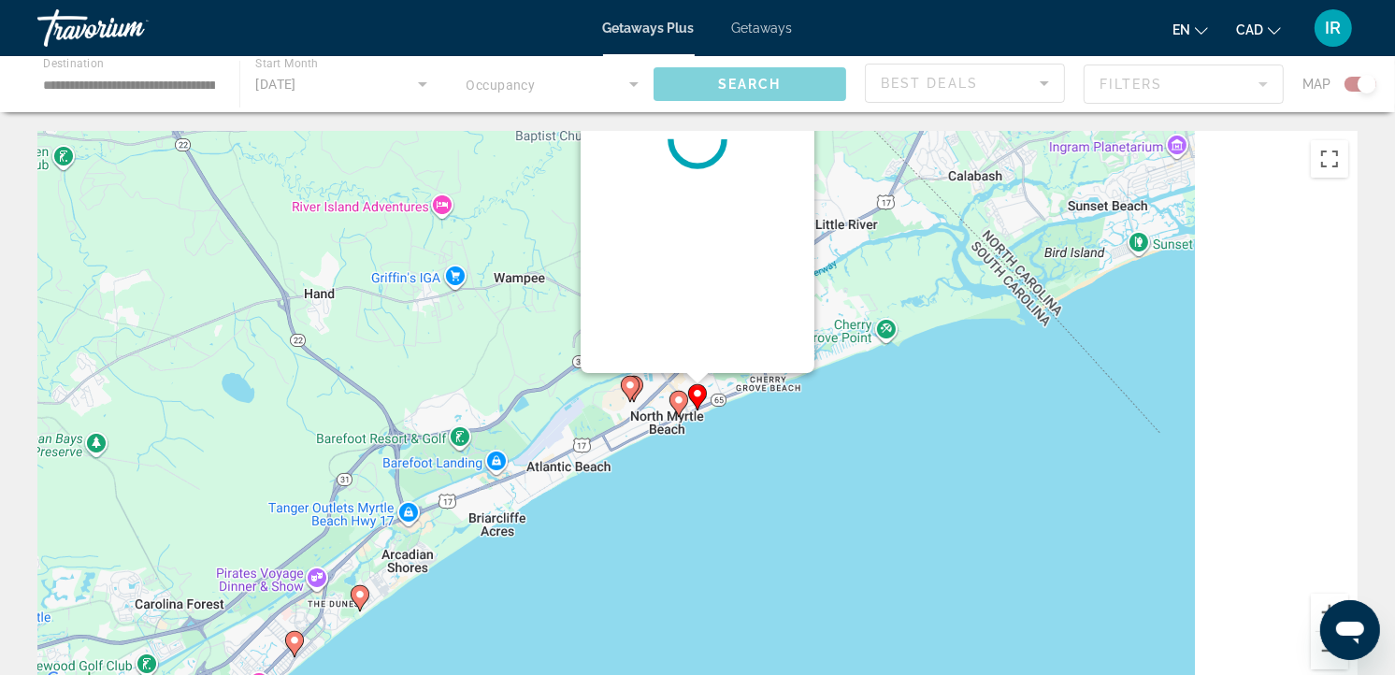
click at [1028, 453] on div "To navigate, press the arrow keys. To activate drag with keyboard, press Alt + …" at bounding box center [697, 411] width 1320 height 561
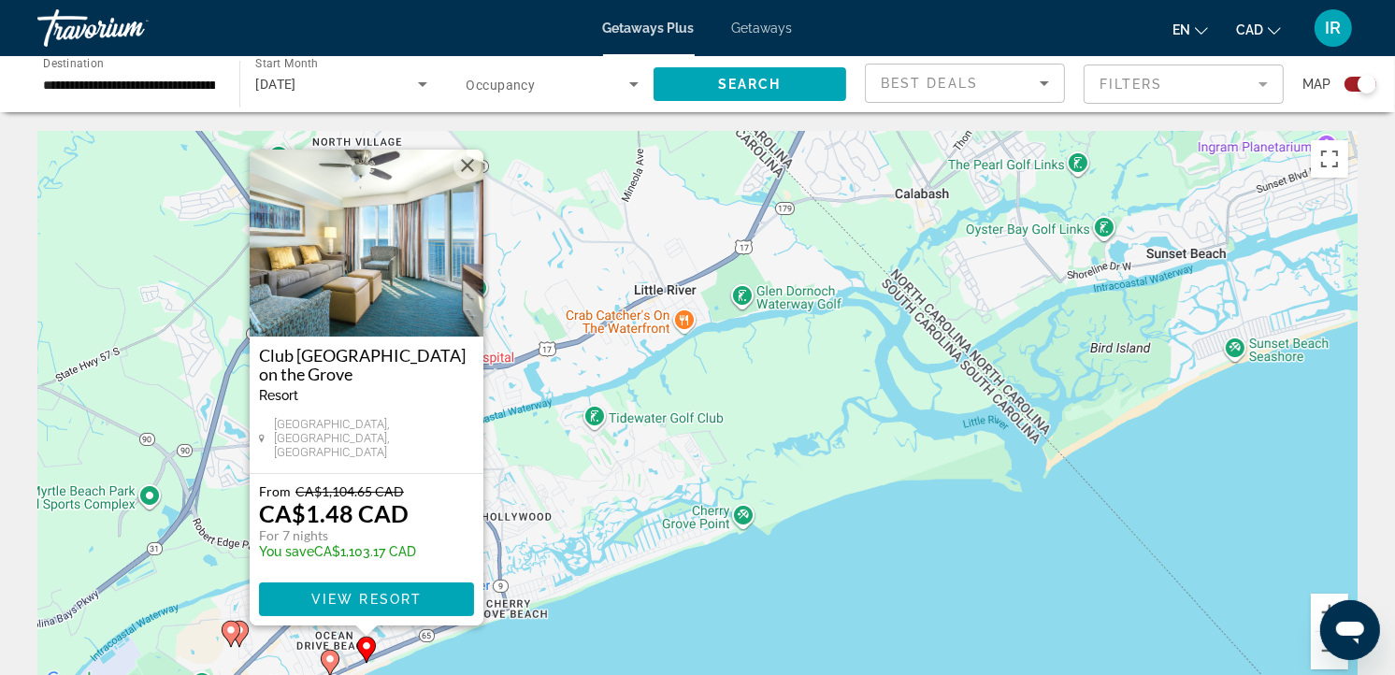
click at [634, 482] on div "To activate drag with keyboard, press Alt + Enter. Once in keyboard drag state,…" at bounding box center [697, 411] width 1320 height 561
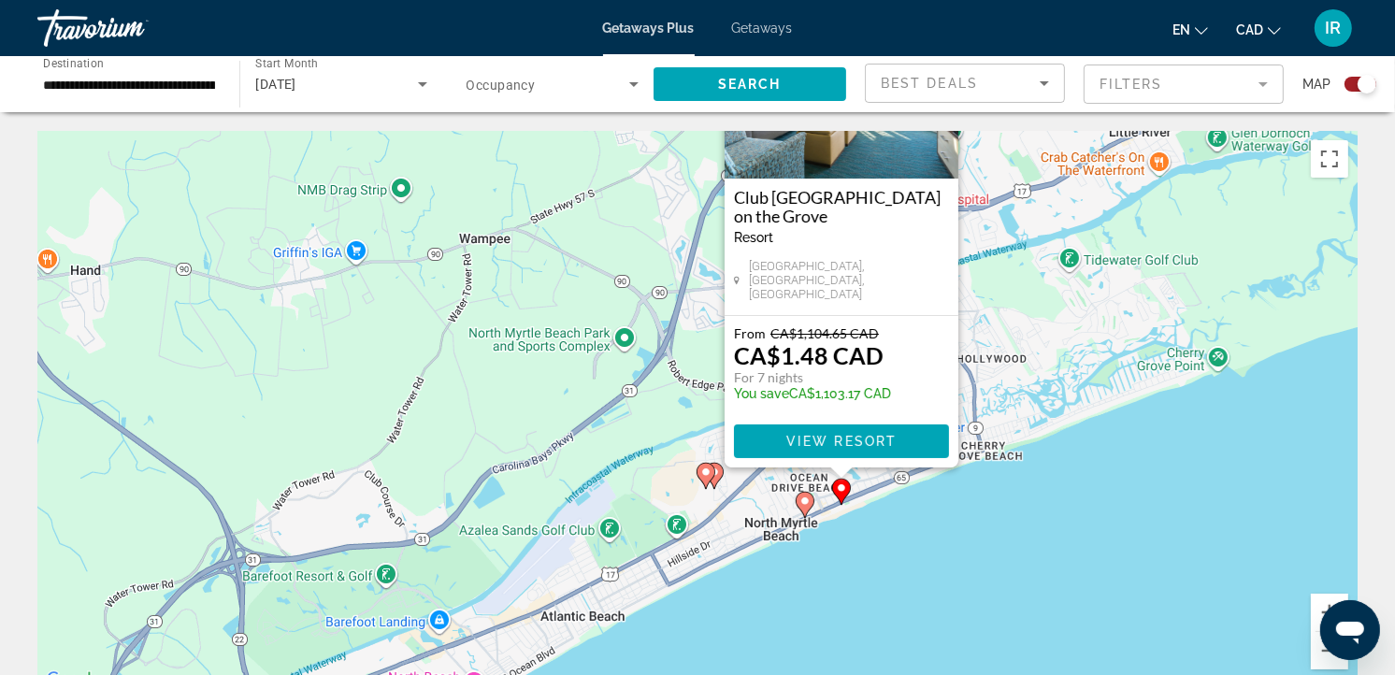
drag, startPoint x: 823, startPoint y: 422, endPoint x: 1142, endPoint y: 293, distance: 343.8
click at [1142, 293] on div "To activate drag with keyboard, press Alt + Enter. Once in keyboard drag state,…" at bounding box center [697, 411] width 1320 height 561
click at [863, 440] on span "View Resort" at bounding box center [841, 441] width 110 height 15
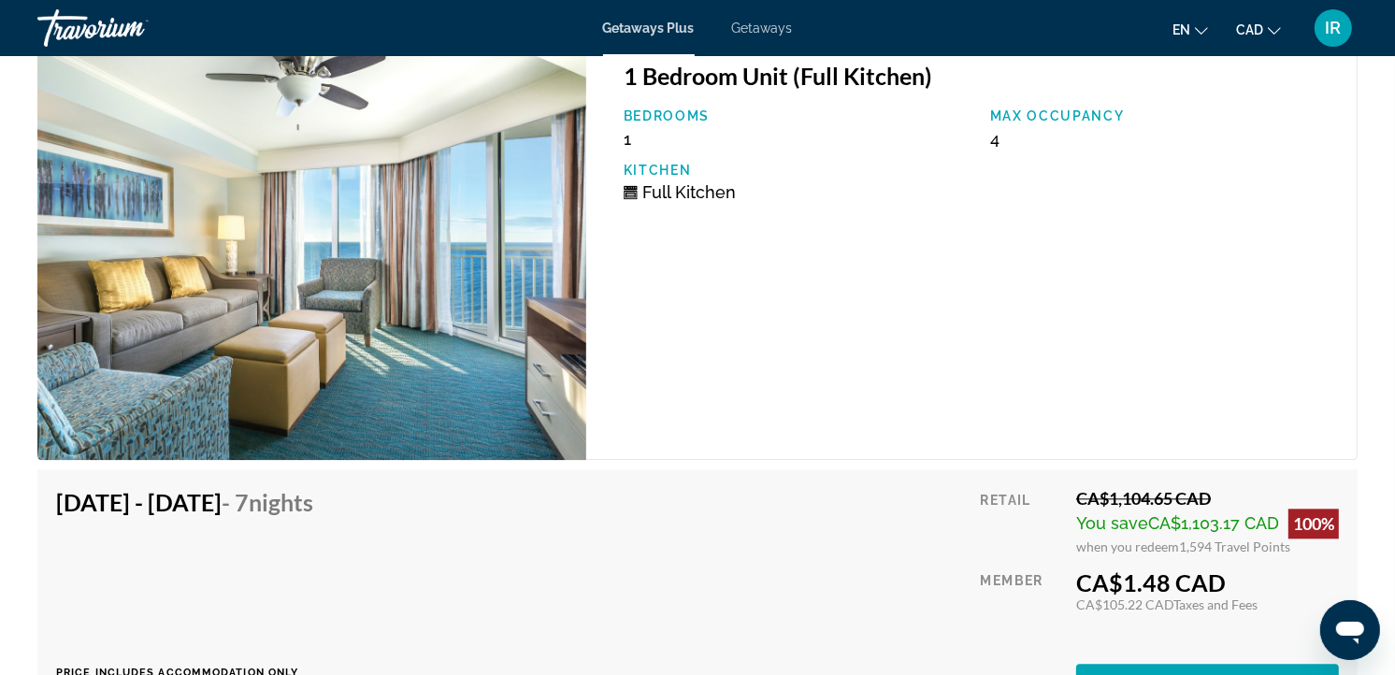
scroll to position [2625, 0]
